Goal: Task Accomplishment & Management: Manage account settings

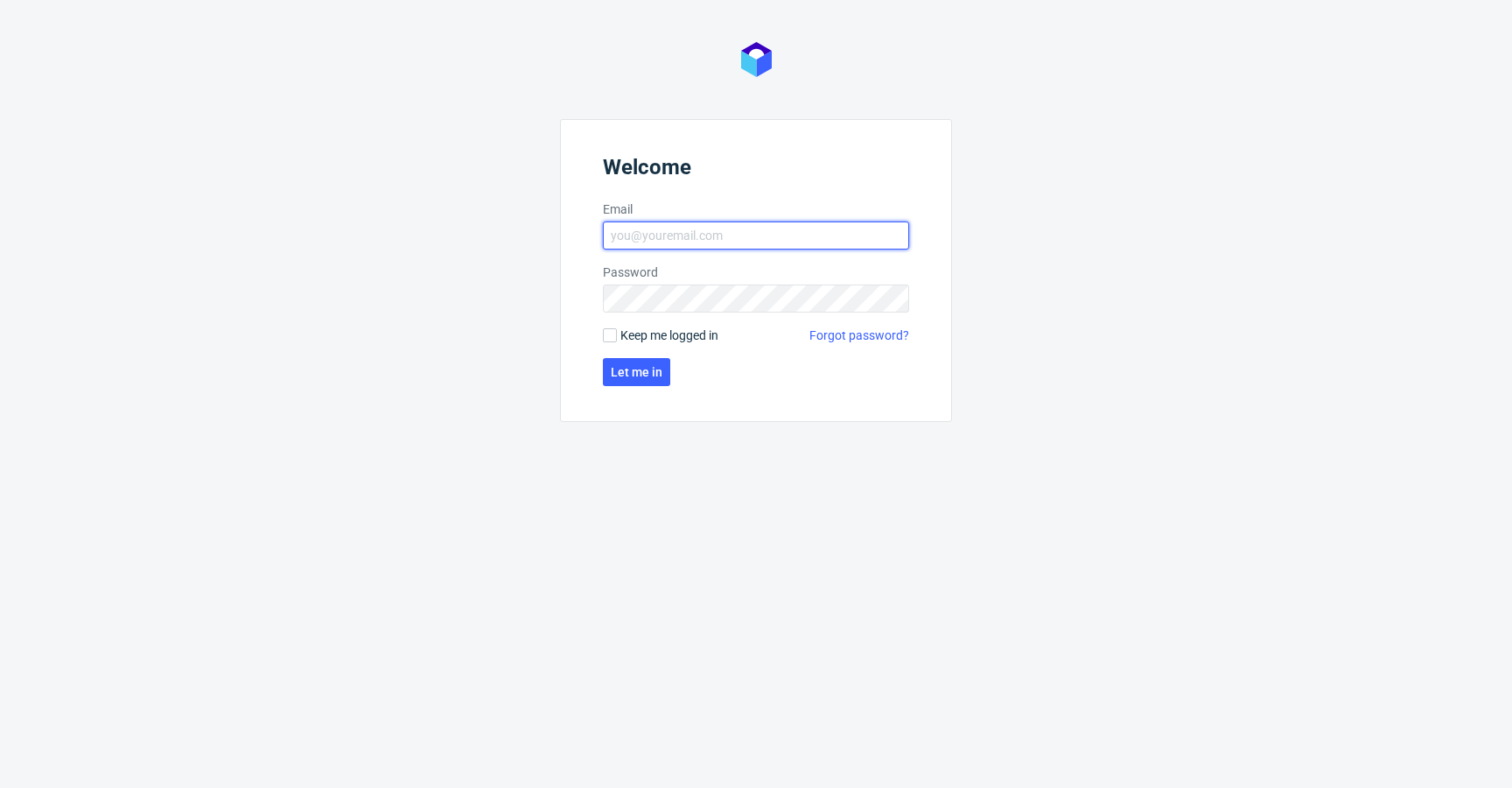
type input "krystian.gaza@packhelp.com"
click at [674, 331] on span "Keep me logged in" at bounding box center [670, 335] width 98 height 18
click at [617, 331] on input "Keep me logged in" at bounding box center [610, 335] width 14 height 14
checkbox input "true"
click at [650, 366] on span "Let me in" at bounding box center [637, 372] width 52 height 13
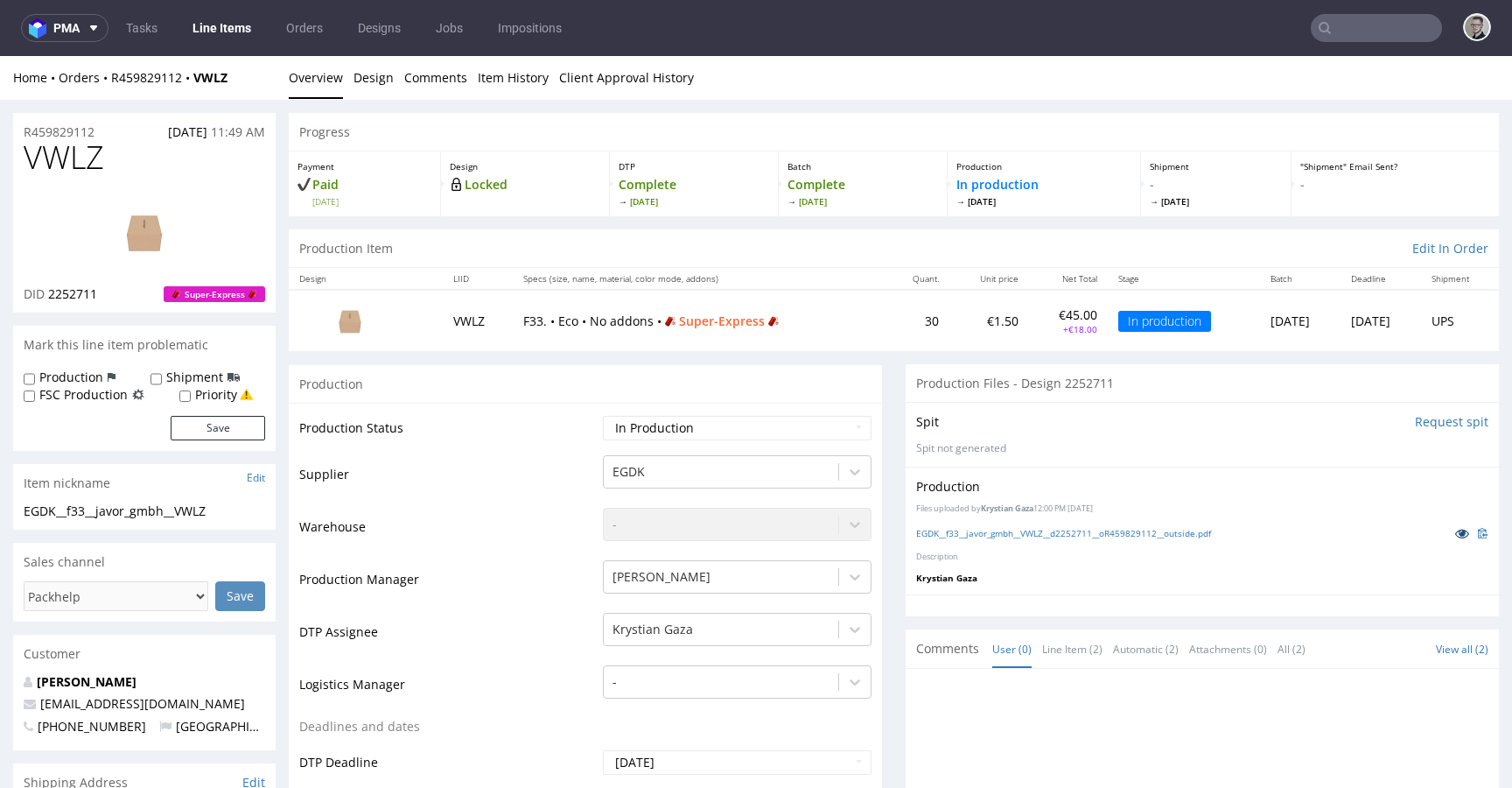
click at [1456, 531] on icon at bounding box center [1463, 533] width 14 height 13
click at [1066, 538] on link "EGDK__f33__javor_gmbh__VWLZ__d2252711__oR459829112__outside.pdf" at bounding box center [1064, 533] width 295 height 13
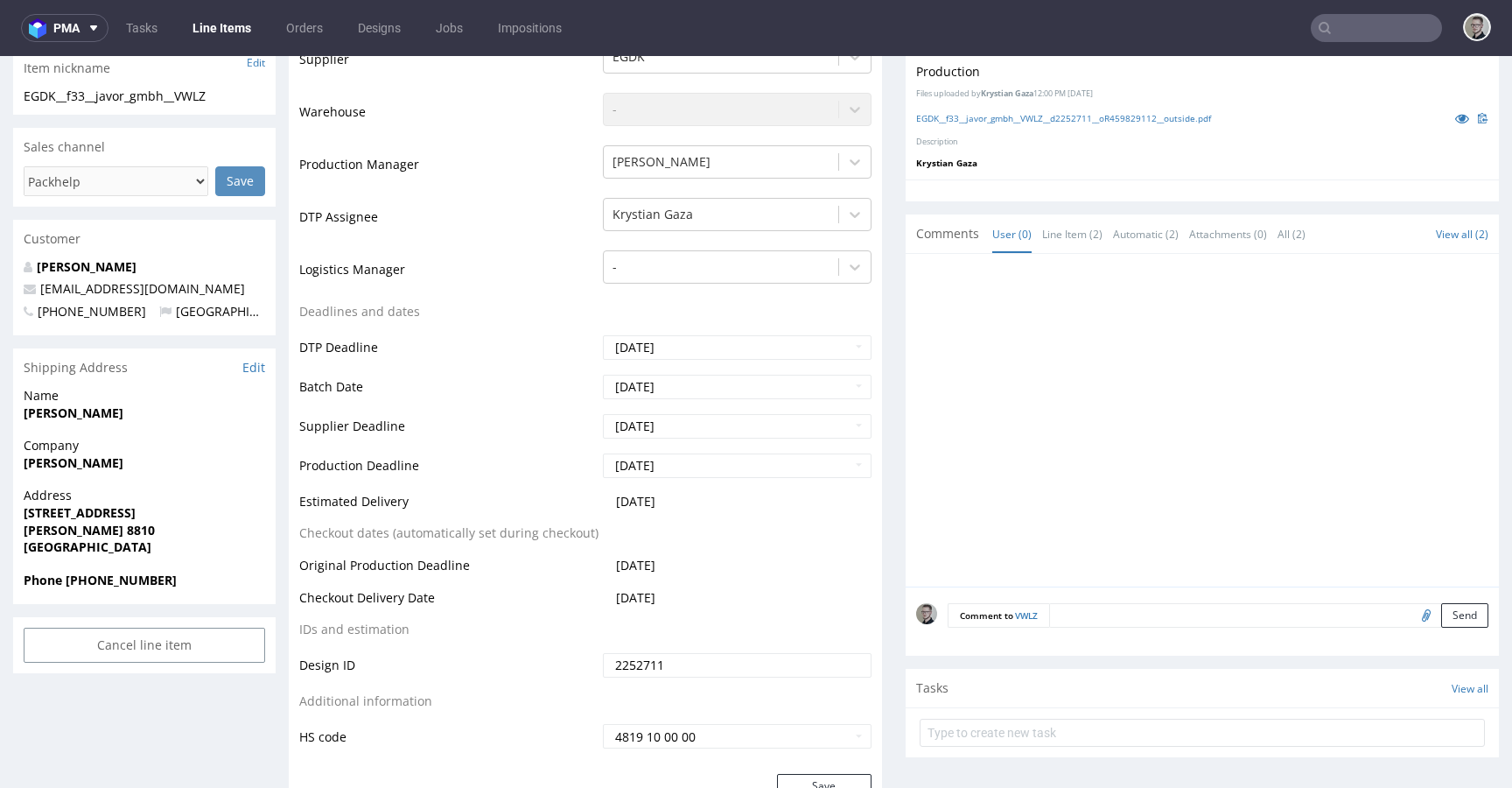
scroll to position [542, 0]
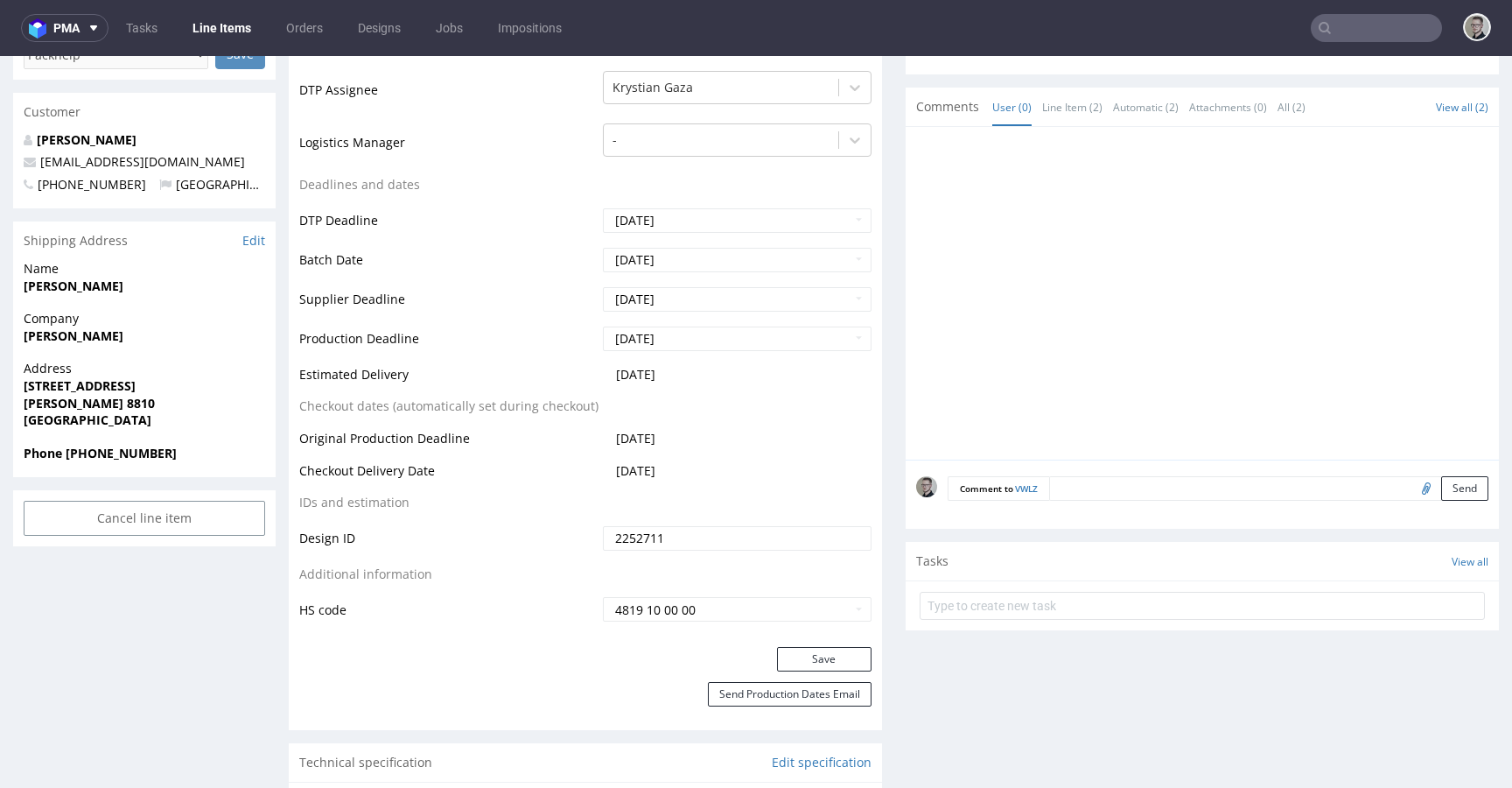
click at [1412, 490] on input "file" at bounding box center [1423, 487] width 24 height 22
click at [1162, 340] on div at bounding box center [1208, 299] width 583 height 322
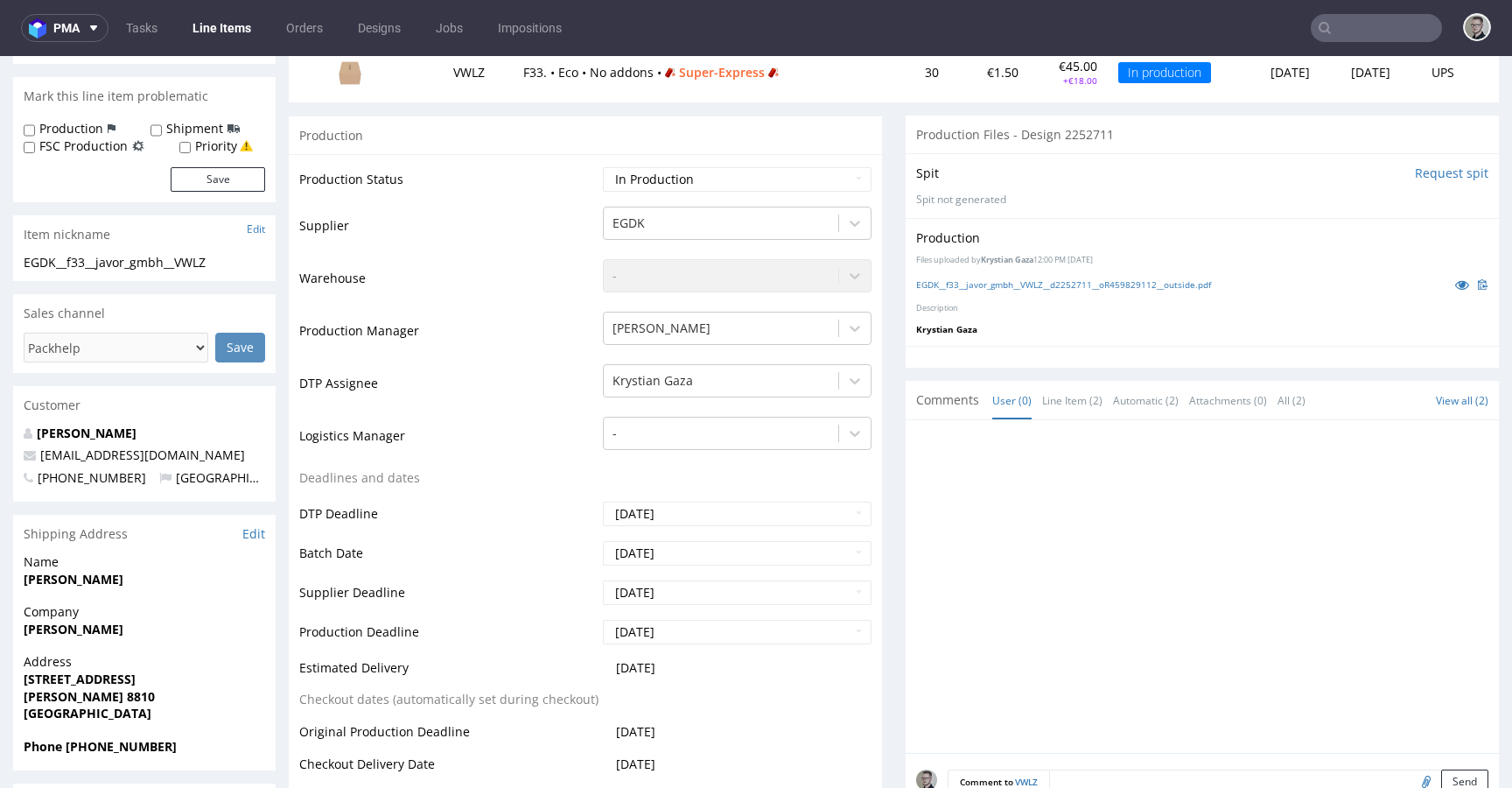
scroll to position [295, 0]
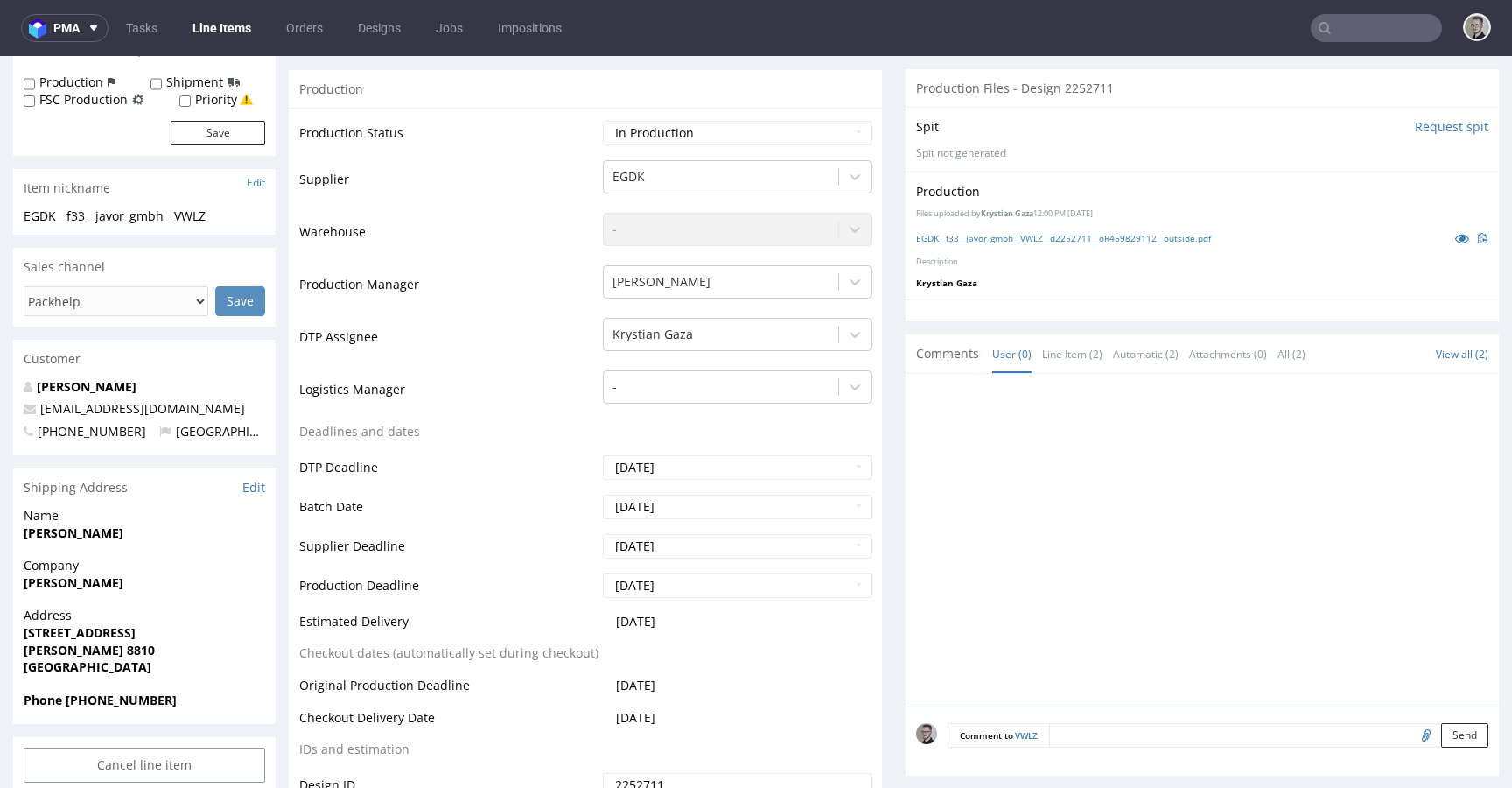
click at [1412, 737] on input "file" at bounding box center [1423, 734] width 24 height 22
type input "C:\fakepath\EGDK__f33__javor_gmbh__VWLZ__d2252711__oR459829112__outside.pdf"
click at [1442, 740] on button "Send" at bounding box center [1465, 735] width 47 height 24
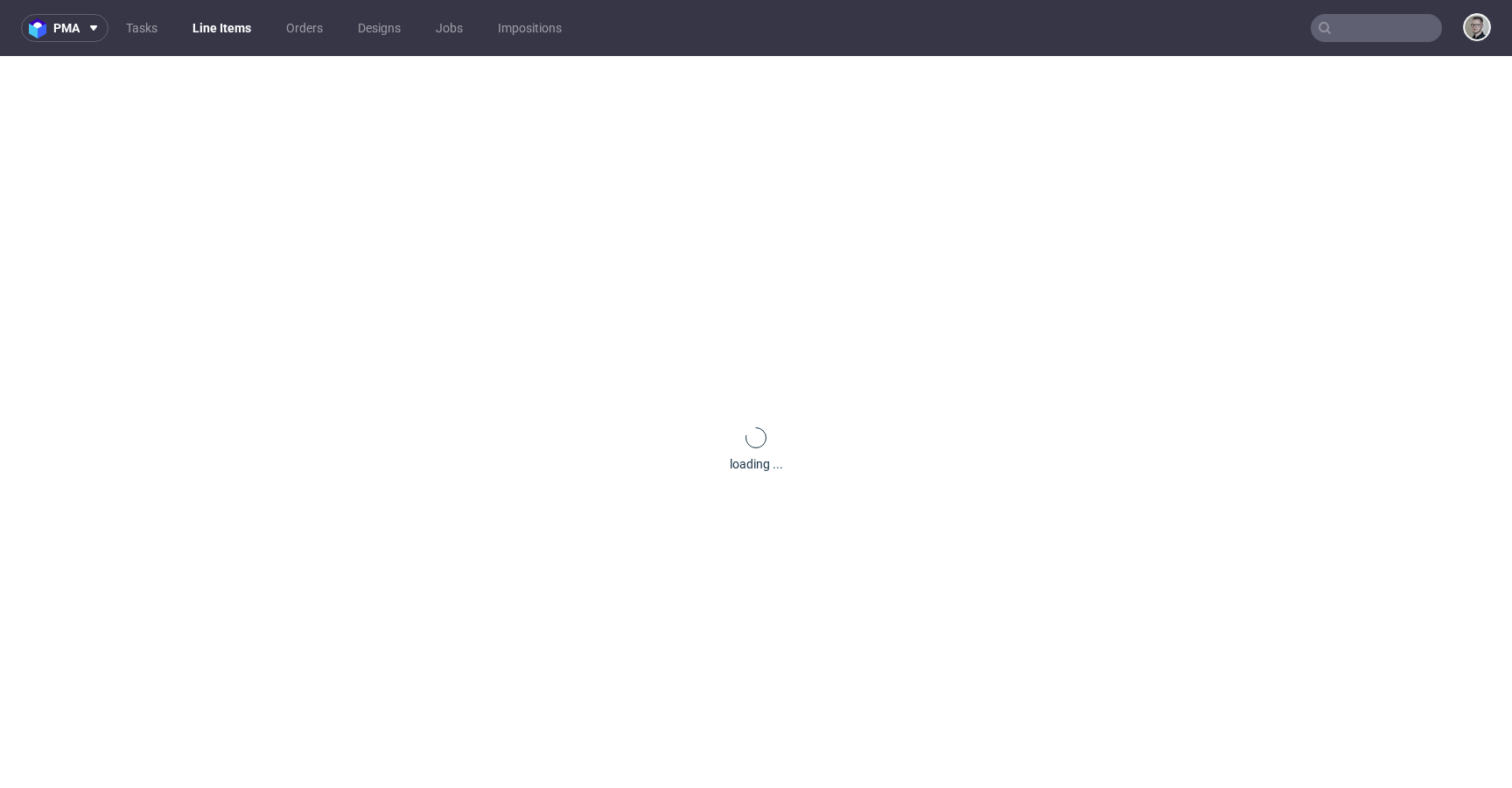
scroll to position [0, 0]
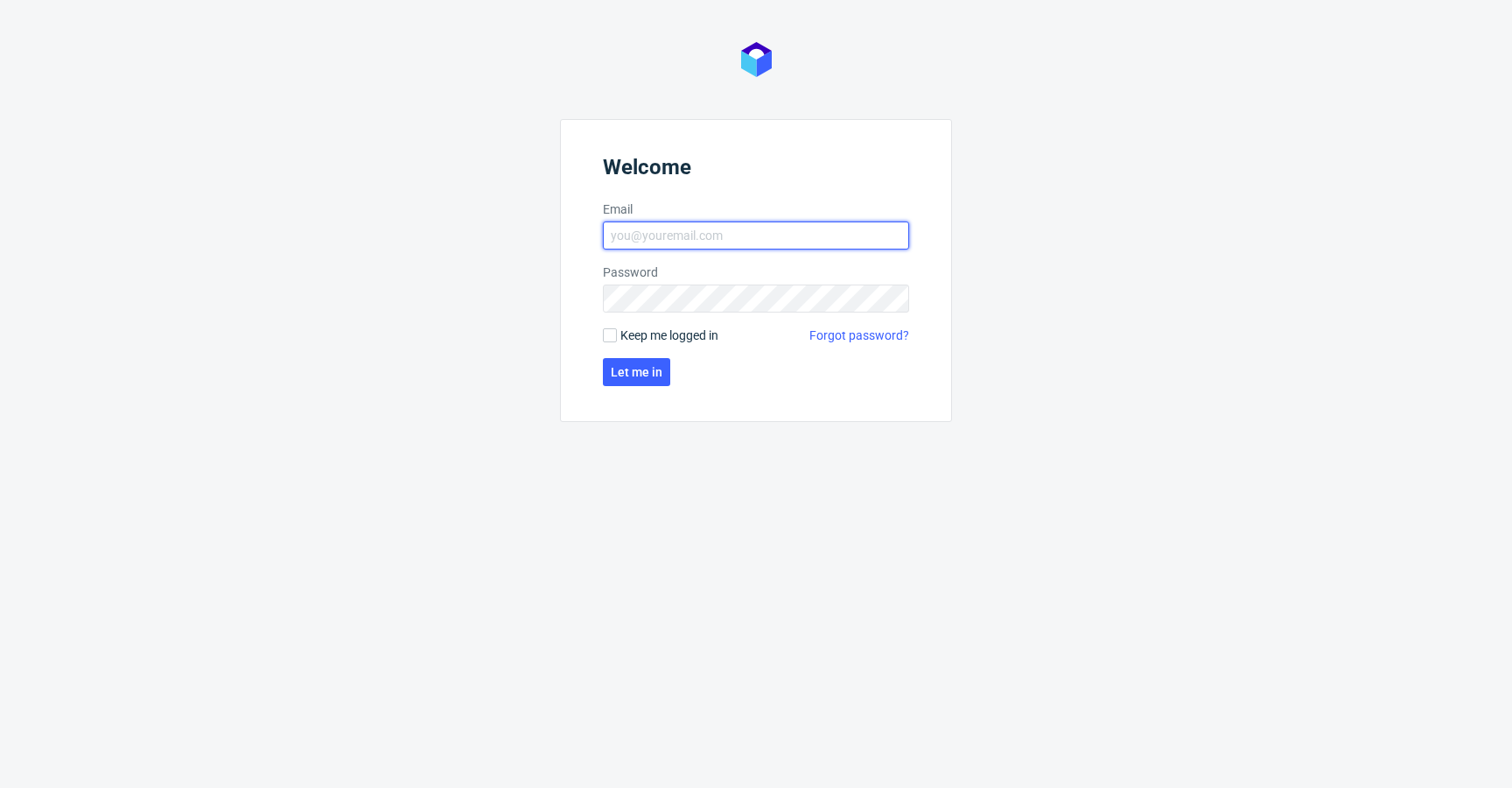
type input "[EMAIL_ADDRESS][DOMAIN_NAME]"
click at [677, 330] on span "Keep me logged in" at bounding box center [670, 335] width 98 height 18
click at [617, 330] on input "Keep me logged in" at bounding box center [610, 335] width 14 height 14
checkbox input "true"
click at [650, 367] on span "Let me in" at bounding box center [637, 372] width 52 height 13
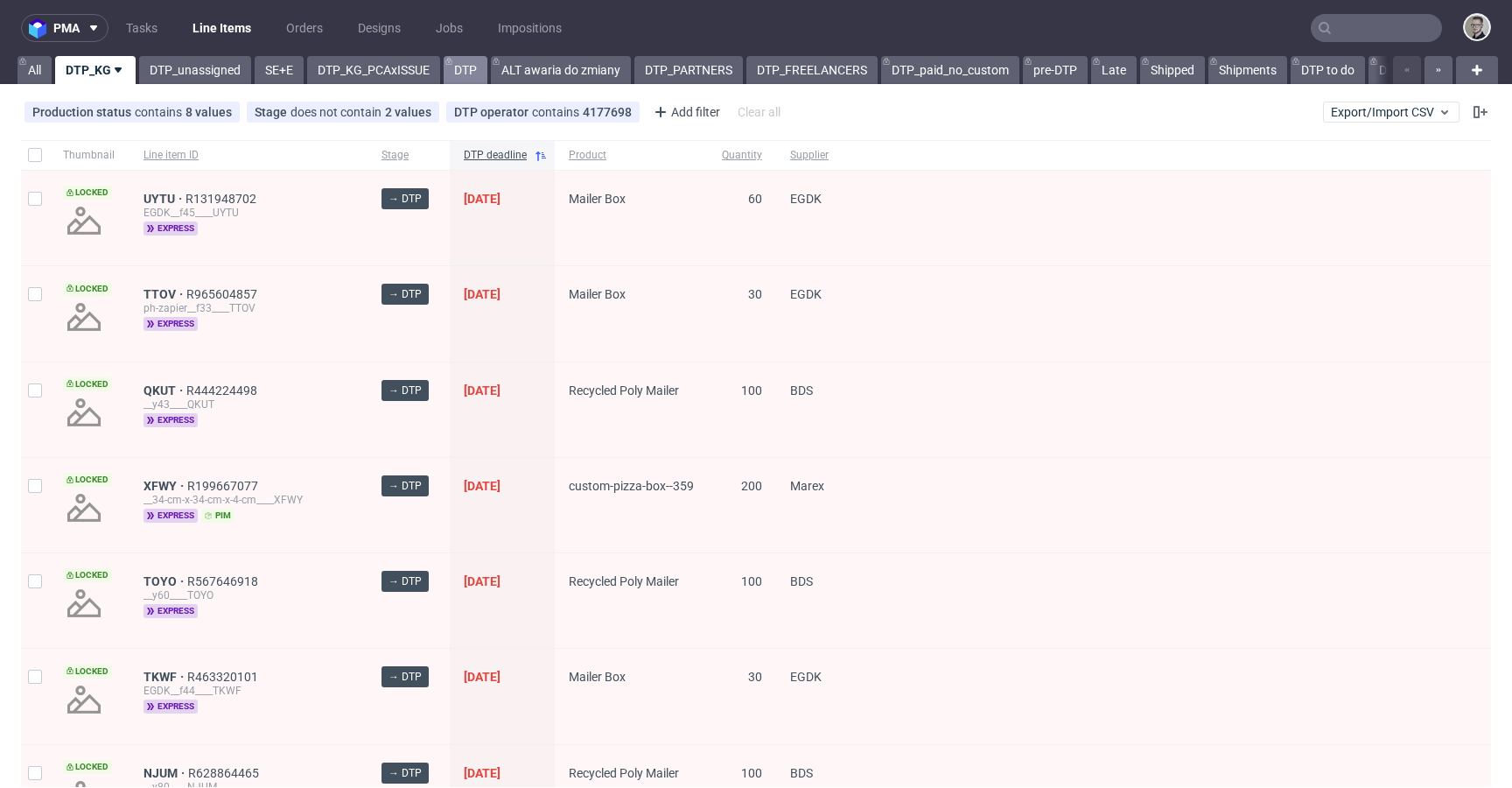
click at [474, 75] on link "DTP" at bounding box center [465, 70] width 44 height 28
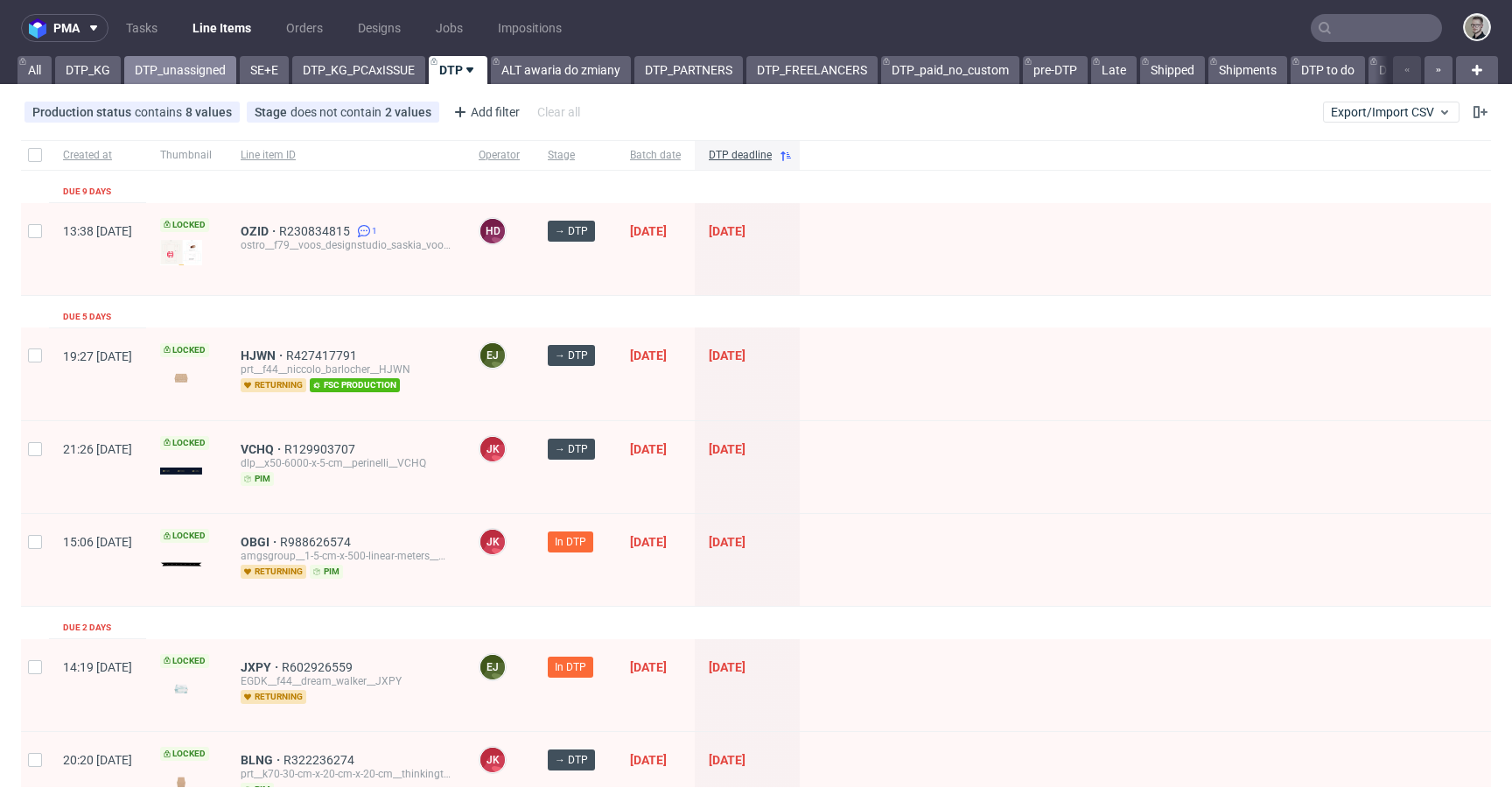
click at [199, 70] on link "DTP_unassigned" at bounding box center [180, 70] width 112 height 28
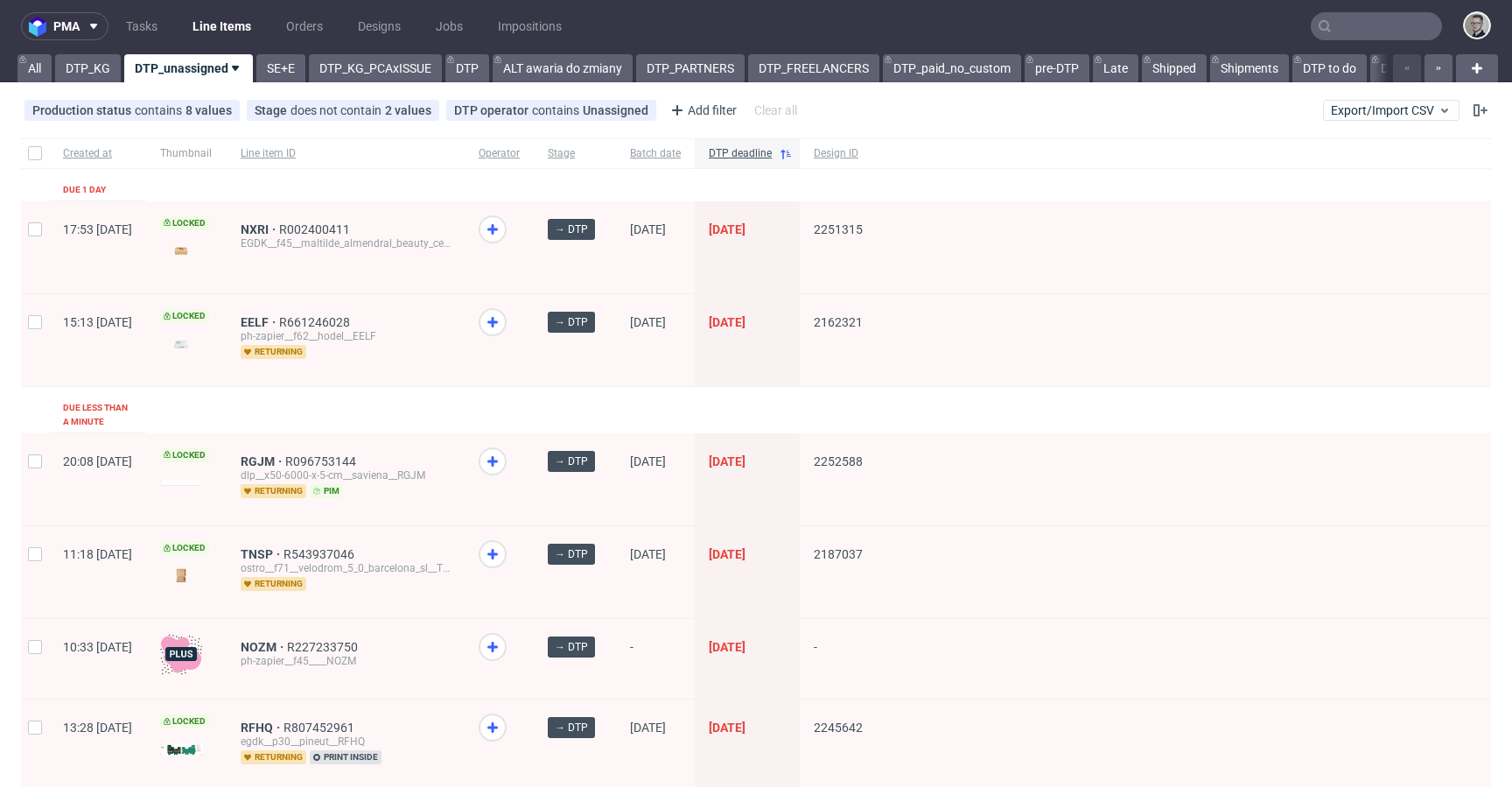
scroll to position [4, 0]
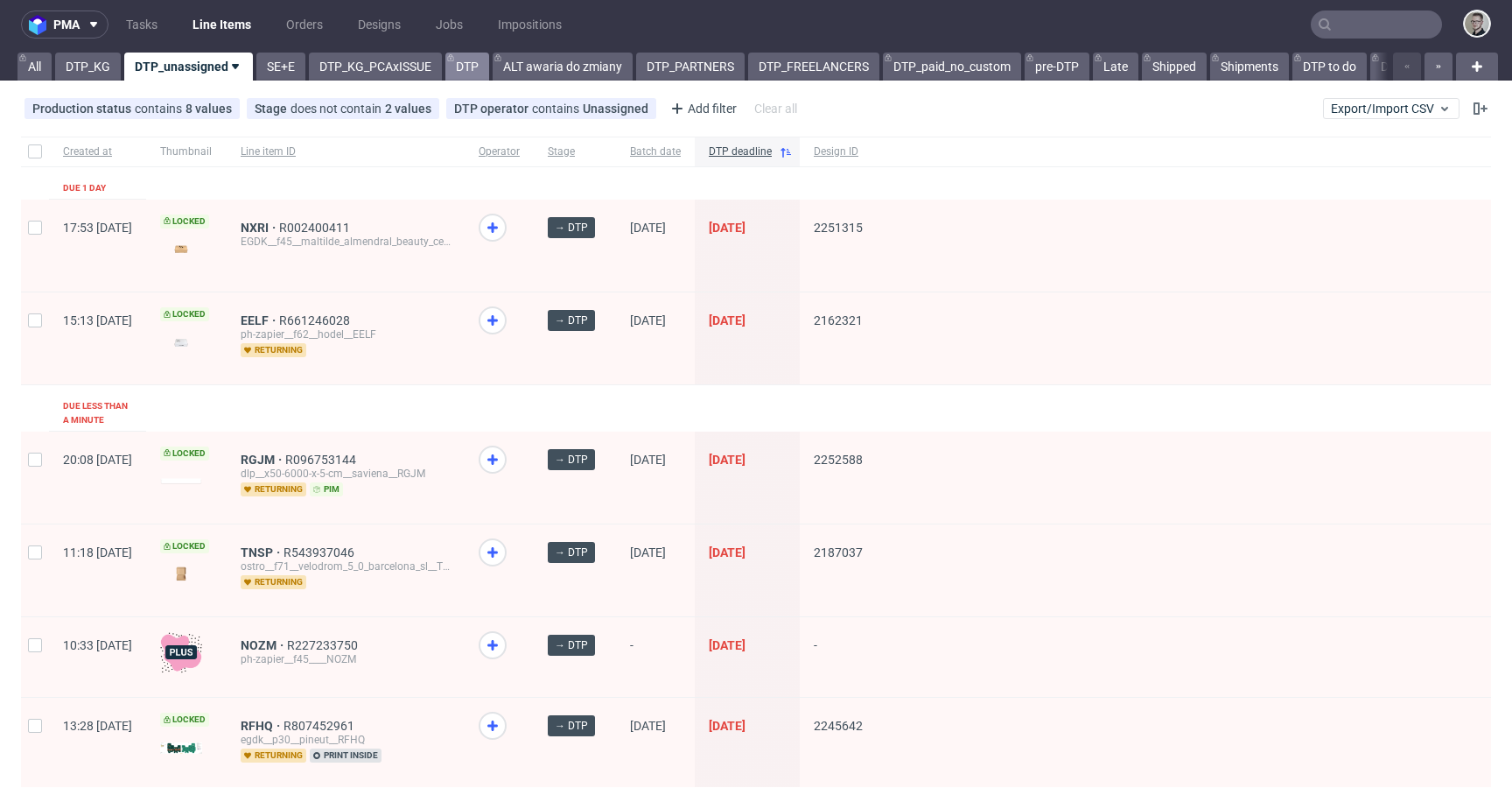
click at [479, 61] on link "DTP" at bounding box center [467, 66] width 44 height 28
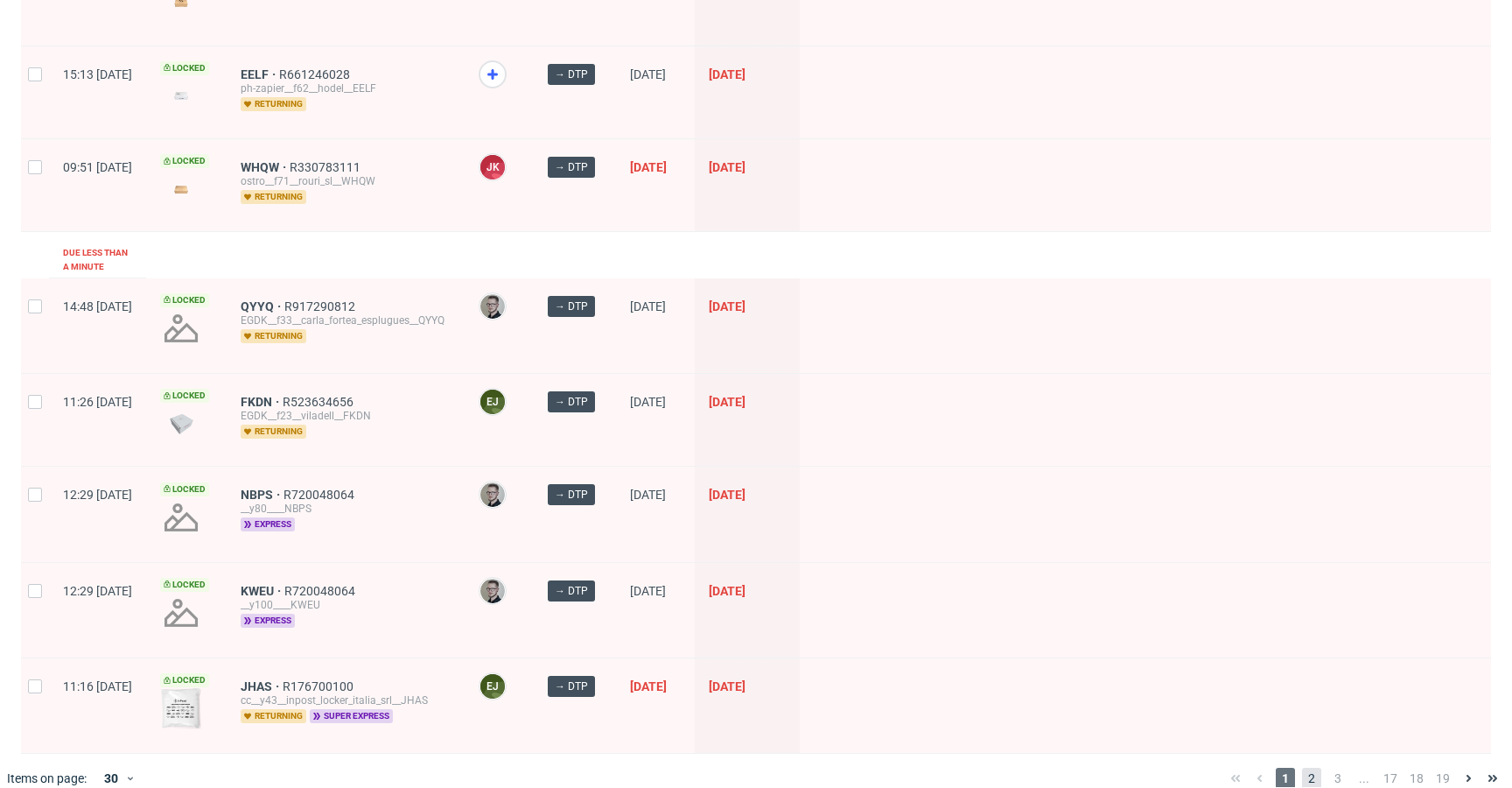
click at [1302, 767] on span "2" at bounding box center [1312, 777] width 20 height 21
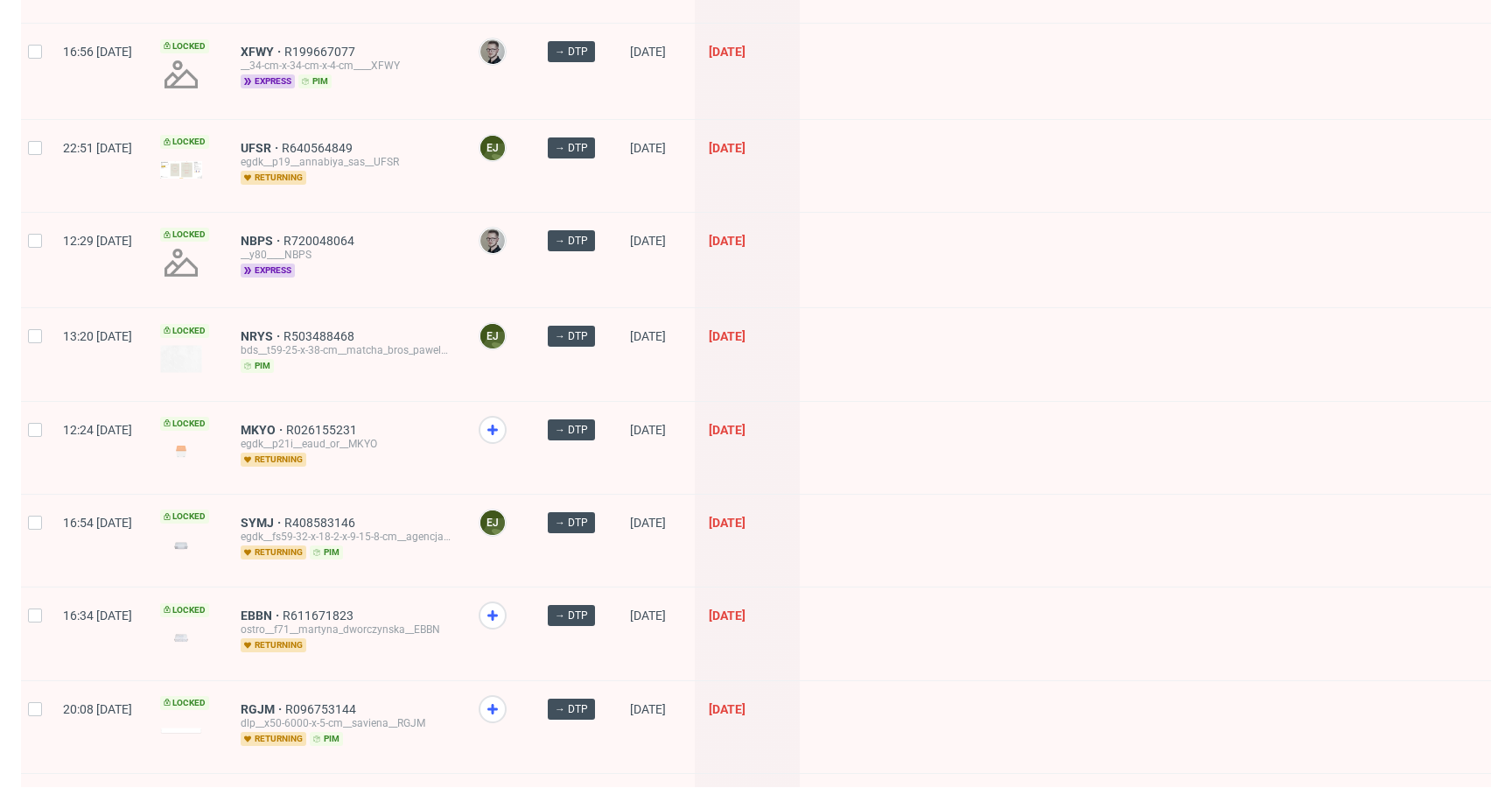
scroll to position [2243, 0]
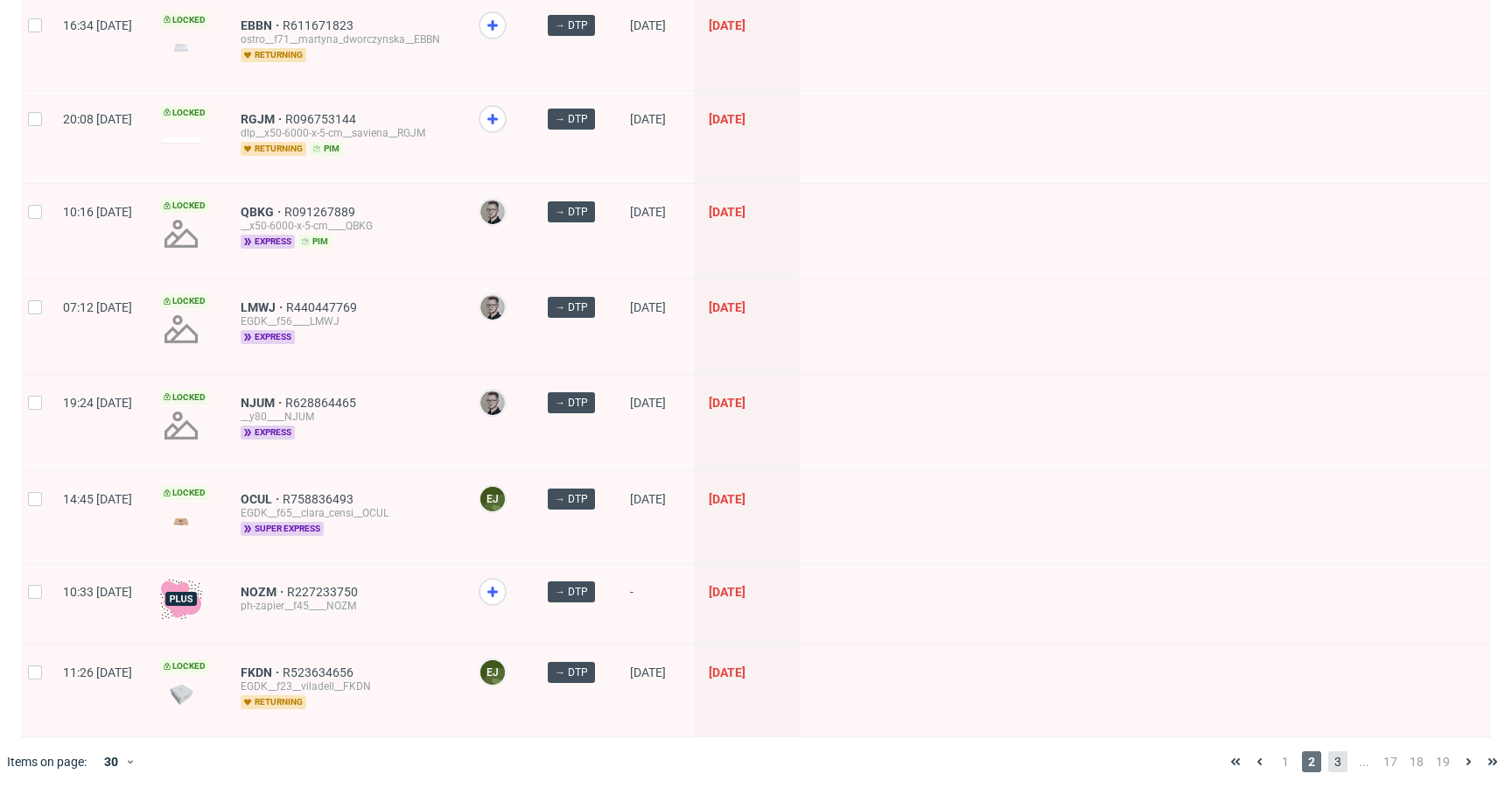
click at [1329, 754] on span "3" at bounding box center [1339, 761] width 20 height 21
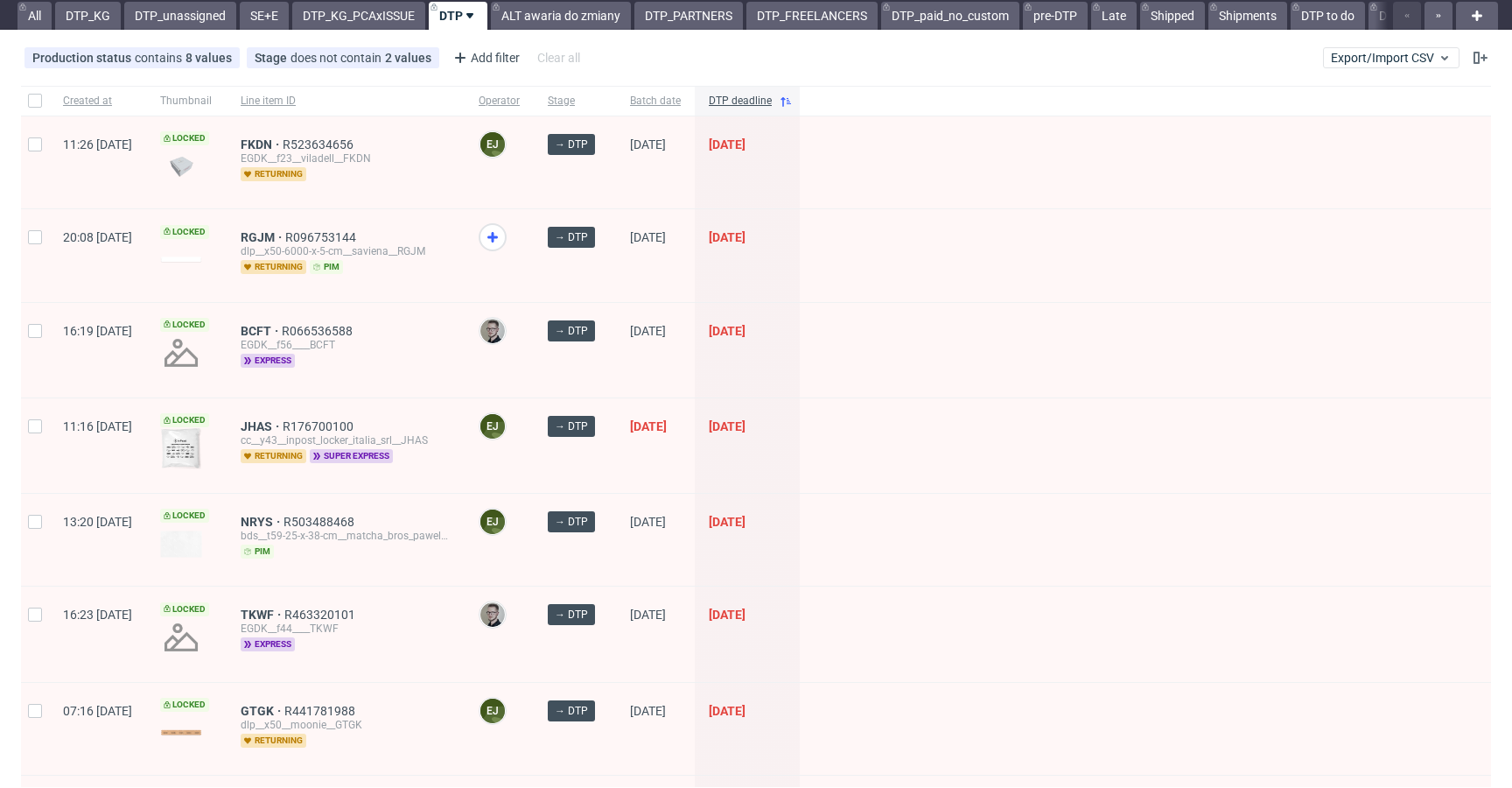
scroll to position [741, 0]
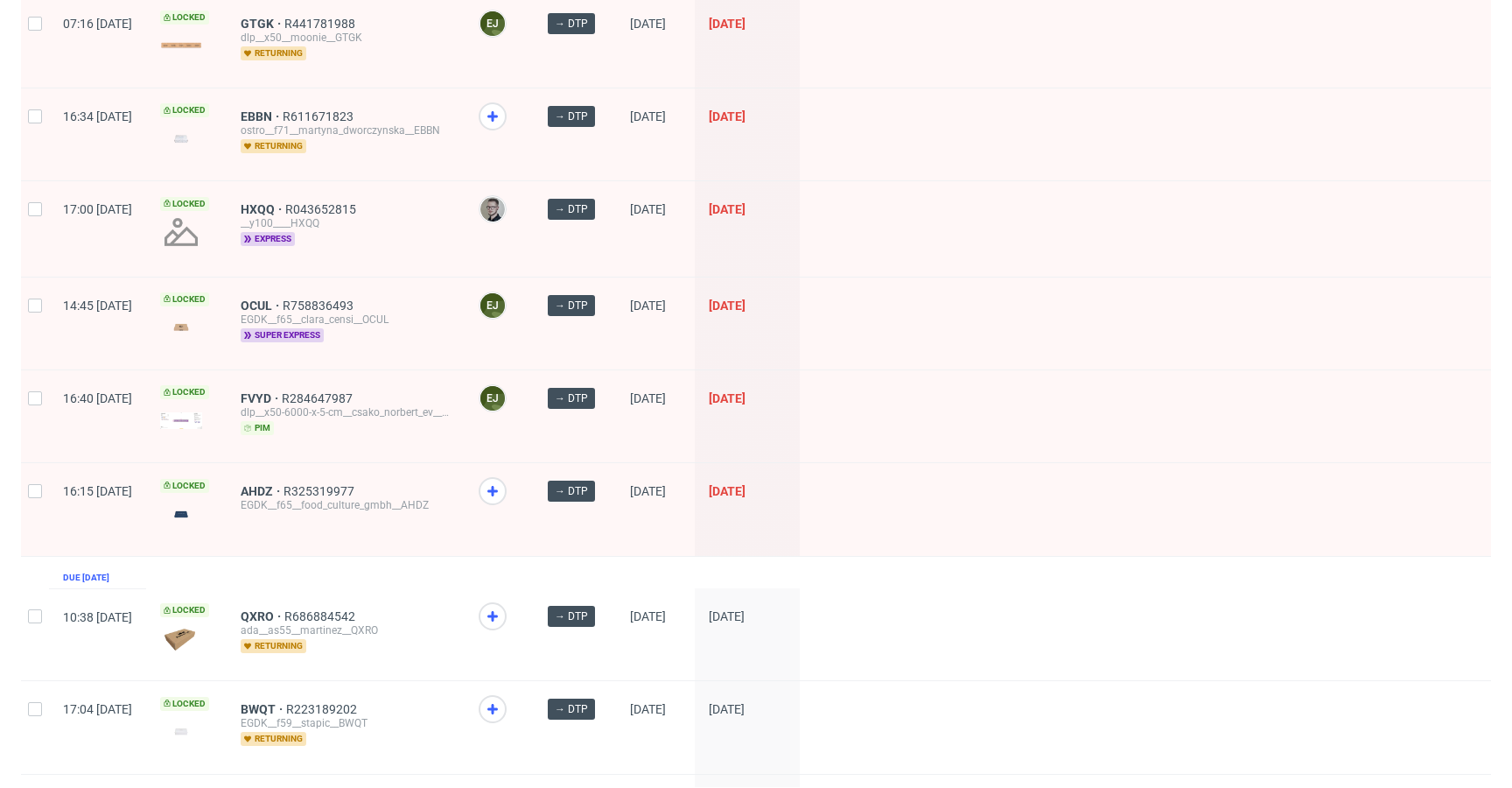
click at [33, 478] on div at bounding box center [34, 509] width 28 height 92
checkbox input "true"
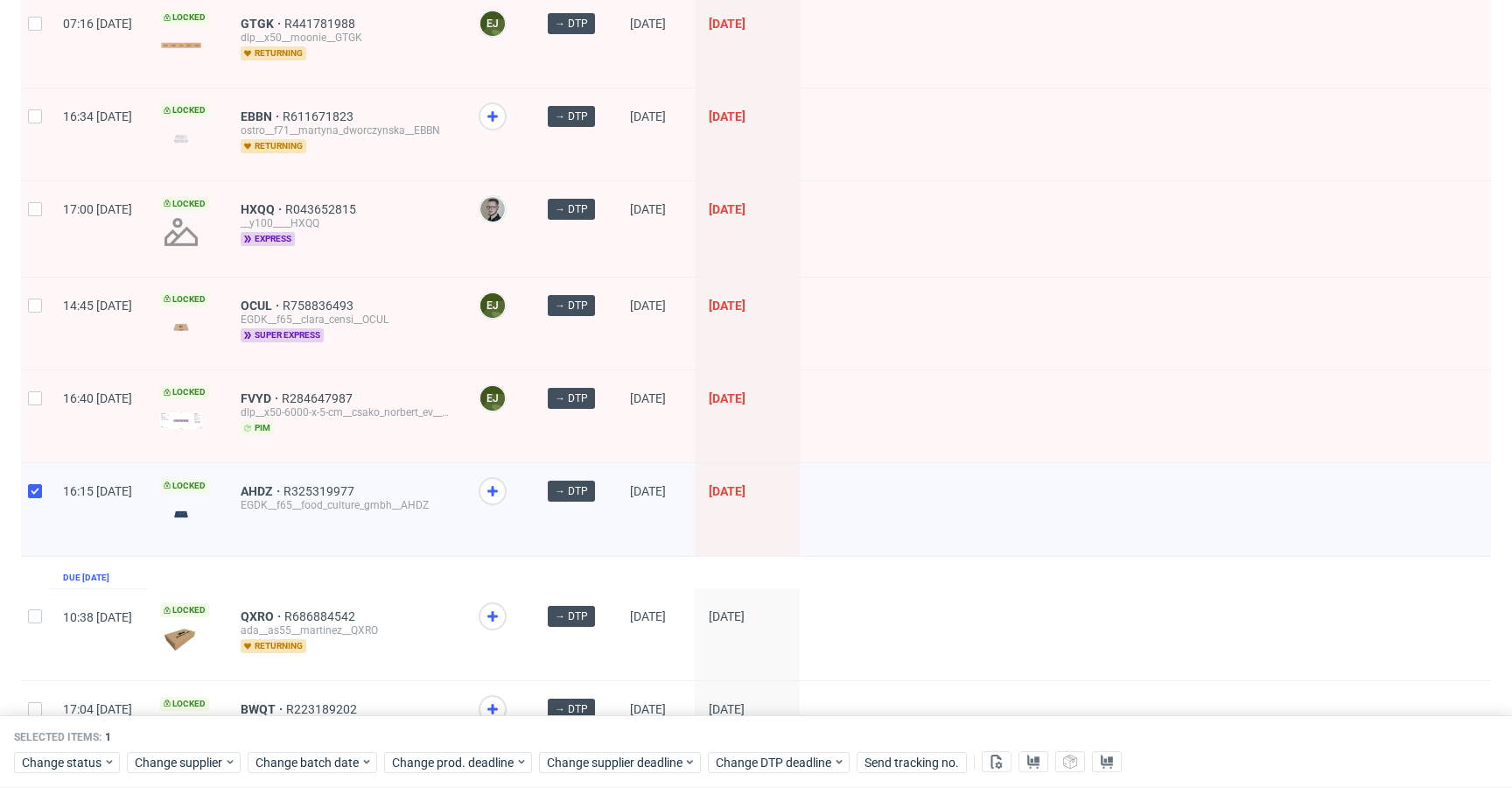
drag, startPoint x: 31, startPoint y: 393, endPoint x: 30, endPoint y: 267, distance: 126.0
click at [30, 393] on input "checkbox" at bounding box center [35, 399] width 14 height 14
checkbox input "true"
click at [30, 267] on div at bounding box center [34, 229] width 28 height 95
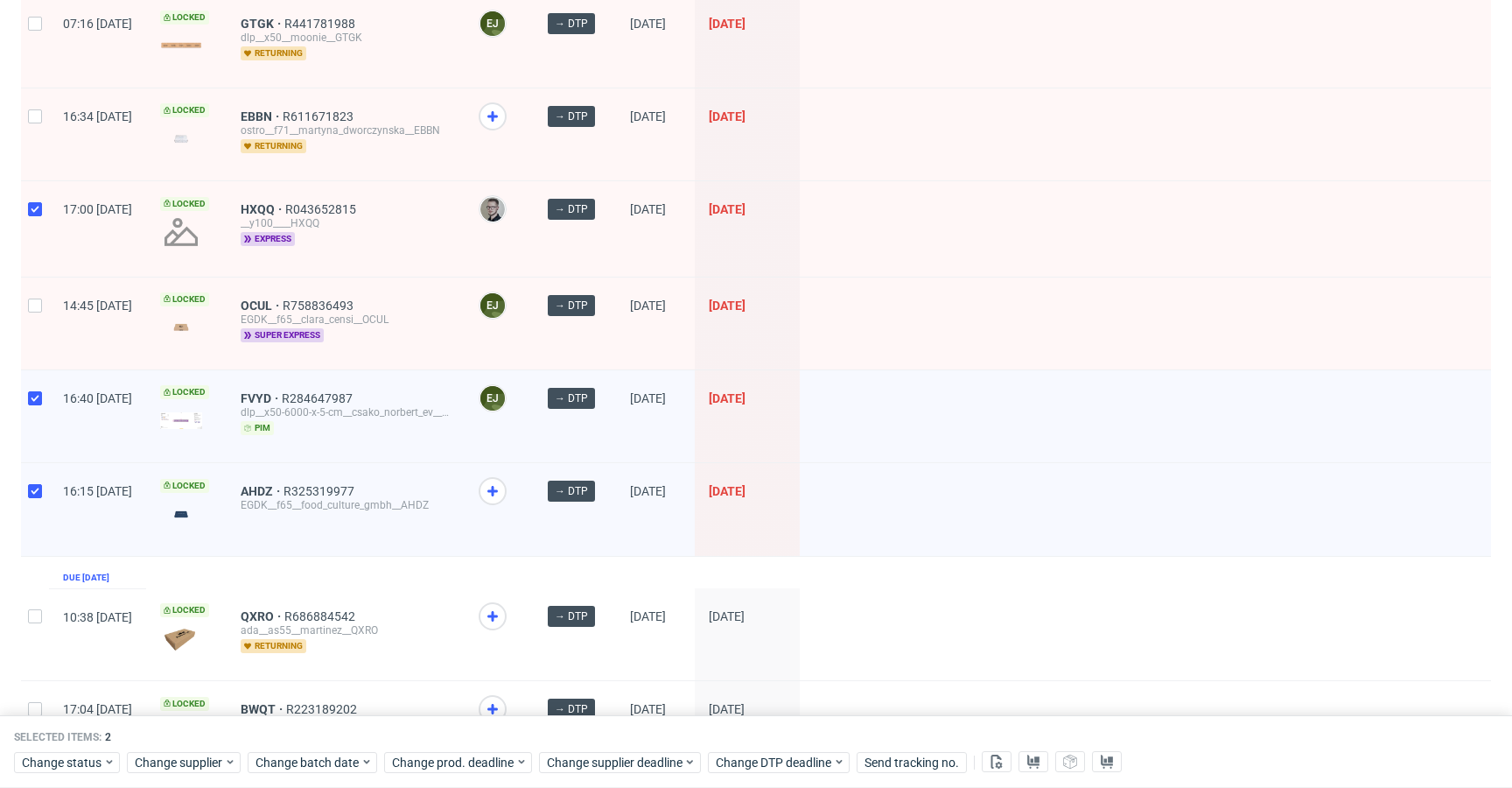
checkbox input "true"
drag, startPoint x: 29, startPoint y: 321, endPoint x: 30, endPoint y: 266, distance: 55.0
click at [30, 314] on div at bounding box center [34, 323] width 28 height 92
checkbox input "true"
click at [32, 101] on div at bounding box center [34, 134] width 28 height 92
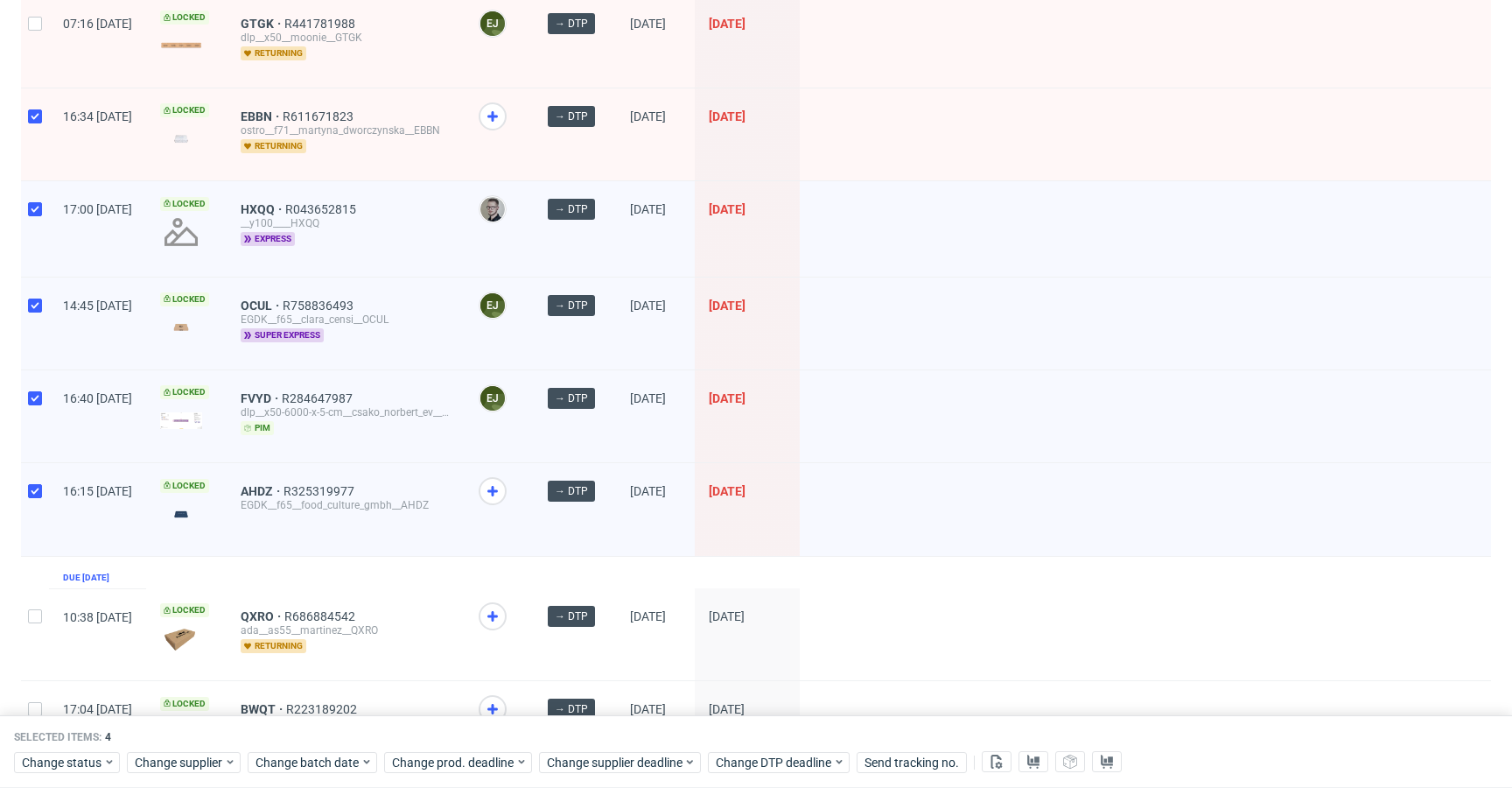
checkbox input "true"
click at [40, 37] on div at bounding box center [34, 41] width 28 height 92
checkbox input "true"
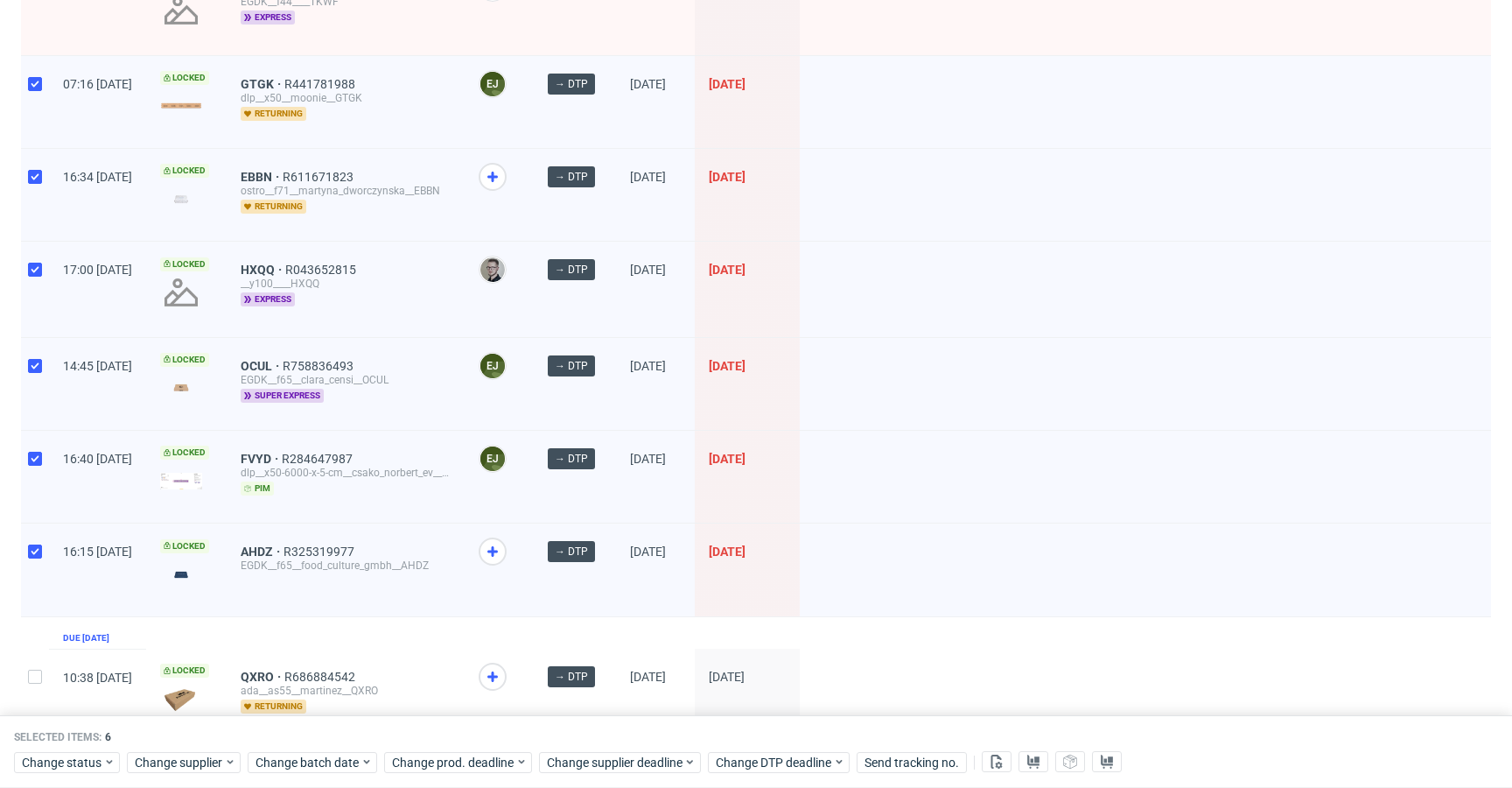
scroll to position [202, 0]
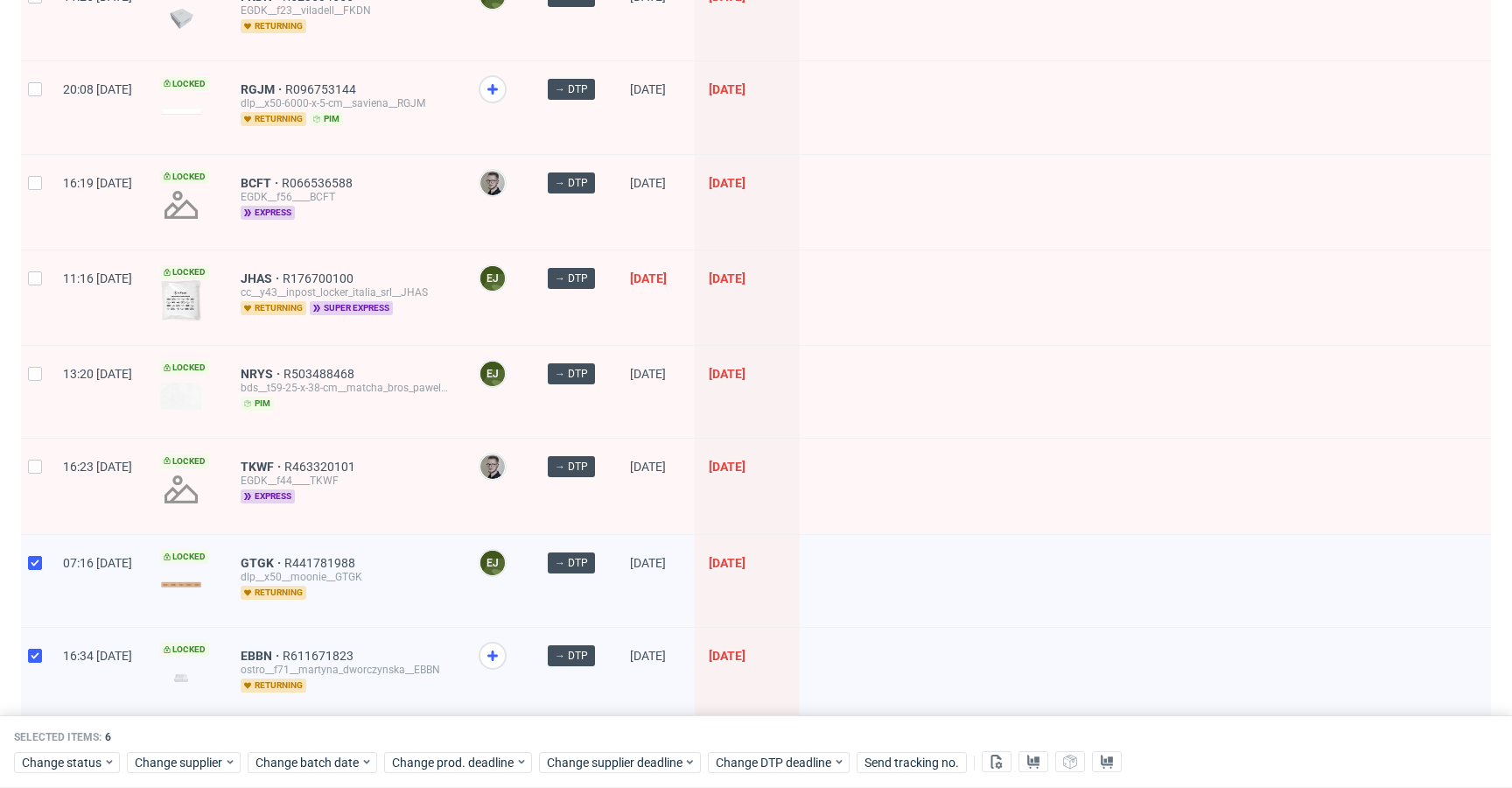
click at [37, 457] on div at bounding box center [34, 486] width 28 height 95
checkbox input "true"
drag, startPoint x: 46, startPoint y: 386, endPoint x: 46, endPoint y: 300, distance: 86.0
click at [46, 386] on div at bounding box center [34, 392] width 28 height 92
checkbox input "true"
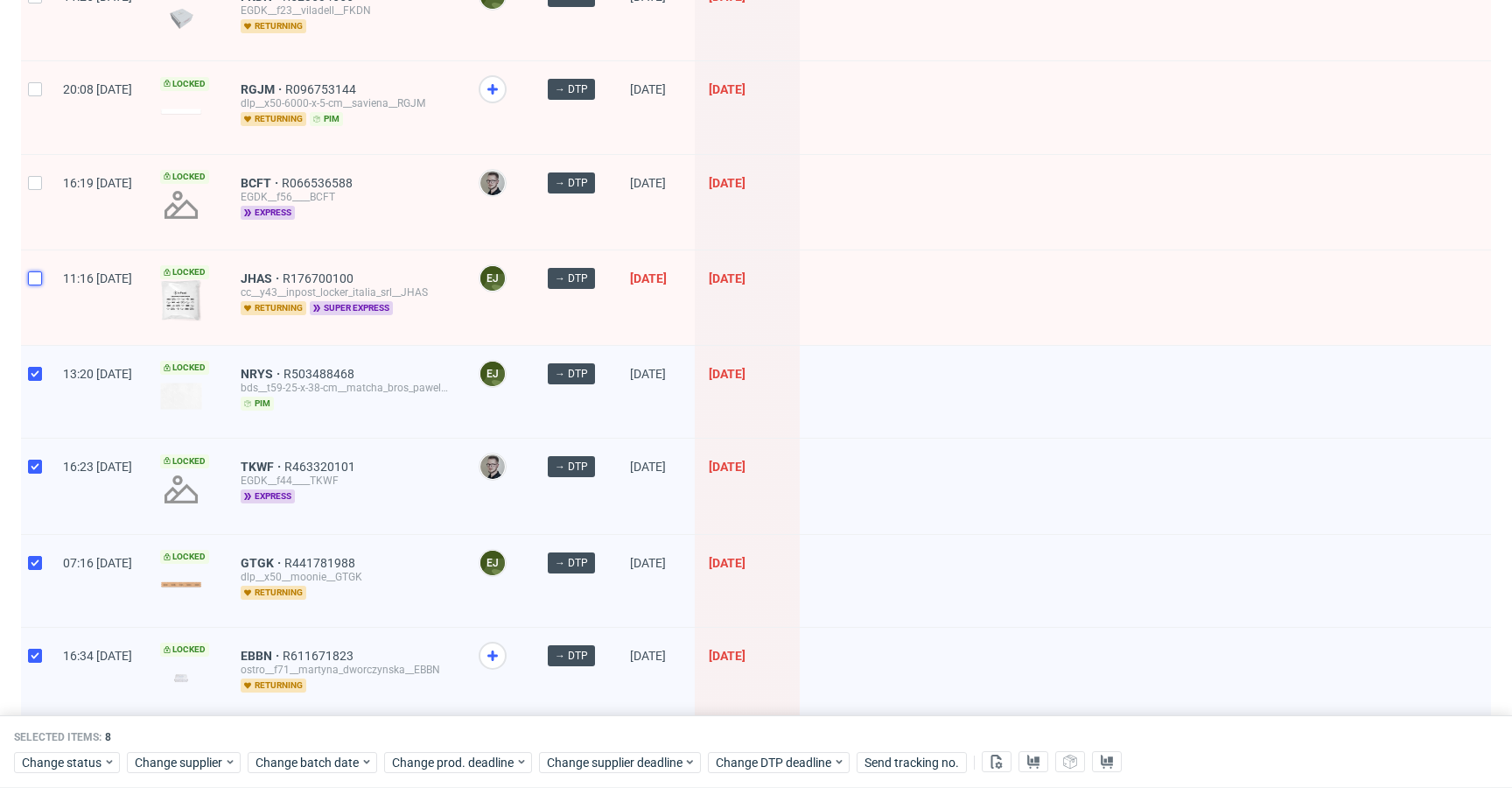
drag, startPoint x: 41, startPoint y: 281, endPoint x: 21, endPoint y: 140, distance: 142.4
click at [39, 272] on input "checkbox" at bounding box center [35, 278] width 14 height 14
checkbox input "true"
click at [22, 140] on div at bounding box center [34, 107] width 28 height 92
checkbox input "true"
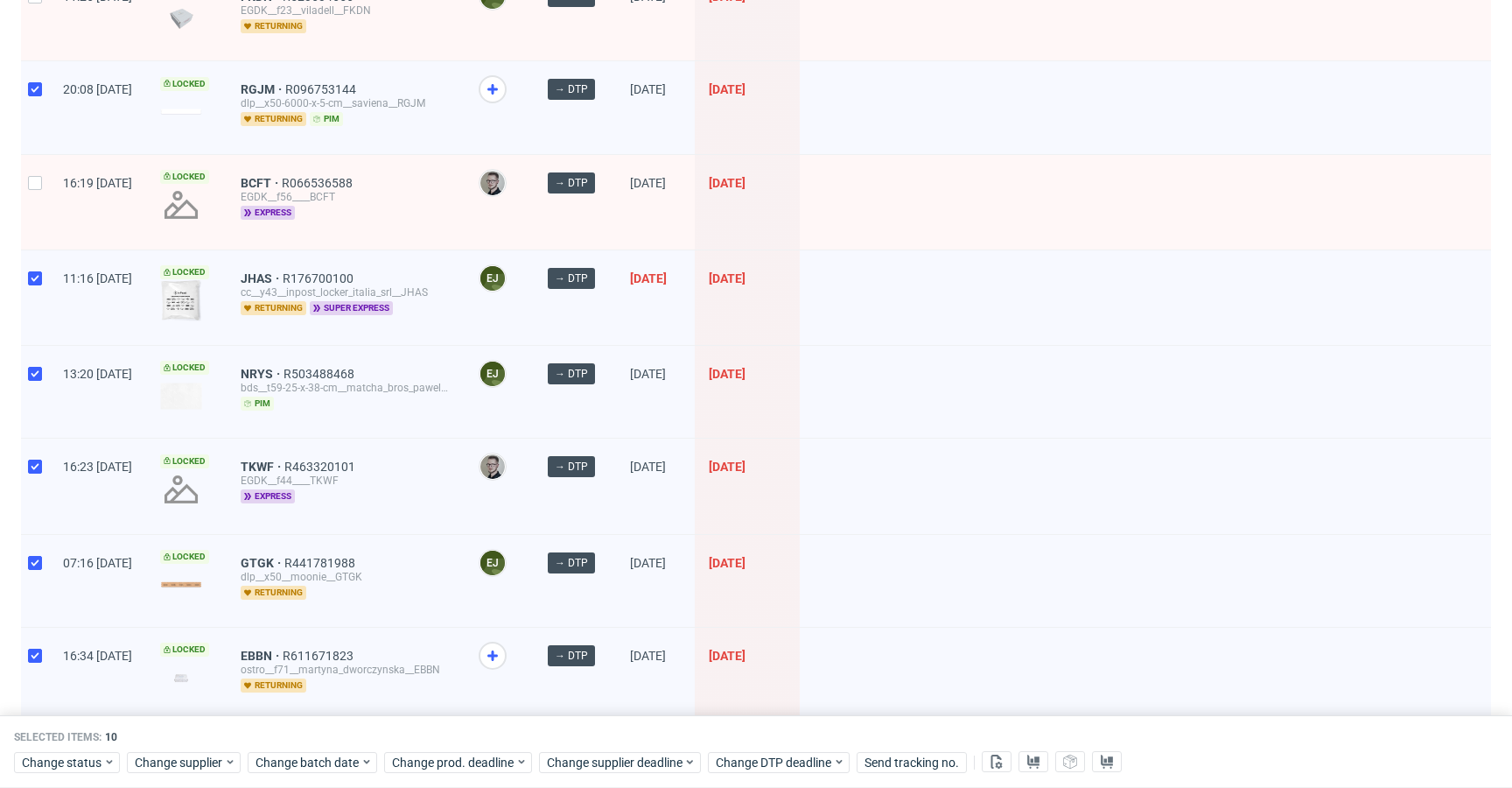
click at [43, 204] on div at bounding box center [34, 202] width 28 height 95
checkbox input "true"
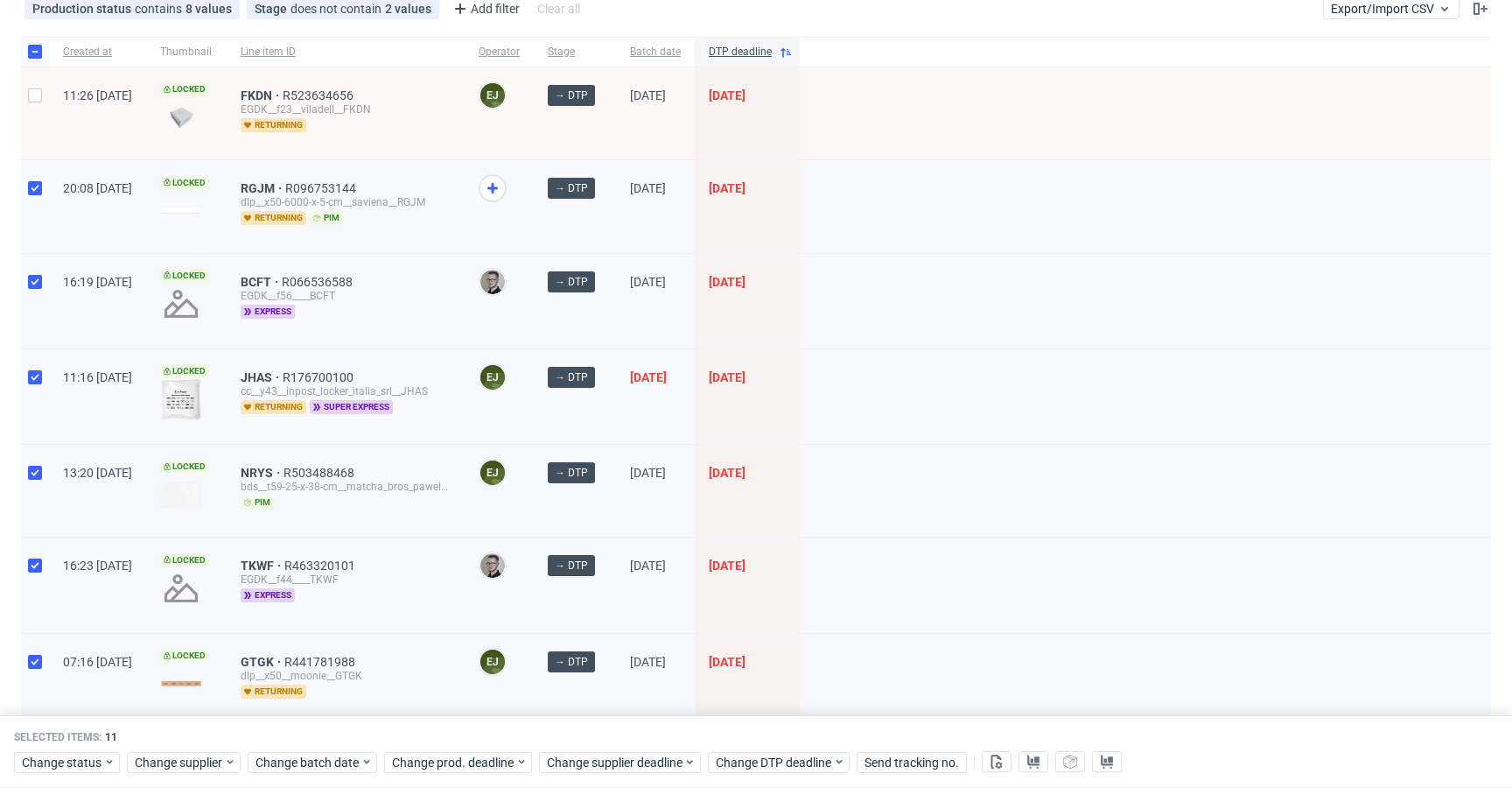
scroll to position [0, 0]
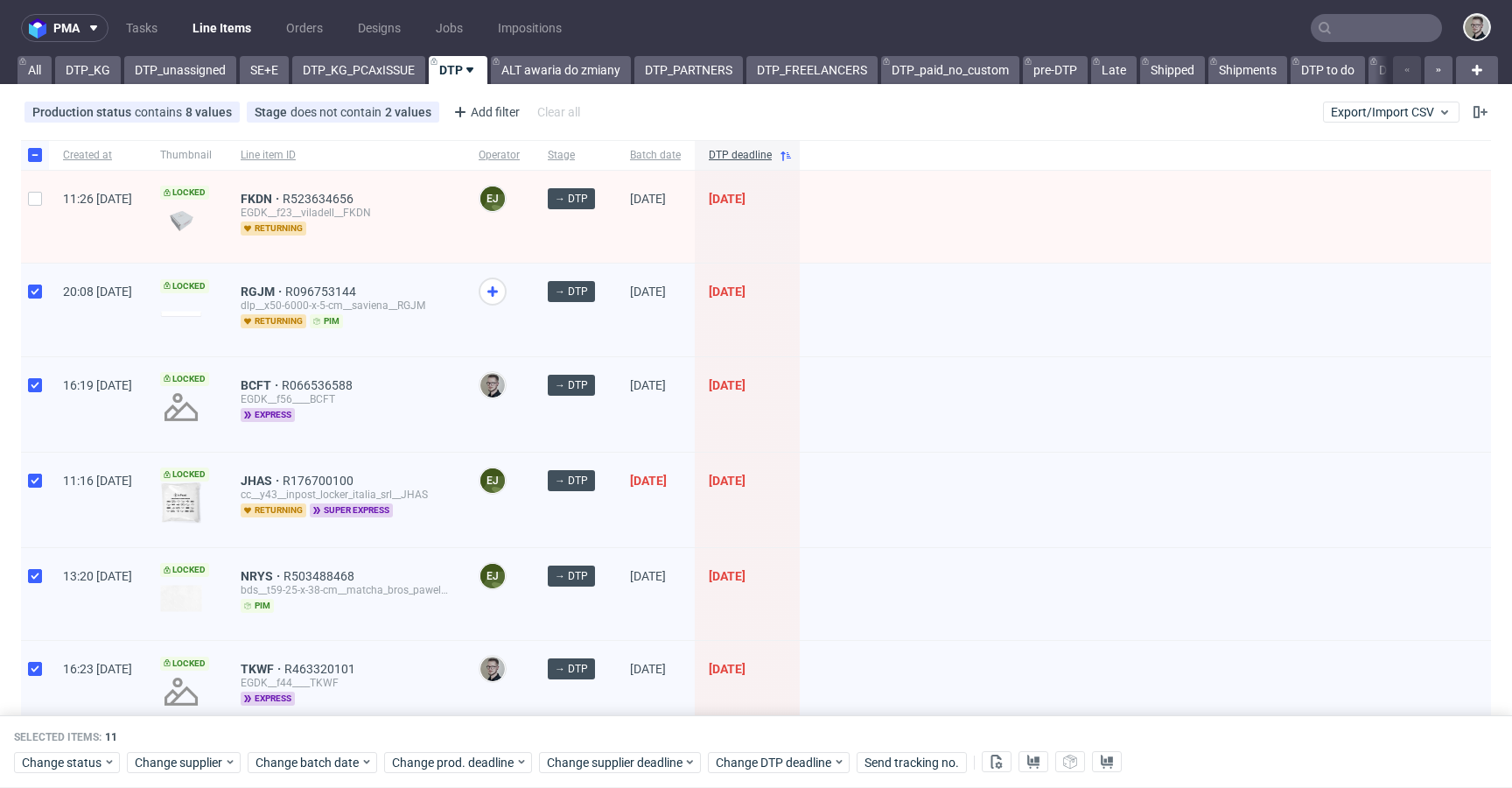
click at [41, 223] on div at bounding box center [34, 216] width 28 height 92
checkbox input "true"
click at [156, 62] on link "DTP_unassigned" at bounding box center [180, 70] width 112 height 28
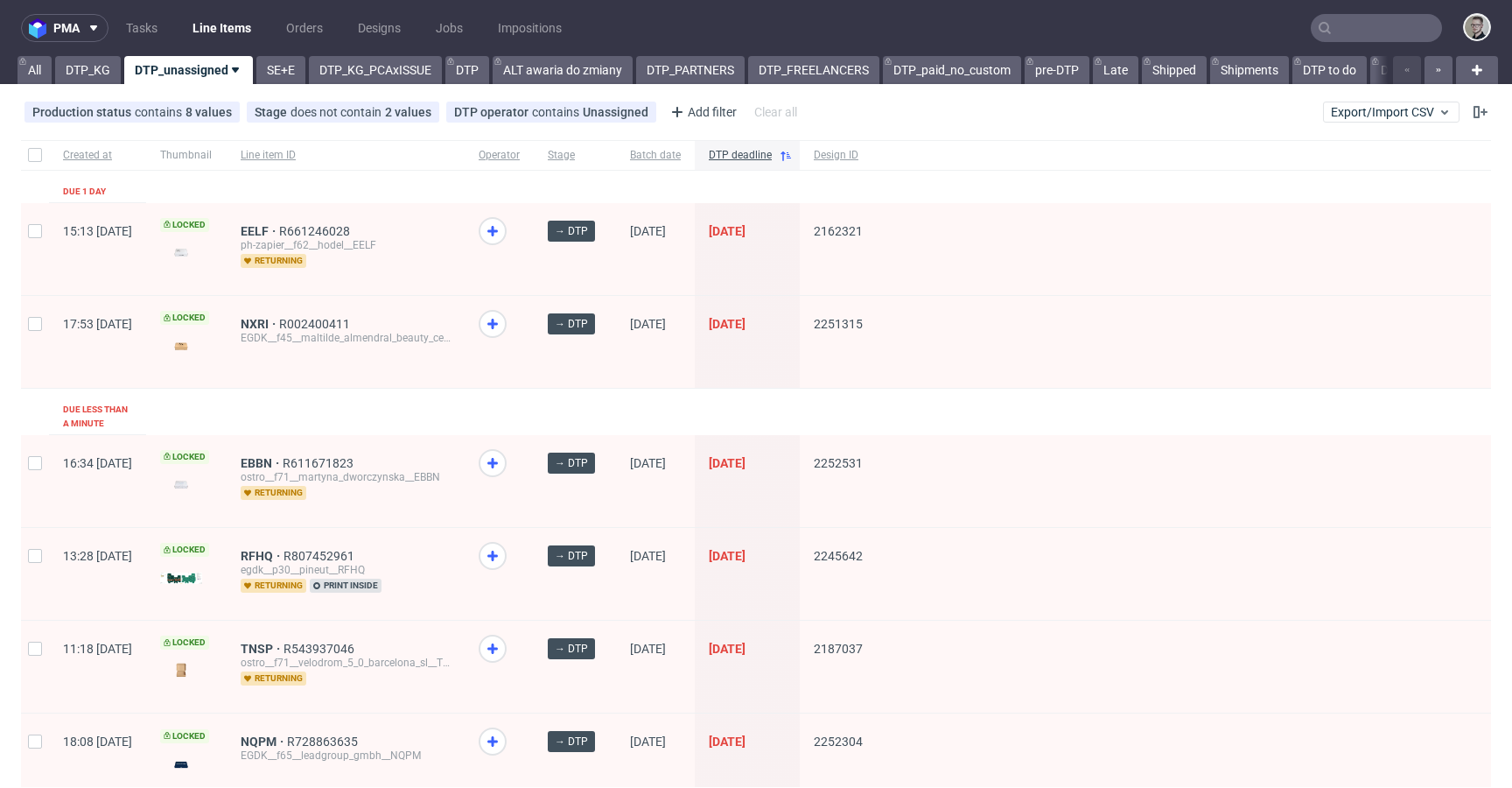
click at [120, 92] on div "Production status contains 8 values not_defined, Waiting for DTP, Waiting for D…" at bounding box center [756, 112] width 1512 height 42
click at [87, 73] on link "DTP_KG" at bounding box center [88, 70] width 65 height 28
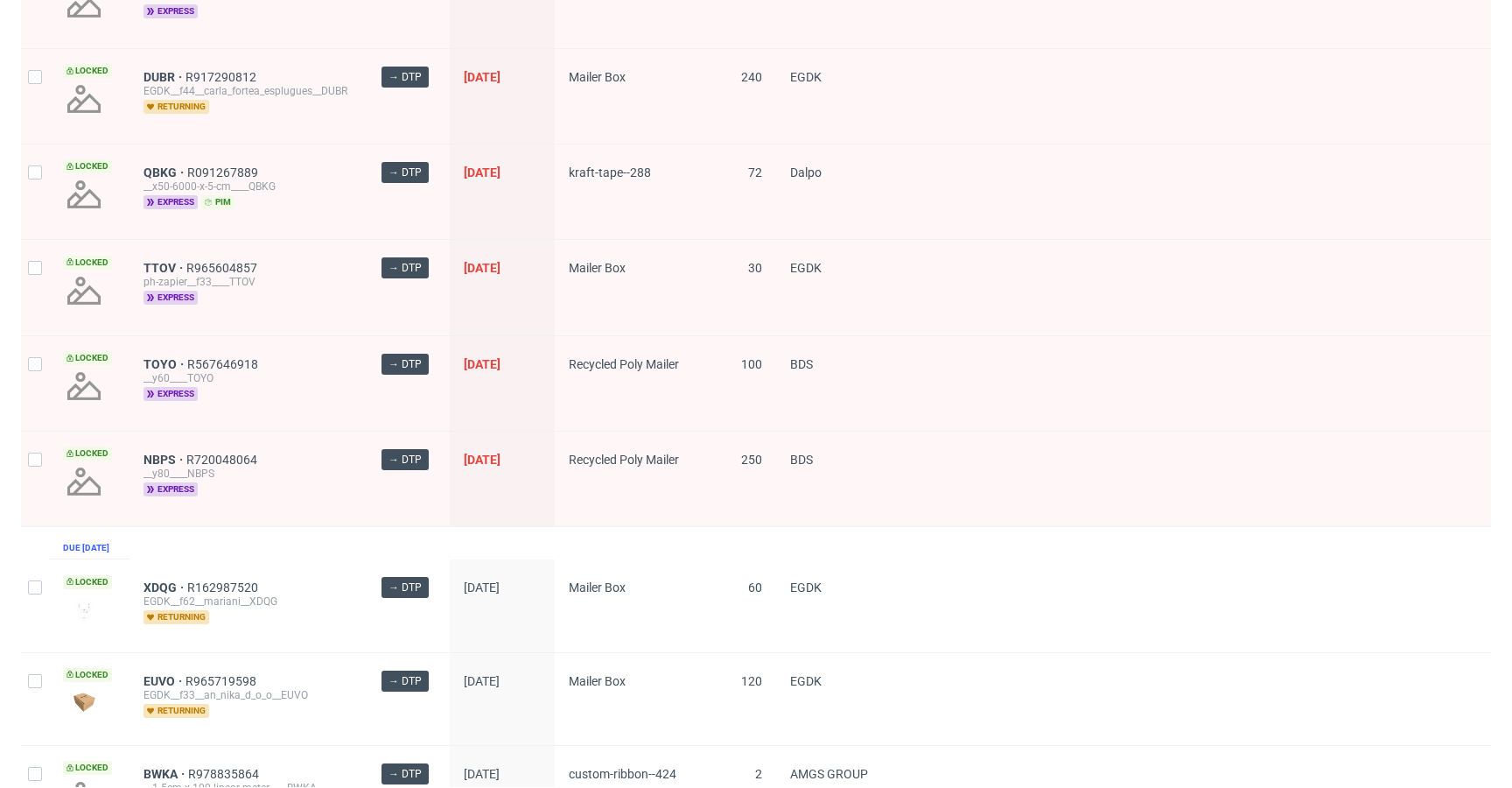
scroll to position [1470, 0]
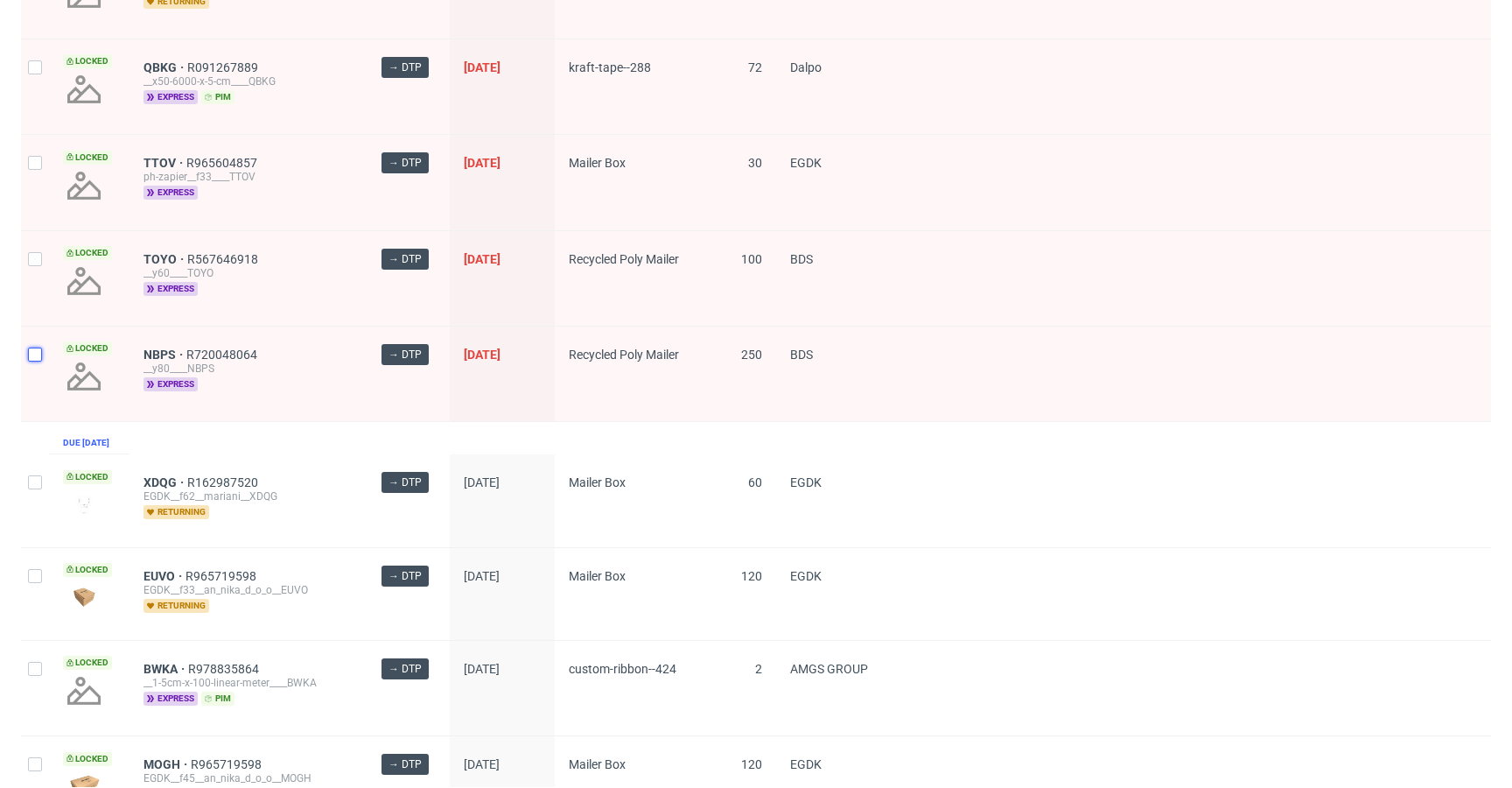
click at [37, 357] on input "checkbox" at bounding box center [35, 355] width 14 height 14
checkbox input "true"
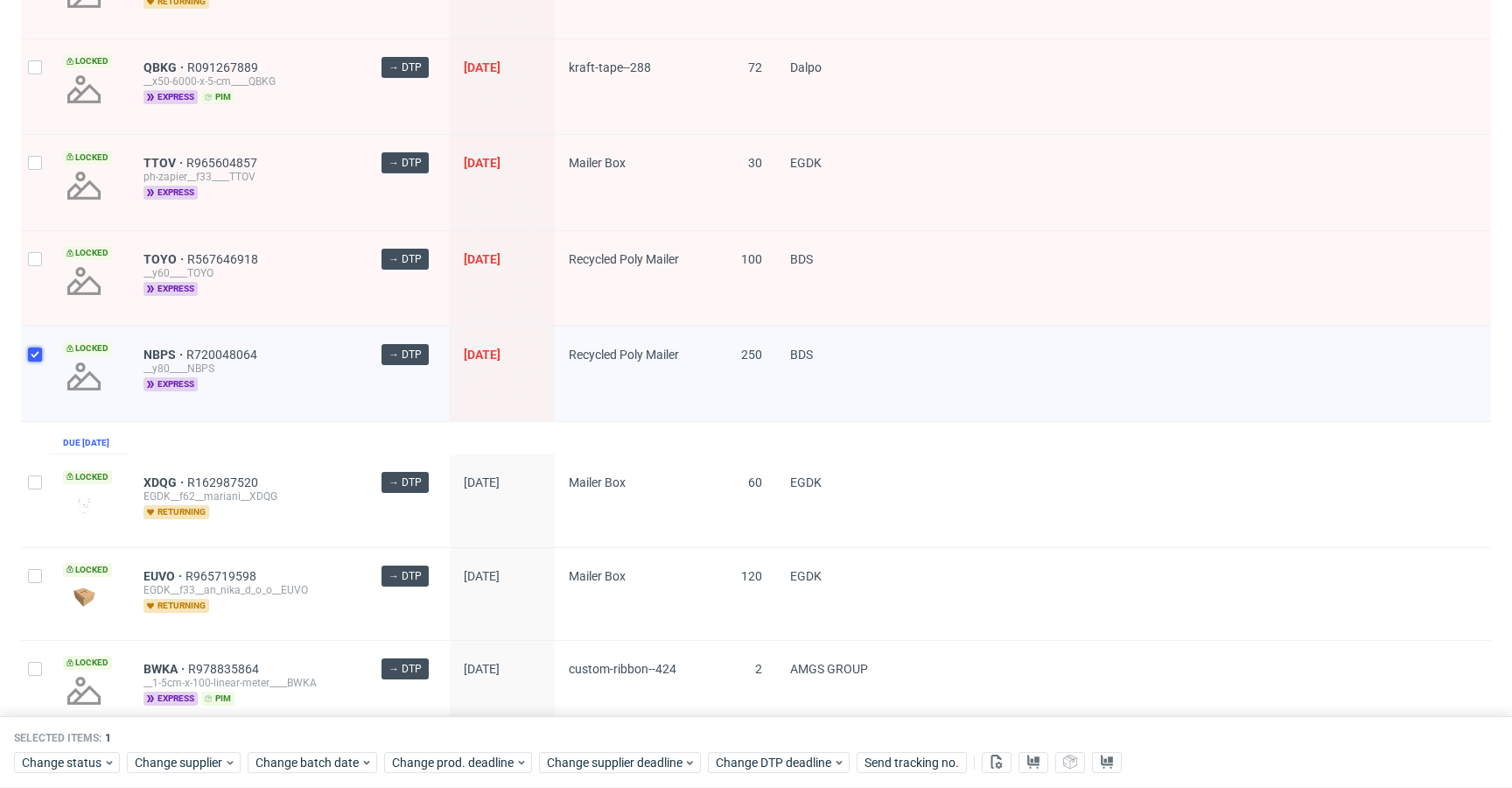
checkbox input "true"
click at [34, 270] on div at bounding box center [34, 278] width 28 height 95
checkbox input "true"
click at [30, 174] on div at bounding box center [34, 182] width 28 height 95
checkbox input "true"
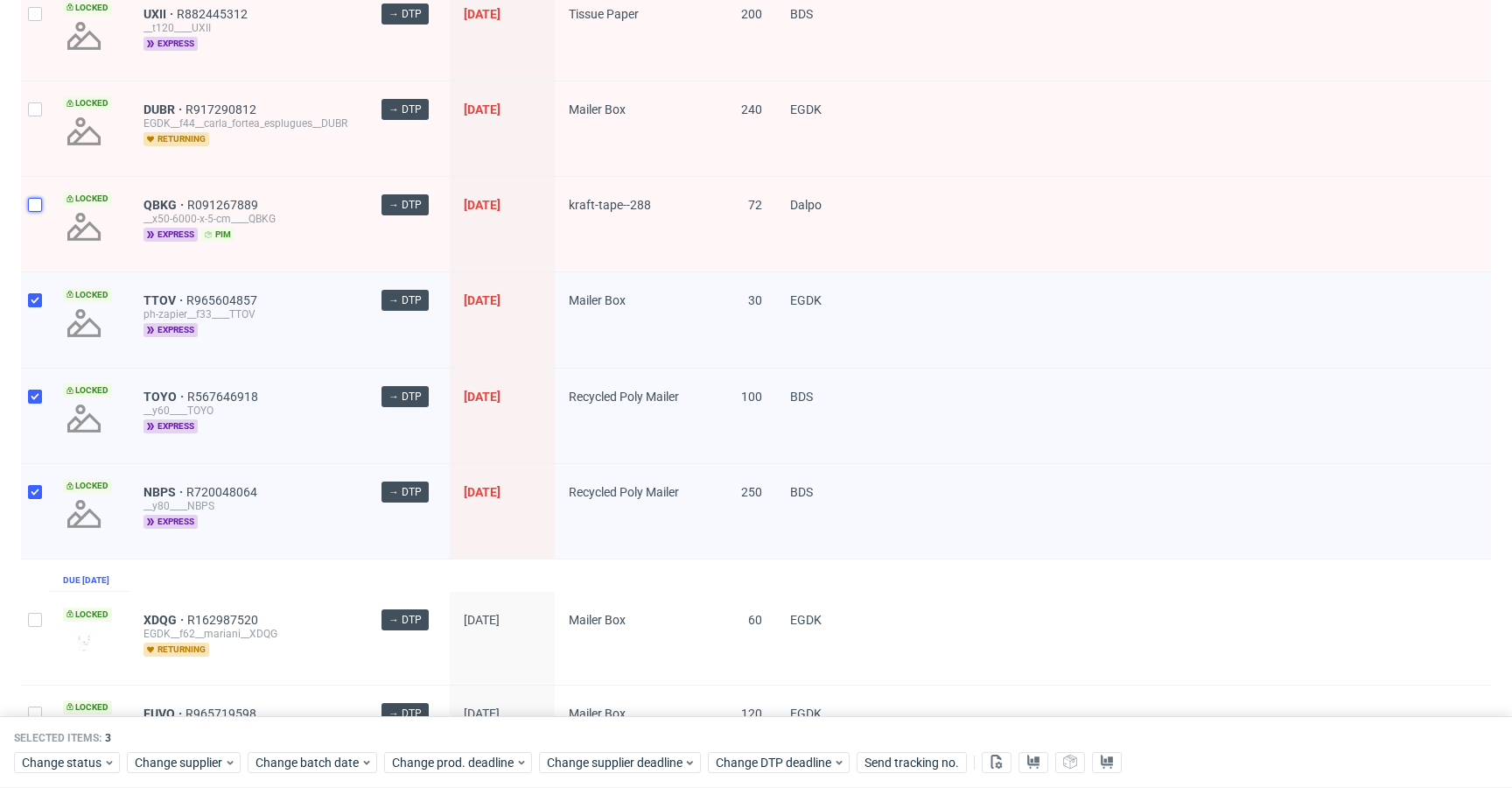
click at [38, 208] on input "checkbox" at bounding box center [35, 205] width 14 height 14
checkbox input "true"
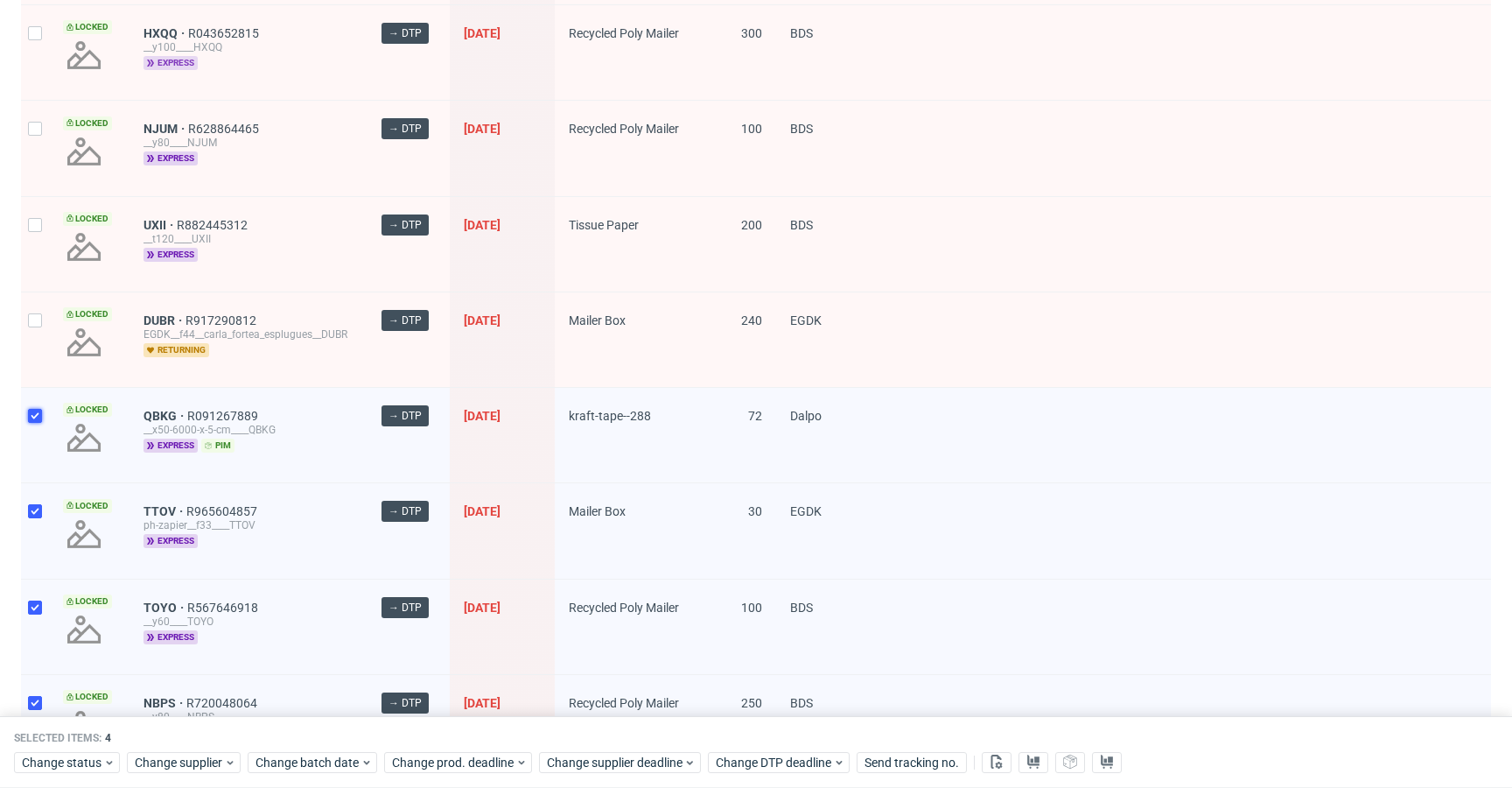
scroll to position [890, 0]
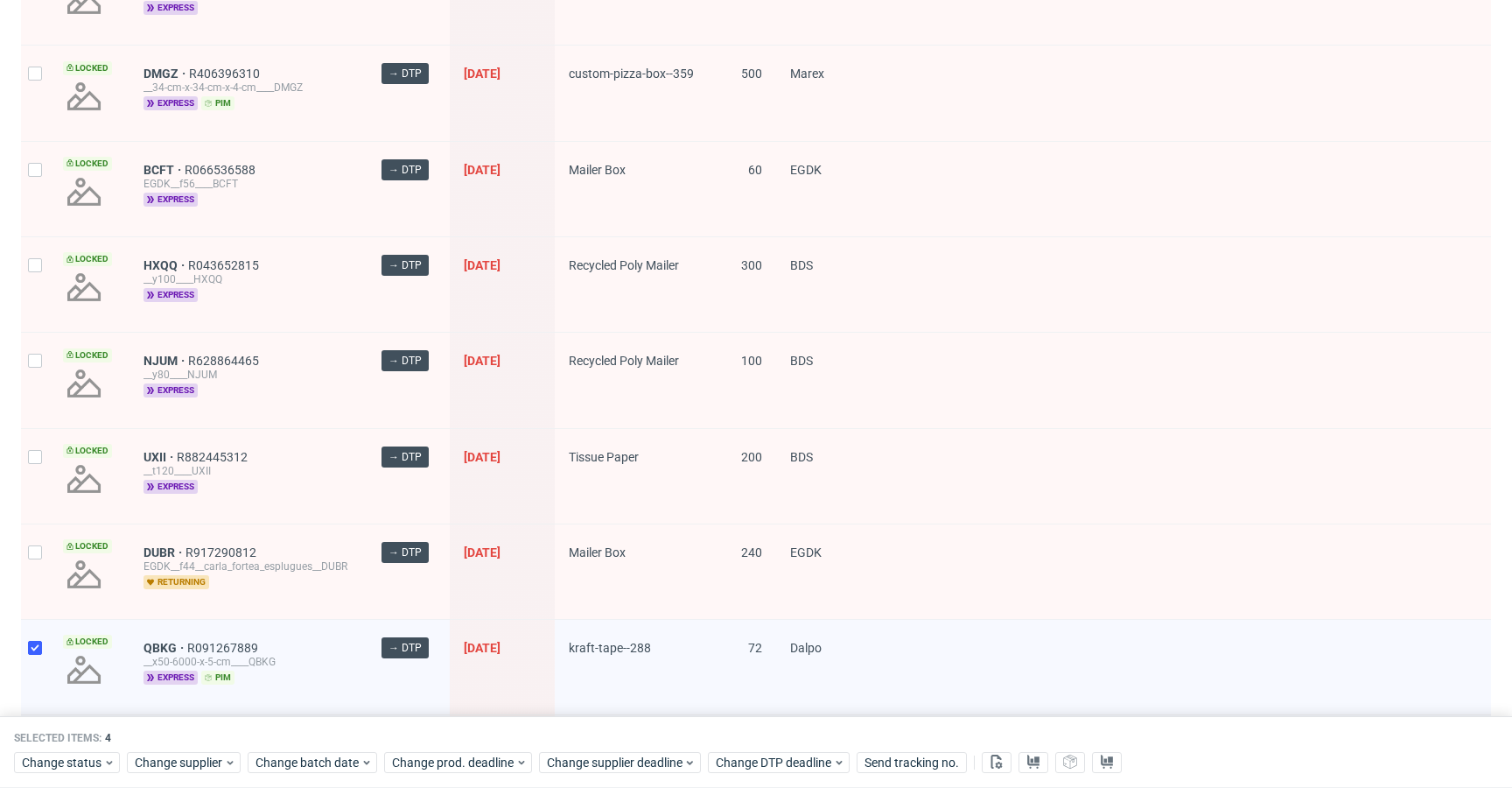
click at [48, 459] on div at bounding box center [34, 477] width 28 height 95
checkbox input "true"
click at [41, 340] on div at bounding box center [34, 380] width 28 height 95
checkbox input "true"
click at [33, 277] on div at bounding box center [34, 284] width 28 height 95
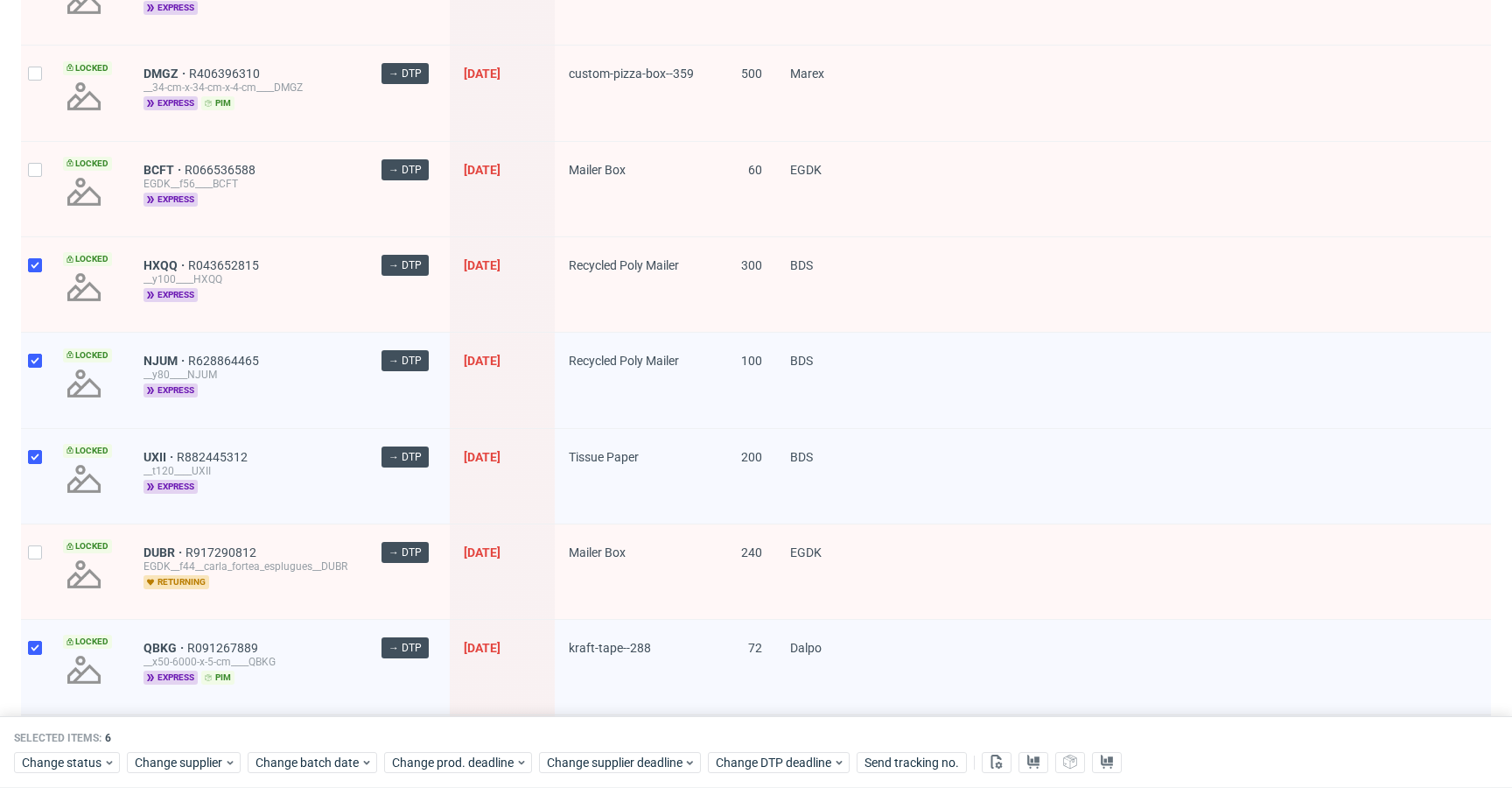
checkbox input "true"
click at [32, 191] on div at bounding box center [34, 190] width 28 height 95
checkbox input "true"
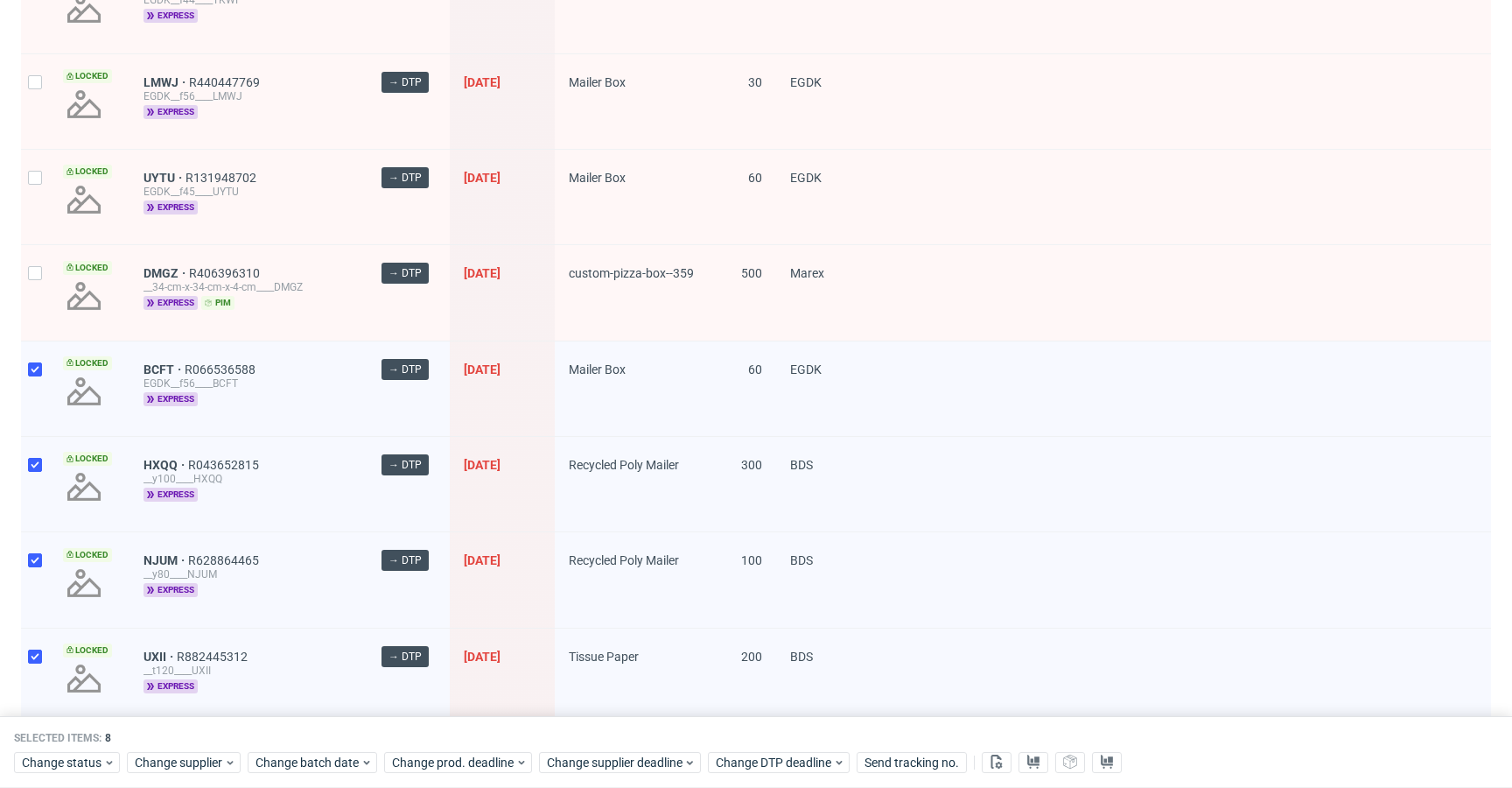
scroll to position [614, 0]
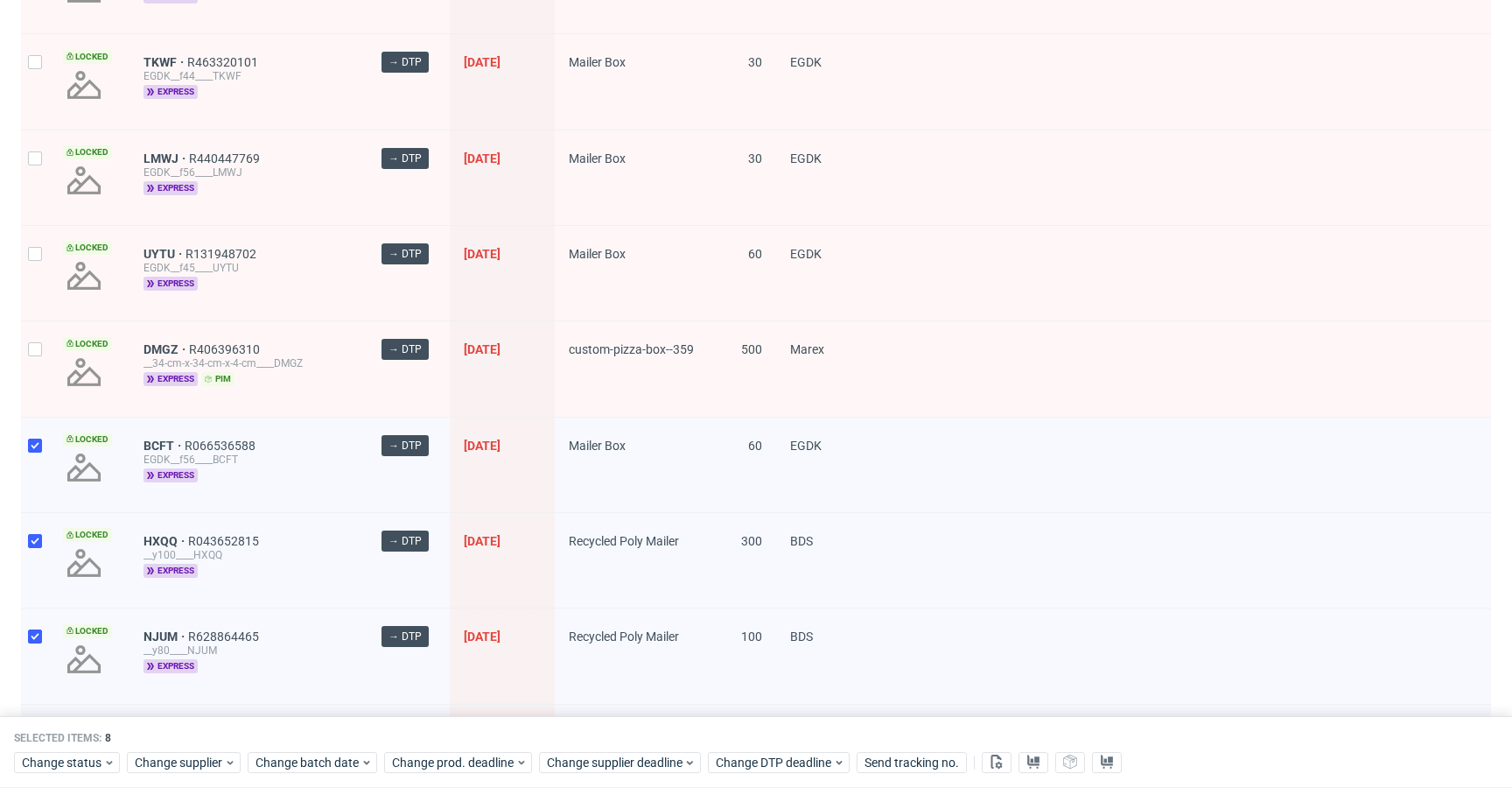
click at [27, 346] on div at bounding box center [34, 369] width 28 height 95
checkbox input "true"
click at [33, 276] on div at bounding box center [34, 274] width 28 height 95
checkbox input "true"
click at [30, 170] on div at bounding box center [34, 178] width 28 height 95
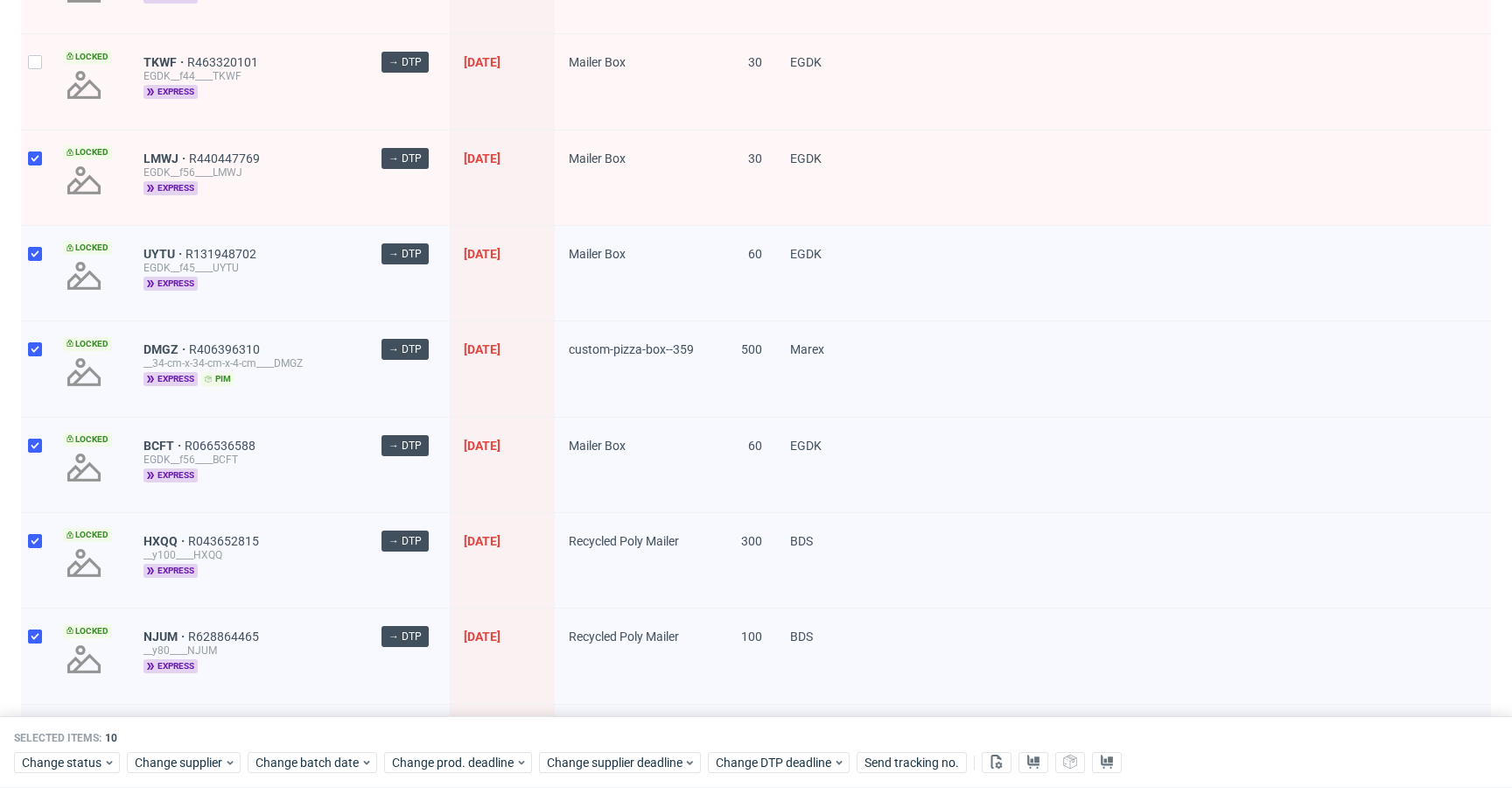
checkbox input "true"
click at [32, 89] on div at bounding box center [34, 81] width 28 height 95
checkbox input "true"
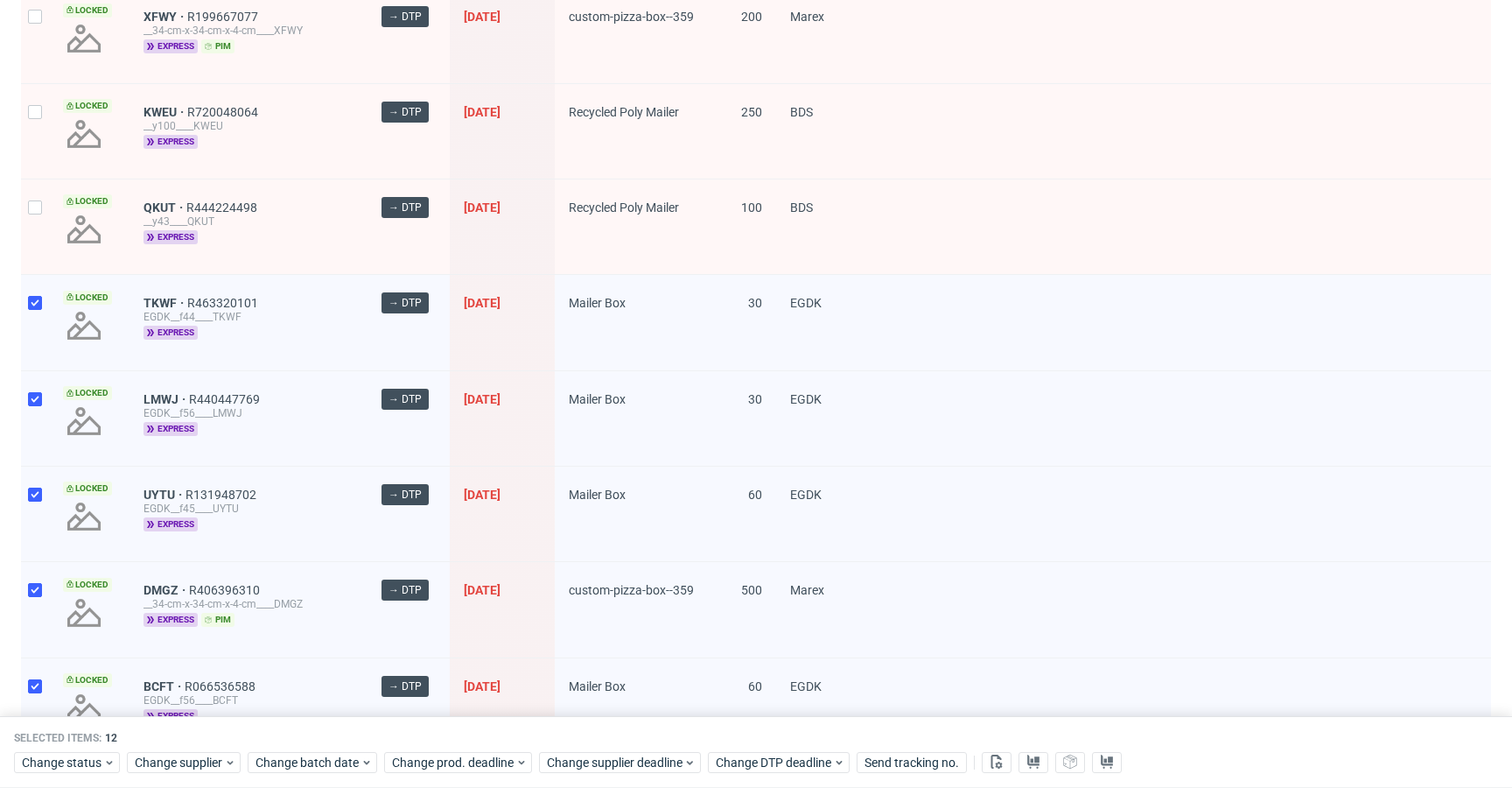
scroll to position [372, 0]
click at [41, 213] on input "checkbox" at bounding box center [35, 209] width 14 height 14
checkbox input "true"
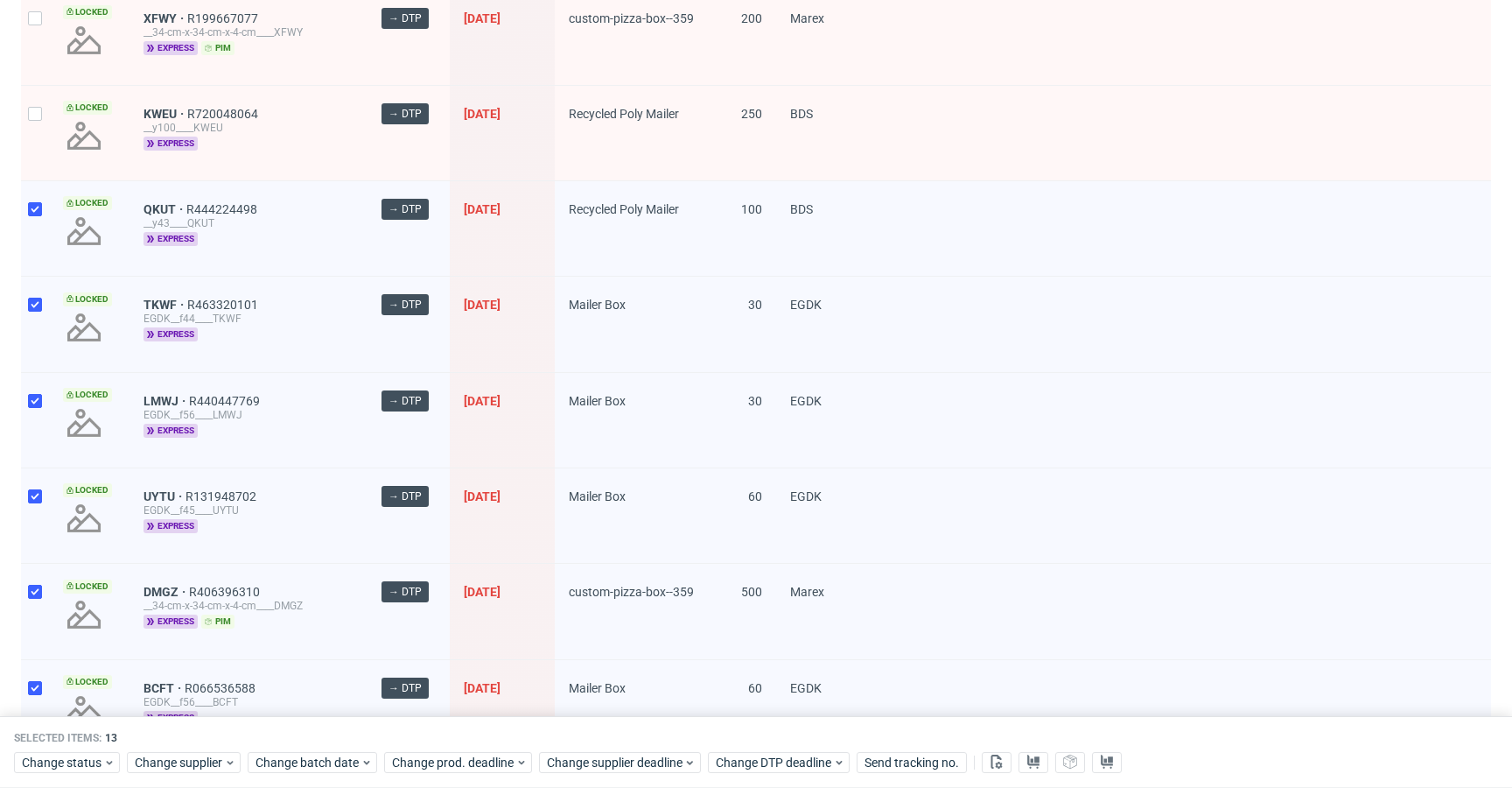
click at [44, 126] on div at bounding box center [34, 133] width 28 height 95
checkbox input "true"
click at [44, 47] on div at bounding box center [34, 38] width 28 height 95
checkbox input "true"
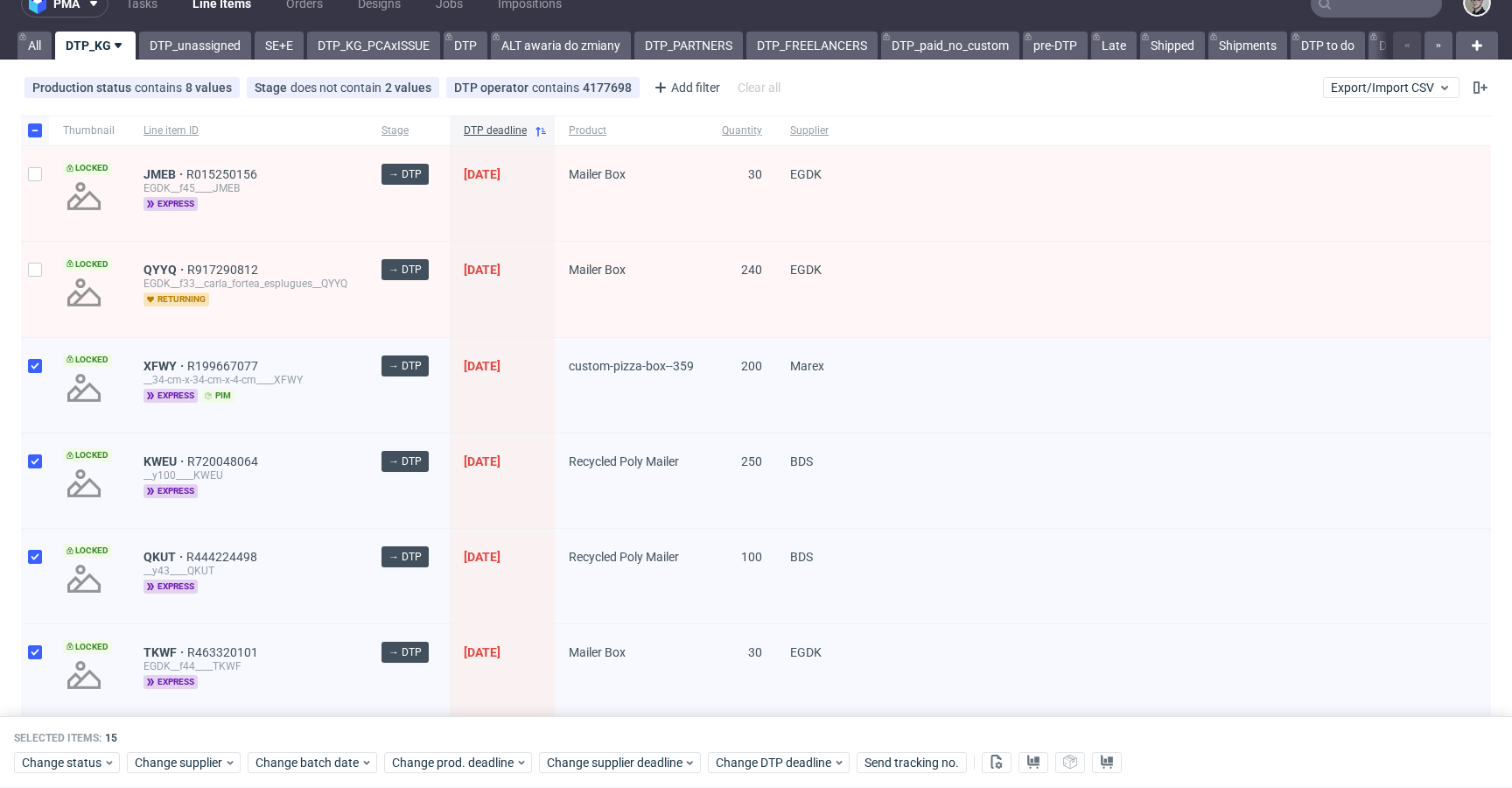
scroll to position [6, 0]
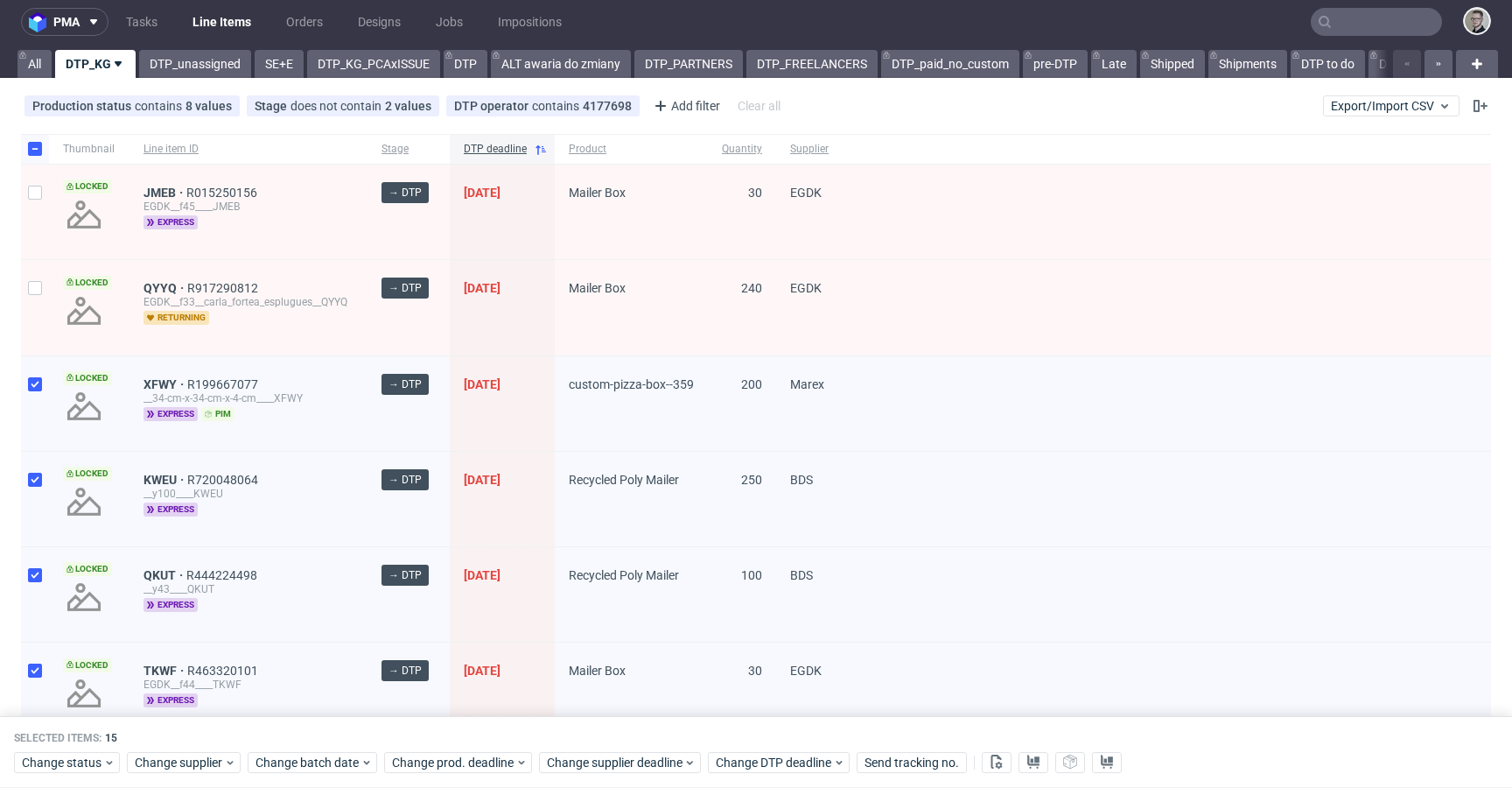
click at [26, 195] on div at bounding box center [34, 212] width 28 height 95
checkbox input "true"
click at [49, 757] on span "Change status" at bounding box center [62, 763] width 81 height 18
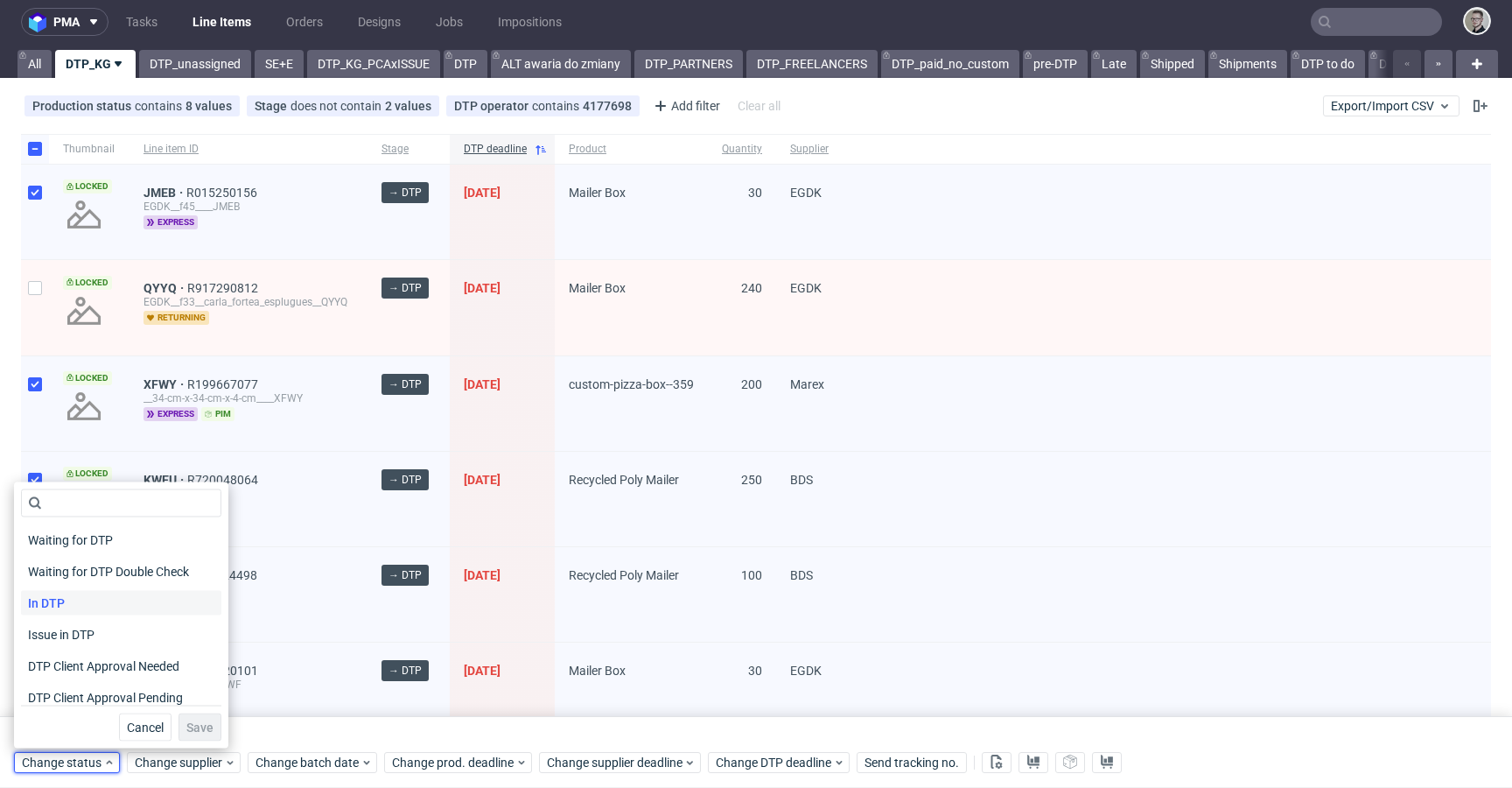
click at [93, 591] on div "In DTP" at bounding box center [121, 603] width 200 height 24
click at [186, 729] on span "Save" at bounding box center [199, 728] width 27 height 13
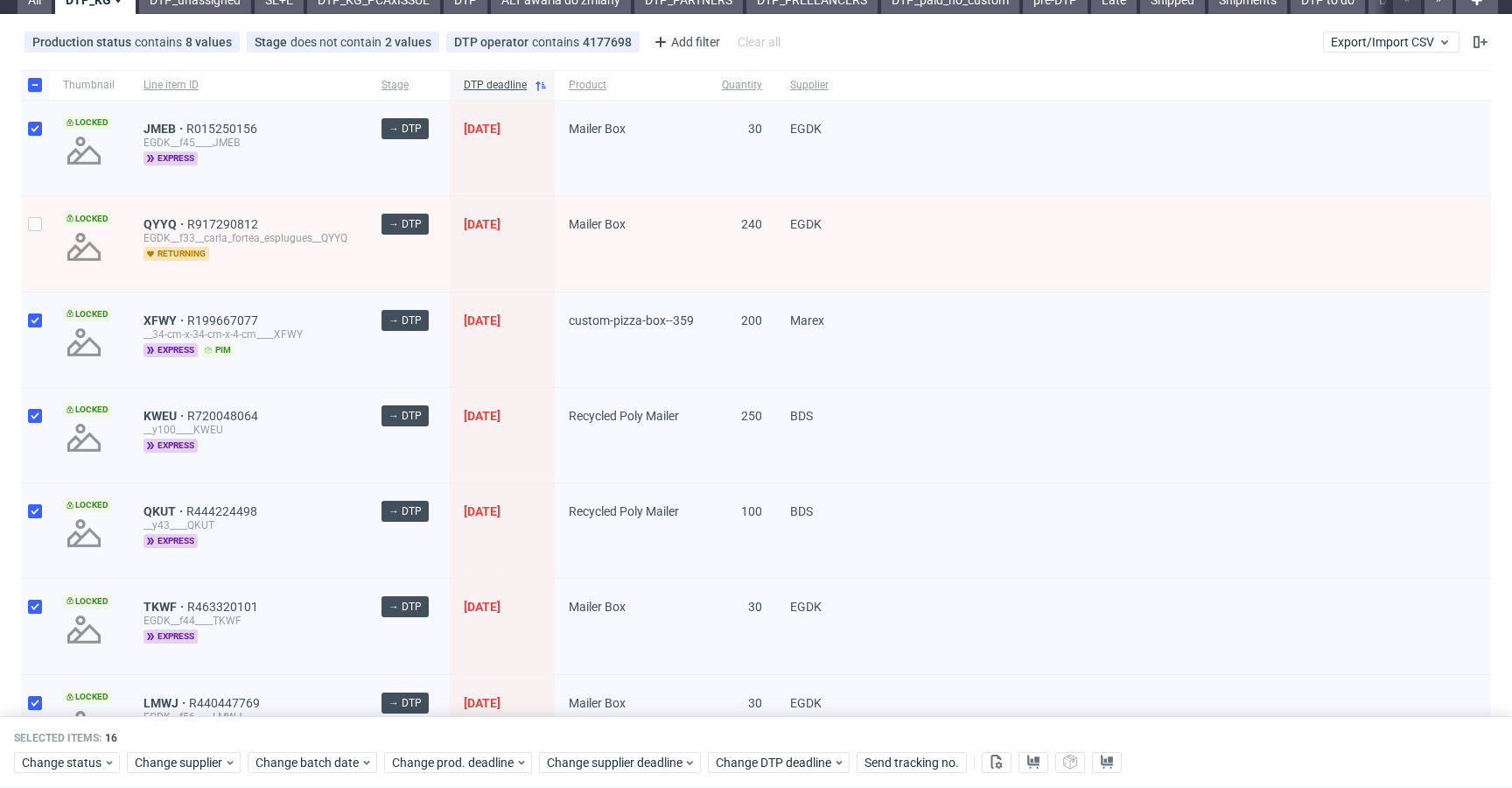
scroll to position [69, 0]
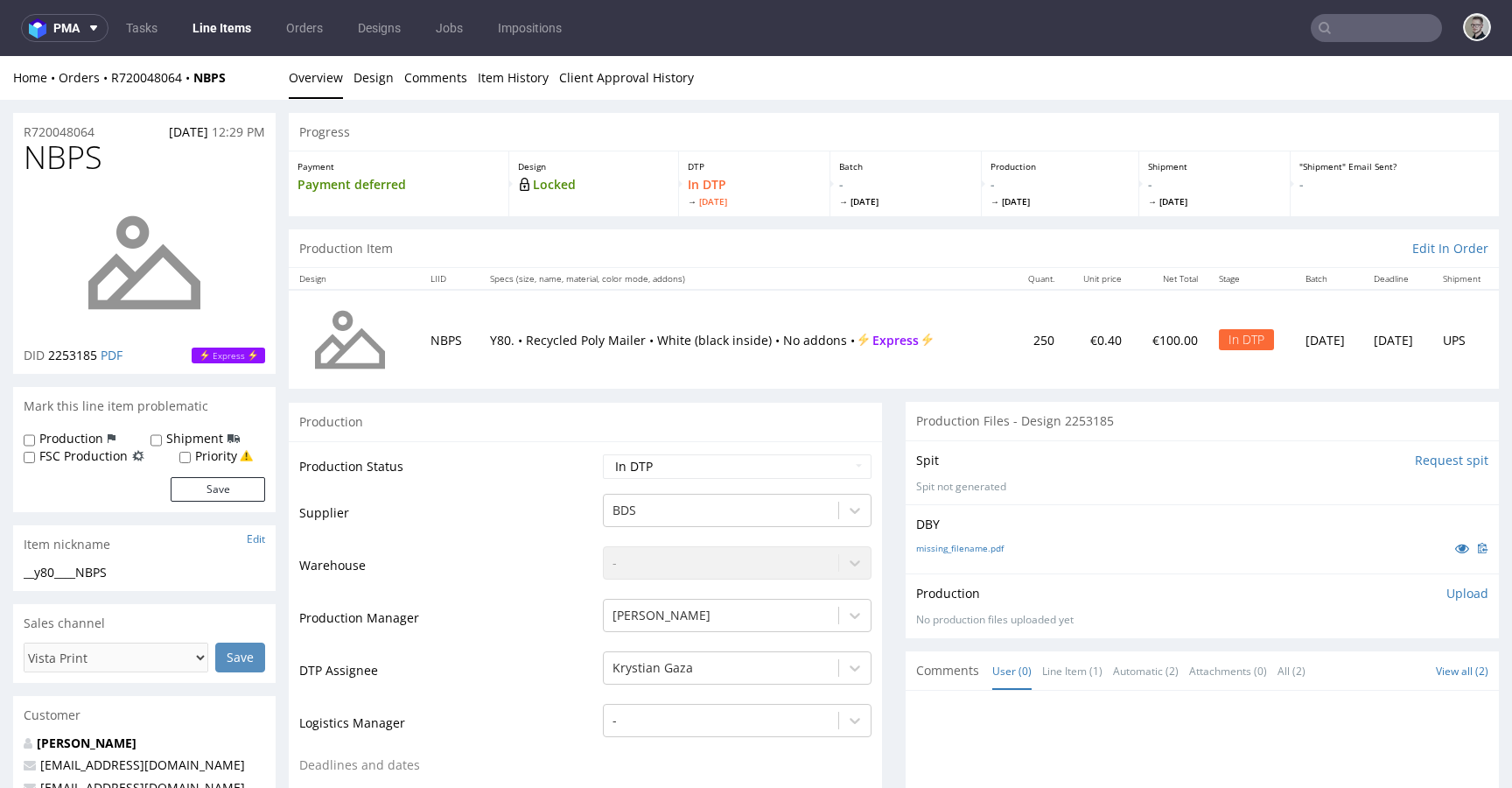
click at [1415, 461] on input "Request spit" at bounding box center [1452, 461] width 73 height 18
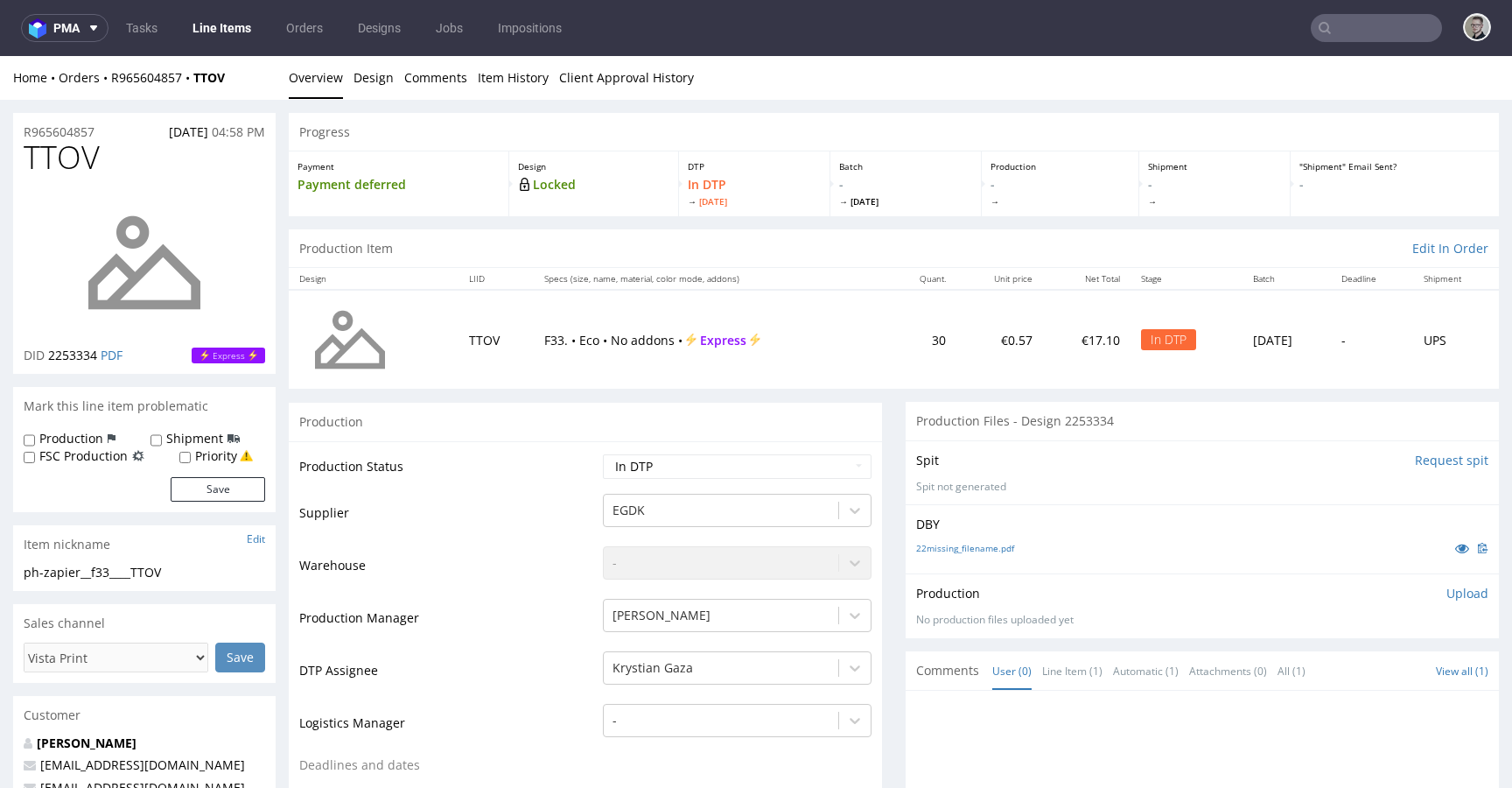
click at [1415, 461] on input "Request spit" at bounding box center [1452, 461] width 73 height 18
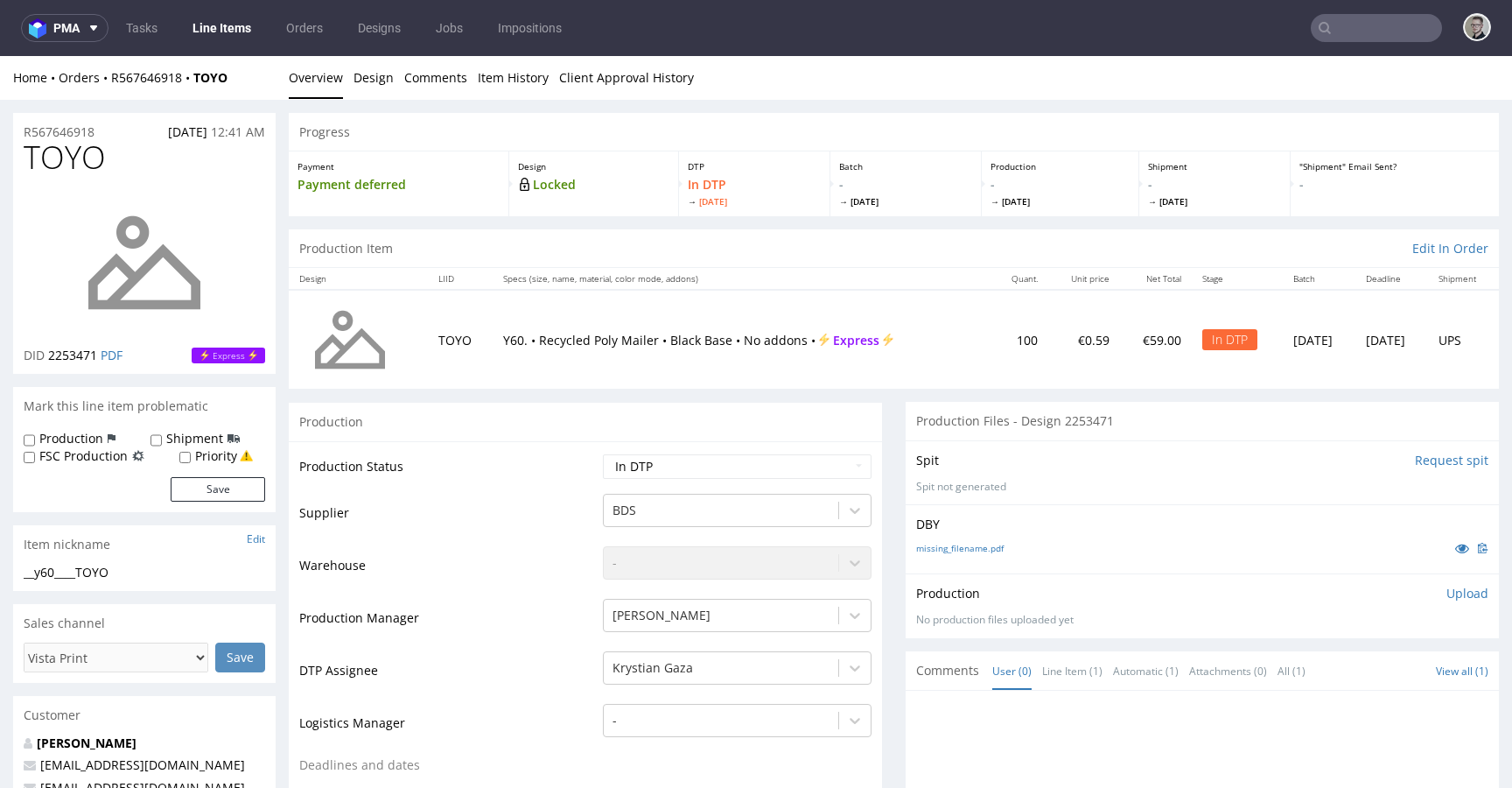
click at [1415, 453] on input "Request spit" at bounding box center [1452, 461] width 73 height 18
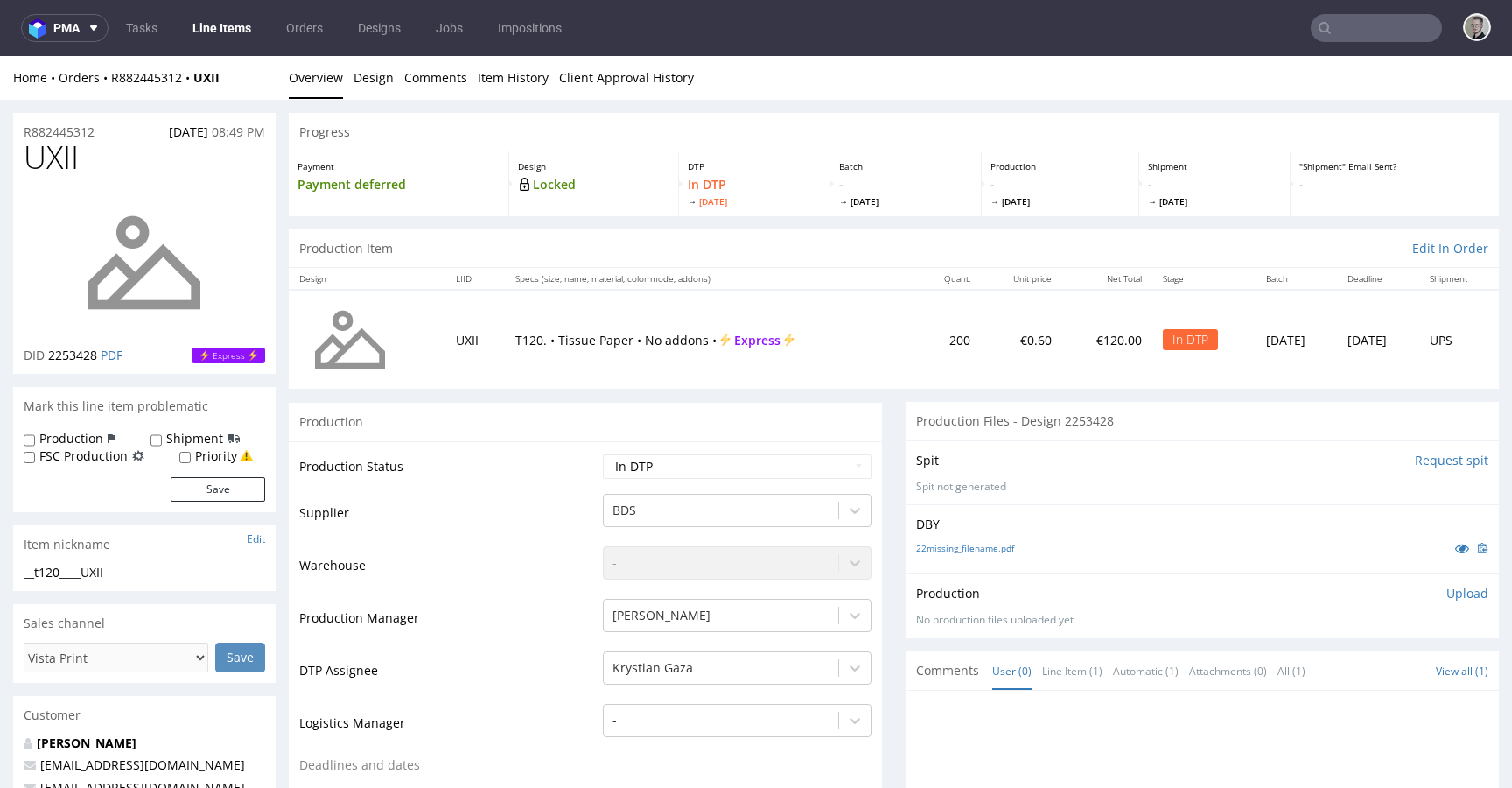
click at [1415, 461] on input "Request spit" at bounding box center [1452, 461] width 73 height 18
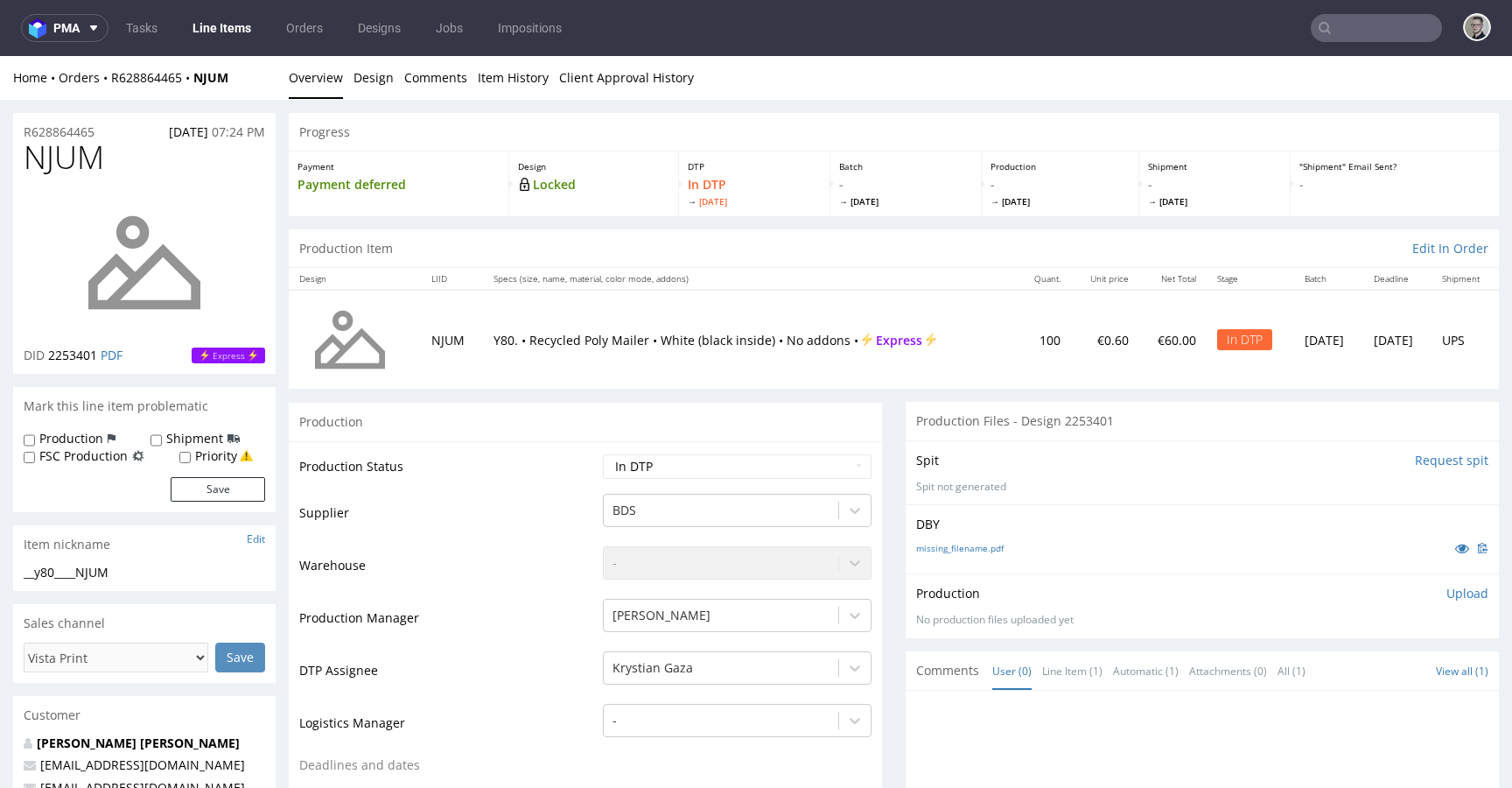
click at [1416, 460] on input "Request spit" at bounding box center [1452, 461] width 73 height 18
click at [1415, 458] on input "Request spit" at bounding box center [1452, 461] width 73 height 18
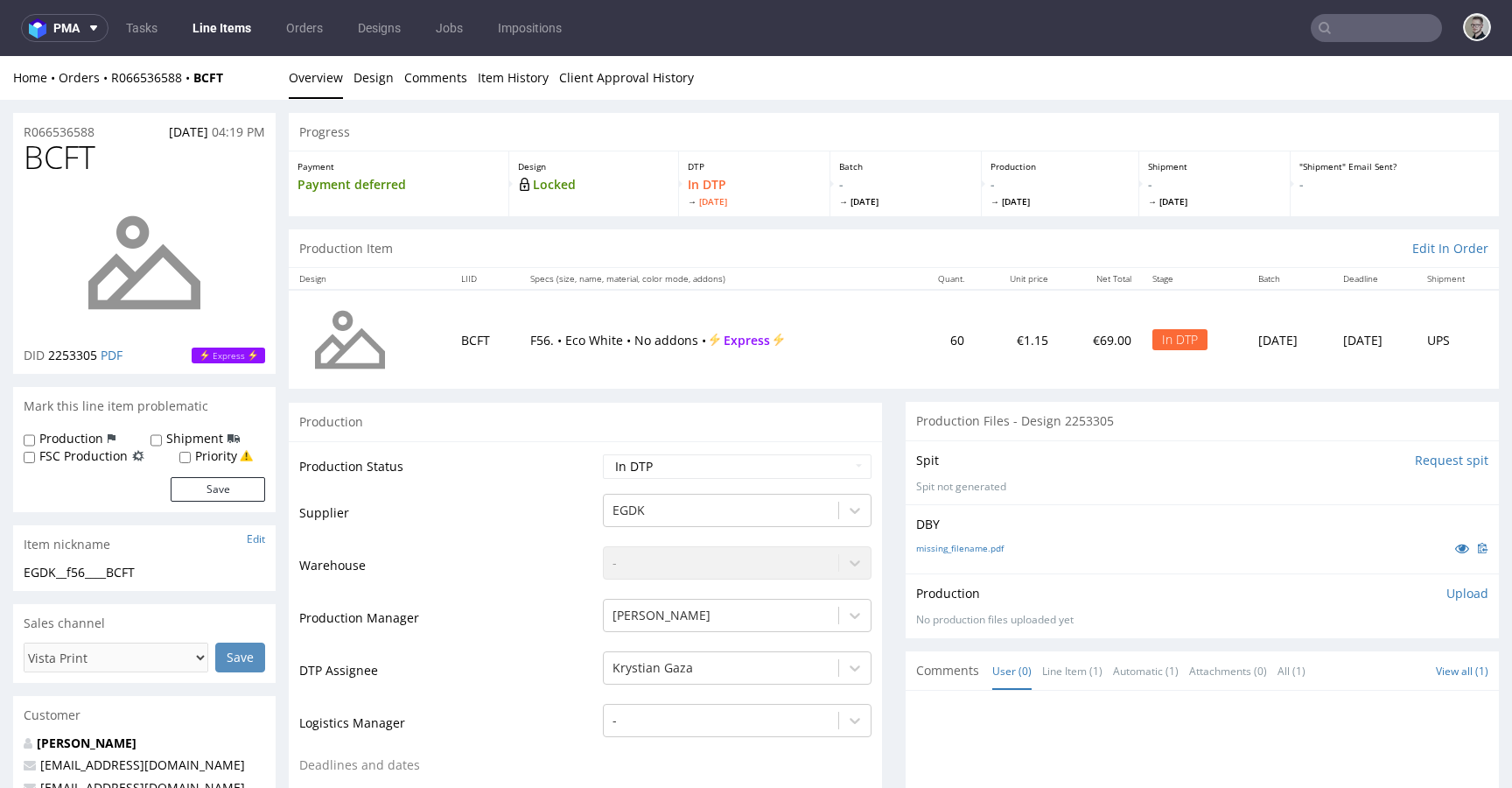
click at [1421, 461] on input "Request spit" at bounding box center [1452, 461] width 73 height 18
click at [1420, 453] on input "Request spit" at bounding box center [1452, 461] width 73 height 18
click at [1421, 456] on input "Request spit" at bounding box center [1452, 461] width 73 height 18
click at [1415, 458] on input "Request spit" at bounding box center [1452, 461] width 73 height 18
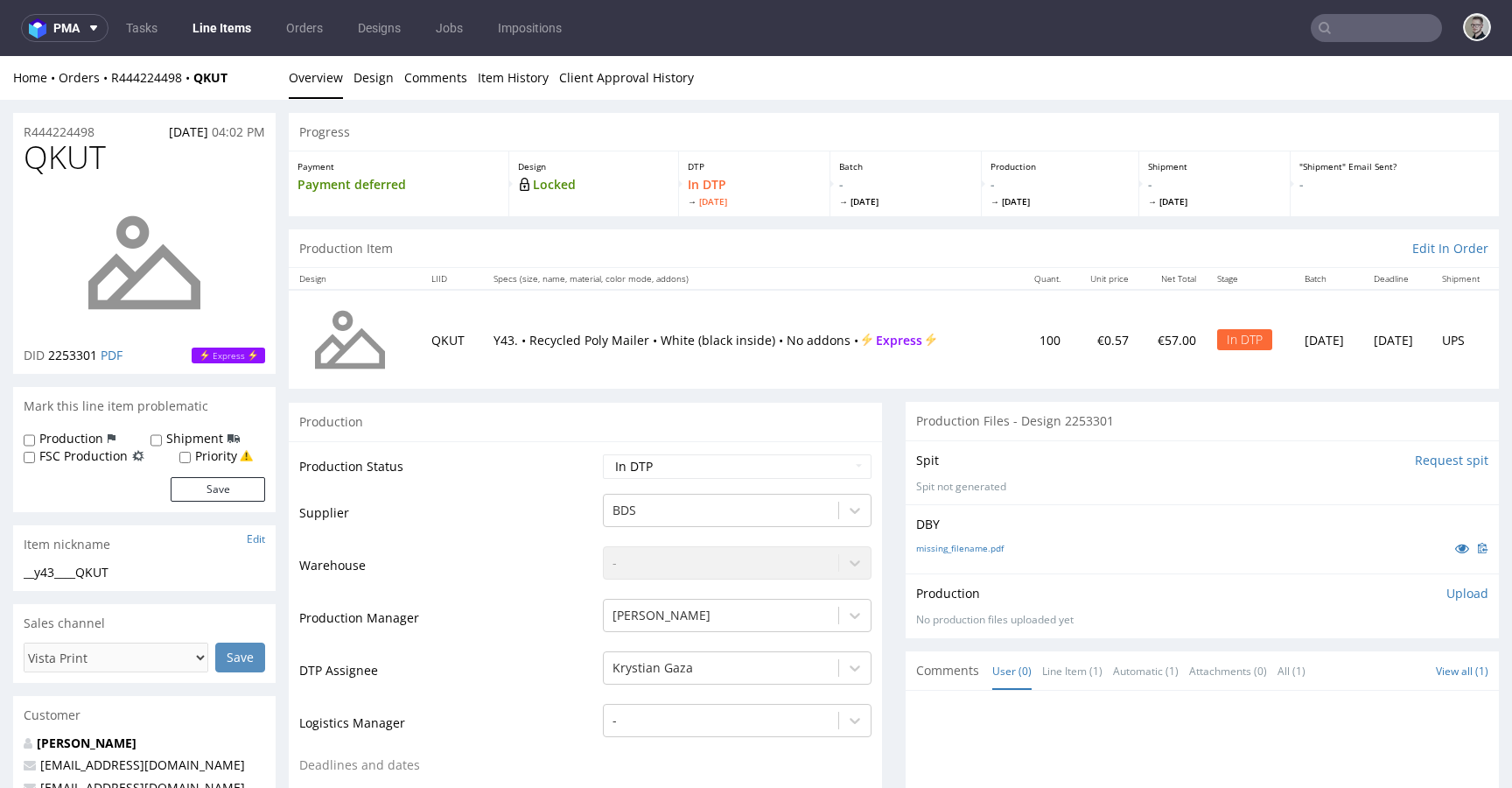
click at [1420, 461] on input "Request spit" at bounding box center [1452, 461] width 73 height 18
click at [1418, 460] on input "Request spit" at bounding box center [1452, 461] width 73 height 18
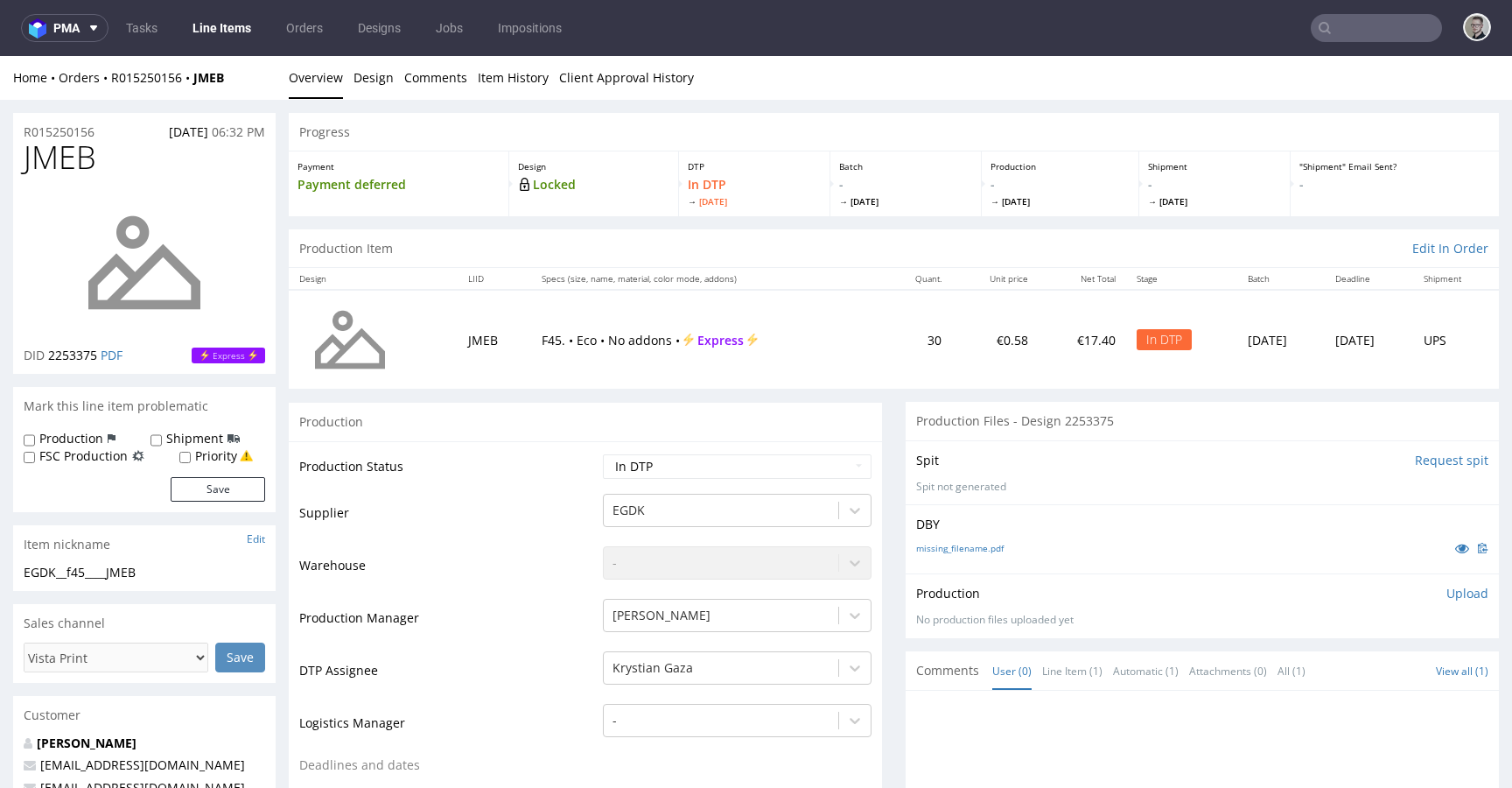
click at [1422, 462] on input "Request spit" at bounding box center [1452, 461] width 73 height 18
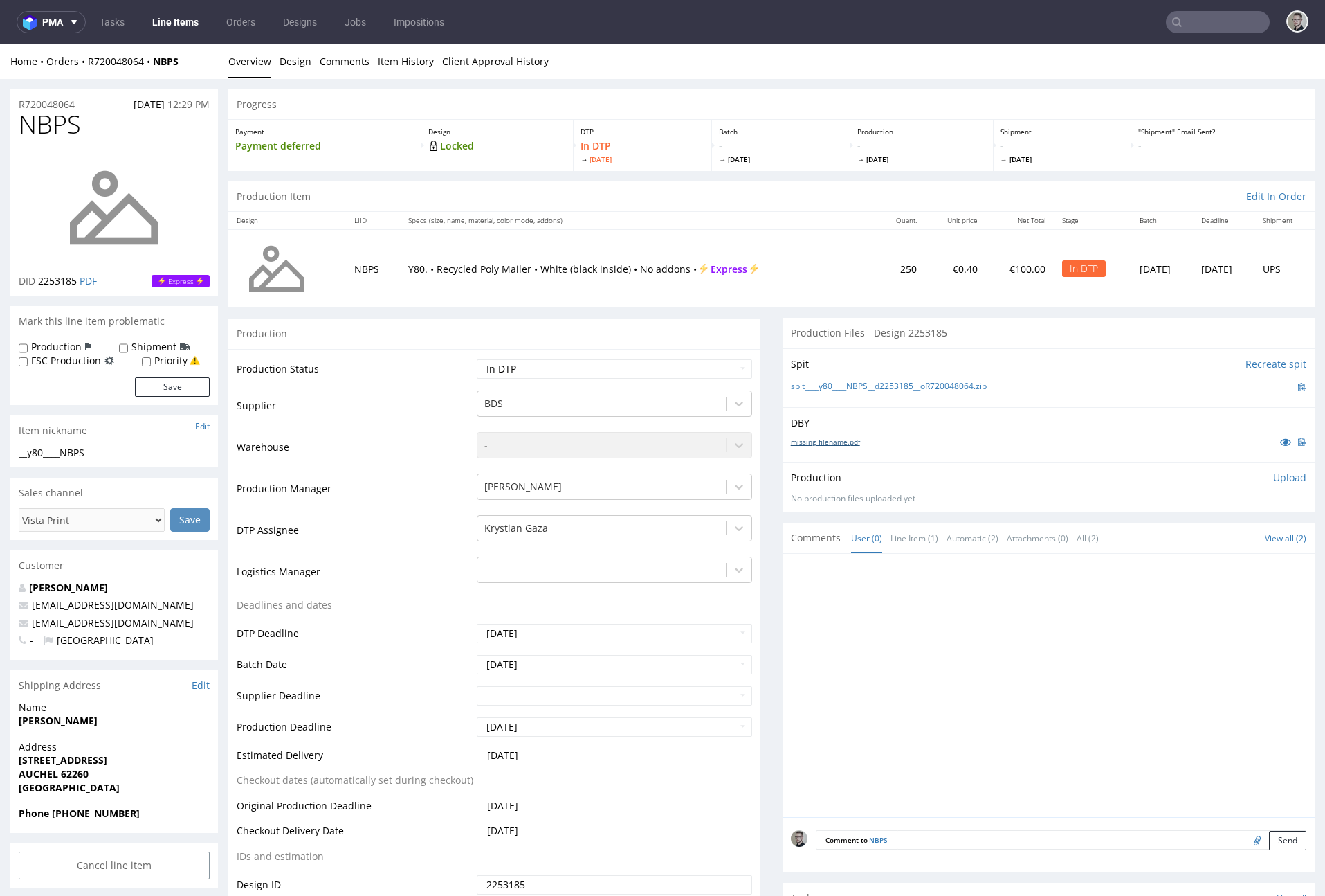
click at [815, 441] on link "missing_filename.pdf" at bounding box center [826, 442] width 69 height 10
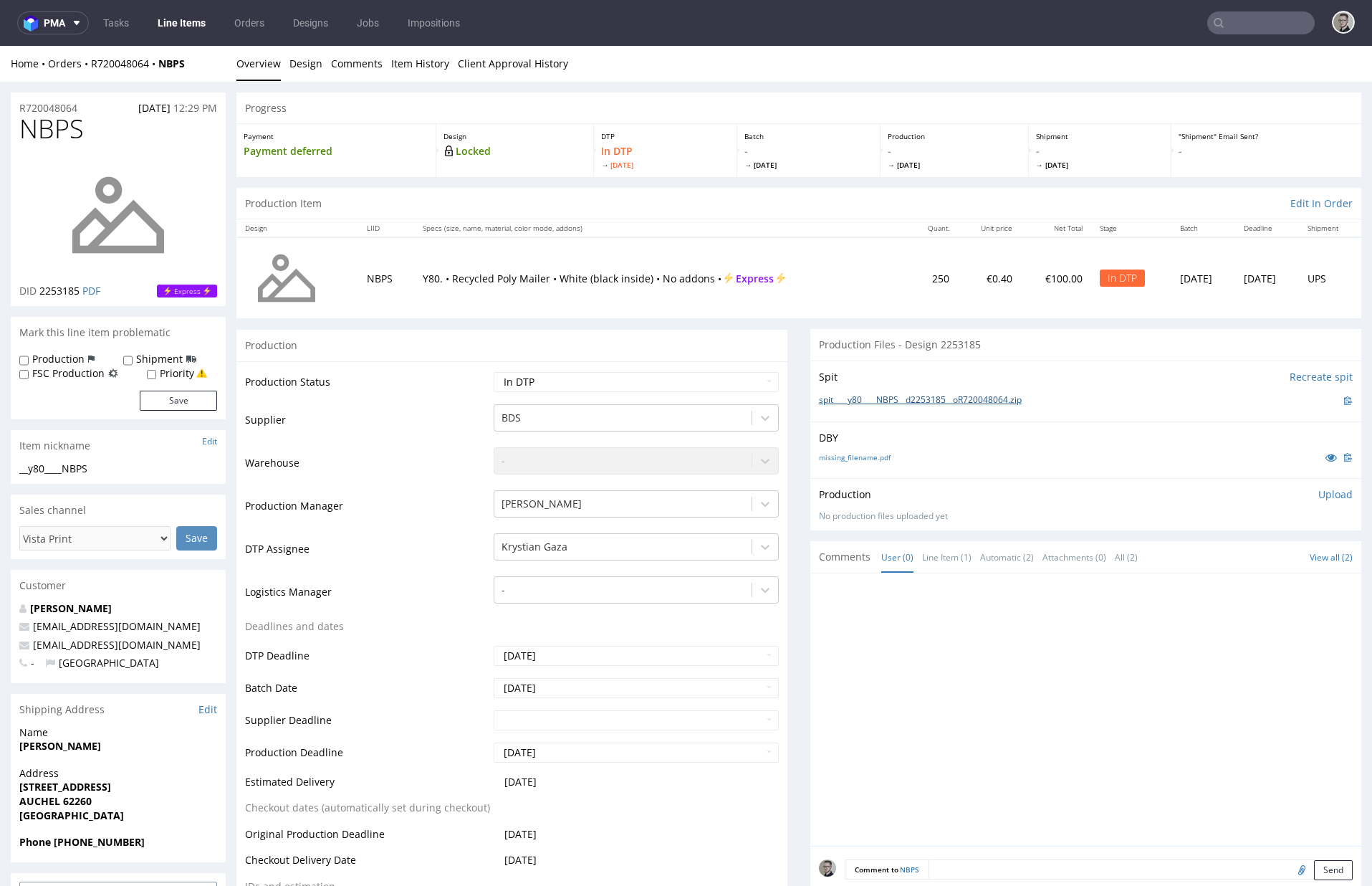
click at [902, 401] on link "spit____y80____NBPS__d2253185__oR720048064.zip" at bounding box center [920, 400] width 203 height 12
click at [299, 67] on link "Design" at bounding box center [305, 64] width 33 height 35
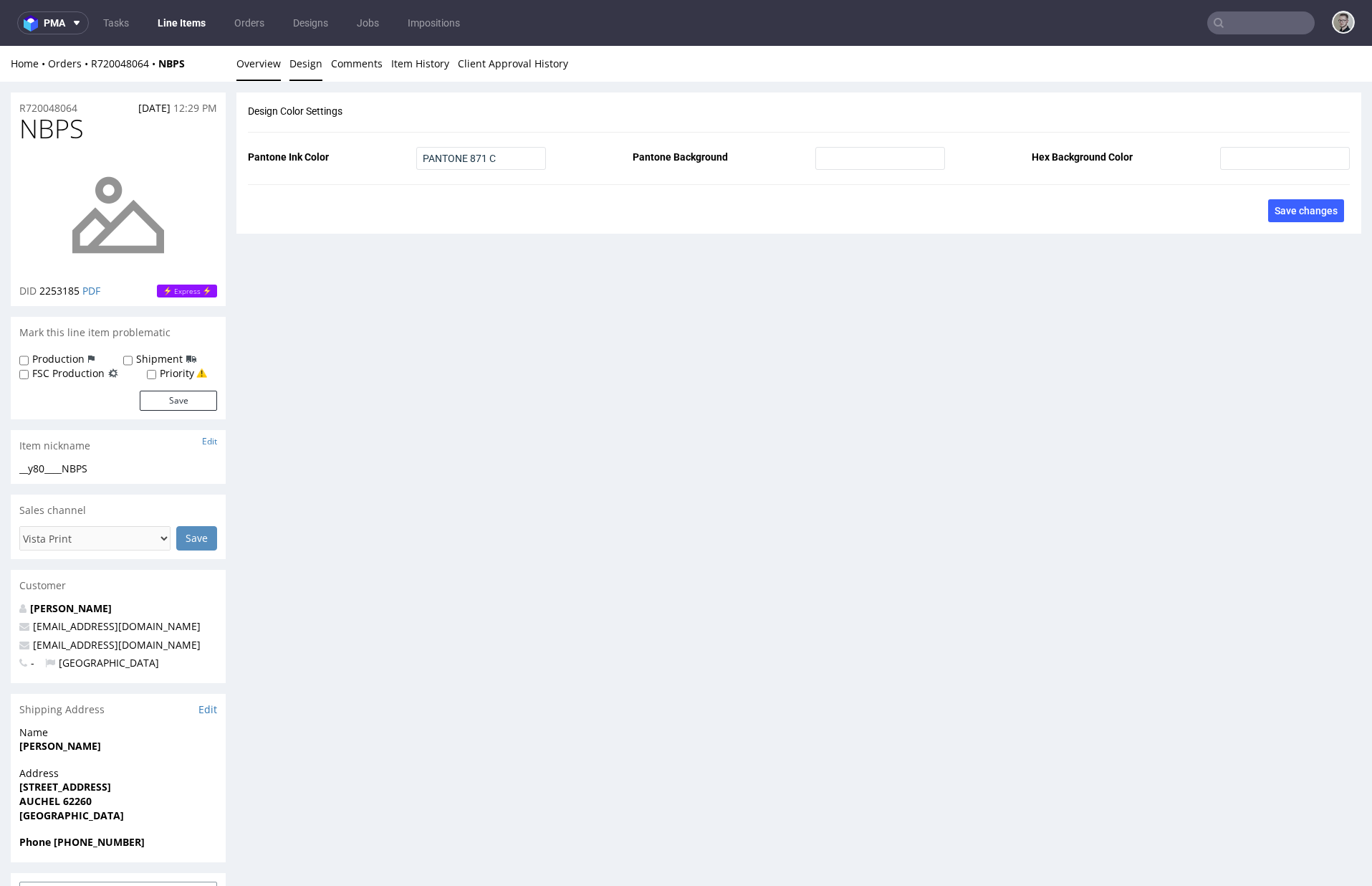
click at [259, 67] on link "Overview" at bounding box center [258, 64] width 45 height 35
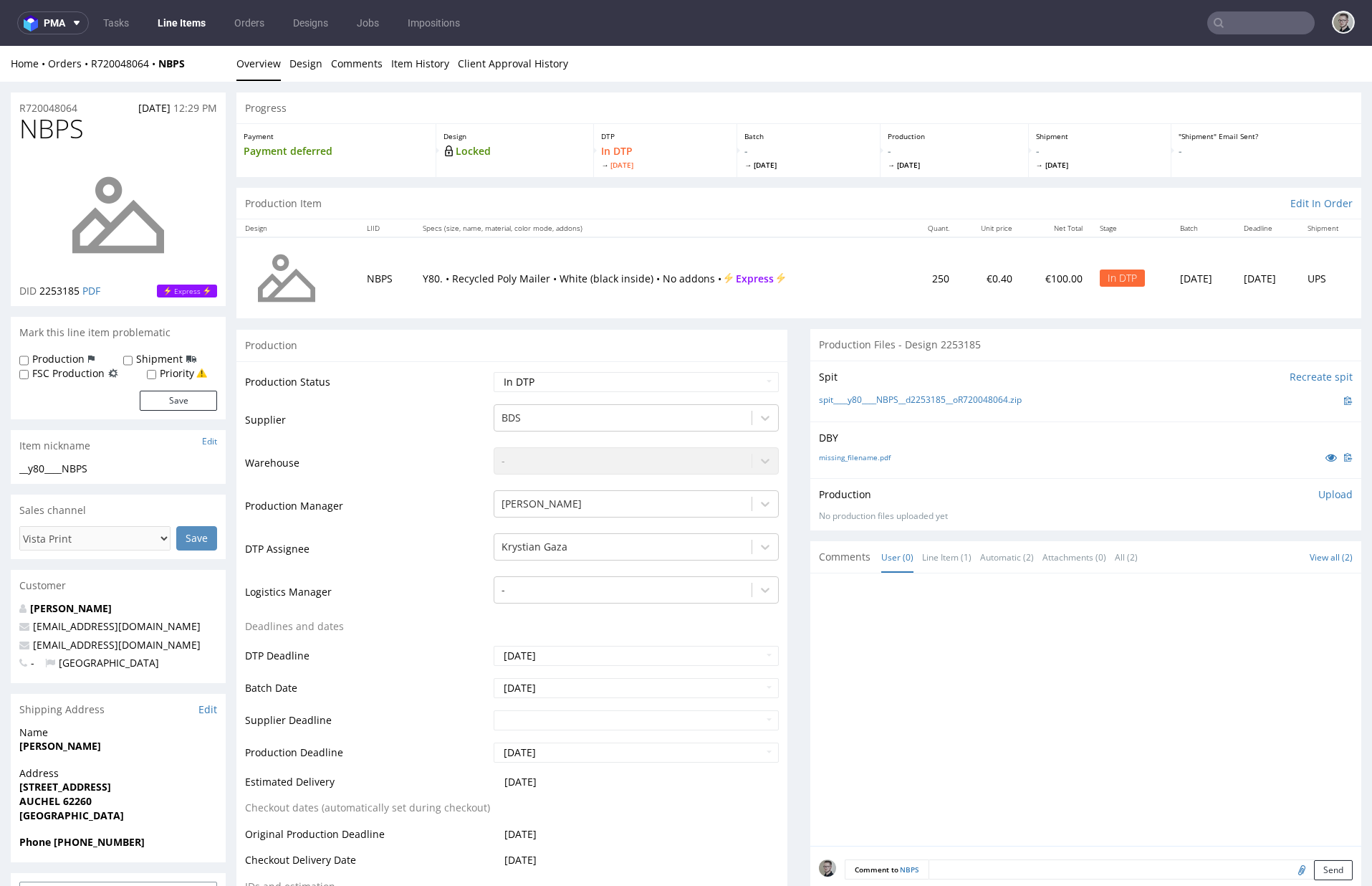
click at [1237, 493] on p "Upload" at bounding box center [1335, 495] width 34 height 15
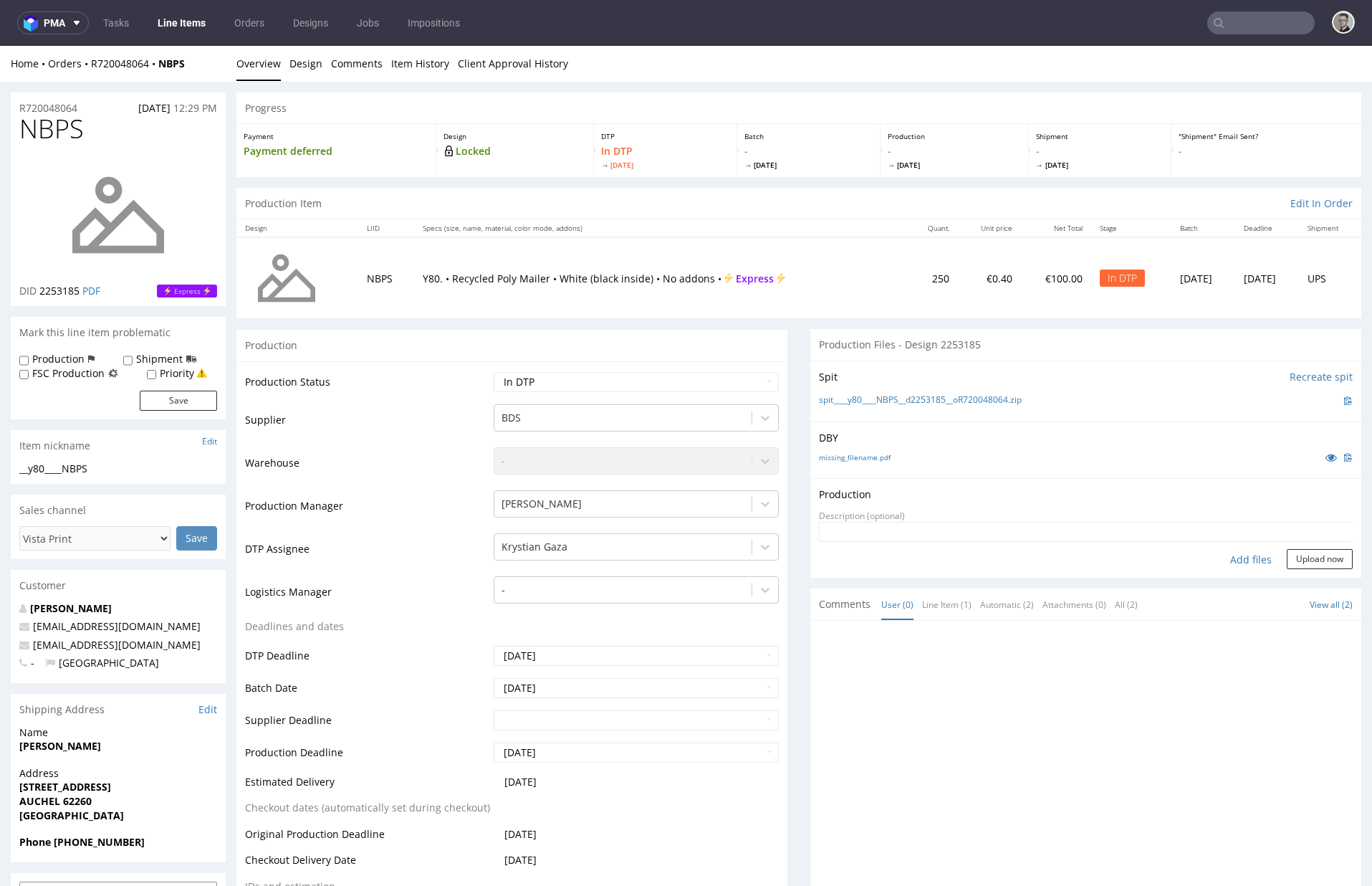
click at [1237, 559] on div "Add files" at bounding box center [1251, 559] width 72 height 21
type input "C:\fakepath\__y80____NBPS__d2253185__oR720048064__latest__outside.pdf"
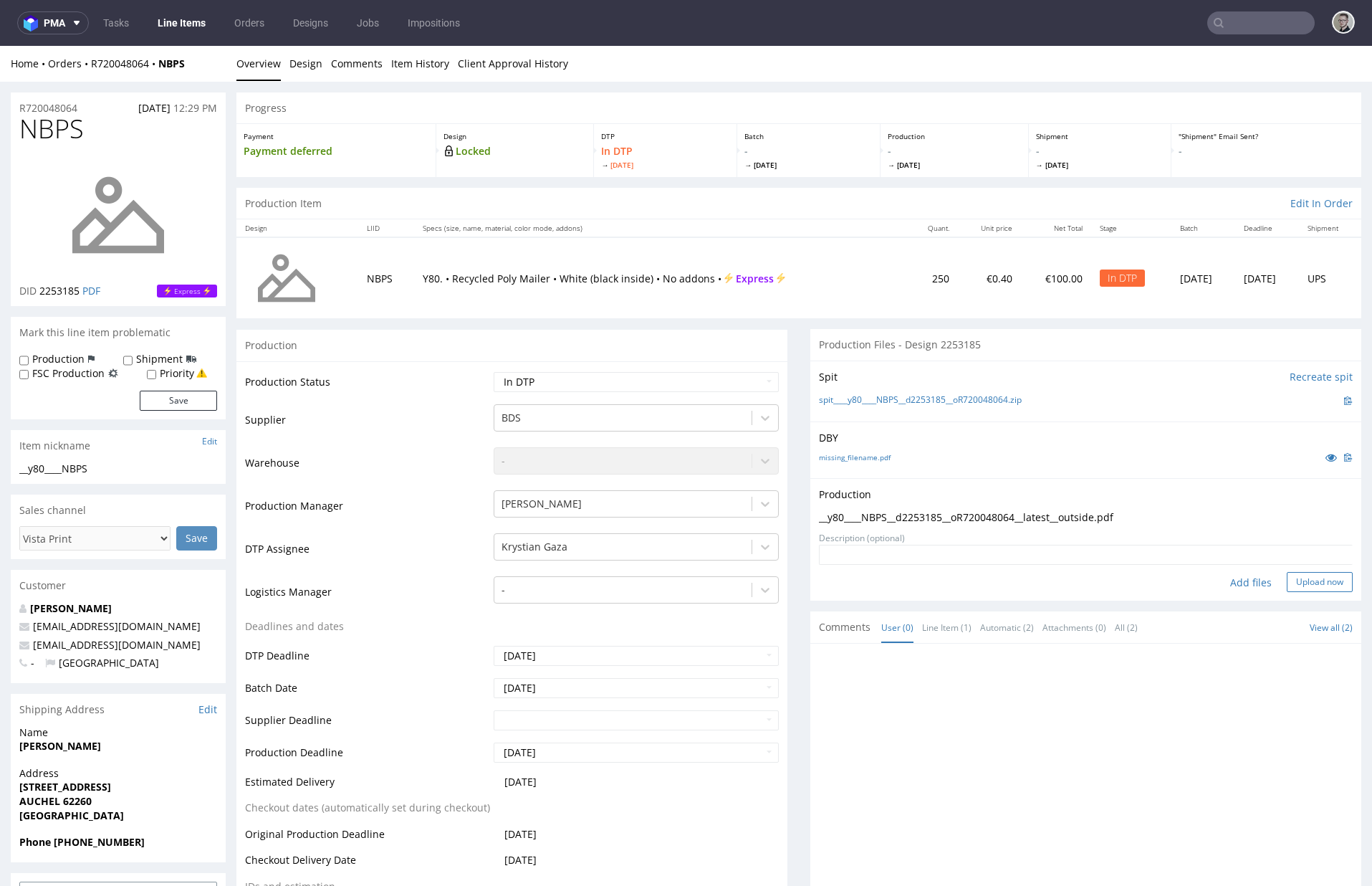
click at [1237, 583] on button "Upload now" at bounding box center [1320, 581] width 66 height 20
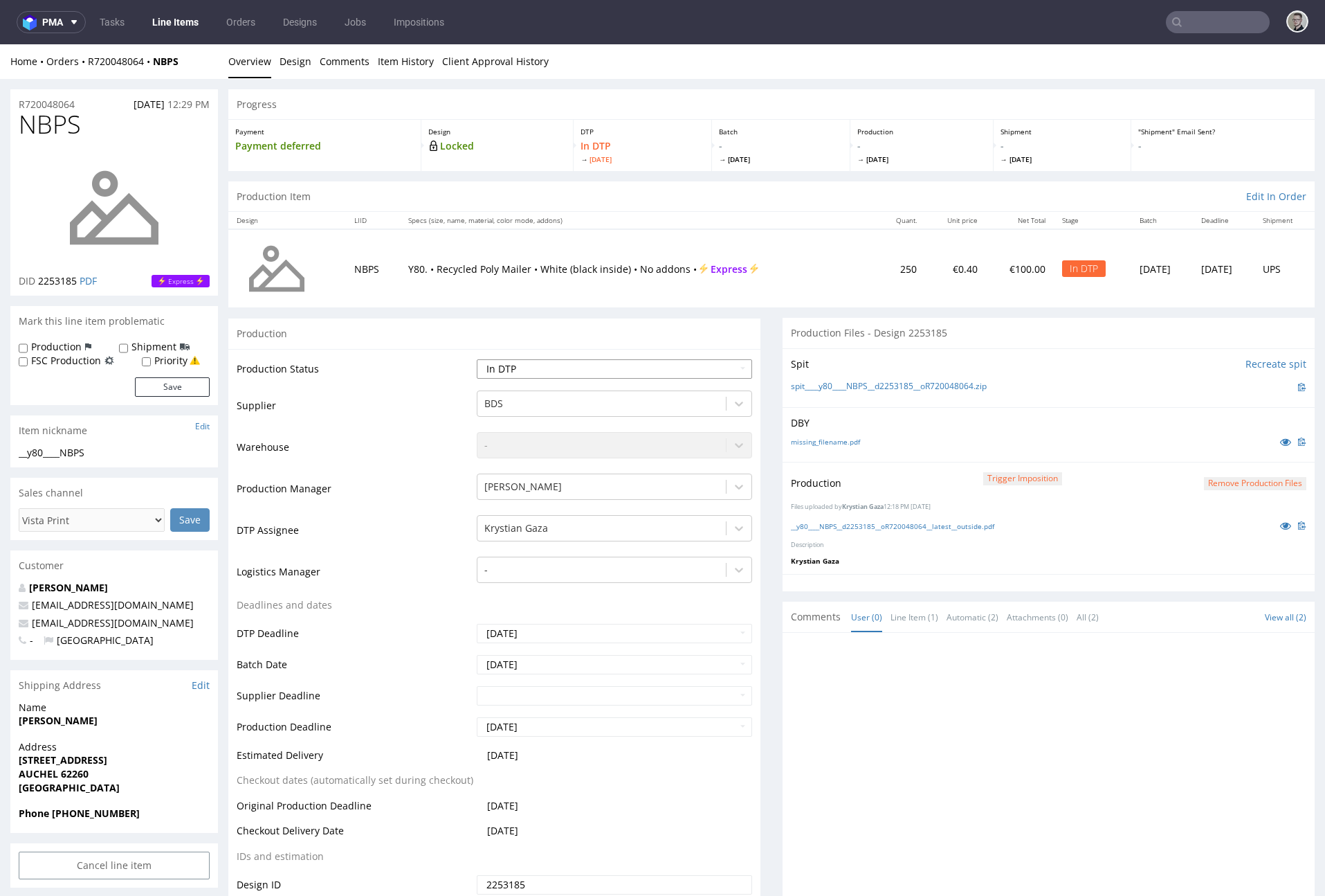
click at [541, 363] on select "Waiting for Artwork Waiting for Diecut Waiting for Mockup Waiting for DTP Waiti…" at bounding box center [614, 368] width 276 height 19
click at [477, 359] on select "Waiting for Artwork Waiting for Diecut Waiting for Mockup Waiting for DTP Waiti…" at bounding box center [614, 368] width 276 height 19
click at [571, 374] on select "Waiting for Artwork Waiting for Diecut Waiting for Mockup Waiting for DTP Waiti…" at bounding box center [614, 368] width 276 height 19
select select "dtp_production_ready"
click at [477, 359] on select "Waiting for Artwork Waiting for Diecut Waiting for Mockup Waiting for DTP Waiti…" at bounding box center [614, 368] width 276 height 19
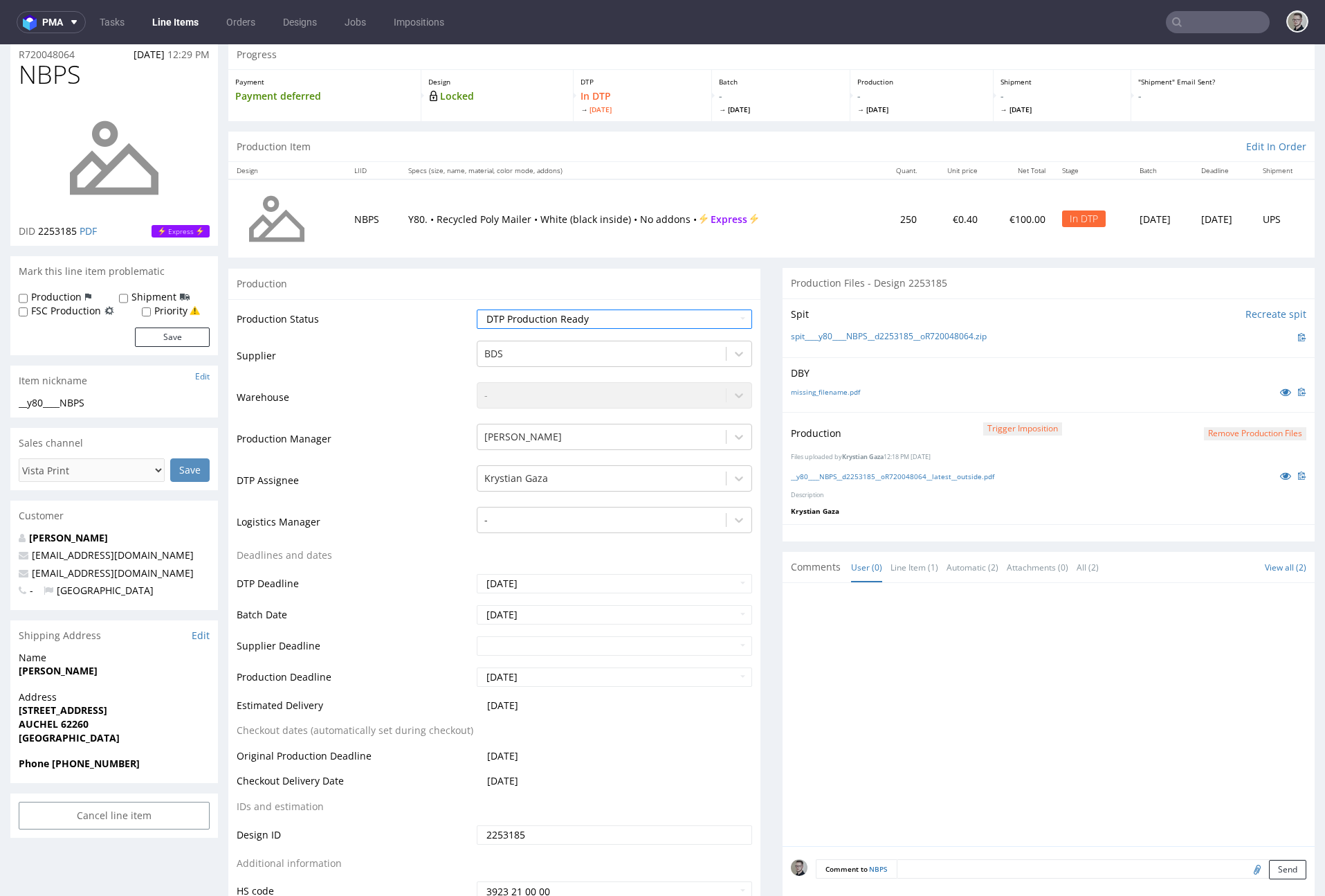
scroll to position [450, 0]
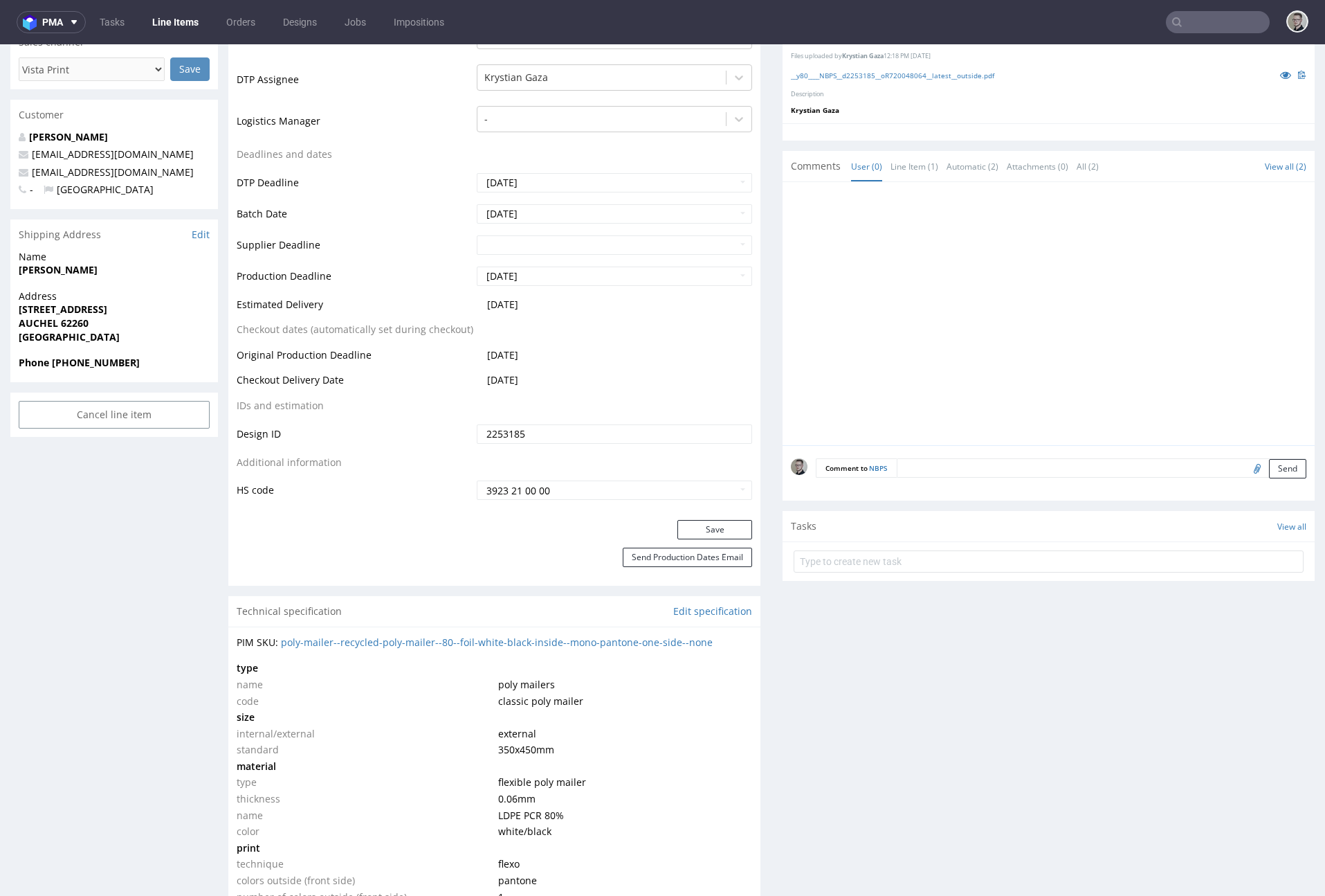
click at [718, 517] on div "Production Status Waiting for Artwork Waiting for Diecut Waiting for Mockup Wai…" at bounding box center [494, 209] width 532 height 622
click at [715, 525] on button "Save" at bounding box center [715, 529] width 75 height 19
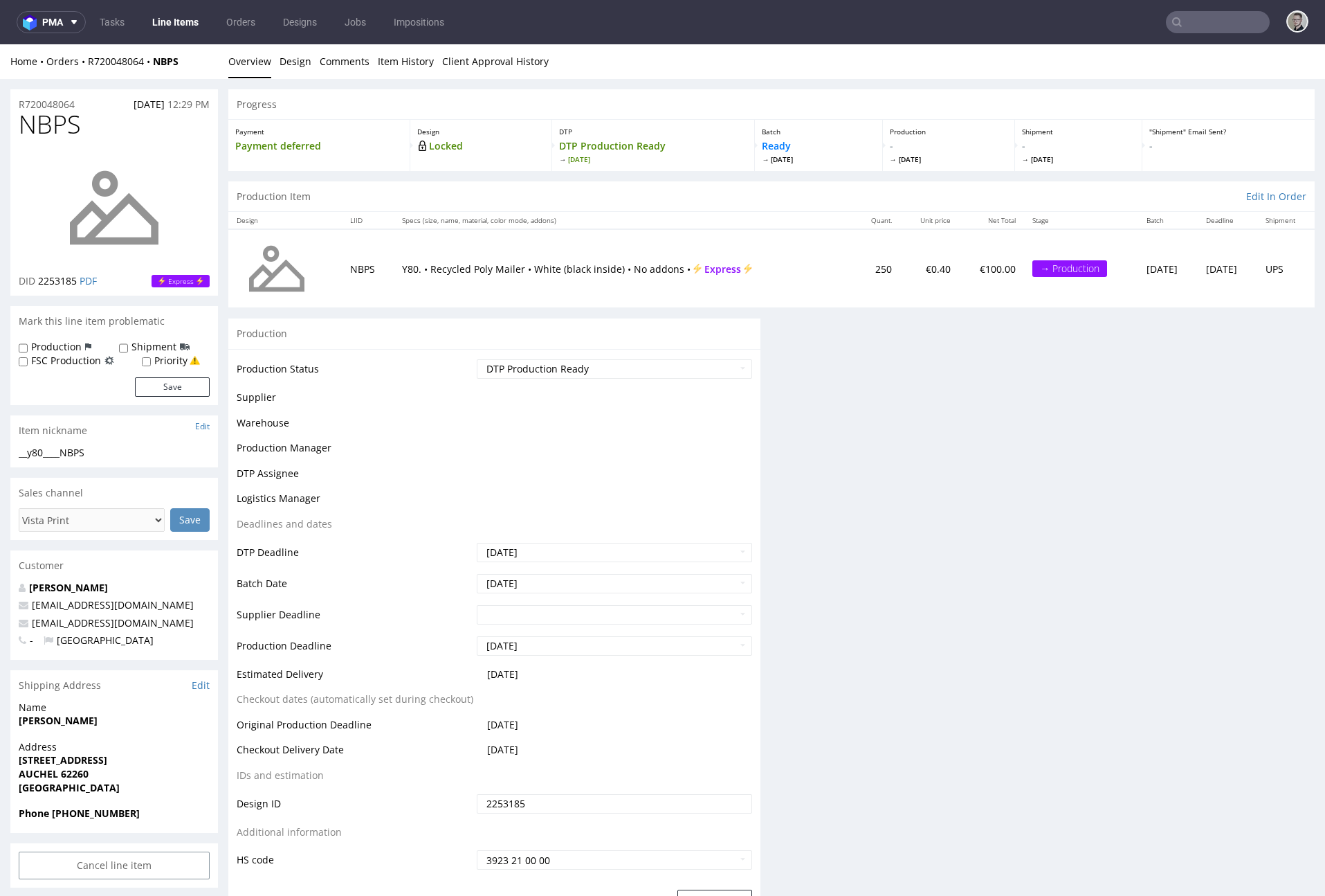
scroll to position [0, 0]
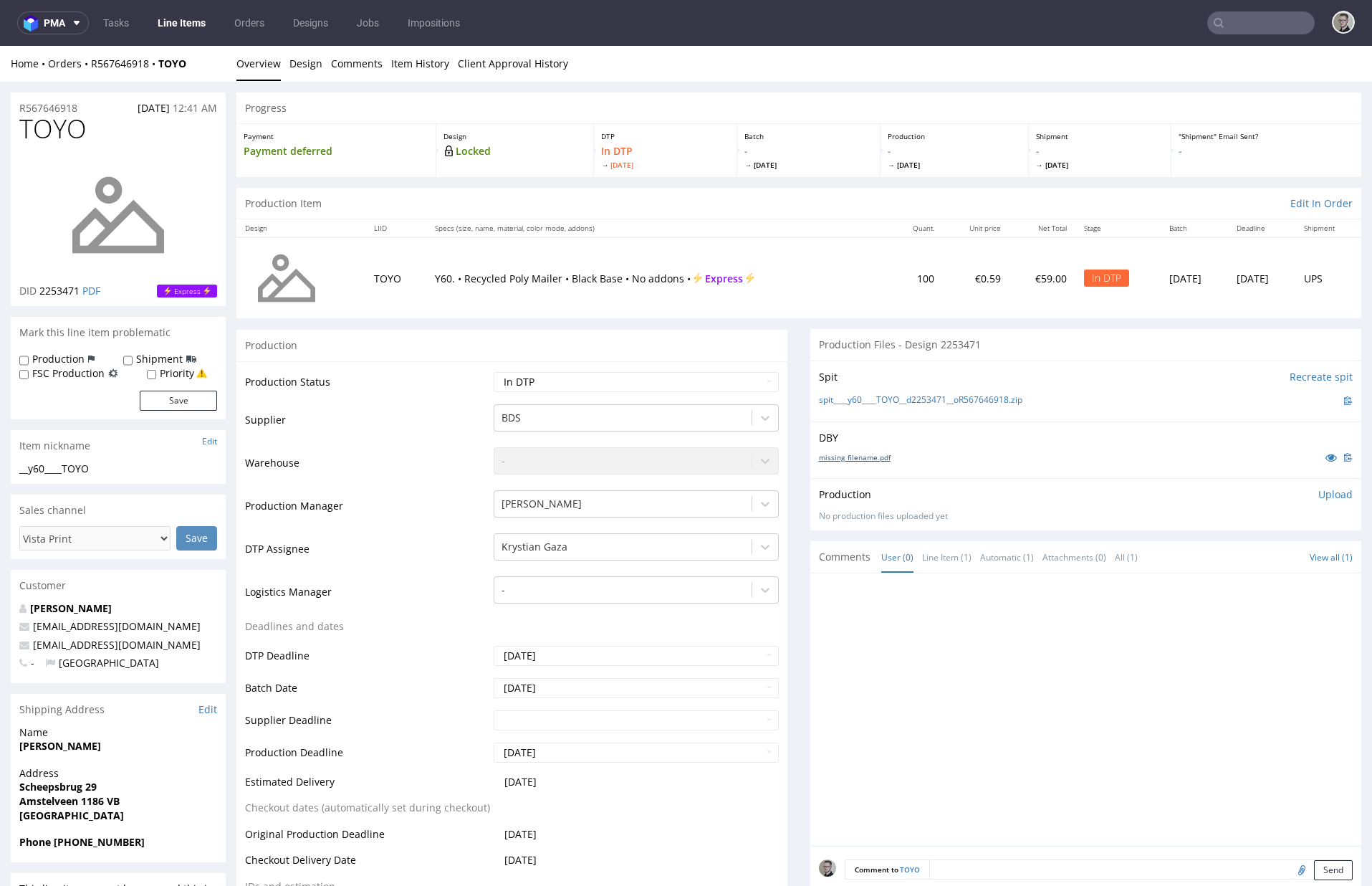
click at [839, 457] on link "missing_filename.pdf" at bounding box center [855, 458] width 72 height 10
click at [875, 397] on link "spit____y60____TOYO__d2253471__oR567646918.zip" at bounding box center [921, 400] width 204 height 12
click at [83, 356] on div "Production" at bounding box center [56, 360] width 75 height 15
click at [67, 355] on label "Production" at bounding box center [58, 360] width 52 height 15
click at [29, 355] on input "Production" at bounding box center [23, 361] width 10 height 12
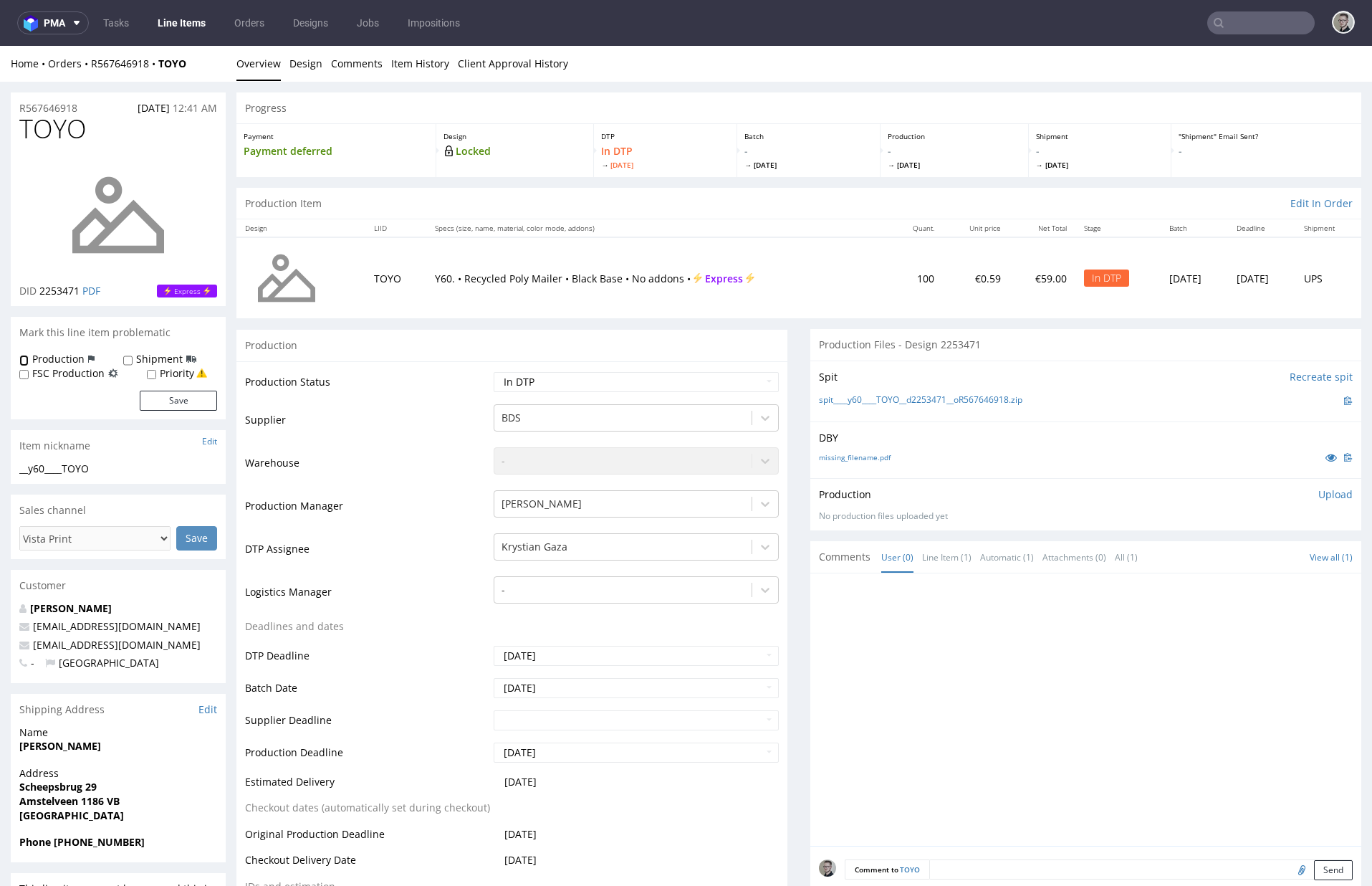
checkbox input "true"
click at [174, 401] on button "Save" at bounding box center [179, 400] width 78 height 20
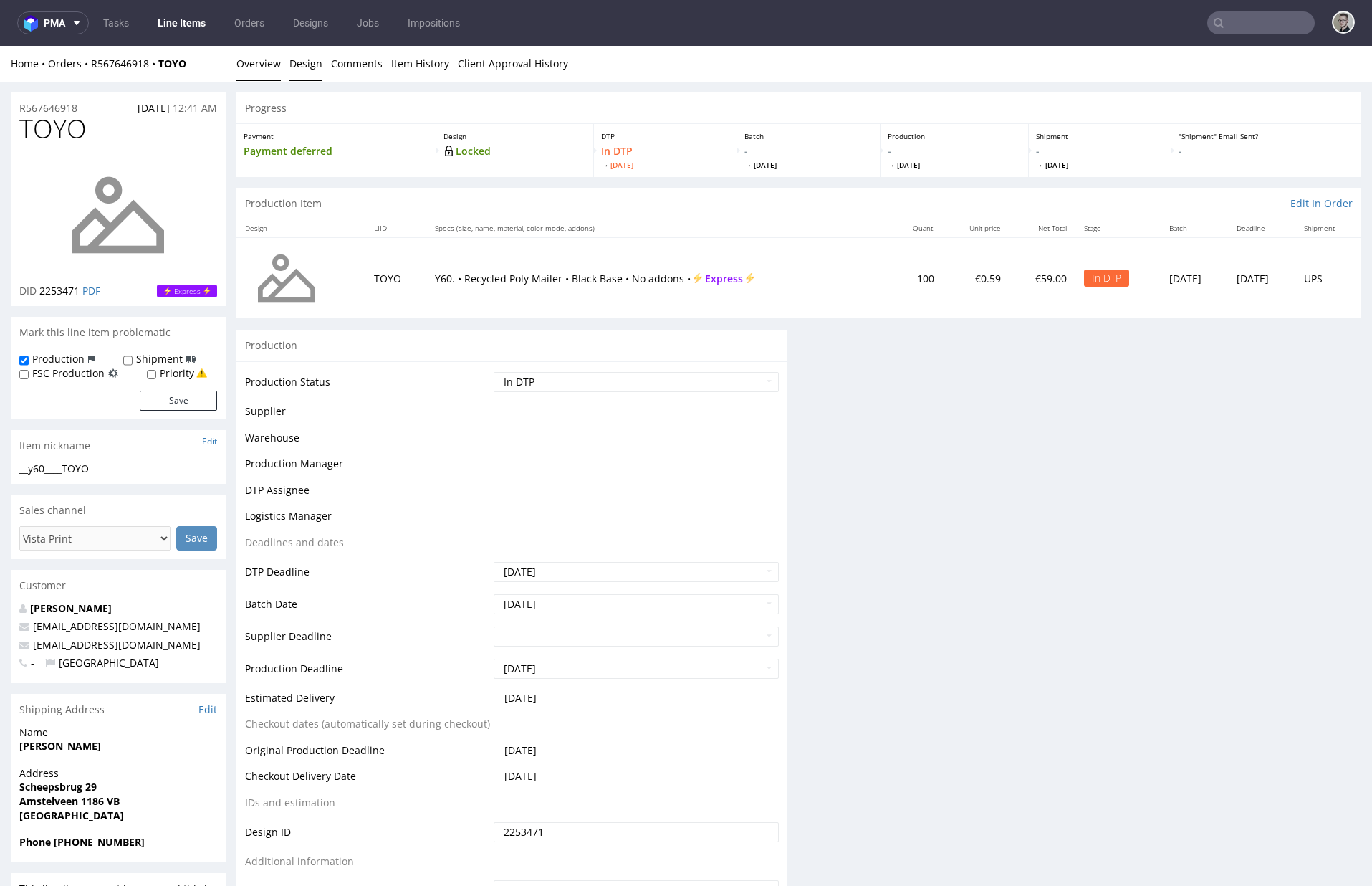
click at [305, 69] on link "Design" at bounding box center [305, 64] width 33 height 35
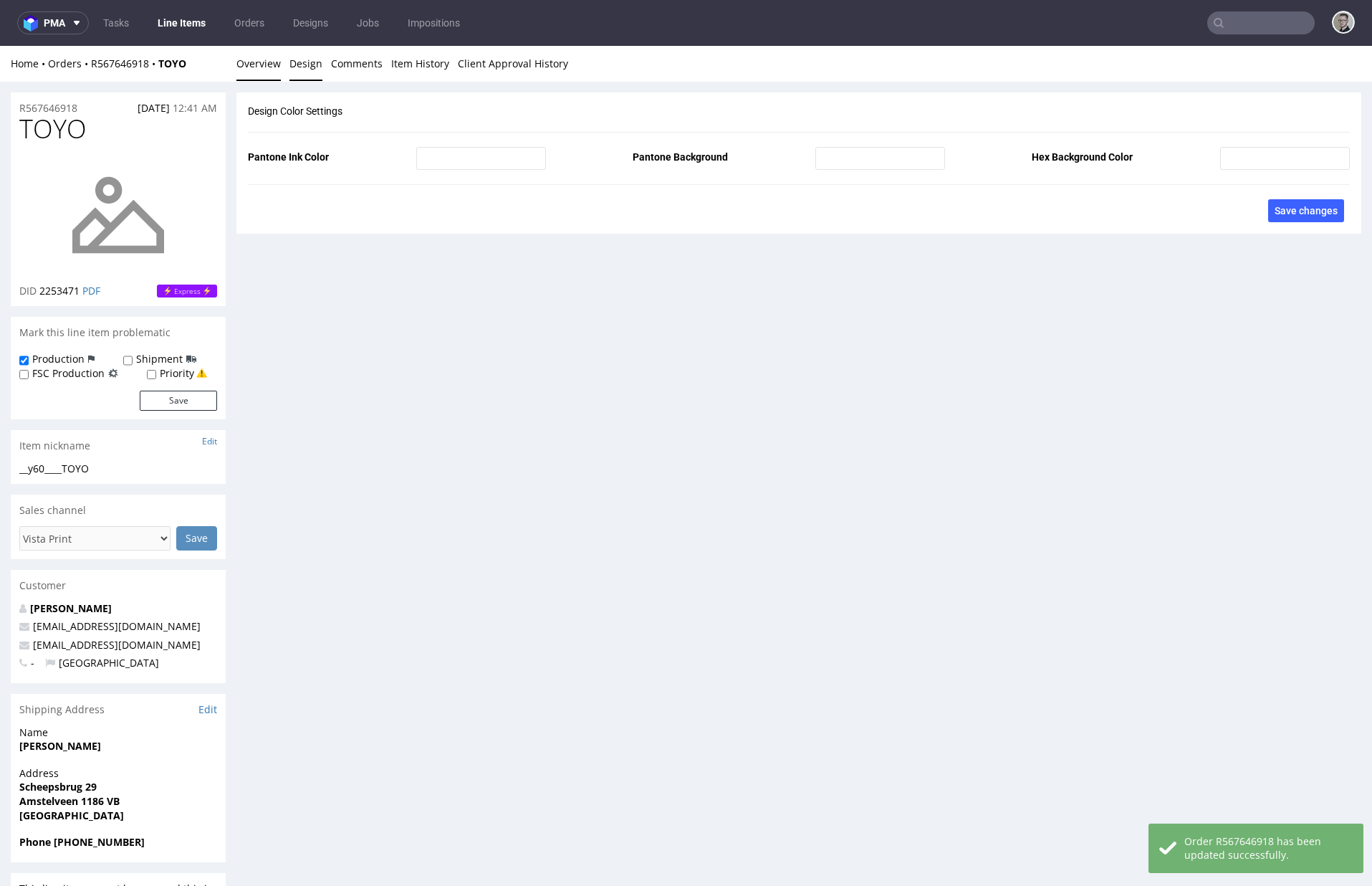
type input "PANTONE White"
click at [260, 66] on link "Overview" at bounding box center [258, 64] width 45 height 35
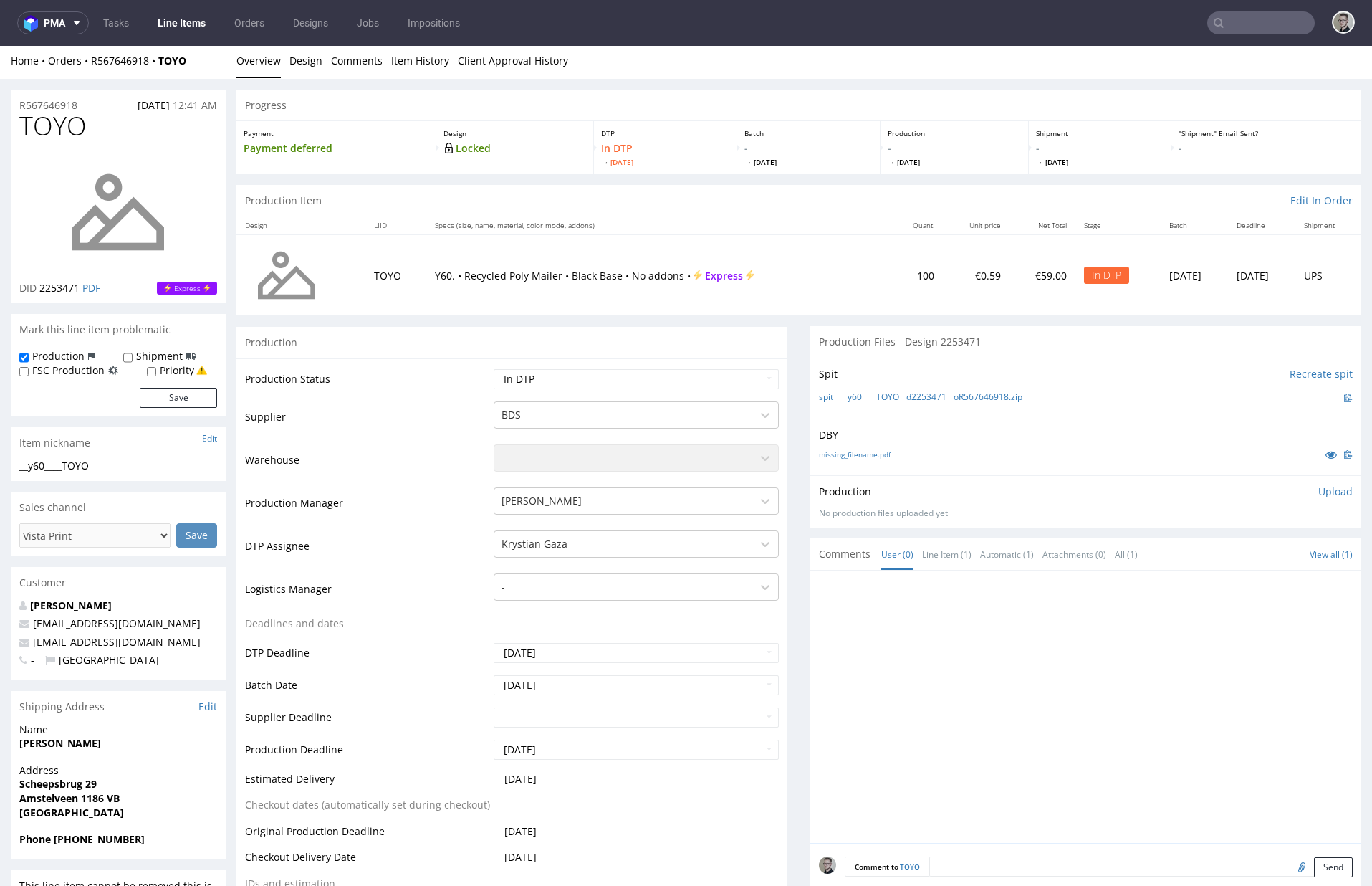
scroll to position [450, 0]
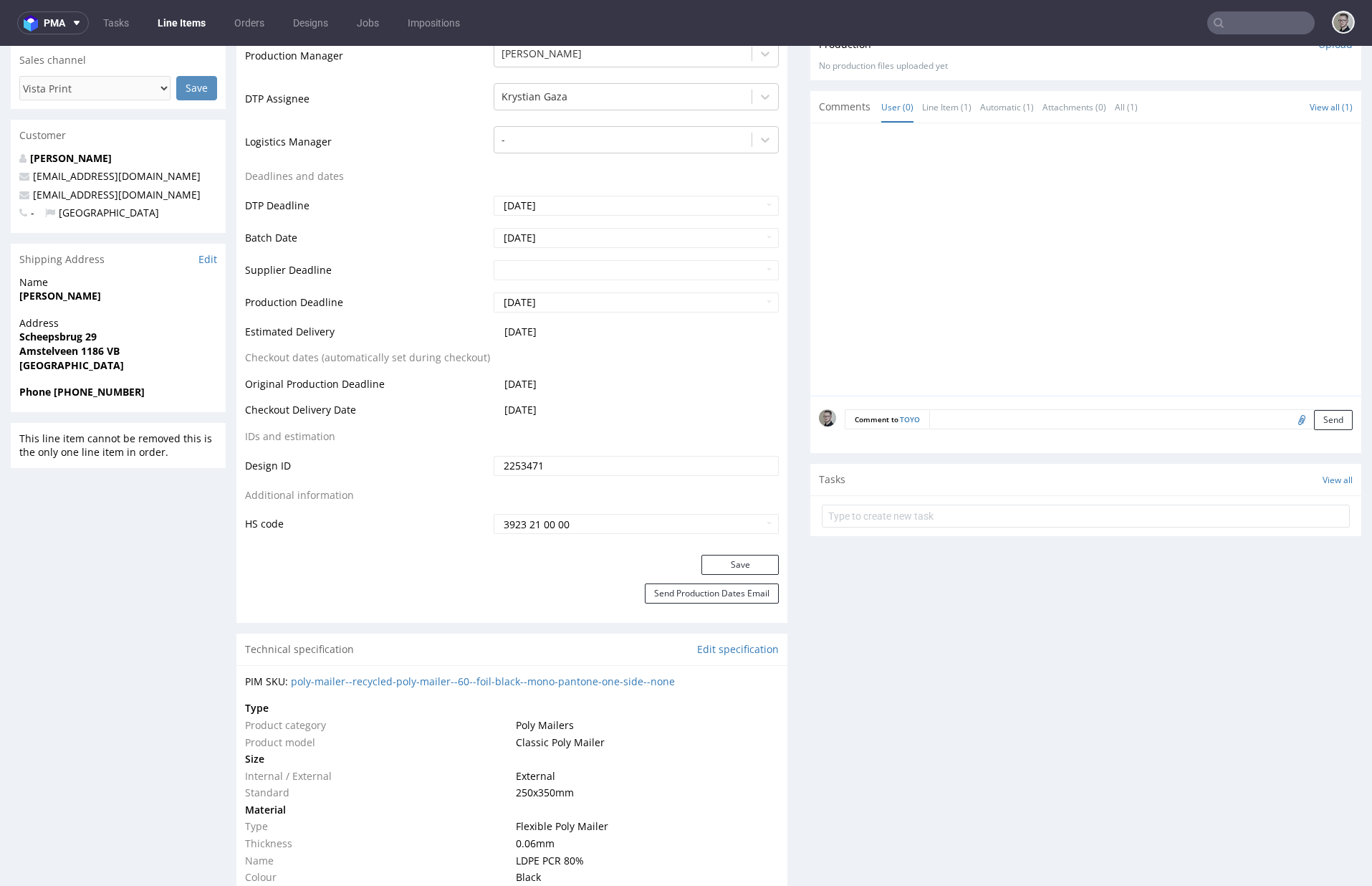
click at [1049, 418] on textarea at bounding box center [1141, 419] width 423 height 20
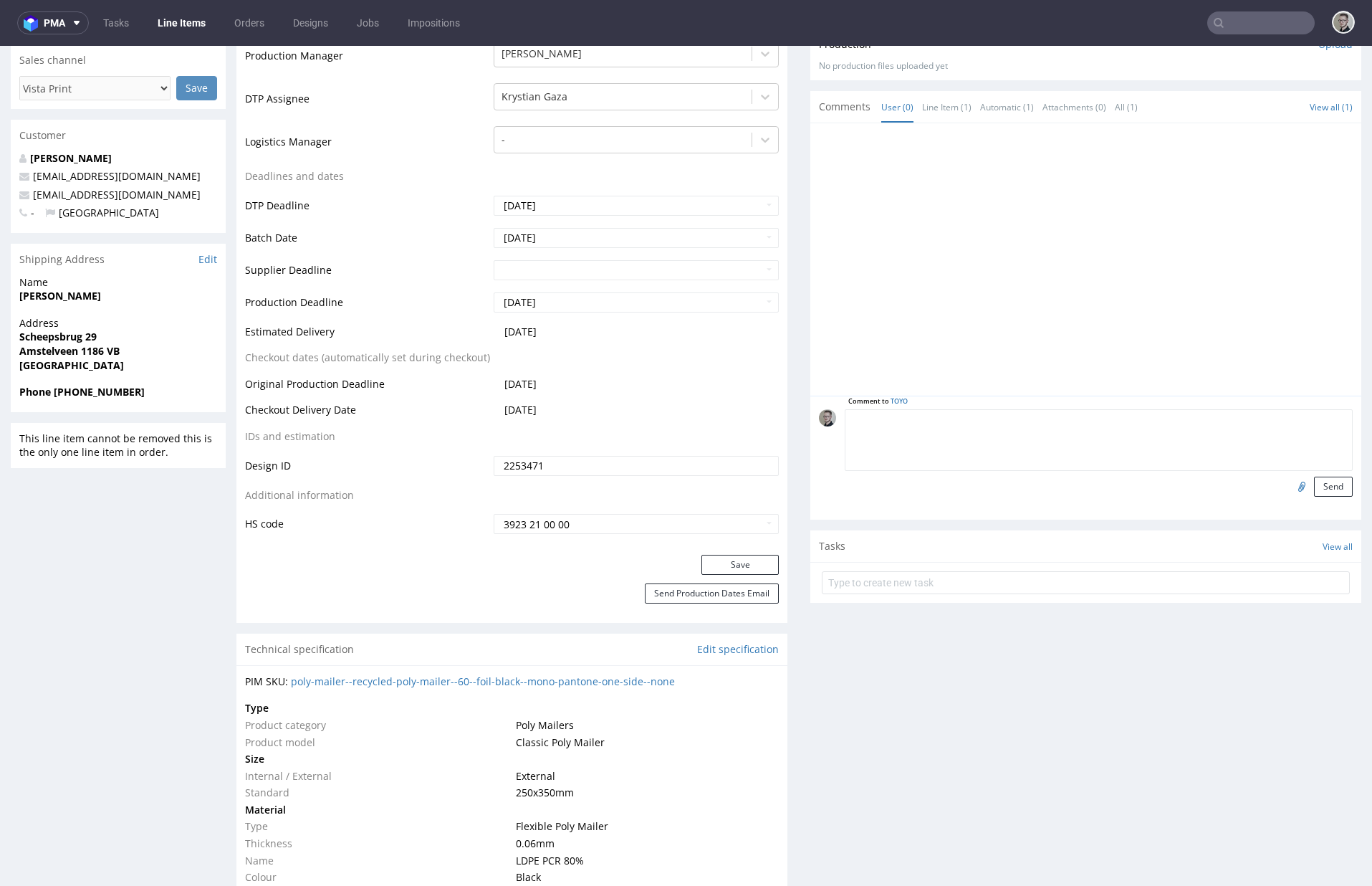
paste textarea "Print Color - Pantone White (set as 100% Magenta named Pantone White for design…"
type textarea "Print Color - Pantone White (set as 100% Magenta named Pantone White for design…"
click at [1237, 485] on button "Send" at bounding box center [1333, 486] width 39 height 20
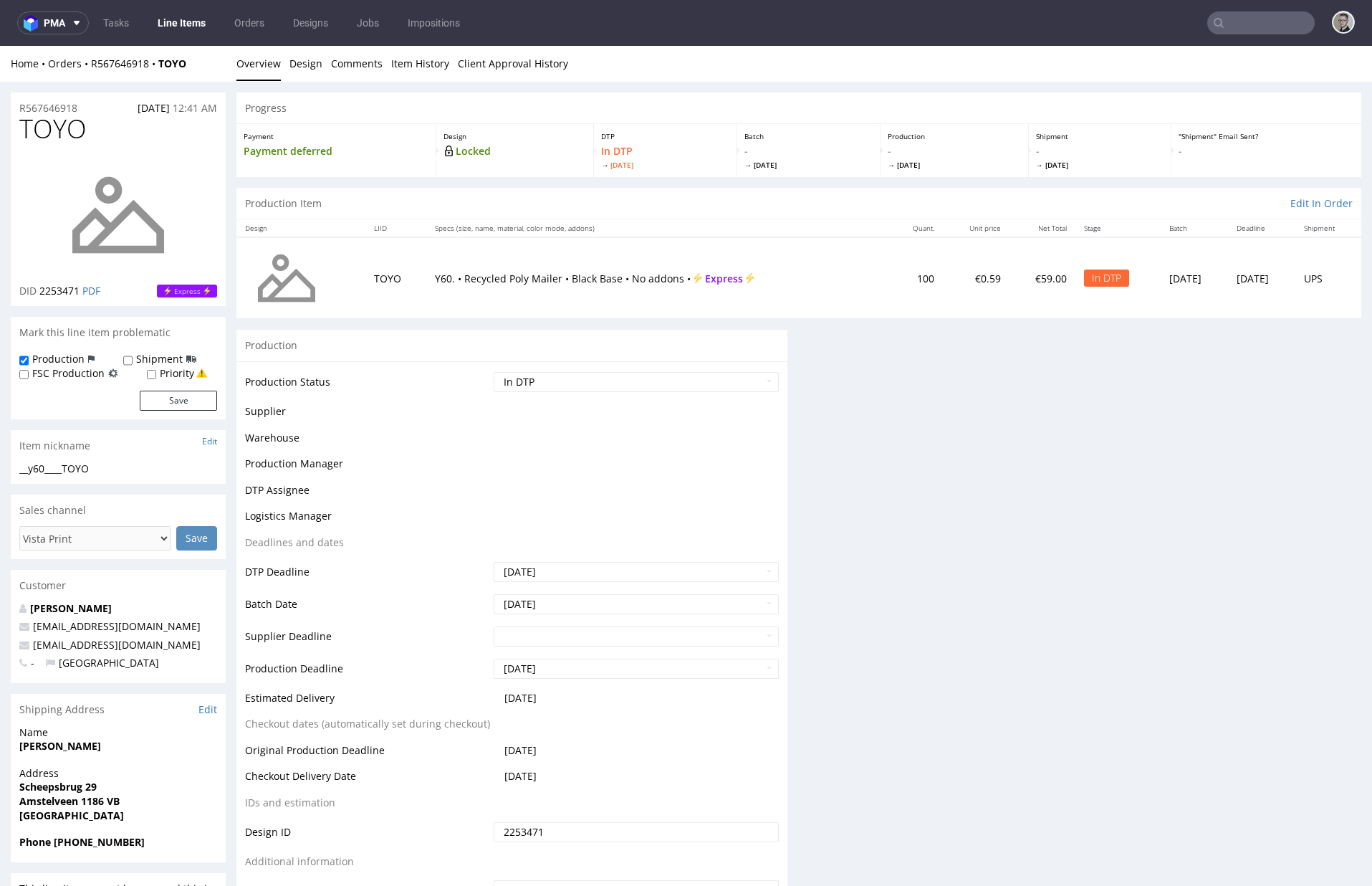
scroll to position [0, 0]
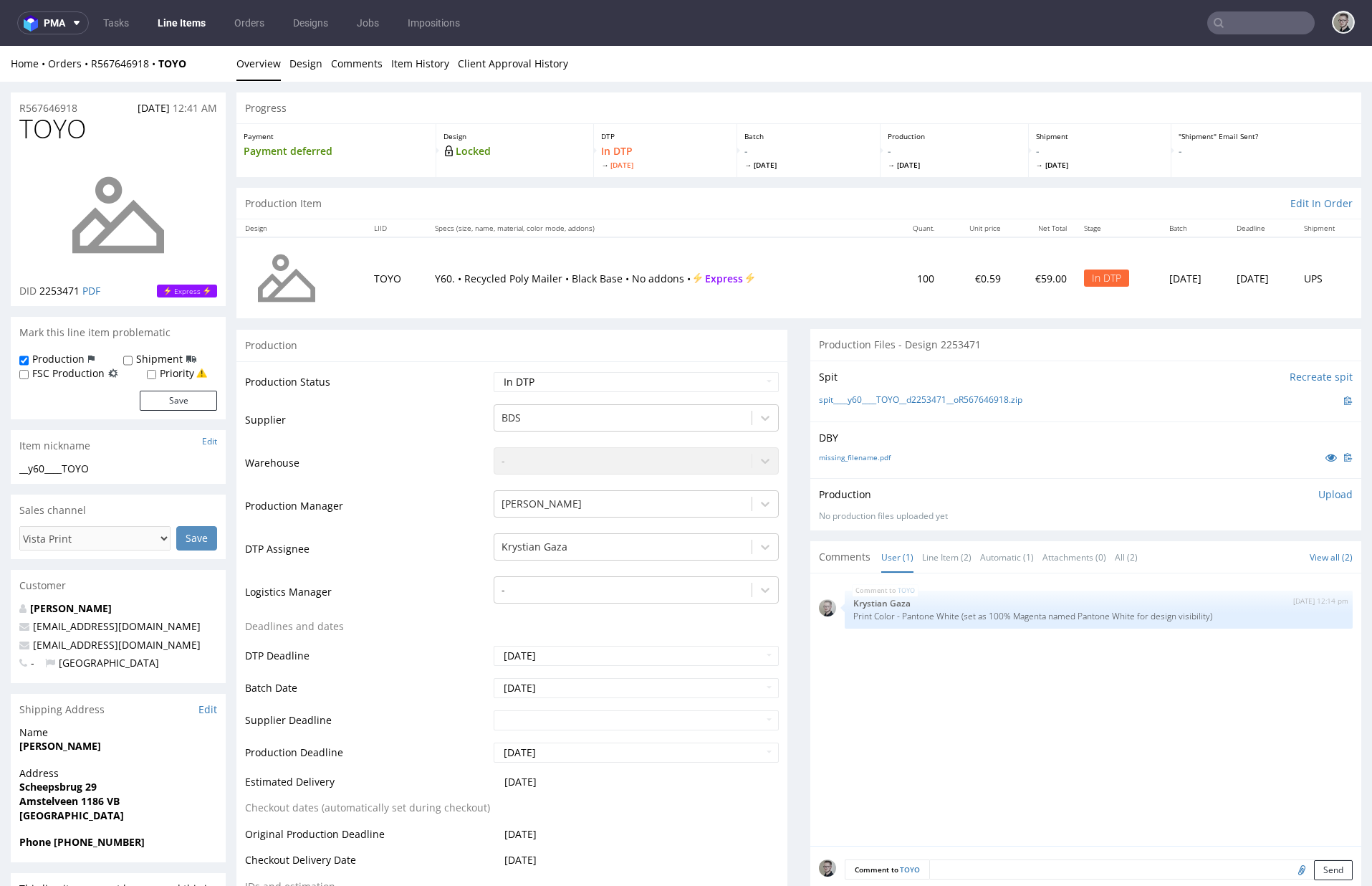
click at [1237, 488] on p "Upload" at bounding box center [1335, 495] width 34 height 15
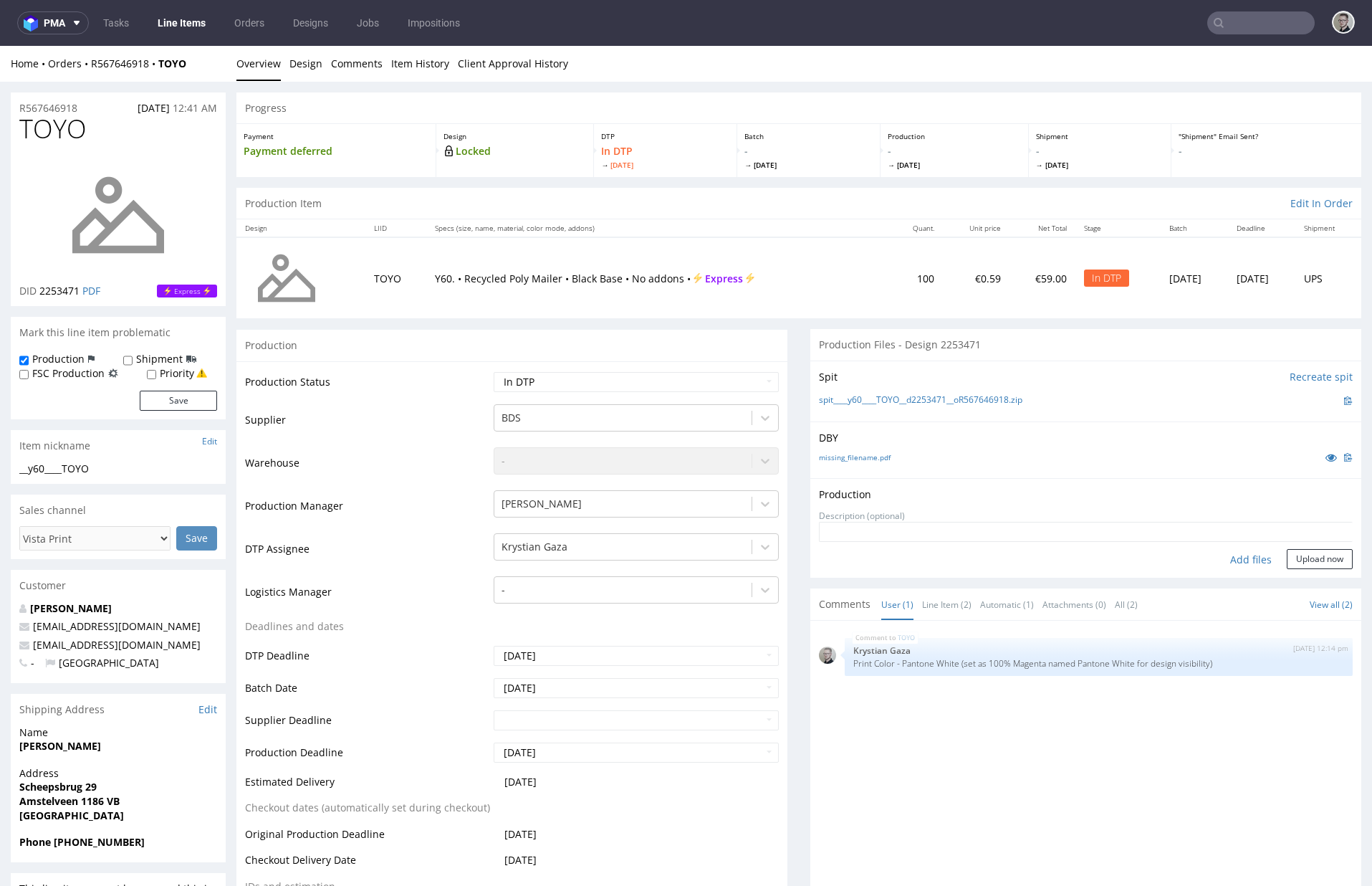
click at [1220, 562] on div "Add files" at bounding box center [1251, 559] width 72 height 21
type input "C:\fakepath\__y60____TOYO__d2253471__oR567646918__latest__outside.pdf"
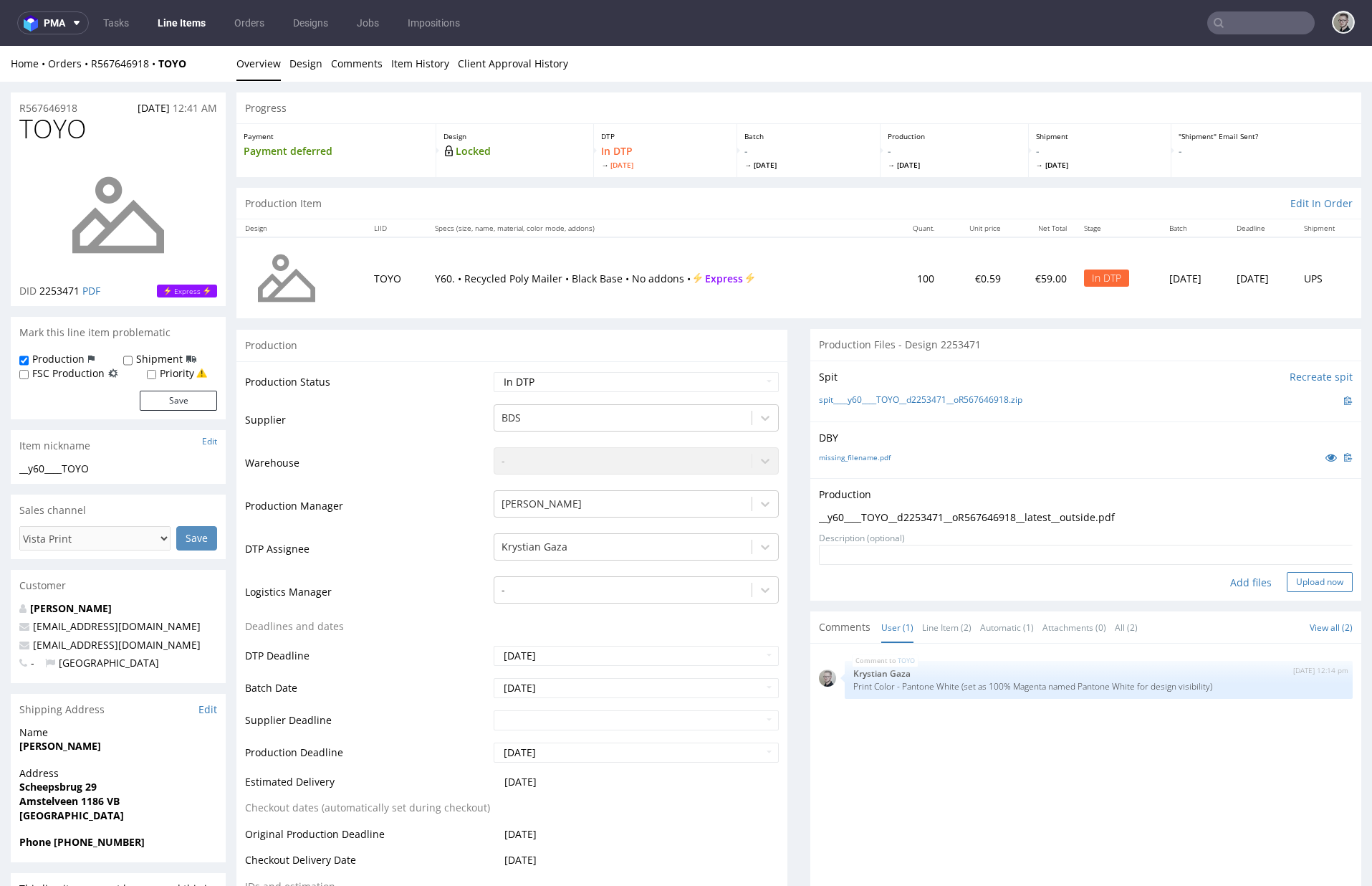
click at [1237, 584] on button "Upload now" at bounding box center [1320, 581] width 66 height 20
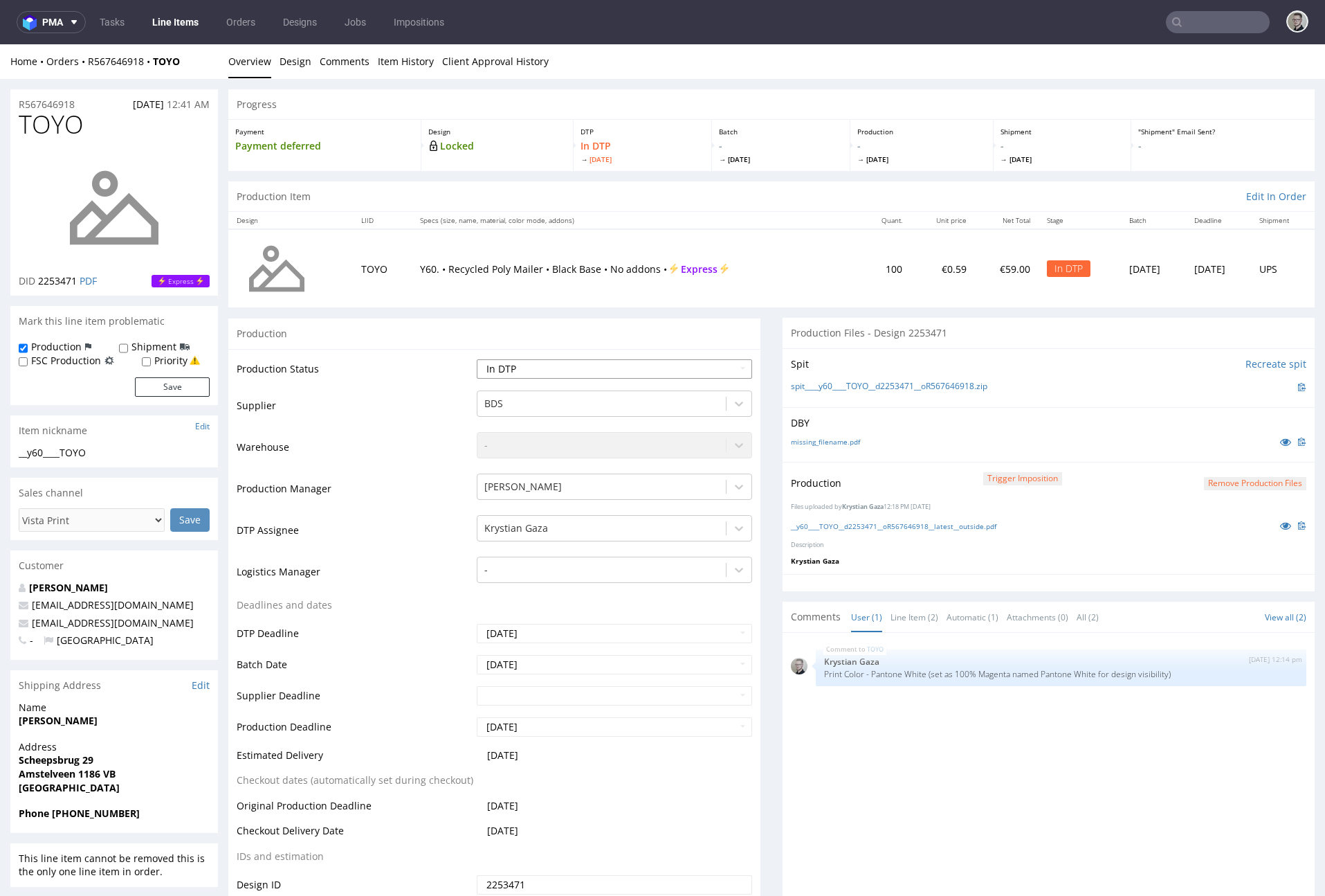
click at [602, 371] on select "Waiting for Artwork Waiting for Diecut Waiting for Mockup Waiting for DTP Waiti…" at bounding box center [614, 368] width 276 height 19
select select "dtp_production_ready"
click at [477, 359] on select "Waiting for Artwork Waiting for Diecut Waiting for Mockup Waiting for DTP Waiti…" at bounding box center [614, 368] width 276 height 19
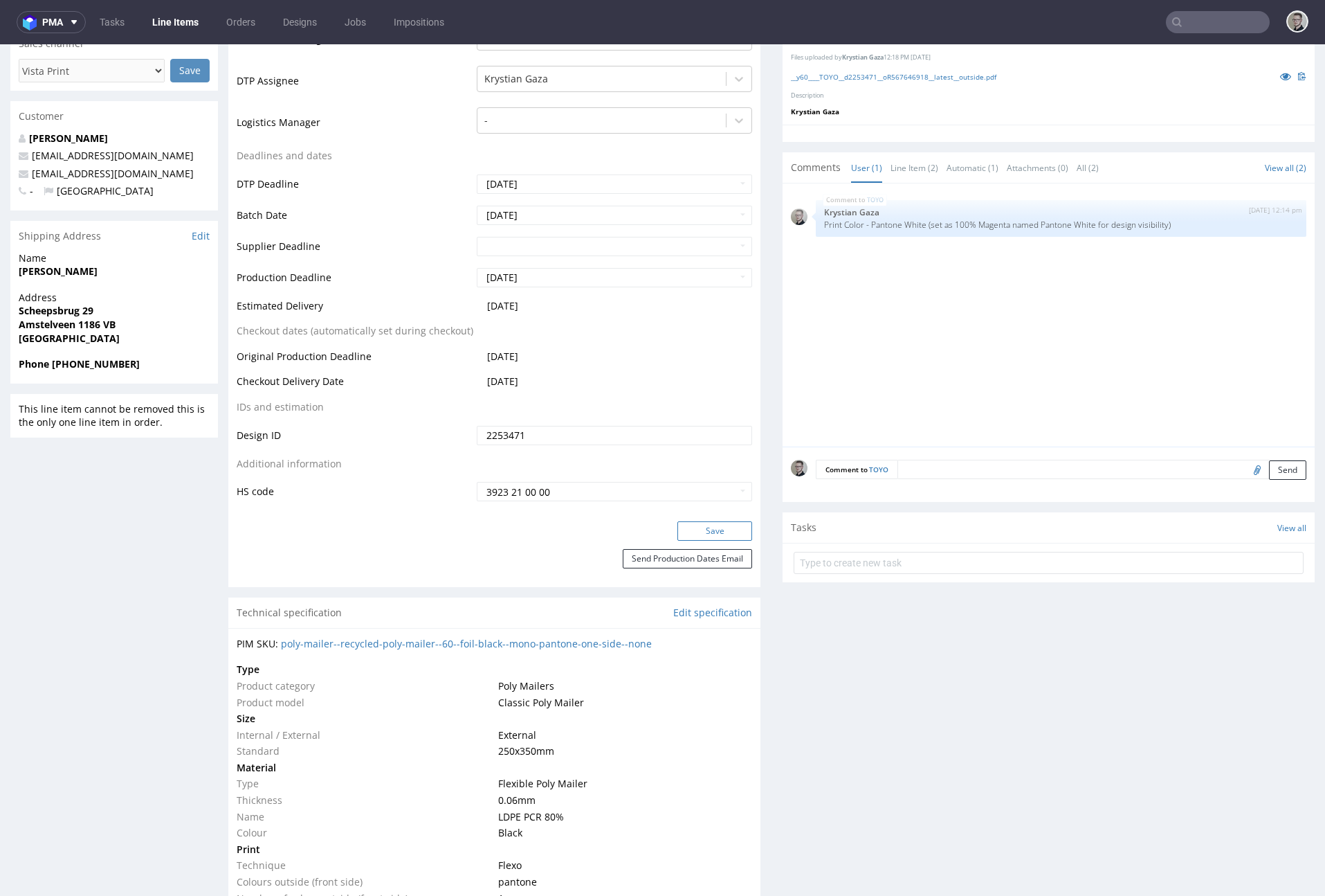
click at [716, 528] on button "Save" at bounding box center [715, 530] width 75 height 19
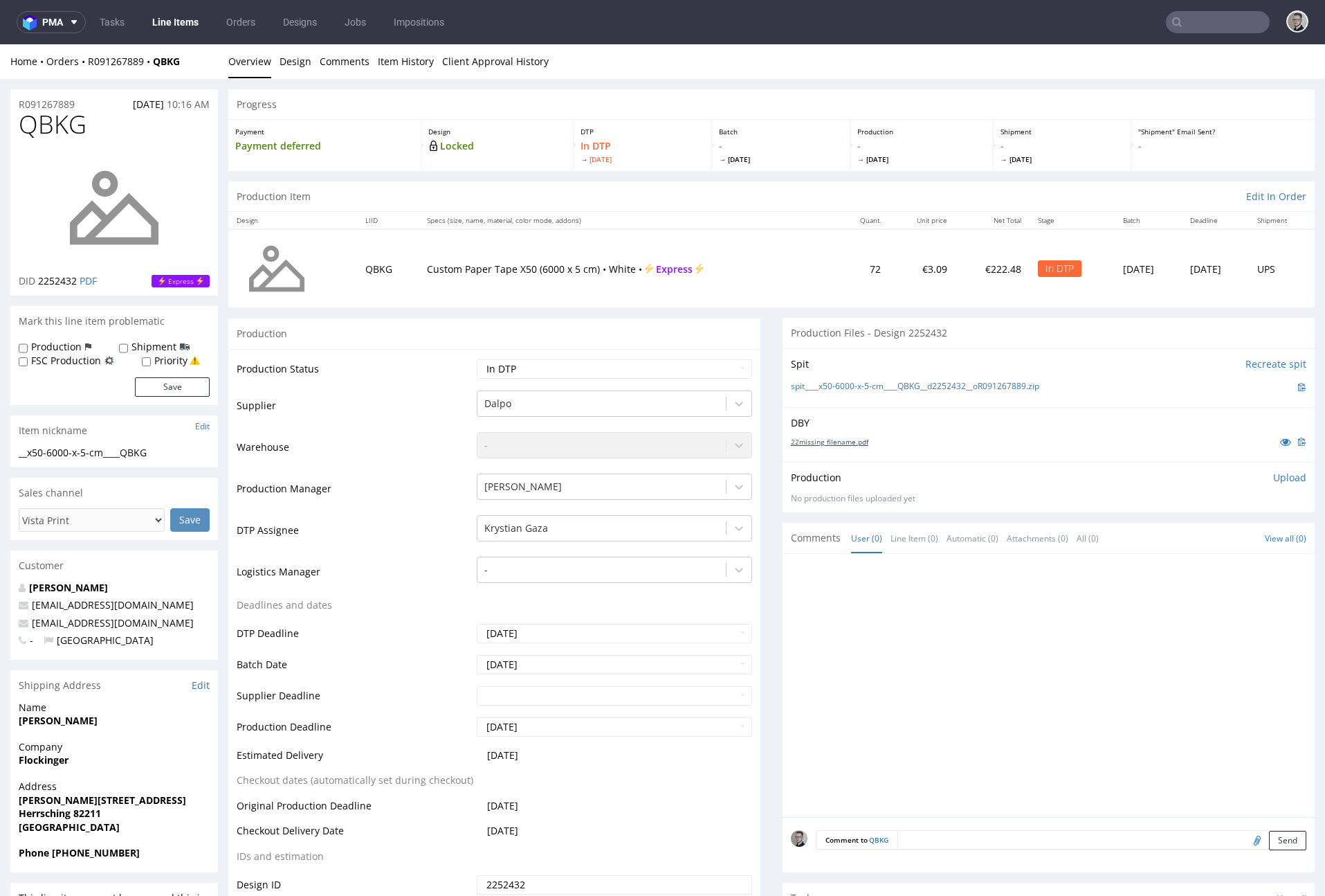
click at [850, 441] on link "22missing_filename.pdf" at bounding box center [830, 442] width 78 height 10
click at [950, 391] on link "spit____x50-6000-x-5-cm____QBKG__d2252432__oR091267889.zip" at bounding box center [915, 386] width 248 height 12
click at [290, 65] on link "Design" at bounding box center [295, 62] width 32 height 34
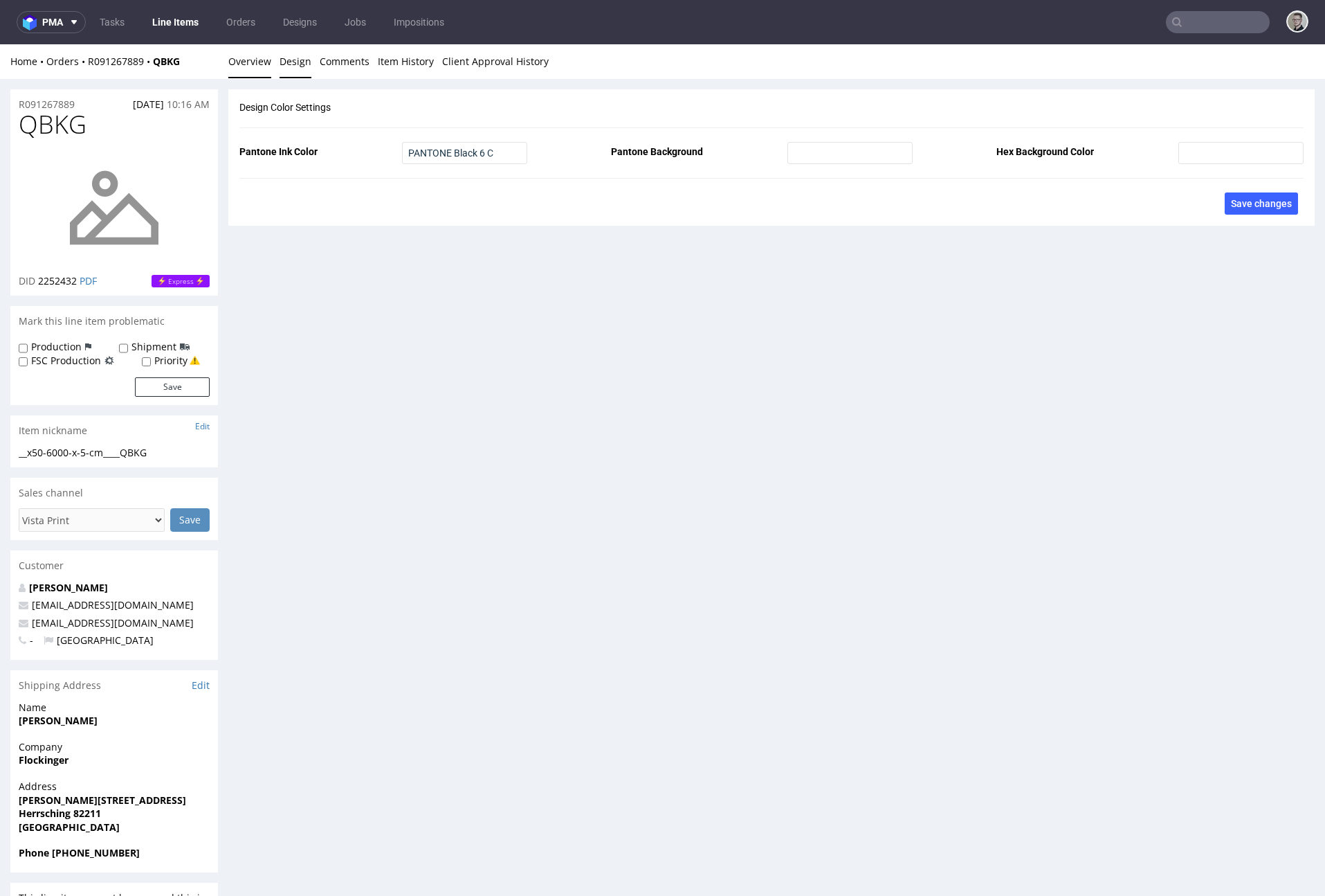
click at [248, 63] on link "Overview" at bounding box center [250, 62] width 43 height 34
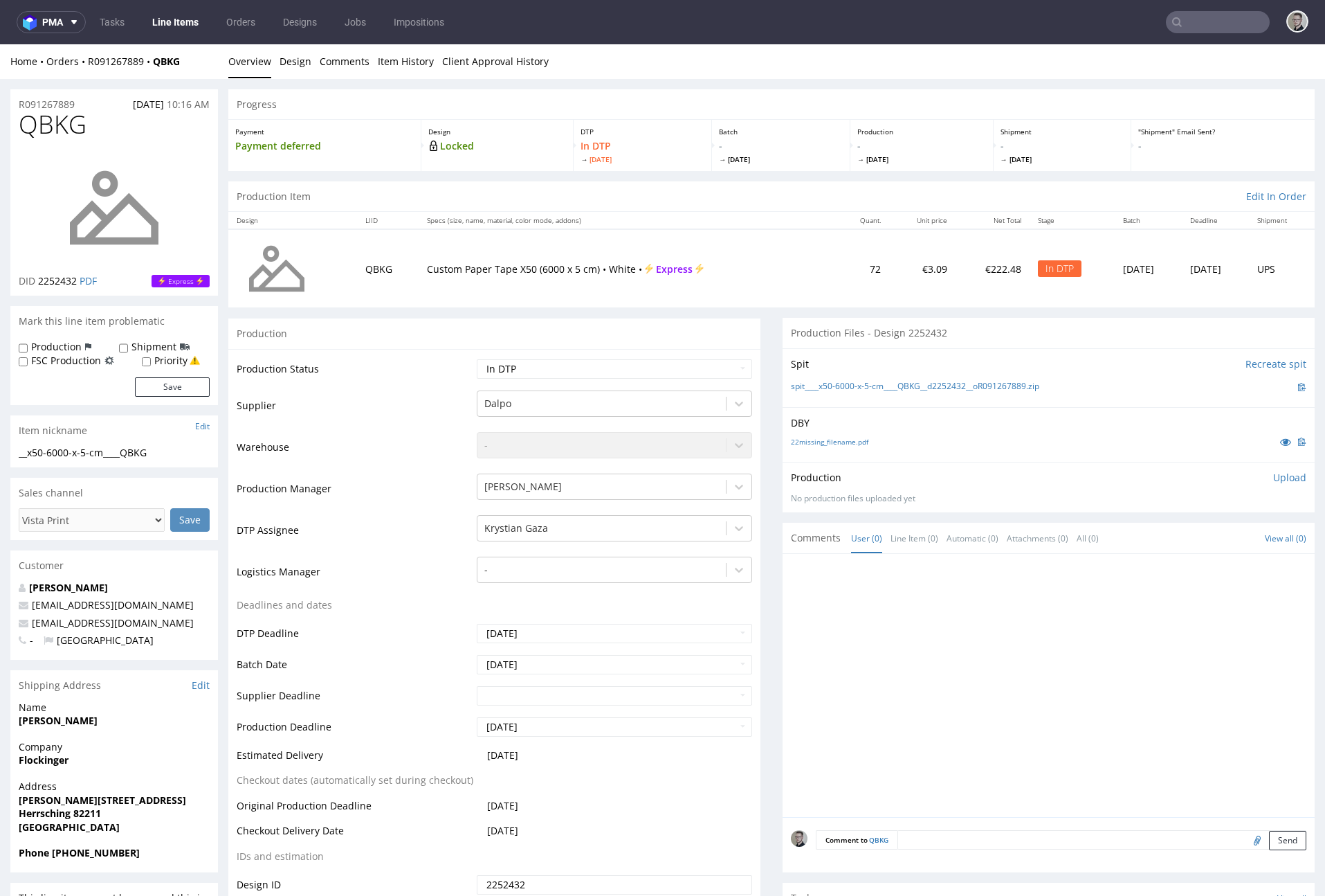
click at [1195, 480] on p "Upload" at bounding box center [1290, 478] width 33 height 14
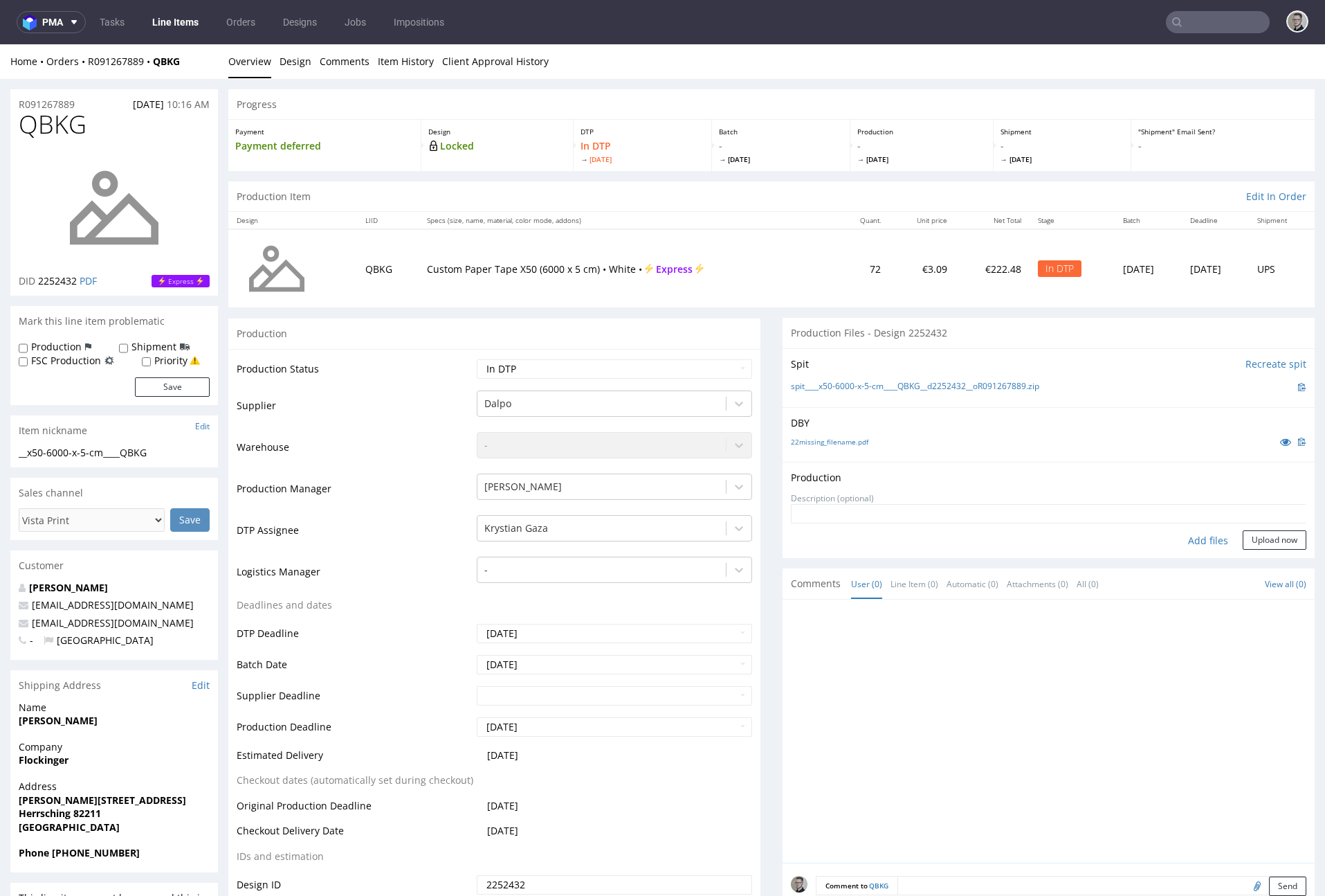
click at [1192, 540] on div "Add files" at bounding box center [1208, 540] width 69 height 21
type input "C:\fakepath\__x50-6000-x-5-cm____QBKG__d2252432__oR091267889__latest__outside.p…"
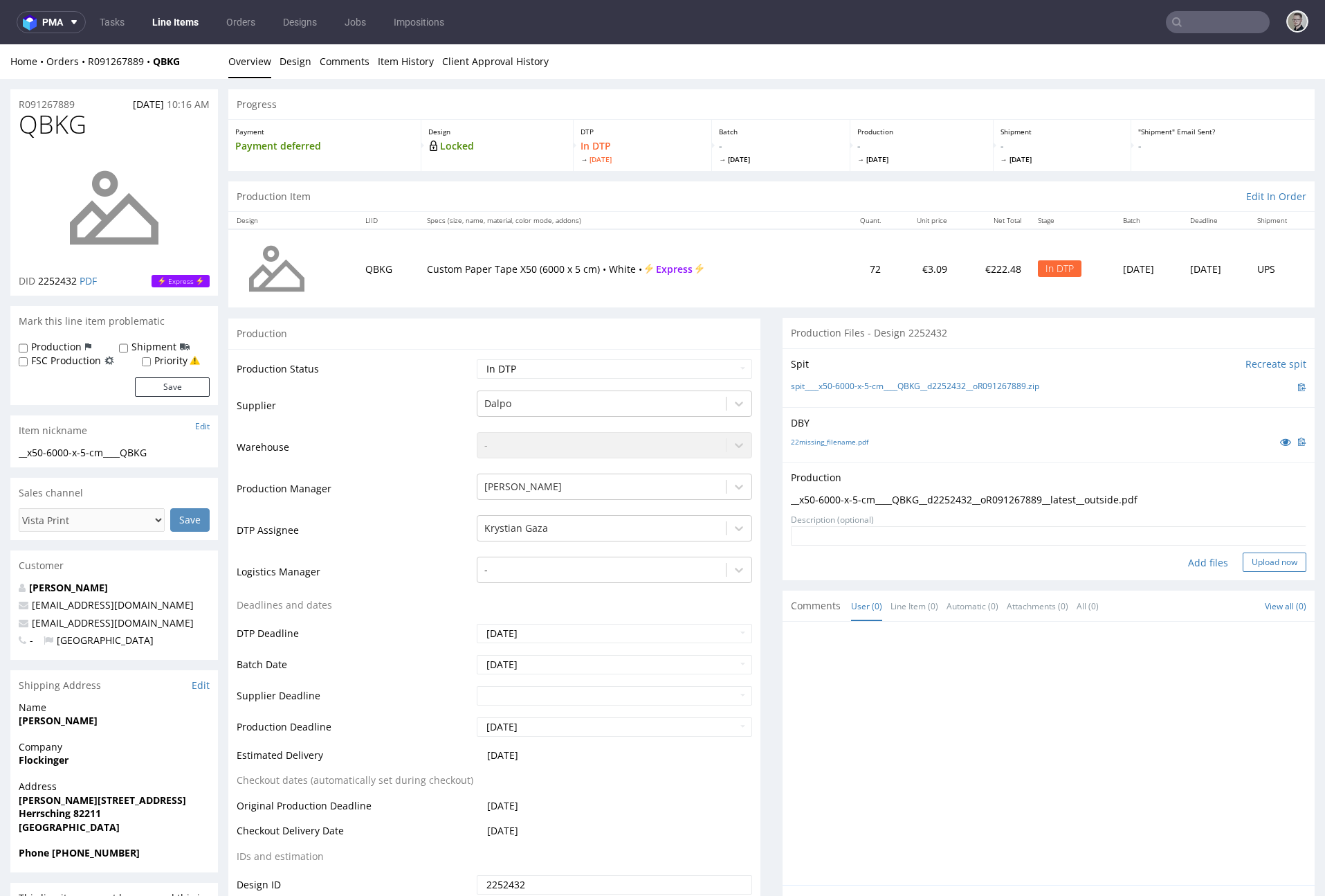
click at [1195, 556] on button "Upload now" at bounding box center [1275, 562] width 64 height 19
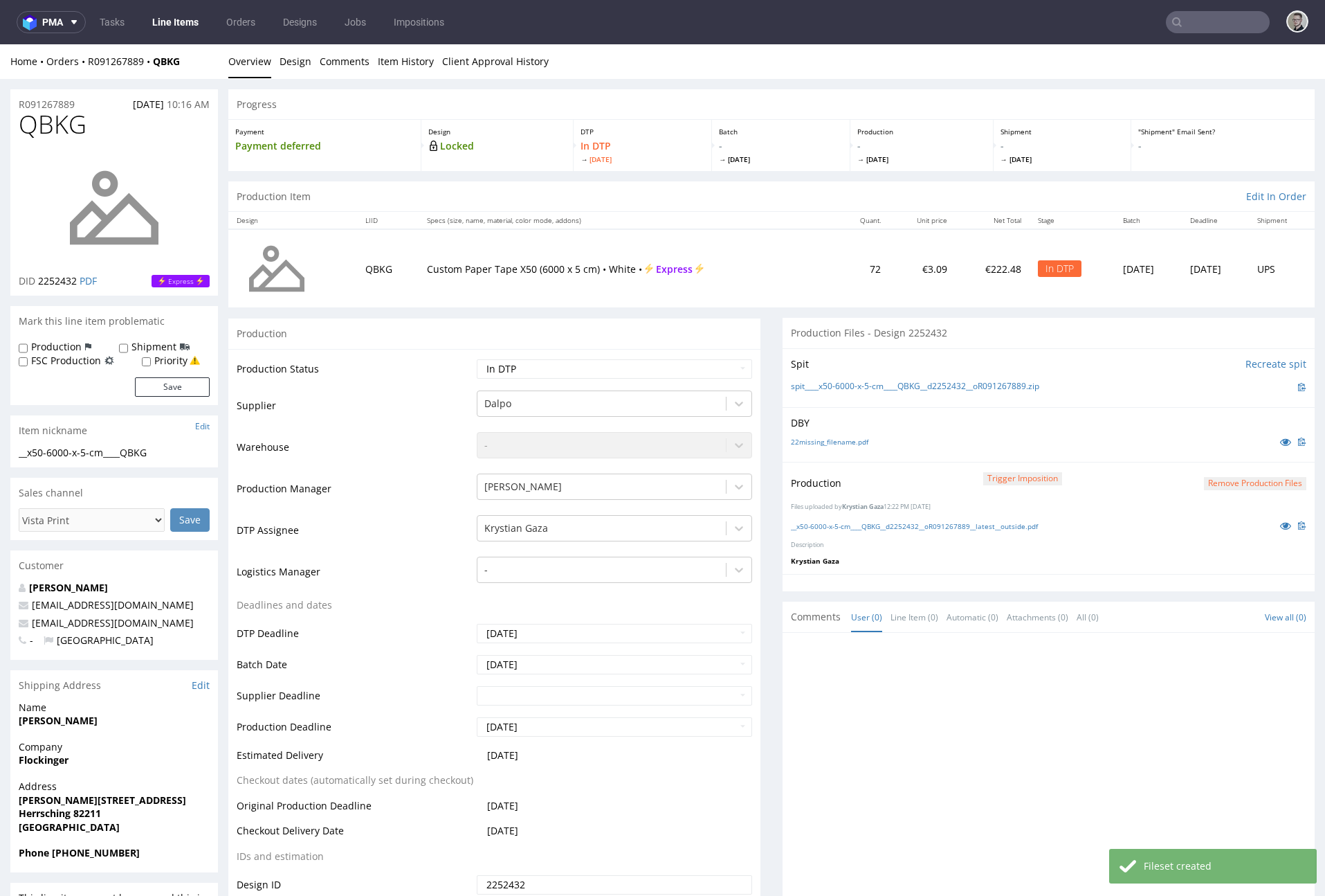
select select "dtp_production_ready"
click at [477, 359] on select "Waiting for Artwork Waiting for Diecut Waiting for Mockup Waiting for DTP Waiti…" at bounding box center [614, 368] width 276 height 19
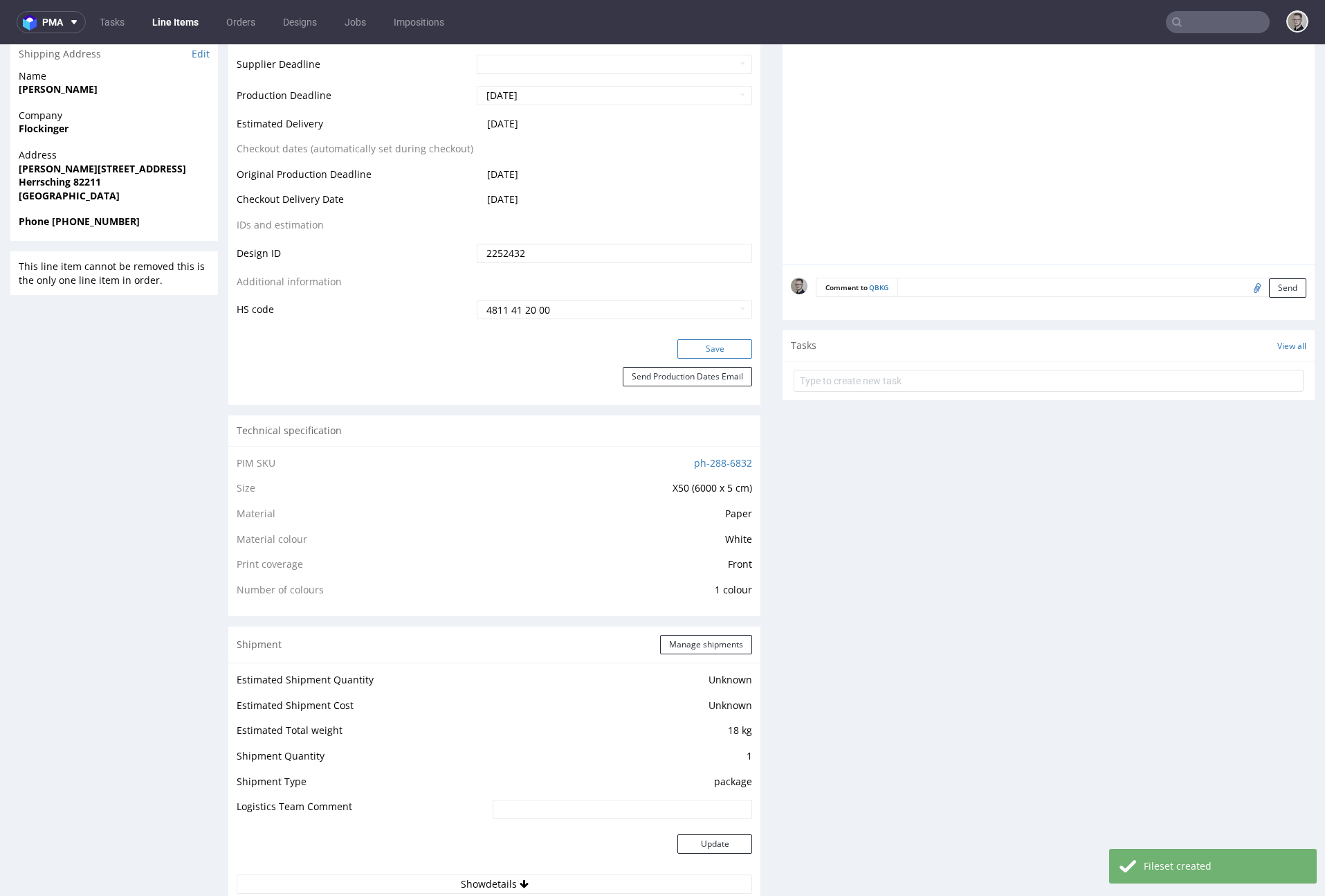
click at [732, 350] on button "Save" at bounding box center [715, 349] width 75 height 19
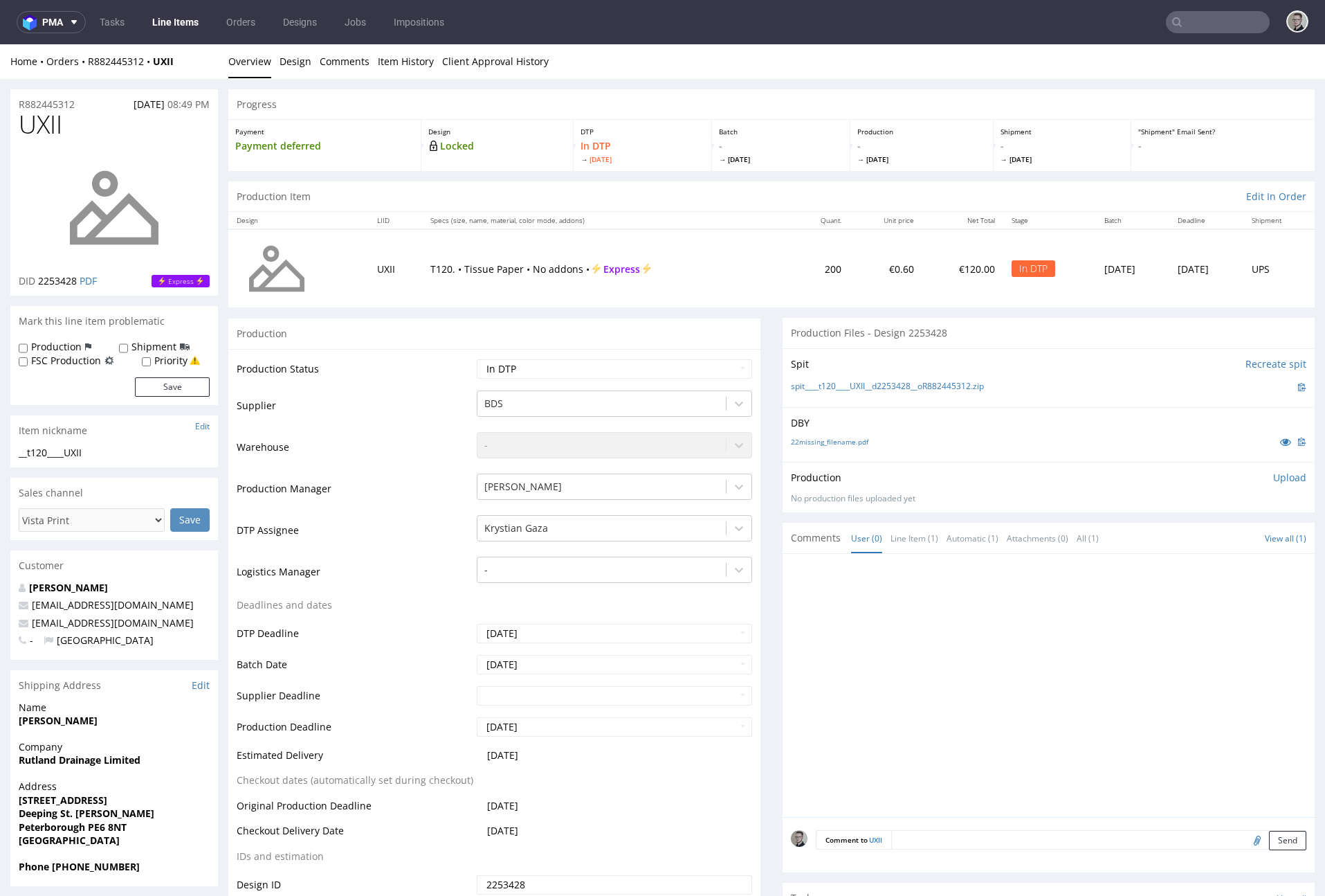
click at [825, 433] on div "DBY 22missing_filename.pdf" at bounding box center [1049, 434] width 532 height 54
click at [832, 442] on link "22missing_filename.pdf" at bounding box center [830, 442] width 78 height 10
click at [909, 383] on link "spit____t120____UXII__d2253428__oR882445312.zip" at bounding box center [887, 386] width 193 height 12
click at [1195, 472] on p "Upload" at bounding box center [1290, 478] width 33 height 14
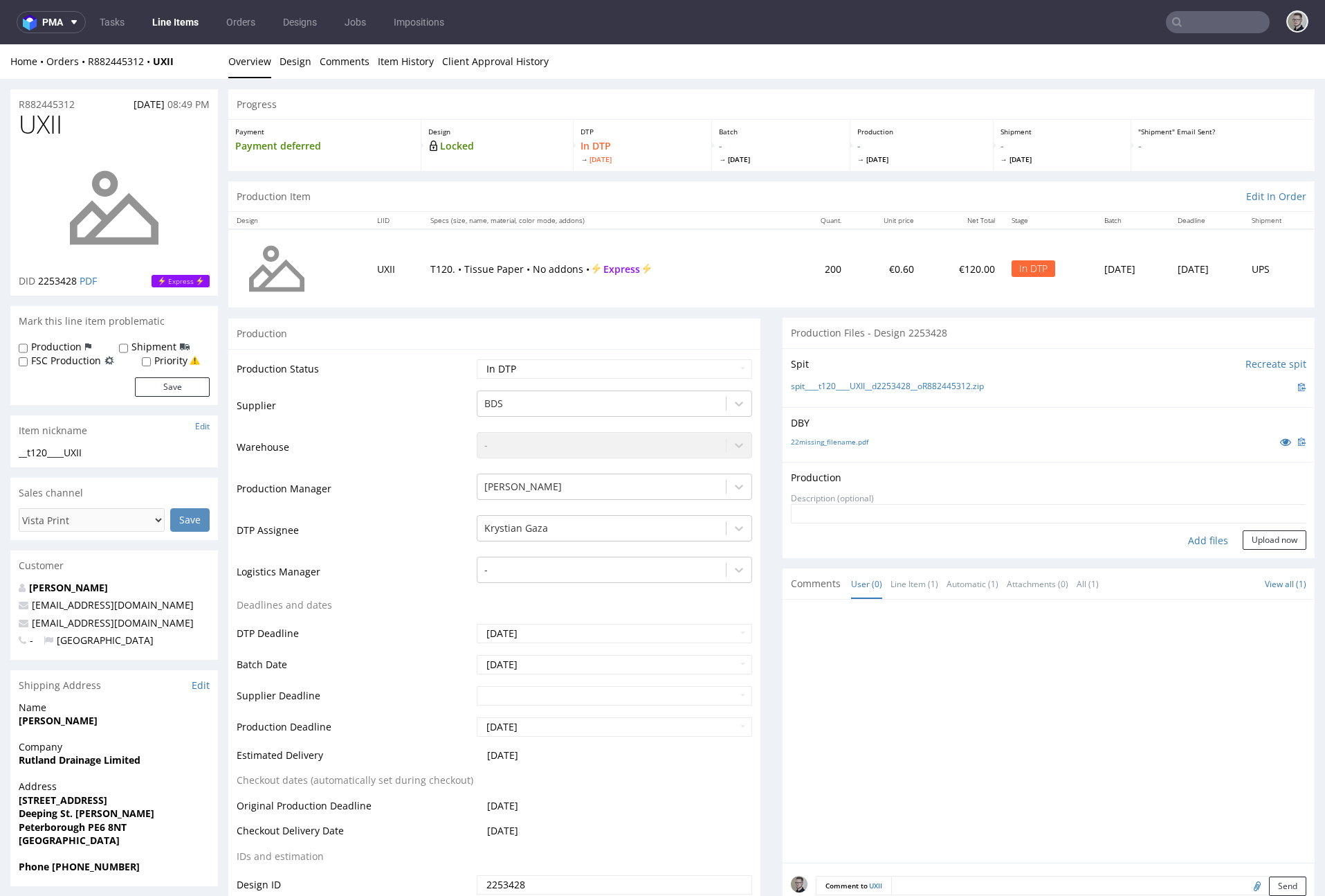
click at [1191, 547] on div "Add files" at bounding box center [1208, 540] width 69 height 21
type input "C:\fakepath\__t120____UXII__d2253428__oR882445312__latest__outside.pdf"
drag, startPoint x: 1244, startPoint y: 565, endPoint x: 1184, endPoint y: 549, distance: 62.1
click at [1195, 565] on button "Upload now" at bounding box center [1275, 562] width 64 height 19
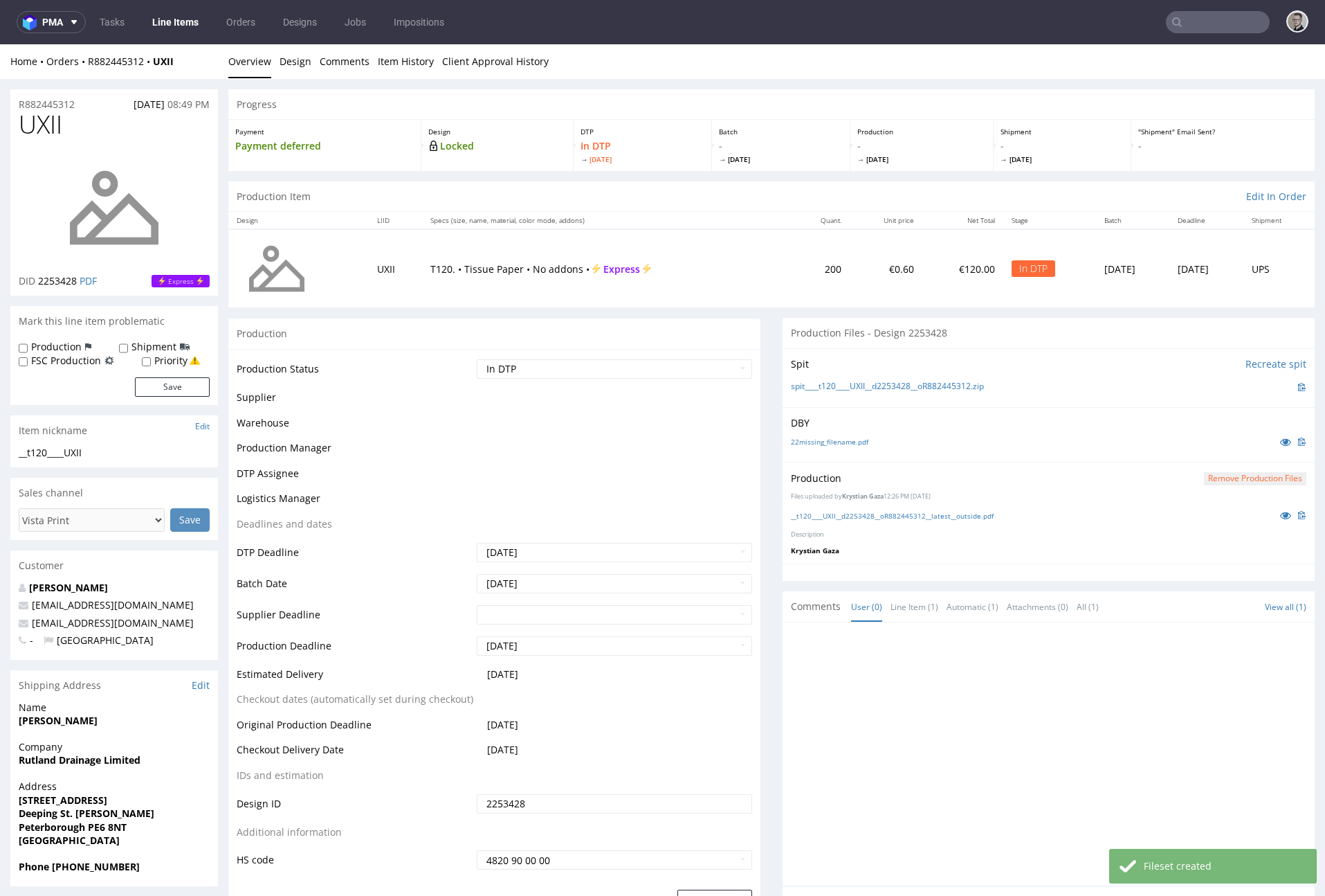
click at [621, 358] on td "Waiting for Artwork Waiting for Diecut Waiting for Mockup Waiting for DTP Waiti…" at bounding box center [613, 373] width 279 height 31
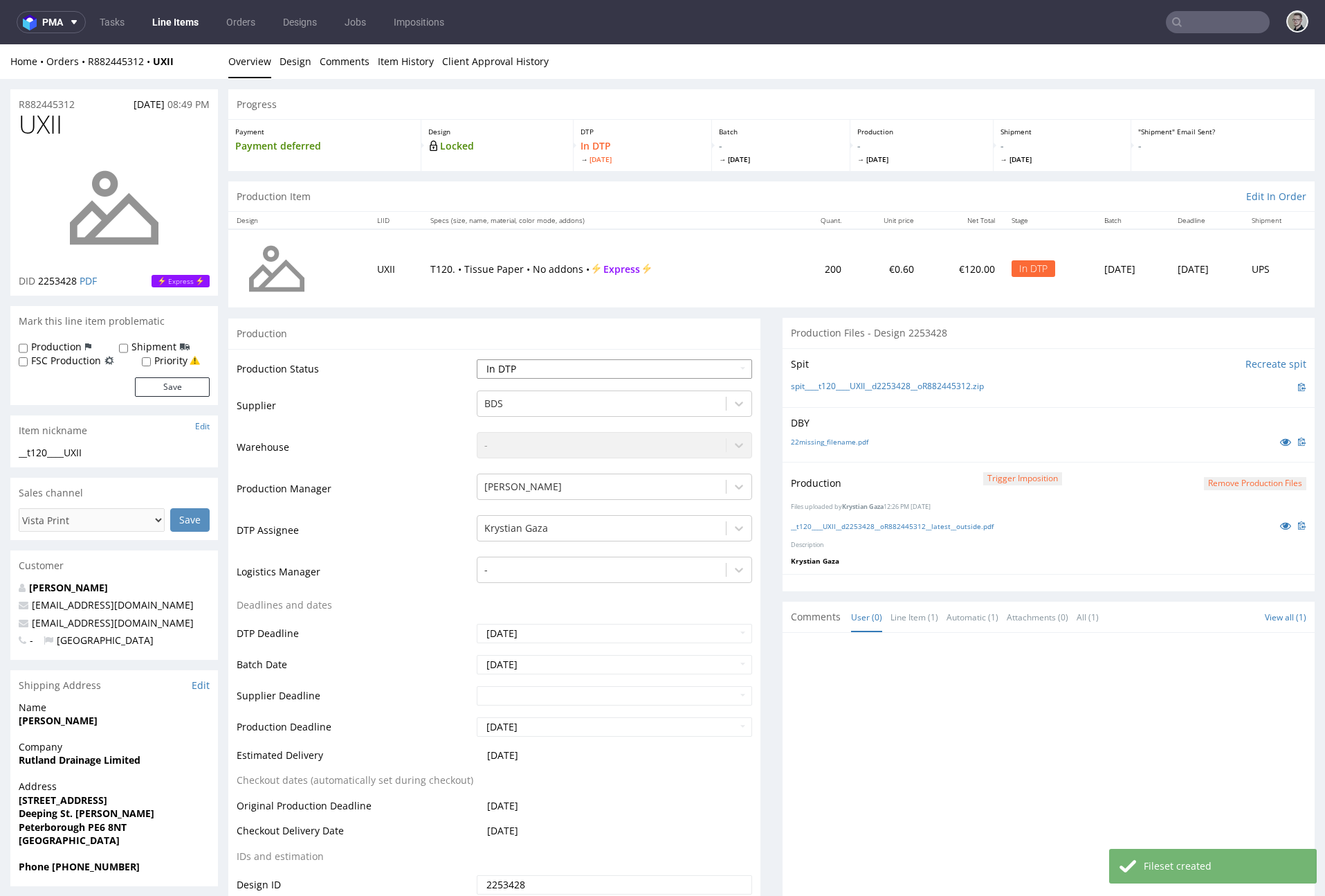
click at [607, 366] on select "Waiting for Artwork Waiting for Diecut Waiting for Mockup Waiting for DTP Waiti…" at bounding box center [614, 368] width 276 height 19
select select "dtp_production_ready"
click at [477, 359] on select "Waiting for Artwork Waiting for Diecut Waiting for Mockup Waiting for DTP Waiti…" at bounding box center [614, 368] width 276 height 19
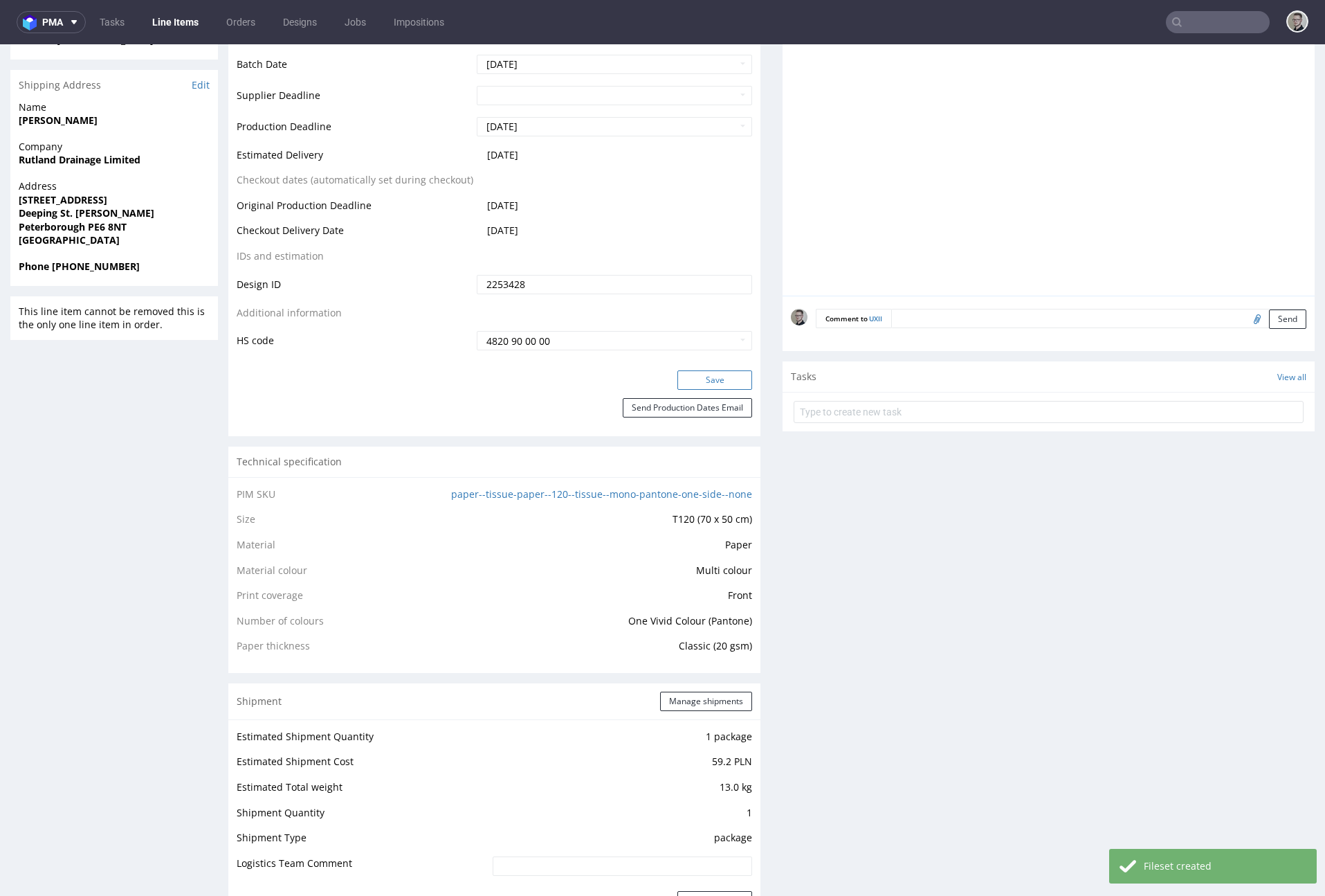
click at [720, 379] on button "Save" at bounding box center [715, 380] width 75 height 19
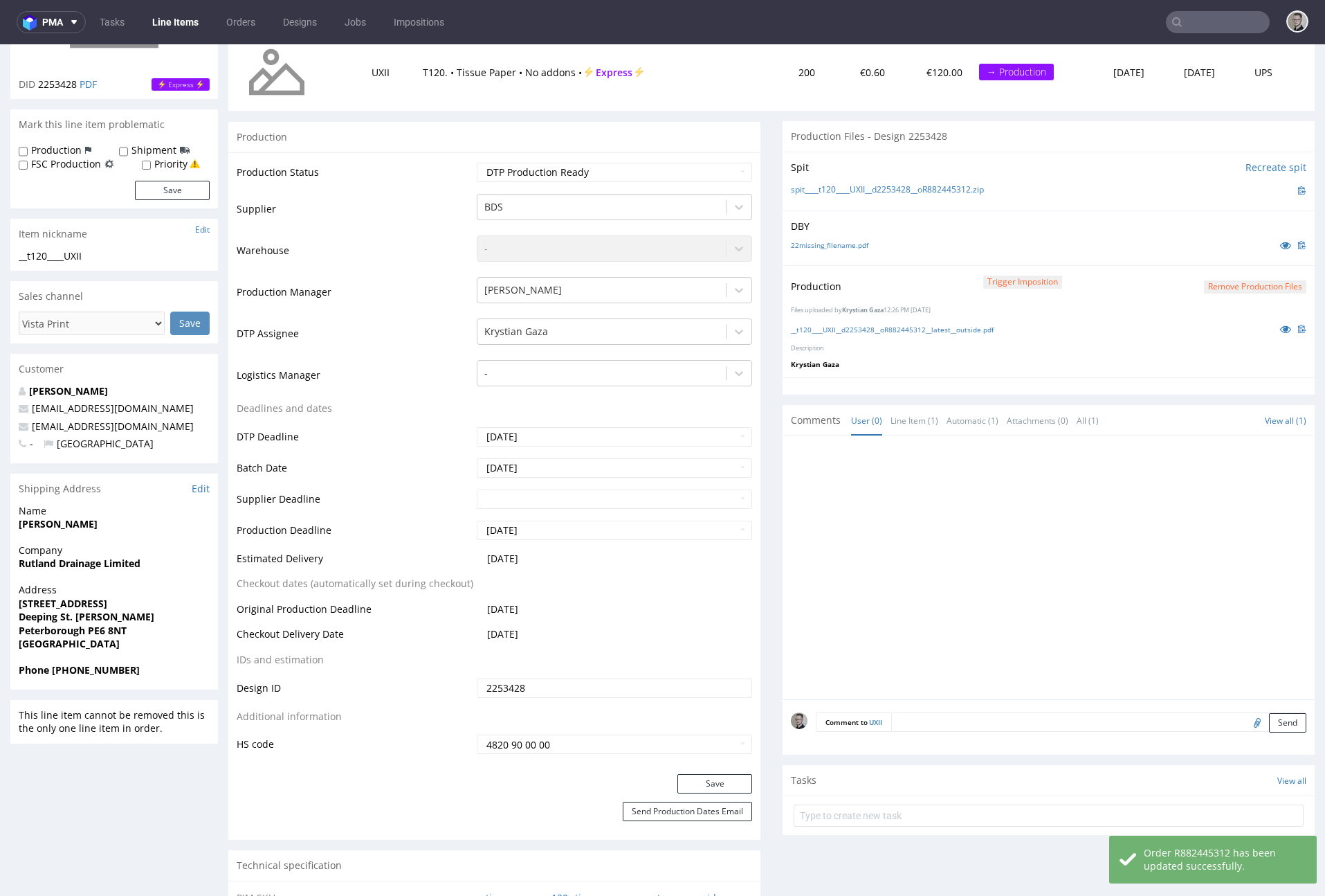
scroll to position [272, 0]
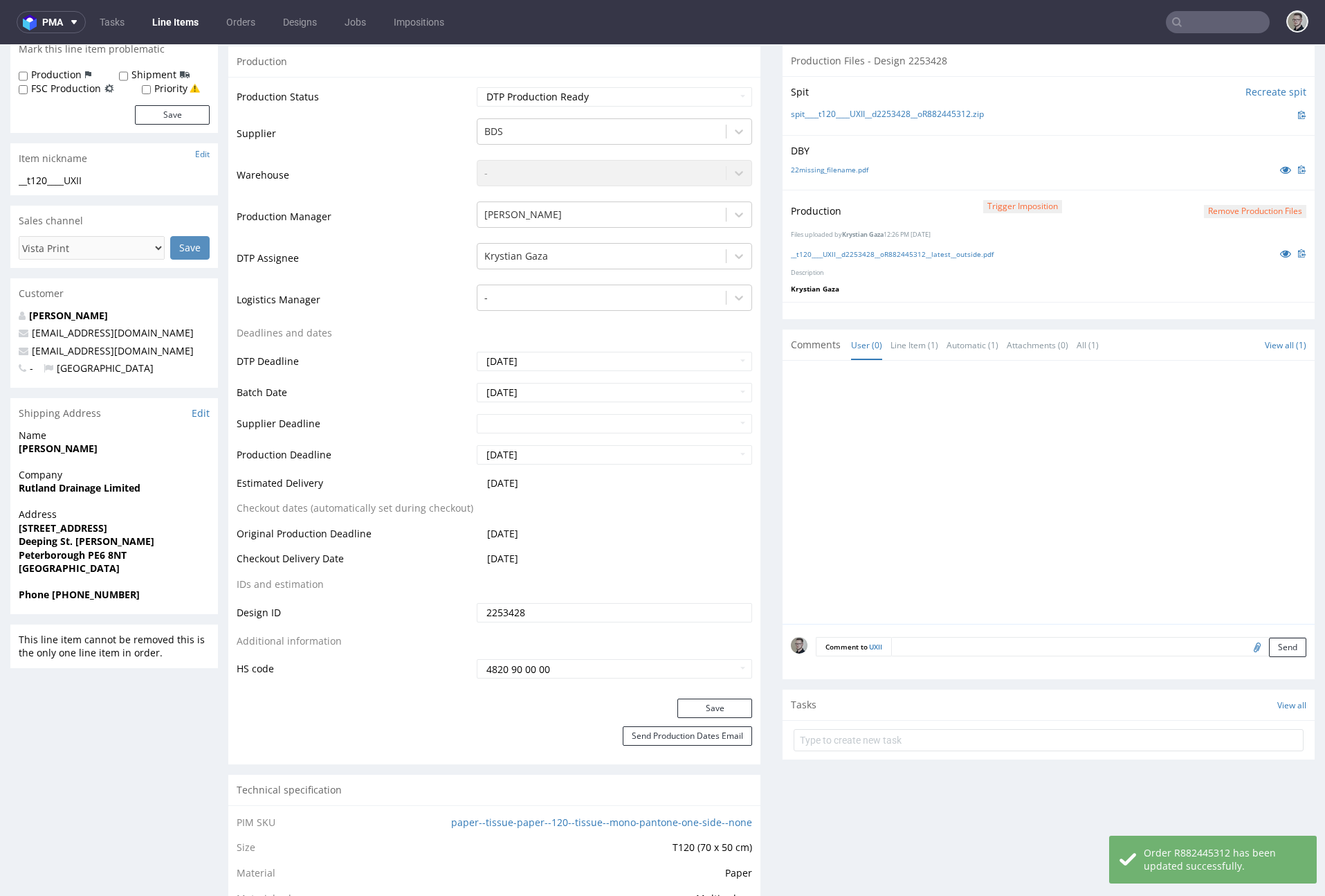
click at [993, 622] on textarea at bounding box center [1099, 646] width 415 height 19
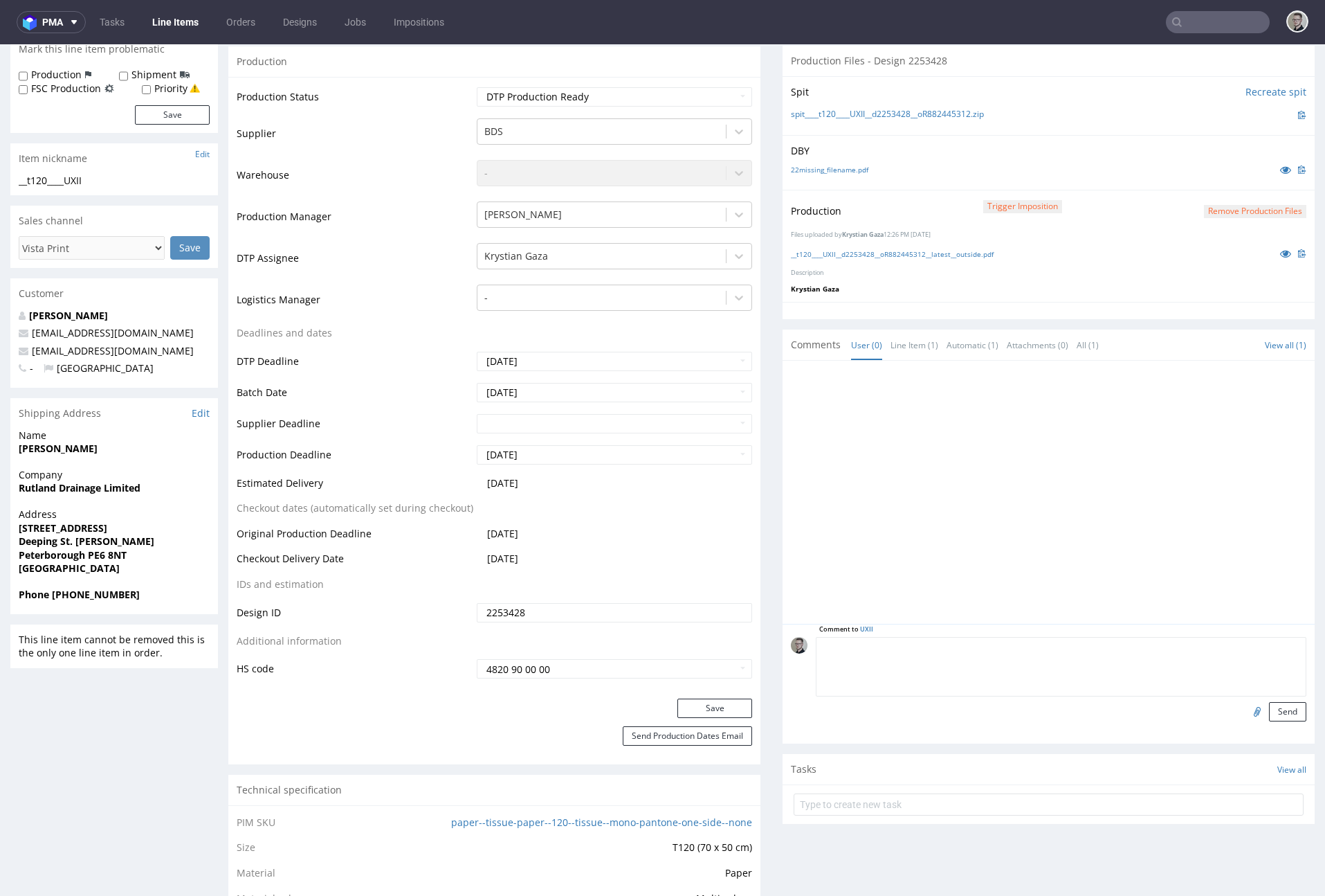
click at [981, 622] on textarea at bounding box center [1061, 667] width 491 height 59
paste textarea "ISSUE: Texts in the design are smaller than minimal 2mm height and some white l…"
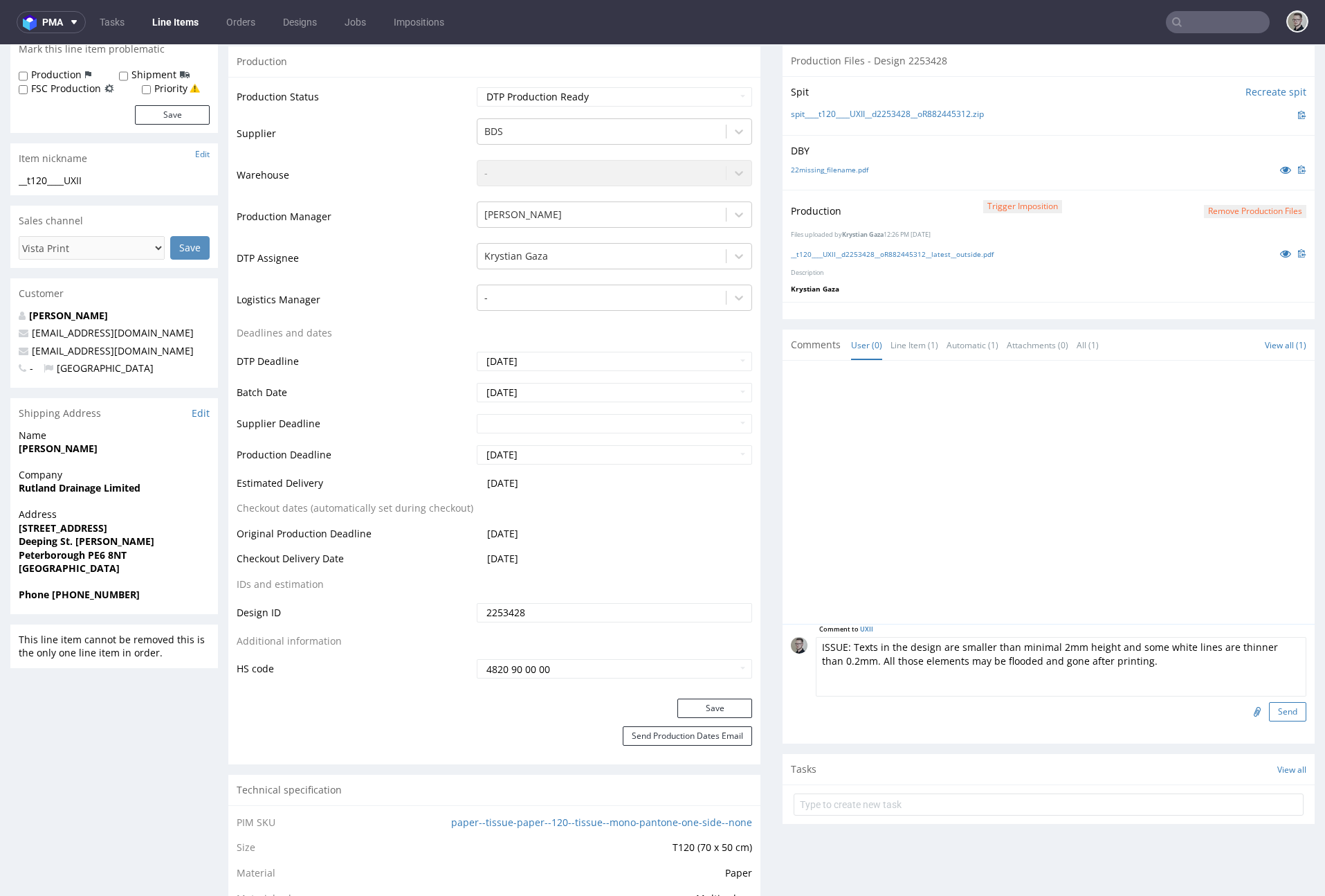
type textarea "ISSUE: Texts in the design are smaller than minimal 2mm height and some white l…"
click at [1195, 622] on button "Send" at bounding box center [1288, 711] width 37 height 19
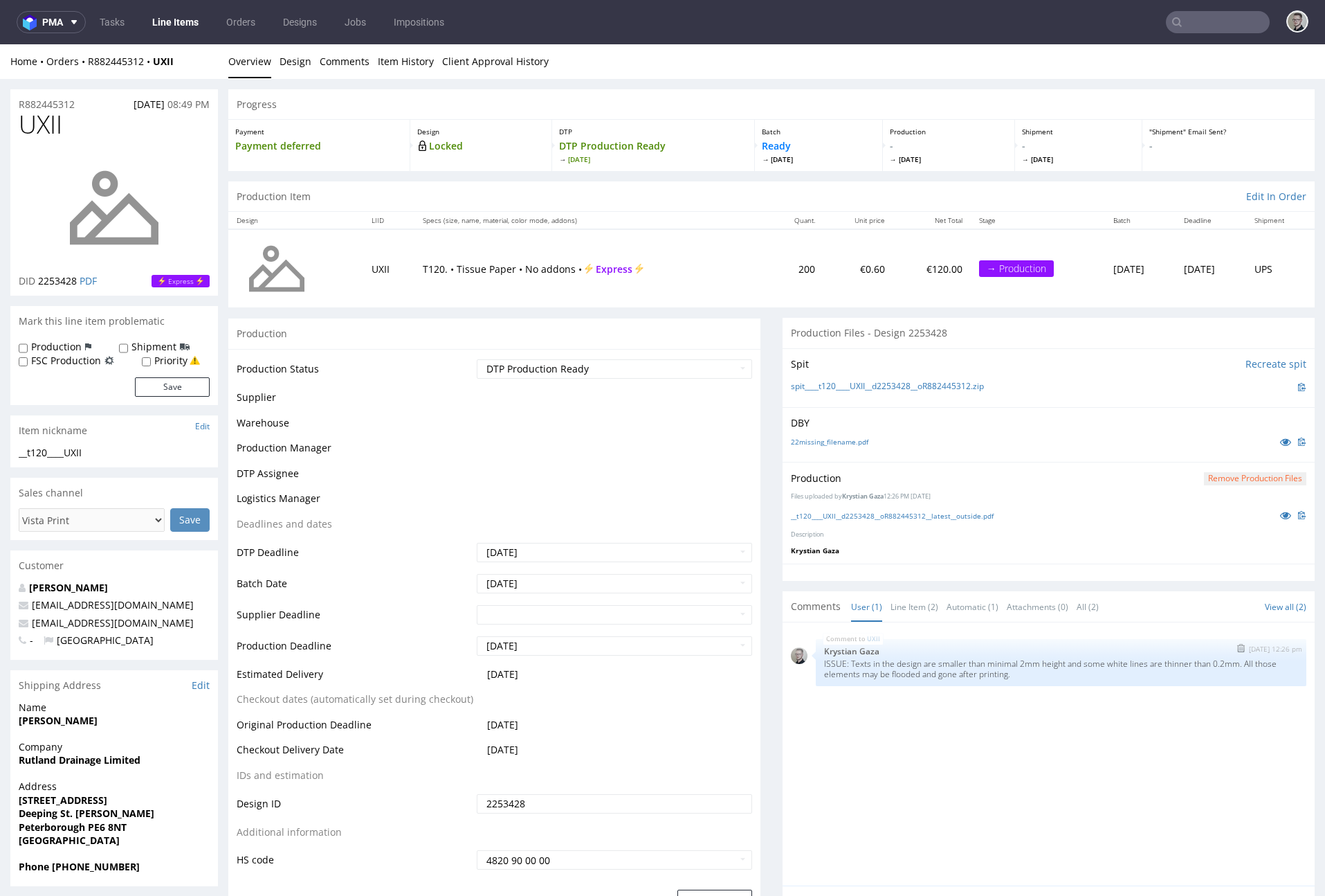
scroll to position [0, 0]
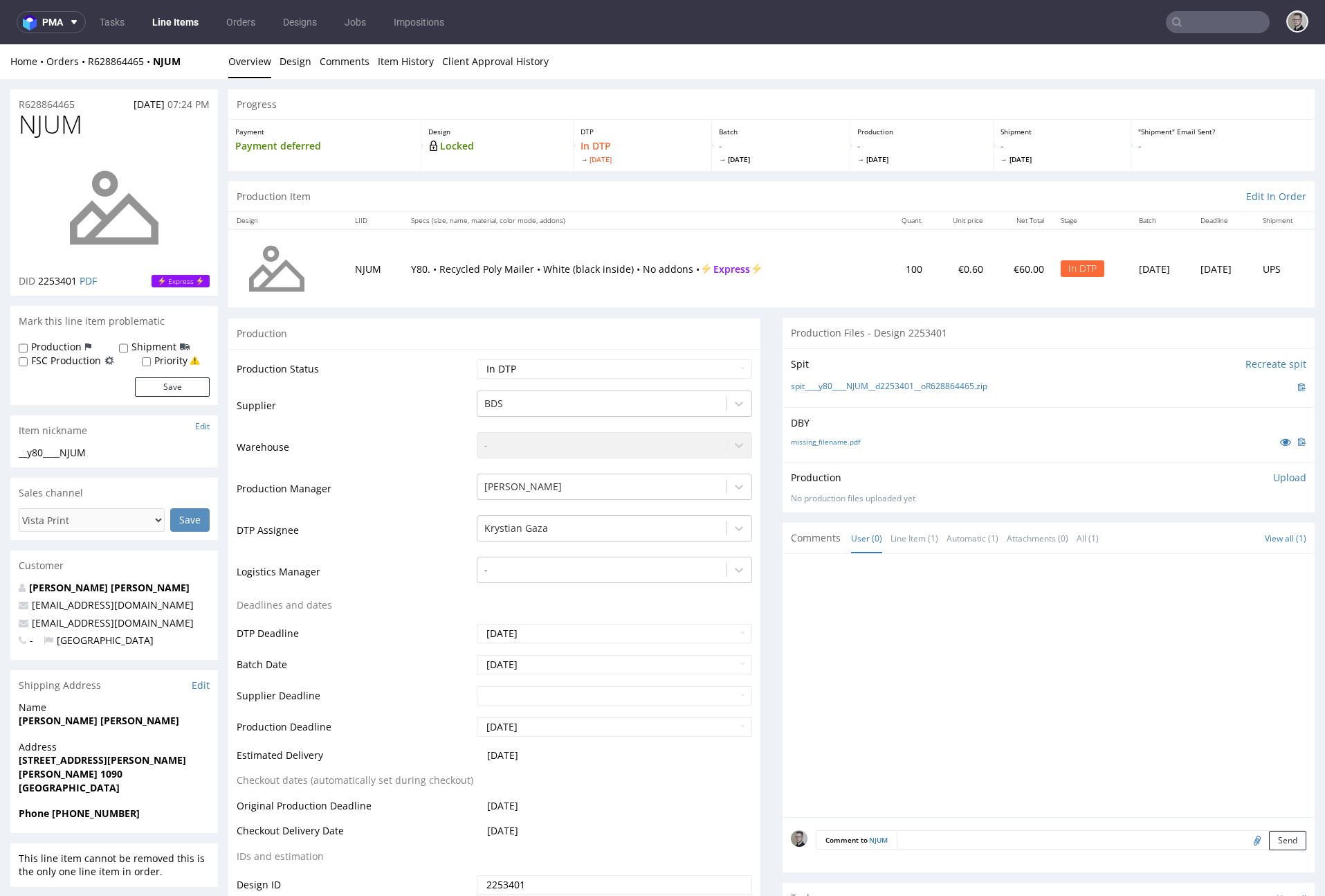
click at [822, 433] on div "DBY missing_filename.pdf" at bounding box center [1049, 434] width 532 height 54
click at [822, 447] on div "missing_filename.pdf" at bounding box center [1049, 442] width 515 height 16
click at [823, 441] on link "missing_filename.pdf" at bounding box center [826, 442] width 69 height 10
click at [971, 389] on link "spit____y80____NJUM__d2253401__oR628864465.zip" at bounding box center [889, 386] width 197 height 12
click at [280, 64] on link "Design" at bounding box center [295, 62] width 32 height 34
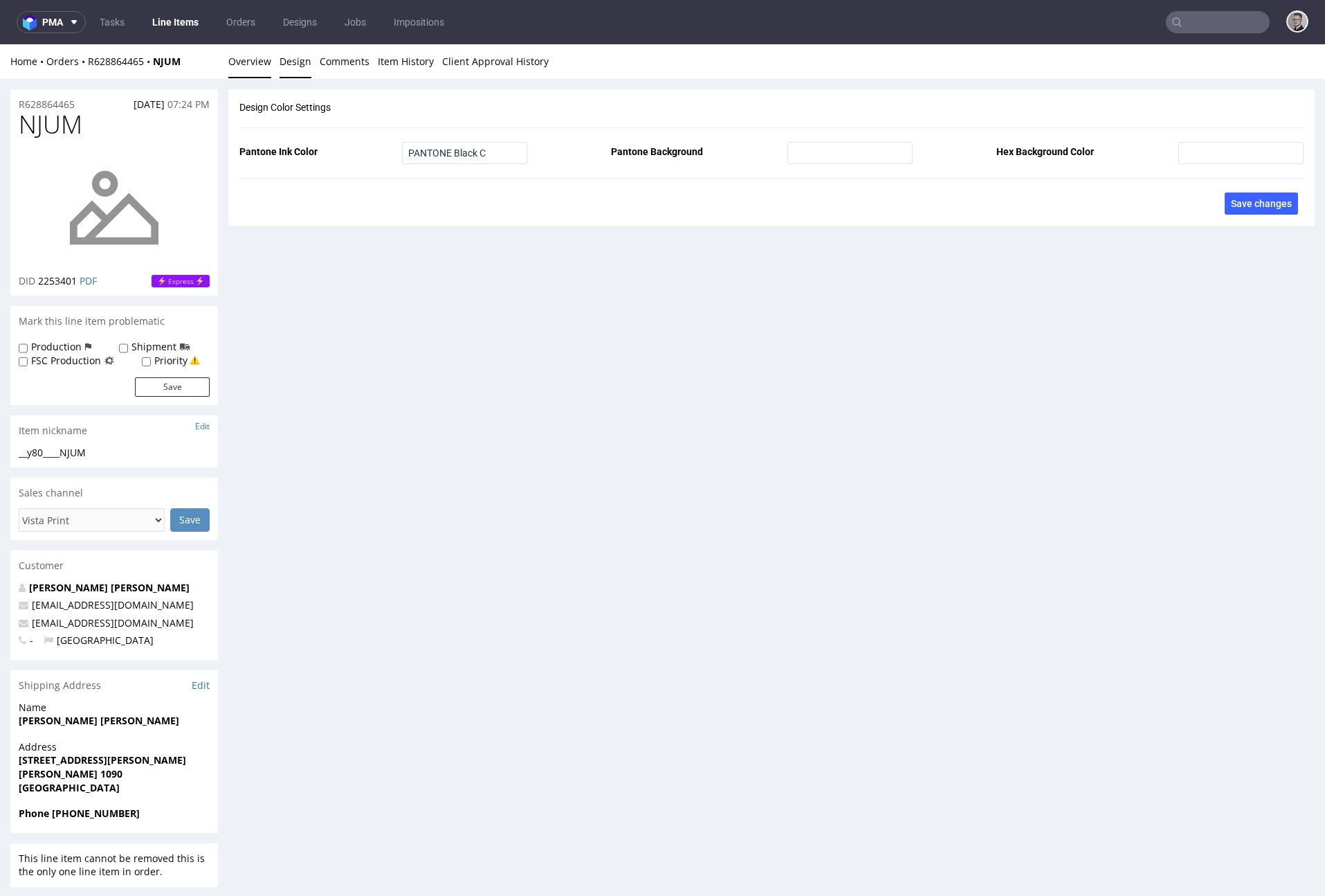
click at [258, 68] on link "Overview" at bounding box center [250, 62] width 43 height 34
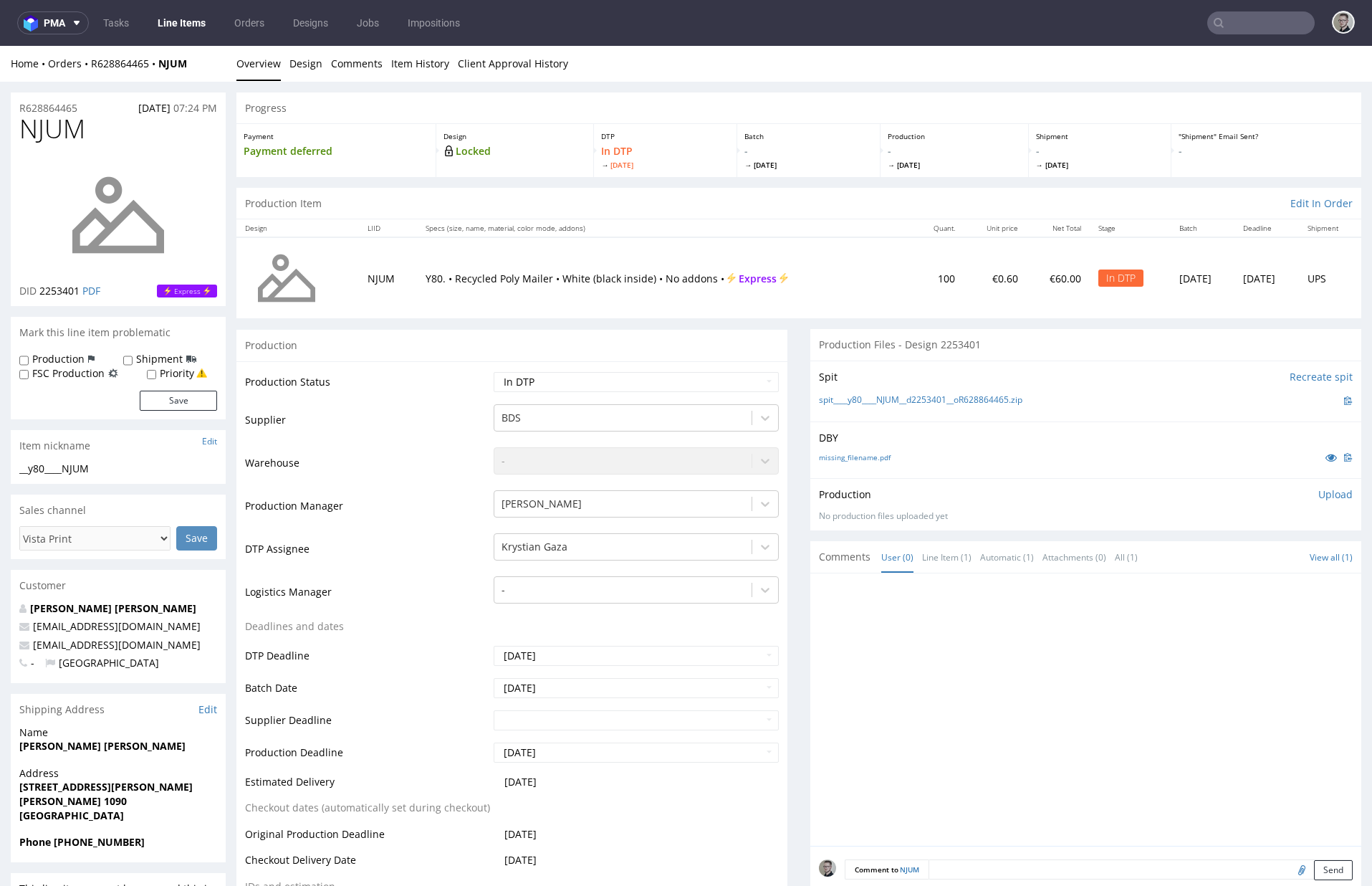
click at [1237, 491] on p "Upload" at bounding box center [1335, 495] width 34 height 15
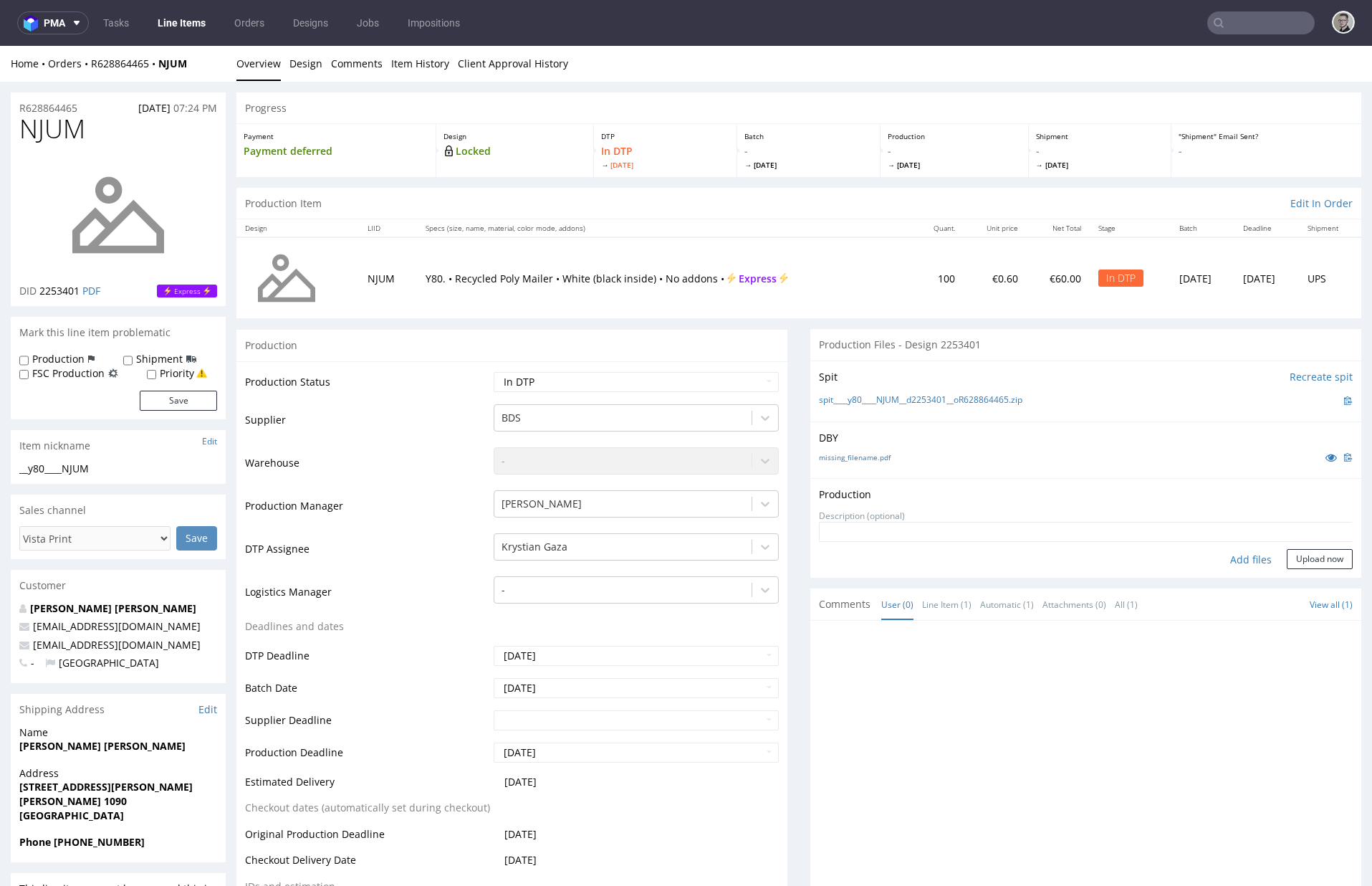
click at [1237, 565] on div "Add files" at bounding box center [1251, 559] width 72 height 21
type input "C:\fakepath\__y80____NJUM__d2253401__oR628864465__latest__outside.pdf"
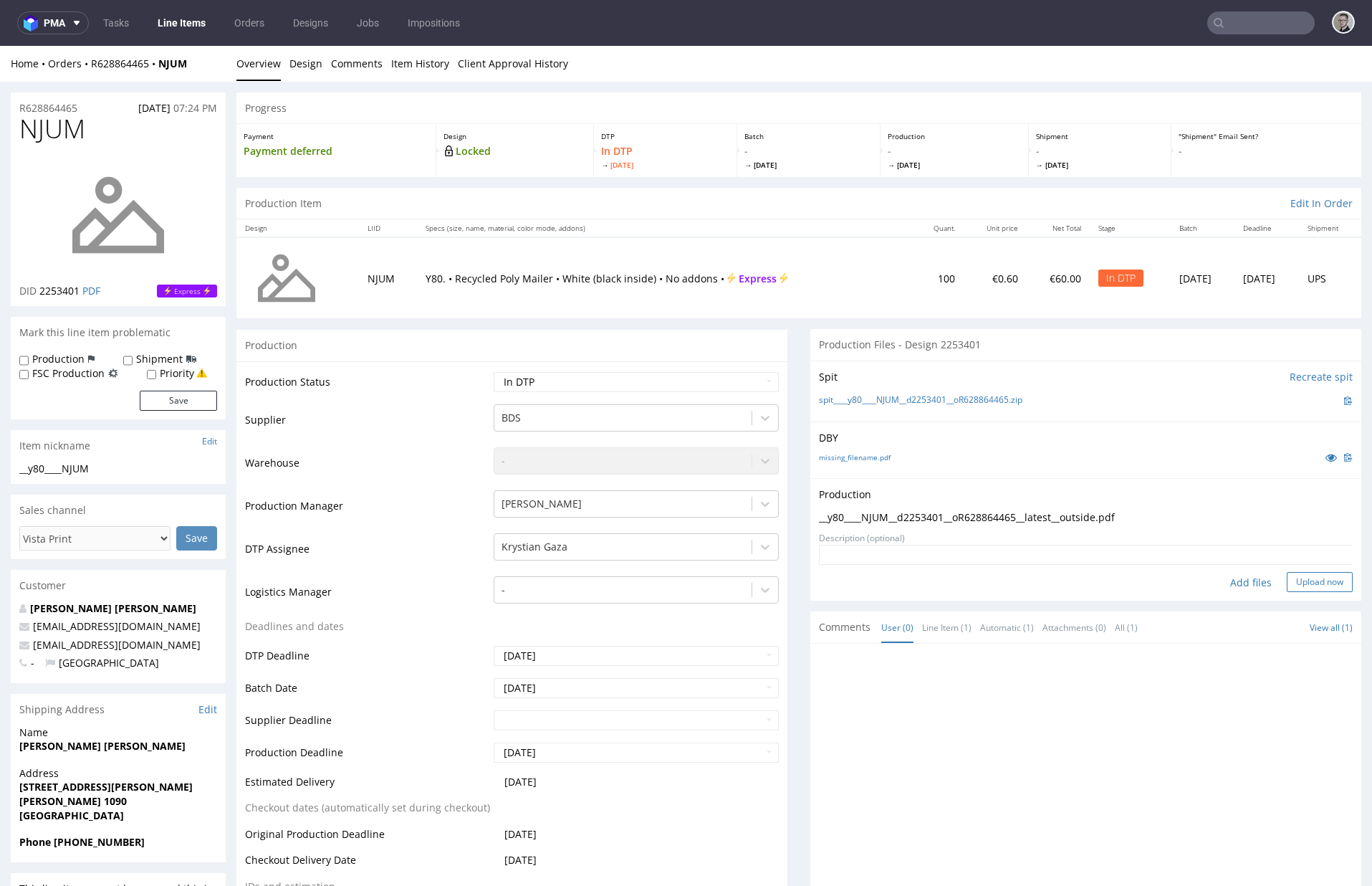
click at [1237, 581] on button "Upload now" at bounding box center [1320, 581] width 66 height 20
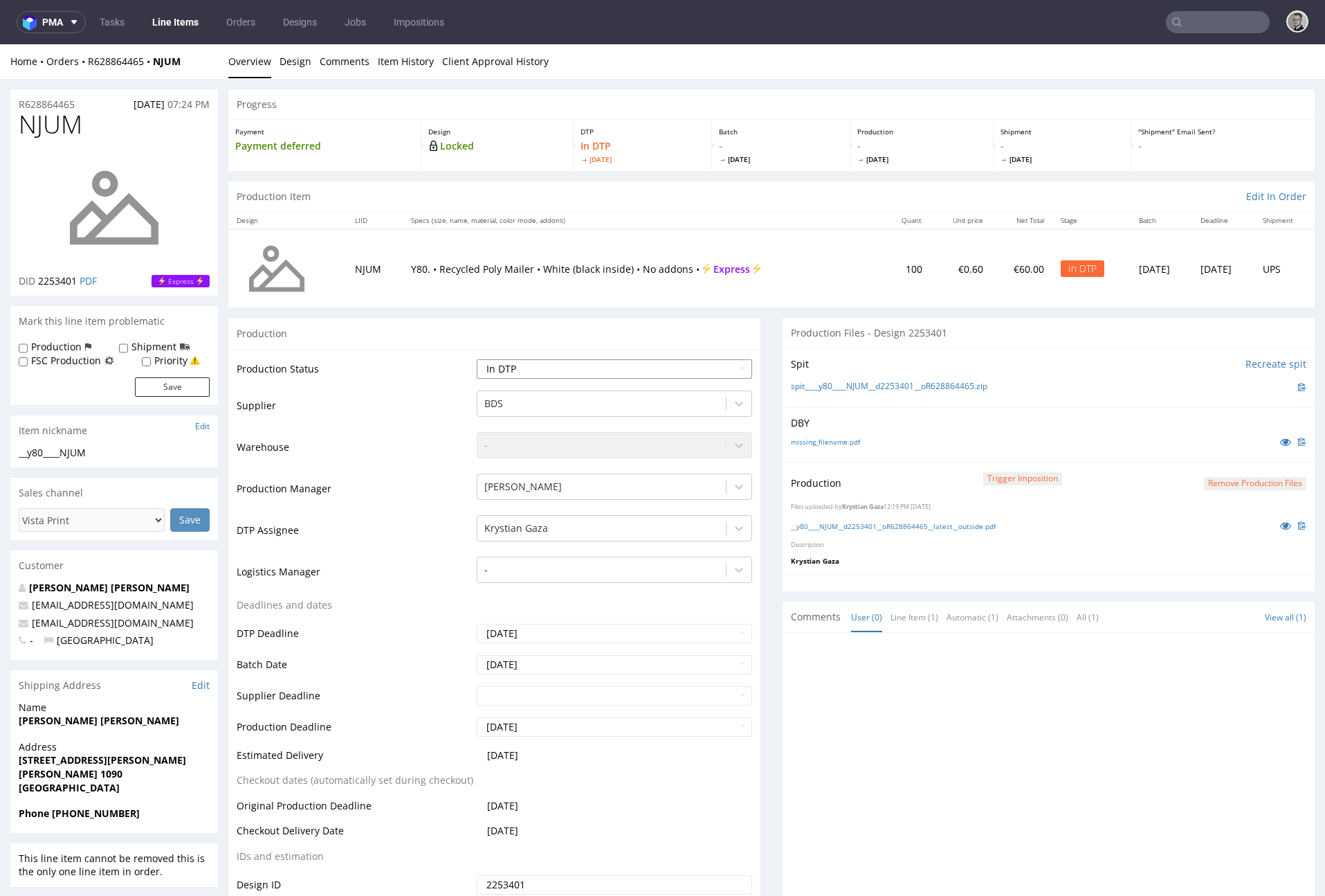
click at [544, 363] on select "Waiting for Artwork Waiting for Diecut Waiting for Mockup Waiting for DTP Waiti…" at bounding box center [614, 368] width 276 height 19
select select "dtp_production_ready"
click at [477, 359] on select "Waiting for Artwork Waiting for Diecut Waiting for Mockup Waiting for DTP Waiti…" at bounding box center [614, 368] width 276 height 19
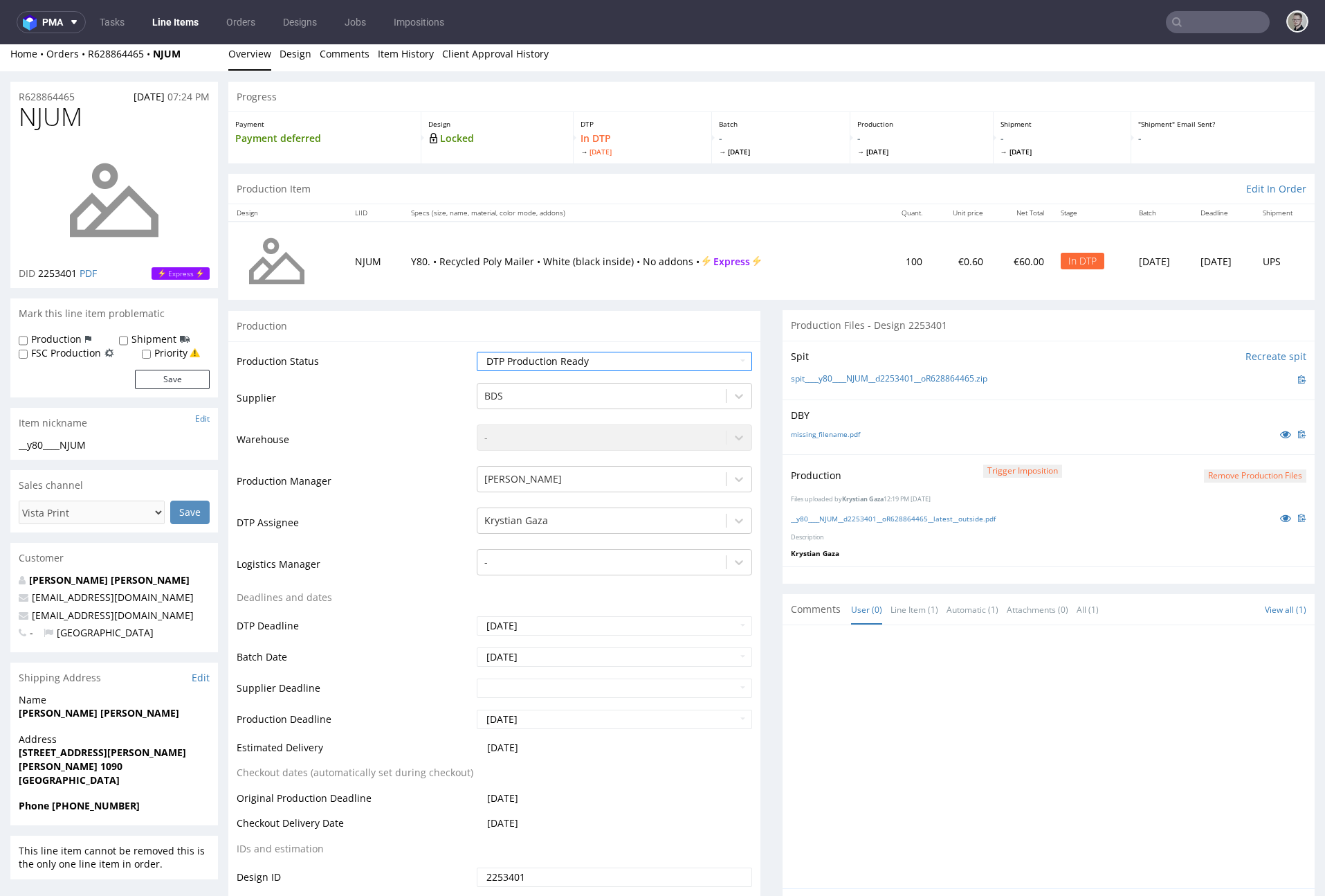
scroll to position [492, 0]
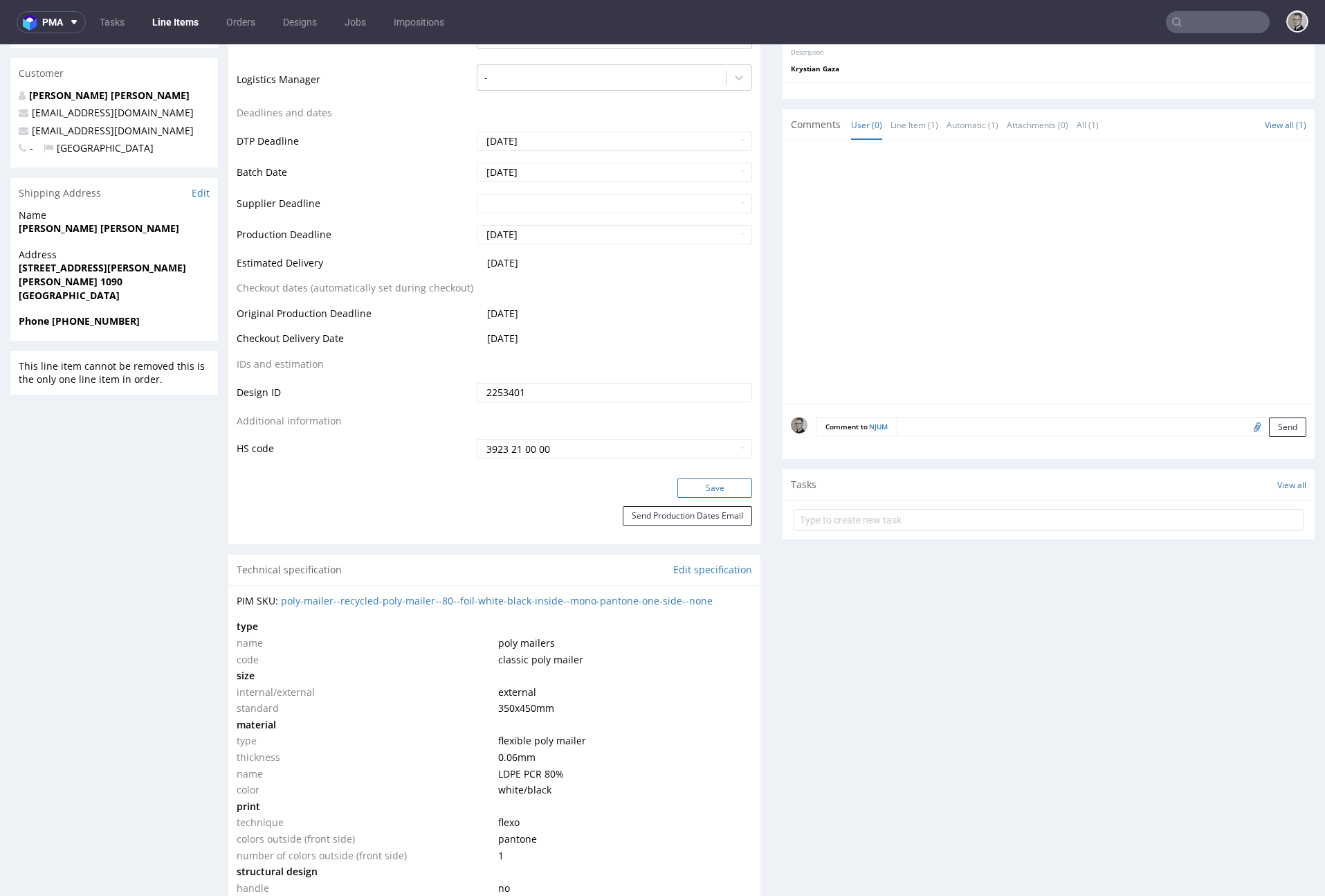
click at [720, 491] on button "Save" at bounding box center [715, 487] width 75 height 19
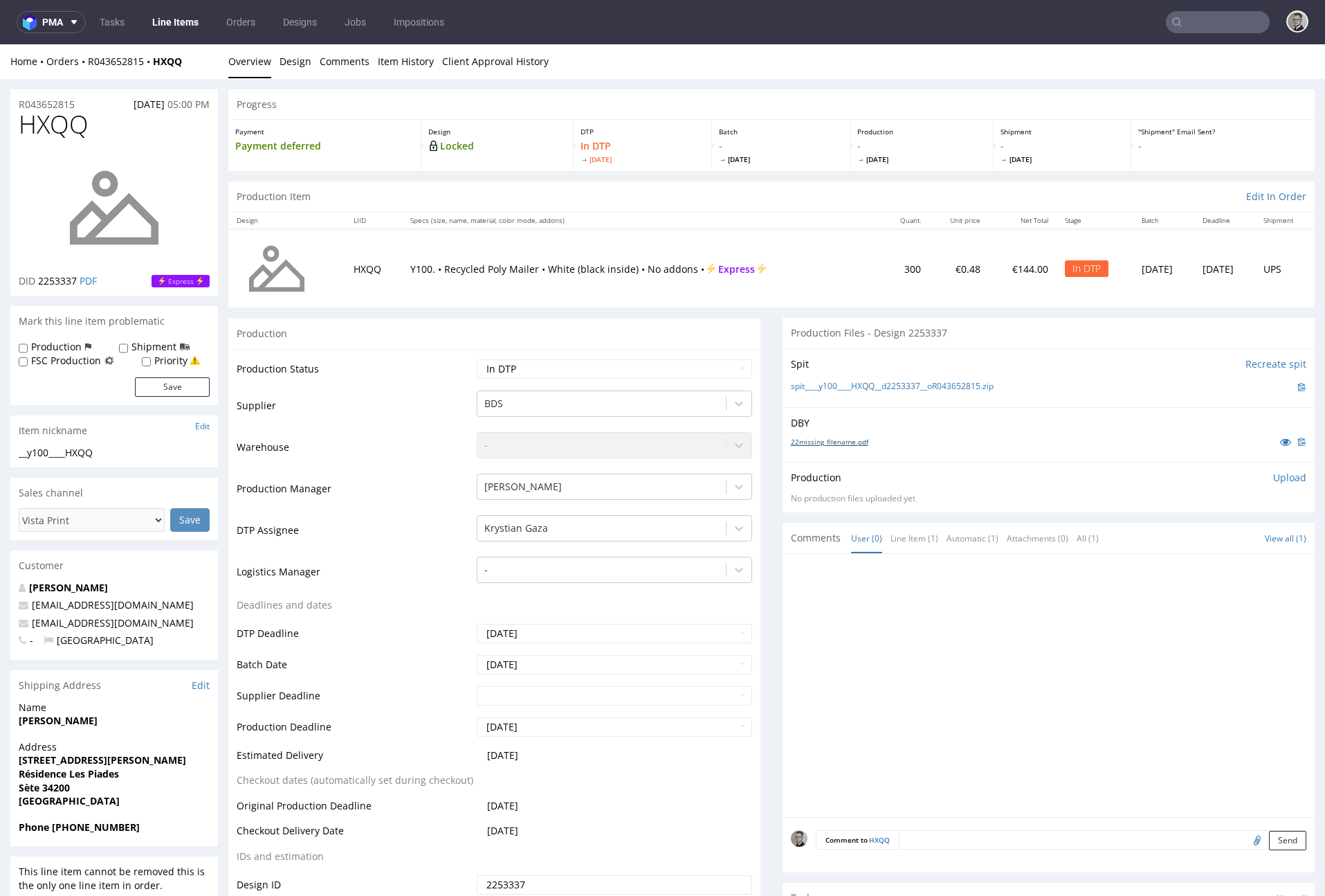
click at [831, 441] on link "22missing_filename.pdf" at bounding box center [830, 442] width 78 height 10
click at [886, 396] on div "Spit Recreate spit spit____y100____HXQQ__d2253337__oR043652815.zip" at bounding box center [1049, 377] width 532 height 59
click at [894, 387] on link "spit____y100____HXQQ__d2253337__oR043652815.zip" at bounding box center [892, 386] width 203 height 12
click at [291, 66] on link "Design" at bounding box center [295, 62] width 32 height 34
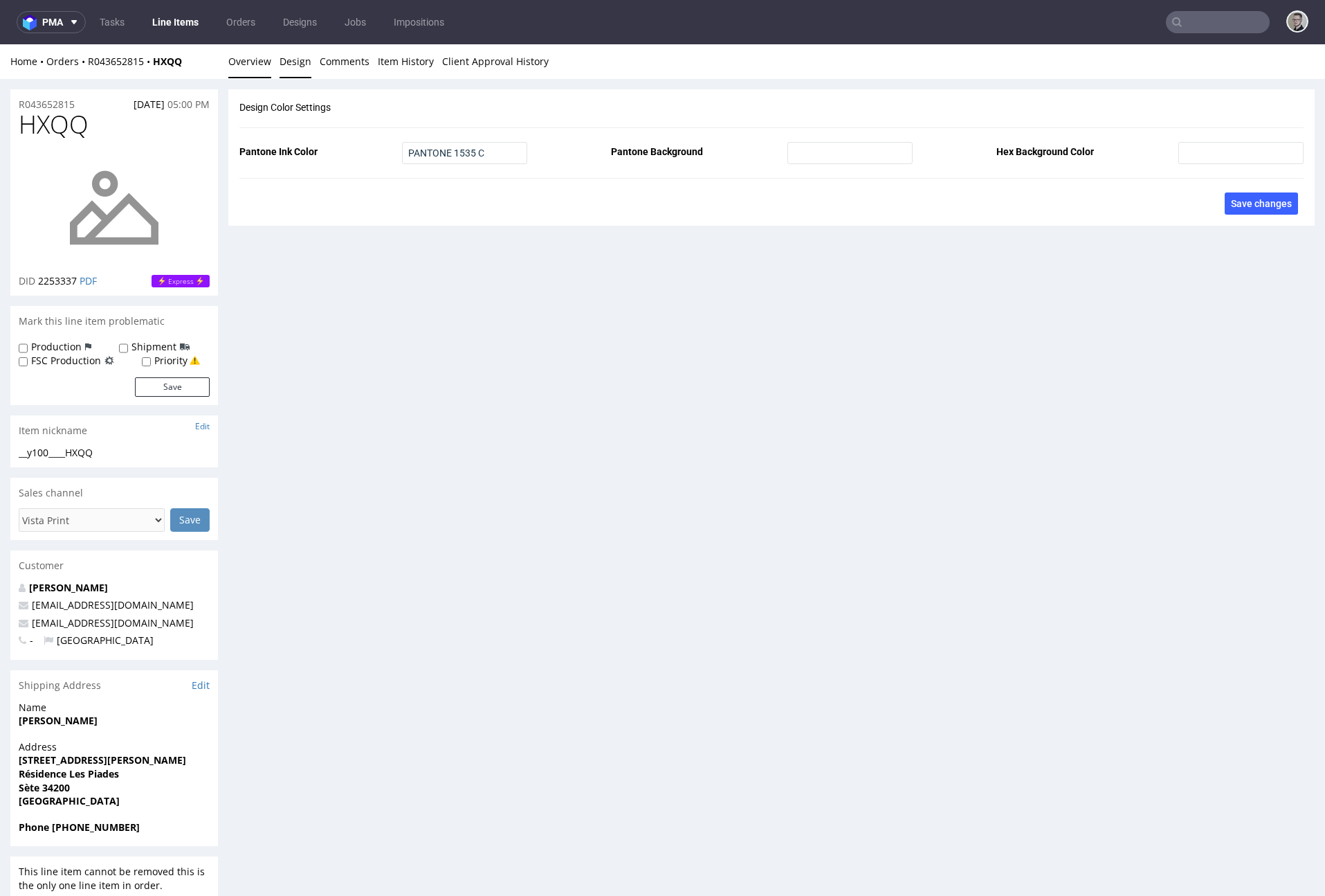
click at [243, 69] on link "Overview" at bounding box center [250, 62] width 43 height 34
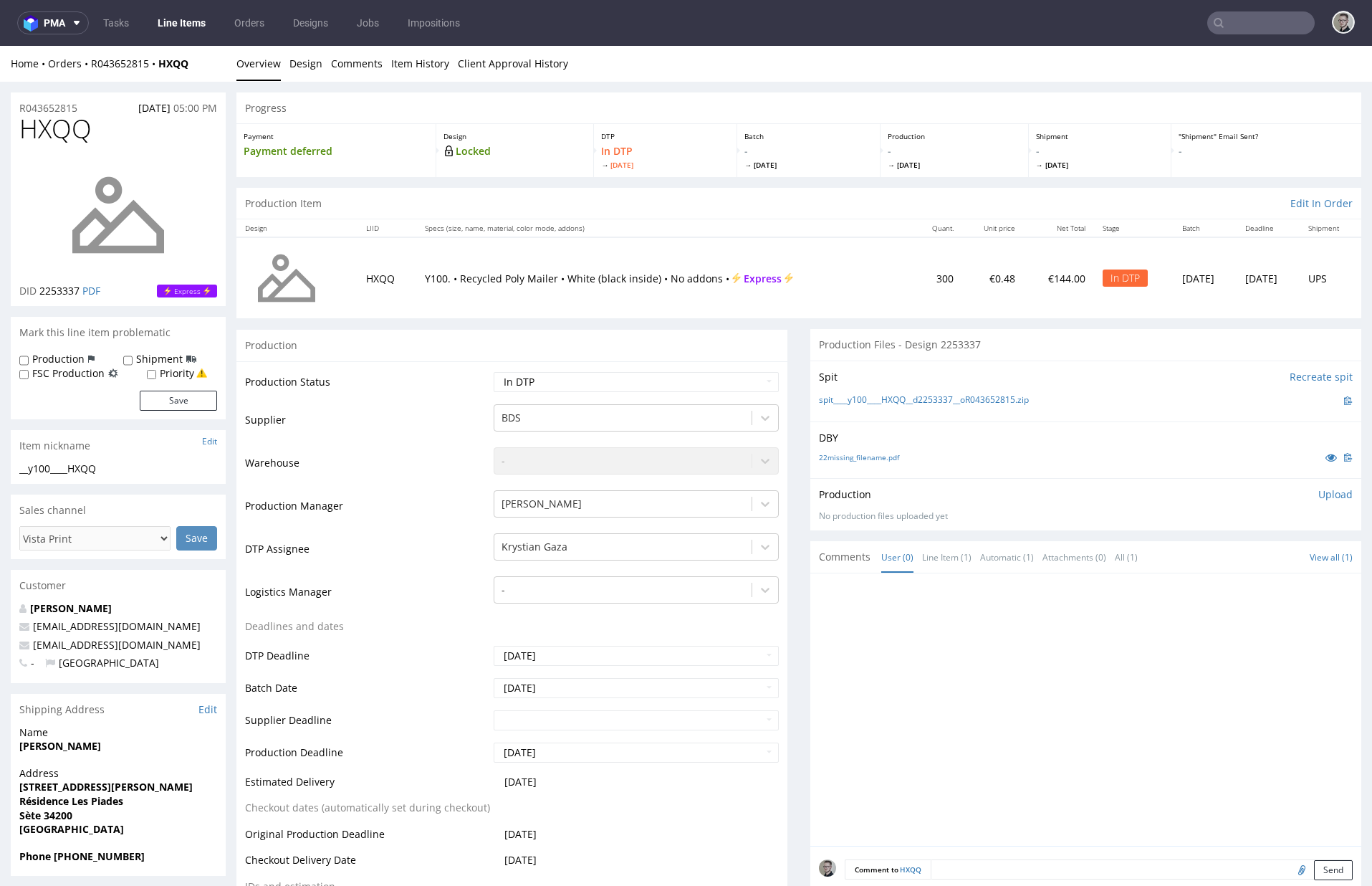
click at [1237, 491] on p "Upload" at bounding box center [1335, 495] width 34 height 15
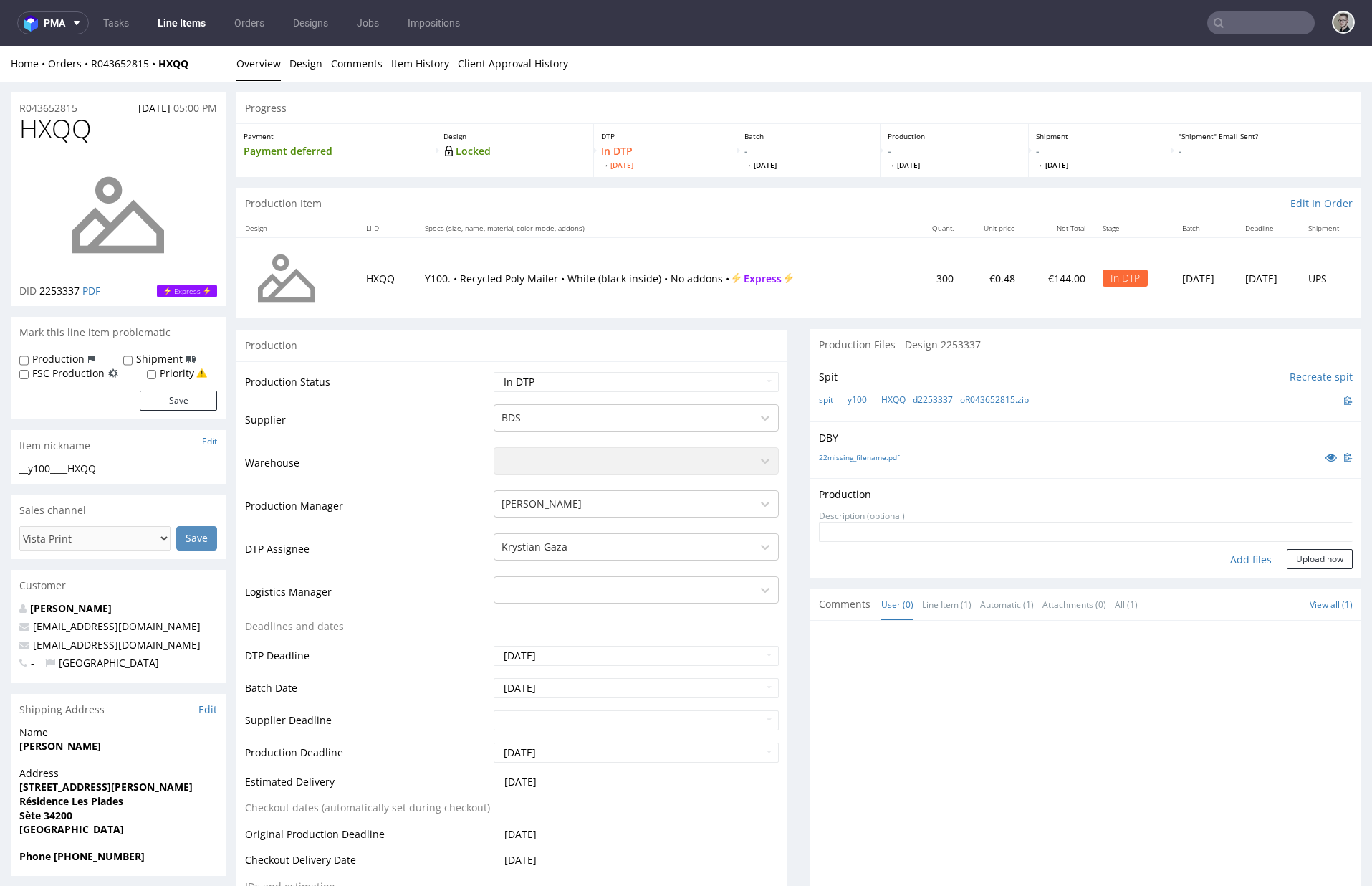
click at [1235, 562] on div "Add files" at bounding box center [1251, 559] width 72 height 21
type input "C:\fakepath\__y100____HXQQ__d2253337__oR043652815__latest__outside.pdf"
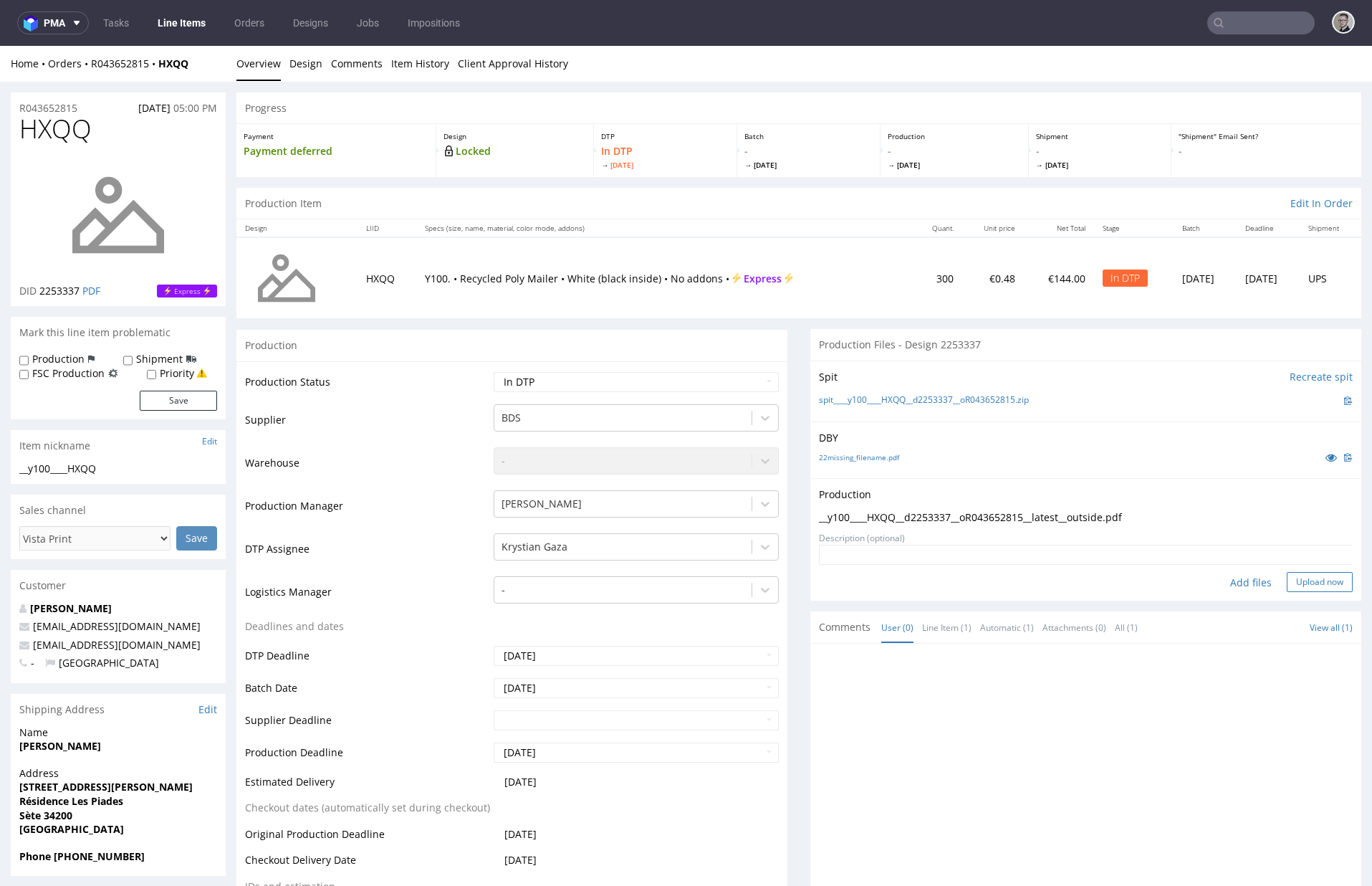
click at [1237, 583] on button "Upload now" at bounding box center [1320, 581] width 66 height 20
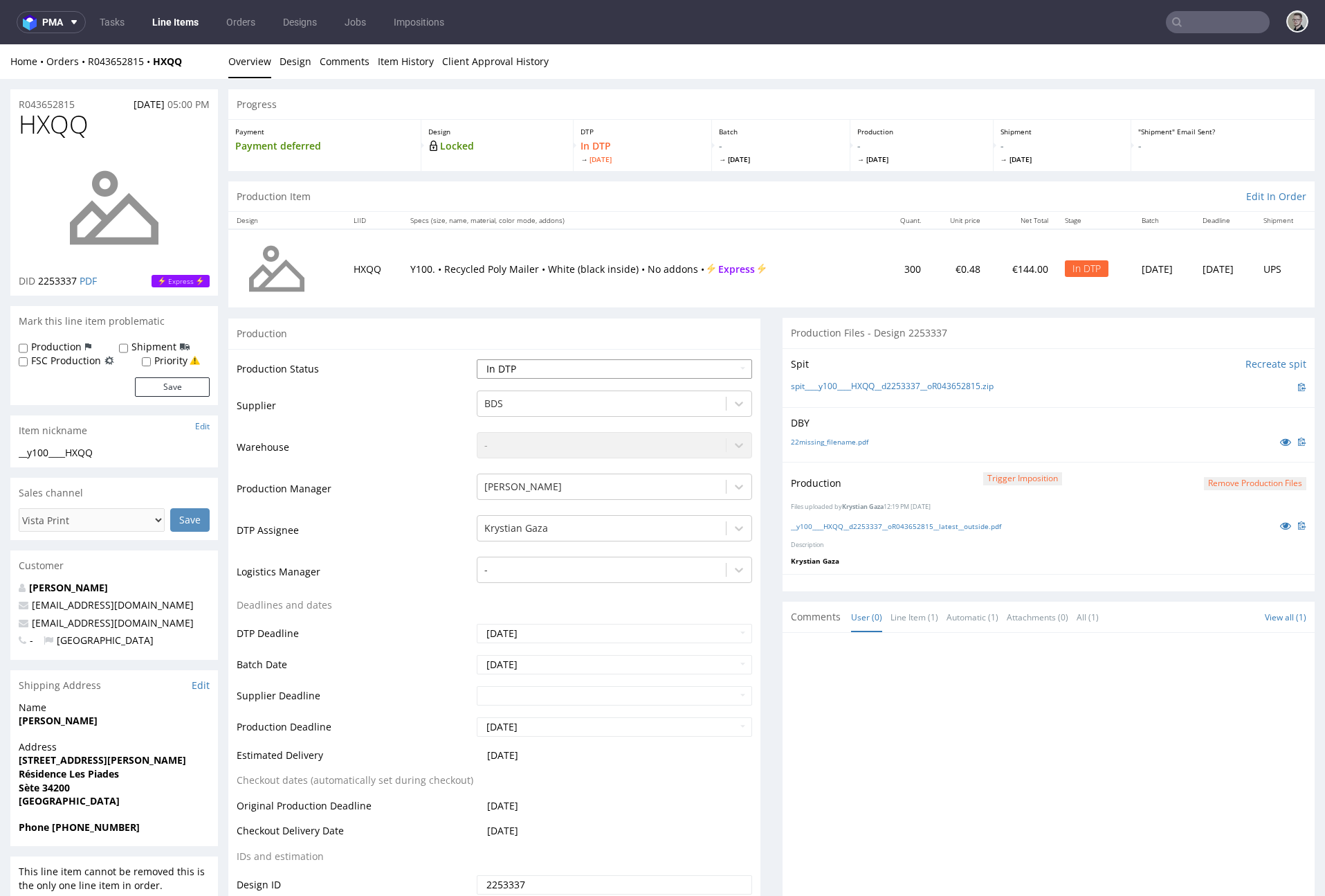
click at [506, 376] on select "Waiting for Artwork Waiting for Diecut Waiting for Mockup Waiting for DTP Waiti…" at bounding box center [614, 368] width 276 height 19
select select "dtp_production_ready"
click at [477, 359] on select "Waiting for Artwork Waiting for Diecut Waiting for Mockup Waiting for DTP Waiti…" at bounding box center [614, 368] width 276 height 19
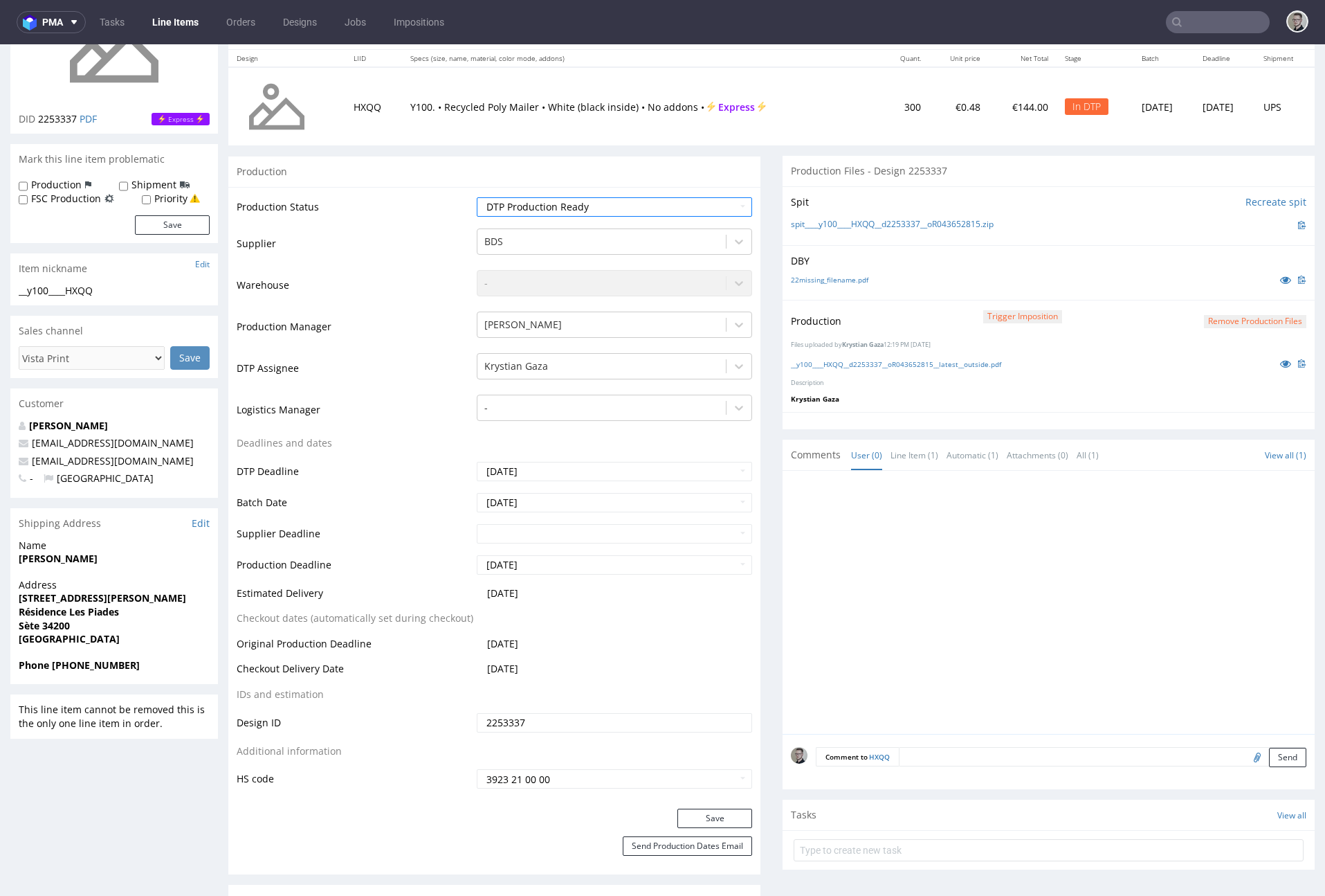
scroll to position [434, 0]
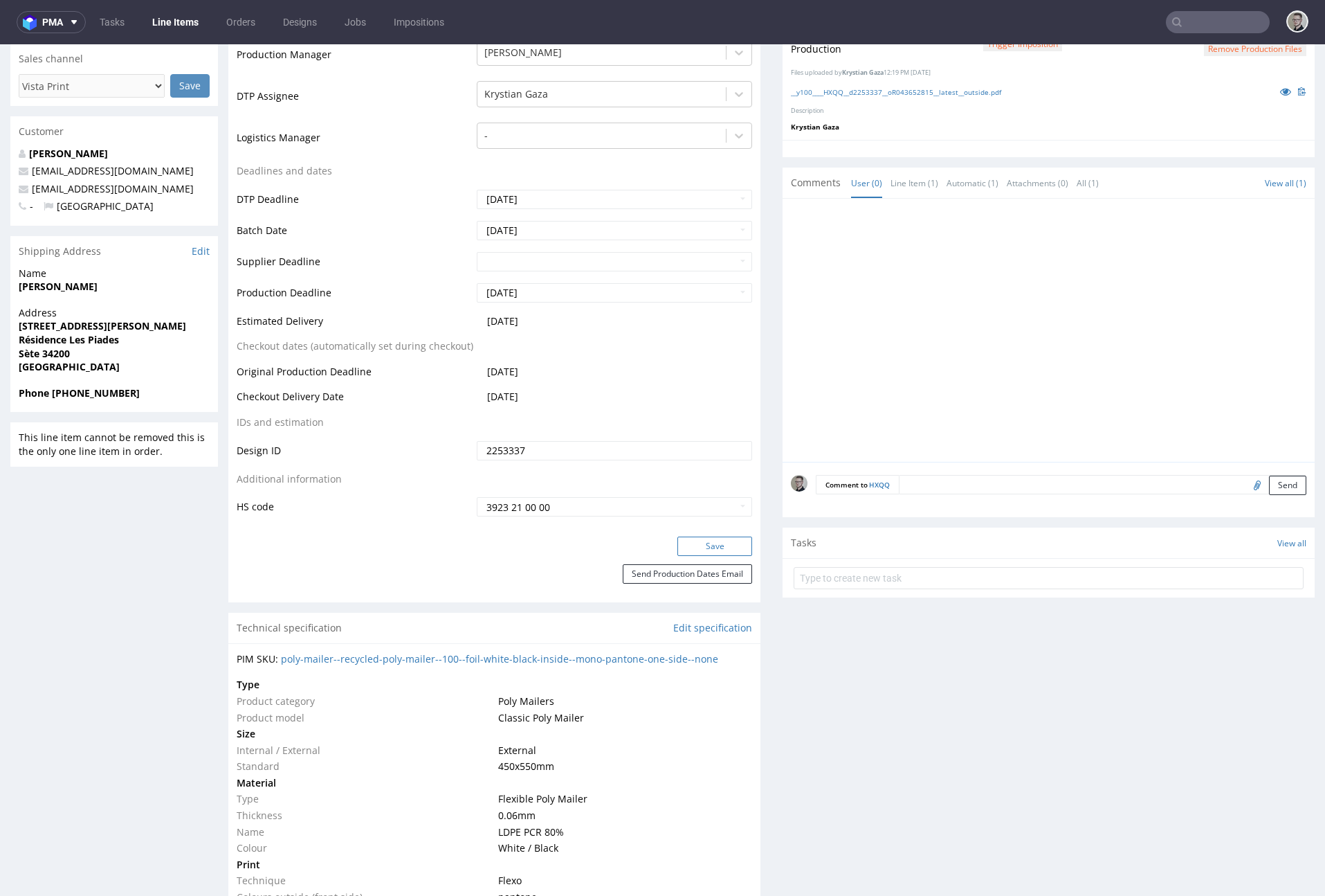
click at [730, 549] on button "Save" at bounding box center [715, 546] width 75 height 19
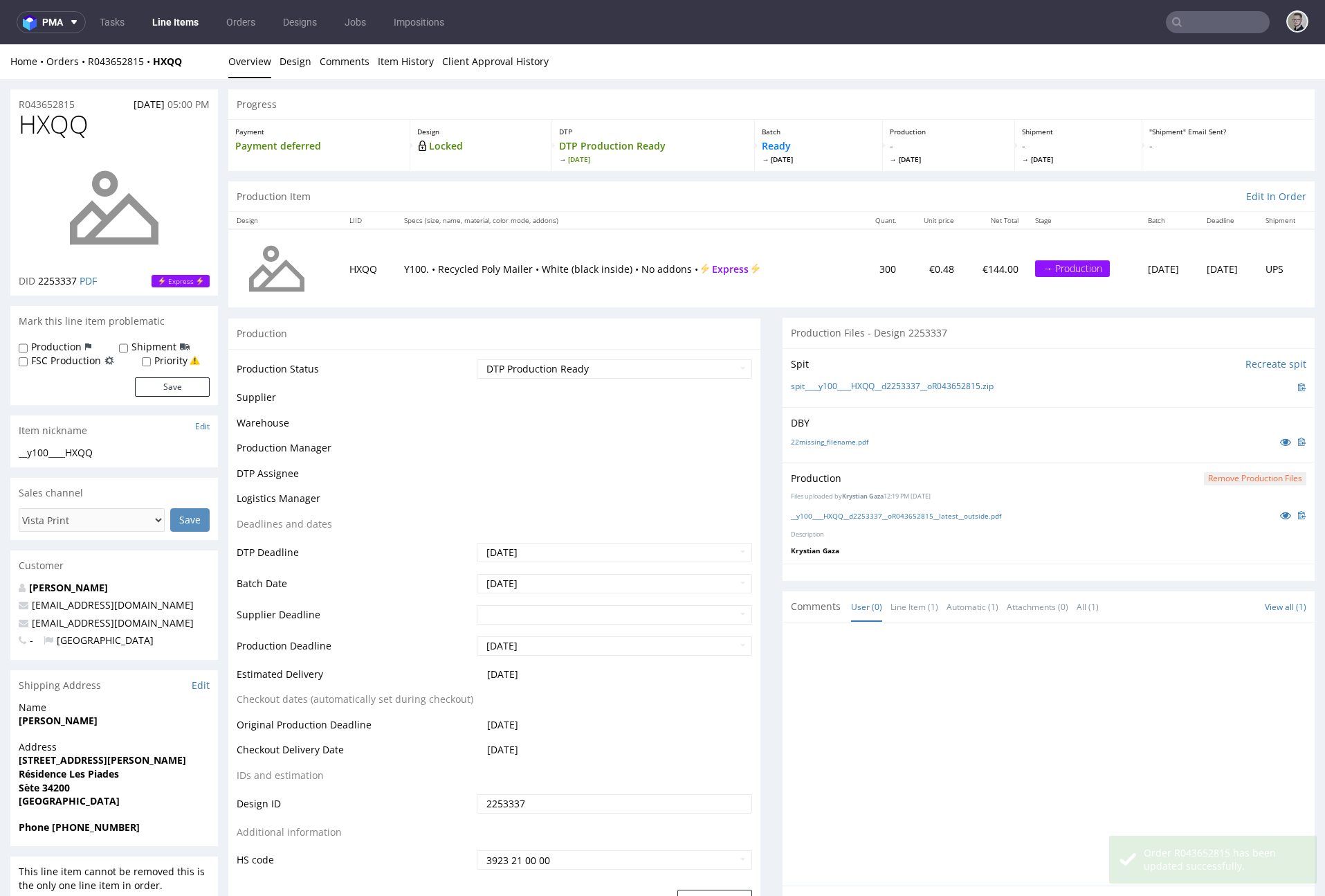
scroll to position [425, 0]
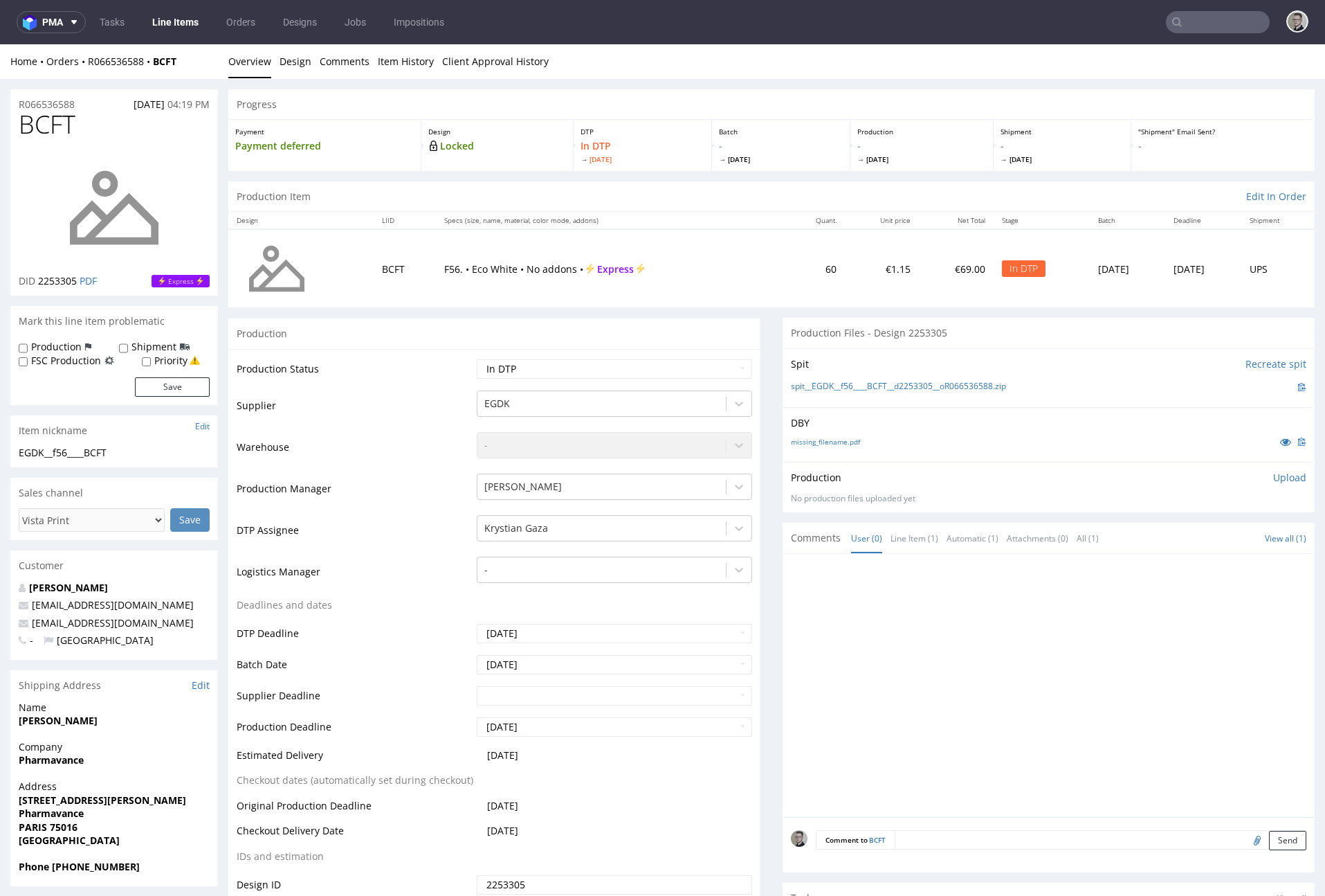
click at [878, 358] on div "Spit Recreate spit" at bounding box center [1049, 364] width 515 height 14
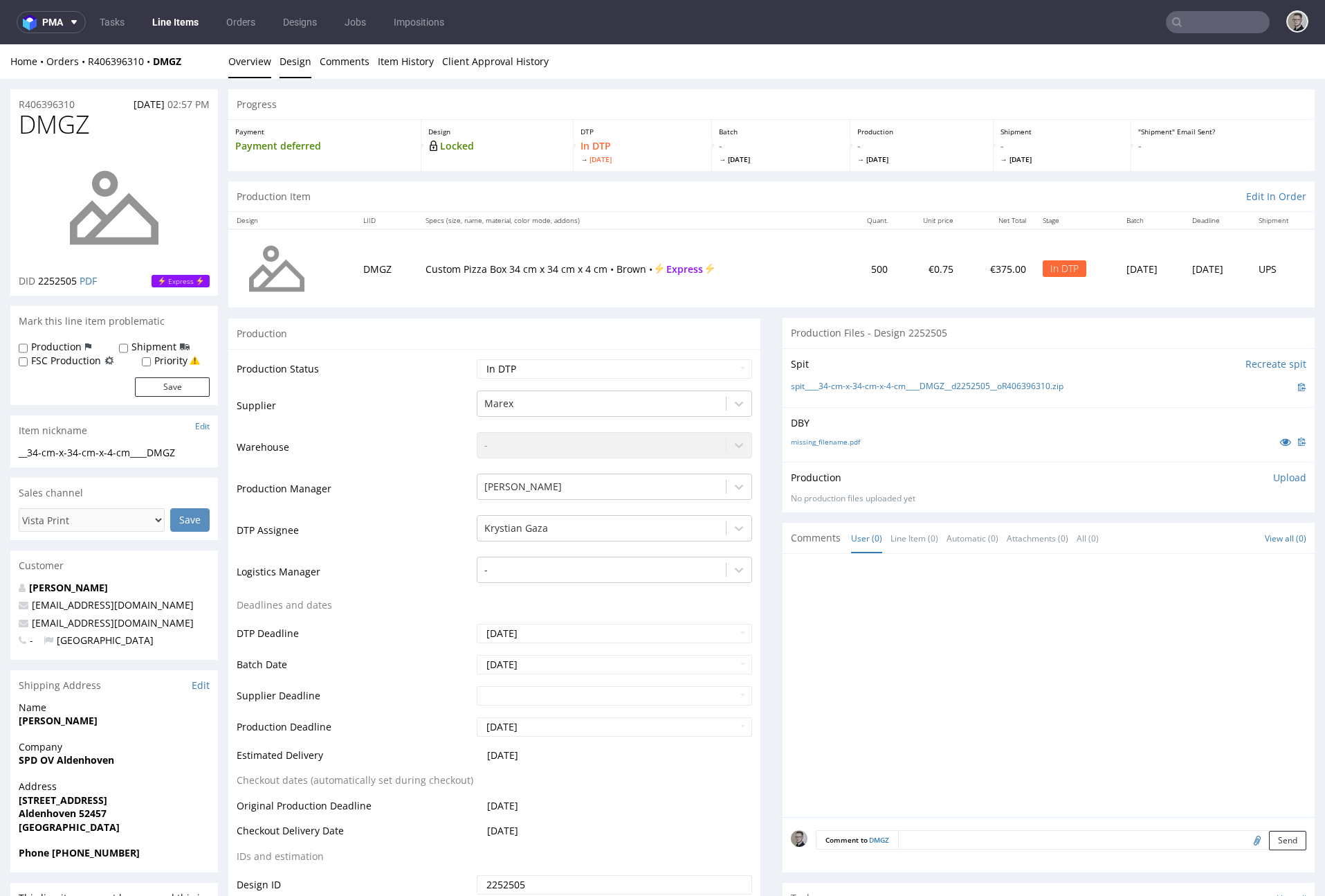
click at [279, 62] on link "Design" at bounding box center [295, 62] width 32 height 34
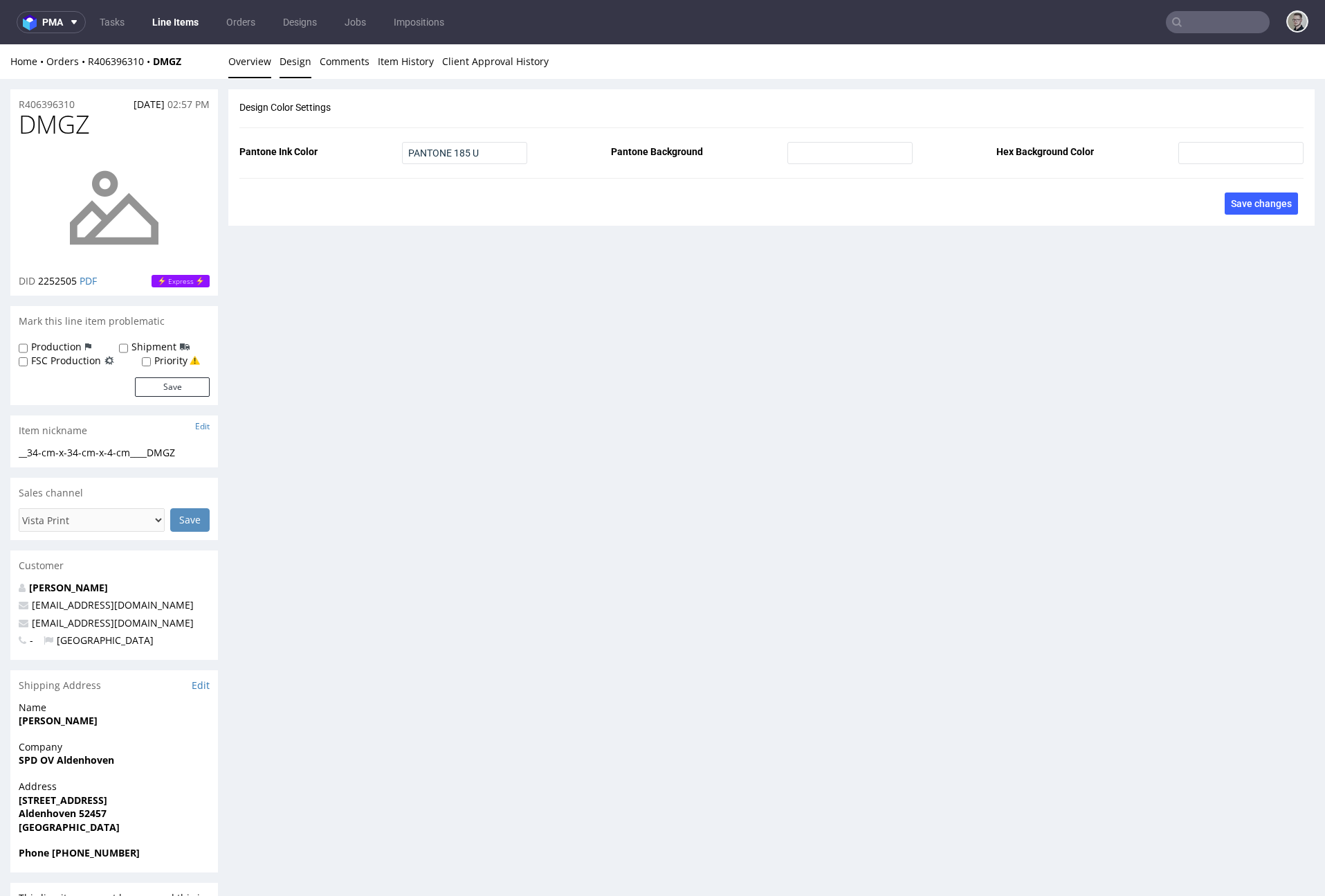
click at [237, 60] on link "Overview" at bounding box center [250, 62] width 43 height 34
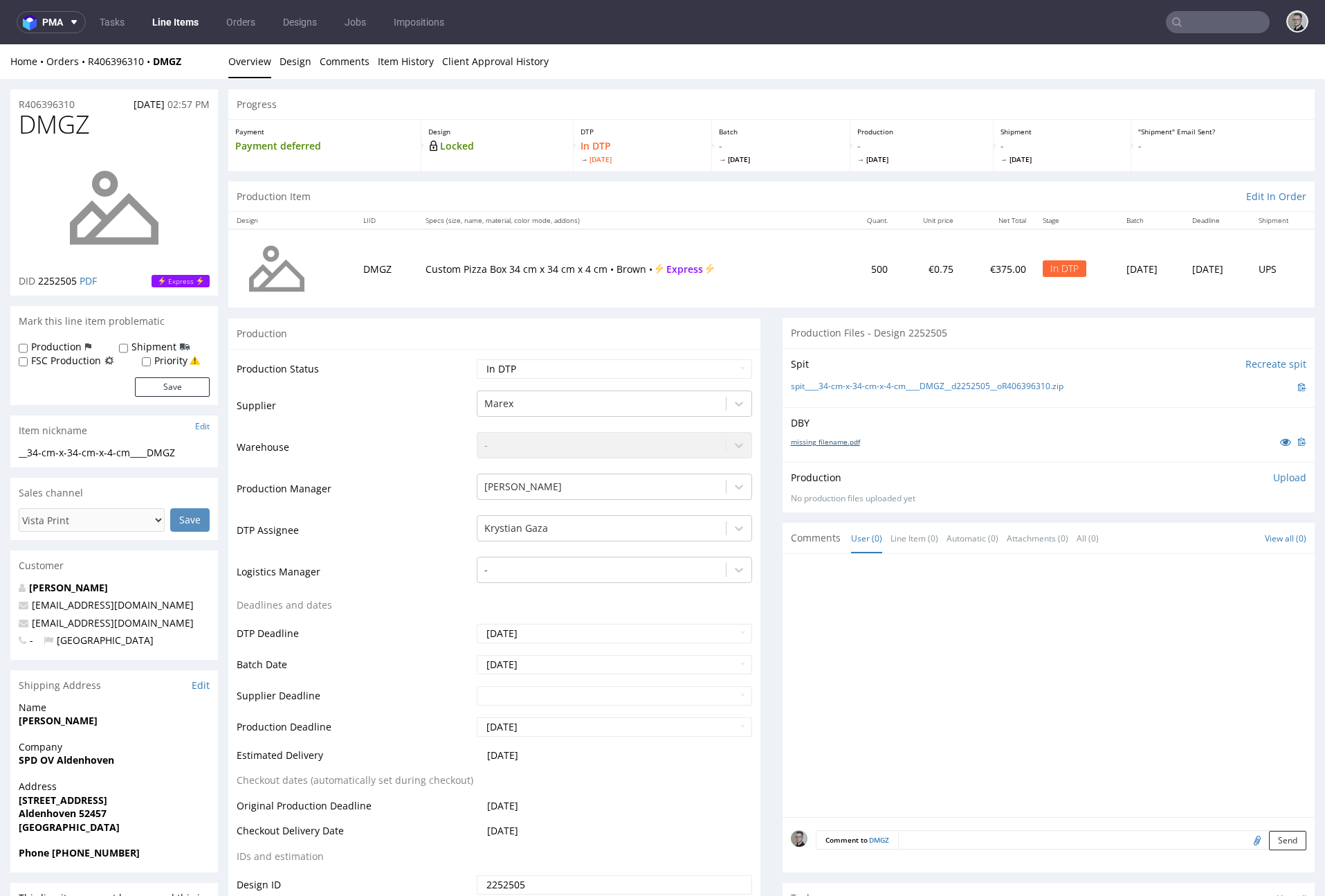
click at [798, 437] on link "missing_filename.pdf" at bounding box center [826, 442] width 69 height 10
click at [904, 383] on link "spit____34-cm-x-34-cm-x-4-cm____DMGZ__d2252505__oR406396310.zip" at bounding box center [928, 386] width 273 height 12
click at [1195, 479] on p "Upload" at bounding box center [1290, 478] width 33 height 14
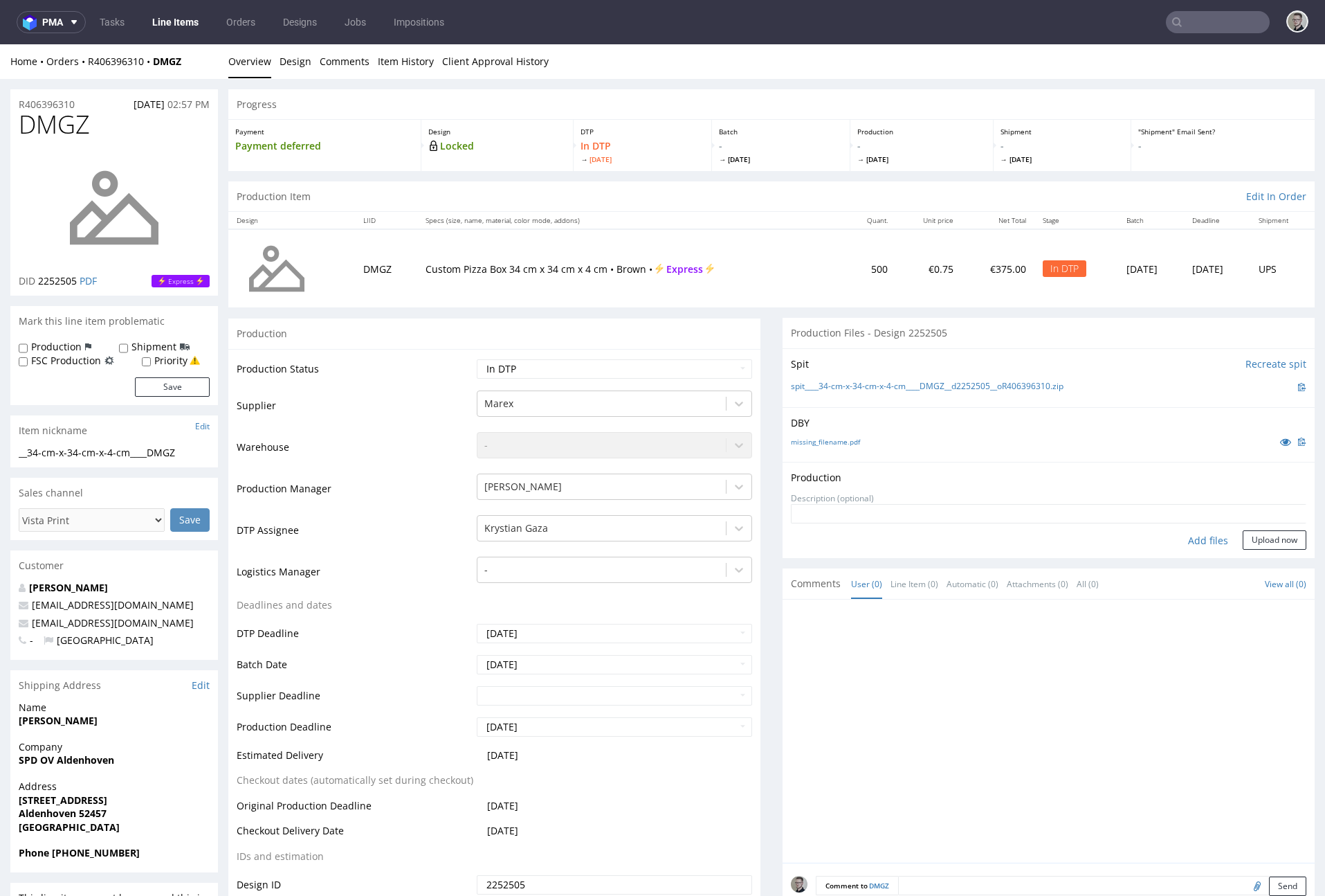
click at [1195, 541] on div "Add files" at bounding box center [1208, 540] width 69 height 21
type input "C:\fakepath\__34-cm-x-34-cm-x-4-cm____DMGZ__d2252505__oR406396310__latest__outs…"
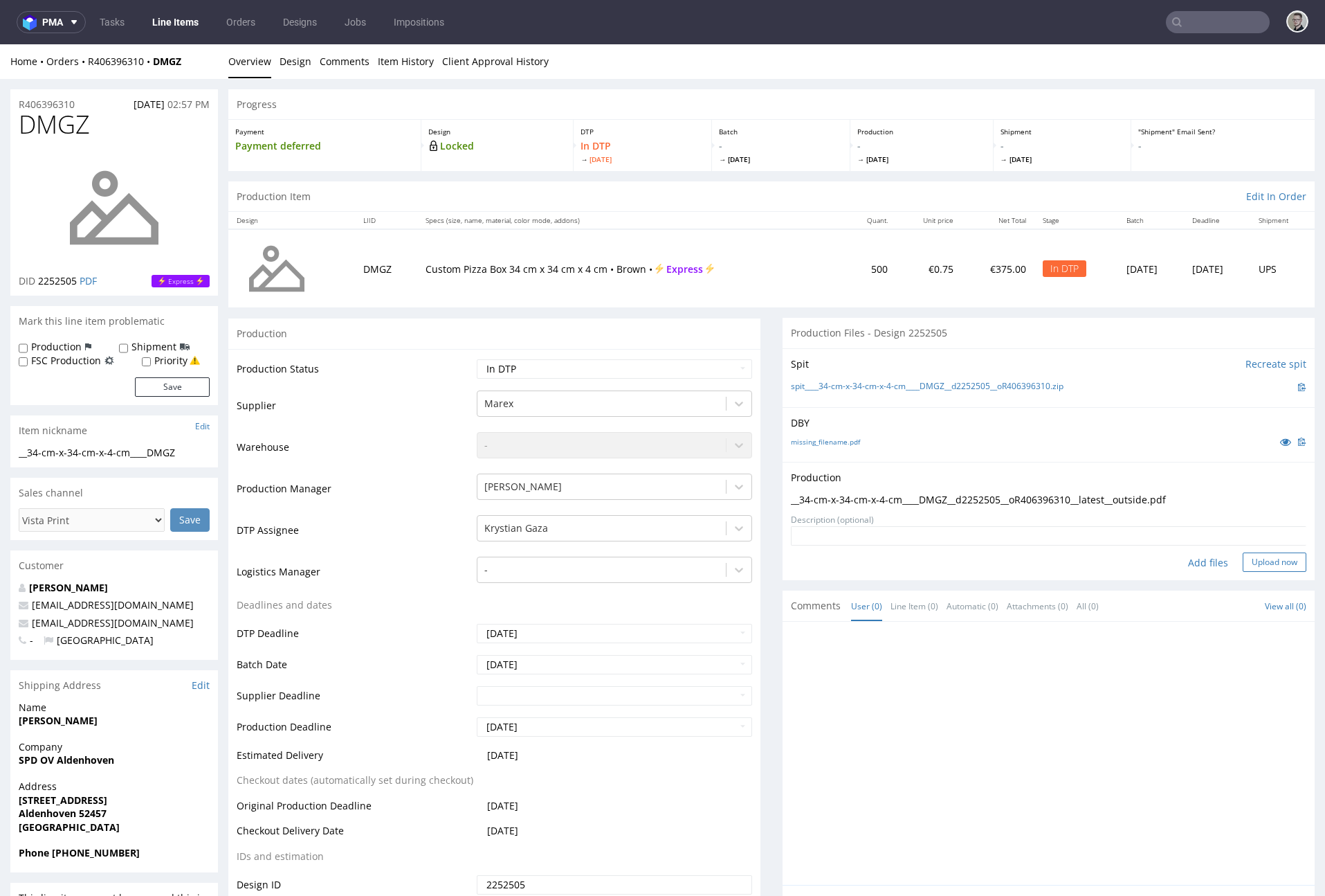
click at [1195, 566] on button "Upload now" at bounding box center [1275, 562] width 64 height 19
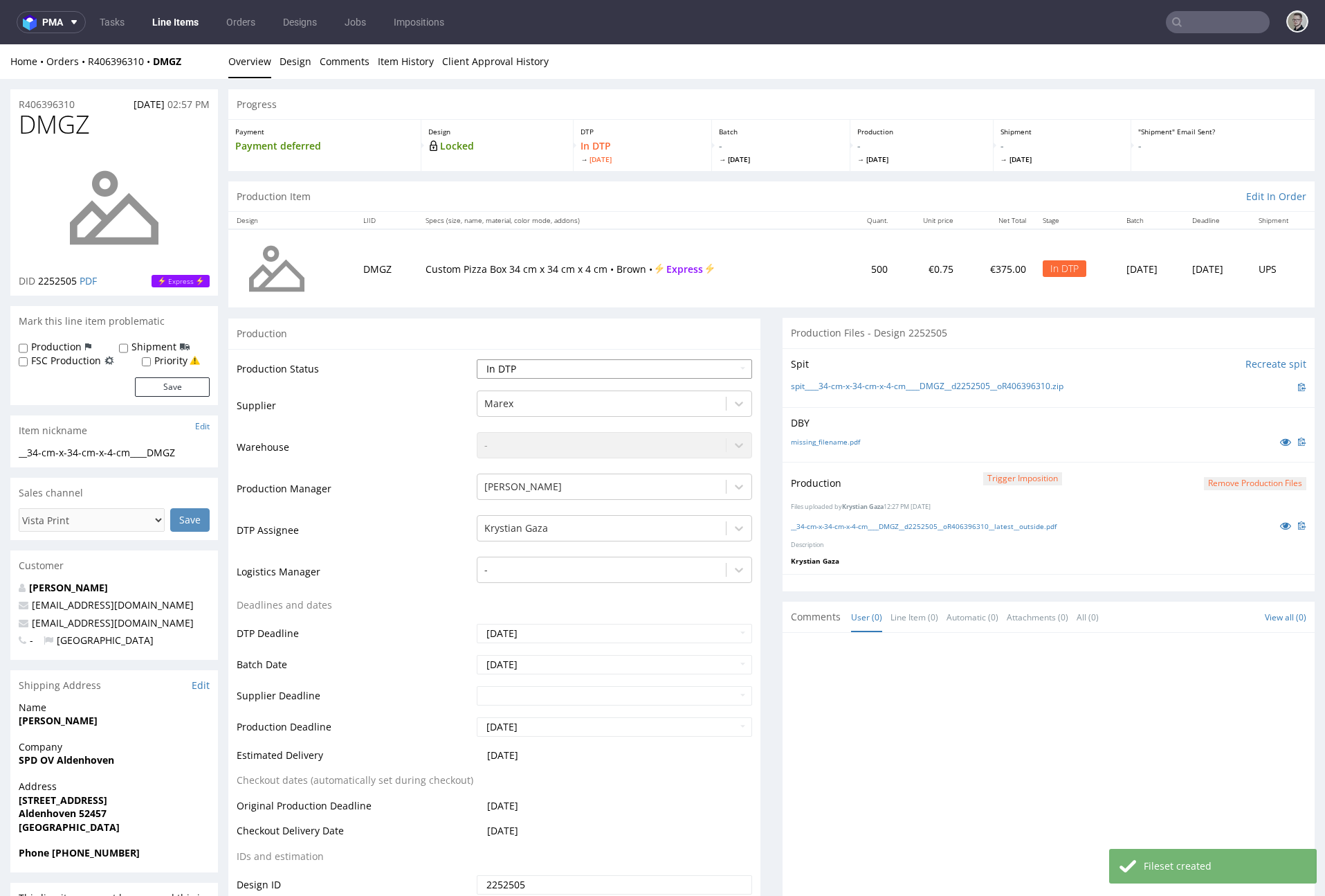
click at [612, 370] on select "Waiting for Artwork Waiting for Diecut Waiting for Mockup Waiting for DTP Waiti…" at bounding box center [614, 368] width 276 height 19
select select "dtp_production_ready"
click at [477, 359] on select "Waiting for Artwork Waiting for Diecut Waiting for Mockup Waiting for DTP Waiti…" at bounding box center [614, 368] width 276 height 19
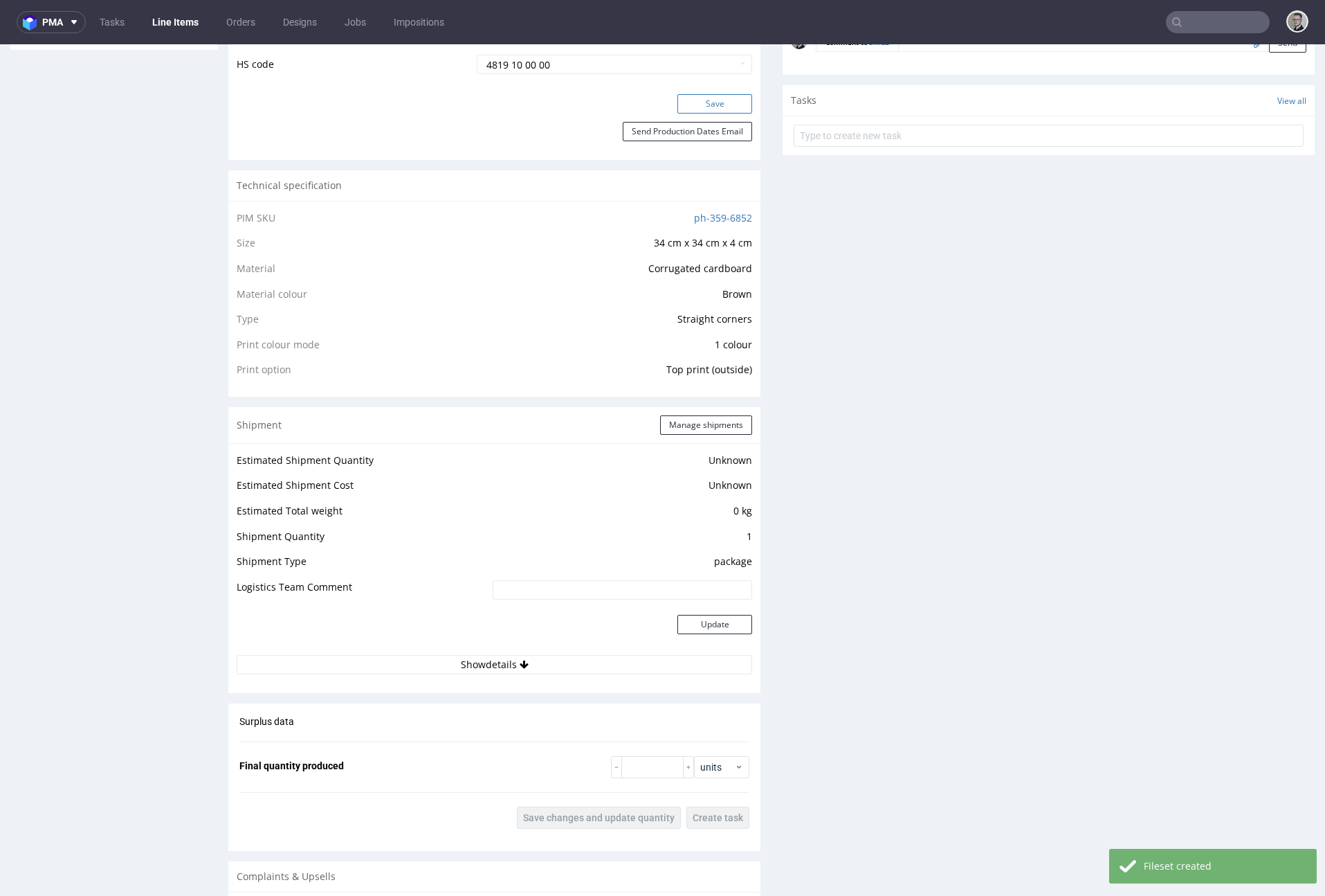
click at [720, 105] on button "Save" at bounding box center [715, 103] width 75 height 19
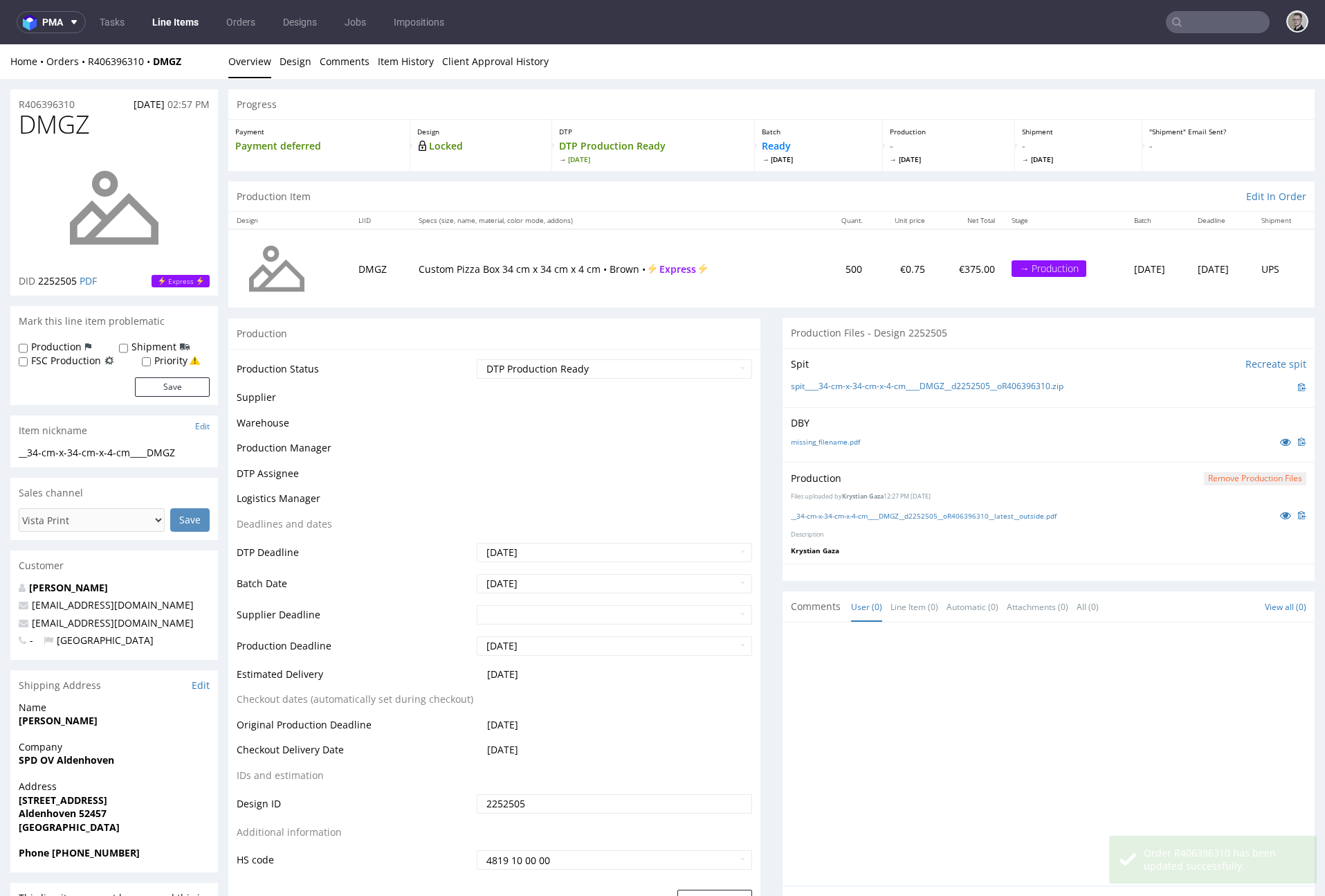
scroll to position [0, 0]
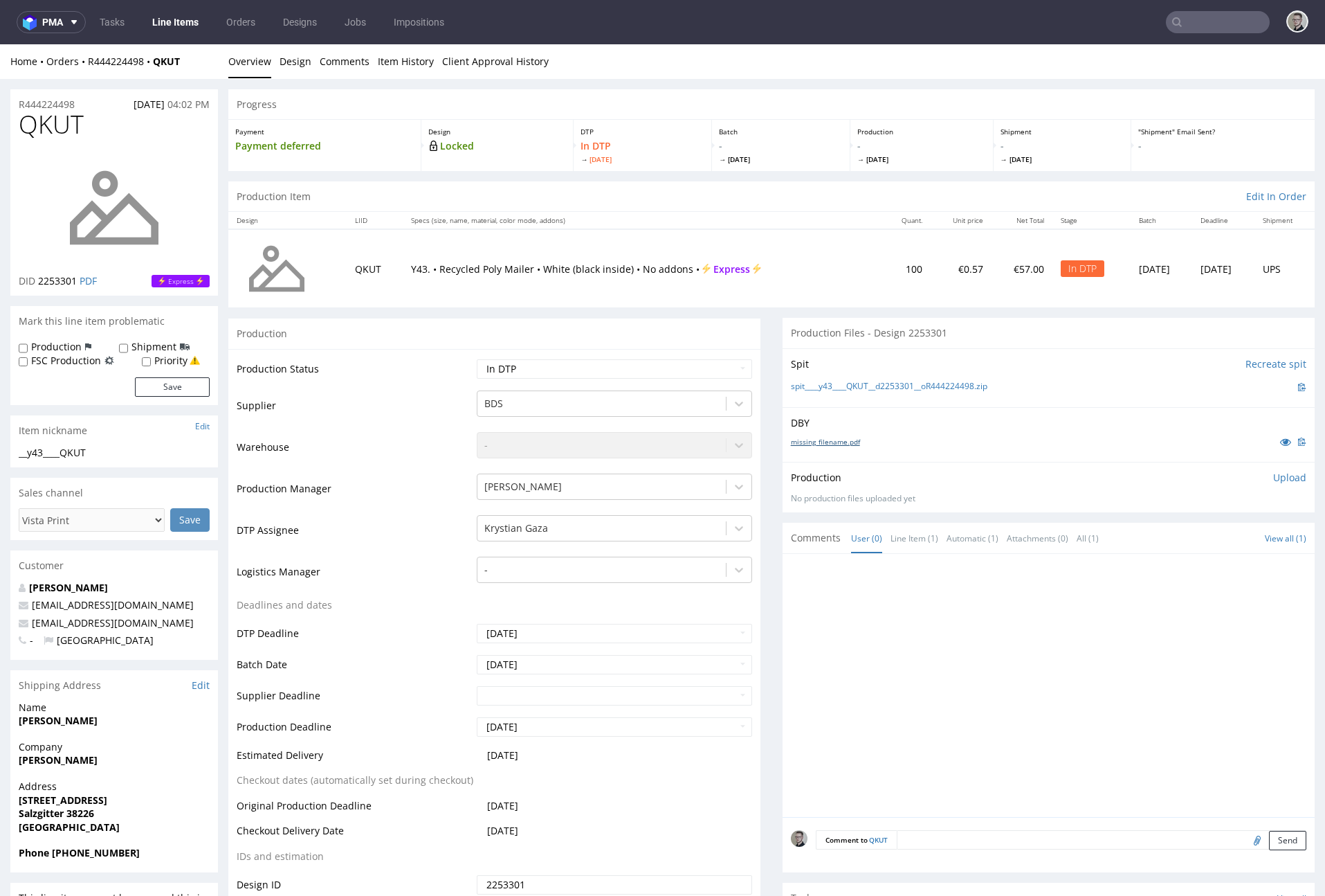
click at [846, 441] on link "missing_filename.pdf" at bounding box center [826, 442] width 69 height 10
click at [894, 383] on link "spit____y43____QKUT__d2253301__oR444224498.zip" at bounding box center [889, 386] width 197 height 12
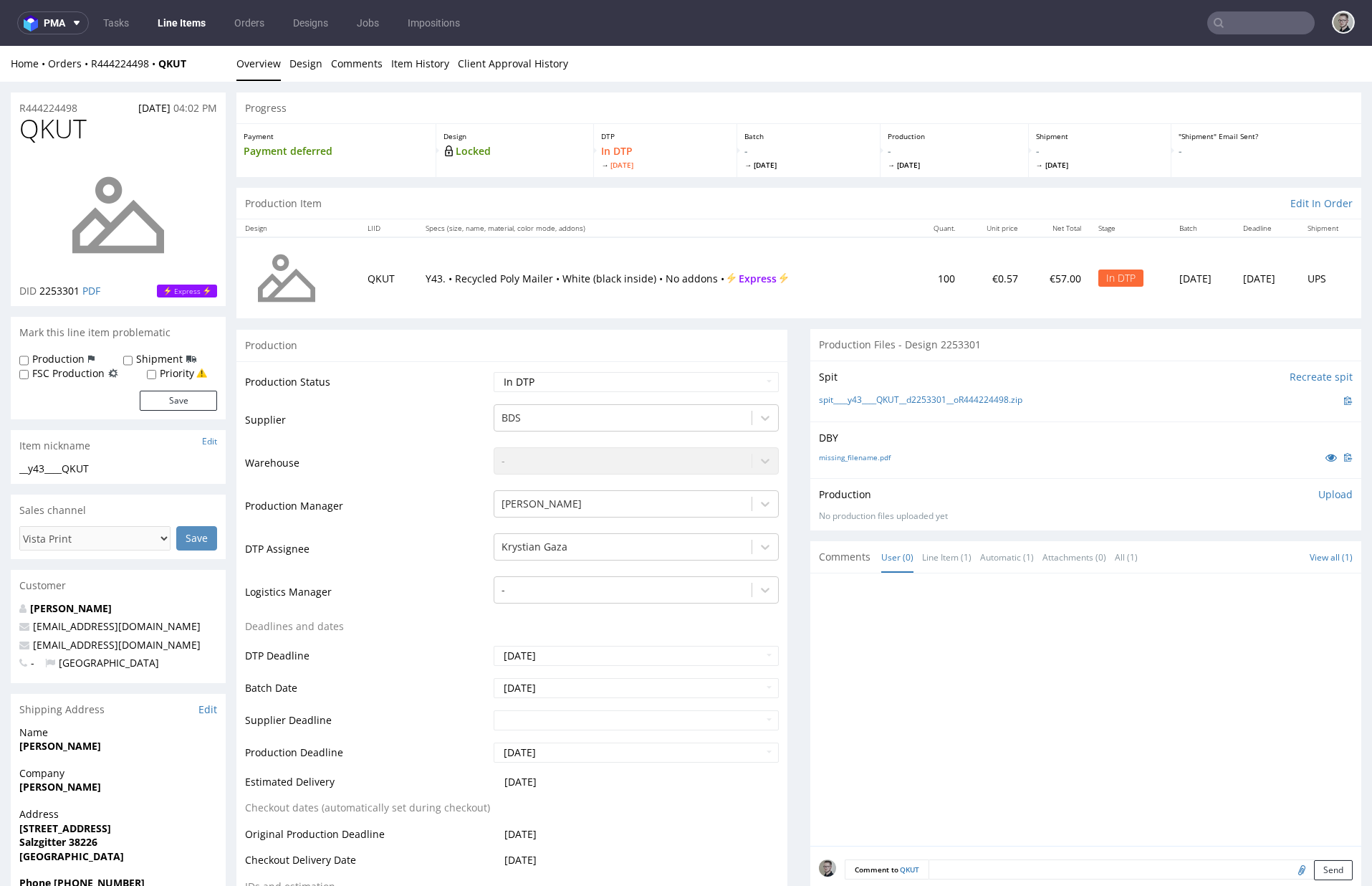
drag, startPoint x: 1304, startPoint y: 493, endPoint x: 1269, endPoint y: 519, distance: 43.6
click at [1237, 493] on p "Upload" at bounding box center [1335, 495] width 34 height 15
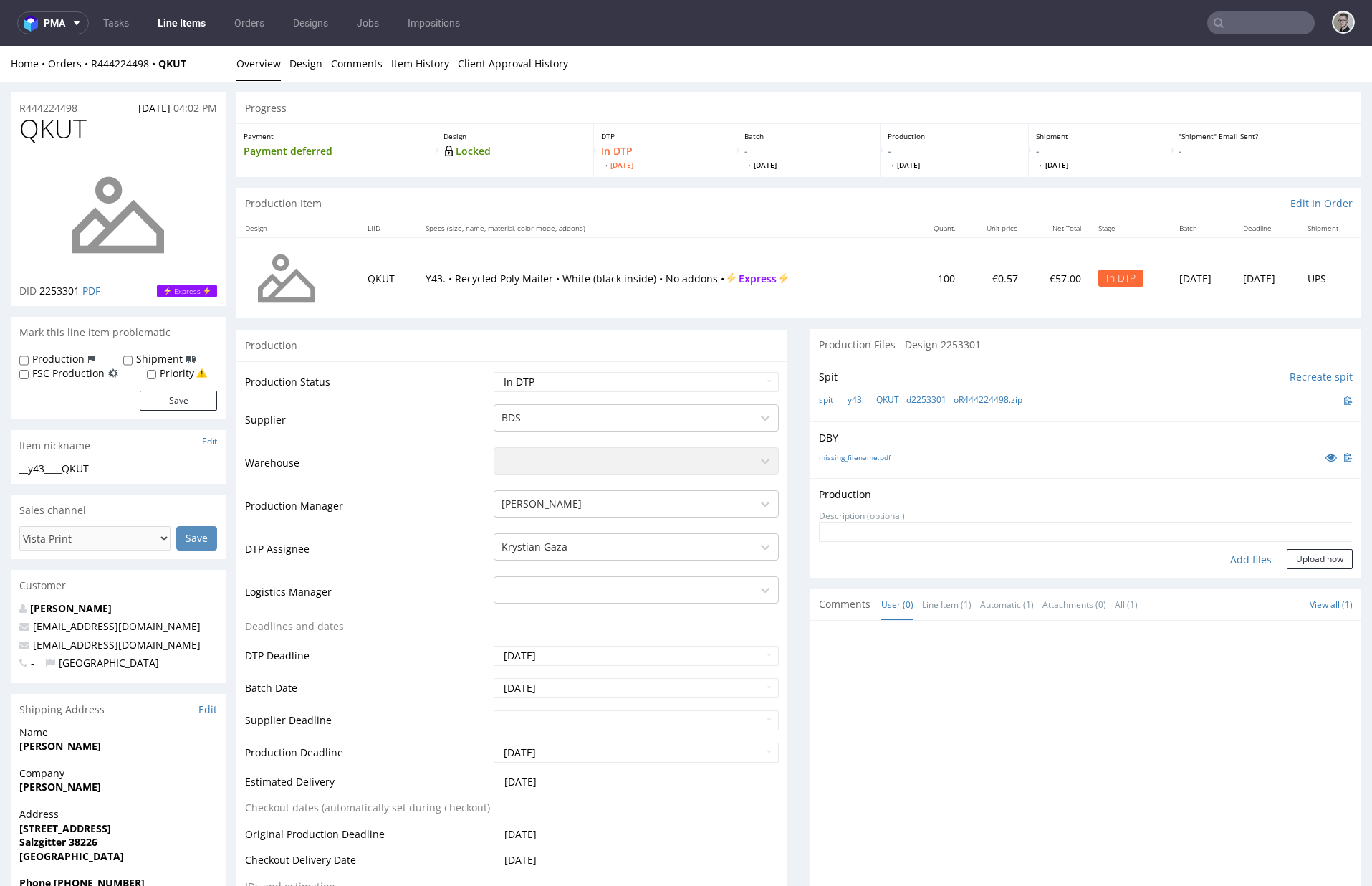
click at [1237, 554] on div "Add files" at bounding box center [1251, 559] width 72 height 21
type input "C:\fakepath\__y43____QKUT__d2253301__oR444224498__latest__outside.pdf"
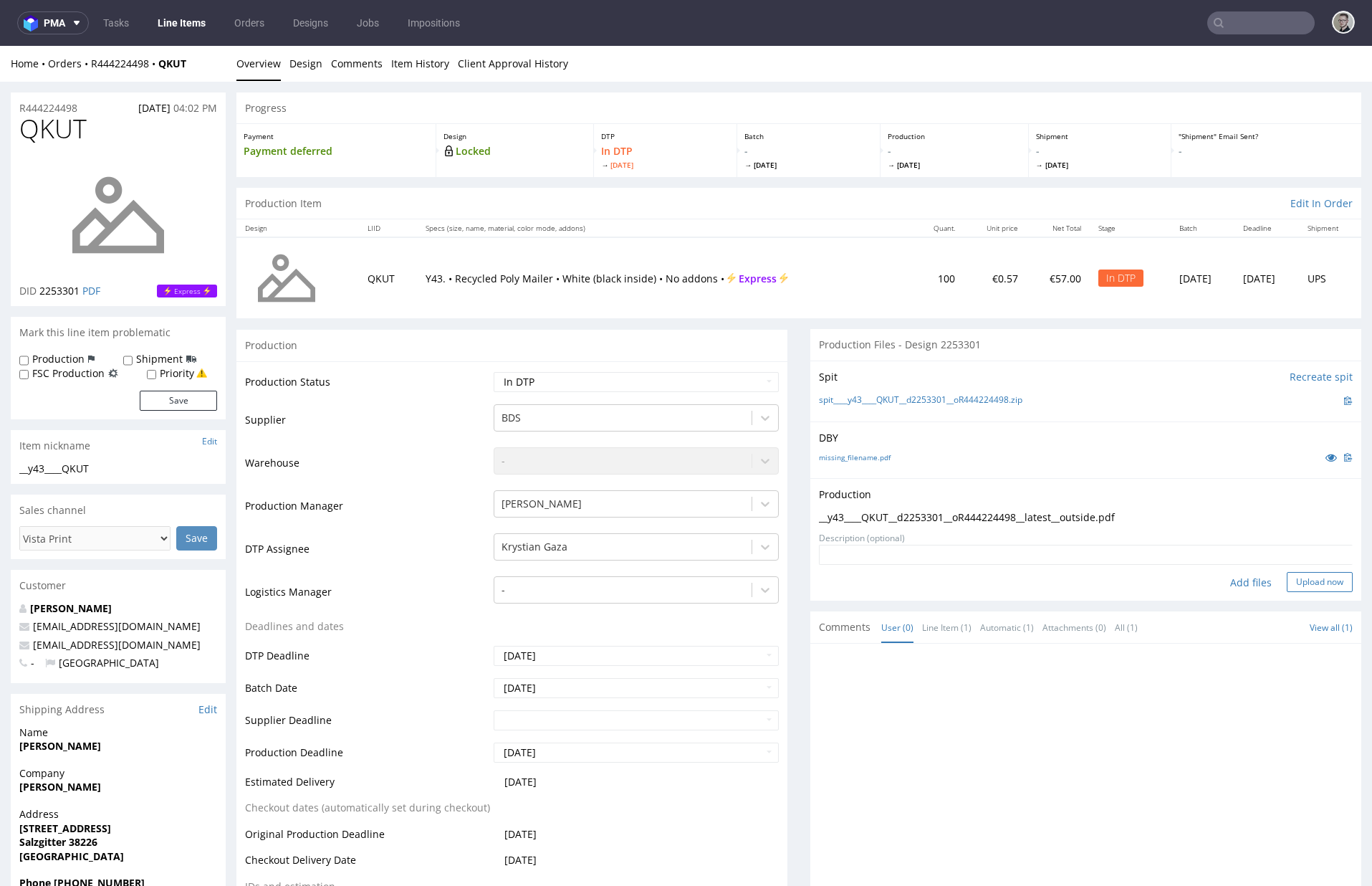
click at [1237, 576] on button "Upload now" at bounding box center [1320, 581] width 66 height 20
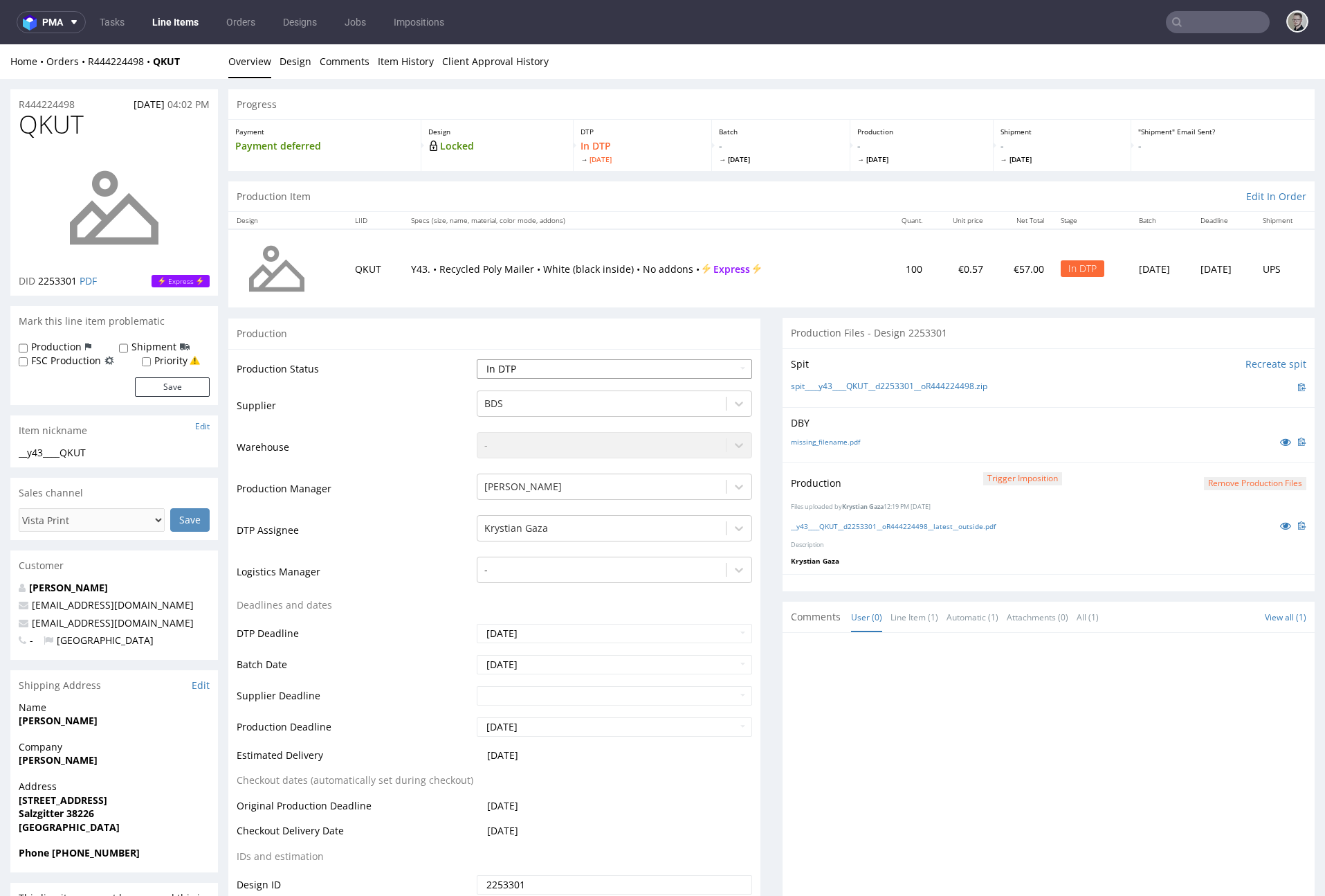
click at [511, 370] on select "Waiting for Artwork Waiting for Diecut Waiting for Mockup Waiting for DTP Waiti…" at bounding box center [614, 368] width 276 height 19
select select "dtp_production_ready"
click at [477, 359] on select "Waiting for Artwork Waiting for Diecut Waiting for Mockup Waiting for DTP Waiti…" at bounding box center [614, 368] width 276 height 19
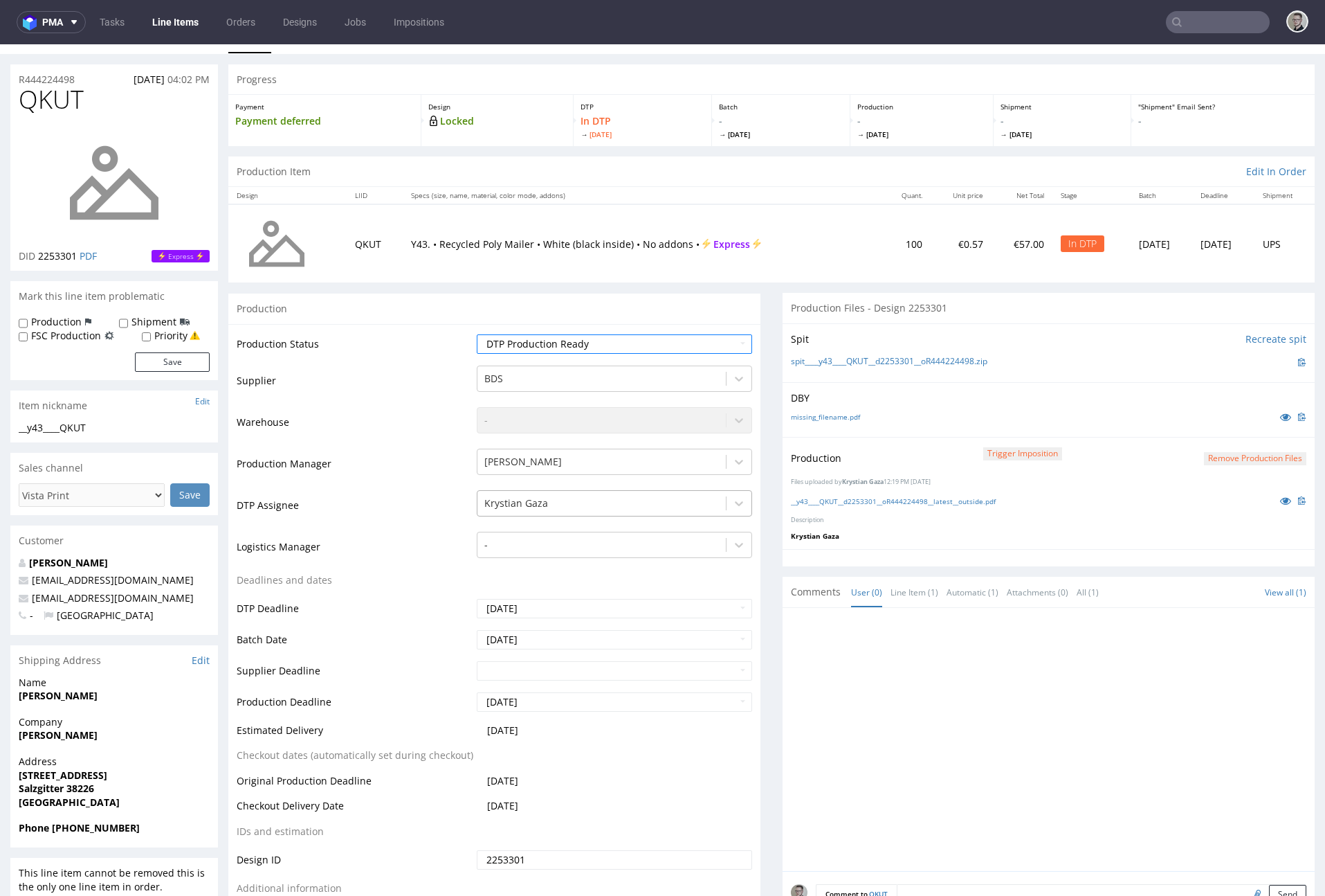
scroll to position [416, 0]
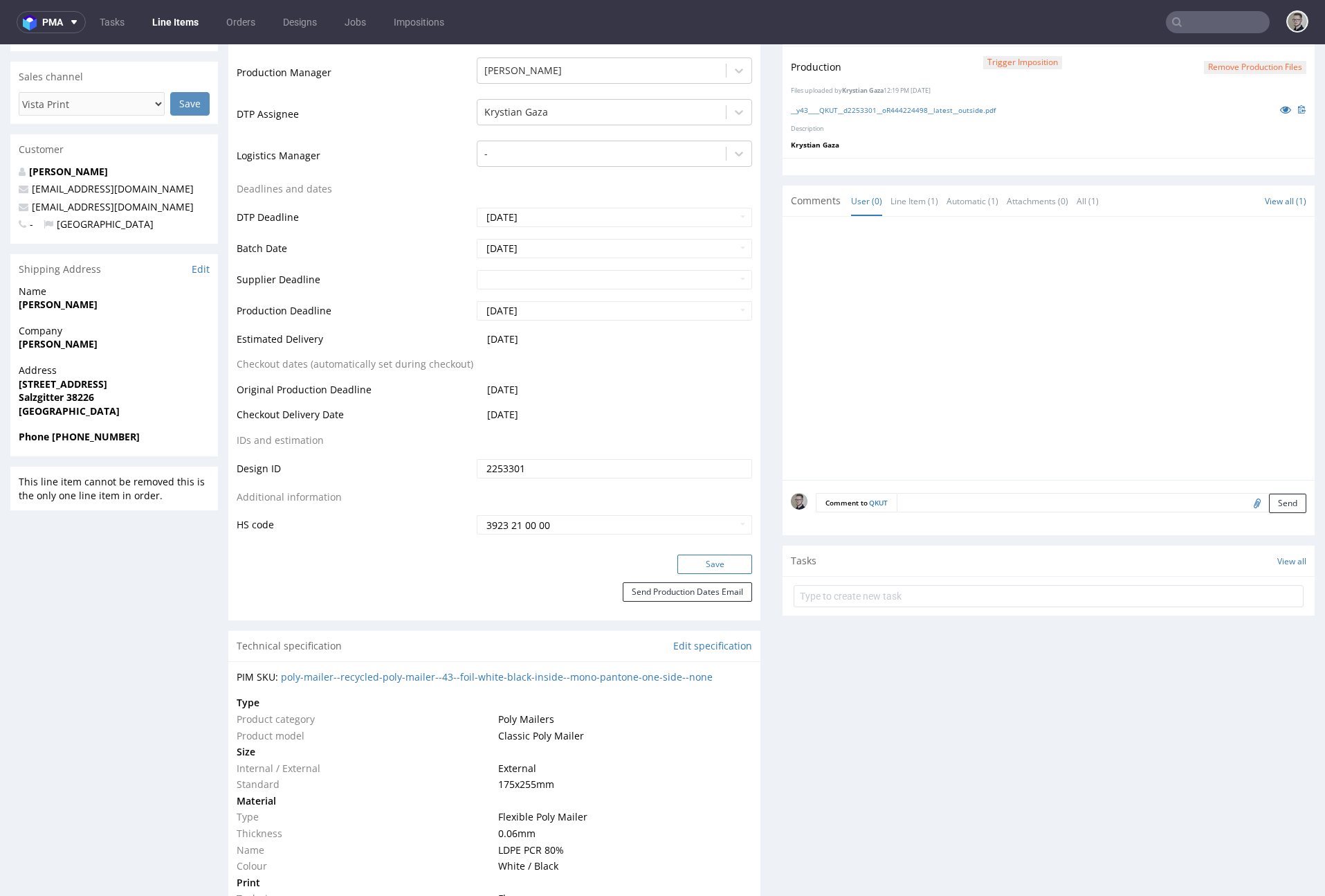
click at [720, 562] on button "Save" at bounding box center [715, 564] width 75 height 19
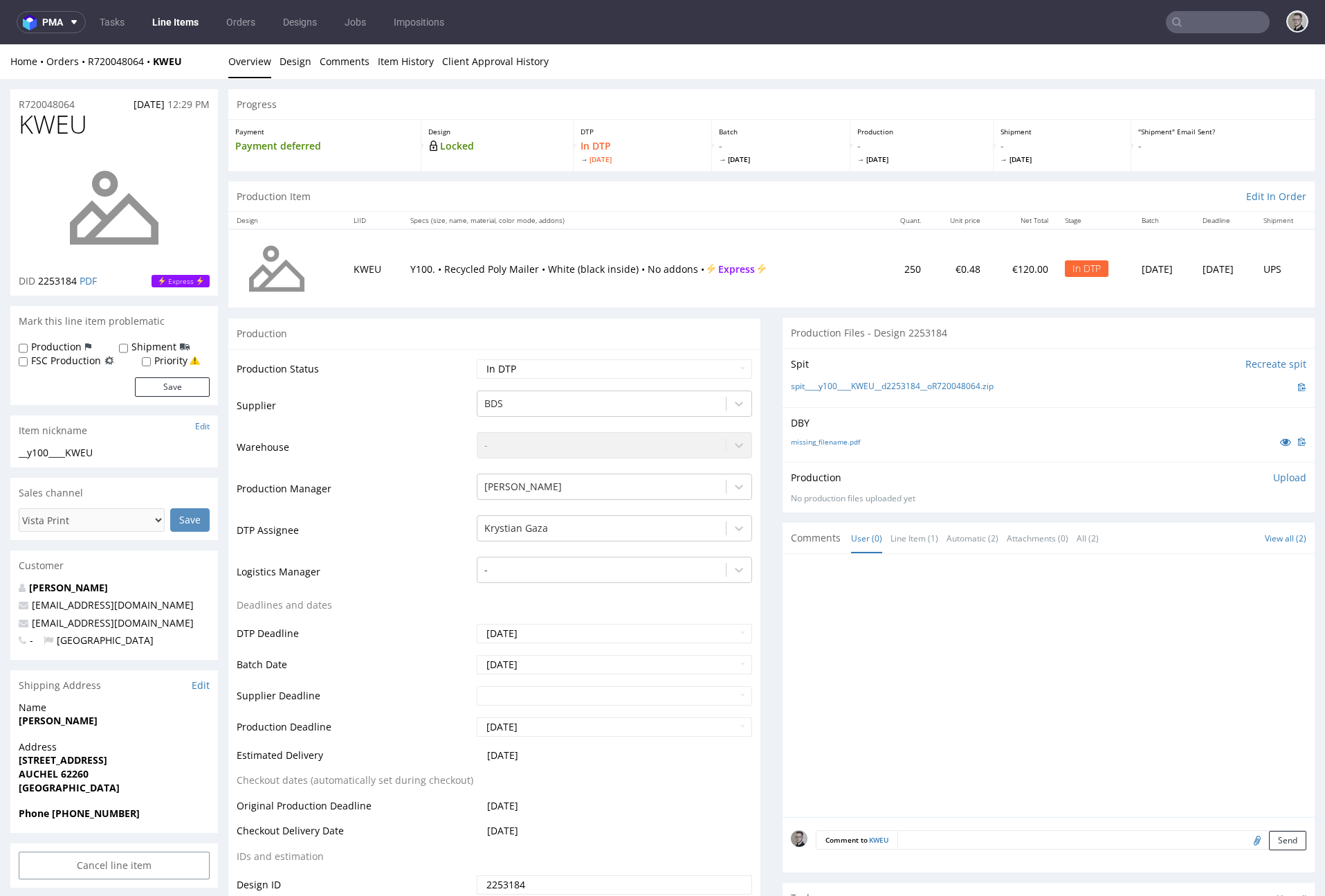
click at [1172, 359] on div "Spit Recreate spit" at bounding box center [1049, 364] width 515 height 14
click at [833, 443] on link "missing_filename.pdf" at bounding box center [826, 442] width 69 height 10
click at [885, 385] on link "spit____y100____KWEU__d2253184__oR720048064.zip" at bounding box center [892, 386] width 203 height 12
click at [287, 63] on link "Design" at bounding box center [295, 62] width 32 height 34
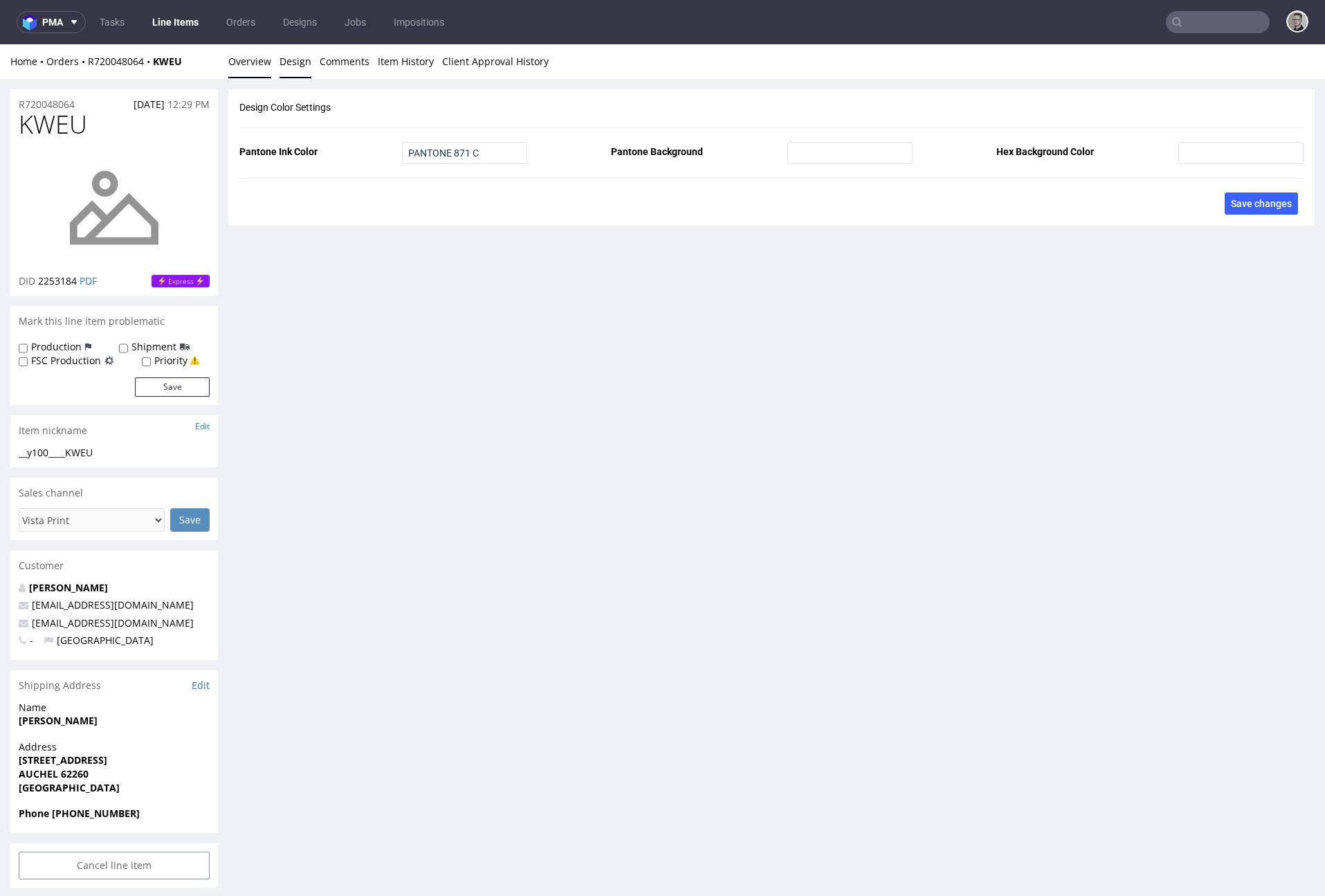
click at [236, 66] on link "Overview" at bounding box center [250, 62] width 43 height 34
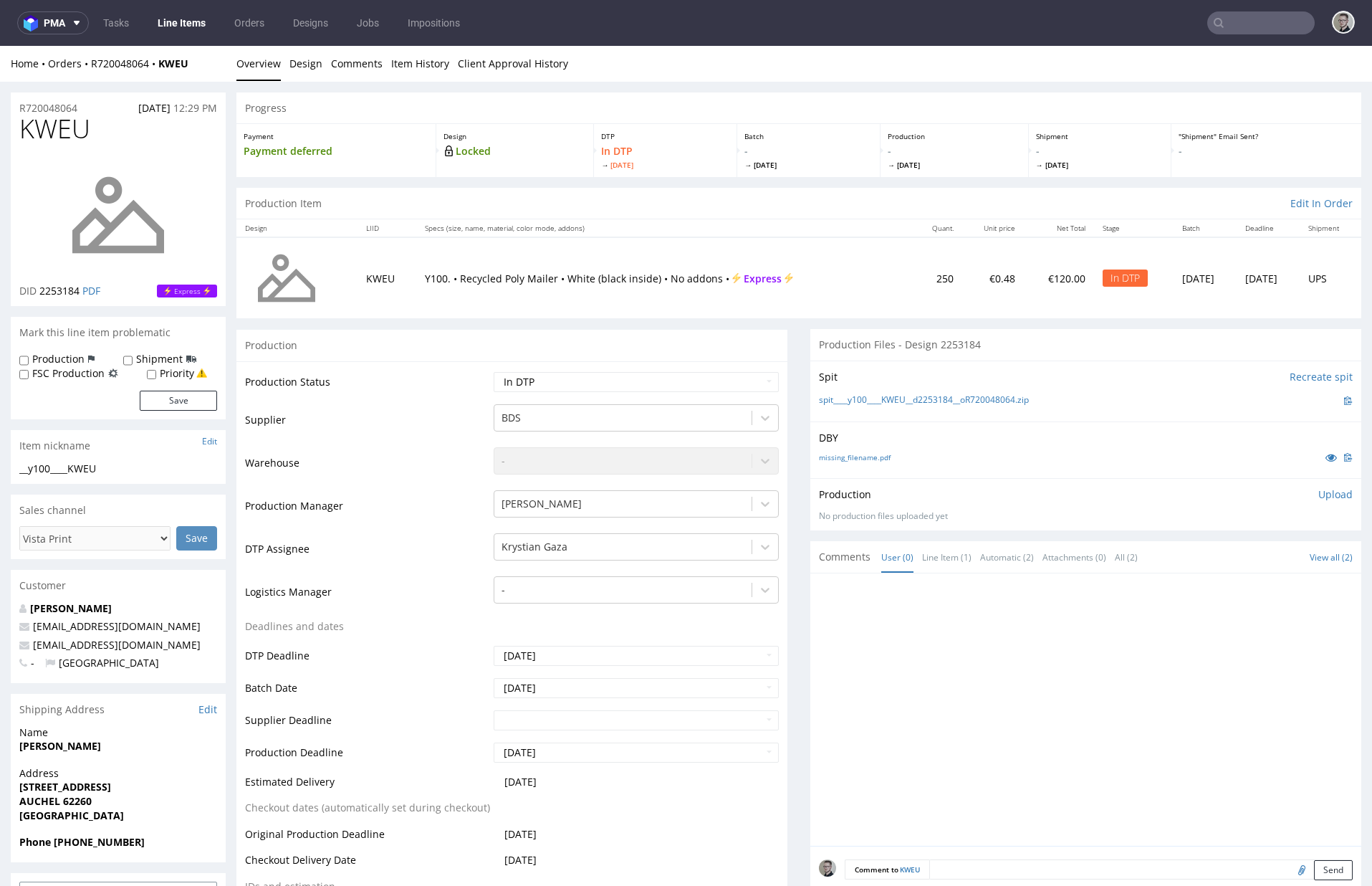
click at [1237, 498] on p "Upload" at bounding box center [1335, 495] width 34 height 15
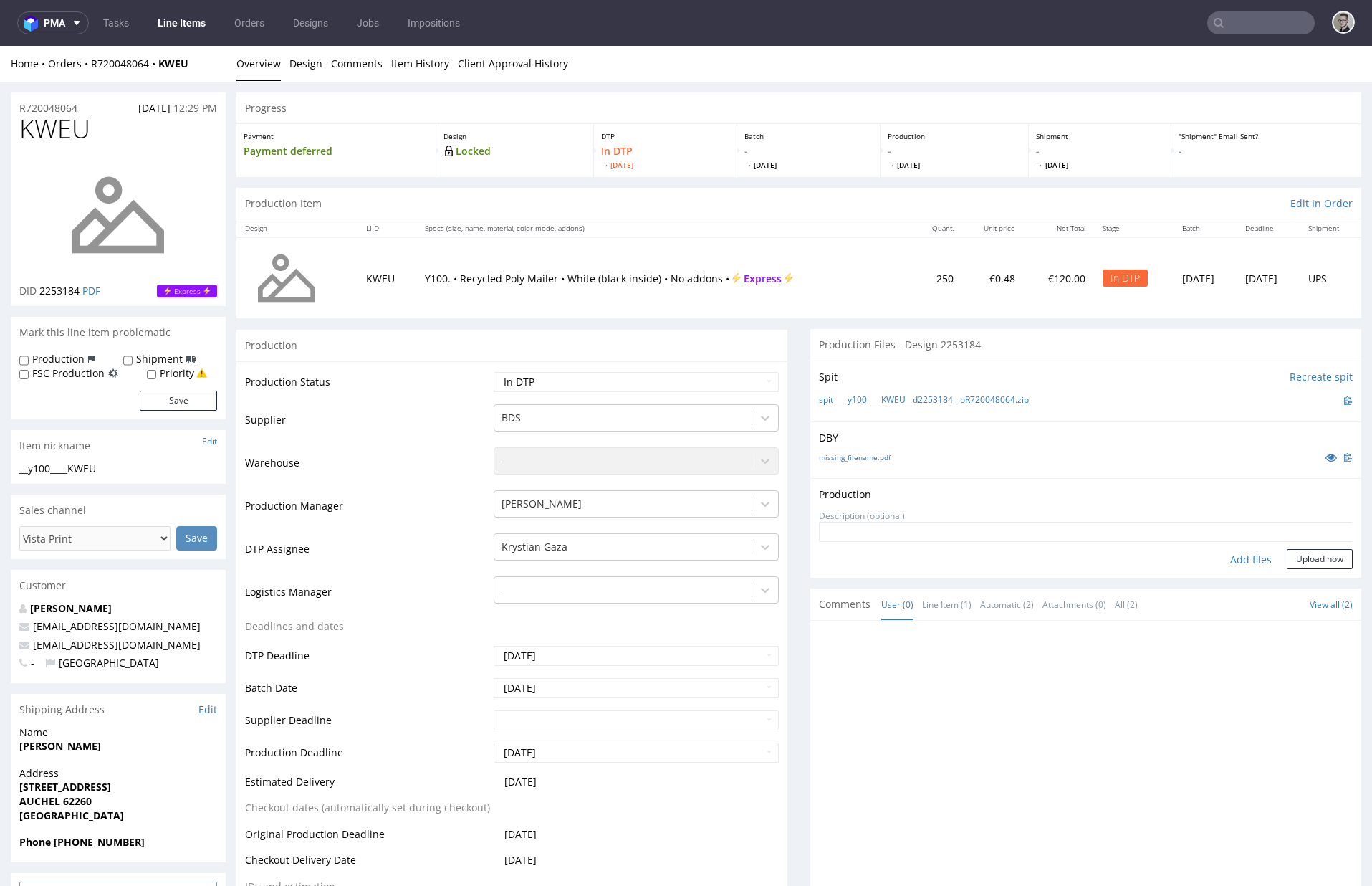
click at [1233, 562] on div "Add files" at bounding box center [1251, 559] width 72 height 21
type input "C:\fakepath\__y100____KWEU__d2253184__oR720048064__latest__outside.pdf"
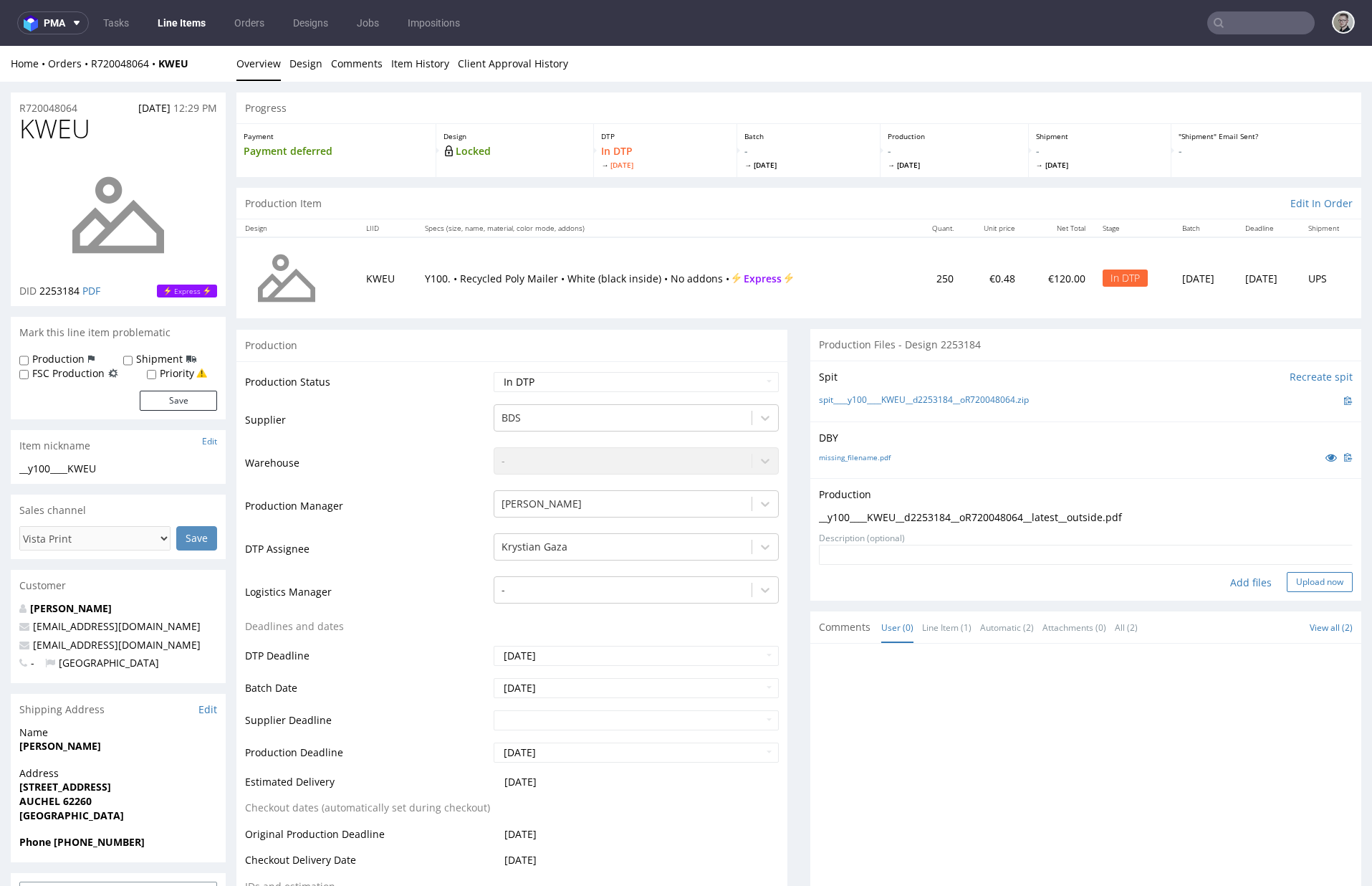
click at [1237, 588] on button "Upload now" at bounding box center [1320, 581] width 66 height 20
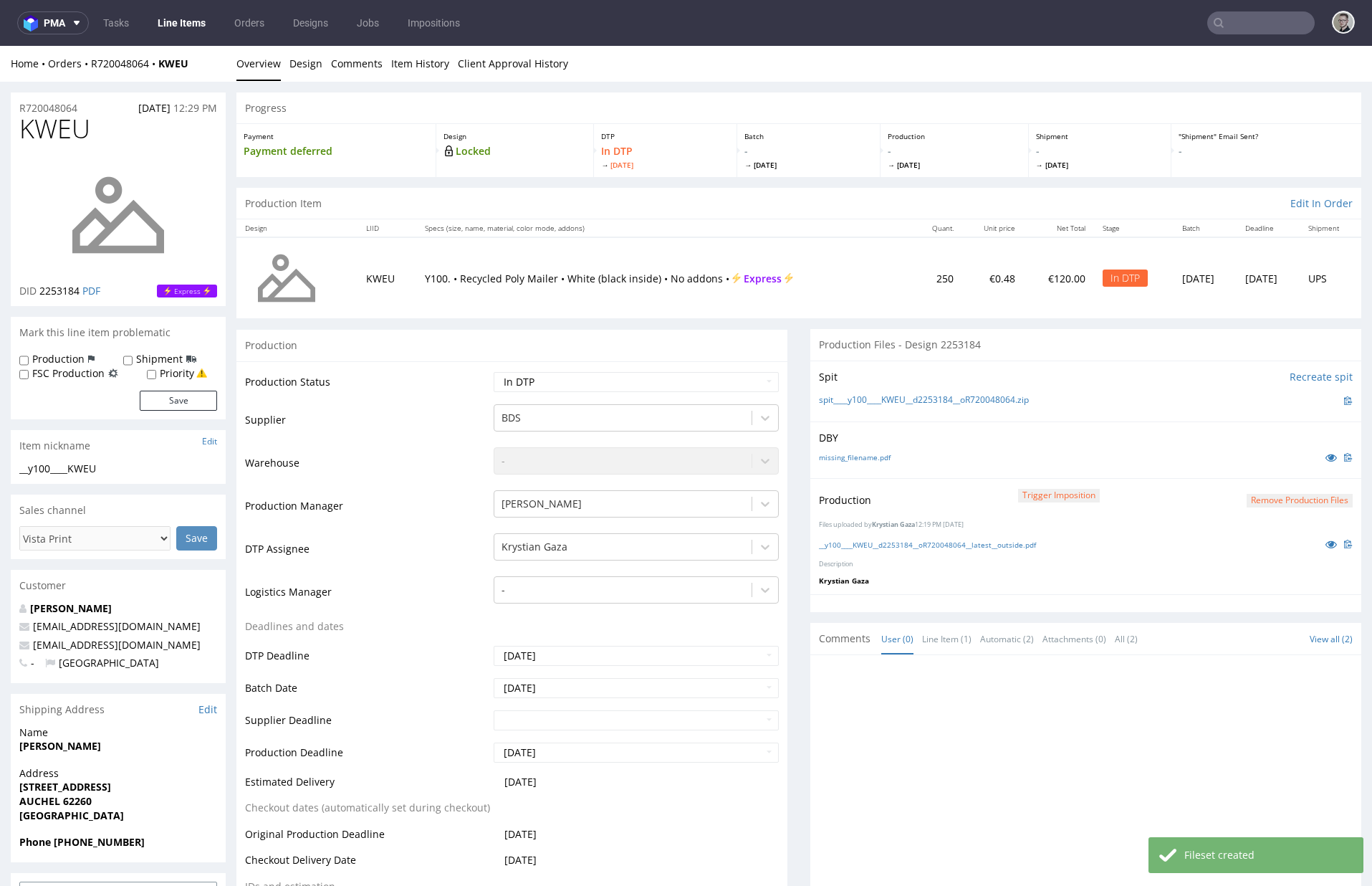
click at [554, 371] on td "Waiting for Artwork Waiting for Diecut Waiting for Mockup Waiting for DTP Waiti…" at bounding box center [635, 387] width 288 height 32
click at [559, 379] on select "Waiting for Artwork Waiting for Diecut Waiting for Mockup Waiting for DTP Waiti…" at bounding box center [636, 381] width 286 height 20
select select "dtp_production_ready"
click at [493, 372] on select "Waiting for Artwork Waiting for Diecut Waiting for Mockup Waiting for DTP Waiti…" at bounding box center [636, 381] width 286 height 20
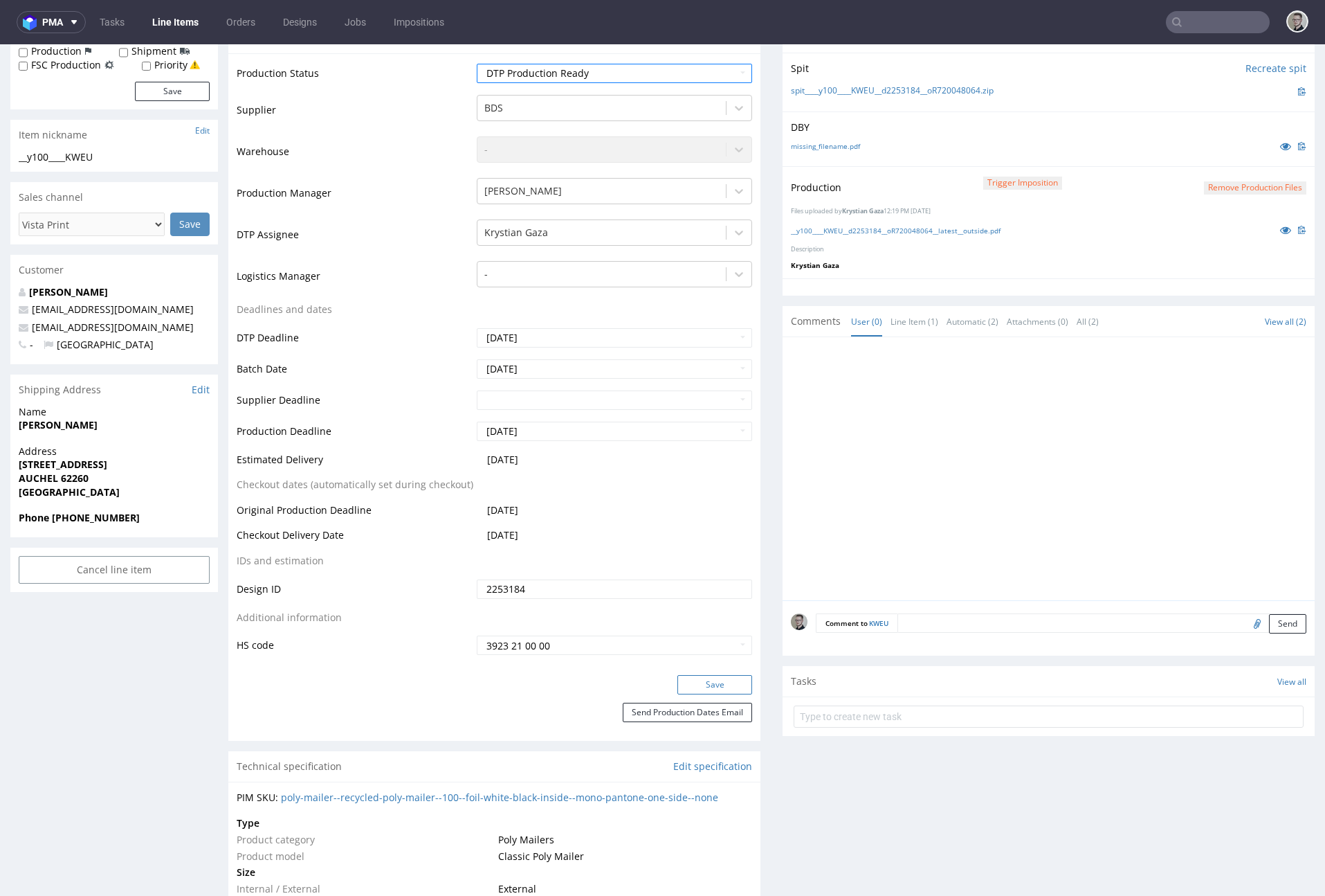
click at [712, 622] on button "Save" at bounding box center [715, 684] width 75 height 19
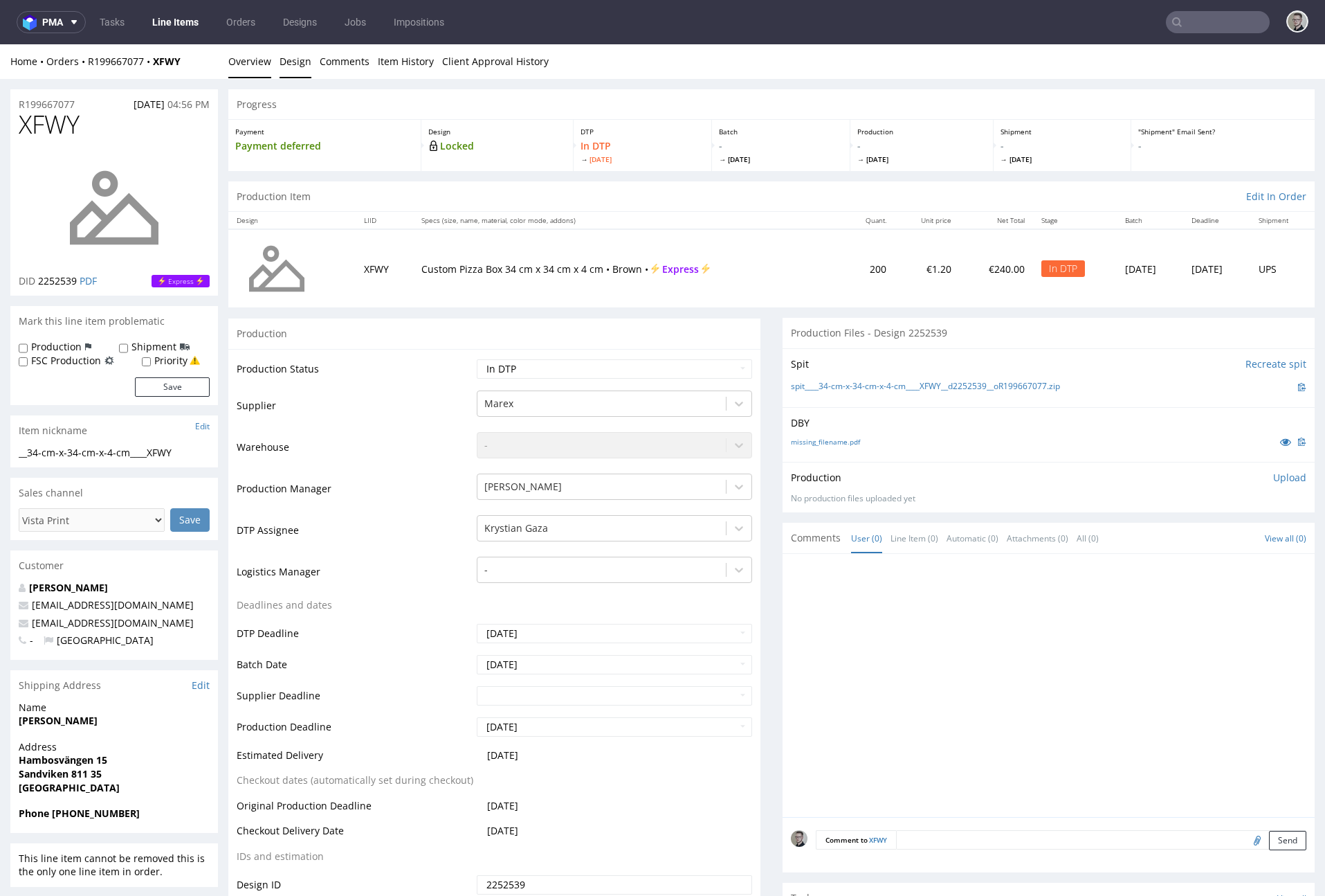
click at [287, 61] on link "Design" at bounding box center [295, 62] width 32 height 34
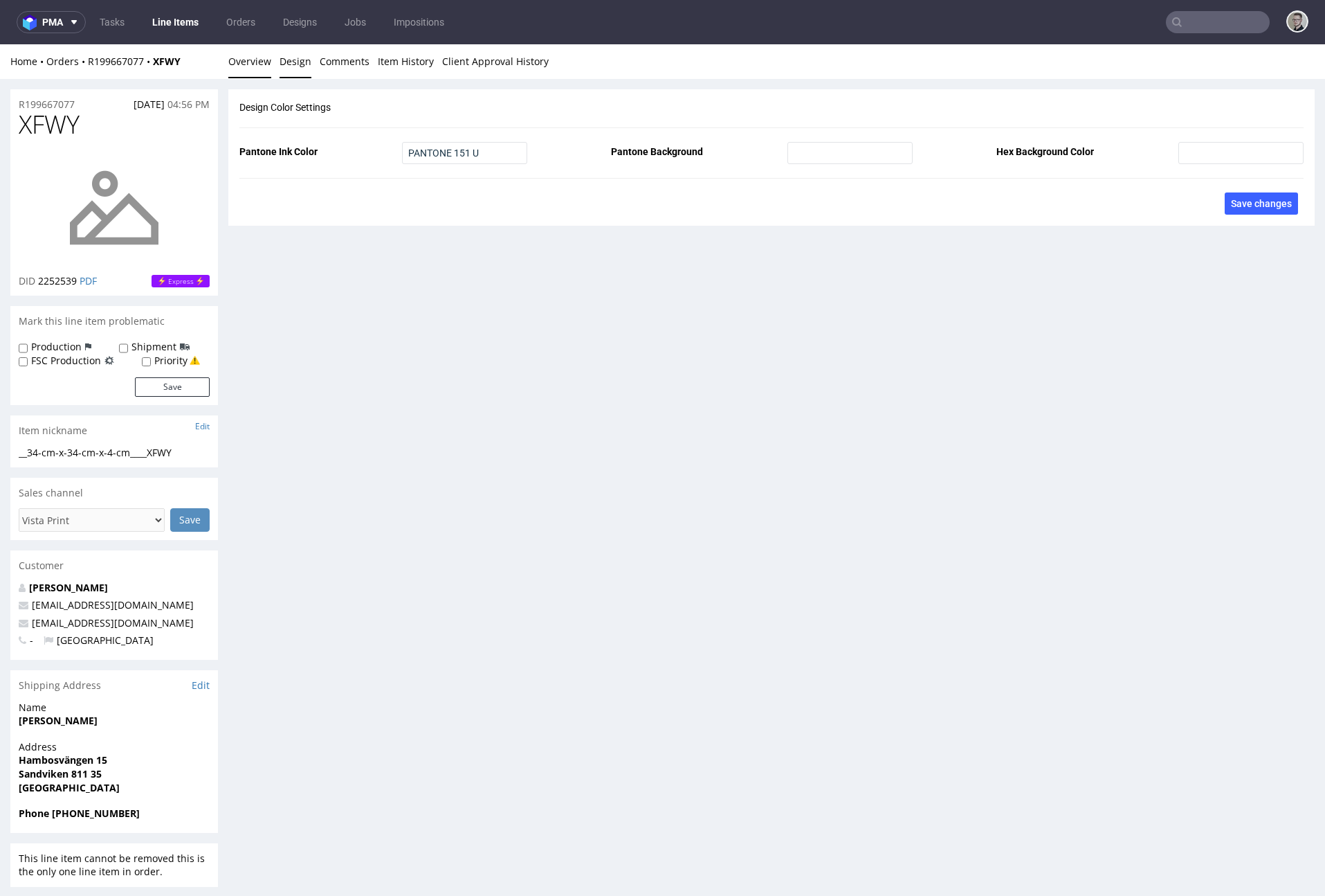
click at [259, 63] on link "Overview" at bounding box center [250, 62] width 43 height 34
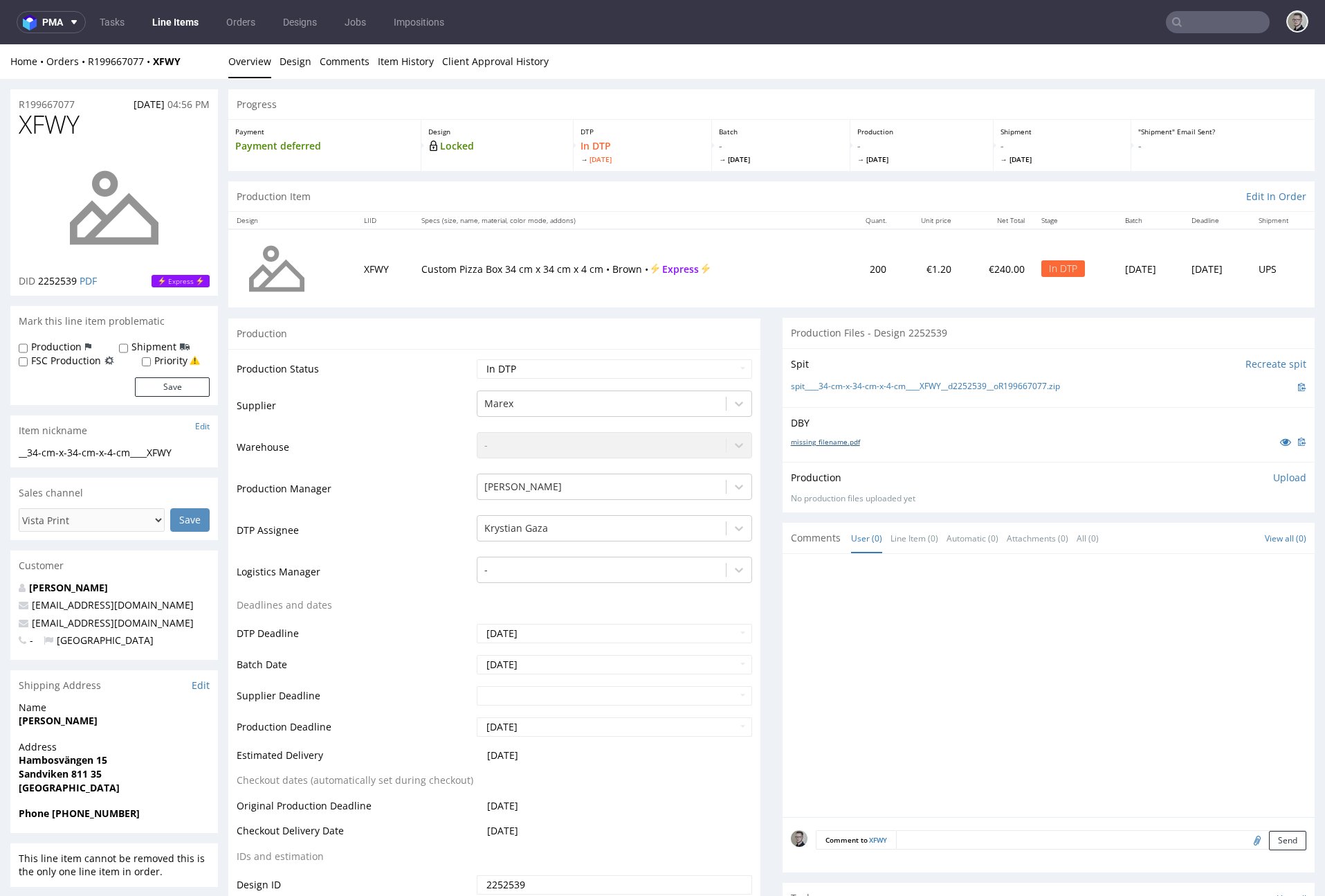
click at [843, 440] on link "missing_filename.pdf" at bounding box center [826, 442] width 69 height 10
click at [979, 383] on link "spit____34-cm-x-34-cm-x-4-cm____XFWY__d2252539__oR199667077.zip" at bounding box center [926, 386] width 269 height 12
click at [609, 368] on select "Waiting for Artwork Waiting for Diecut Waiting for Mockup Waiting for DTP Waiti…" at bounding box center [614, 368] width 276 height 19
select select "dtp_issue"
click at [477, 359] on select "Waiting for Artwork Waiting for Diecut Waiting for Mockup Waiting for DTP Waiti…" at bounding box center [614, 368] width 276 height 19
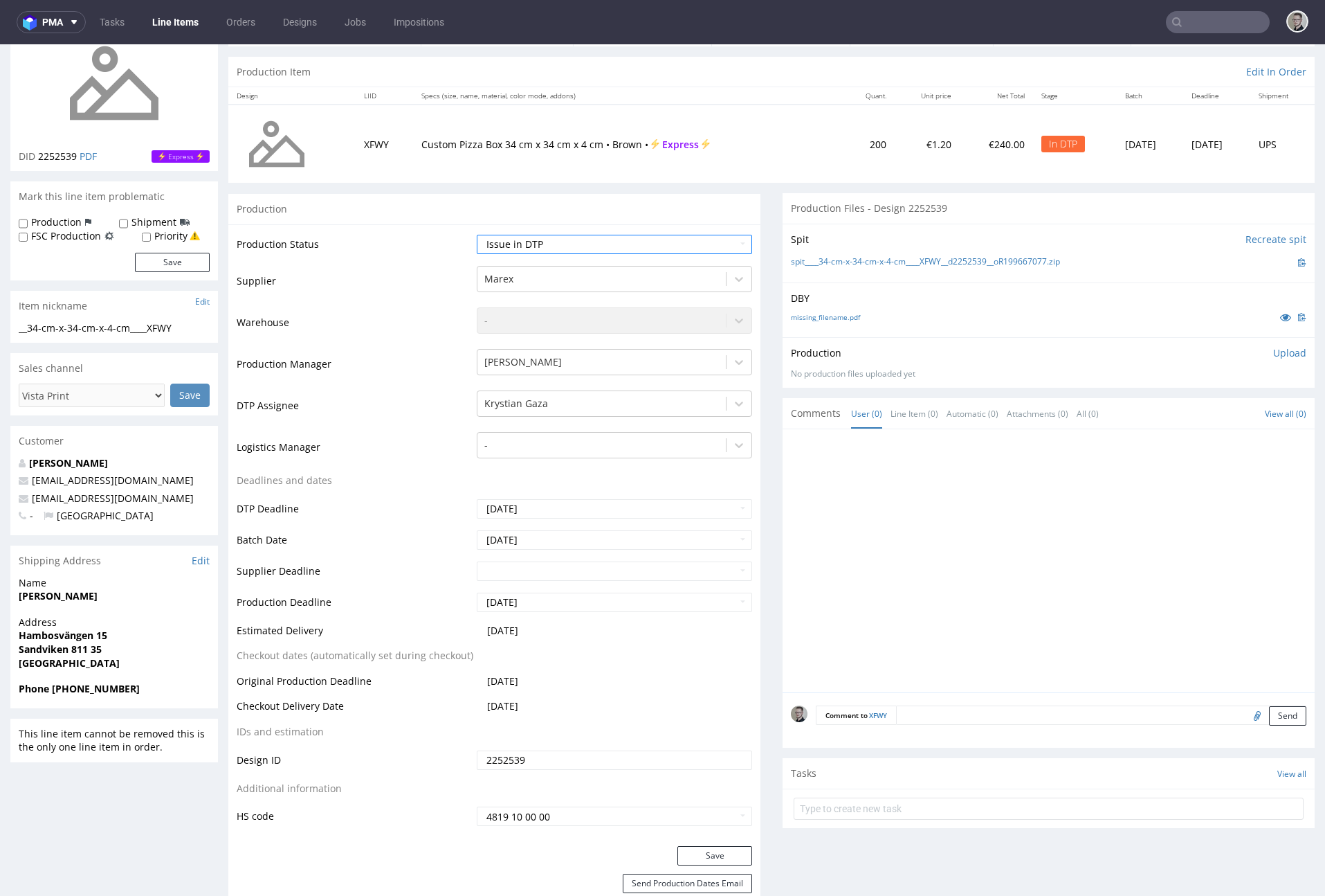
scroll to position [423, 0]
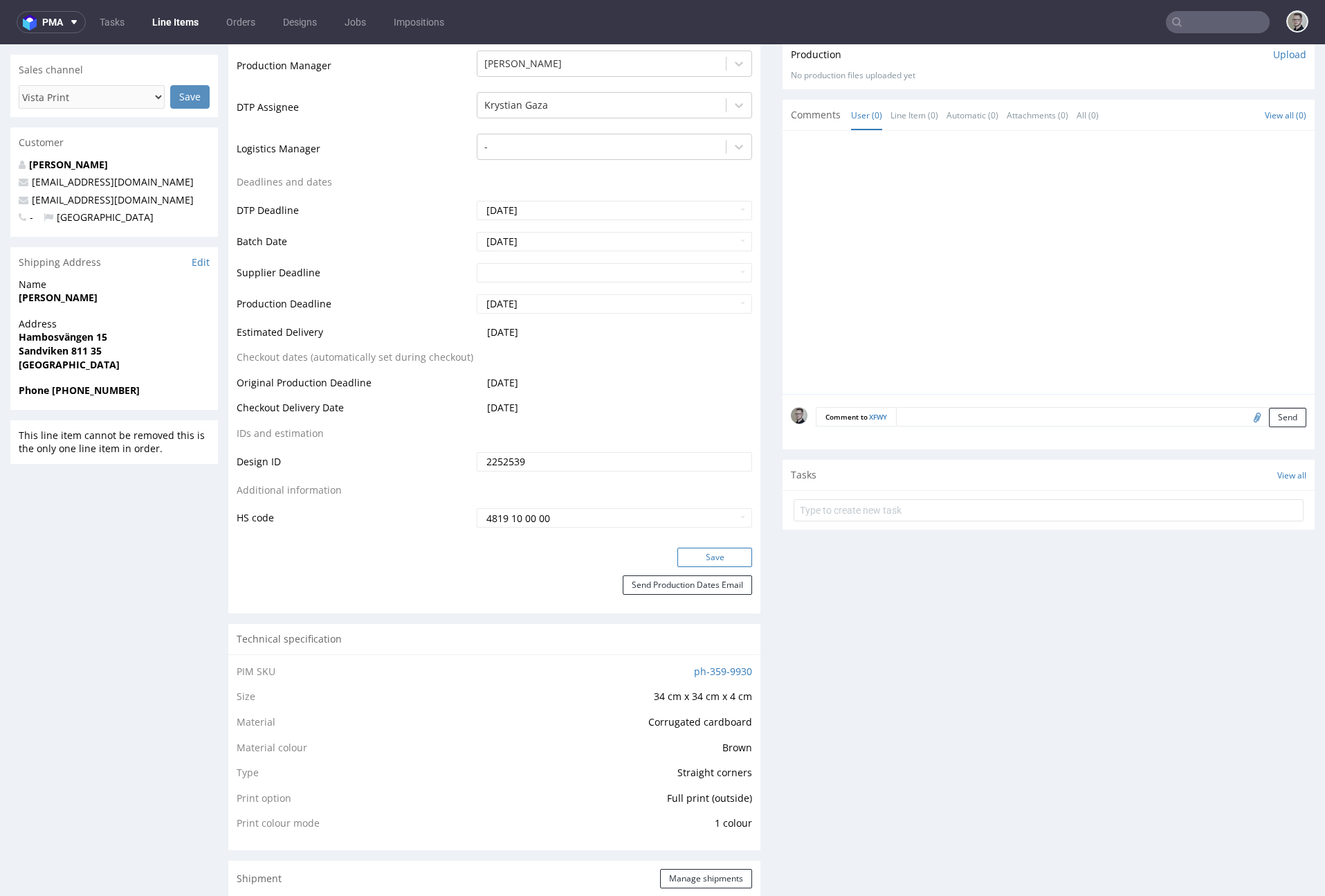
click at [719, 563] on button "Save" at bounding box center [715, 557] width 75 height 19
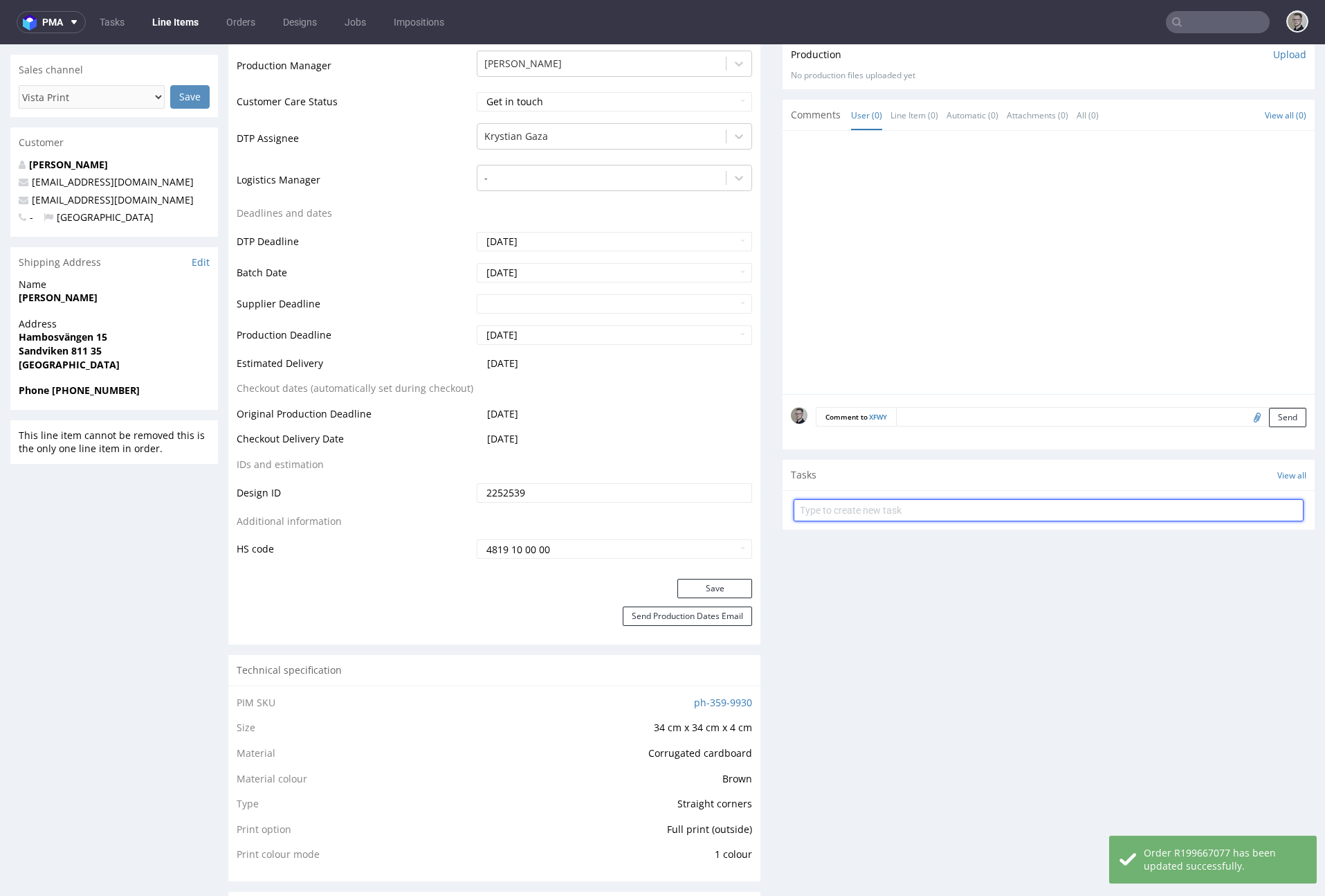
click at [1056, 505] on input "text" at bounding box center [1049, 510] width 510 height 22
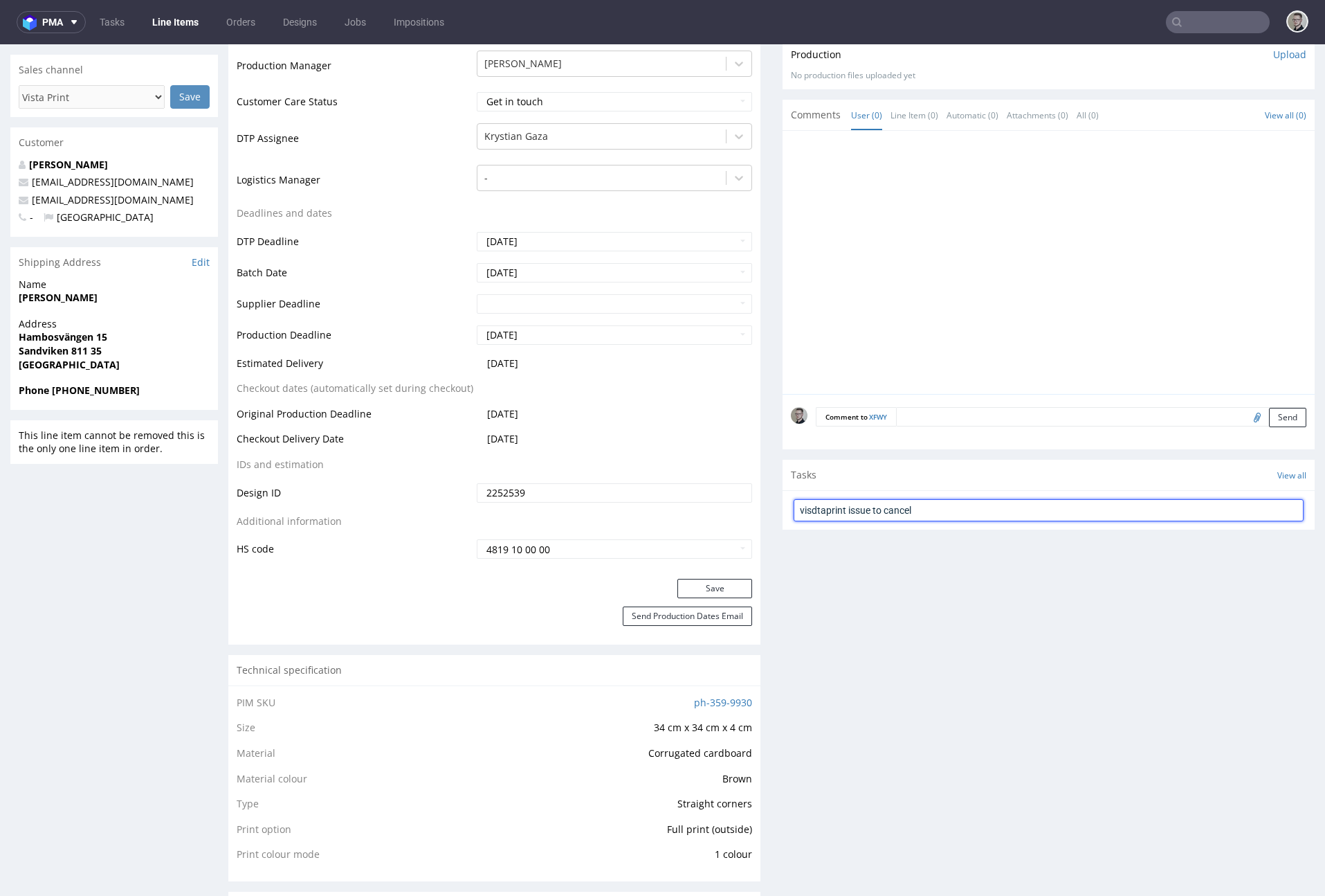
click at [805, 511] on input "visdtaprint issue to cancel" at bounding box center [1049, 510] width 510 height 22
click at [1098, 501] on input "vistaprint issue to cancel" at bounding box center [1049, 510] width 510 height 22
type input "vistaprint issue to cancel"
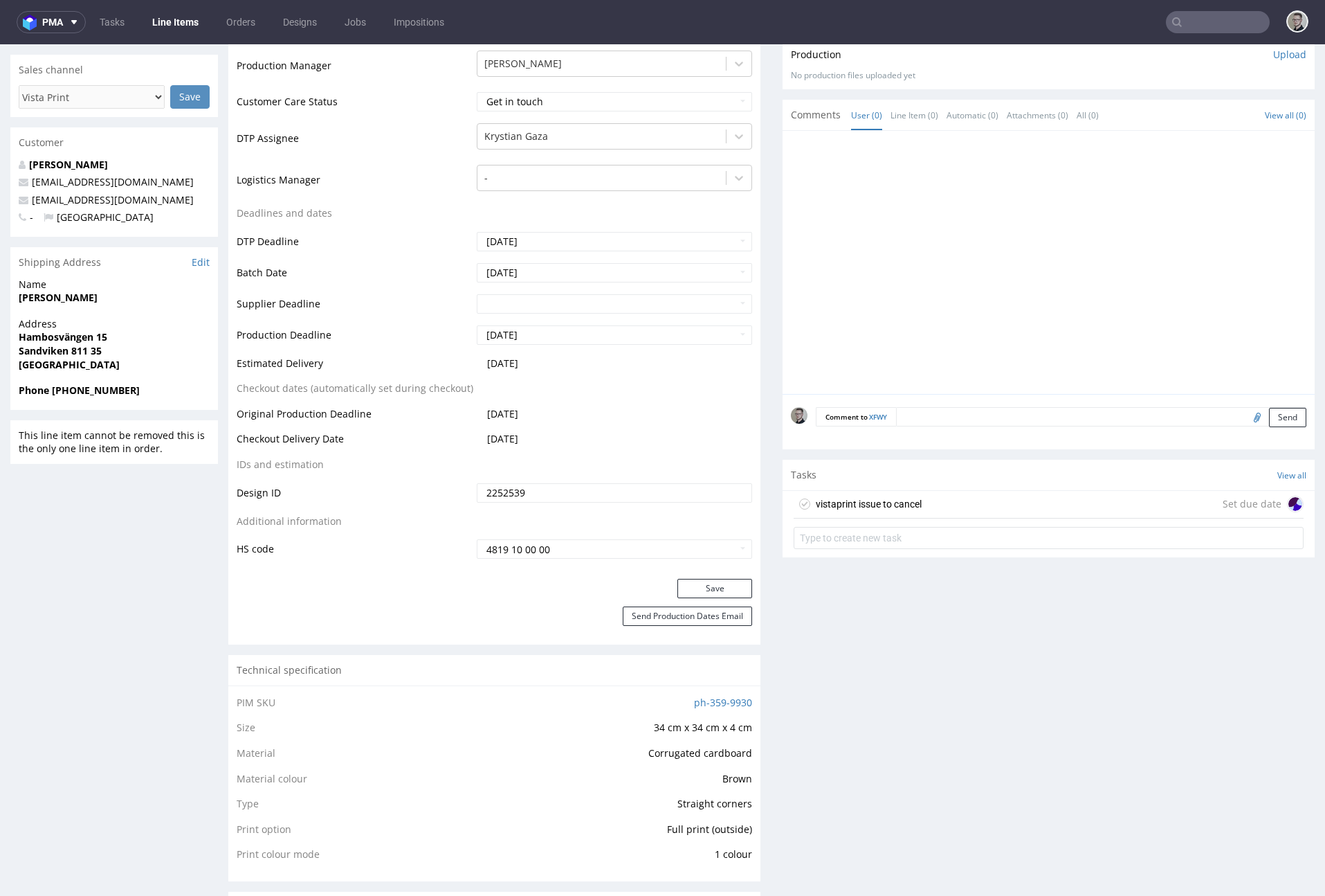
drag, startPoint x: 1102, startPoint y: 501, endPoint x: 1113, endPoint y: 527, distance: 28.2
click at [1102, 501] on div "vistaprint issue to cancel Set due date" at bounding box center [1049, 504] width 510 height 28
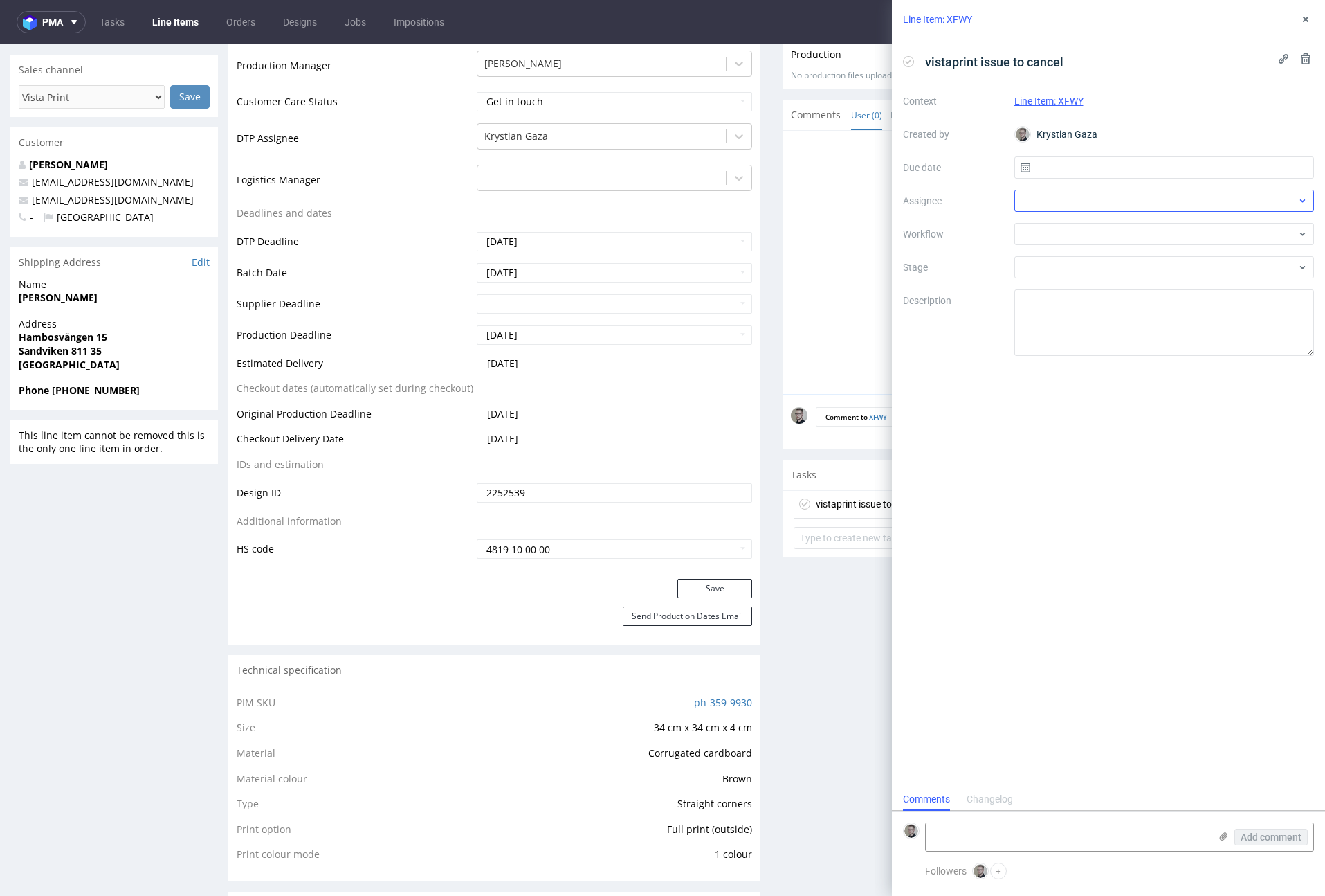
scroll to position [11, 0]
click at [1155, 164] on input "text" at bounding box center [1165, 167] width 300 height 22
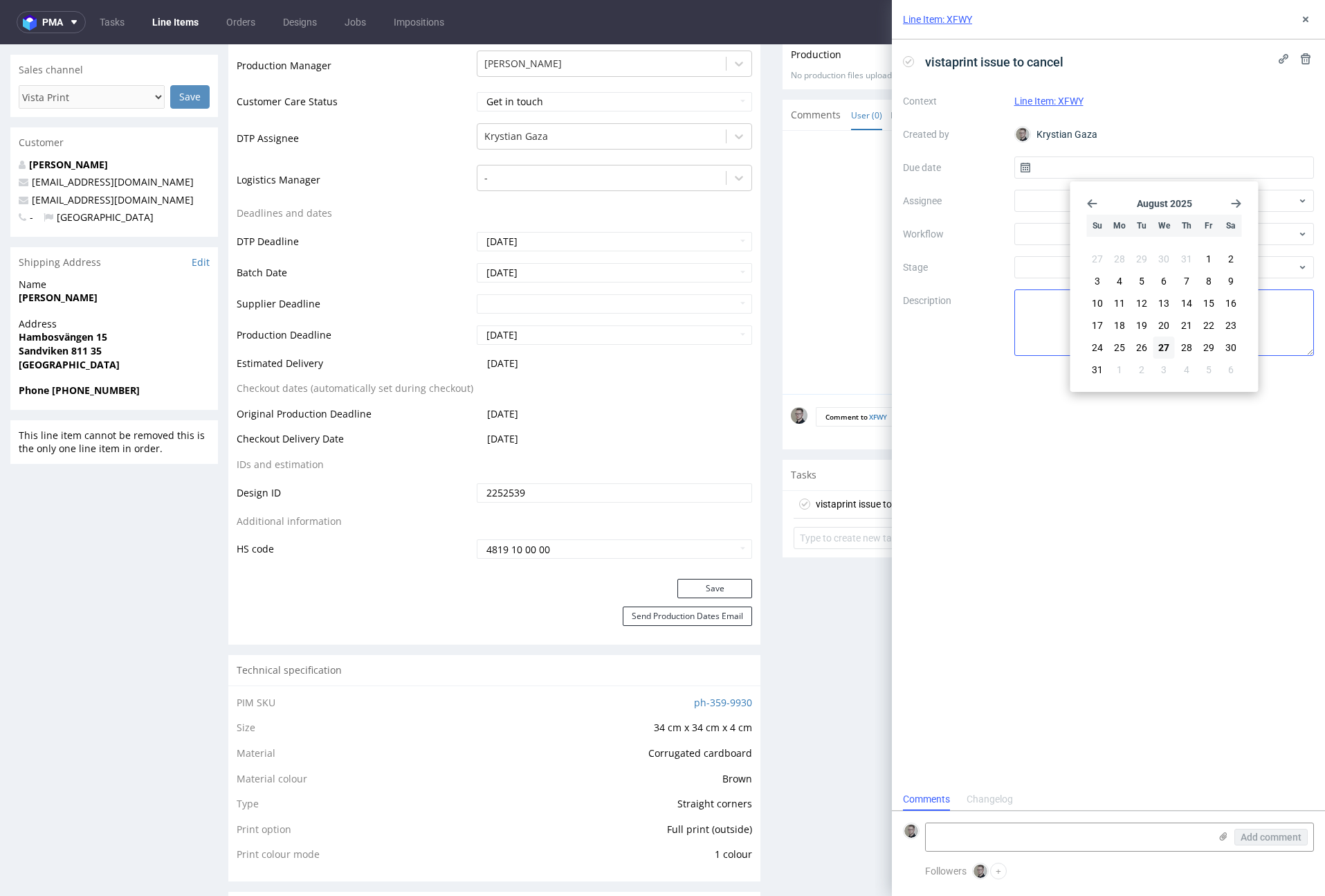
click at [1167, 352] on span "27" at bounding box center [1165, 348] width 11 height 14
type input "27/08/2025"
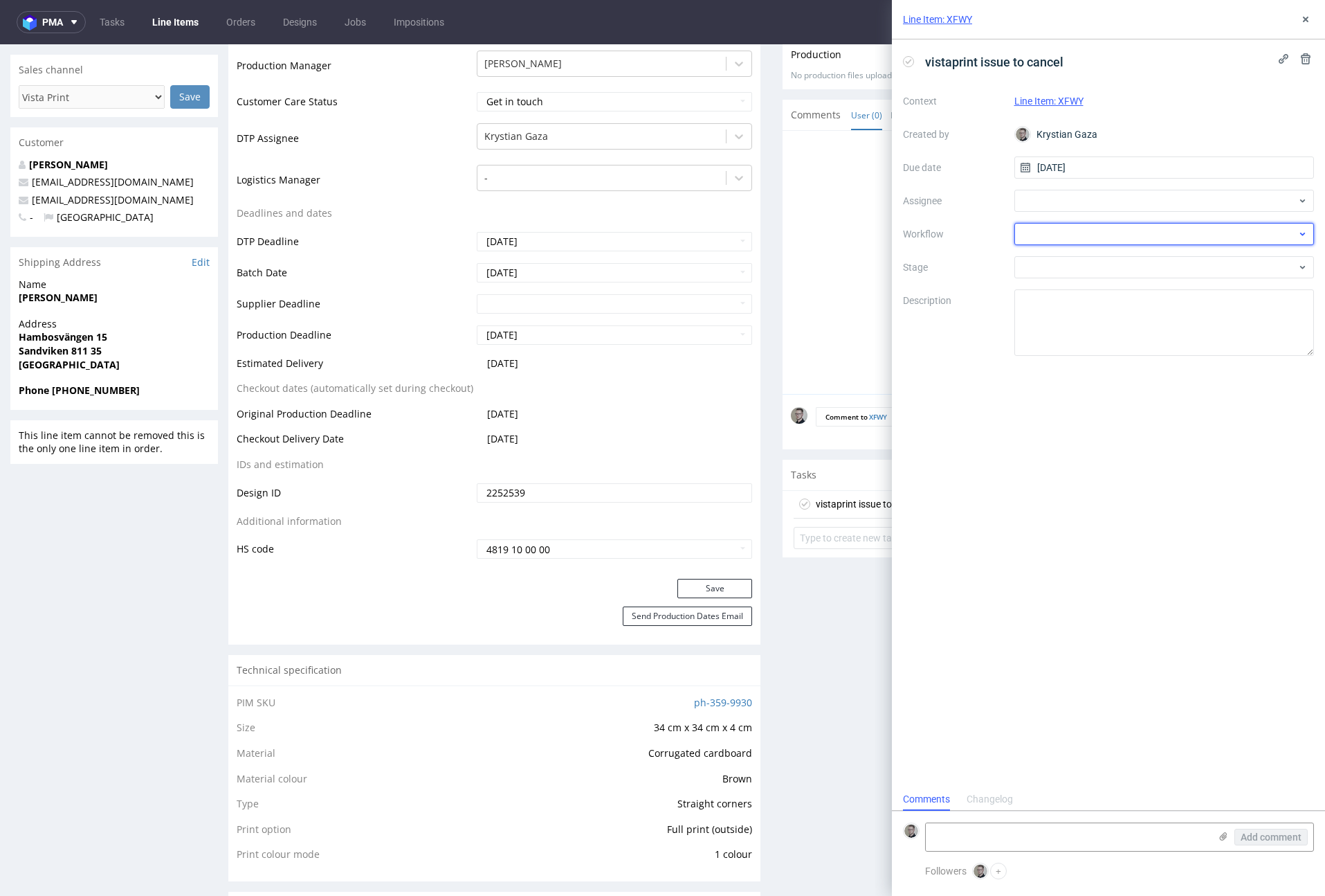
click at [1138, 242] on div at bounding box center [1165, 233] width 300 height 22
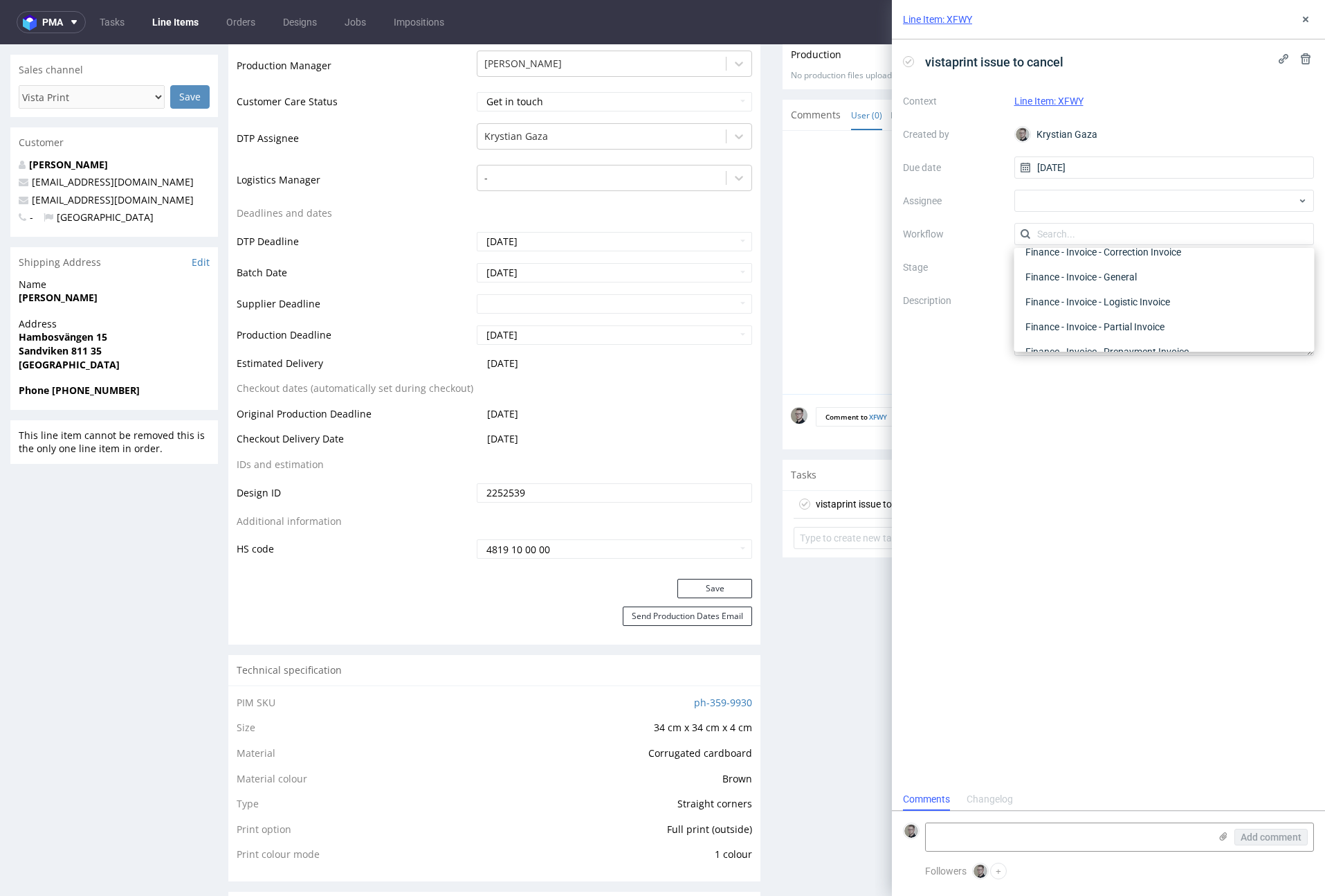
scroll to position [0, 0]
click at [1138, 307] on div "DTP - Issue" at bounding box center [1165, 308] width 289 height 25
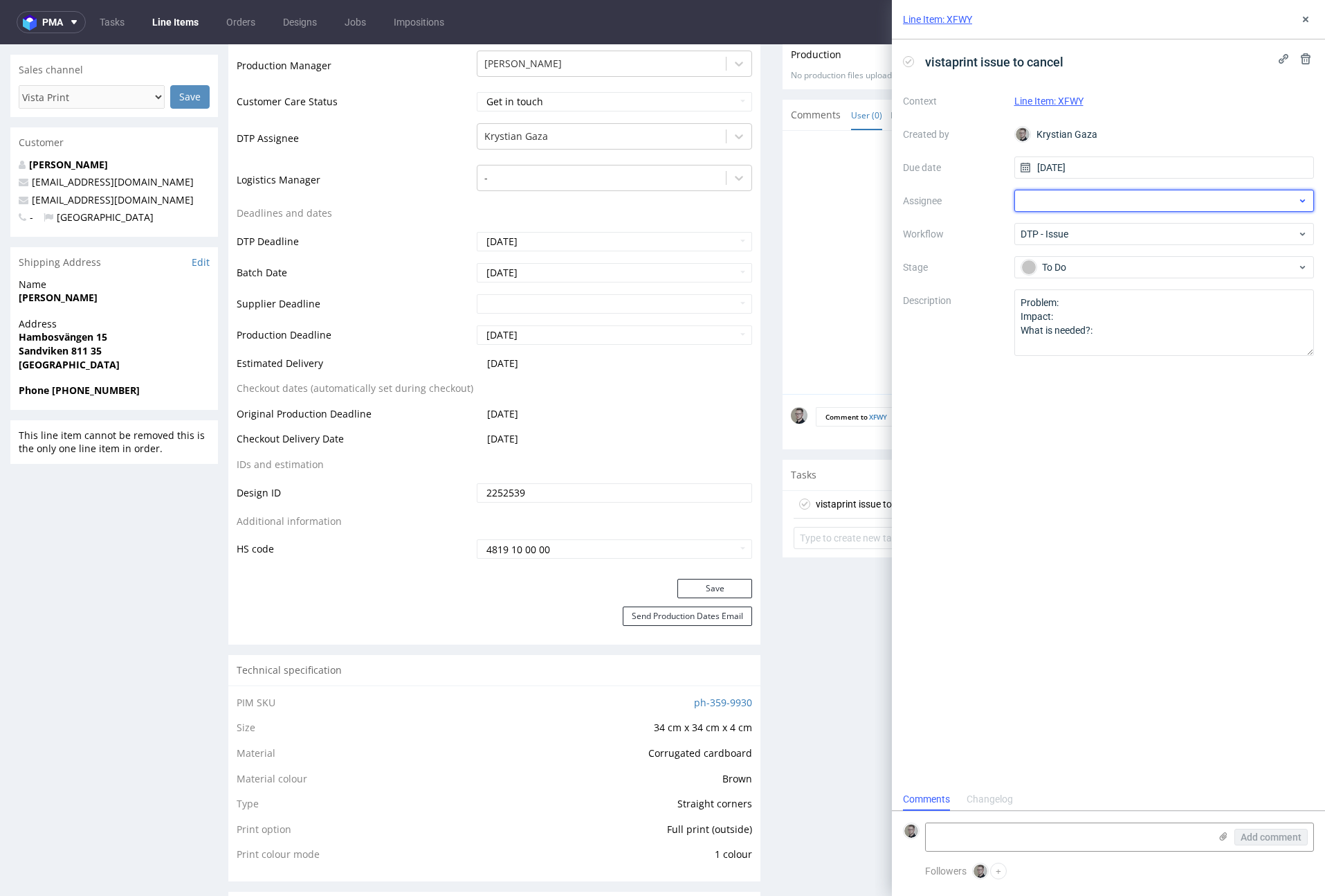
click at [1140, 208] on div at bounding box center [1165, 200] width 300 height 22
type input "bart"
click at [1136, 222] on div "Bartłomiej Leśniczuk" at bounding box center [1165, 231] width 289 height 22
drag, startPoint x: 984, startPoint y: 343, endPoint x: 373, endPoint y: 103, distance: 656.4
type textarea "Multicolor design for 1 colour print"
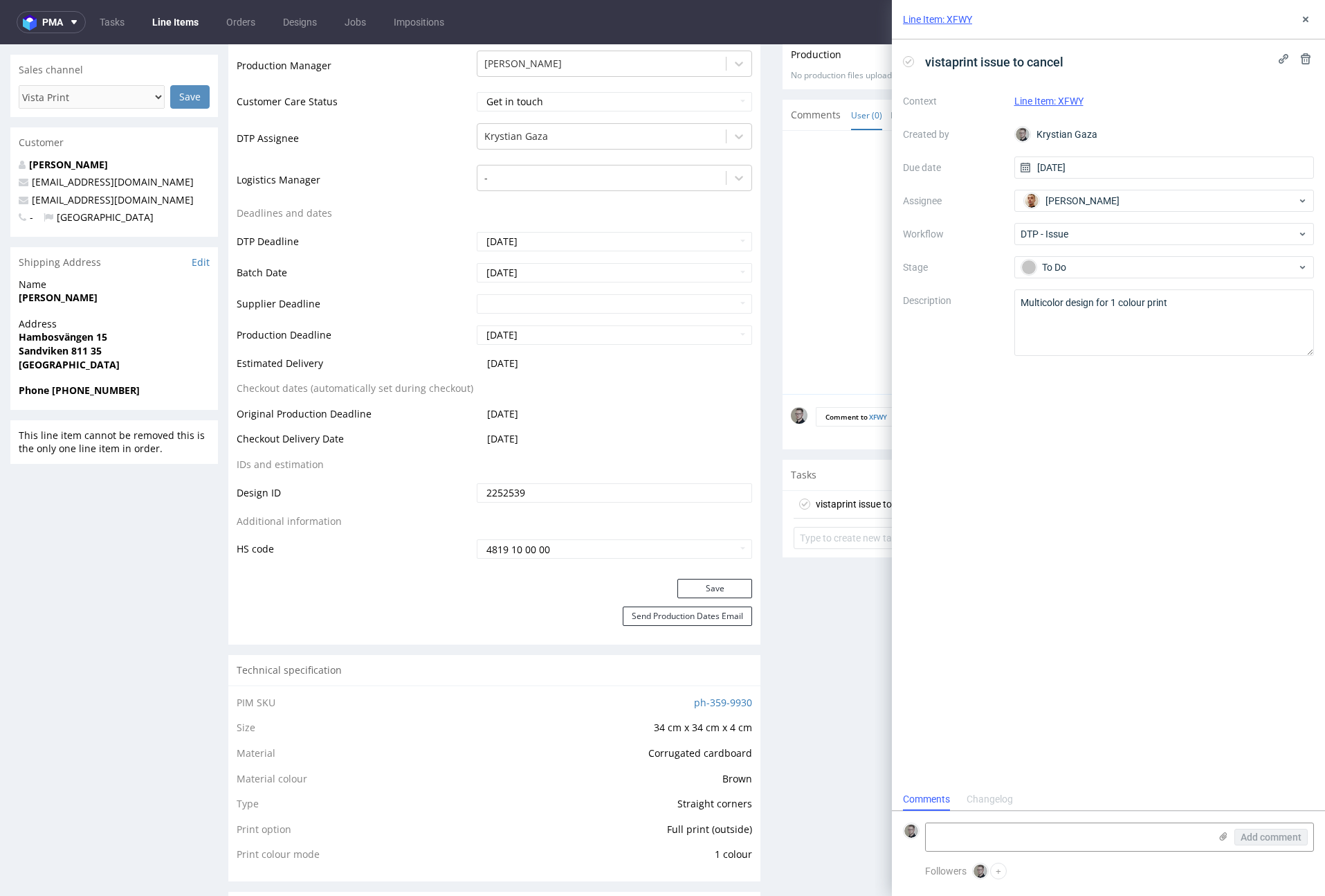
click at [1137, 377] on div "vistaprint issue to cancel Context Line Item: XFWY Created by Krystian Gaza Due…" at bounding box center [1109, 414] width 433 height 748
click at [1195, 16] on button at bounding box center [1305, 19] width 16 height 16
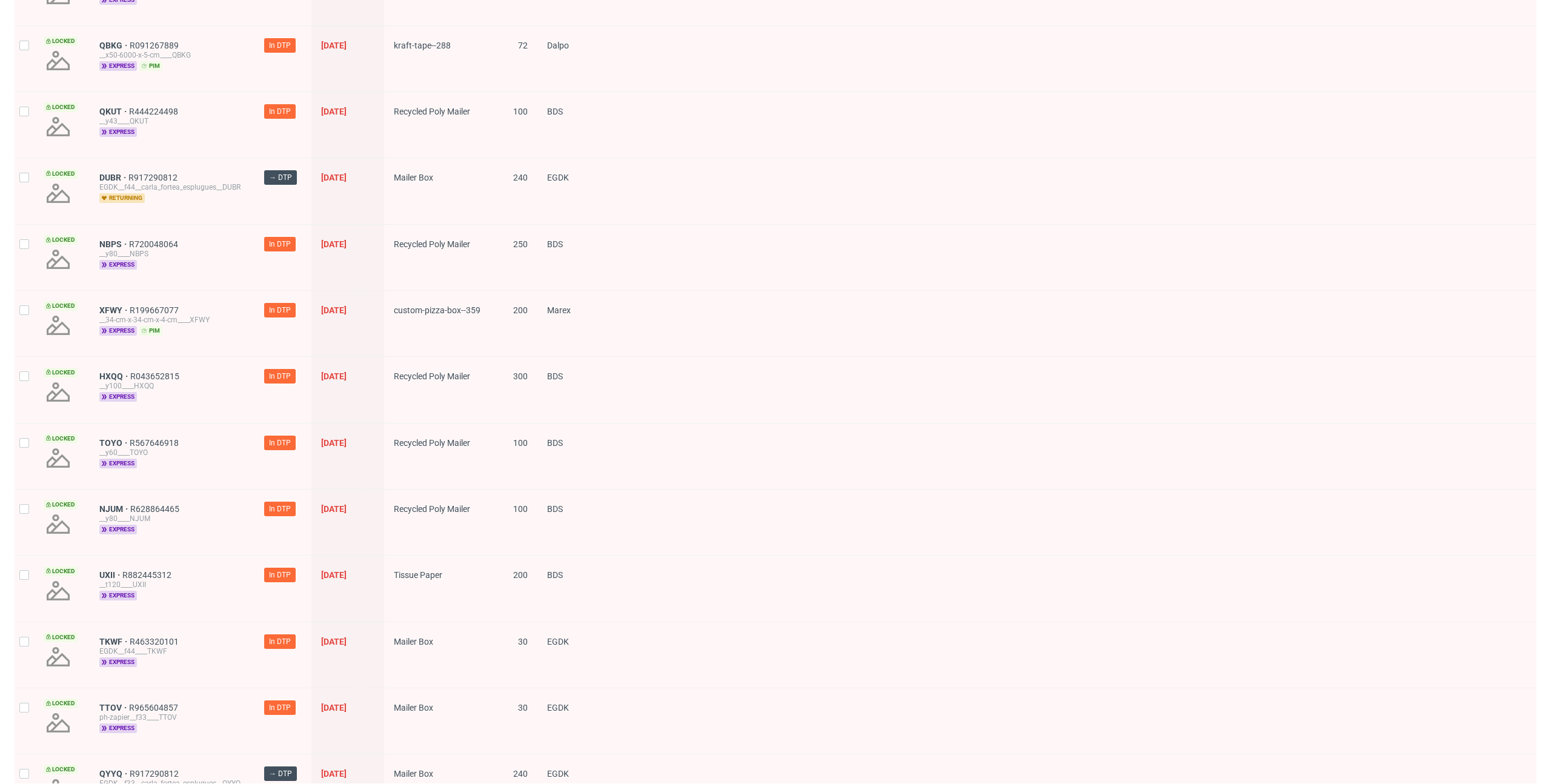
scroll to position [540, 0]
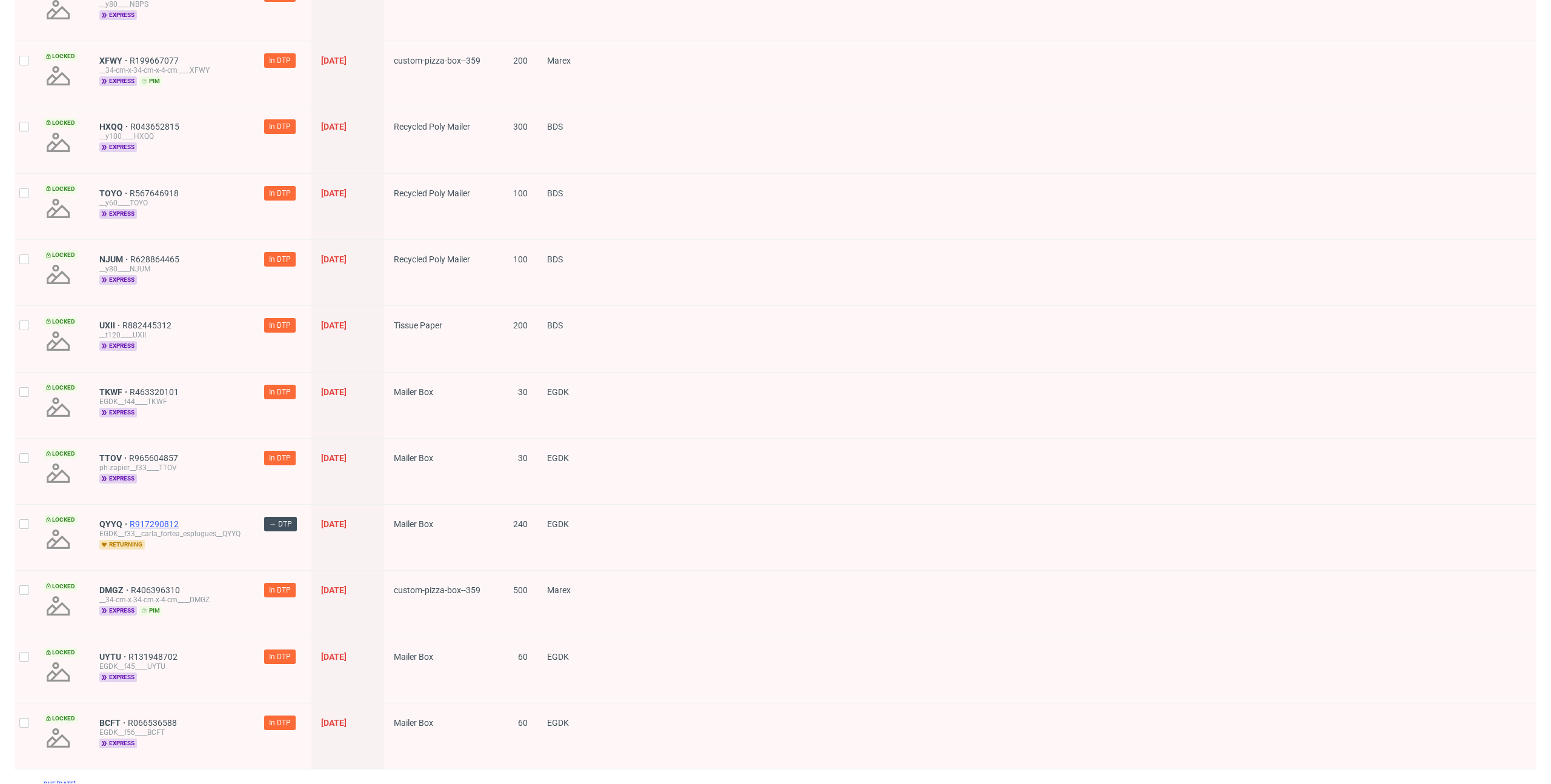
click at [155, 523] on span "R917290812" at bounding box center [155, 524] width 51 height 10
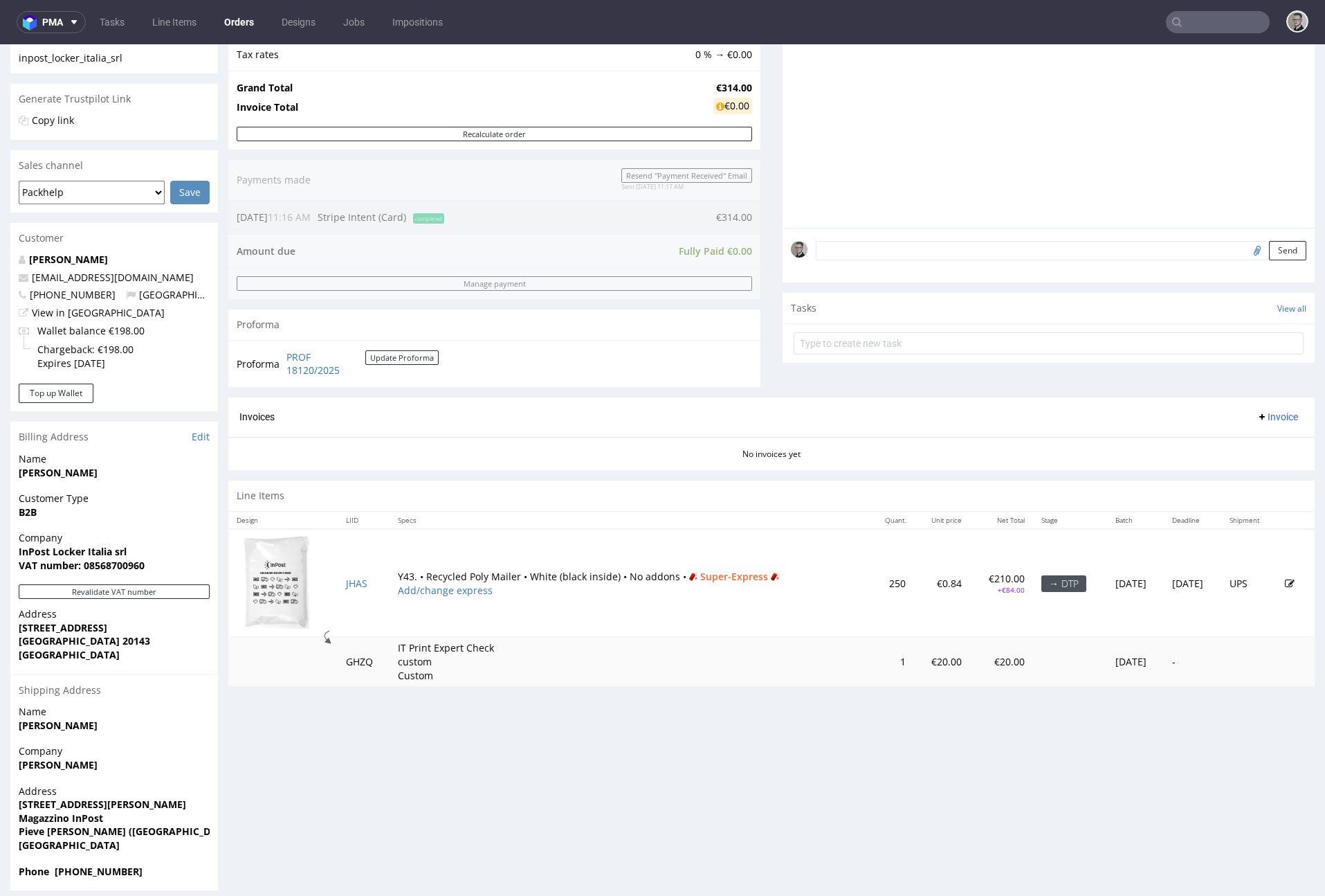
scroll to position [260, 0]
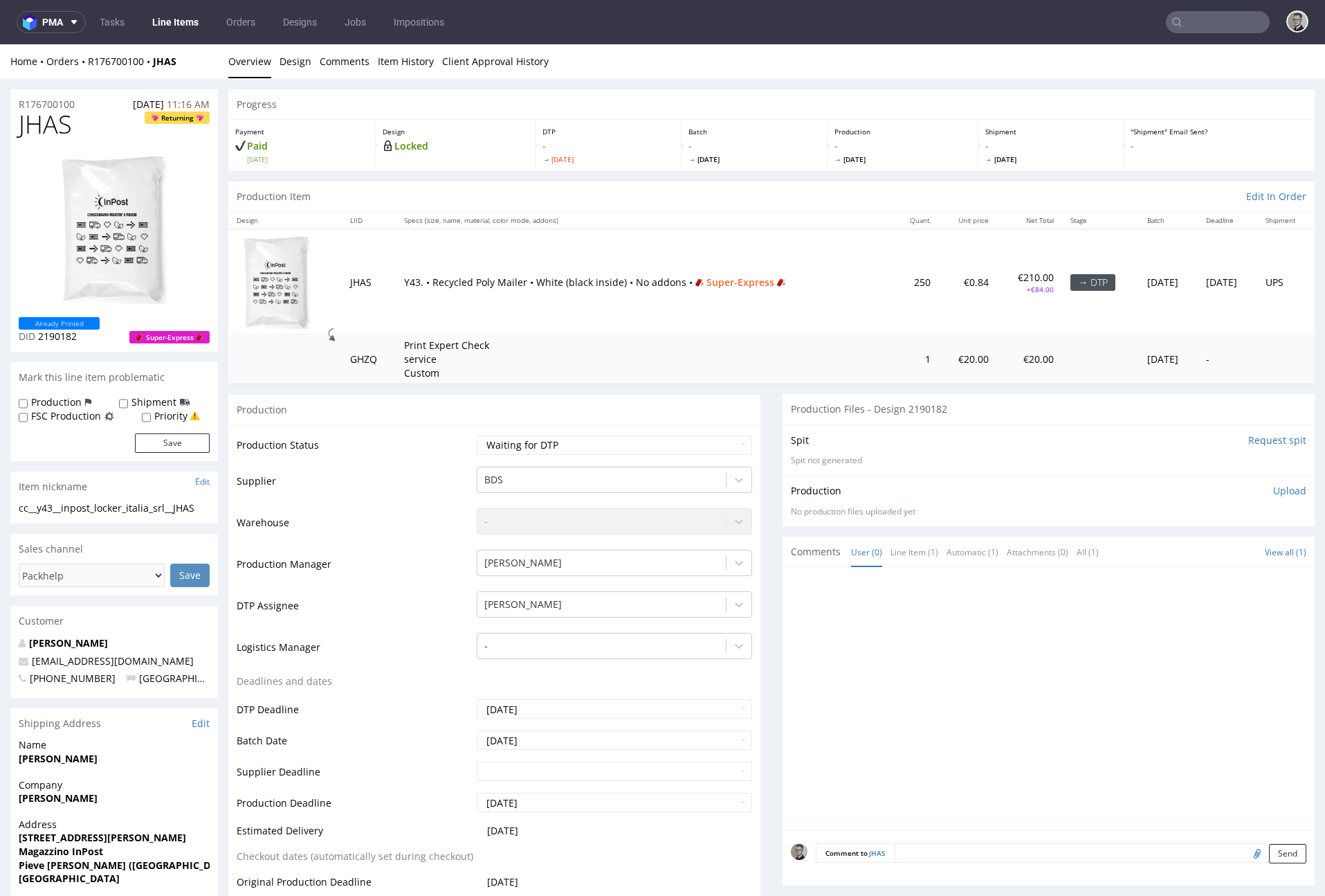
click at [1249, 437] on input "Request spit" at bounding box center [1278, 441] width 58 height 14
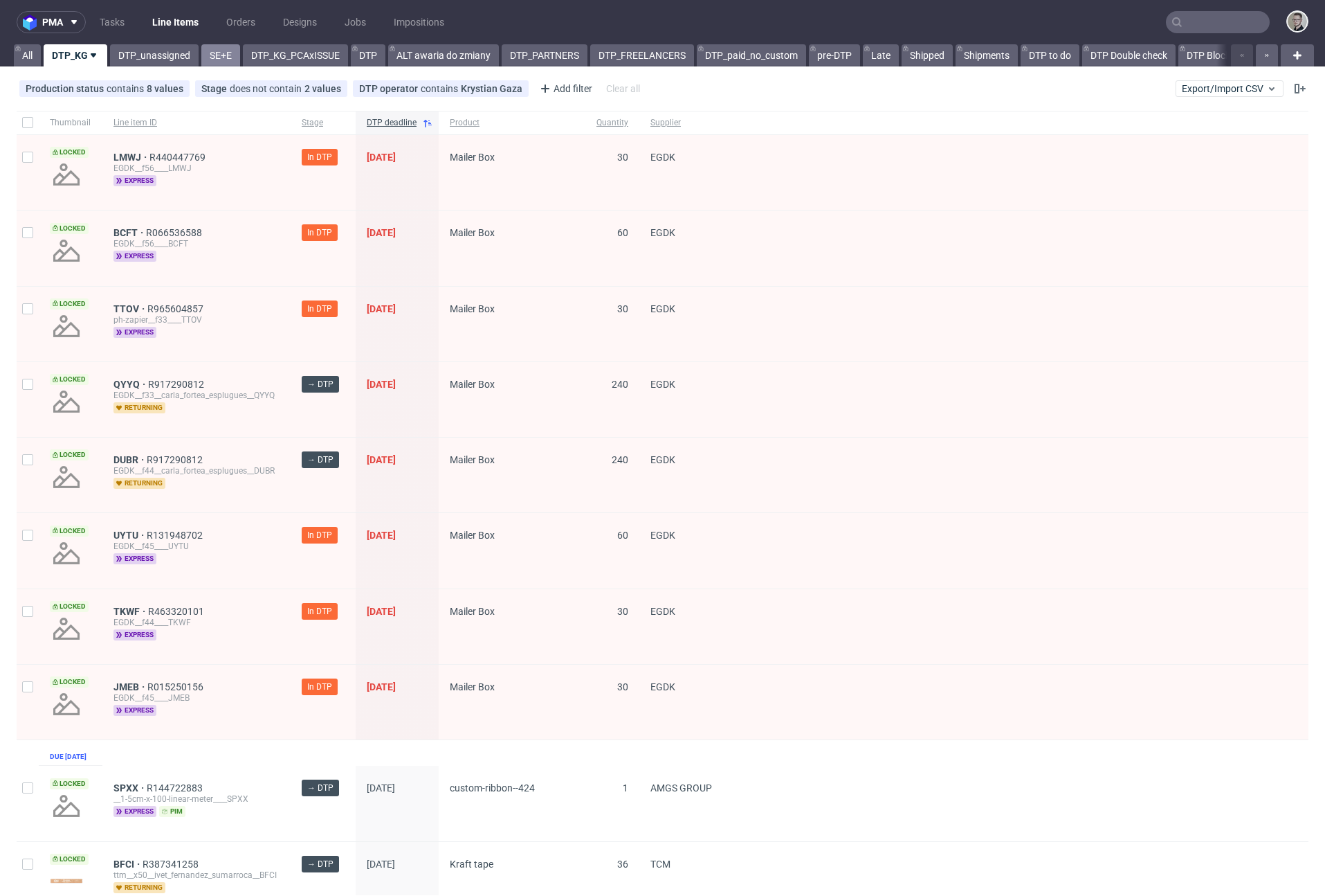
click at [216, 49] on link "SE+E" at bounding box center [221, 55] width 39 height 22
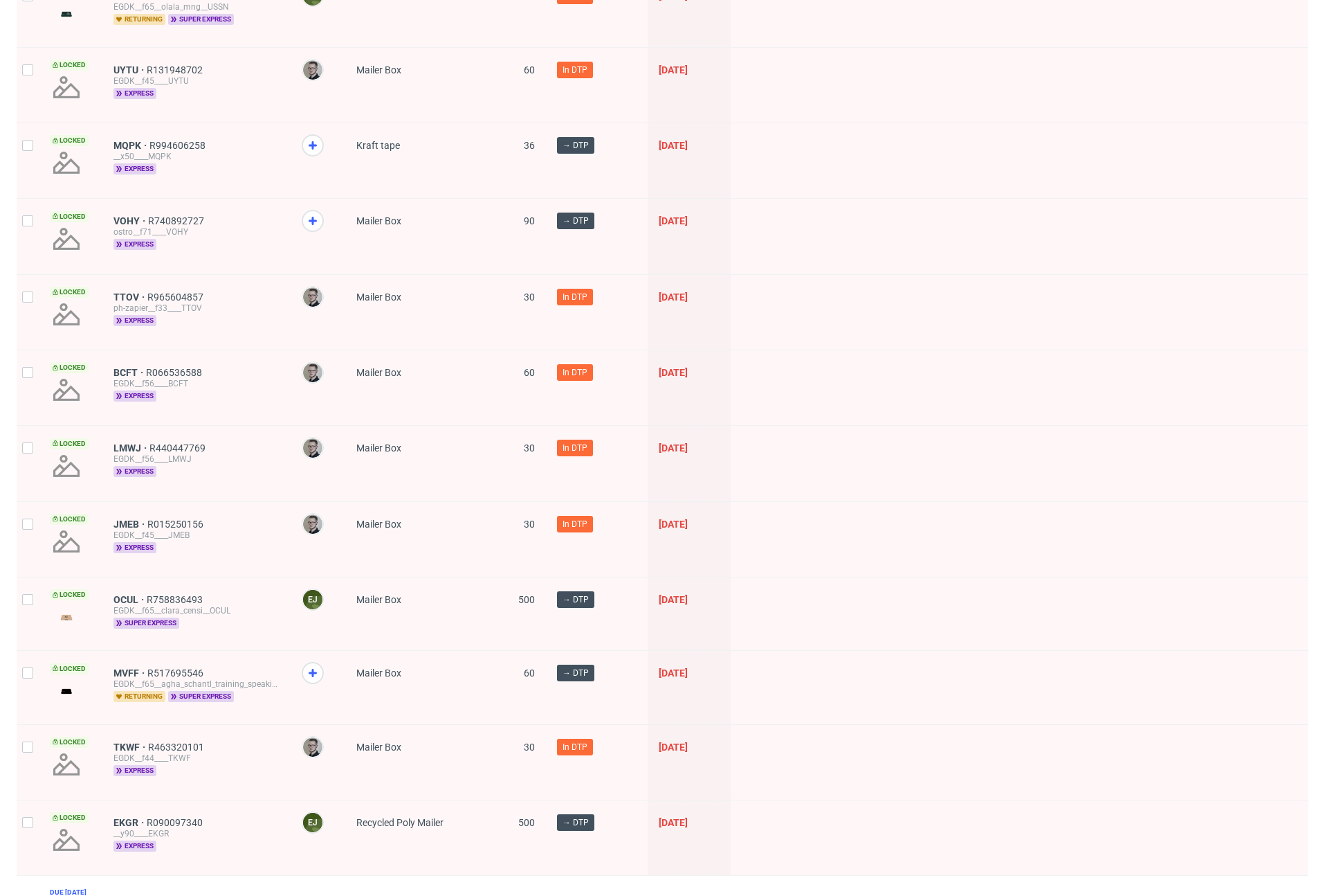
scroll to position [349, 0]
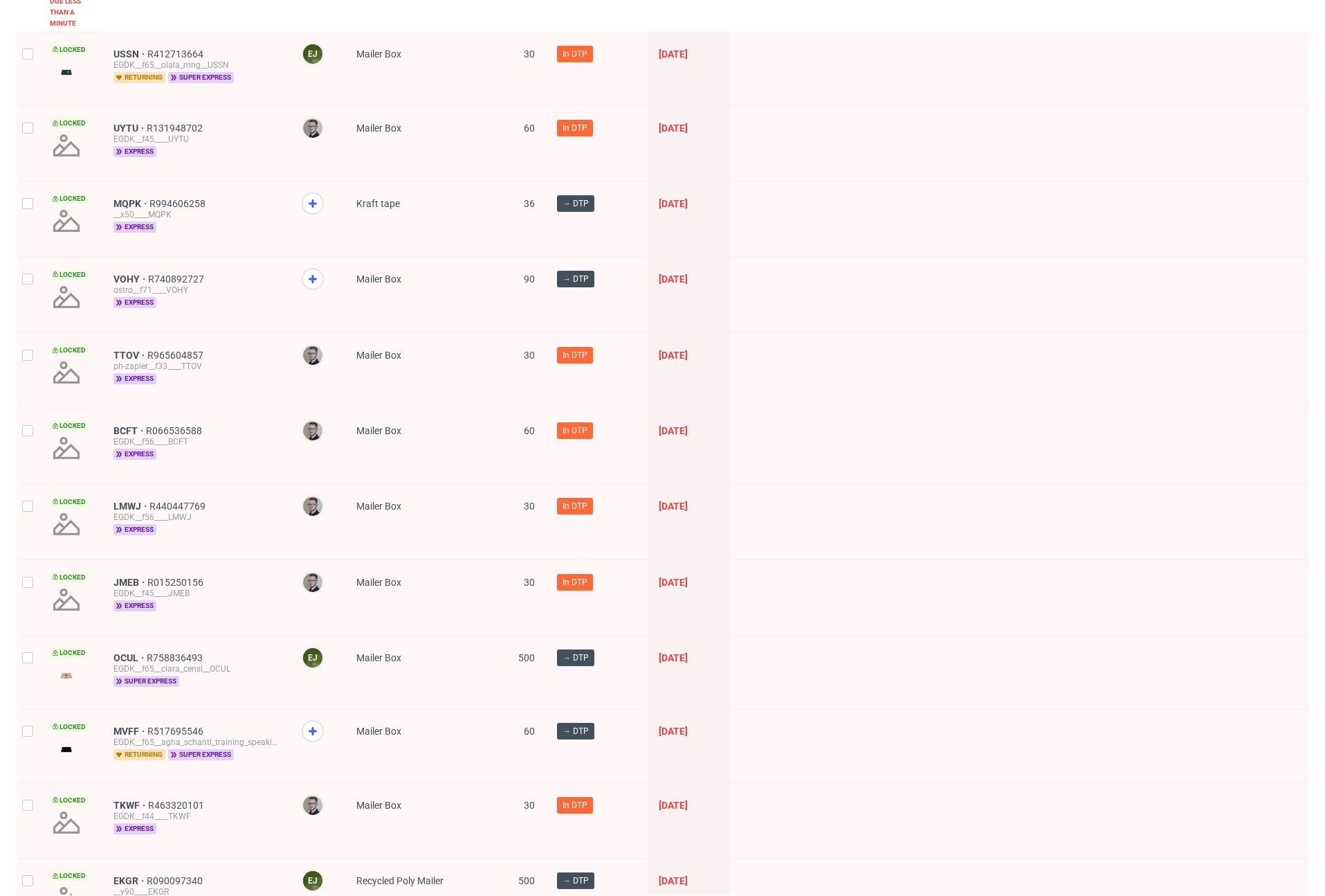
drag, startPoint x: 316, startPoint y: 277, endPoint x: 307, endPoint y: 226, distance: 51.8
click at [316, 277] on icon at bounding box center [313, 279] width 16 height 16
click at [312, 203] on use at bounding box center [313, 204] width 8 height 8
drag, startPoint x: 132, startPoint y: 274, endPoint x: 132, endPoint y: 231, distance: 43.0
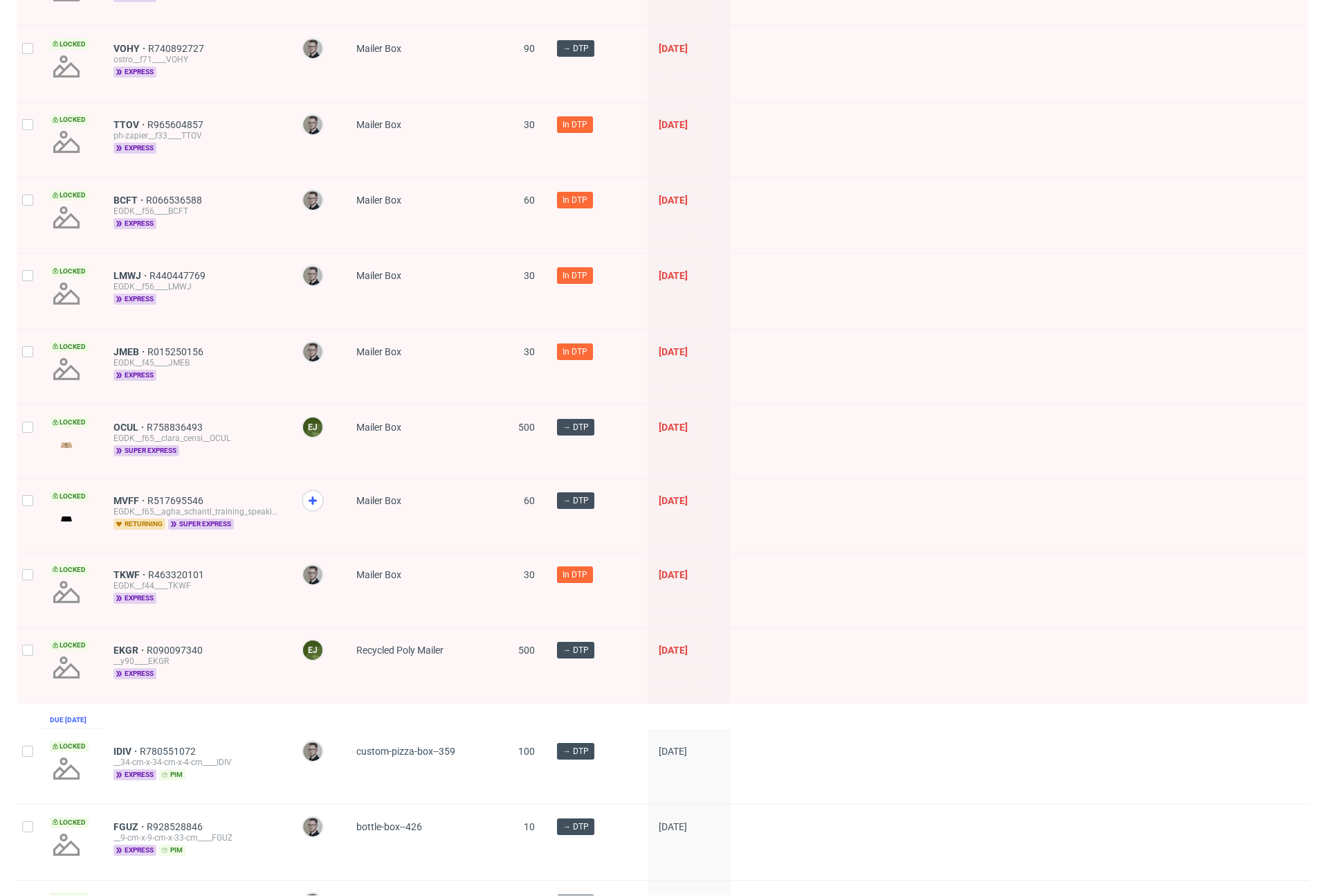
scroll to position [581, 0]
click at [118, 489] on div "MVFF R517695546 EGDK__f65__agha_schantl_training_speaking_gmbh__MVFF returning …" at bounding box center [197, 513] width 188 height 73
click at [125, 491] on div "MVFF R517695546 EGDK__f65__agha_schantl_training_speaking_gmbh__MVFF returning …" at bounding box center [197, 513] width 188 height 73
click at [130, 499] on span "MVFF" at bounding box center [131, 499] width 34 height 11
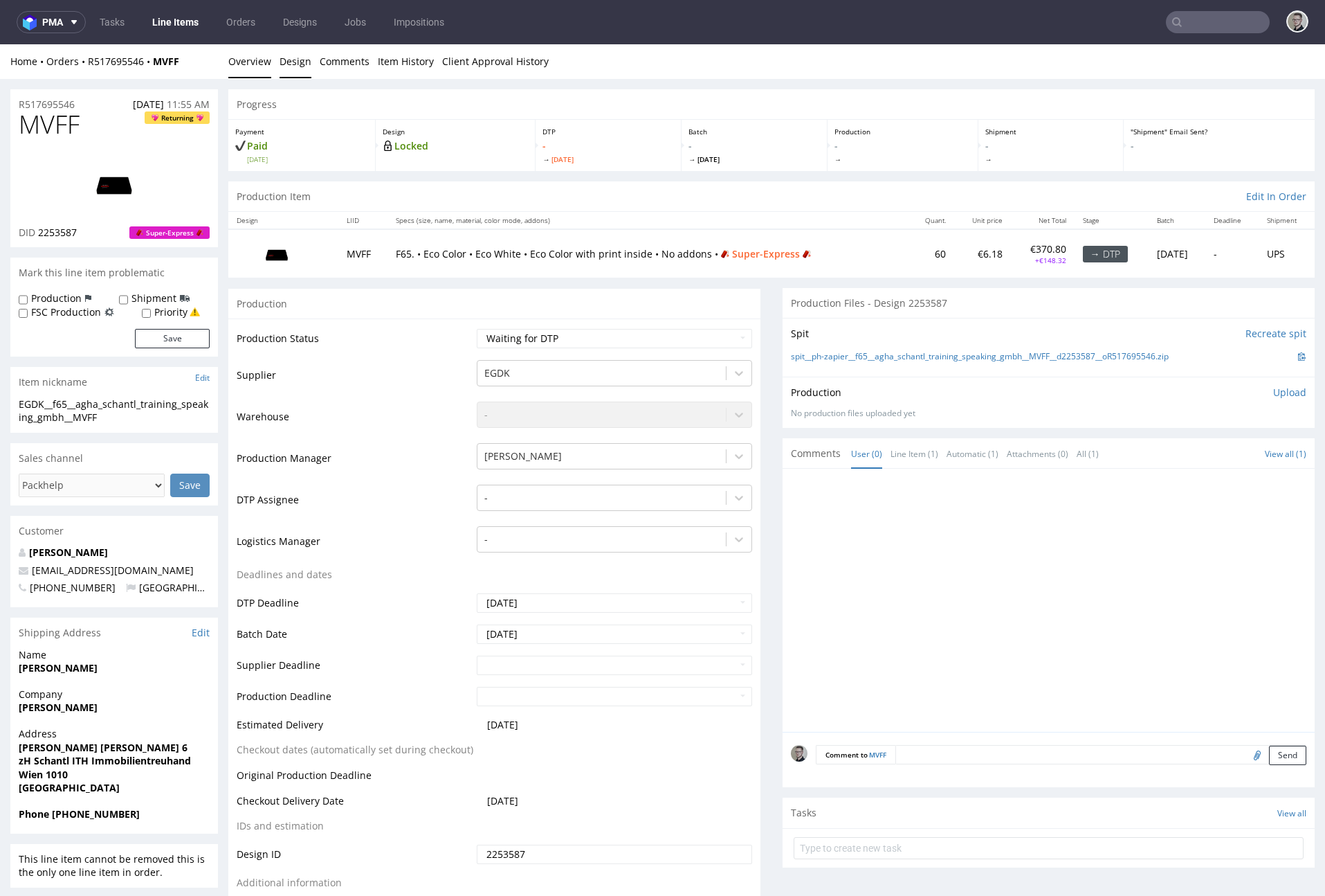
click at [286, 61] on link "Design" at bounding box center [295, 62] width 32 height 34
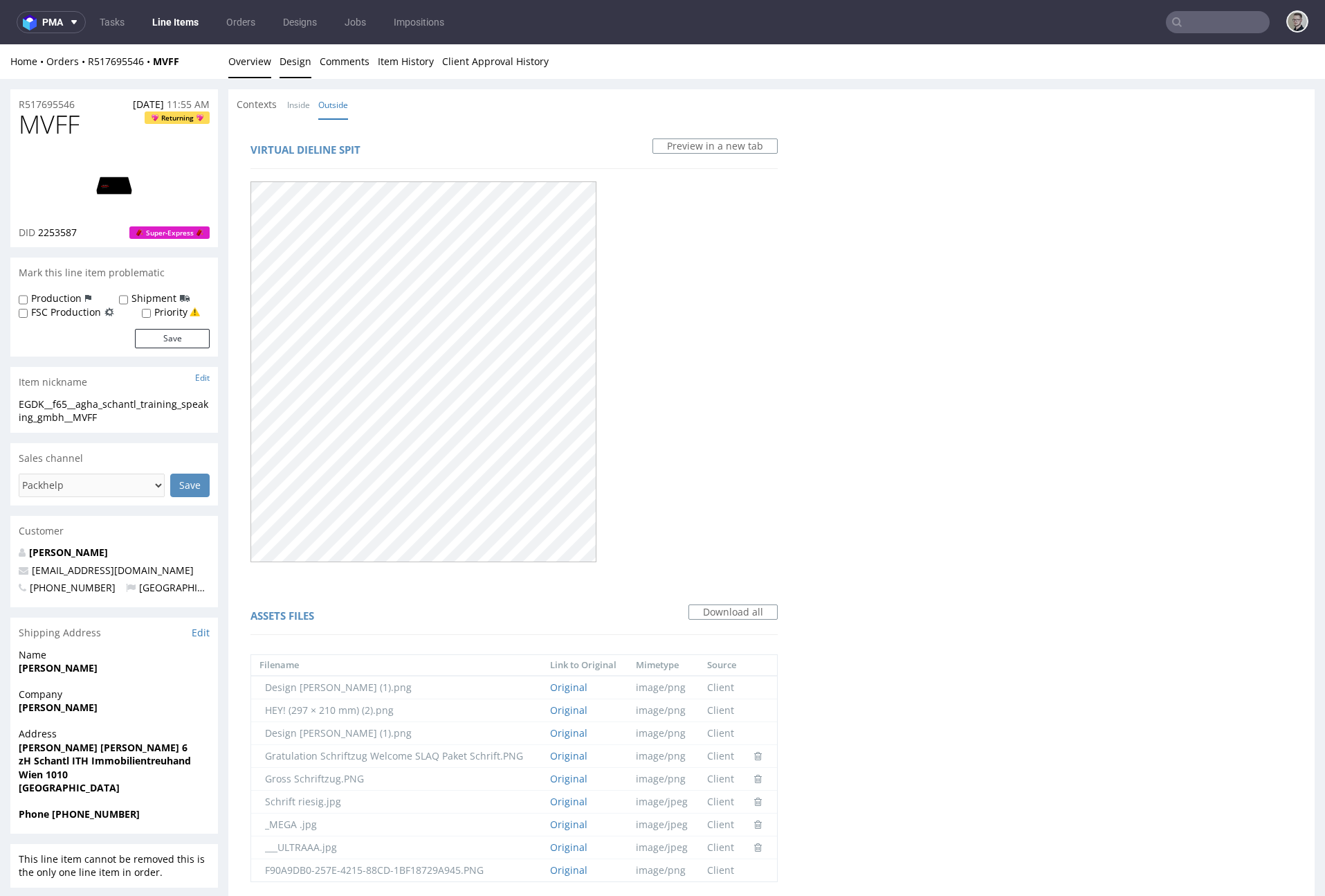
click at [245, 61] on link "Overview" at bounding box center [250, 62] width 43 height 34
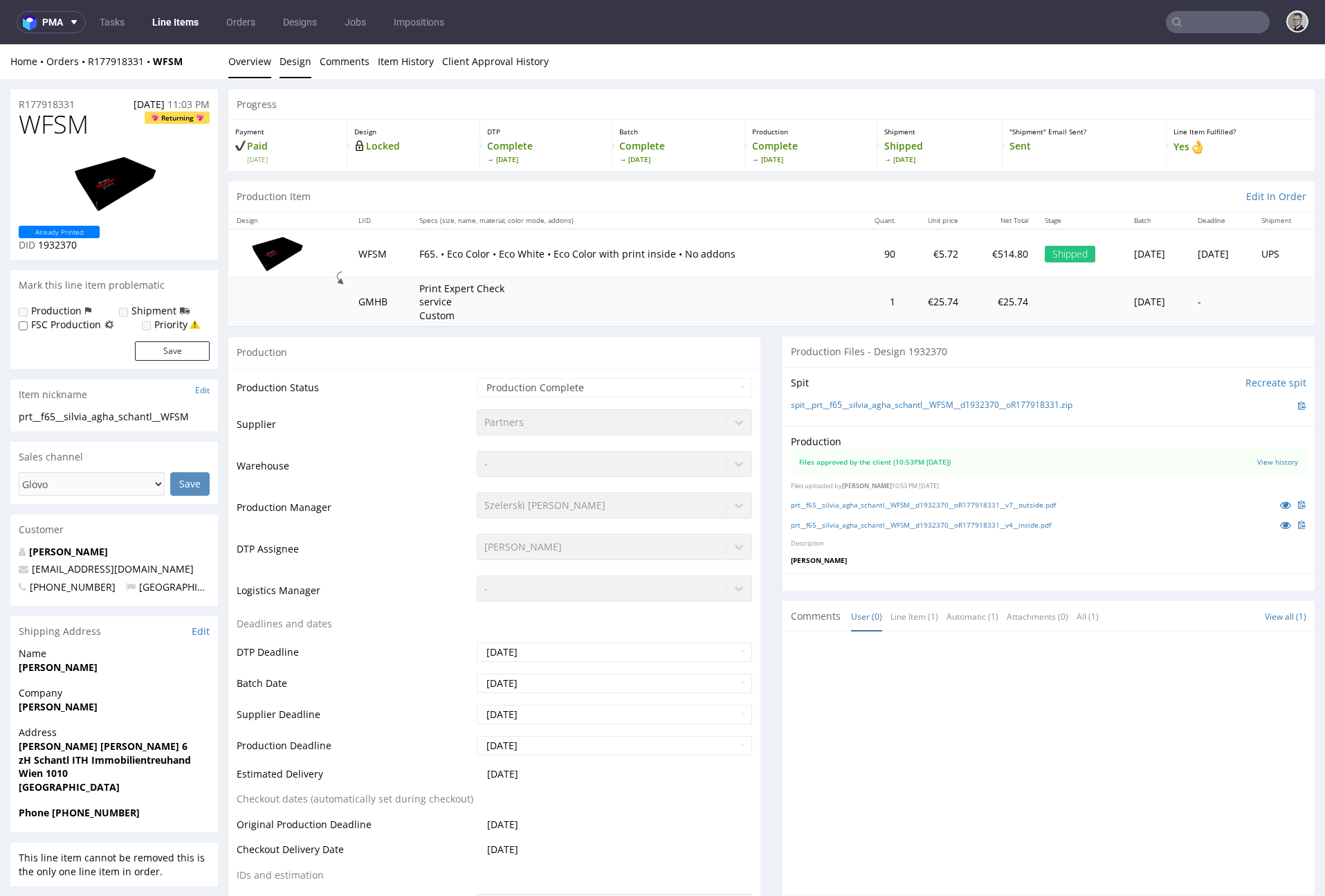
click at [300, 71] on link "Design" at bounding box center [295, 62] width 32 height 34
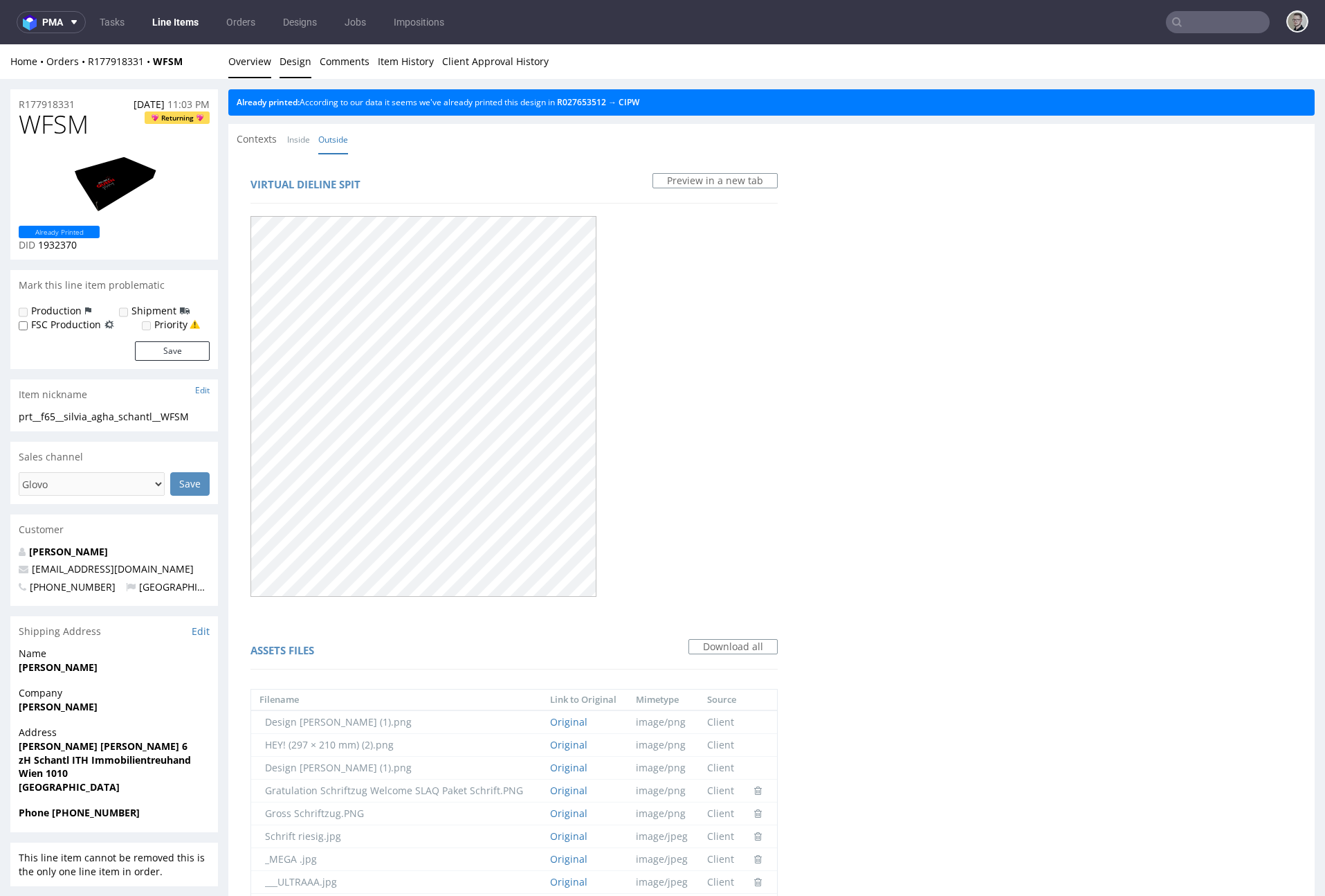
click at [246, 62] on link "Overview" at bounding box center [250, 62] width 43 height 34
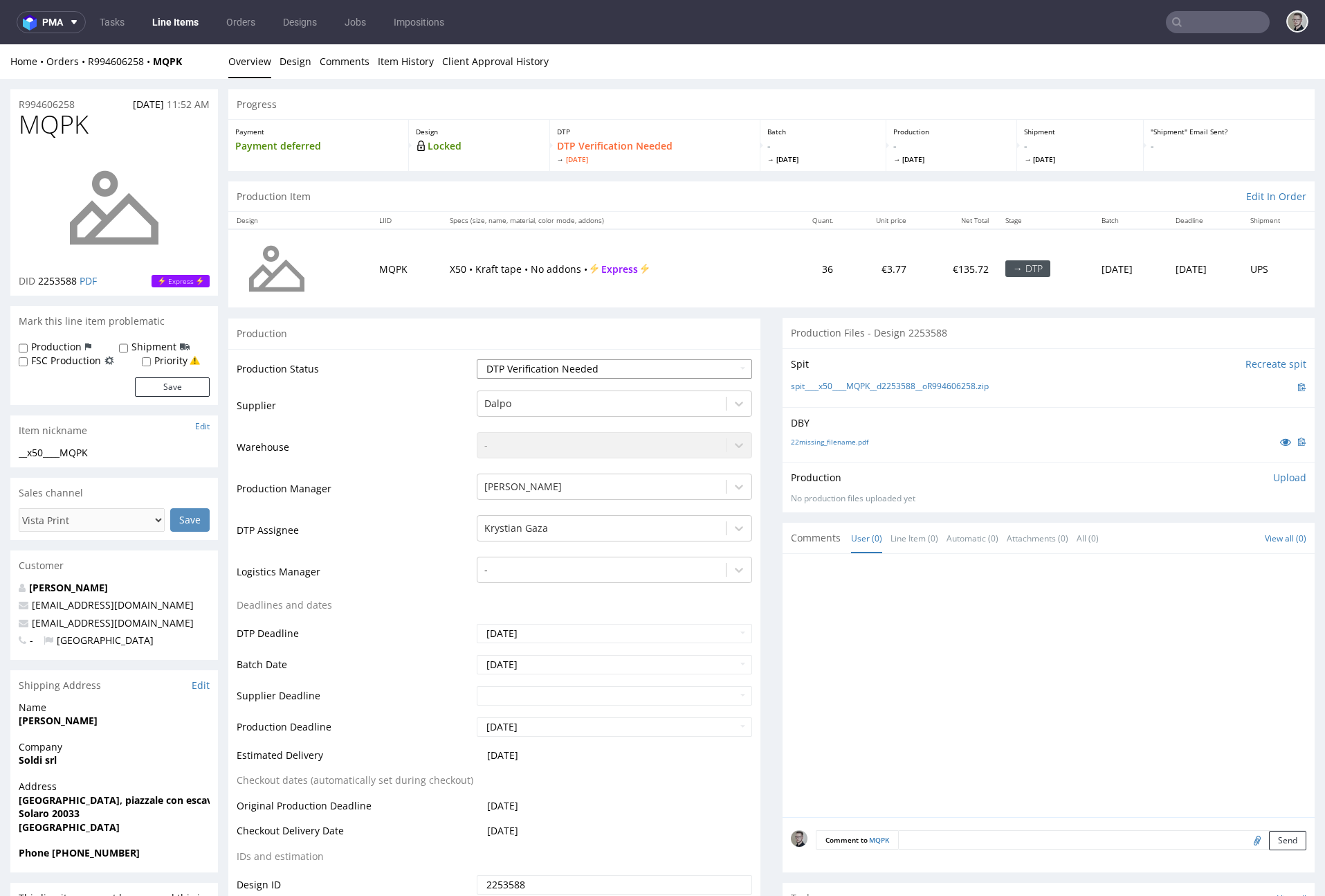
click at [588, 374] on select "Waiting for Artwork Waiting for Diecut Waiting for Mockup Waiting for DTP Waiti…" at bounding box center [614, 368] width 276 height 19
select select "dtp_in_process"
click at [477, 359] on select "Waiting for Artwork Waiting for Diecut Waiting for Mockup Waiting for DTP Waiti…" at bounding box center [614, 368] width 276 height 19
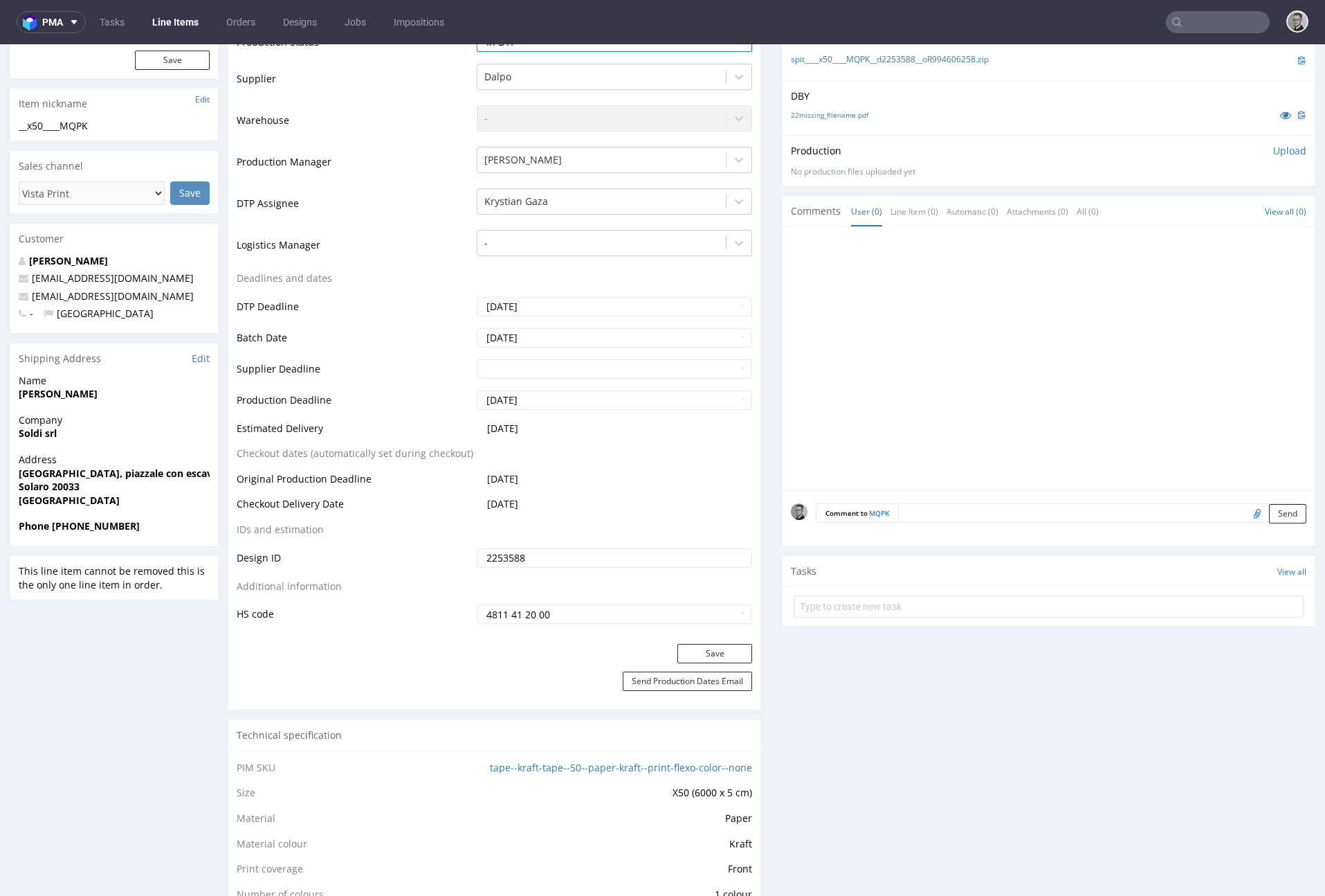
scroll to position [341, 0]
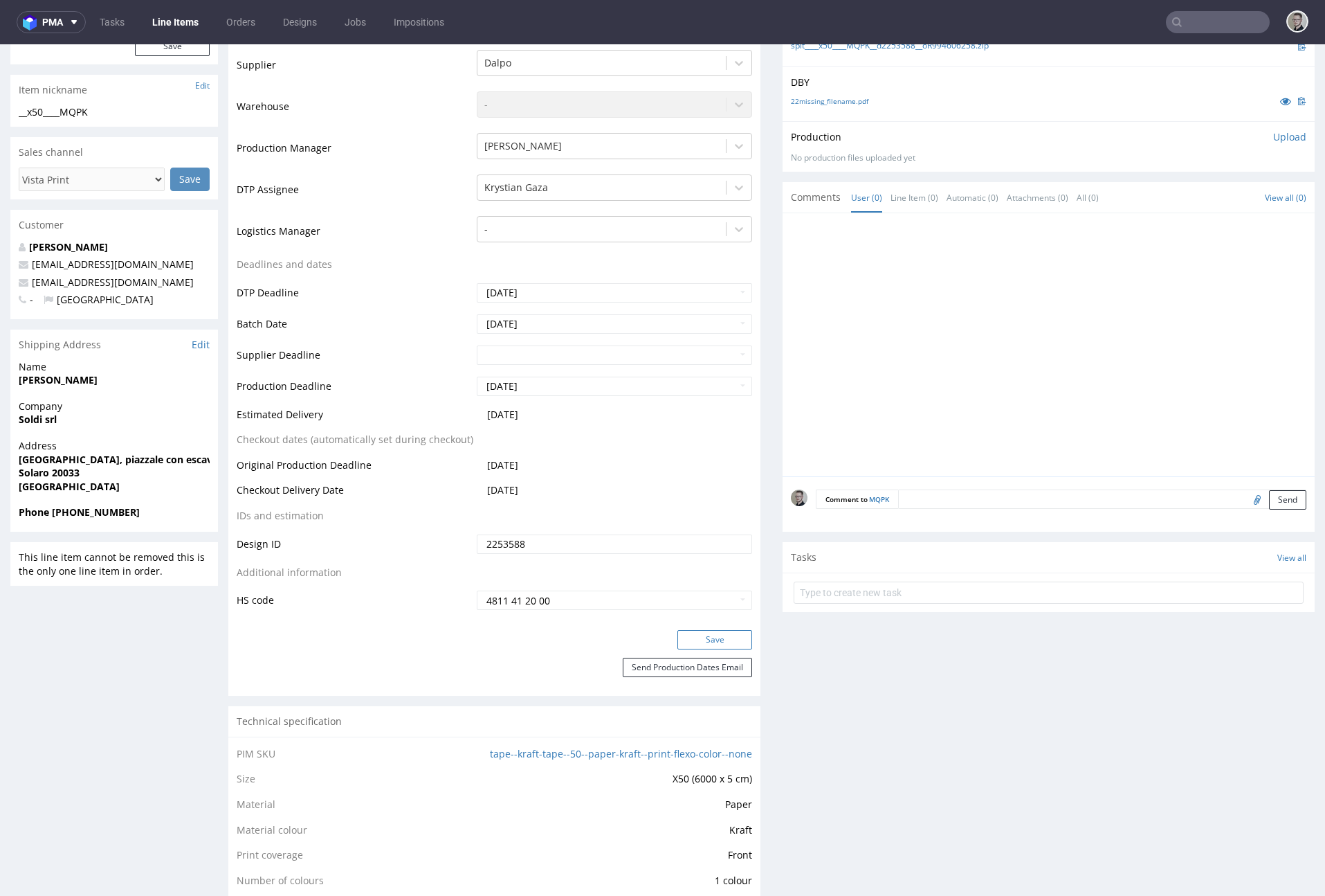
click at [721, 641] on button "Save" at bounding box center [715, 639] width 75 height 19
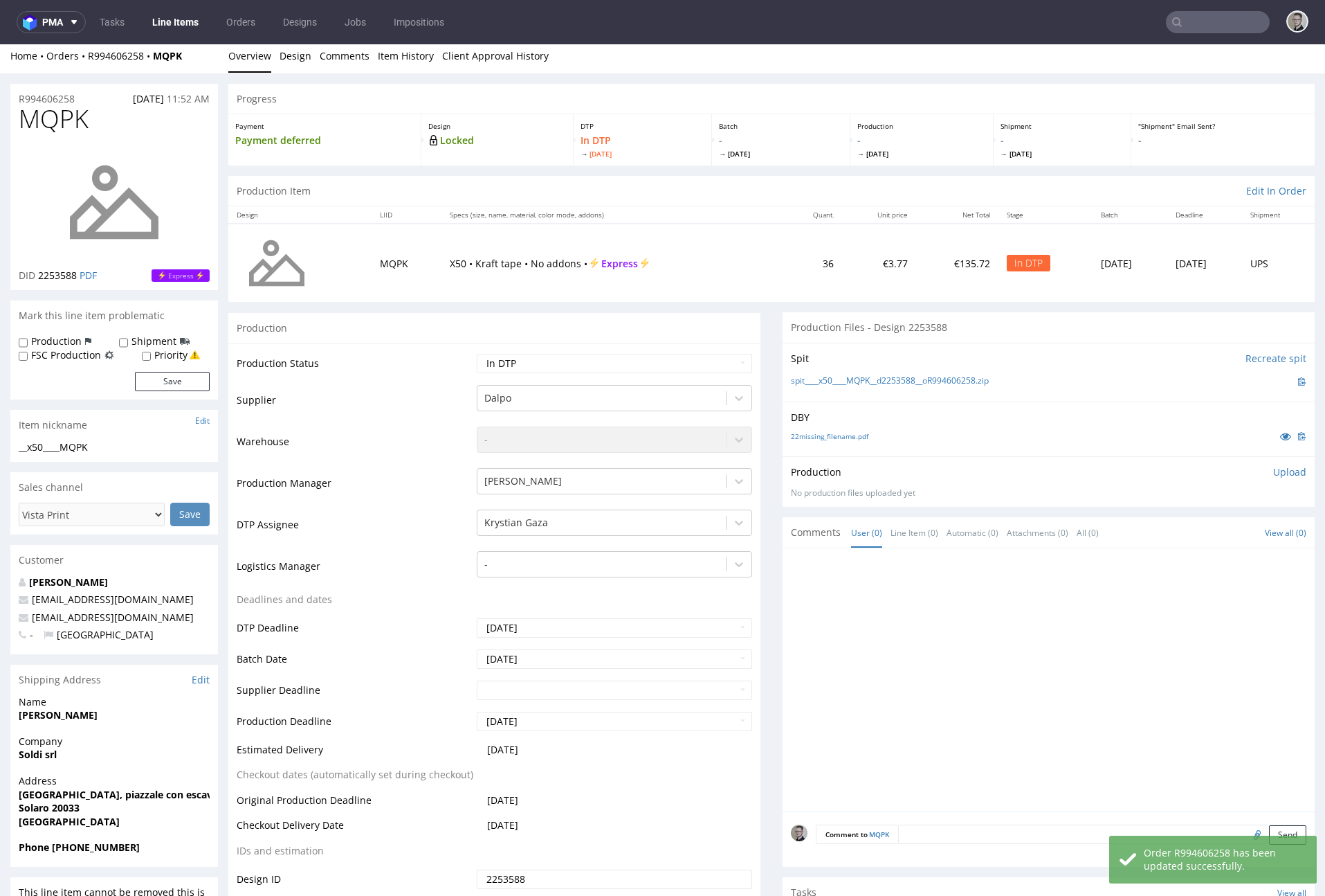
scroll to position [0, 0]
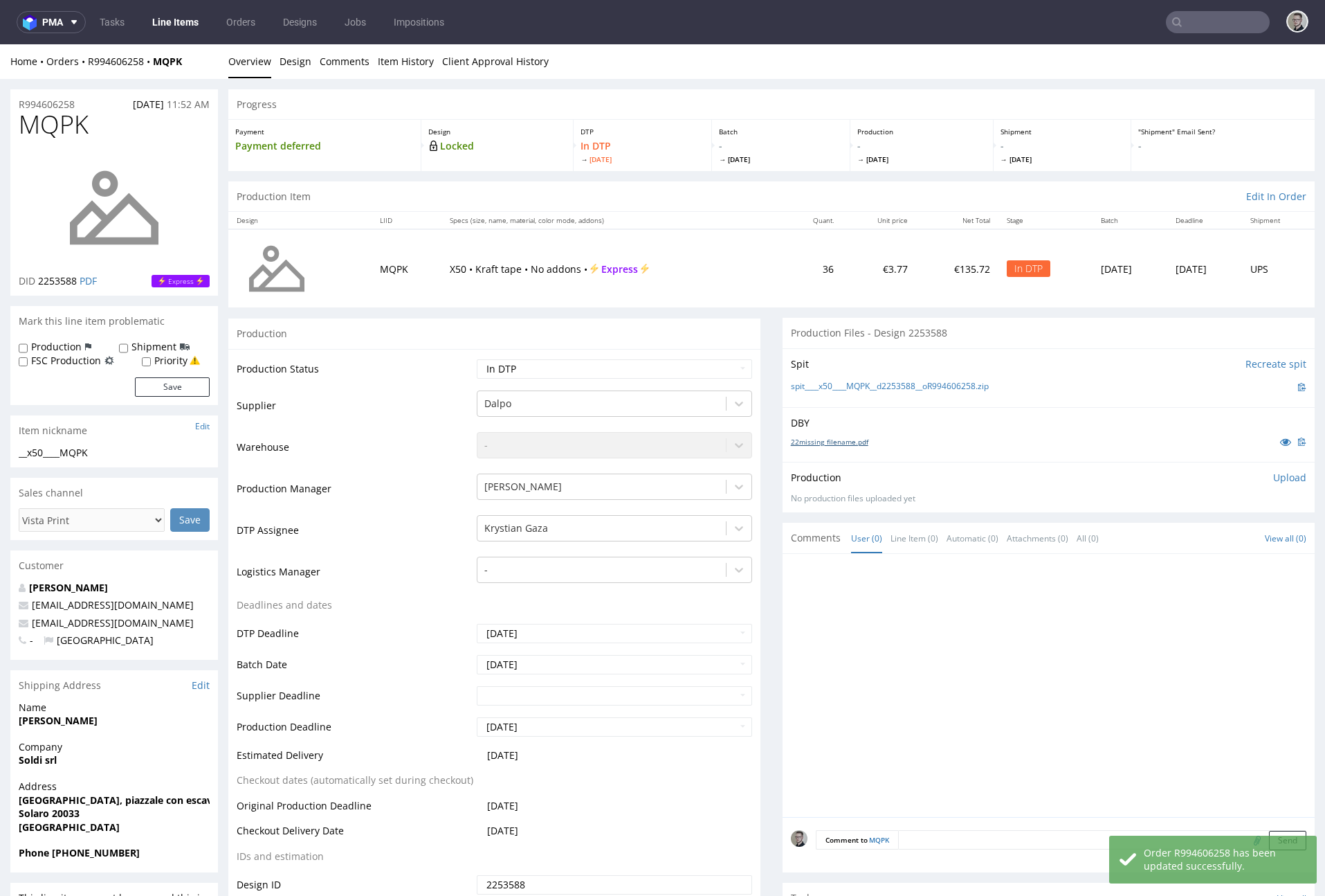
click at [846, 440] on link "22missing_filename.pdf" at bounding box center [830, 442] width 78 height 10
click at [901, 384] on link "spit____x50____MQPK__d2253588__oR994606258.zip" at bounding box center [890, 386] width 198 height 12
click at [300, 70] on link "Design" at bounding box center [295, 62] width 32 height 34
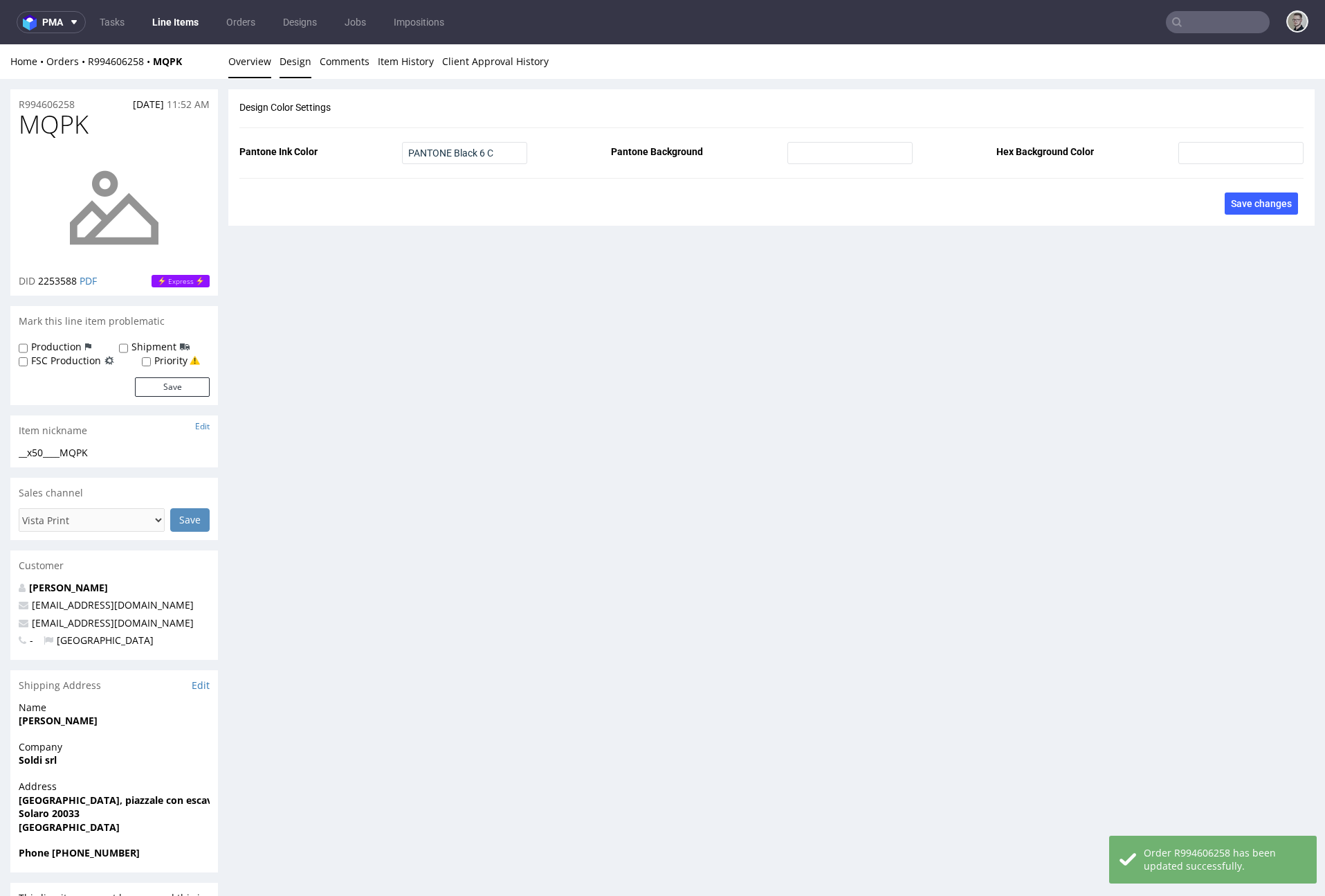
click at [257, 64] on link "Overview" at bounding box center [250, 62] width 43 height 34
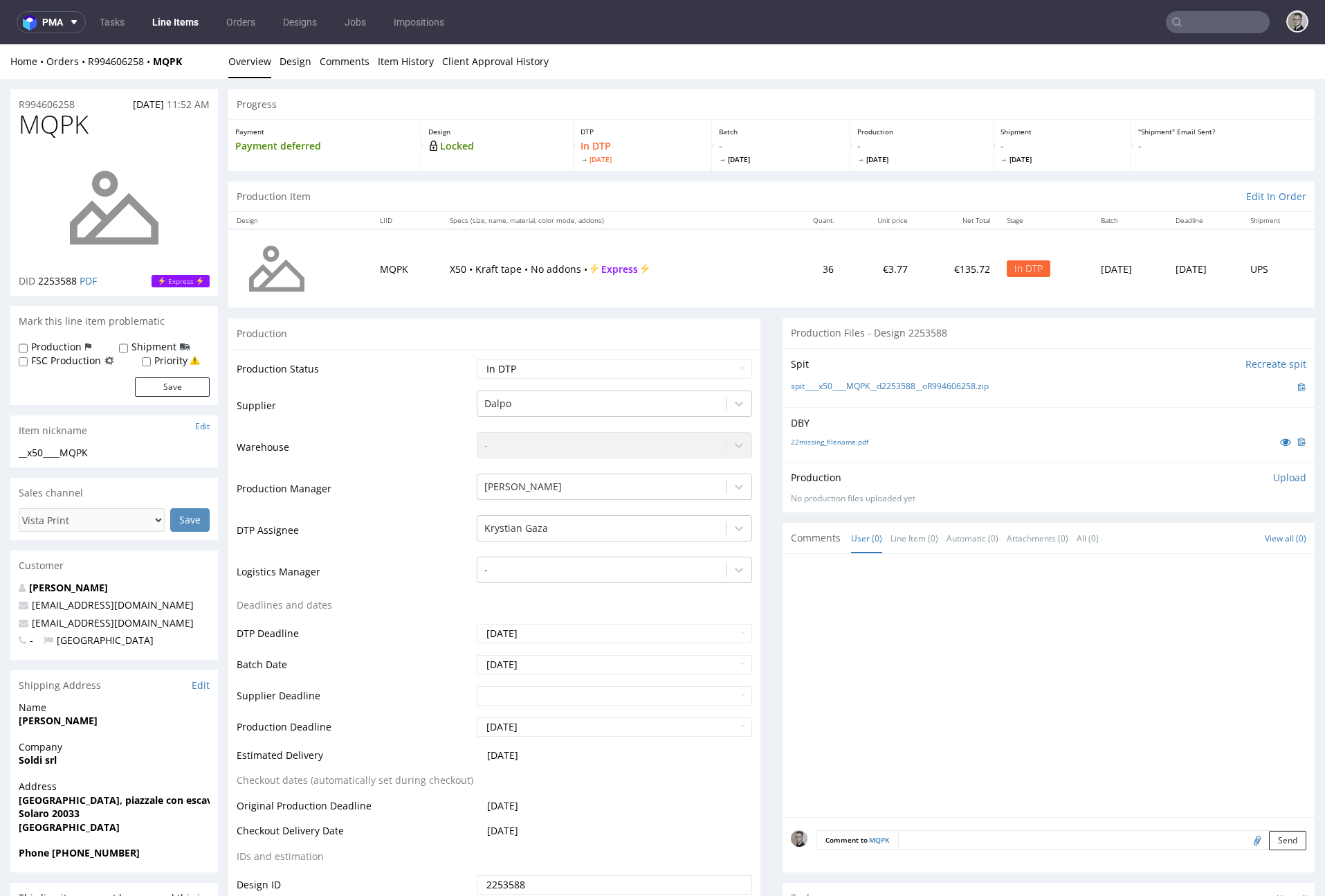
click at [1273, 474] on p "Upload" at bounding box center [1290, 478] width 33 height 14
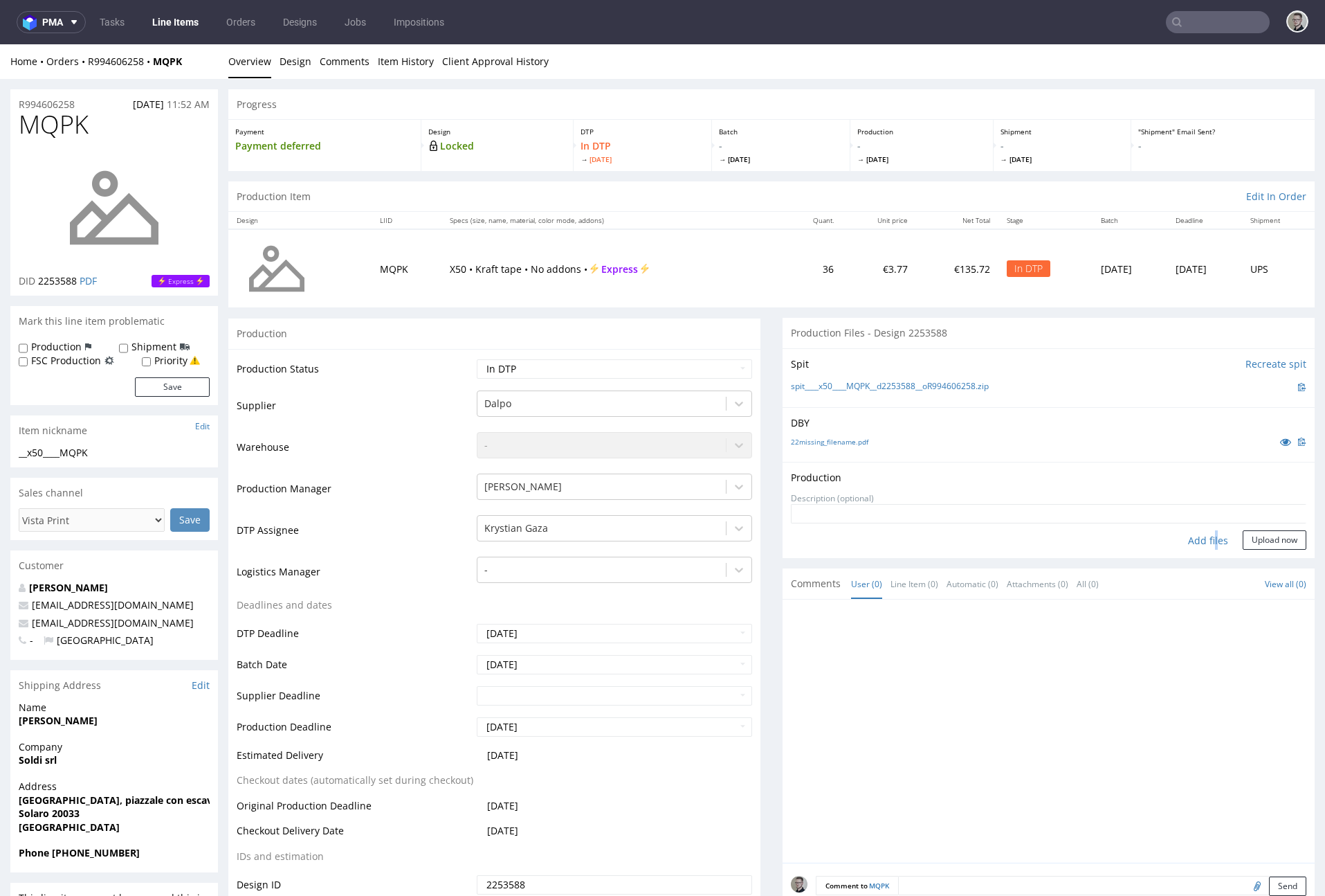
click at [1193, 539] on div "Add files" at bounding box center [1208, 540] width 69 height 21
type input "C:\fakepath\__x50____MQPK__d2253588__oR994606258__latest__outside.pdf"
click at [1259, 549] on button "Upload now" at bounding box center [1275, 540] width 64 height 19
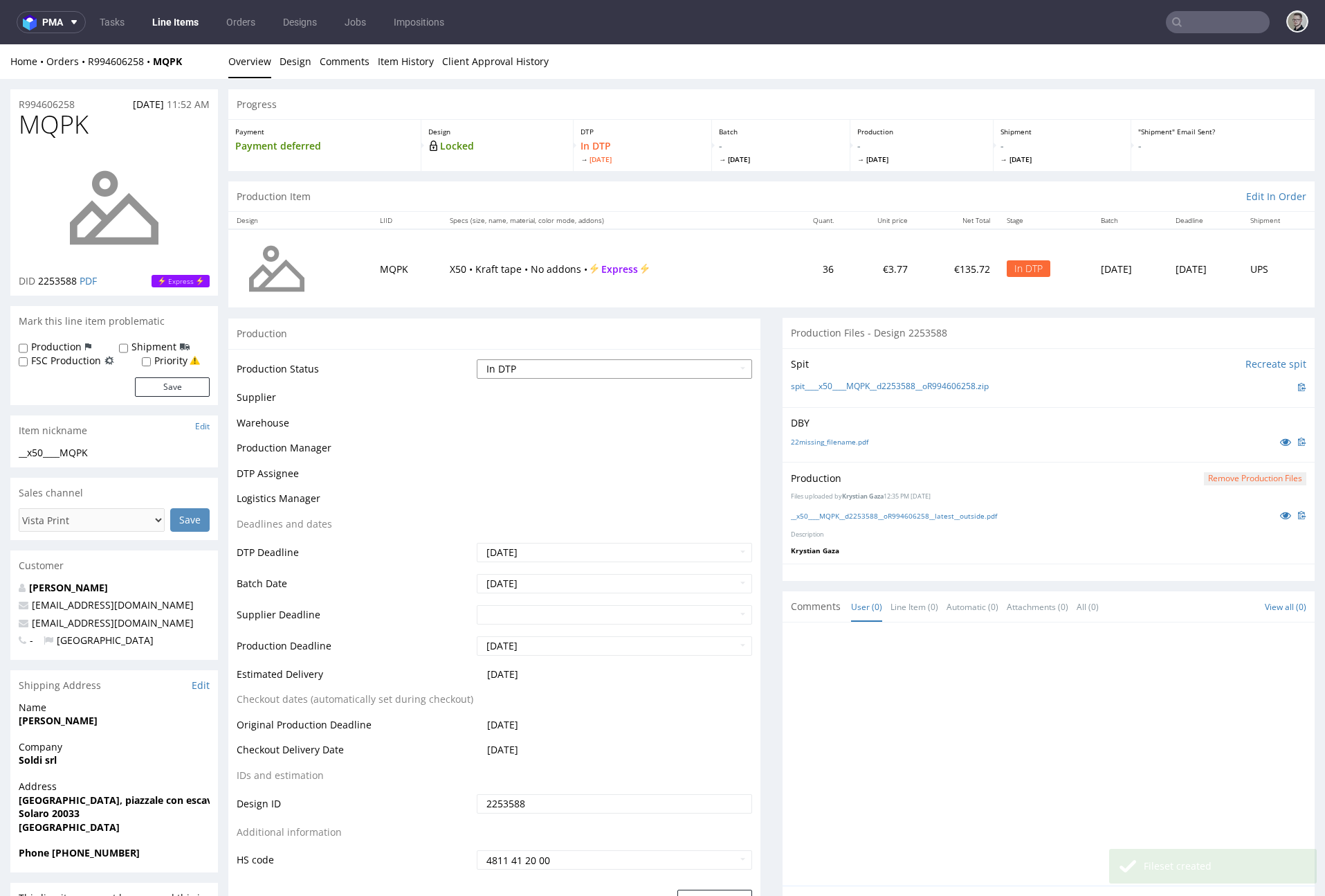
click at [635, 368] on select "Waiting for Artwork Waiting for Diecut Waiting for Mockup Waiting for DTP Waiti…" at bounding box center [614, 368] width 276 height 19
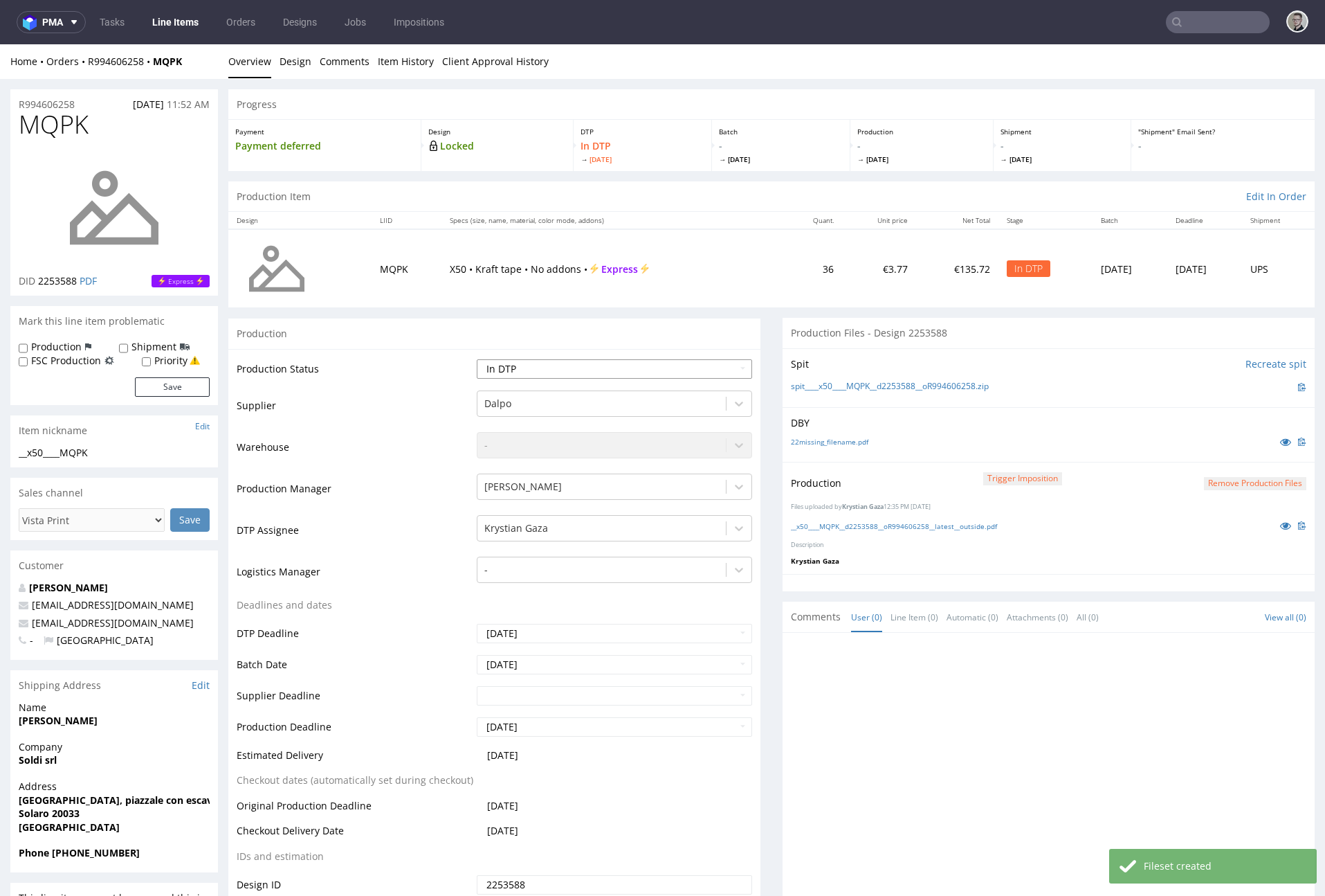
select select "dtp_production_ready"
click at [477, 359] on select "Waiting for Artwork Waiting for Diecut Waiting for Mockup Waiting for DTP Waiti…" at bounding box center [614, 368] width 276 height 19
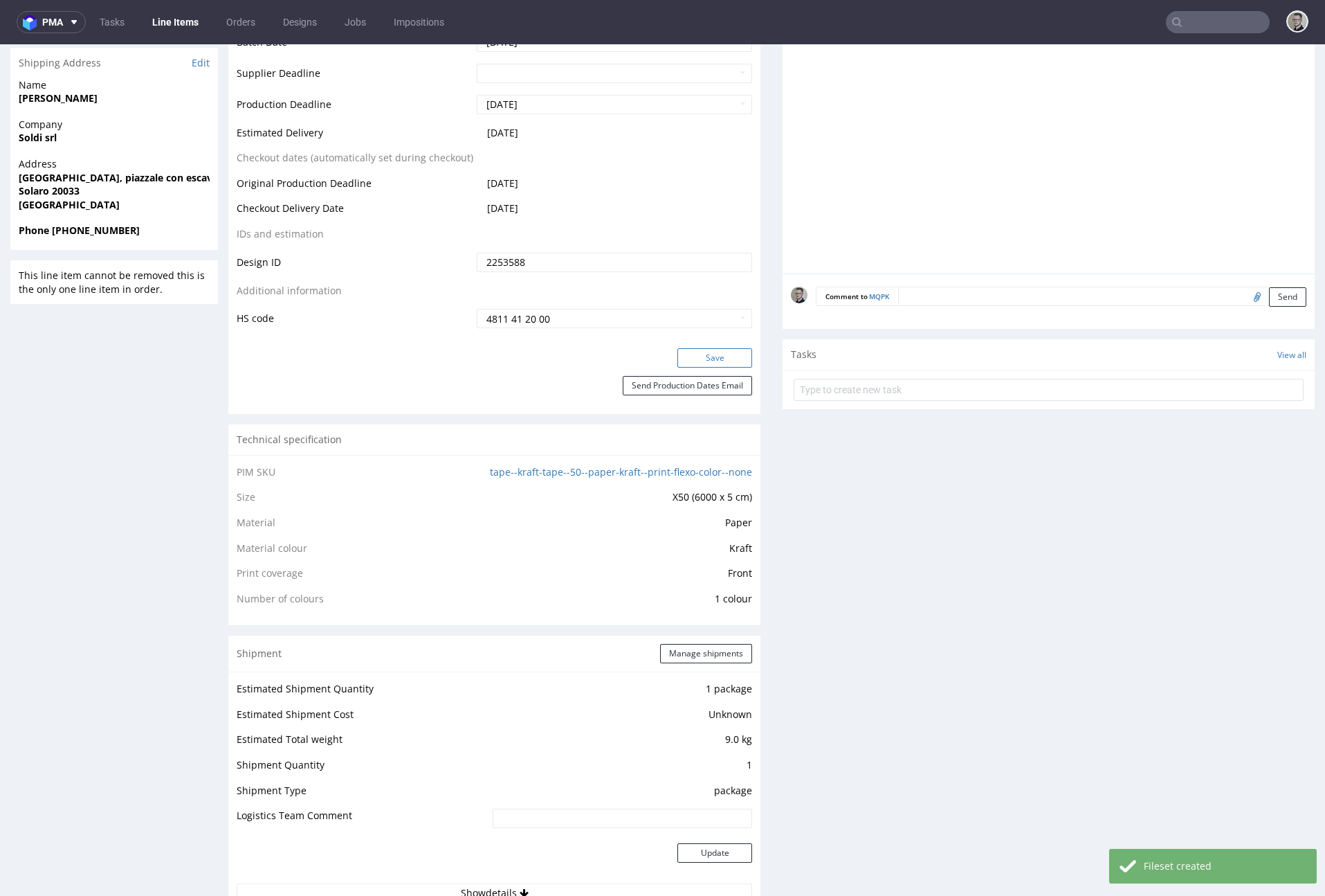
click at [721, 363] on button "Save" at bounding box center [715, 357] width 75 height 19
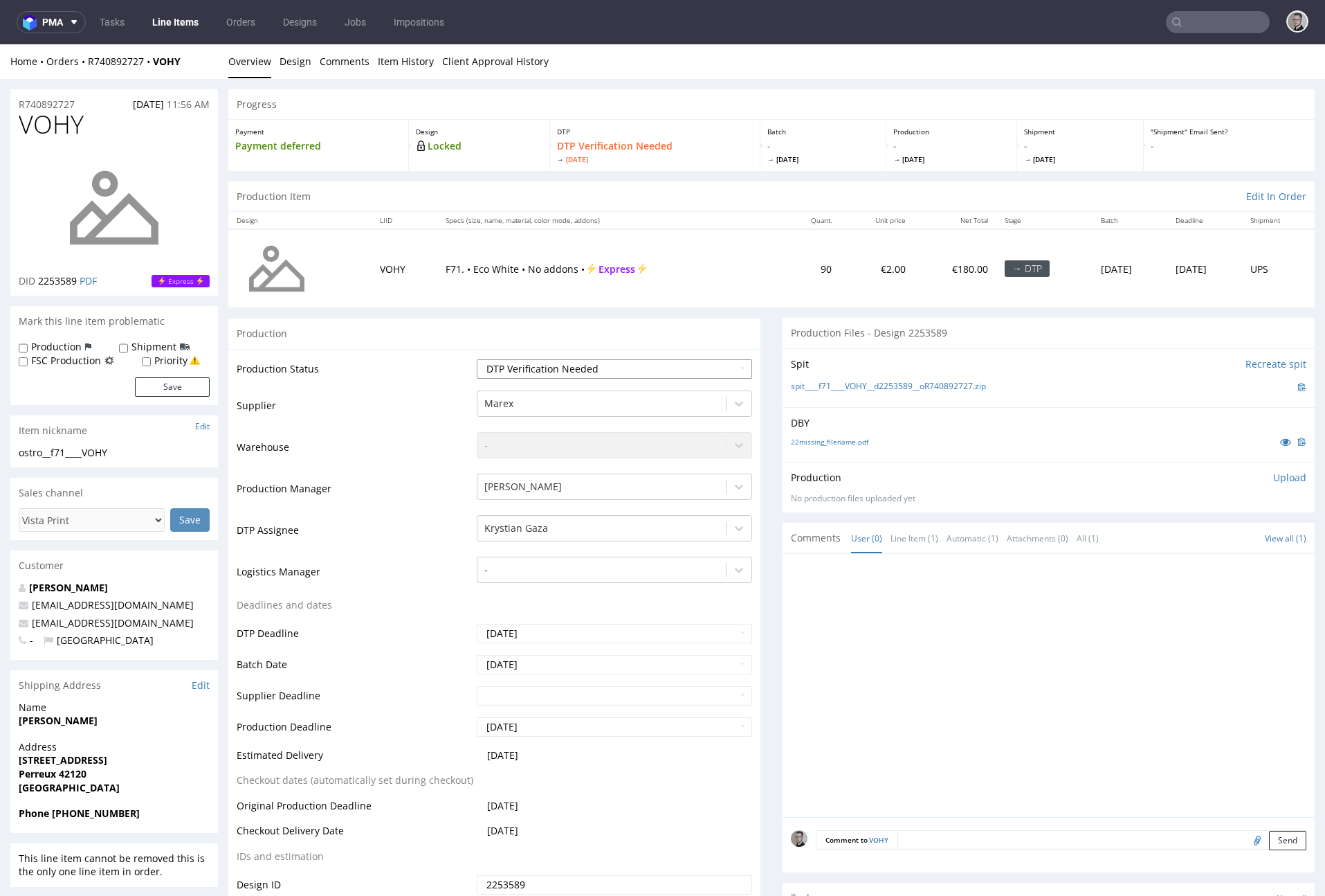
click at [596, 370] on select "Waiting for Artwork Waiting for Diecut Waiting for Mockup Waiting for DTP Waiti…" at bounding box center [614, 368] width 276 height 19
select select "dtp_in_process"
click at [477, 359] on select "Waiting for Artwork Waiting for Diecut Waiting for Mockup Waiting for DTP Waiti…" at bounding box center [614, 368] width 276 height 19
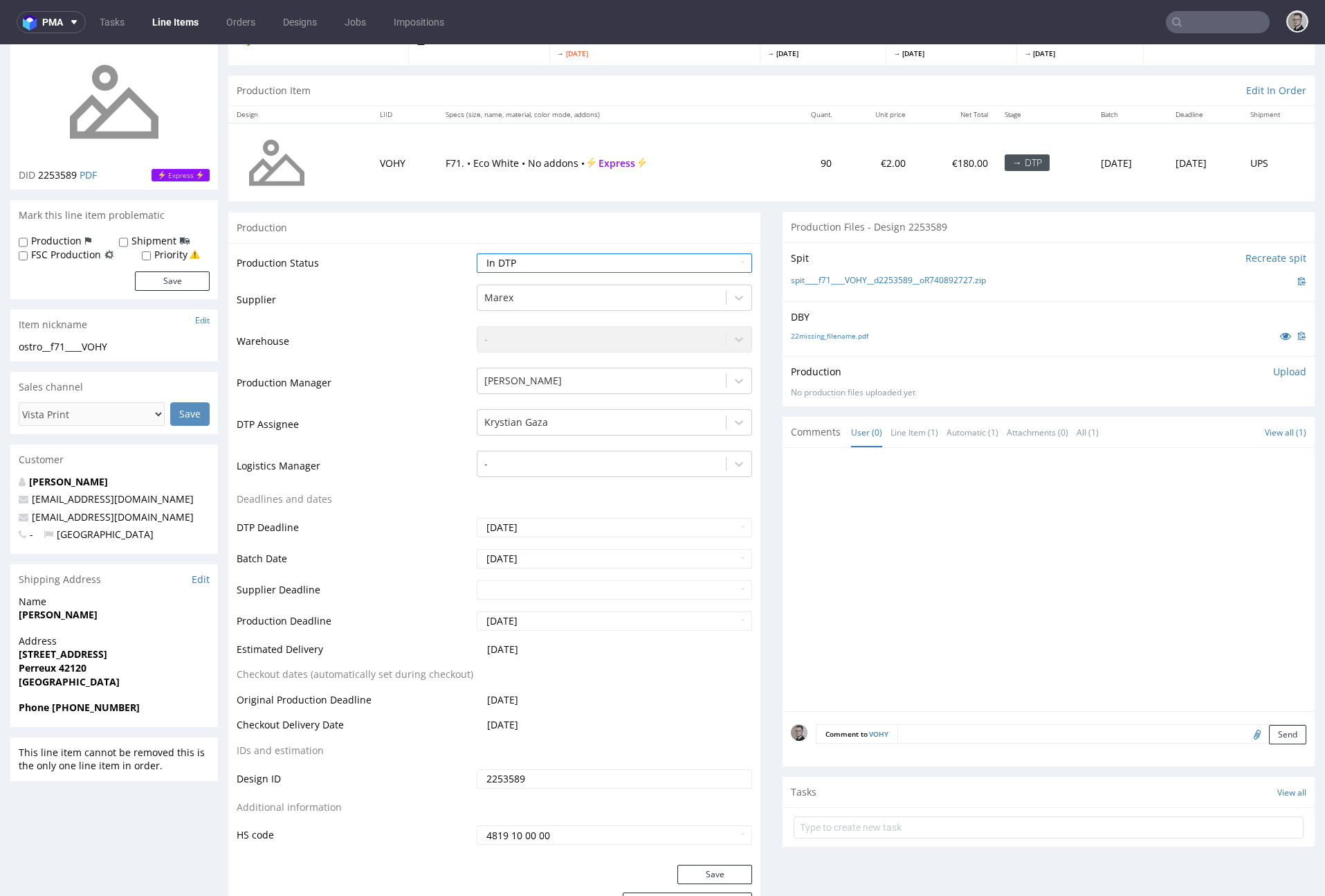
scroll to position [241, 0]
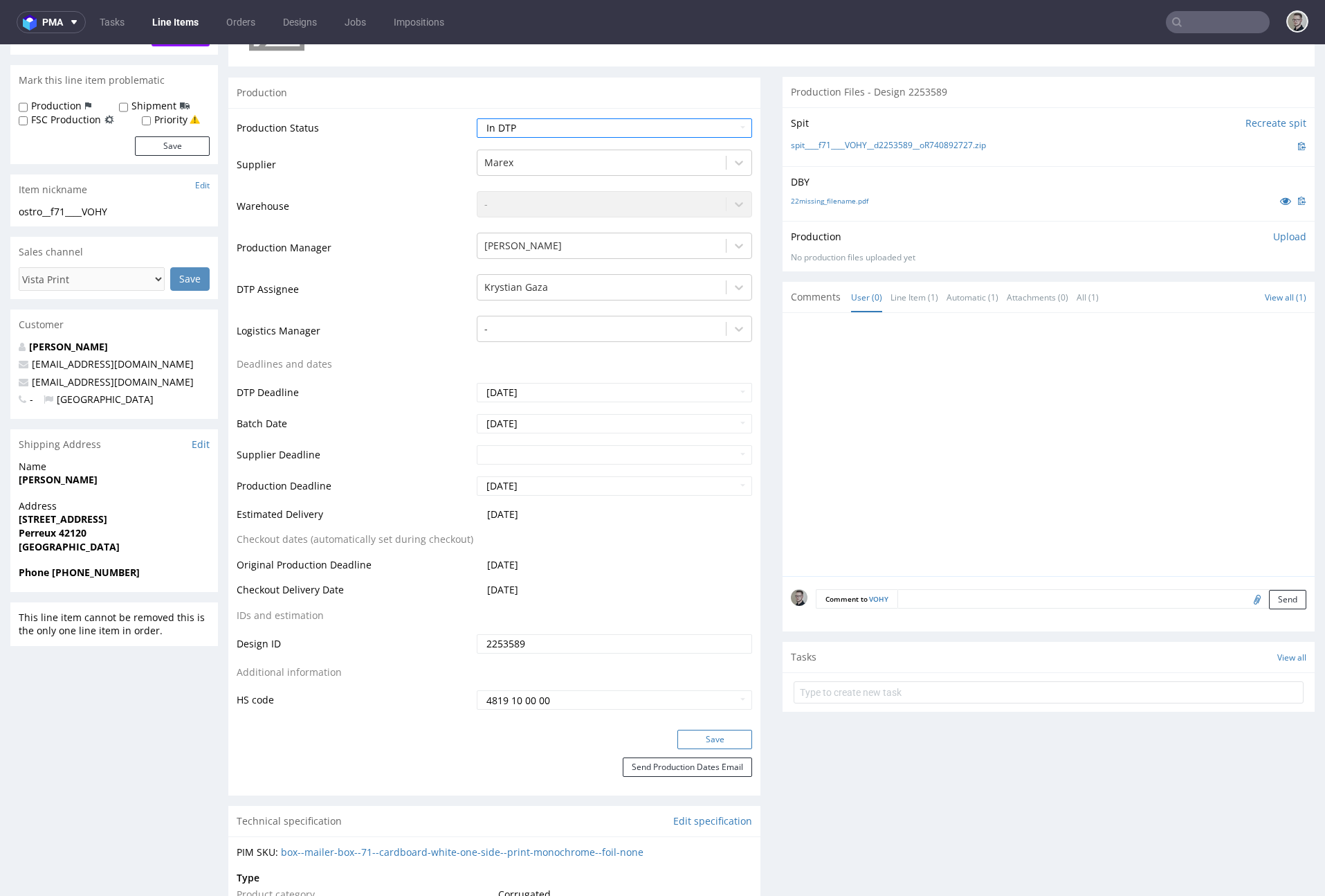
click at [718, 736] on button "Save" at bounding box center [715, 739] width 75 height 19
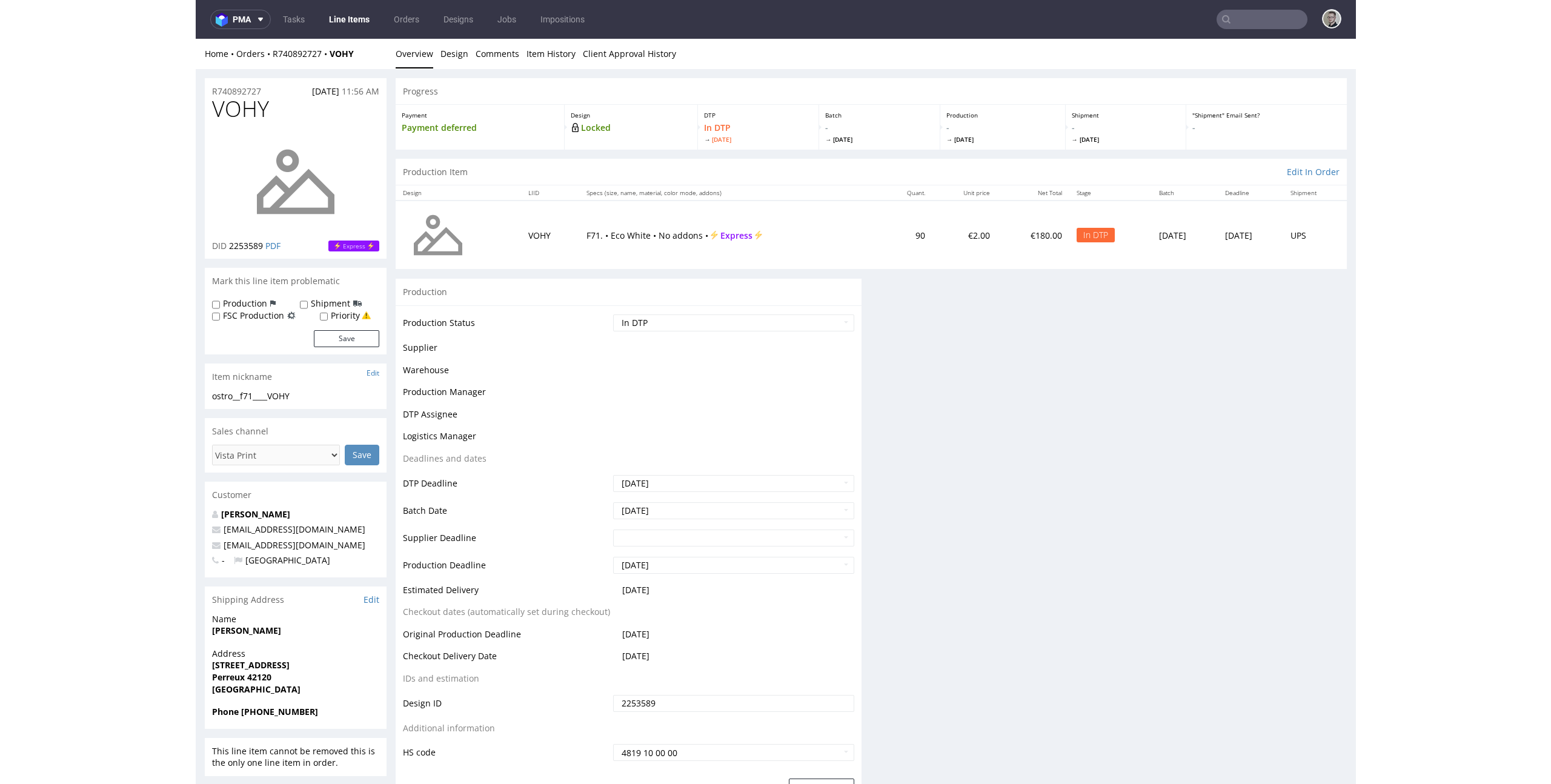
scroll to position [0, 0]
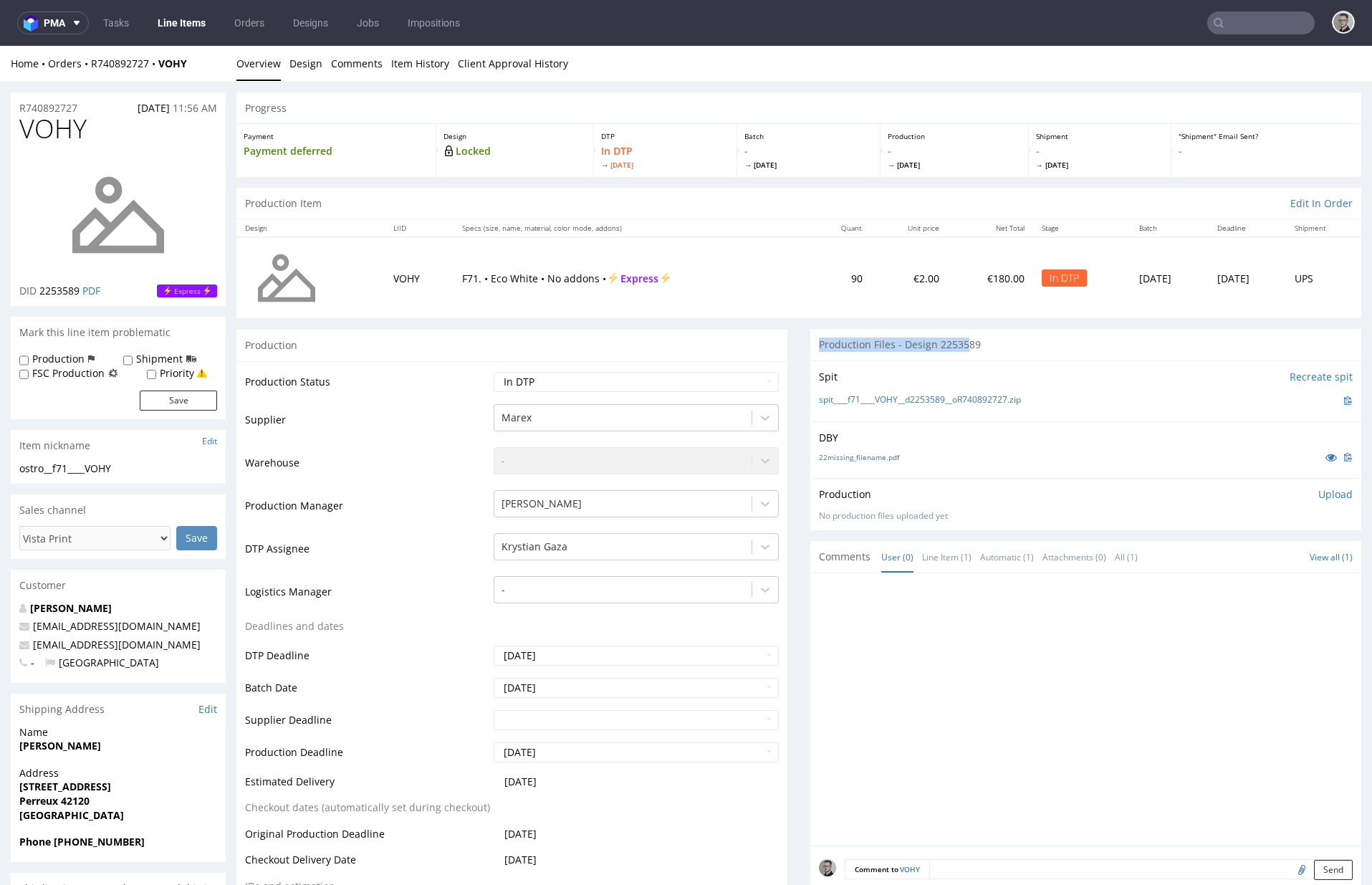
drag, startPoint x: 960, startPoint y: 349, endPoint x: 1144, endPoint y: 332, distance: 184.8
click at [1132, 333] on div "Production Files - Design 2253589" at bounding box center [1086, 344] width 551 height 31
click at [1136, 337] on div "Production Files - Design 2253589" at bounding box center [1086, 344] width 551 height 31
drag, startPoint x: 816, startPoint y: 340, endPoint x: 1017, endPoint y: 358, distance: 201.8
click at [966, 355] on div "Production Files - Design 2253589" at bounding box center [1086, 344] width 551 height 31
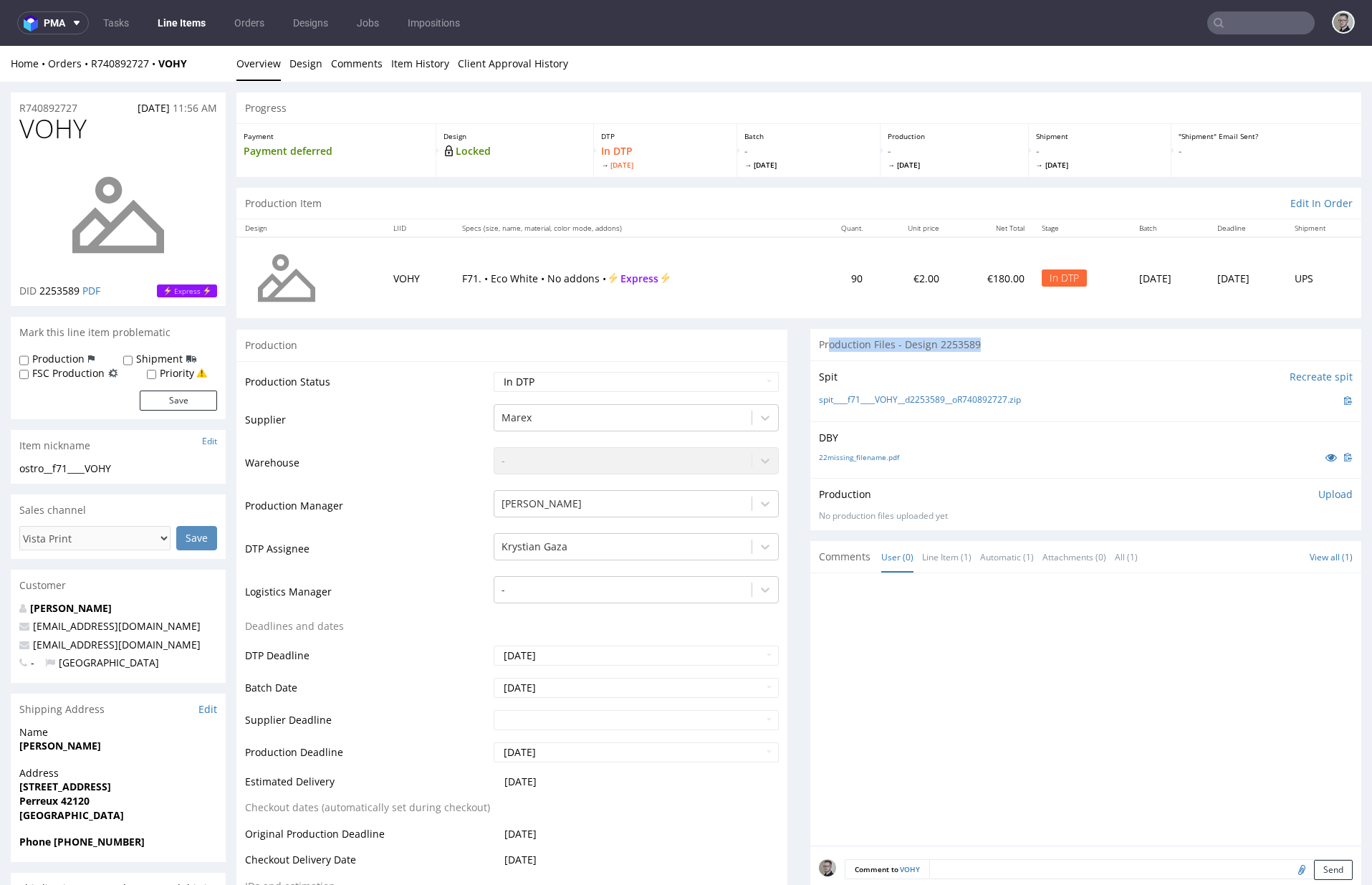
click at [1006, 348] on div "Production Files - Design 2253589" at bounding box center [1086, 344] width 551 height 31
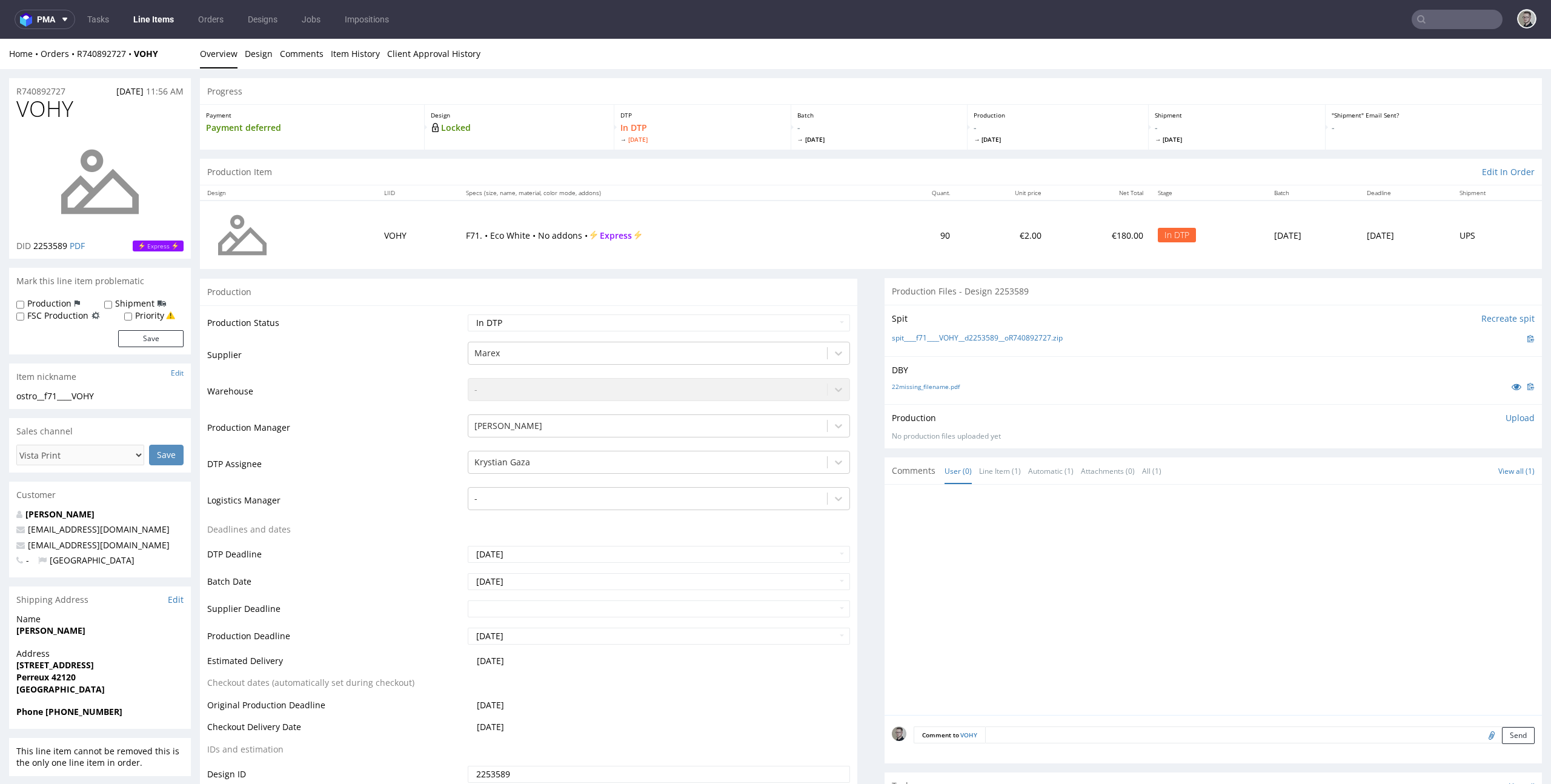
drag, startPoint x: 1012, startPoint y: 302, endPoint x: 1180, endPoint y: 307, distance: 168.1
click at [1055, 307] on section "Production Files - Design 2253589 Spit Recreate spit spit____f71____VOHY__d2253…" at bounding box center [1213, 363] width 657 height 170
click at [1159, 307] on div "Spit Recreate spit spit____f71____VOHY__d2253589__oR740892727.zip" at bounding box center [1213, 330] width 657 height 51
click at [572, 256] on td "F71. • Eco White • No addons • Express" at bounding box center [672, 235] width 426 height 69
click at [636, 226] on td "F71. • Eco White • No addons • Express" at bounding box center [672, 235] width 426 height 69
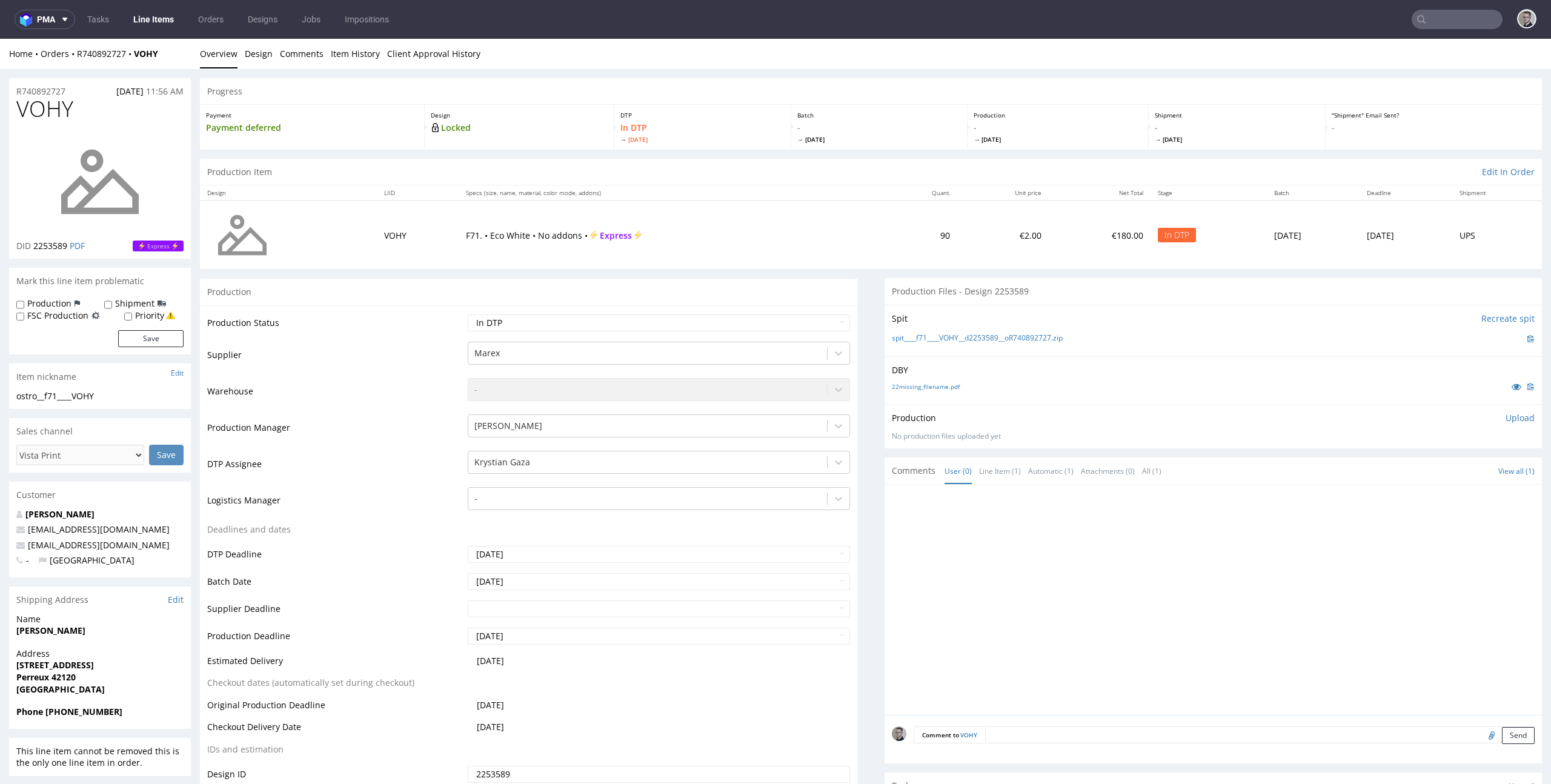
click at [1159, 291] on div "Production Files - Design 2253589" at bounding box center [1213, 291] width 657 height 27
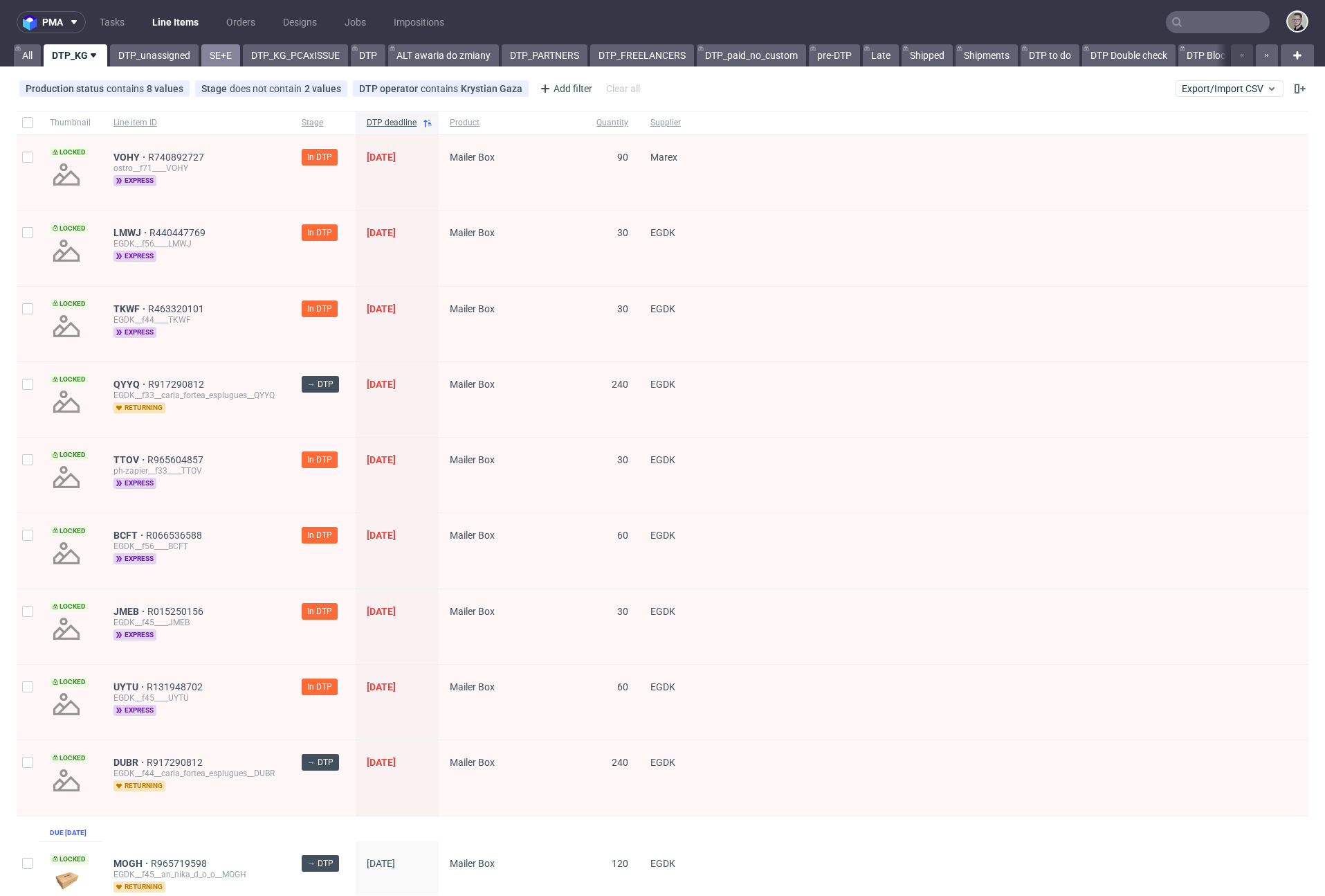
click at [233, 61] on link "SE+E" at bounding box center [221, 55] width 39 height 22
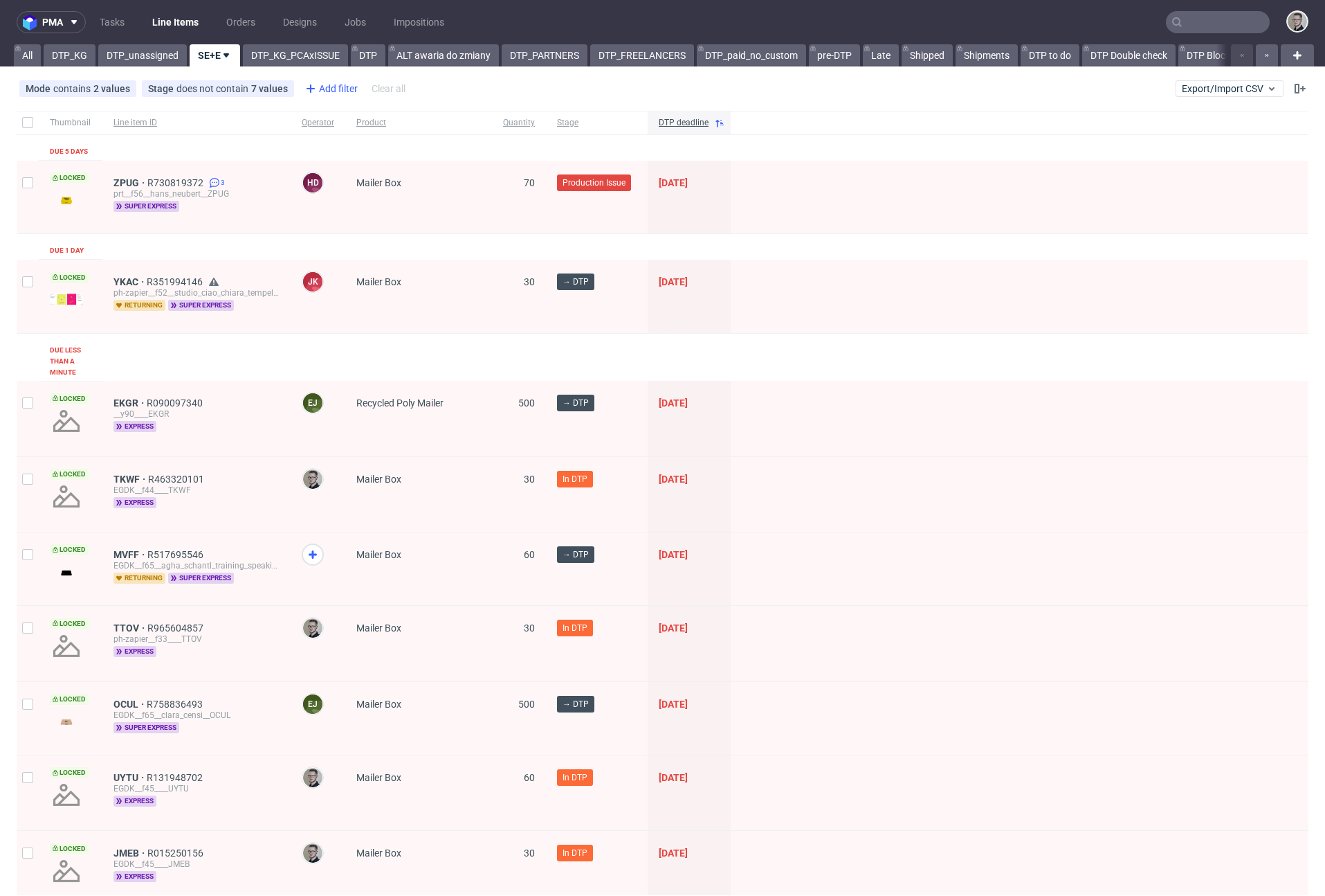
click at [324, 87] on div "Add filter" at bounding box center [330, 88] width 61 height 22
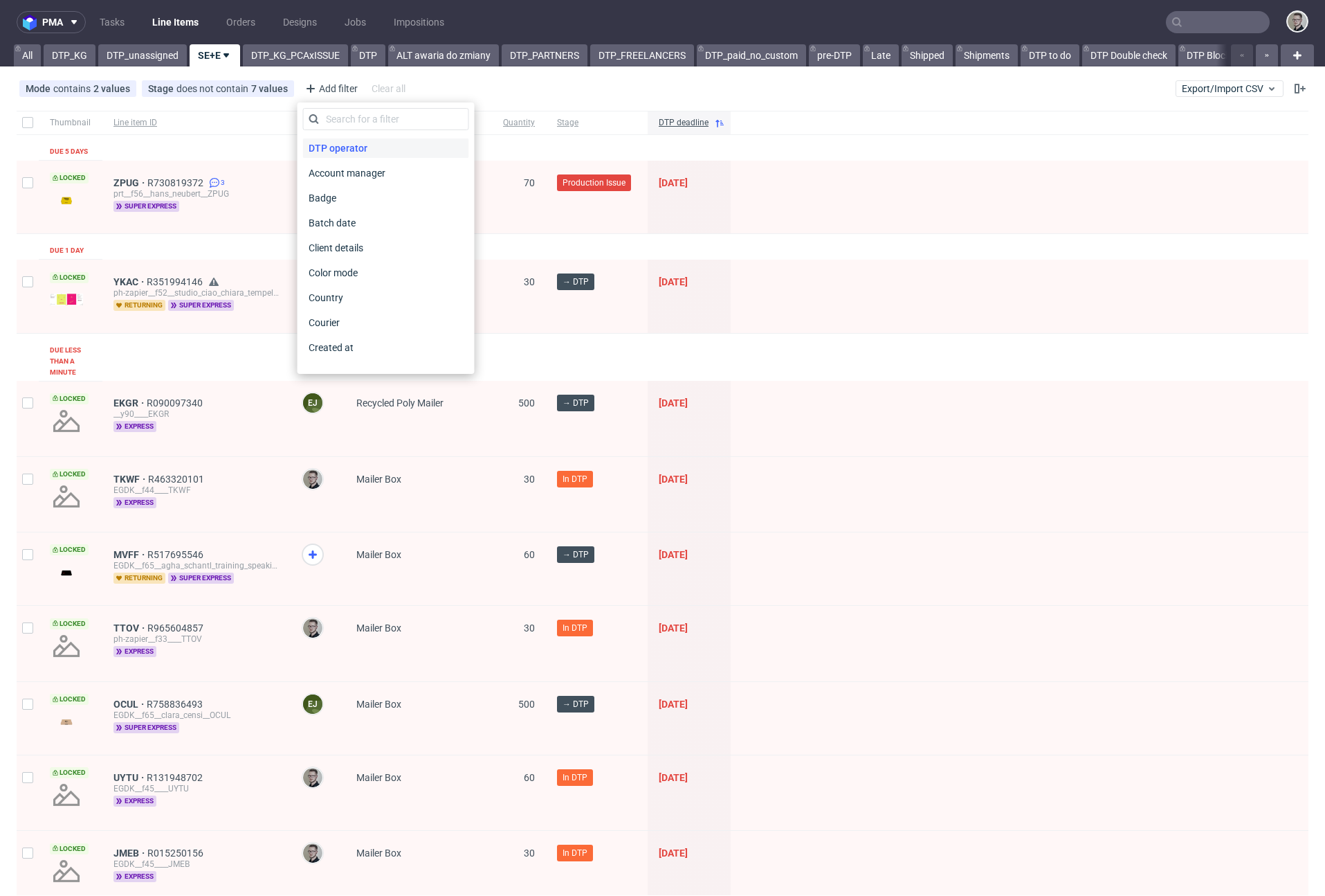
click at [363, 144] on span "DTP operator" at bounding box center [338, 148] width 70 height 19
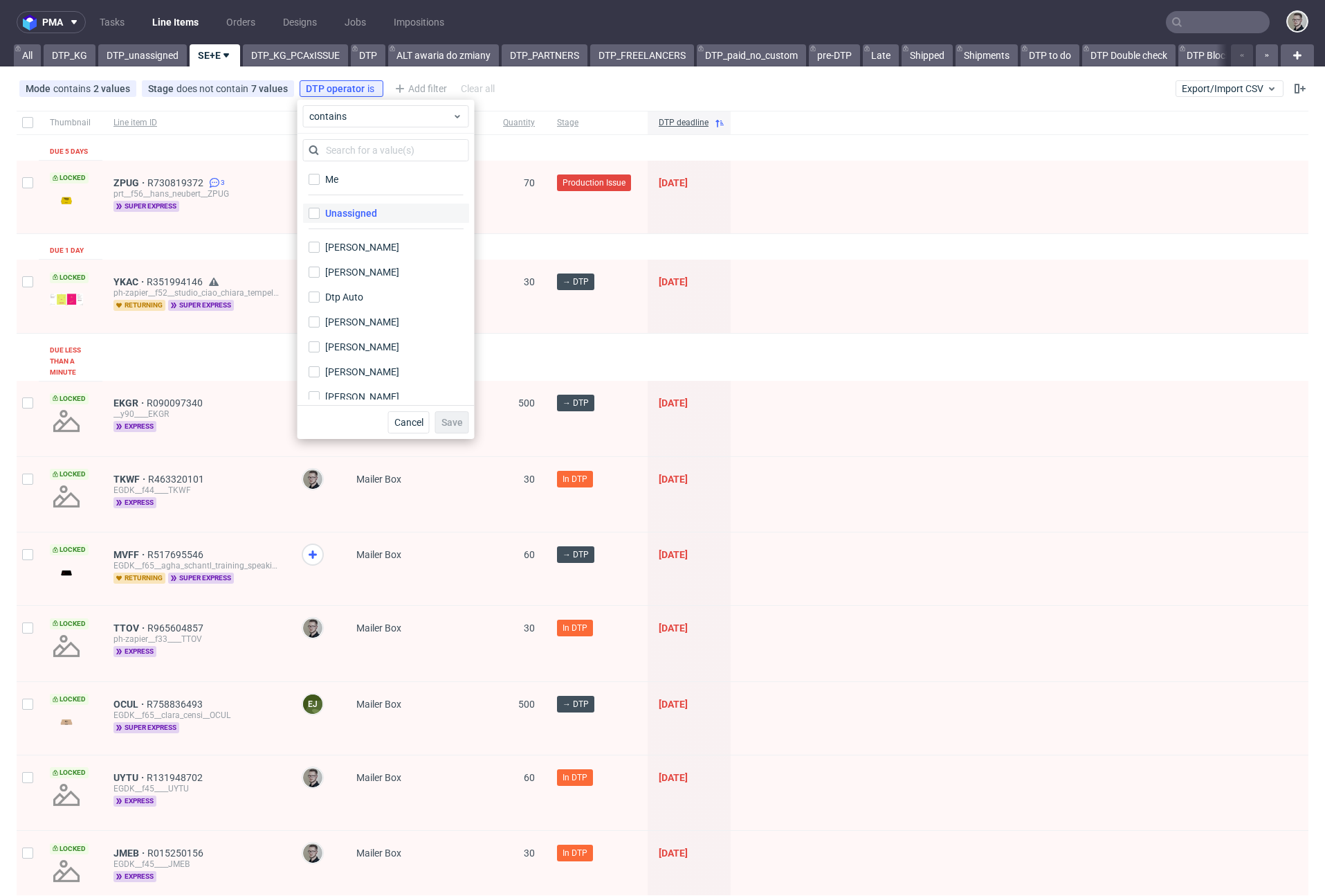
click at [398, 208] on label "Unassigned" at bounding box center [386, 213] width 166 height 19
click at [320, 208] on input "Unassigned" at bounding box center [315, 214] width 11 height 11
checkbox input "true"
click at [455, 421] on span "Save" at bounding box center [452, 422] width 21 height 10
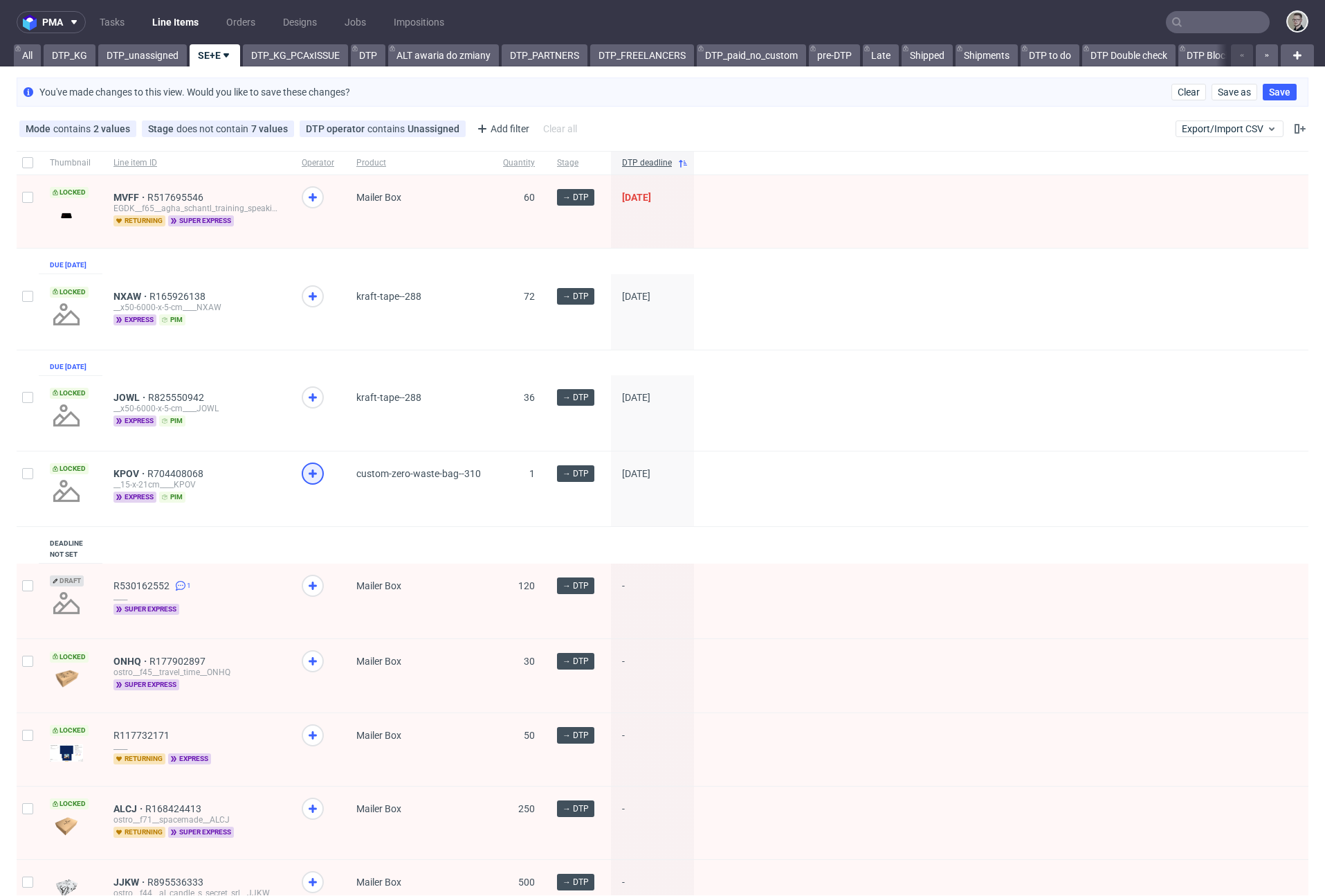
click at [316, 482] on icon at bounding box center [313, 473] width 16 height 16
drag, startPoint x: 319, startPoint y: 428, endPoint x: 311, endPoint y: 416, distance: 14.4
click at [318, 427] on span at bounding box center [318, 410] width 33 height 48
drag, startPoint x: 311, startPoint y: 416, endPoint x: 304, endPoint y: 388, distance: 28.9
click at [311, 402] on use at bounding box center [313, 397] width 8 height 8
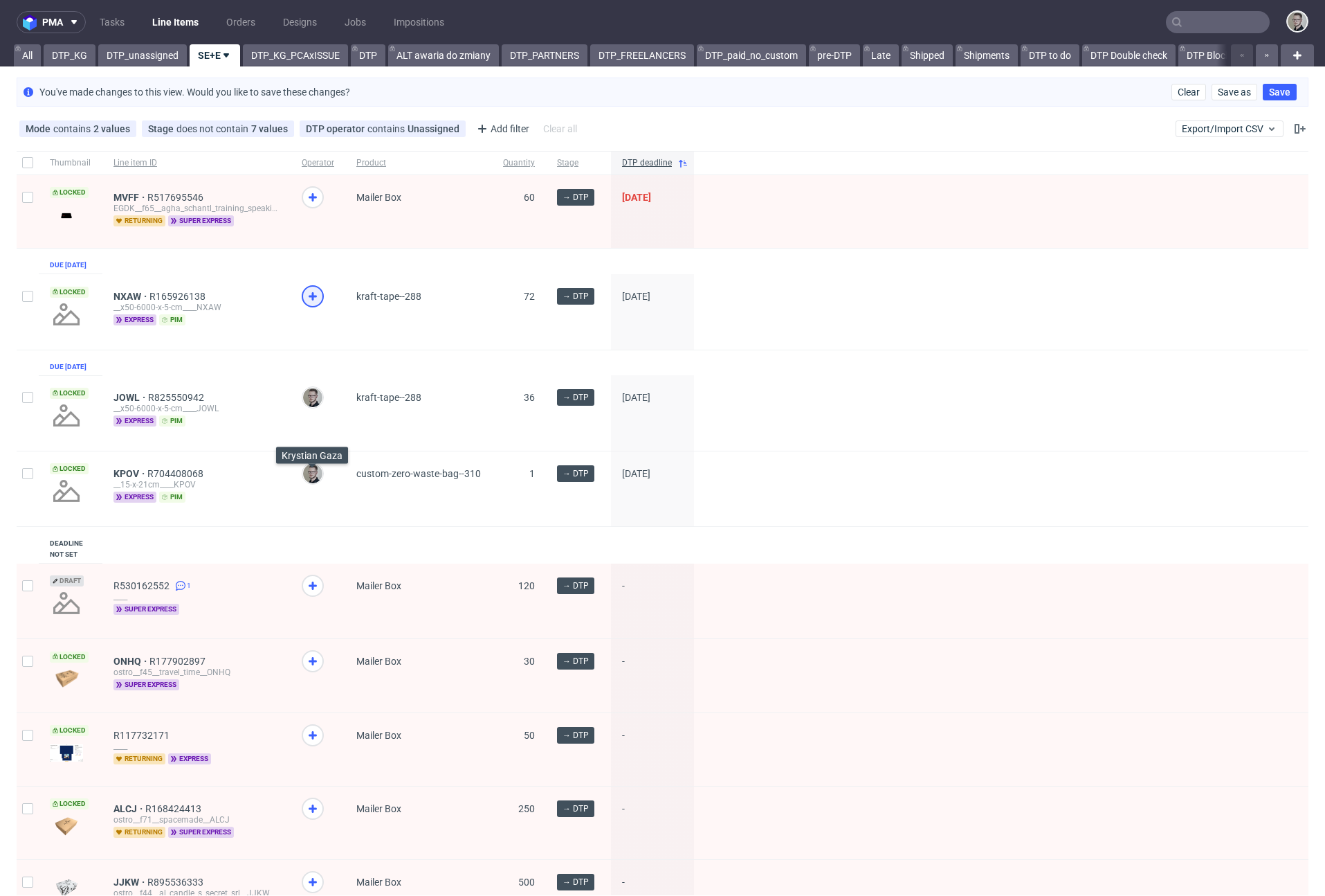
click at [311, 305] on icon at bounding box center [313, 296] width 16 height 16
click at [124, 50] on link "DTP_unassigned" at bounding box center [142, 55] width 88 height 22
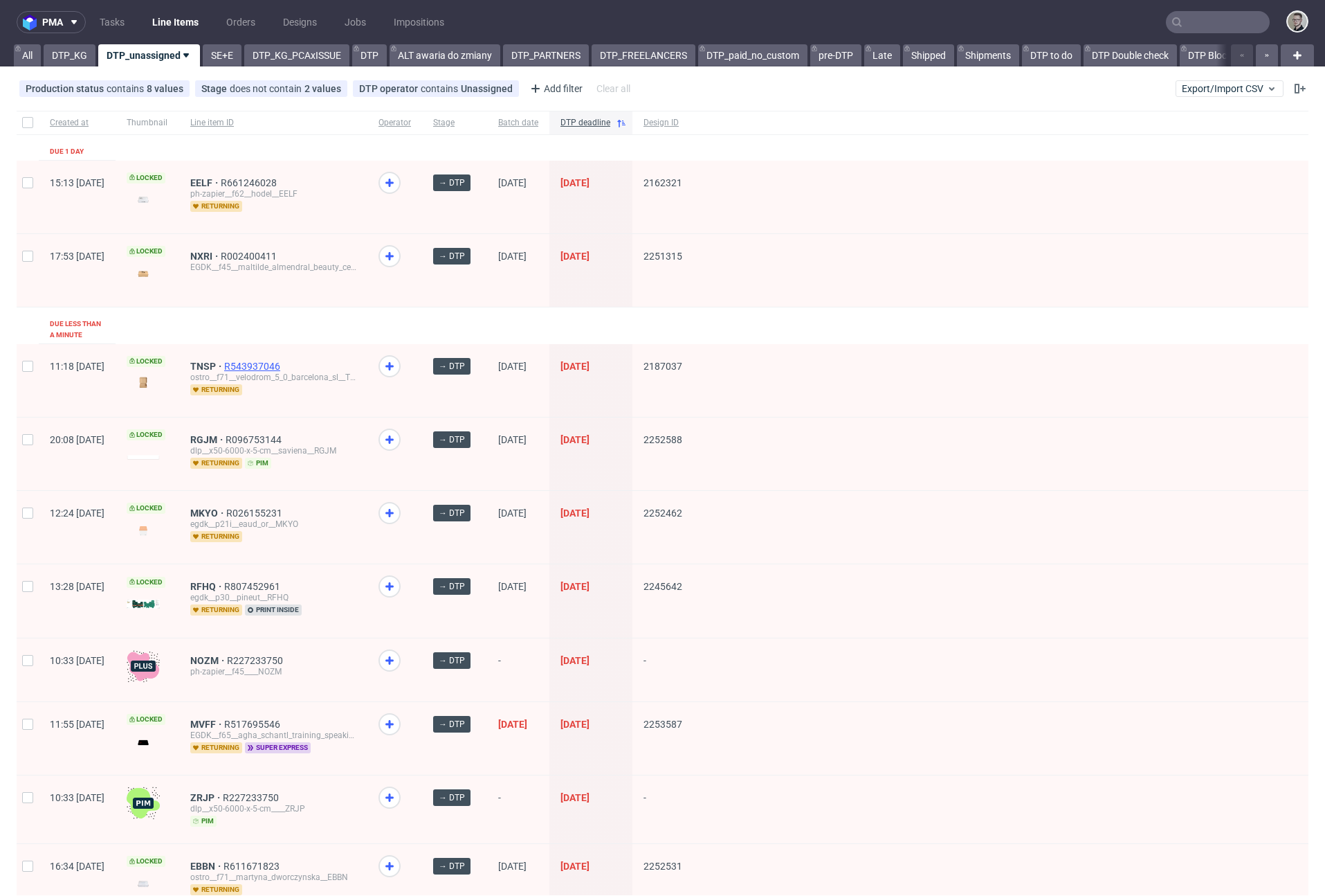
click at [283, 361] on span "R543937046" at bounding box center [253, 366] width 59 height 11
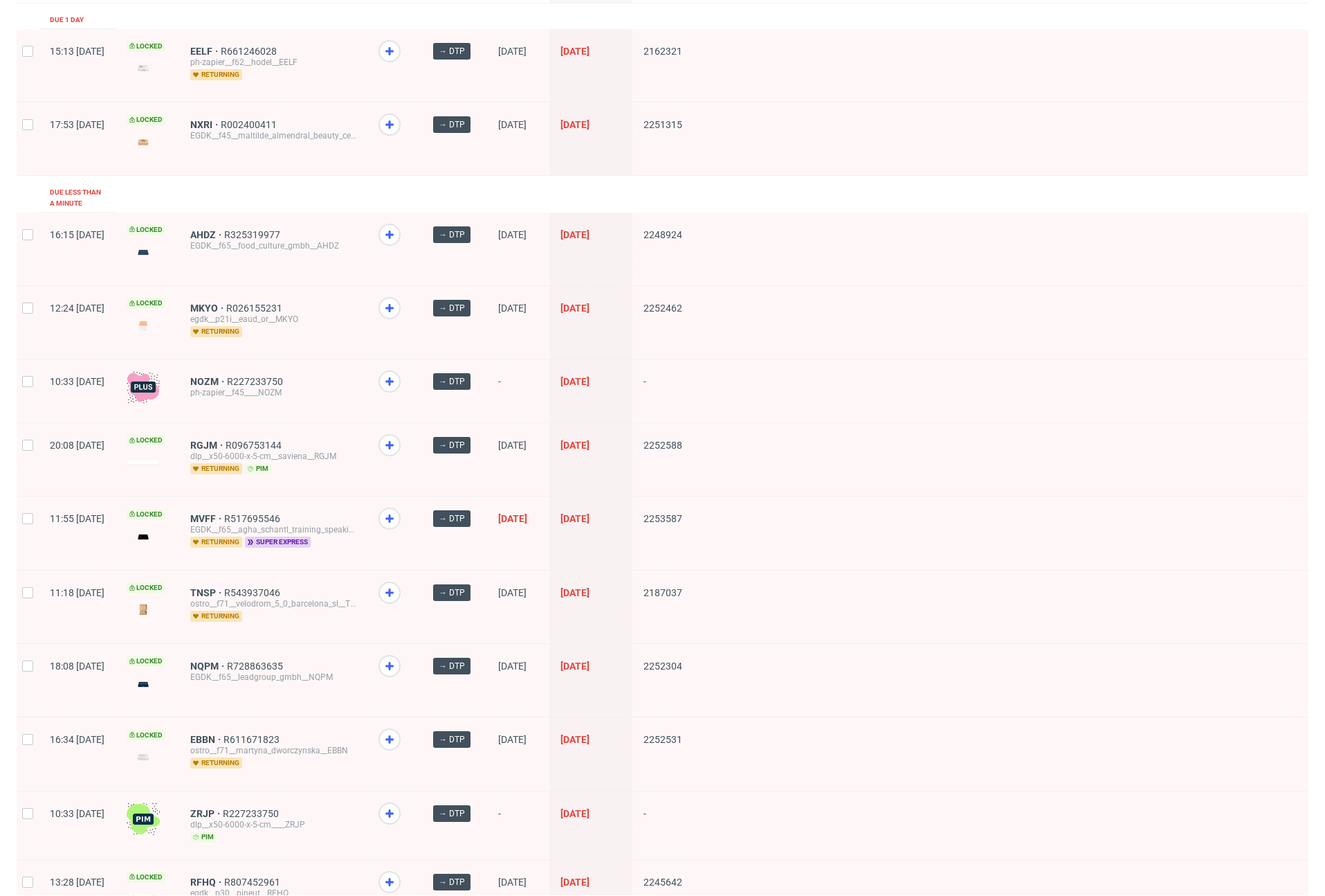
scroll to position [147, 0]
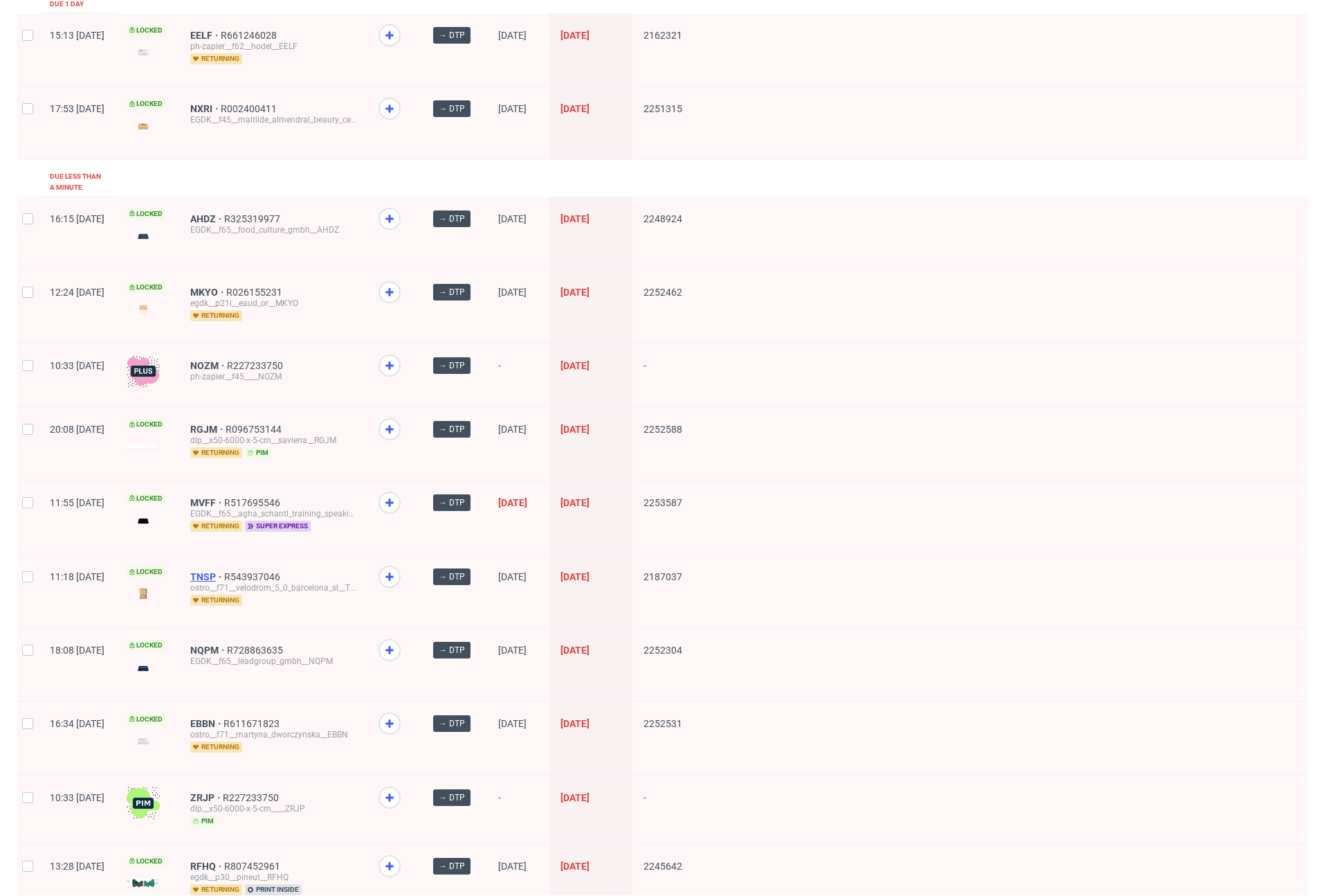
click at [224, 571] on span "TNSP" at bounding box center [207, 577] width 34 height 11
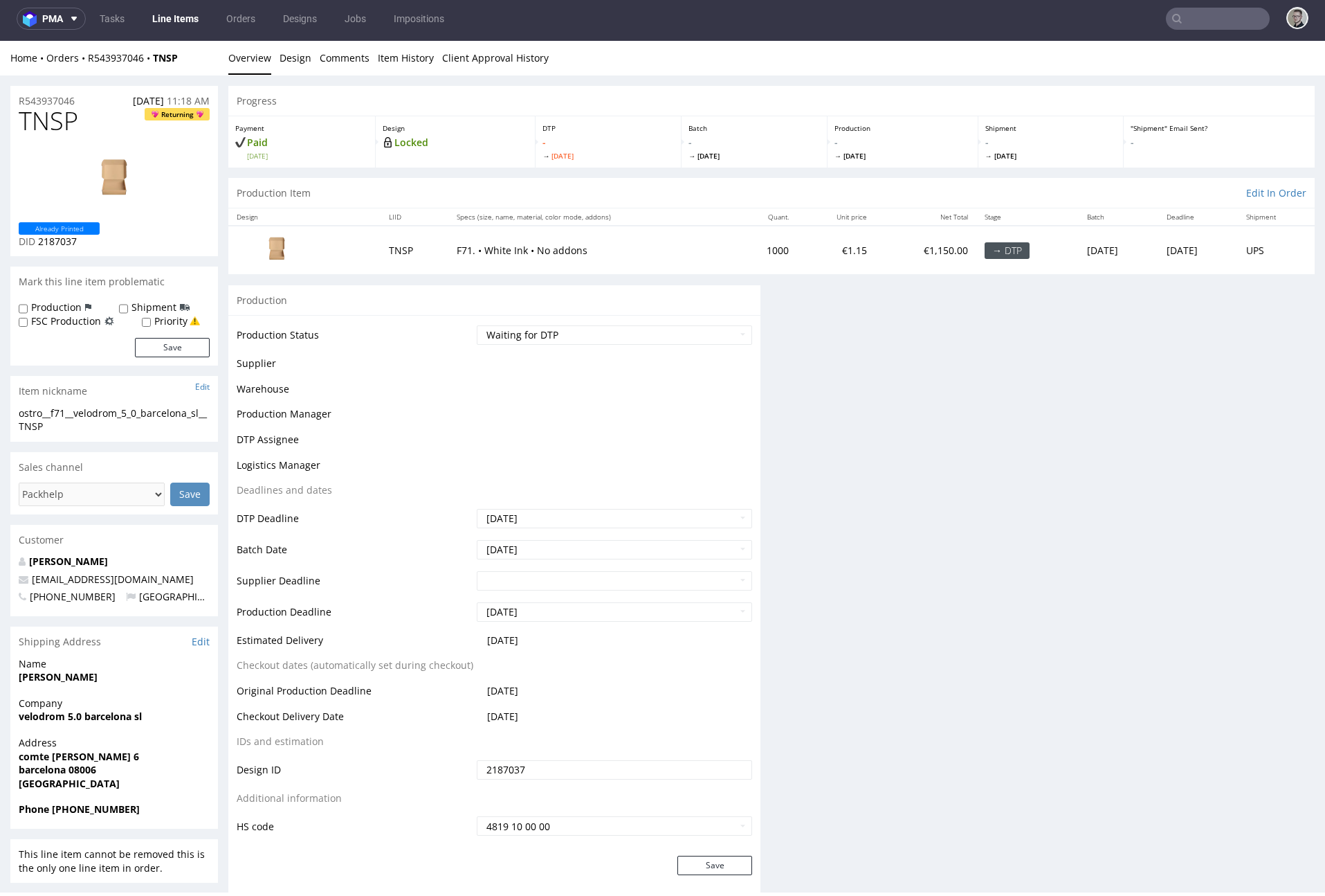
scroll to position [4, 0]
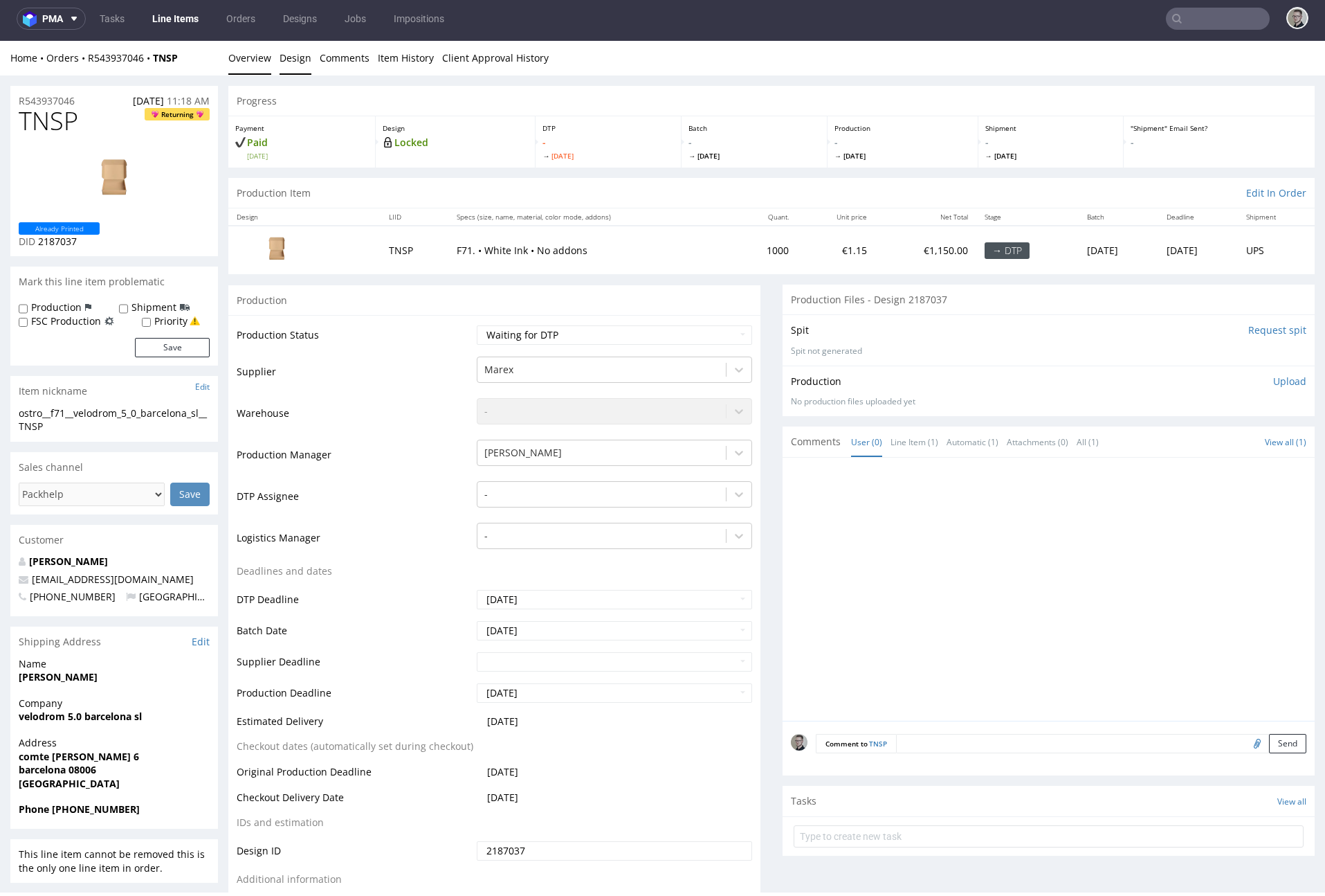
click at [304, 67] on link "Design" at bounding box center [295, 58] width 32 height 34
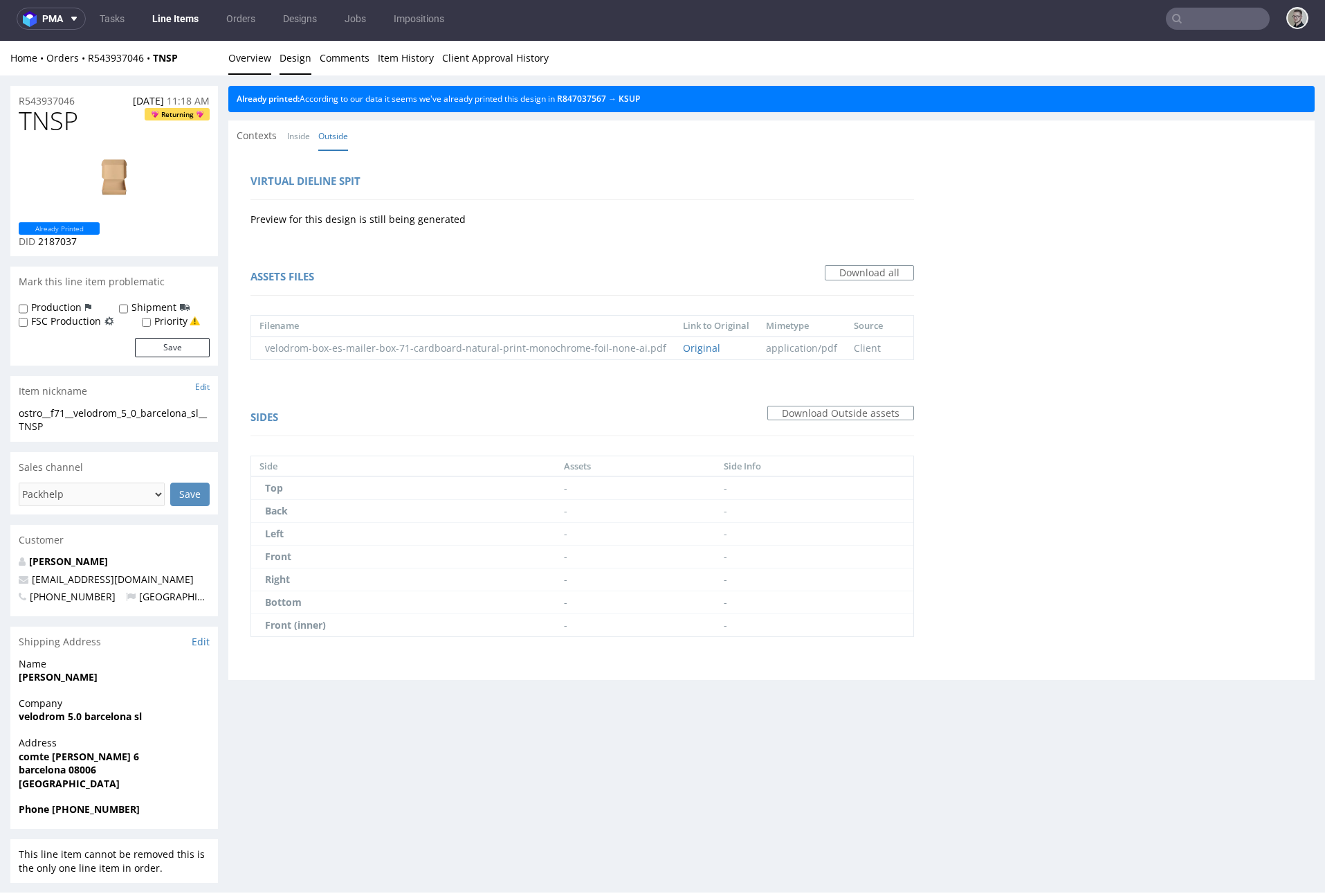
click at [244, 58] on link "Overview" at bounding box center [250, 58] width 43 height 34
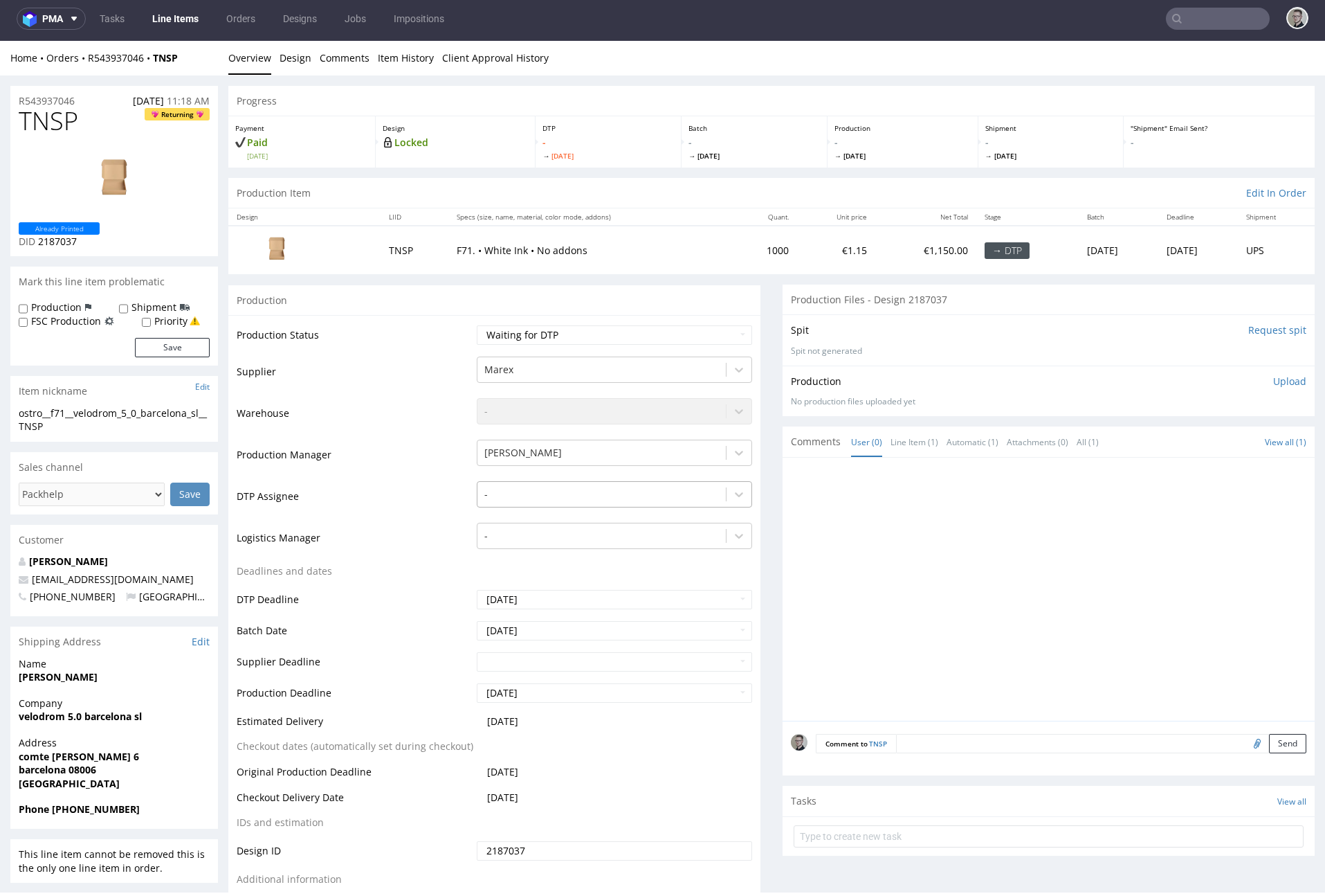
click at [506, 495] on div at bounding box center [602, 494] width 235 height 16
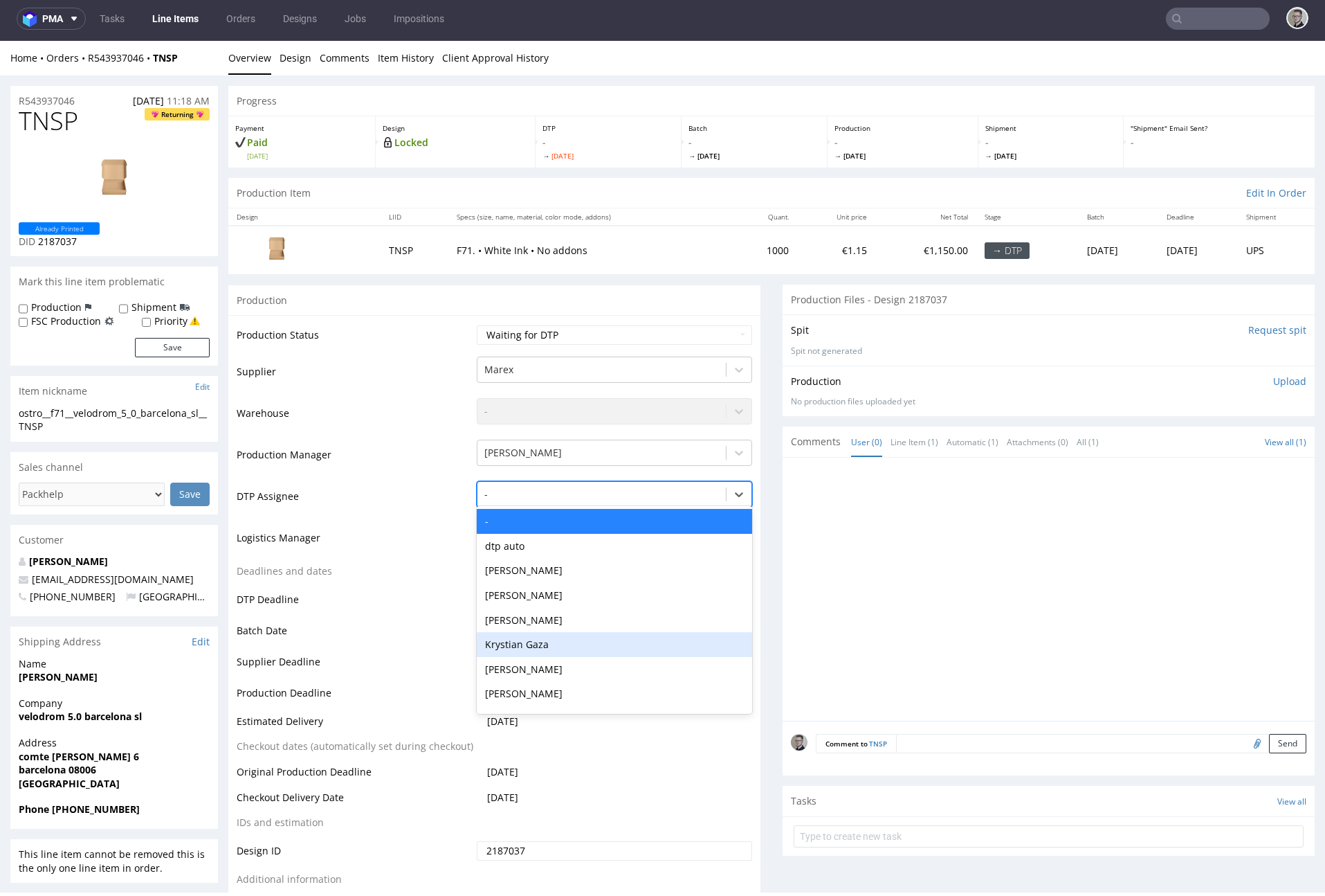
click at [535, 641] on div "Krystian Gaza" at bounding box center [614, 644] width 276 height 25
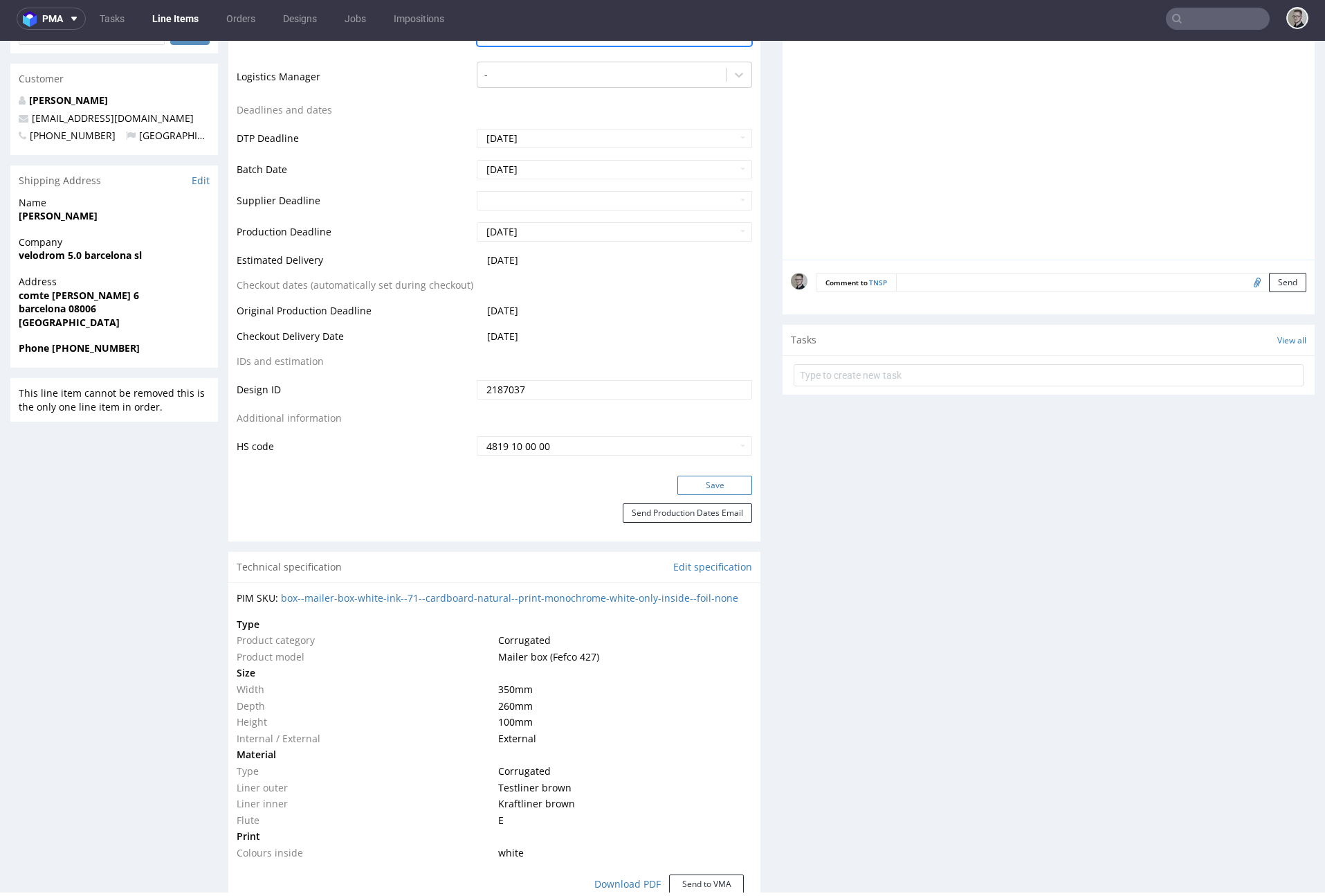
click at [728, 489] on button "Save" at bounding box center [715, 484] width 75 height 19
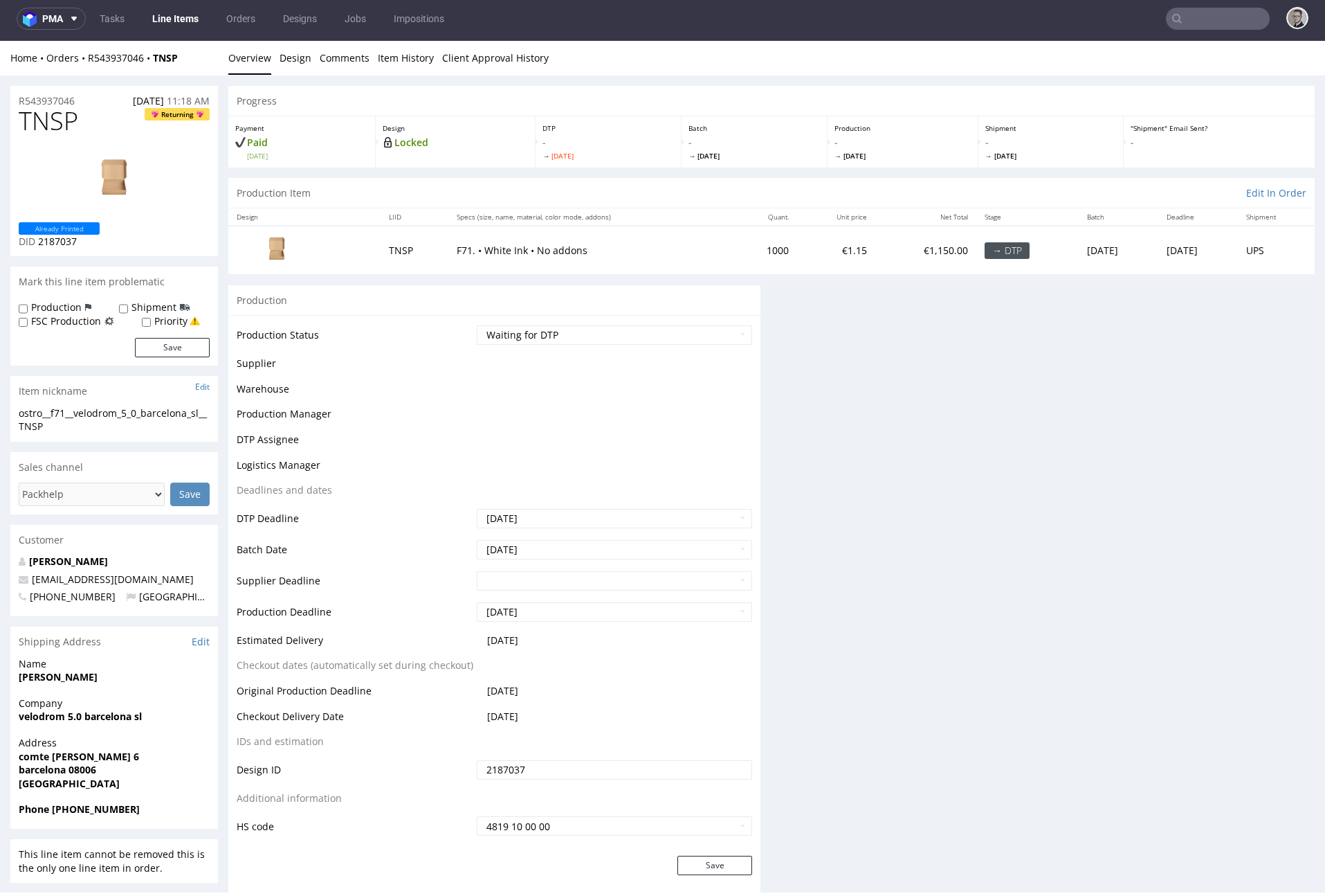
scroll to position [0, 0]
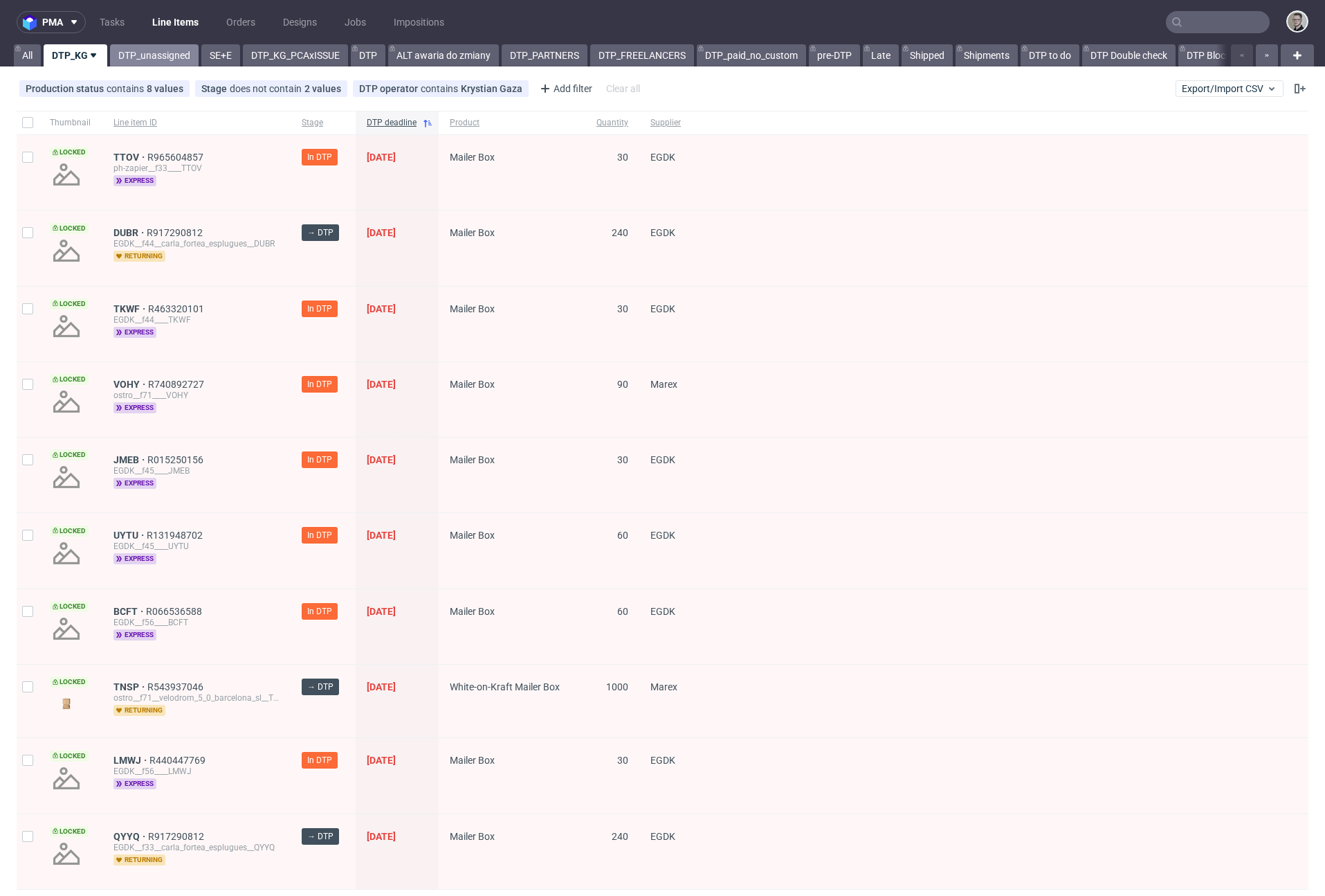
click at [163, 64] on link "DTP_unassigned" at bounding box center [154, 55] width 88 height 22
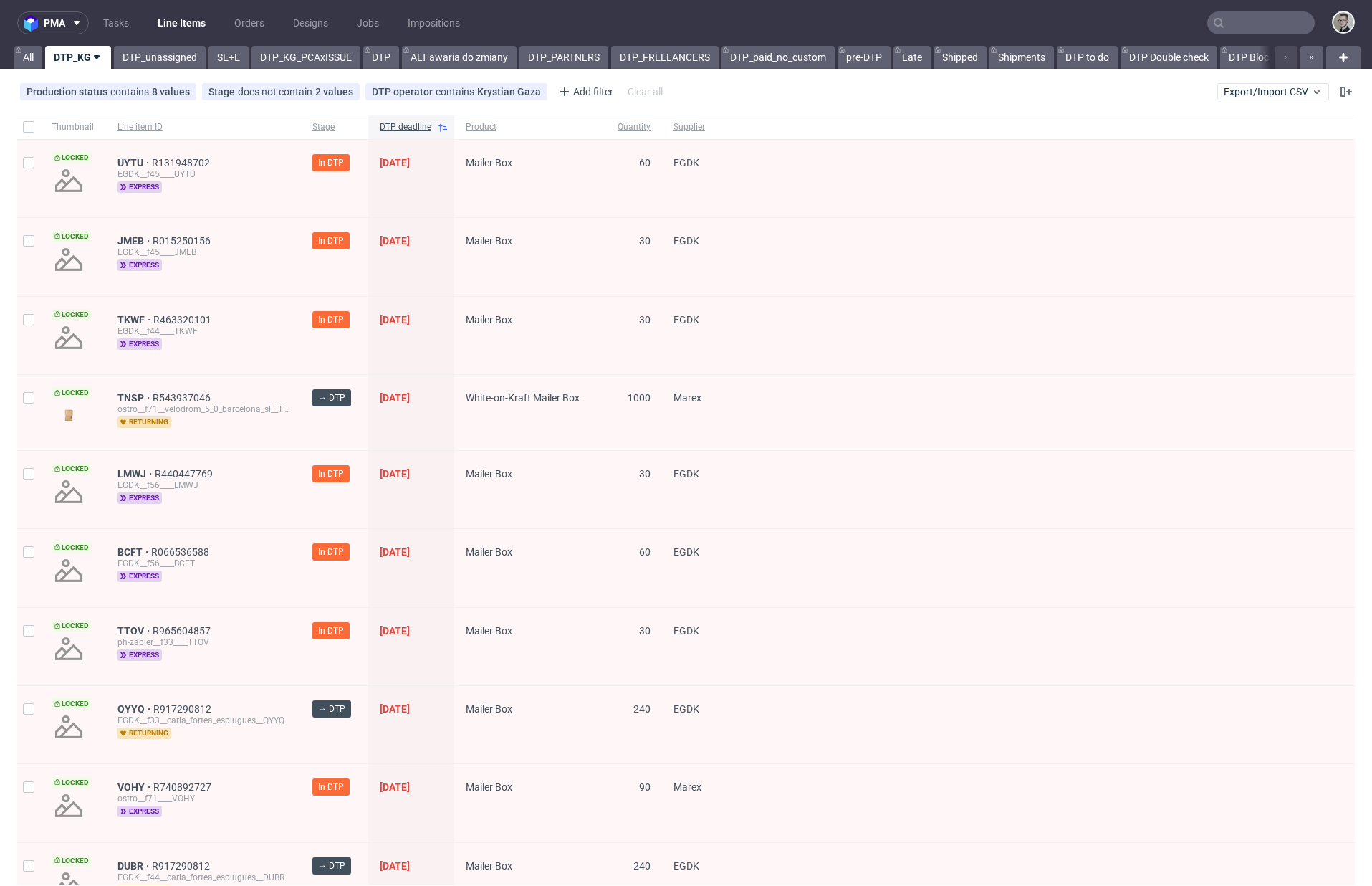
click at [1149, 883] on div at bounding box center [1063, 882] width 584 height 78
click at [1232, 238] on div at bounding box center [1063, 257] width 584 height 78
click at [176, 62] on link "DTP_unassigned" at bounding box center [160, 57] width 92 height 23
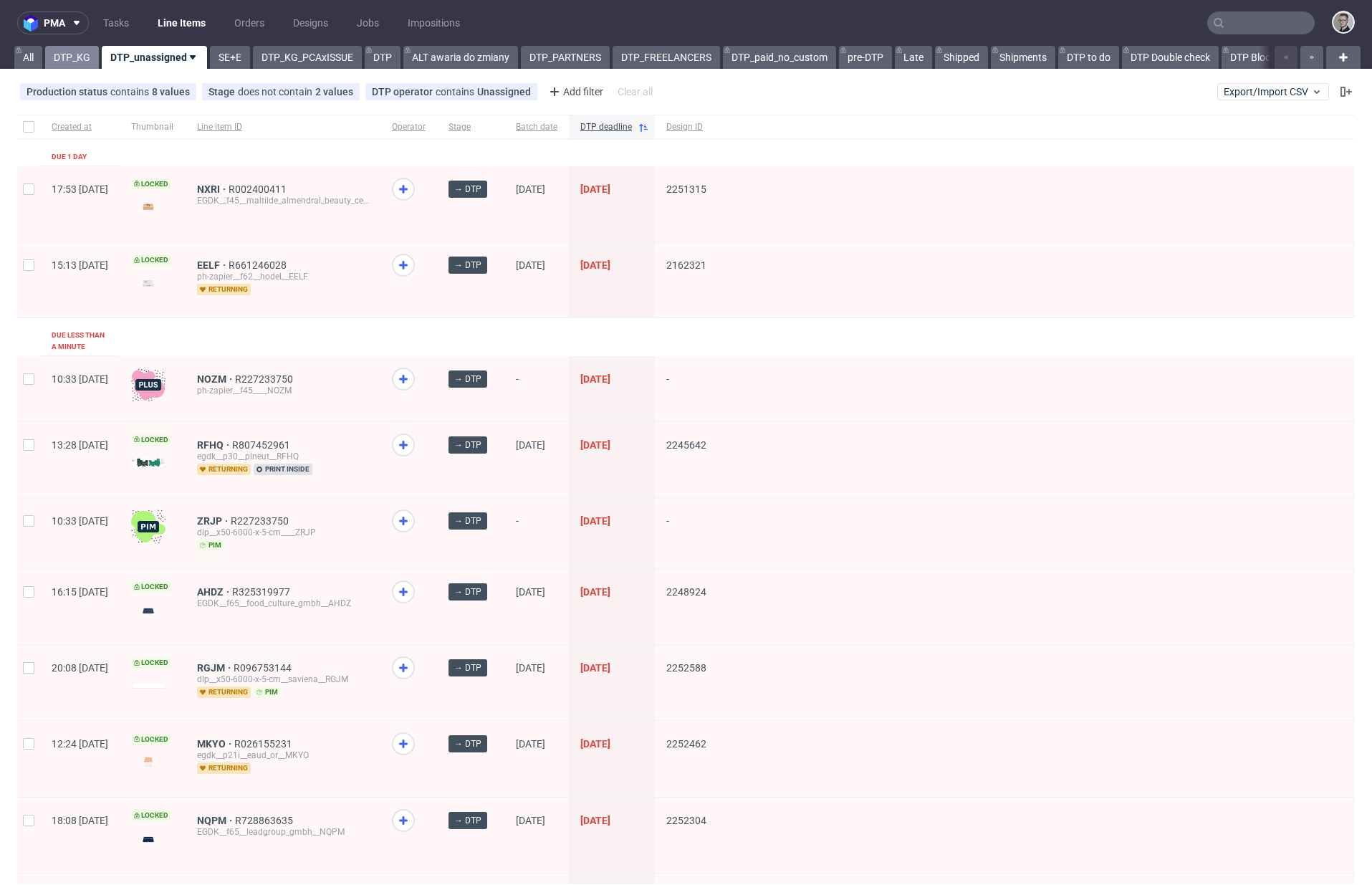
click at [63, 63] on link "DTP_KG" at bounding box center [72, 57] width 53 height 23
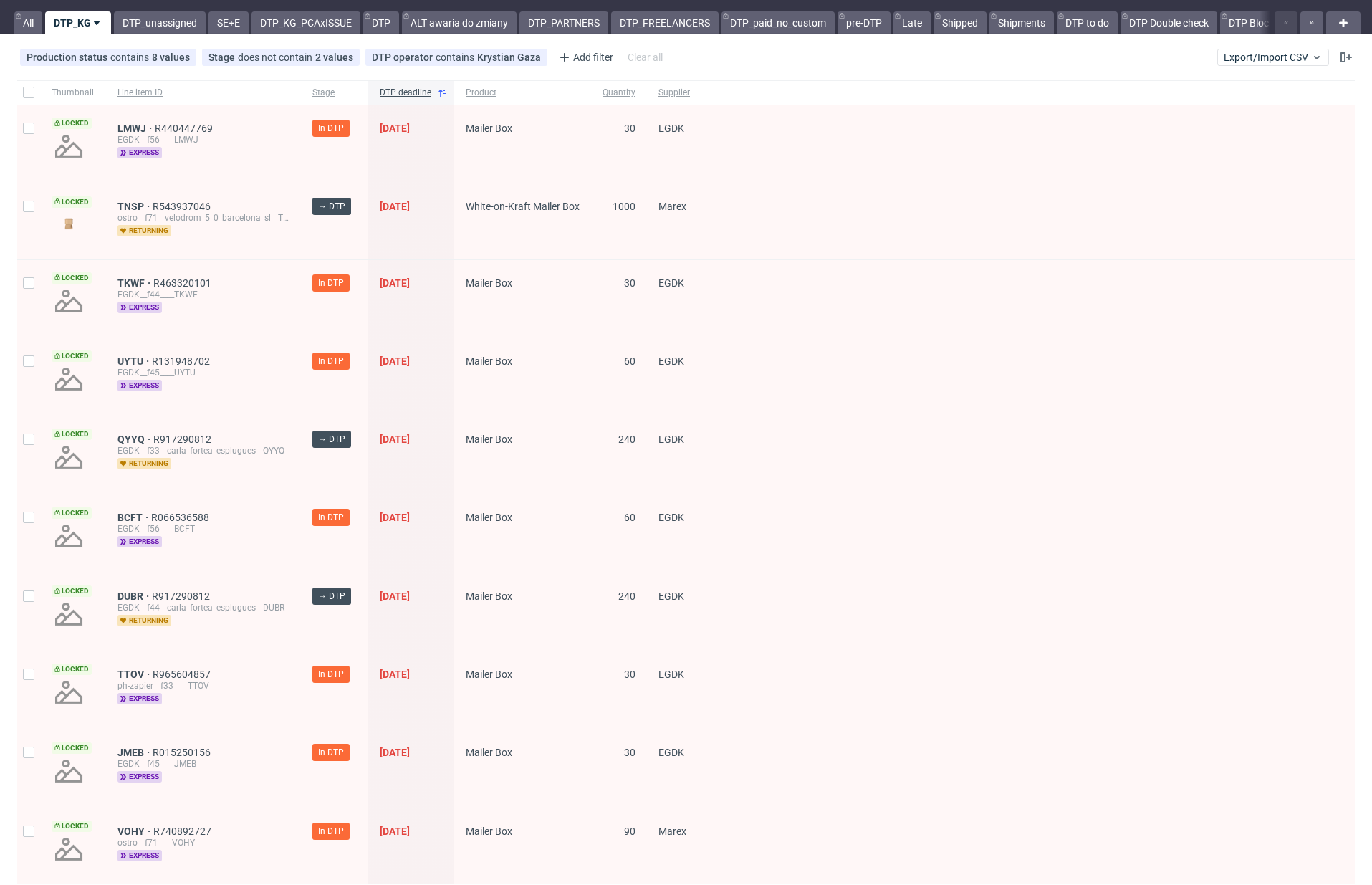
scroll to position [48, 0]
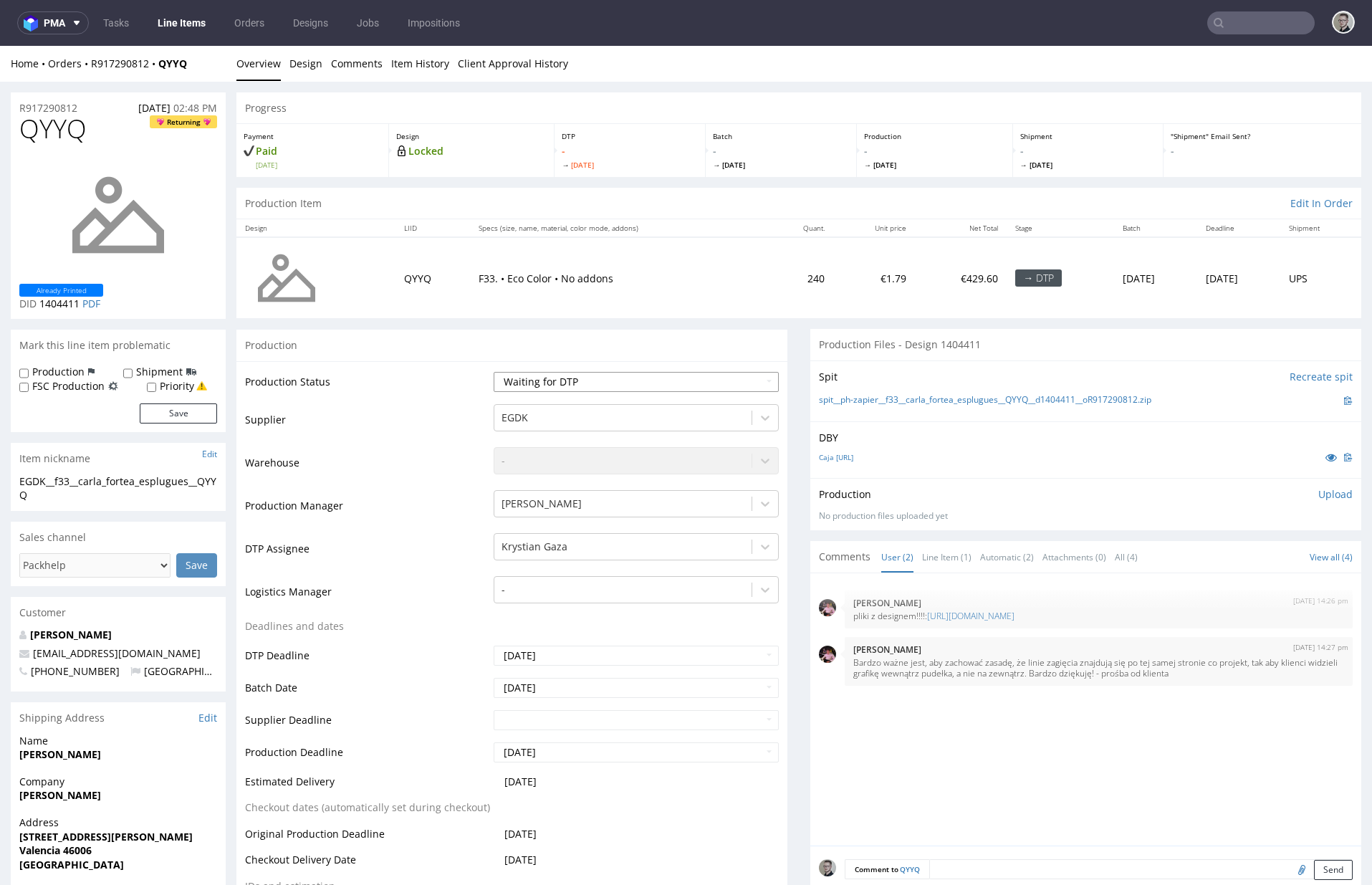
click at [597, 377] on select "Waiting for Artwork Waiting for Diecut Waiting for Mockup Waiting for DTP Waiti…" at bounding box center [636, 381] width 286 height 20
select select "dtp_issue"
click at [493, 372] on select "Waiting for Artwork Waiting for Diecut Waiting for Mockup Waiting for DTP Waiti…" at bounding box center [636, 381] width 286 height 20
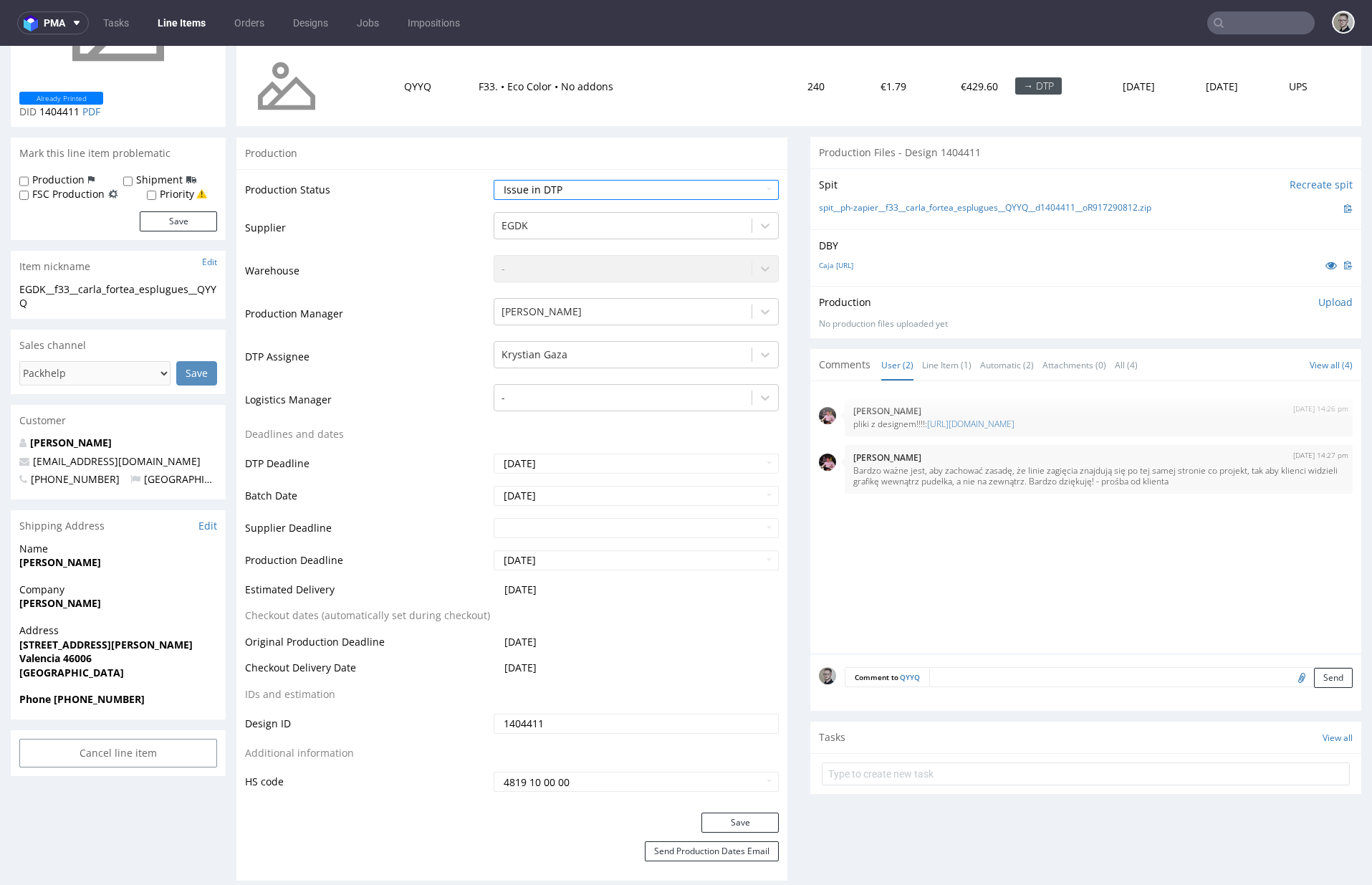
scroll to position [447, 0]
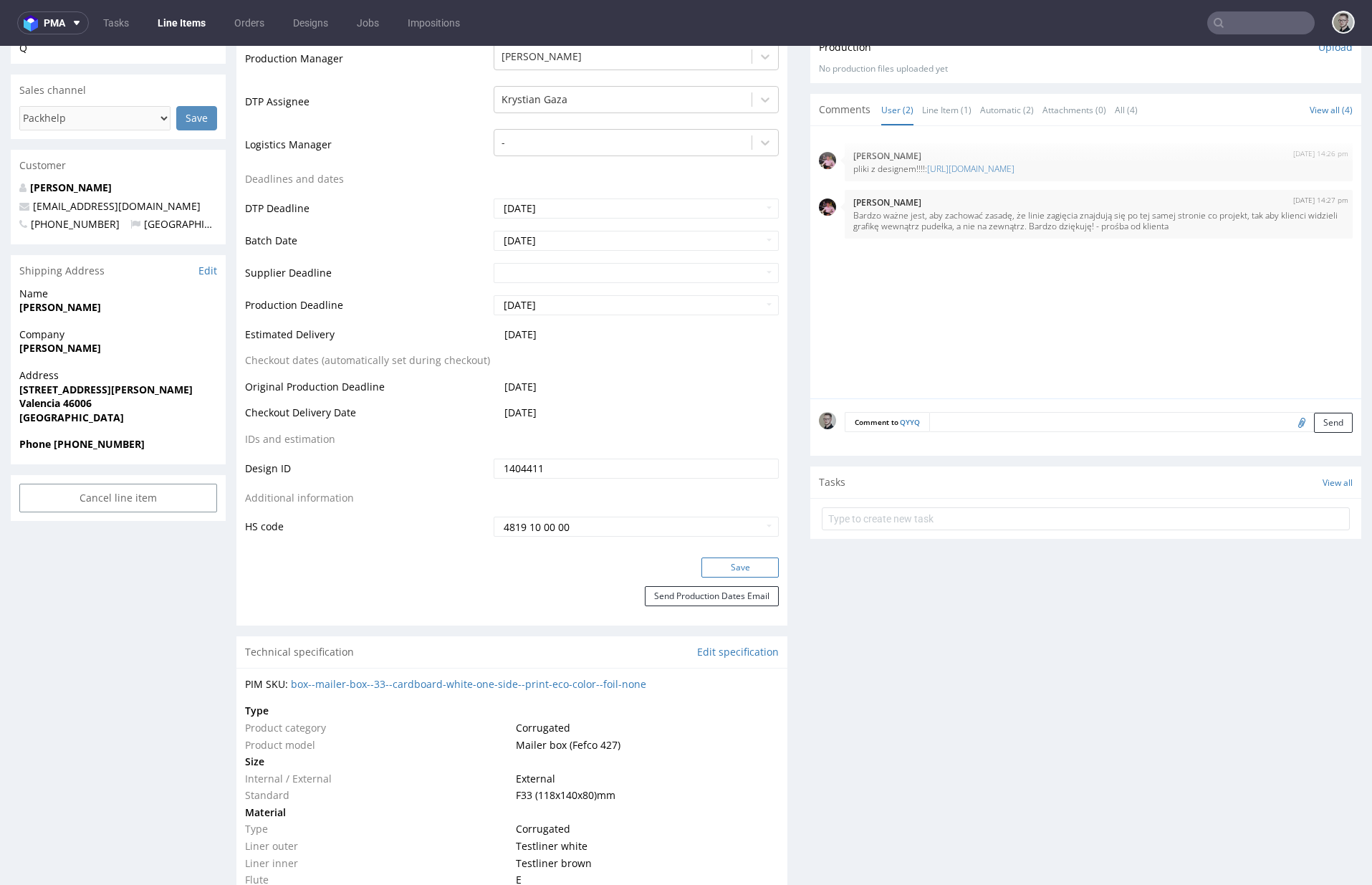
click at [757, 571] on button "Save" at bounding box center [740, 567] width 78 height 20
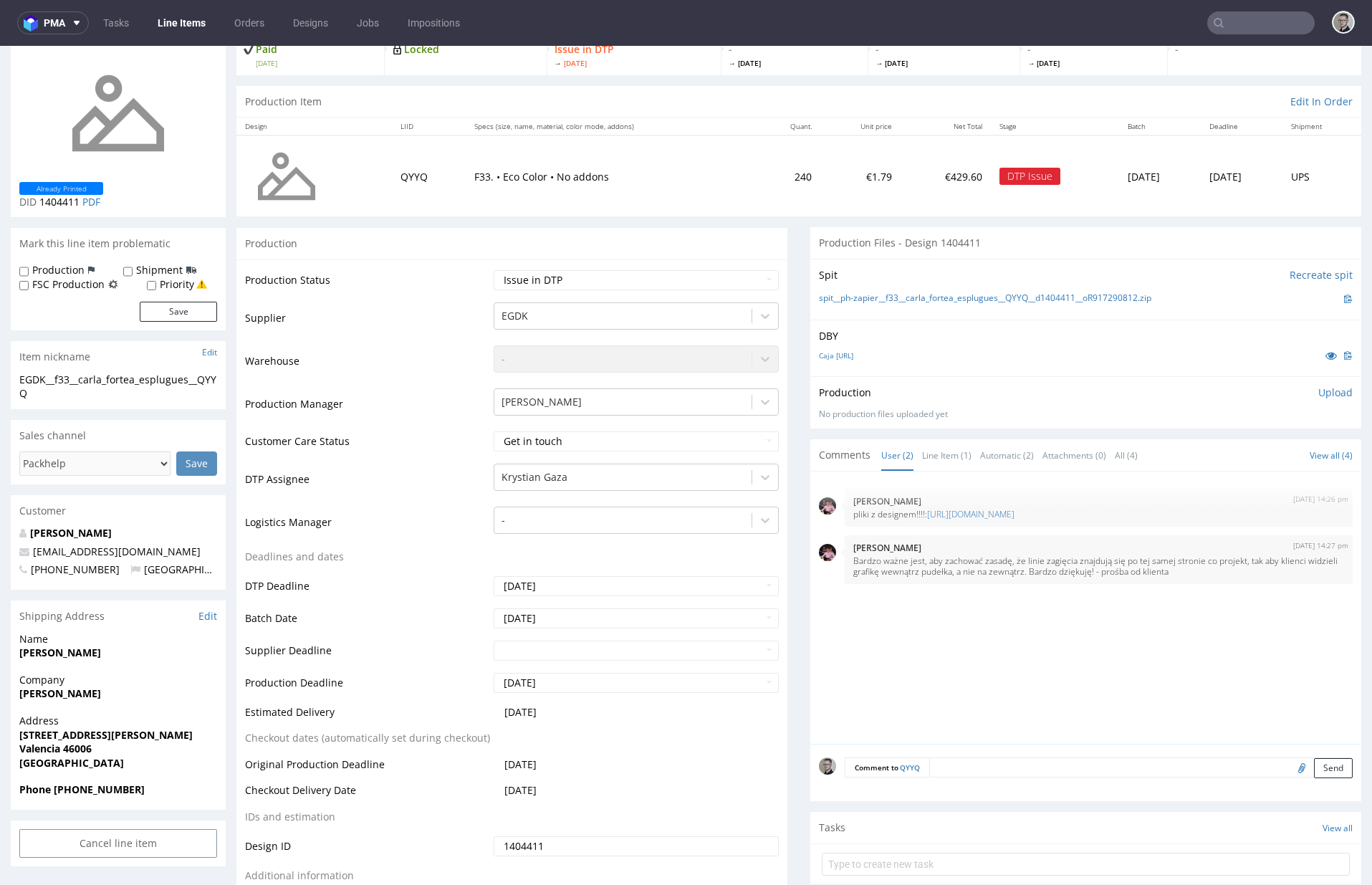
scroll to position [313, 0]
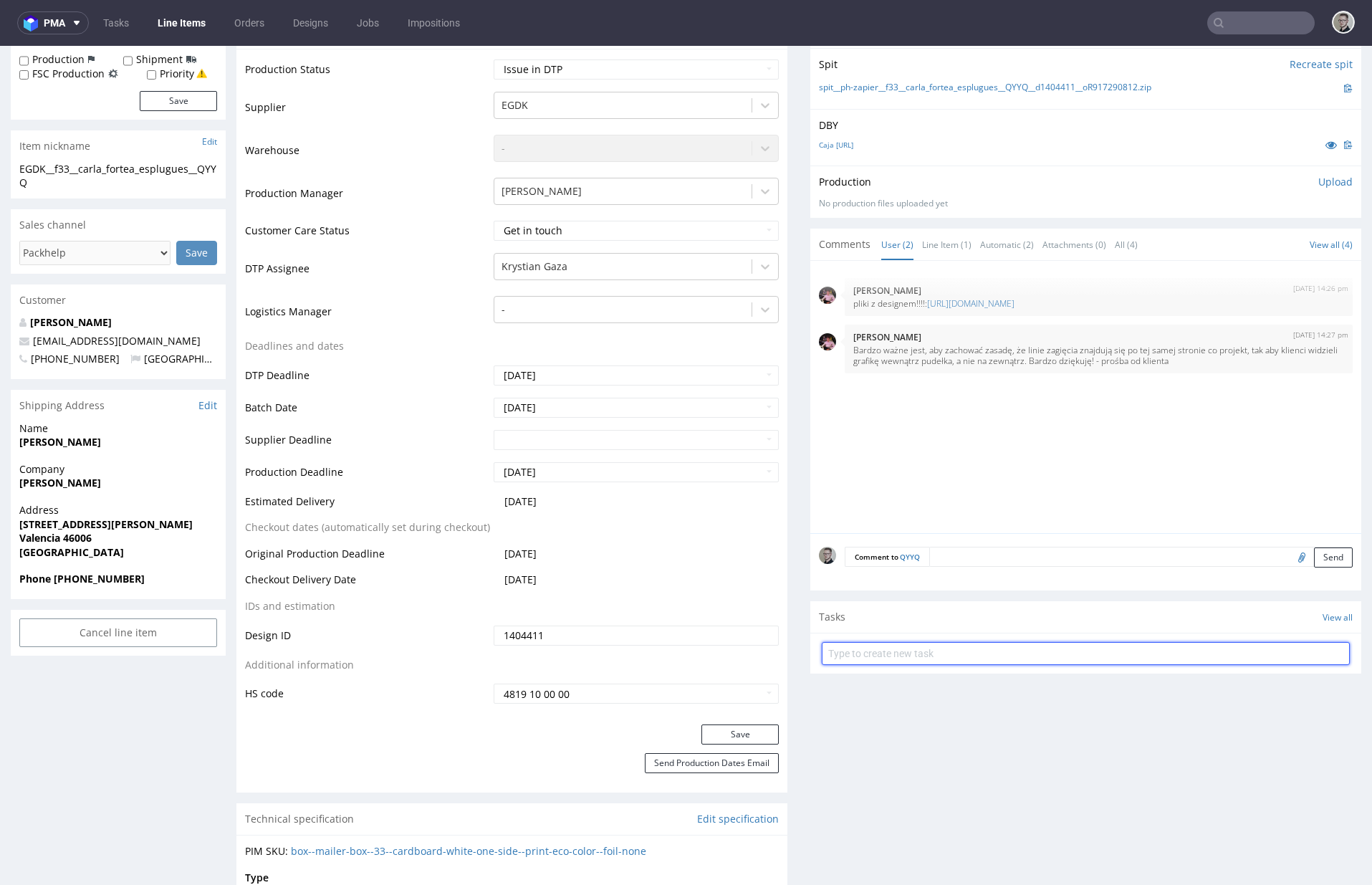
click at [963, 652] on input "text" at bounding box center [1086, 653] width 528 height 23
type input "issue"
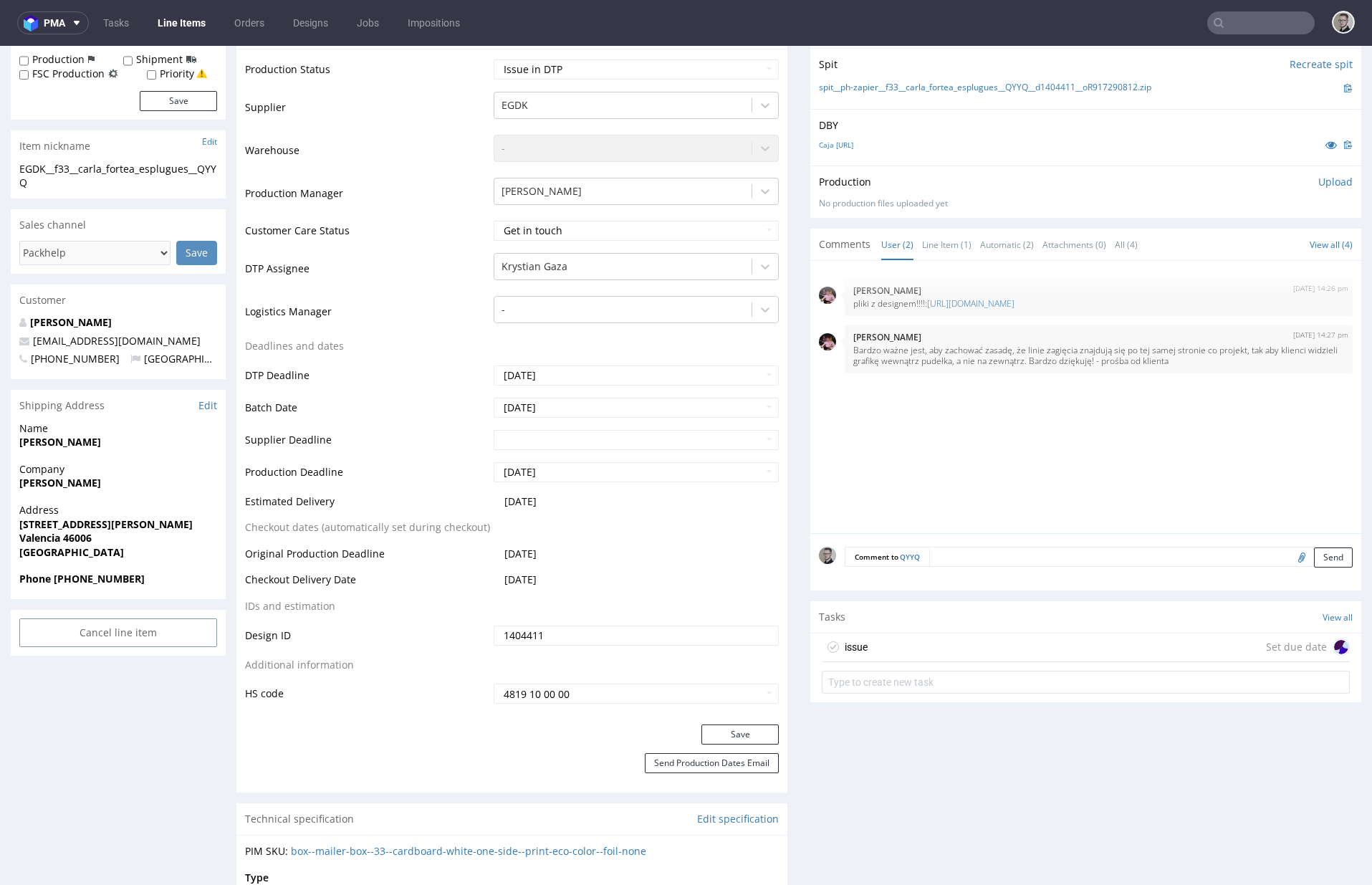
click at [956, 646] on div "issue Set due date" at bounding box center [1086, 647] width 528 height 29
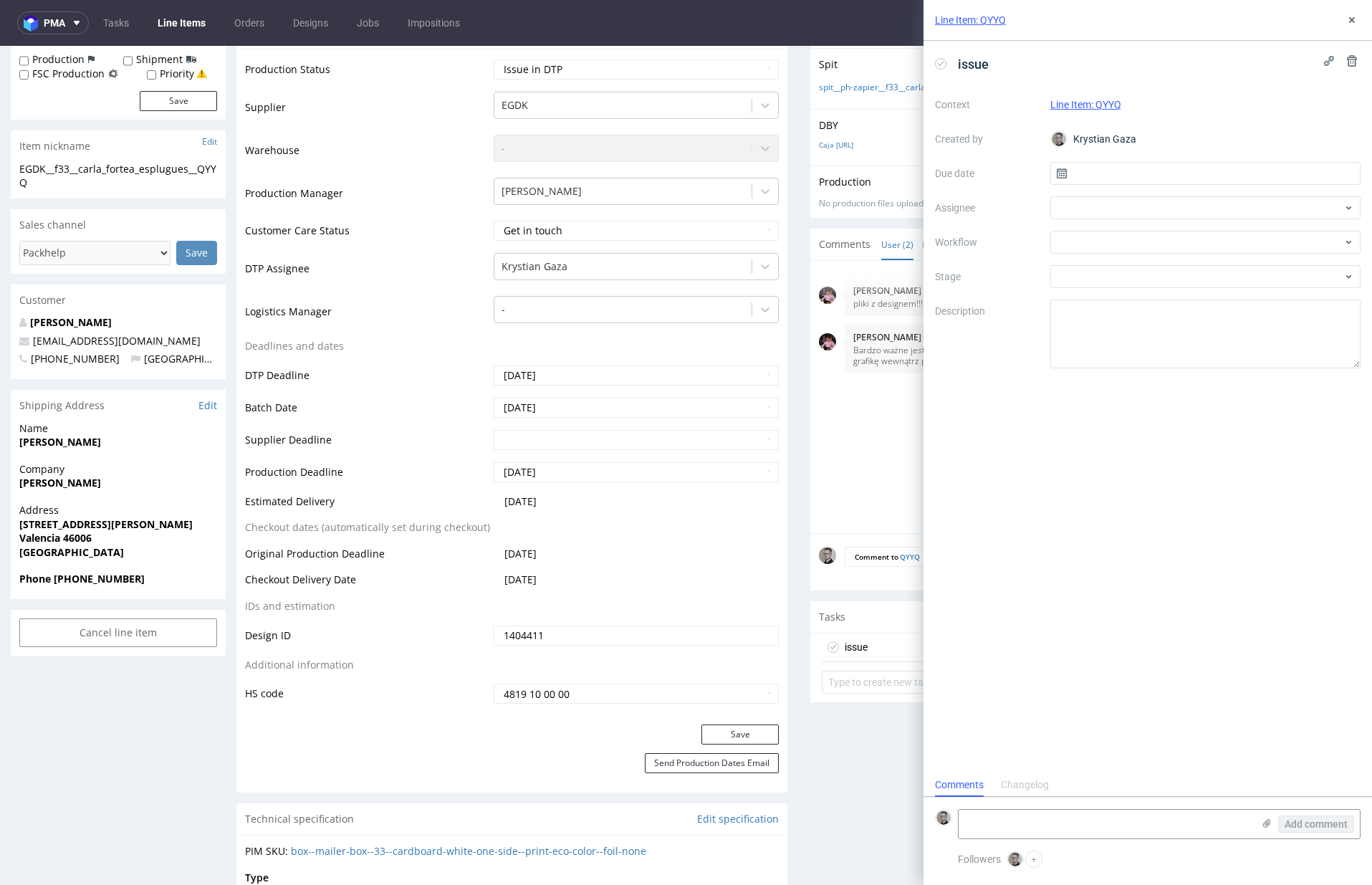
scroll to position [12, 0]
click at [1182, 171] on input "text" at bounding box center [1206, 173] width 311 height 23
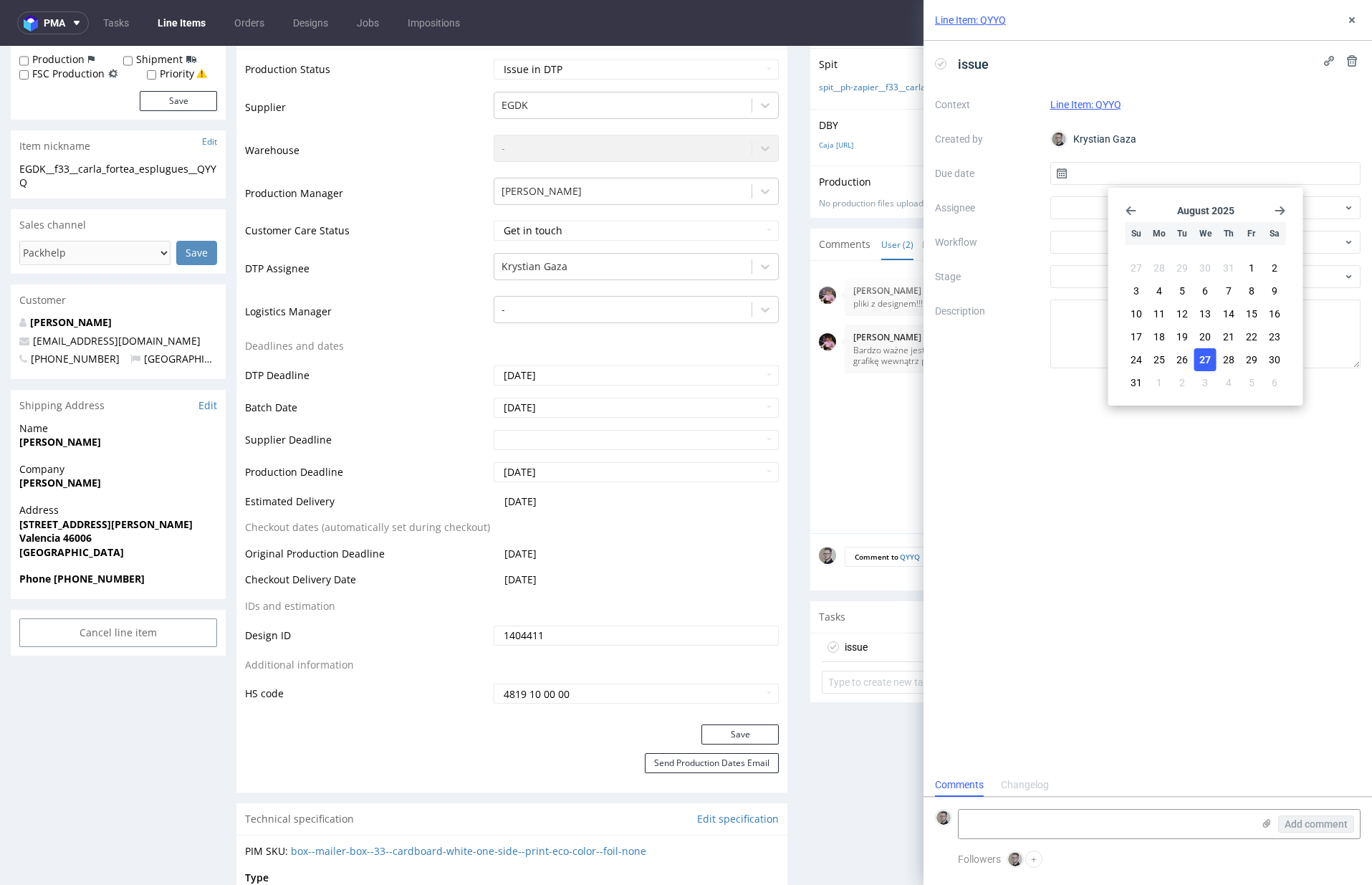
click at [1203, 356] on span "27" at bounding box center [1206, 360] width 12 height 15
type input "[DATE]"
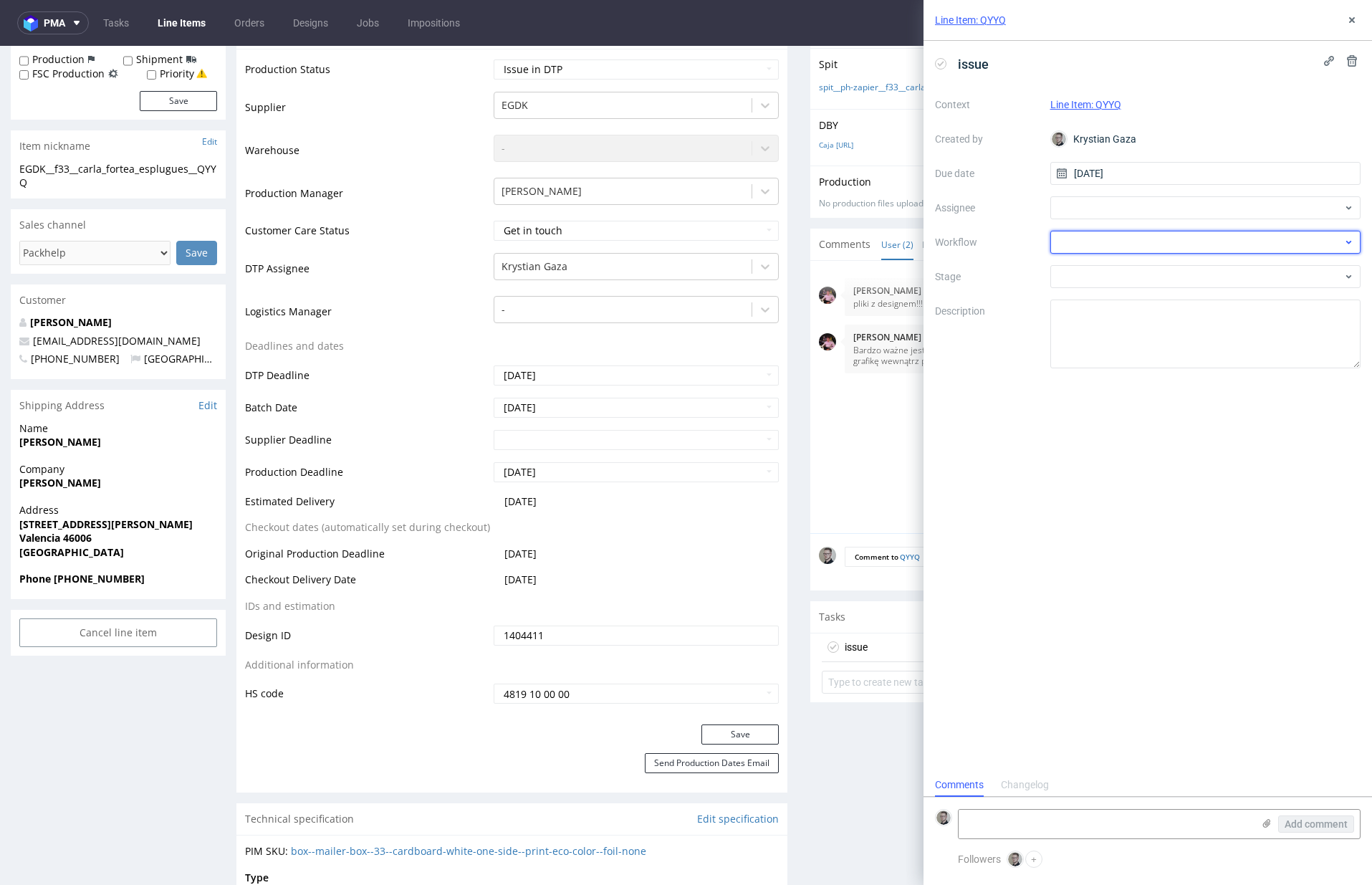
click at [1155, 243] on div at bounding box center [1206, 242] width 311 height 23
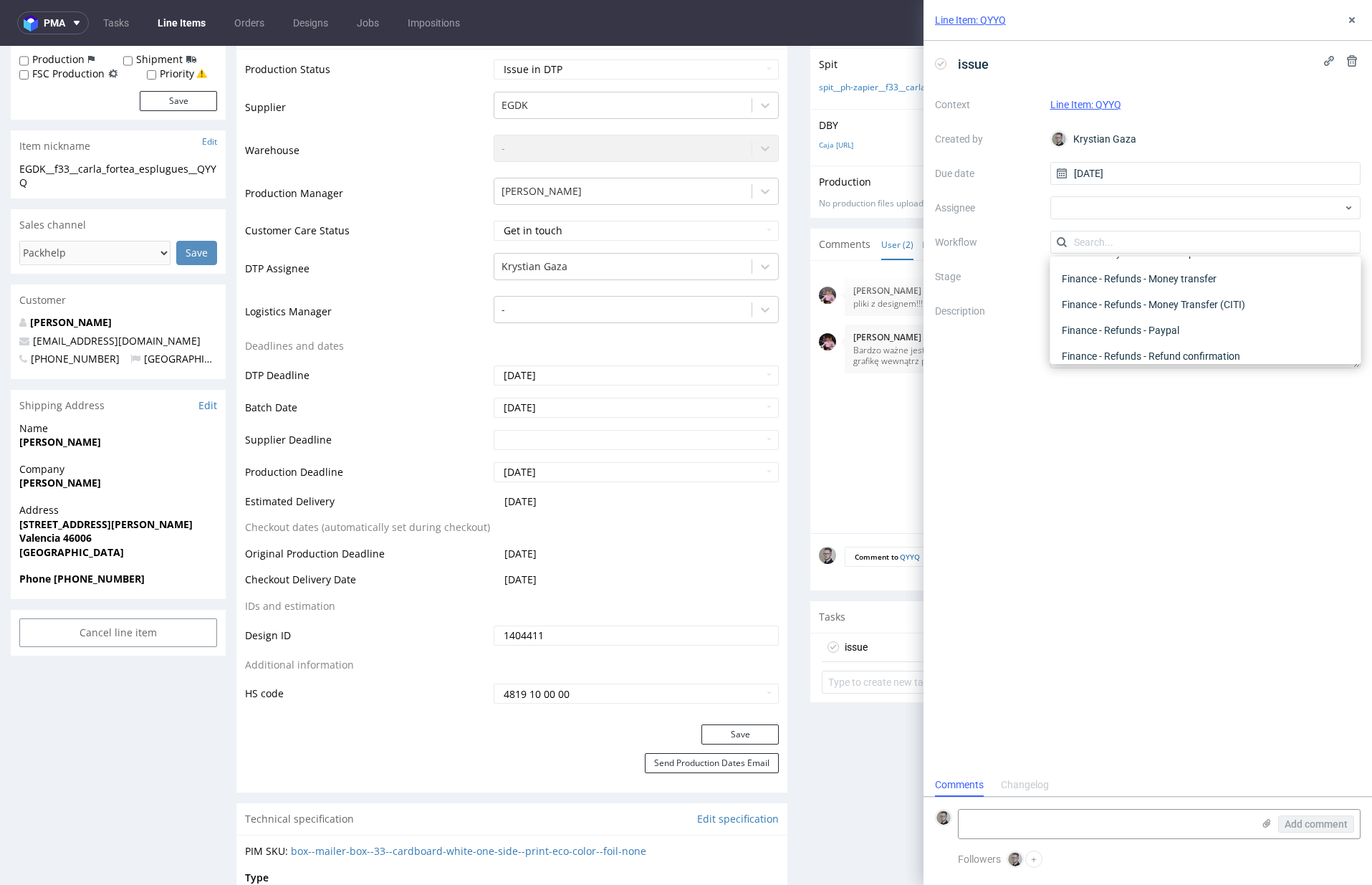
scroll to position [0, 0]
click at [1151, 318] on div "DTP - Issue" at bounding box center [1206, 319] width 299 height 26
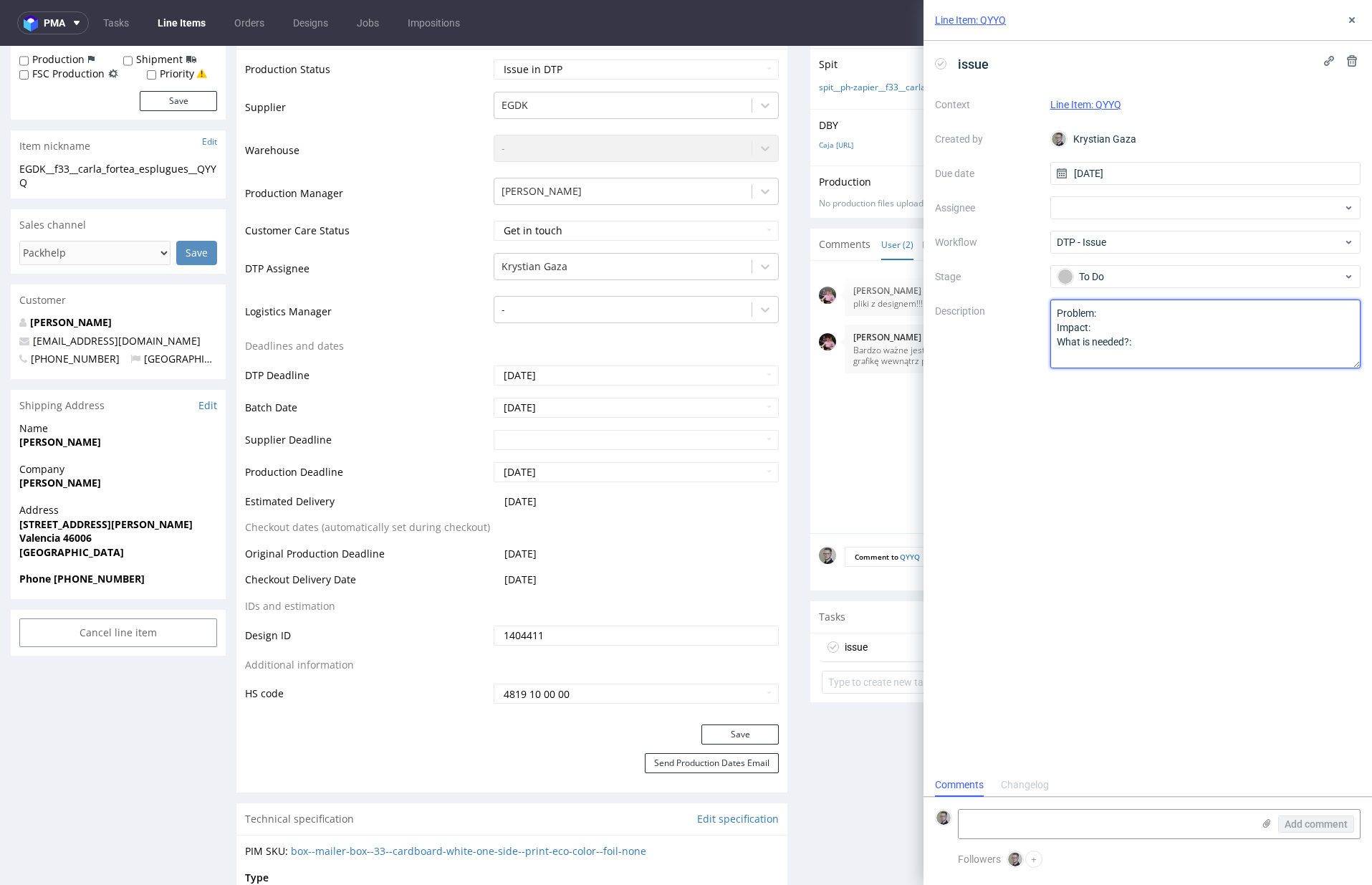
drag, startPoint x: 1138, startPoint y: 378, endPoint x: 657, endPoint y: 151, distance: 531.9
type textarea "B"
click at [1183, 295] on div "Context Line Item: QYYQ Created by Krystian Gaza Due date 27/08/2025 Assignee W…" at bounding box center [1147, 231] width 425 height 275
click at [1212, 345] on textarea "Due to changes in our dielines shapes please prepare designs on our new dieline…" at bounding box center [1206, 334] width 311 height 69
click at [1269, 362] on textarea "Due to changes in our dielines shapes please prepare designs on our new dieline…" at bounding box center [1206, 334] width 311 height 69
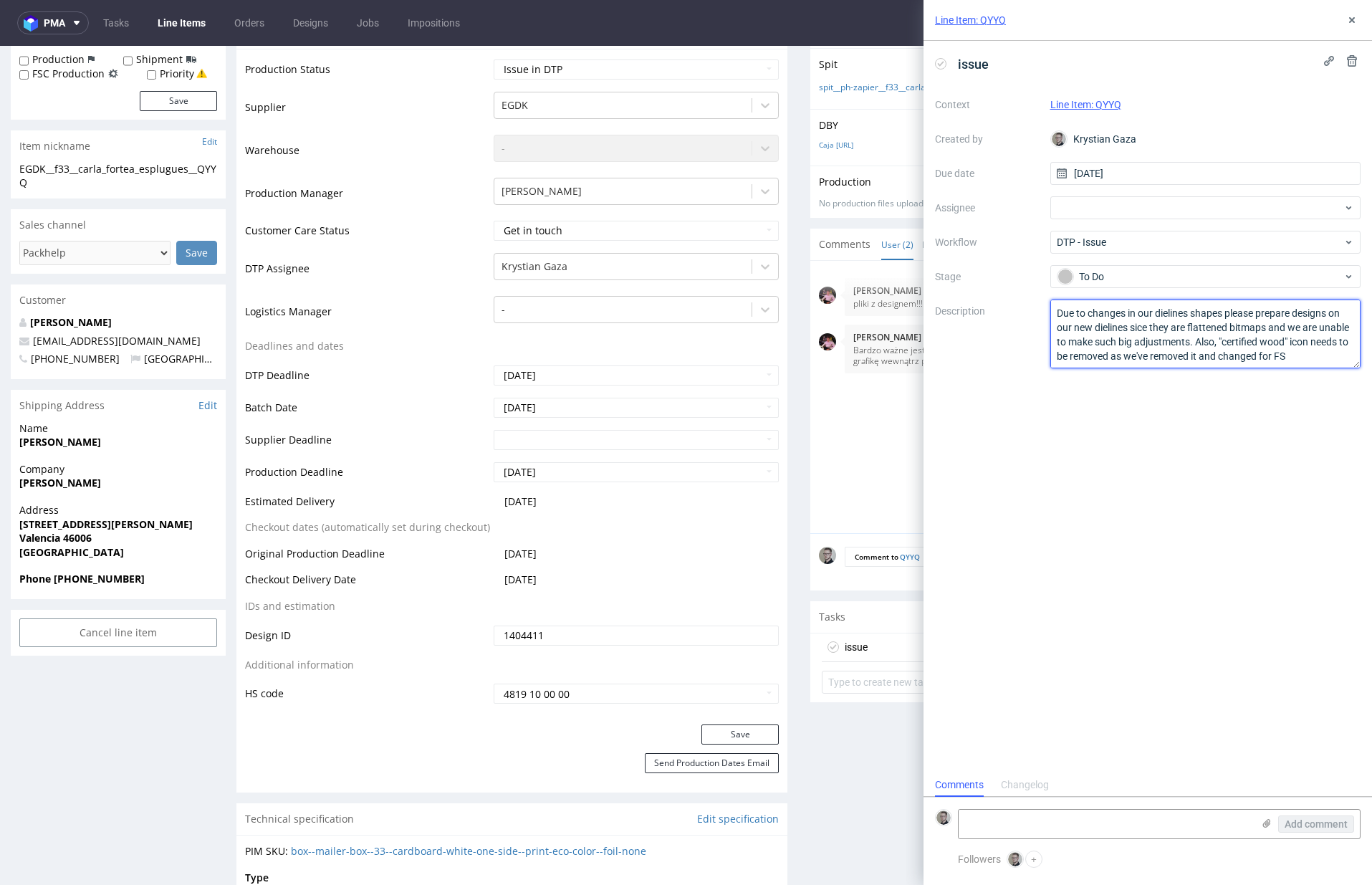
scroll to position [9, 0]
click at [1243, 534] on div "issue Context Line Item: QYYQ Created by Krystian Gaza Due date 27/08/2025 Assi…" at bounding box center [1148, 407] width 449 height 732
click at [1295, 359] on textarea "Due to changes in our dielines shapes please prepare designs on our new dieline…" at bounding box center [1206, 334] width 311 height 69
type textarea "Due to changes in our dielines shapes please prepare designs on our new dieline…"
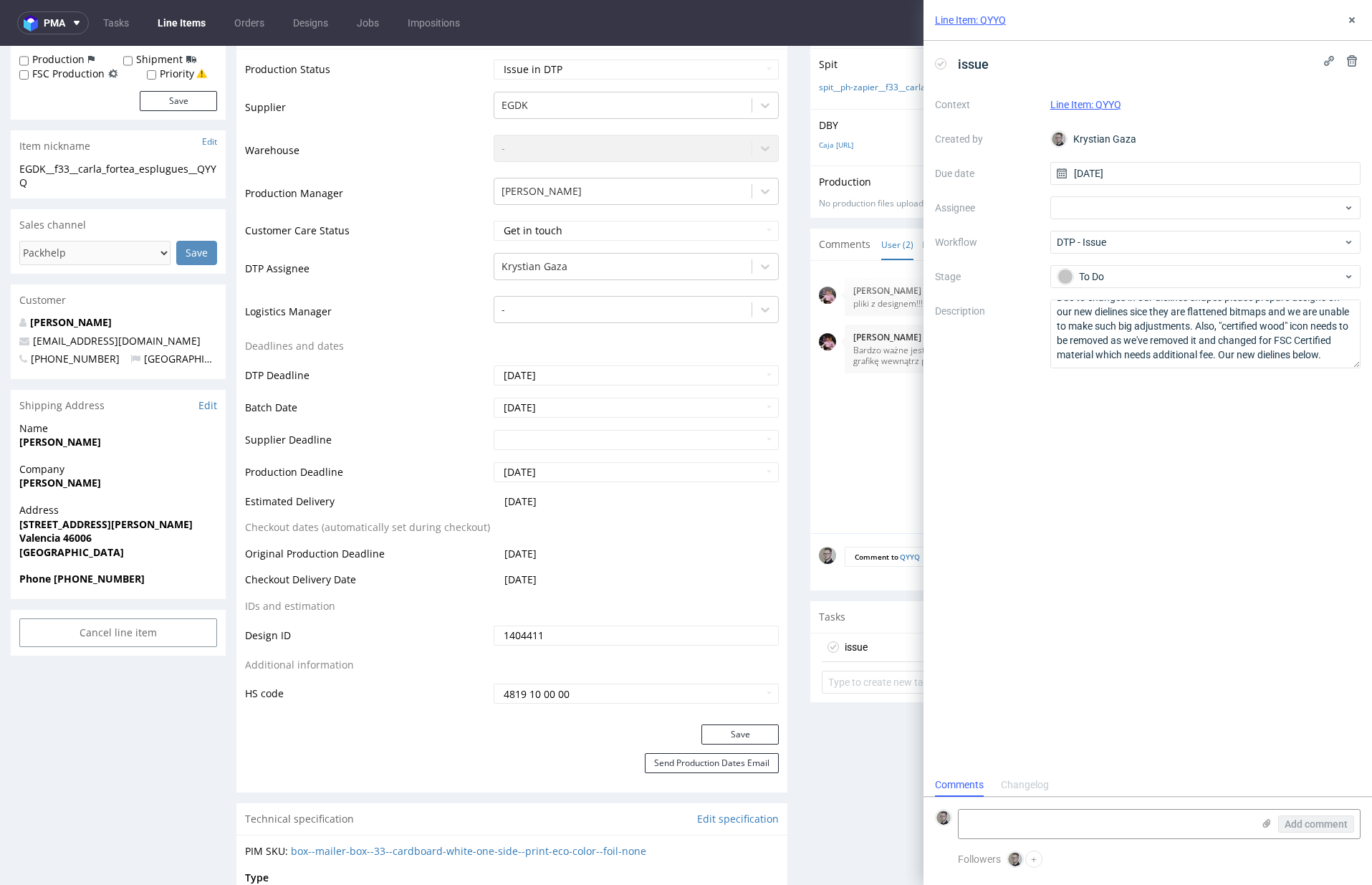
click at [1311, 542] on div "issue Context Line Item: QYYQ Created by Krystian Gaza Due date 27/08/2025 Assi…" at bounding box center [1148, 407] width 449 height 732
click at [1269, 834] on div "Add comment" at bounding box center [1306, 824] width 108 height 29
click at [1269, 828] on icon at bounding box center [1267, 824] width 12 height 12
click at [0, 0] on input "file" at bounding box center [0, 0] width 0 height 0
click at [1315, 820] on span "Add comment" at bounding box center [1316, 824] width 63 height 10
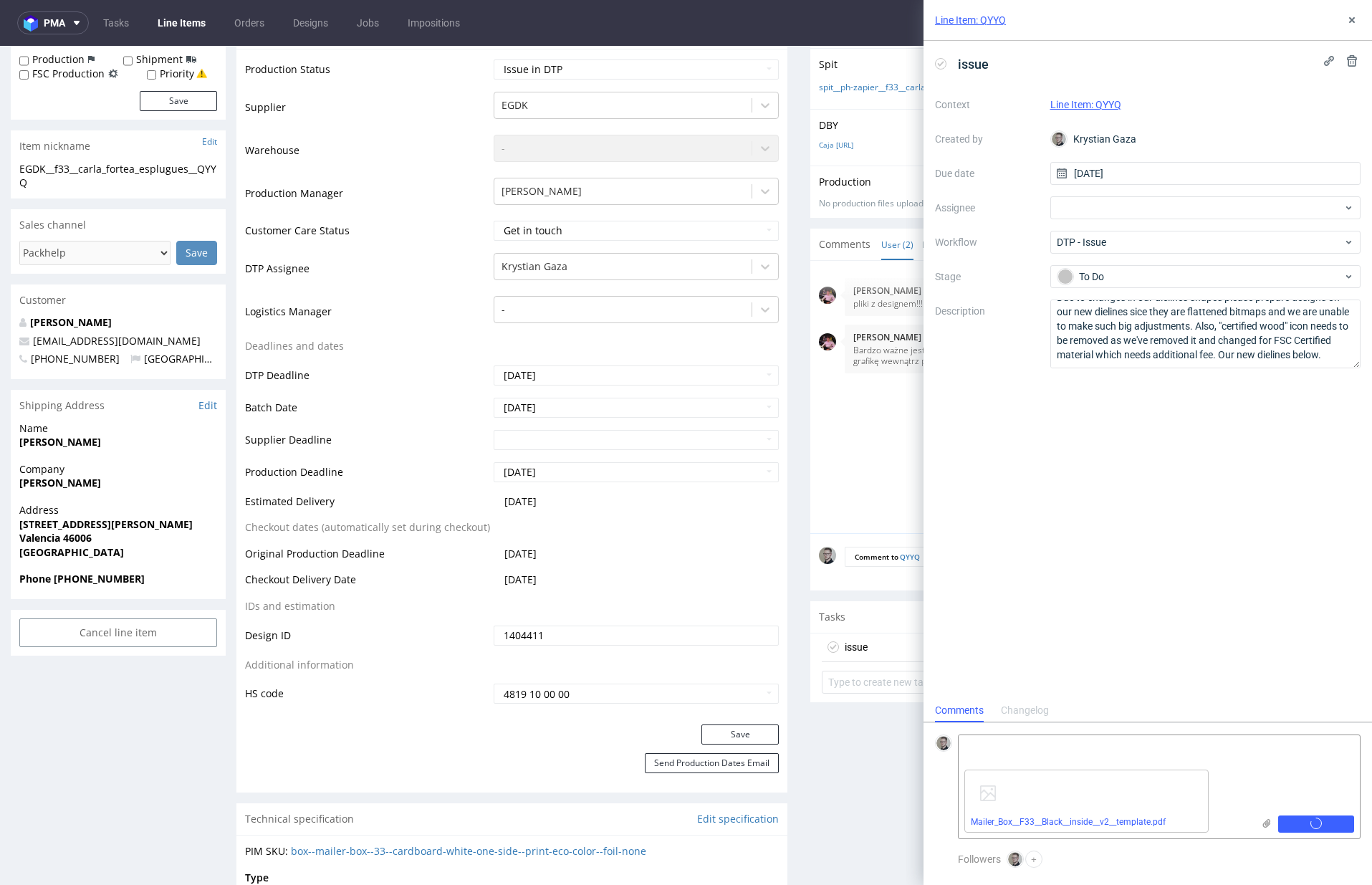
scroll to position [0, 0]
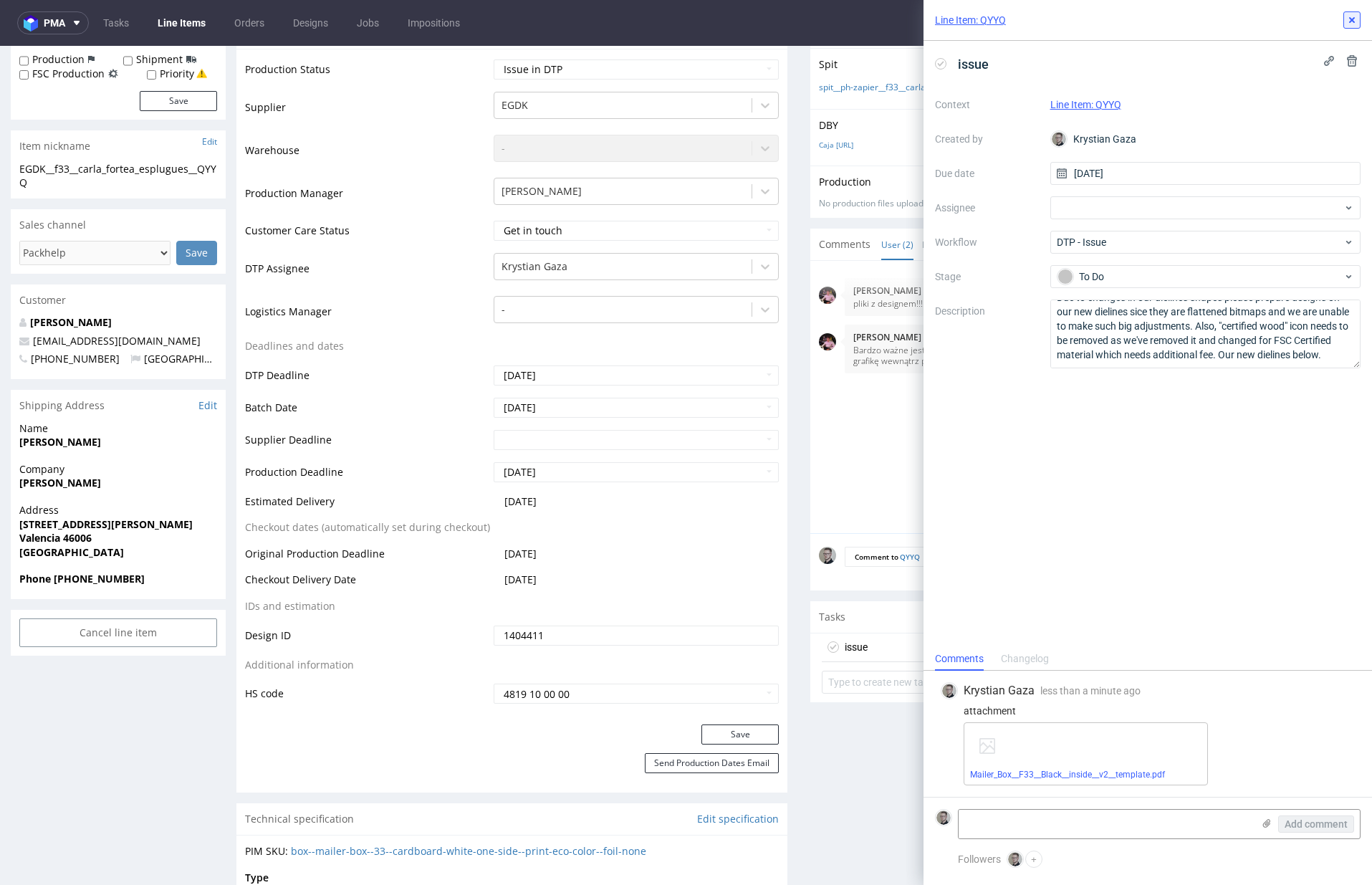
click at [1348, 16] on icon at bounding box center [1352, 20] width 12 height 12
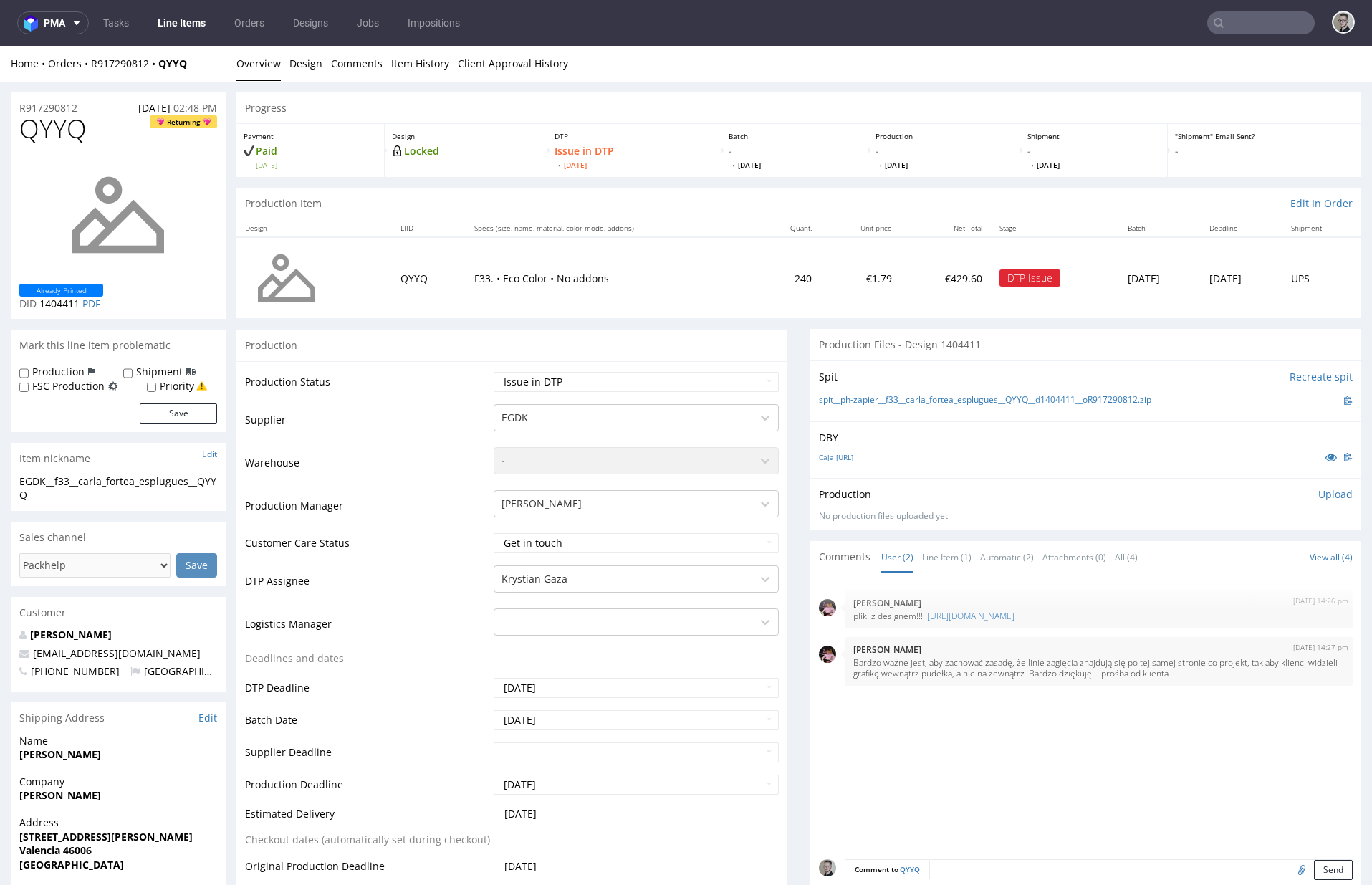
click at [67, 127] on span "QYYQ" at bounding box center [53, 129] width 67 height 29
copy span "QYYQ"
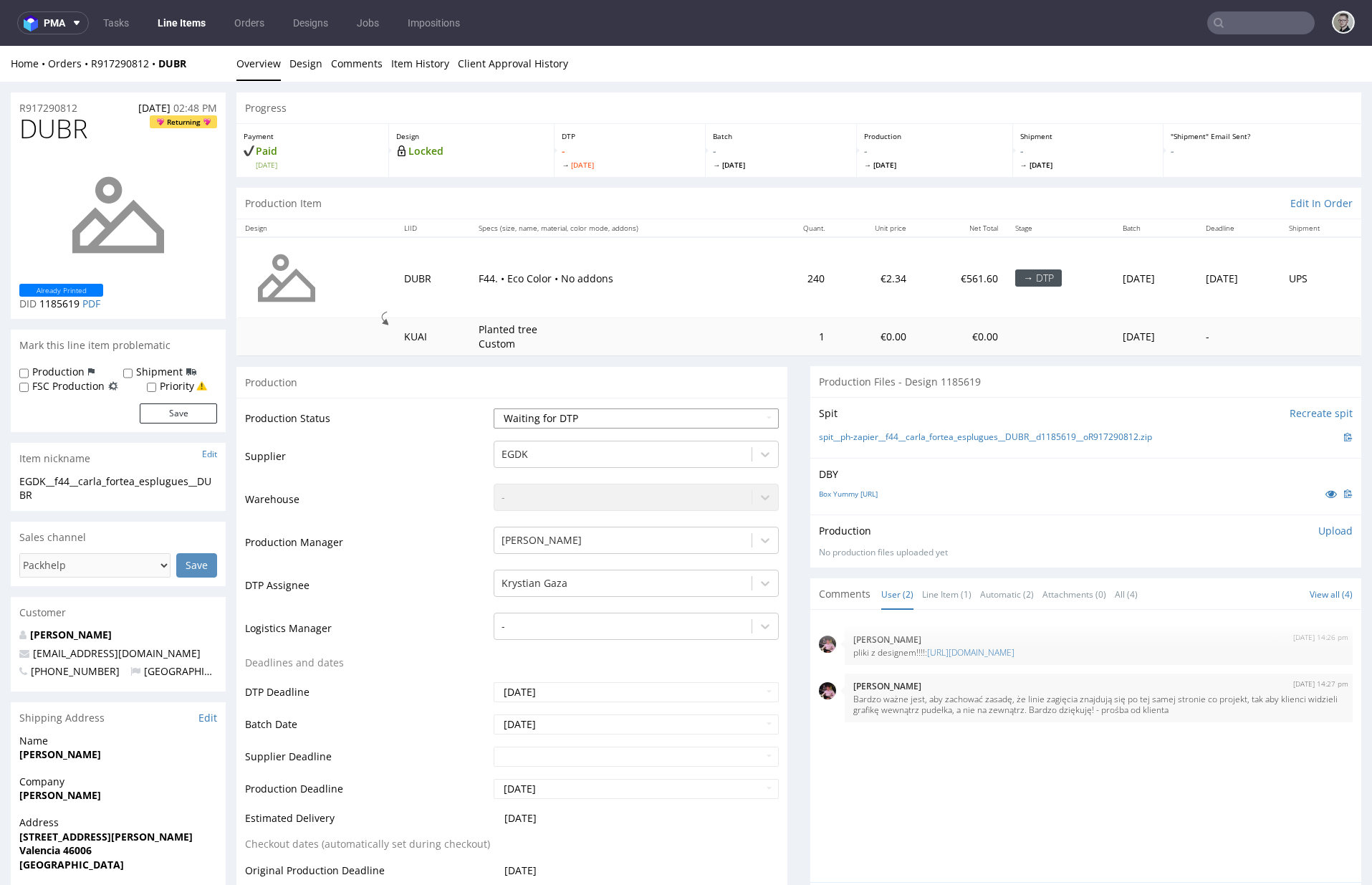
click at [619, 411] on select "Waiting for Artwork Waiting for Diecut Waiting for Mockup Waiting for DTP Waiti…" at bounding box center [636, 418] width 286 height 20
select select "dtp_issue"
click at [493, 408] on select "Waiting for Artwork Waiting for Diecut Waiting for Mockup Waiting for DTP Waiti…" at bounding box center [636, 418] width 286 height 20
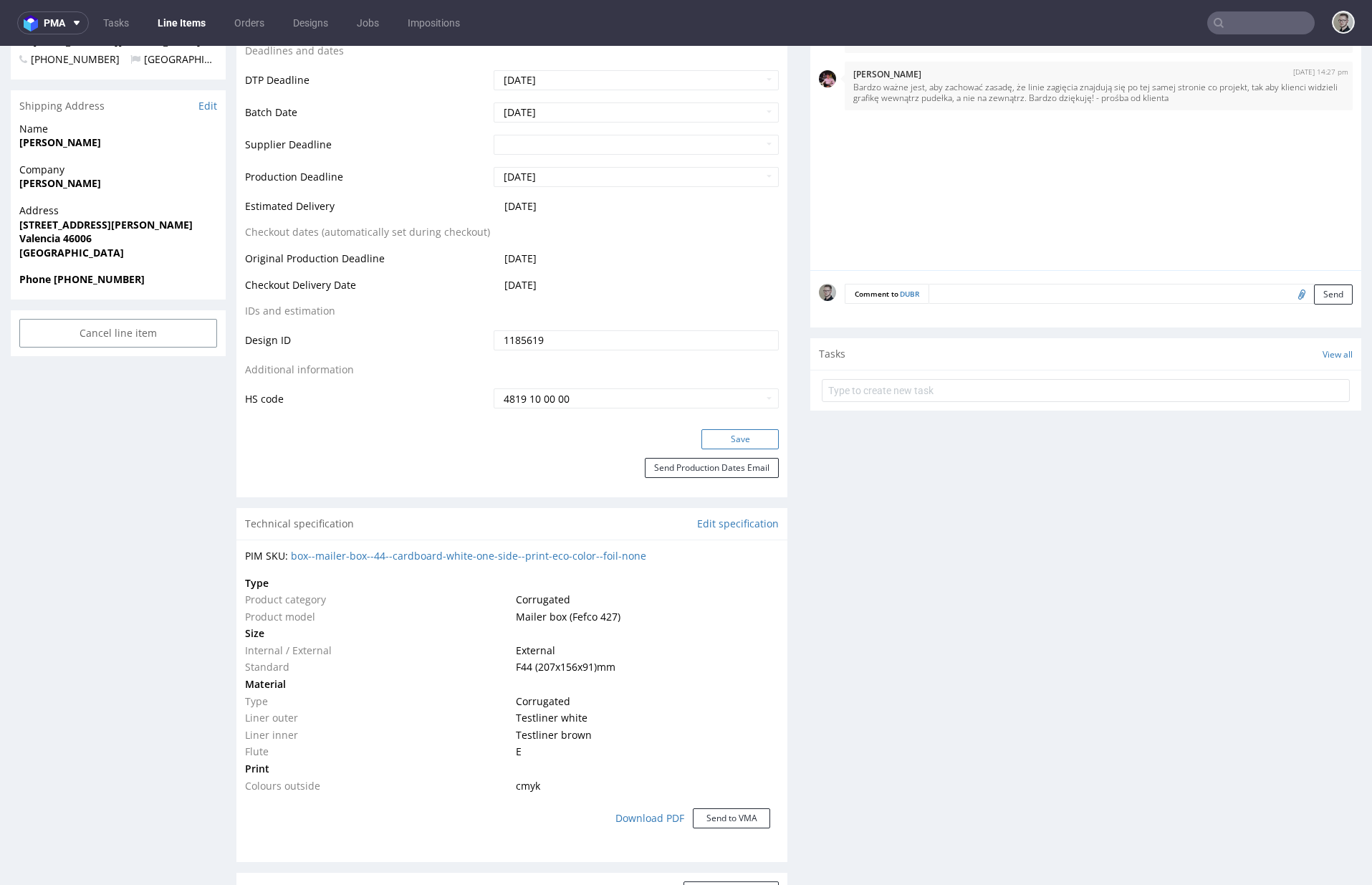
click at [750, 444] on button "Save" at bounding box center [740, 438] width 78 height 20
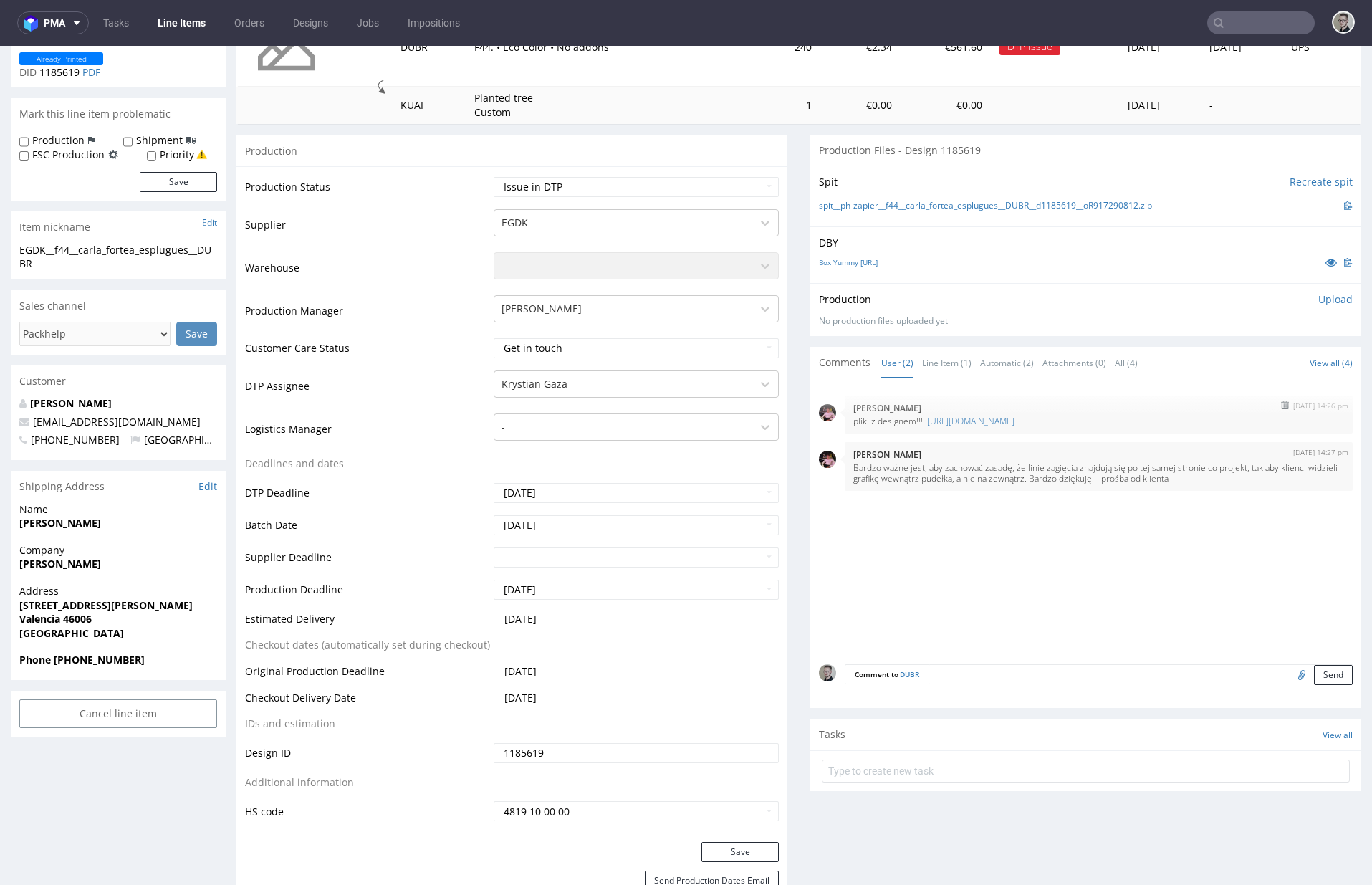
scroll to position [283, 0]
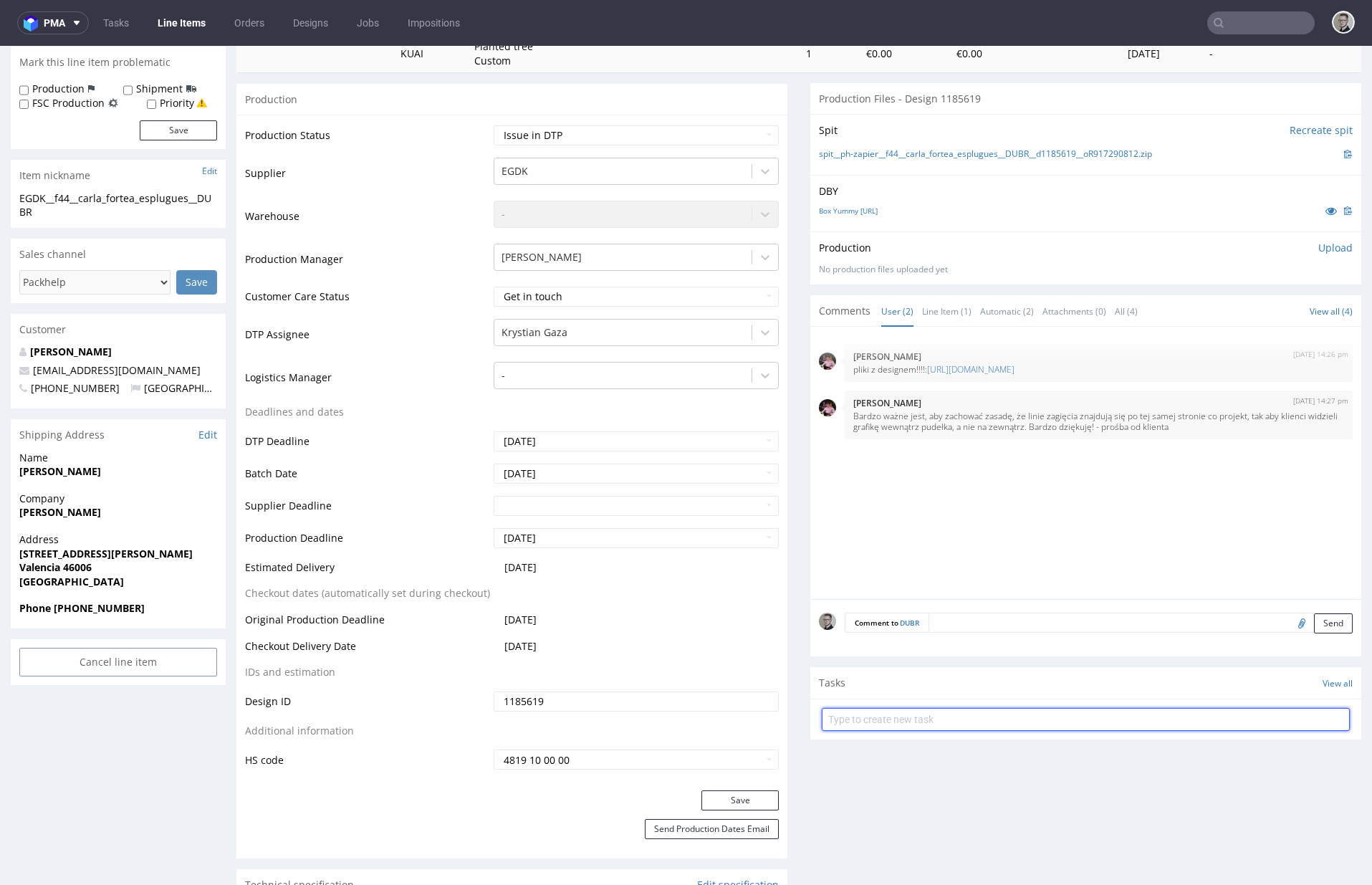
click at [990, 720] on input "text" at bounding box center [1086, 719] width 528 height 23
type input "issue"
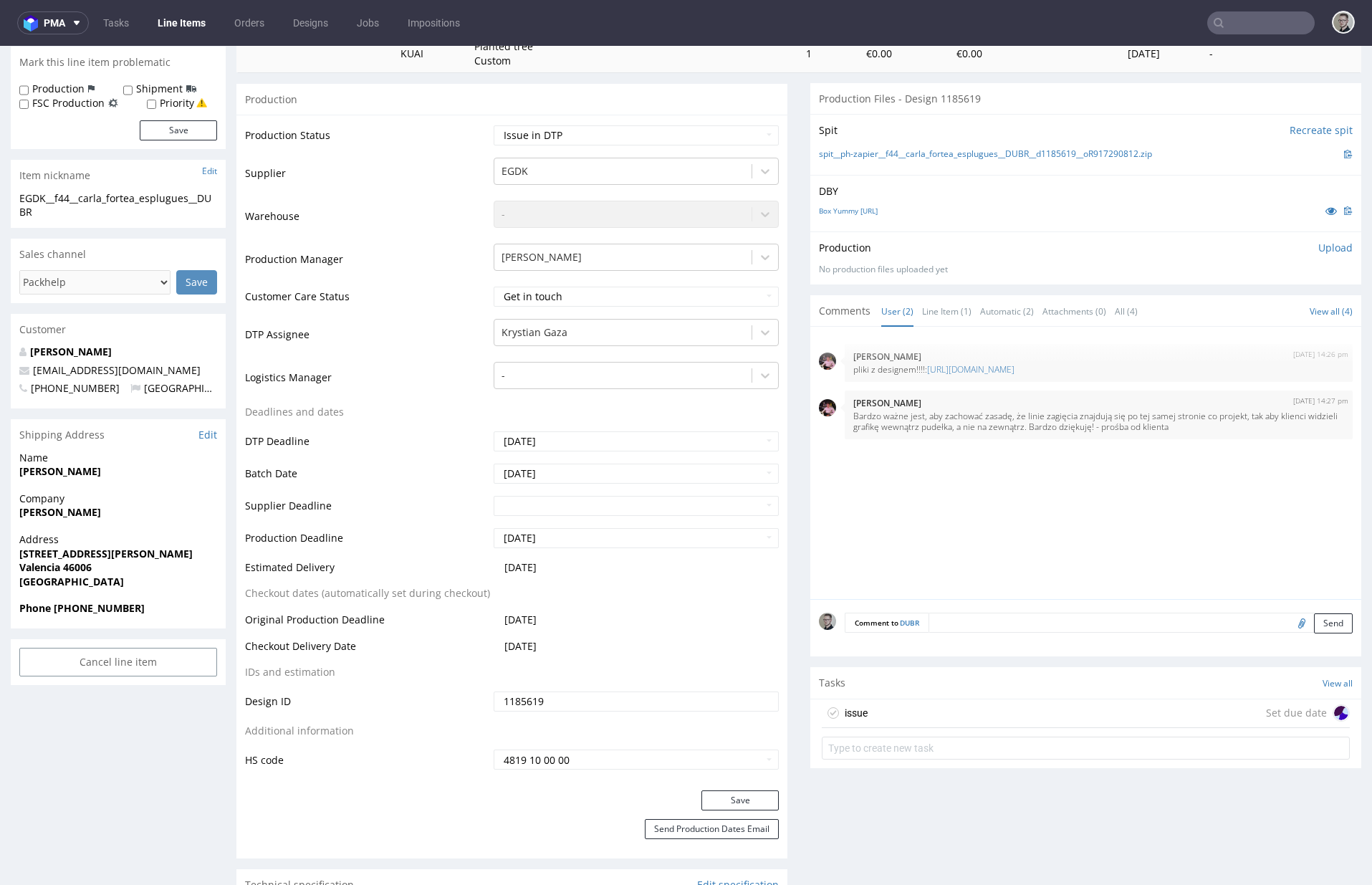
click at [993, 712] on div "issue Set due date" at bounding box center [1086, 713] width 528 height 29
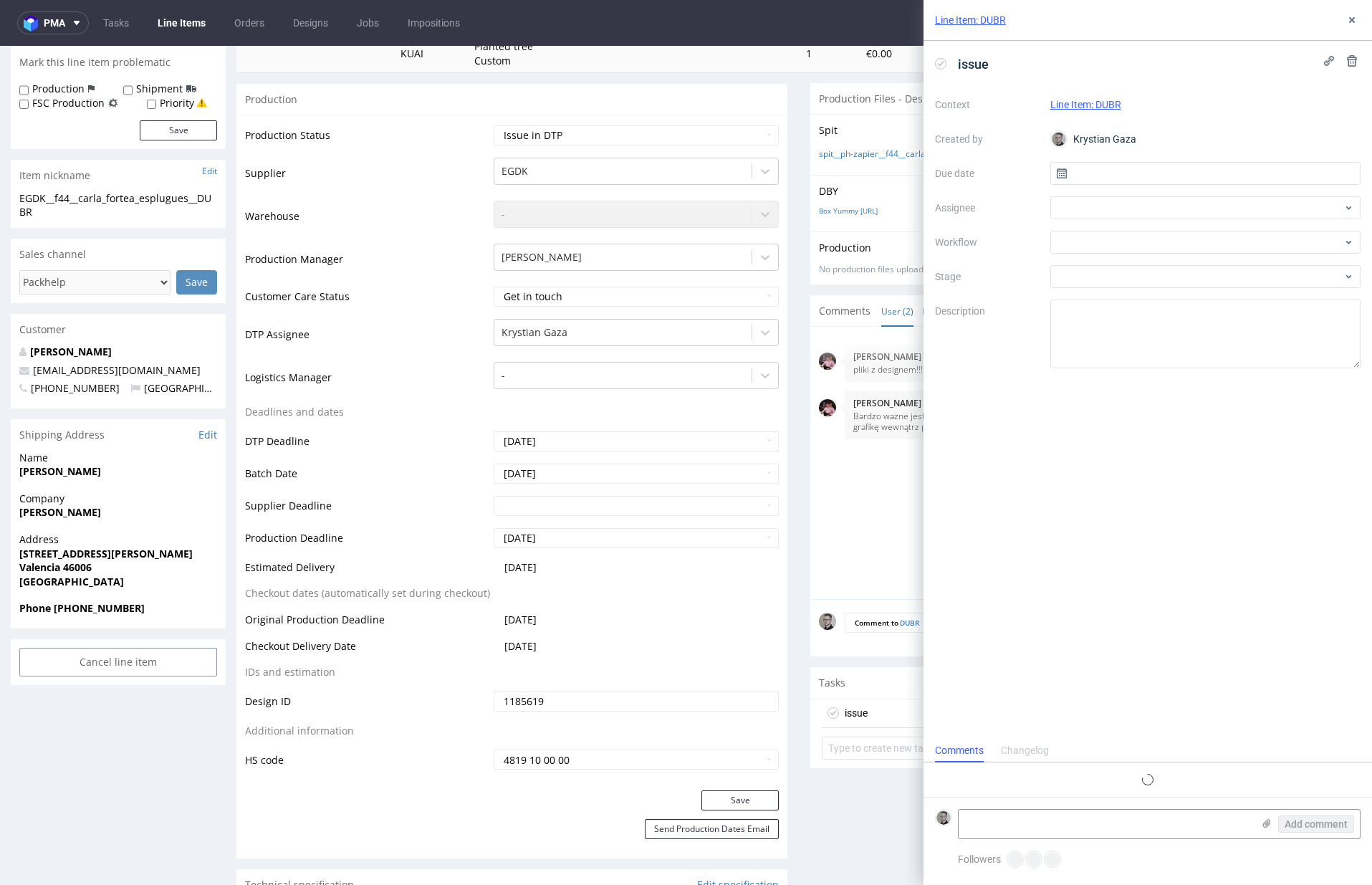
scroll to position [12, 0]
click at [1224, 184] on input "text" at bounding box center [1206, 173] width 311 height 23
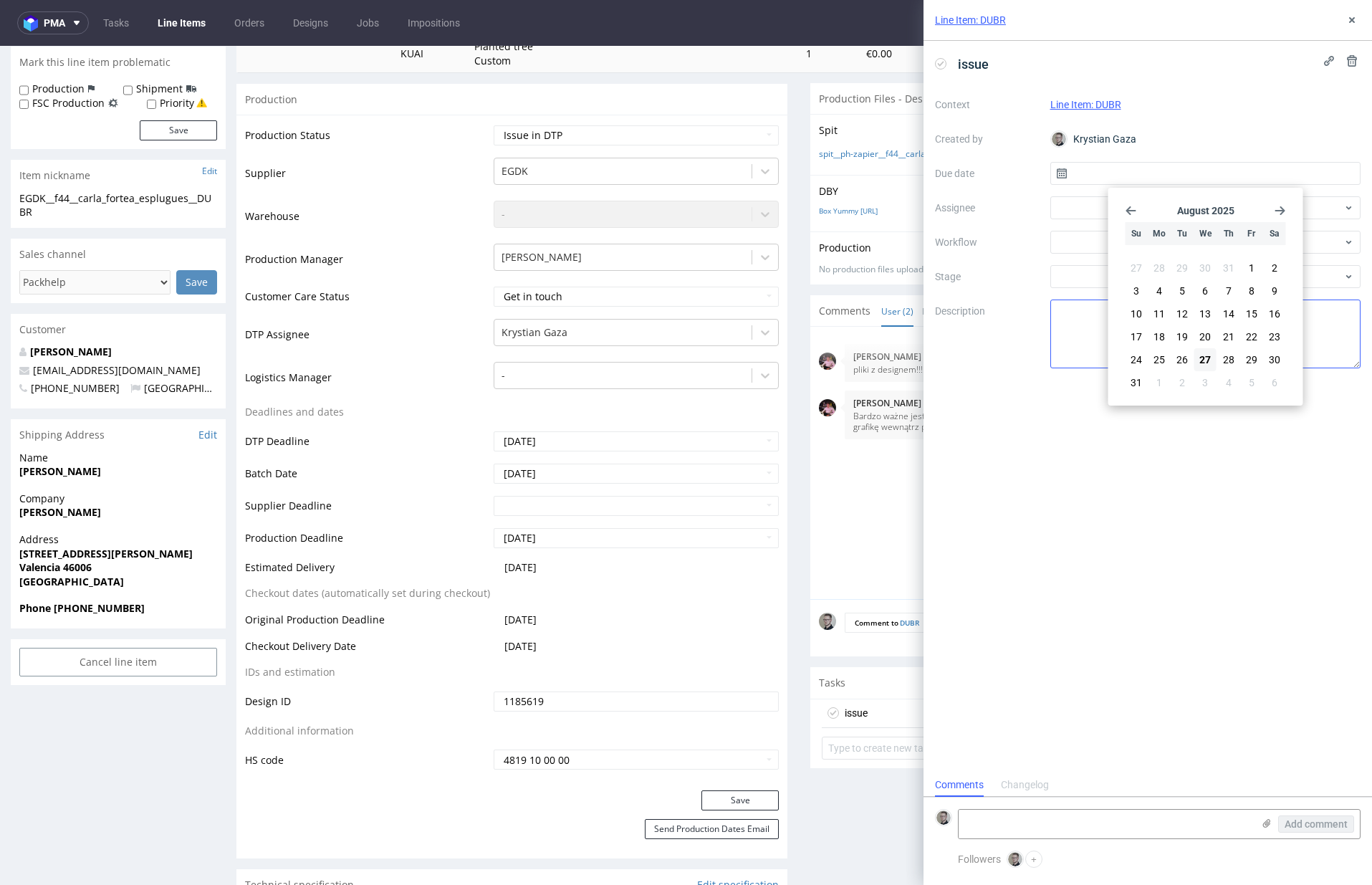
drag, startPoint x: 1213, startPoint y: 355, endPoint x: 1210, endPoint y: 342, distance: 13.3
click at [1213, 356] on button "27" at bounding box center [1206, 359] width 22 height 23
type input "[DATE]"
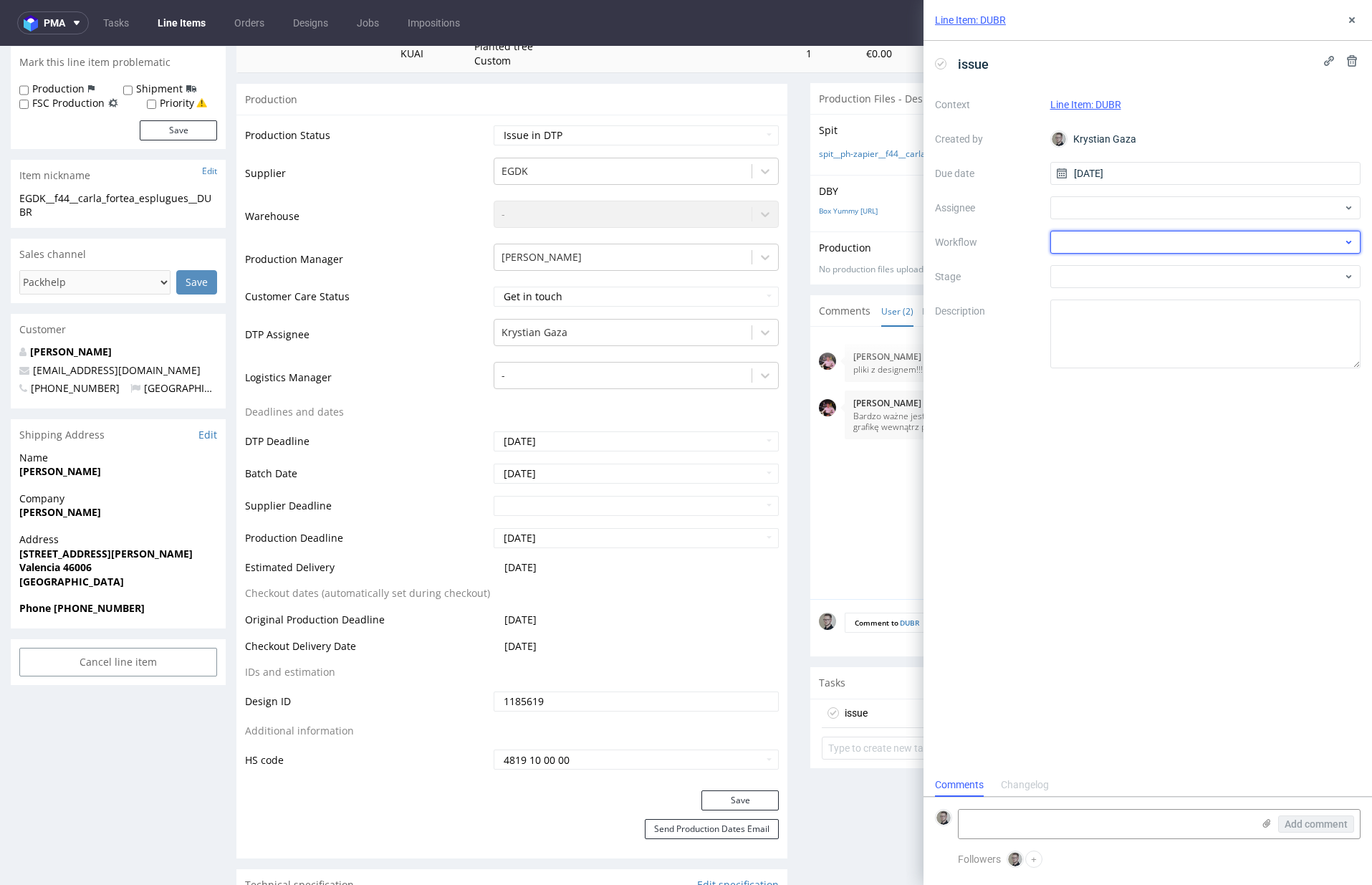
click at [1198, 242] on div at bounding box center [1206, 242] width 311 height 23
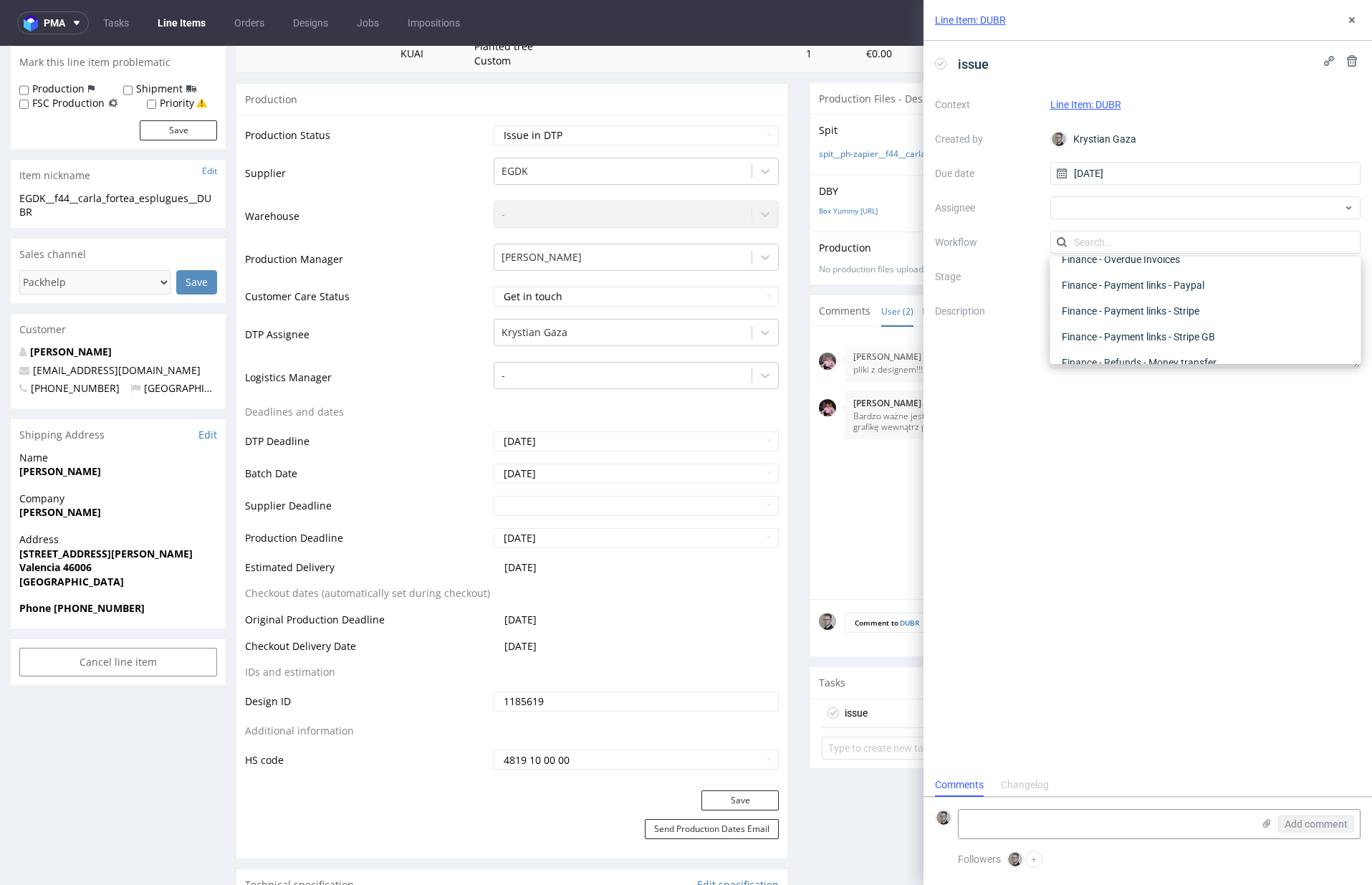
scroll to position [0, 0]
click at [1174, 318] on div "DTP - Issue" at bounding box center [1206, 319] width 299 height 26
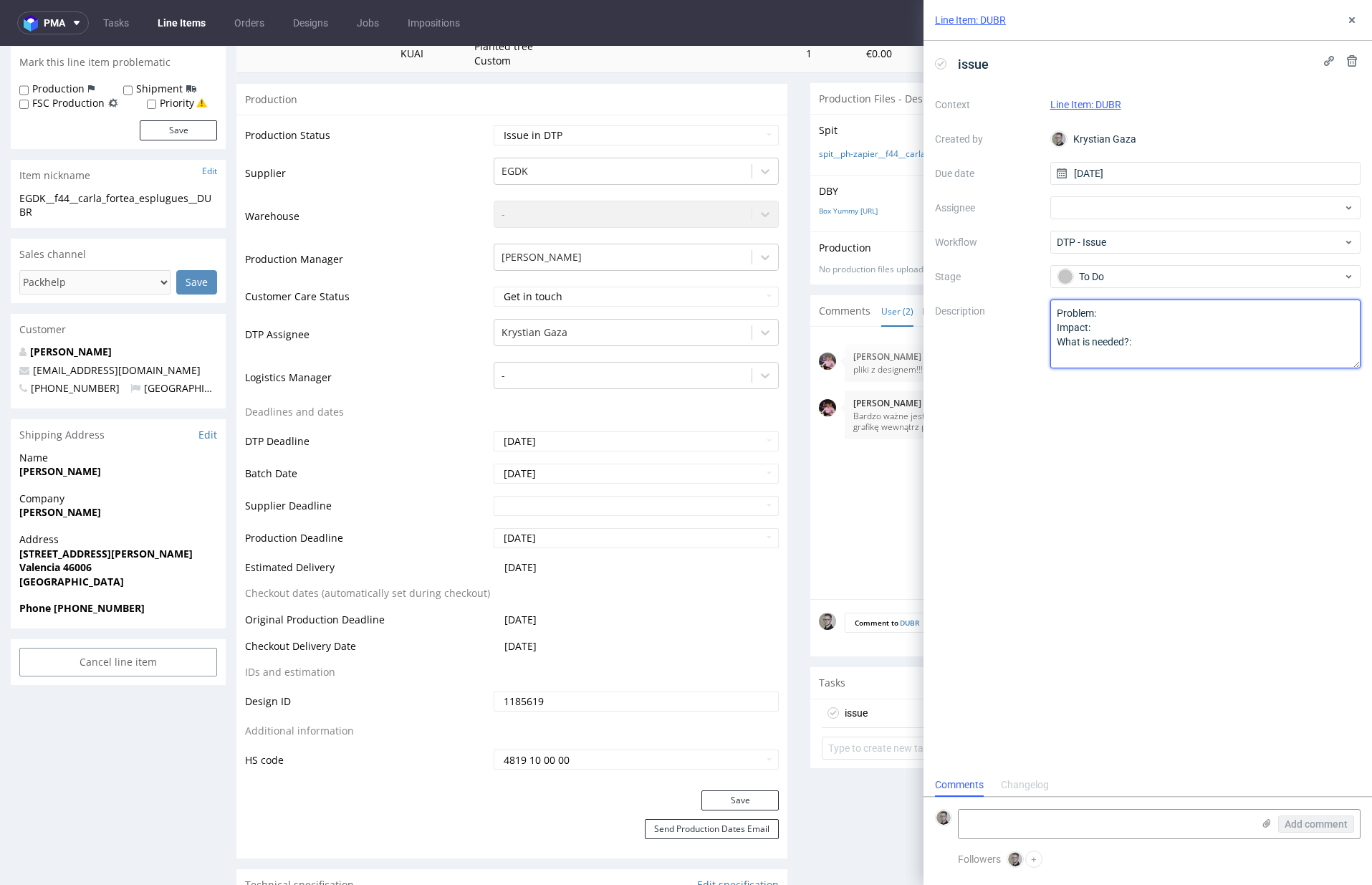
drag, startPoint x: 1248, startPoint y: 401, endPoint x: 594, endPoint y: 109, distance: 716.2
paste textarea "Due to changes in our dielines shapes please prepare designs on our new dieline…"
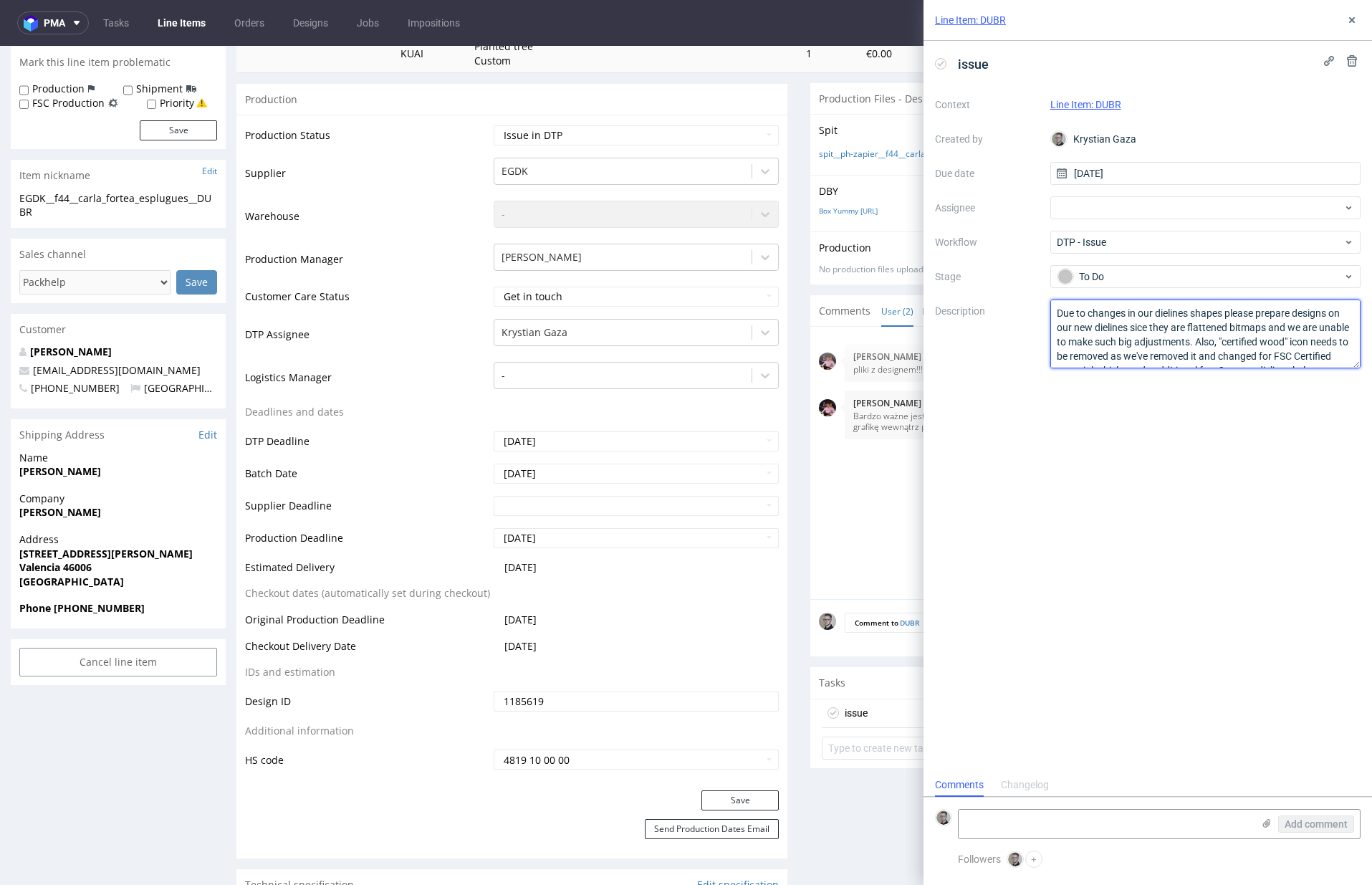
scroll to position [23, 0]
type textarea "Due to changes in our dielines shapes please prepare designs on our new dieline…"
click at [1200, 673] on div "issue Context Line Item: DUBR Created by Krystian Gaza Due date 27/08/2025 Assi…" at bounding box center [1148, 407] width 449 height 732
click at [1220, 698] on div "issue Context Line Item: DUBR Created by Krystian Gaza Due date 27/08/2025 Assi…" at bounding box center [1148, 407] width 449 height 732
click at [1271, 821] on icon at bounding box center [1267, 824] width 12 height 12
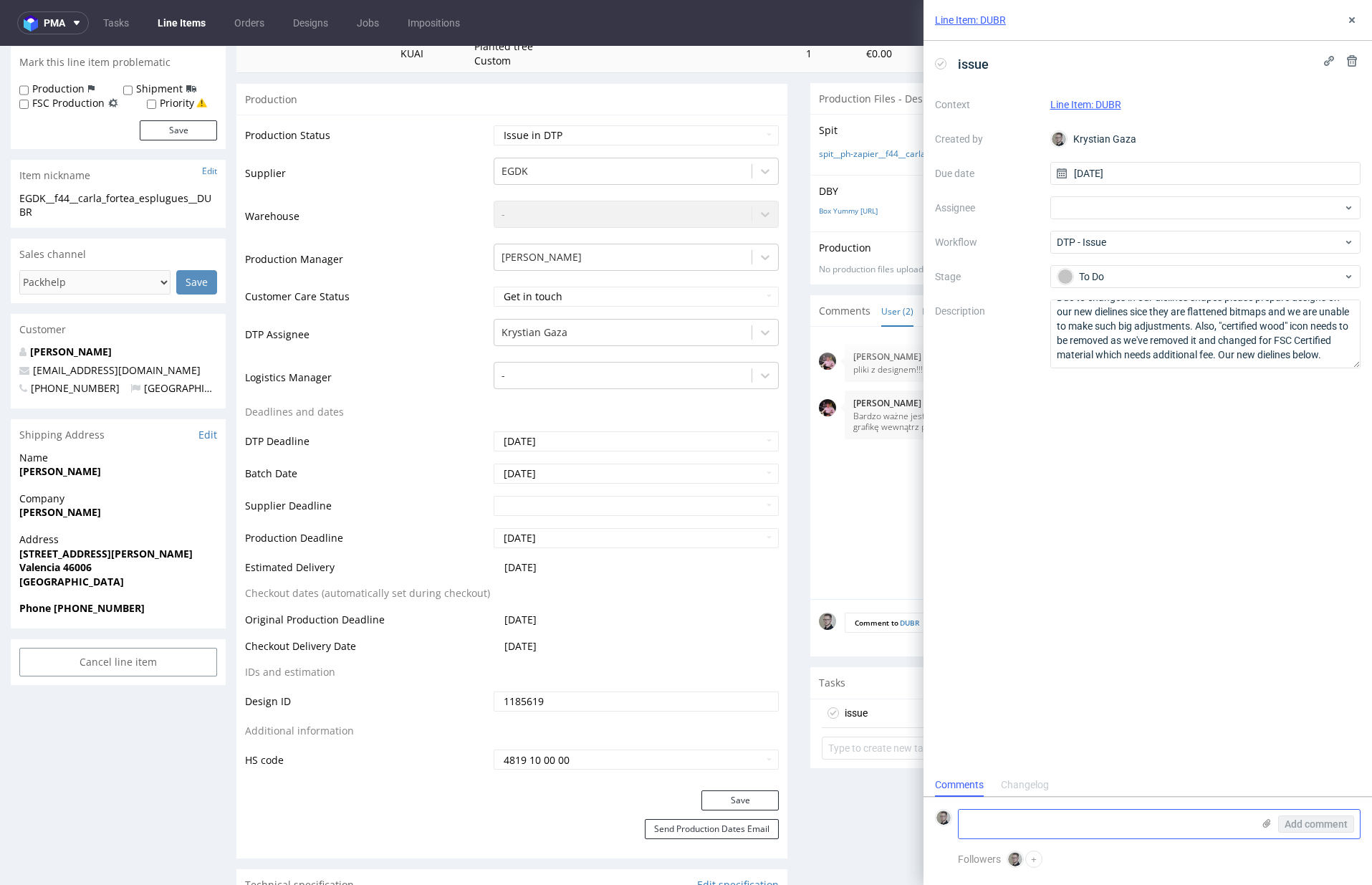
click at [0, 0] on input "file" at bounding box center [0, 0] width 0 height 0
click at [1332, 824] on span "Add comment" at bounding box center [1316, 824] width 63 height 10
click at [1357, 16] on icon at bounding box center [1352, 20] width 12 height 12
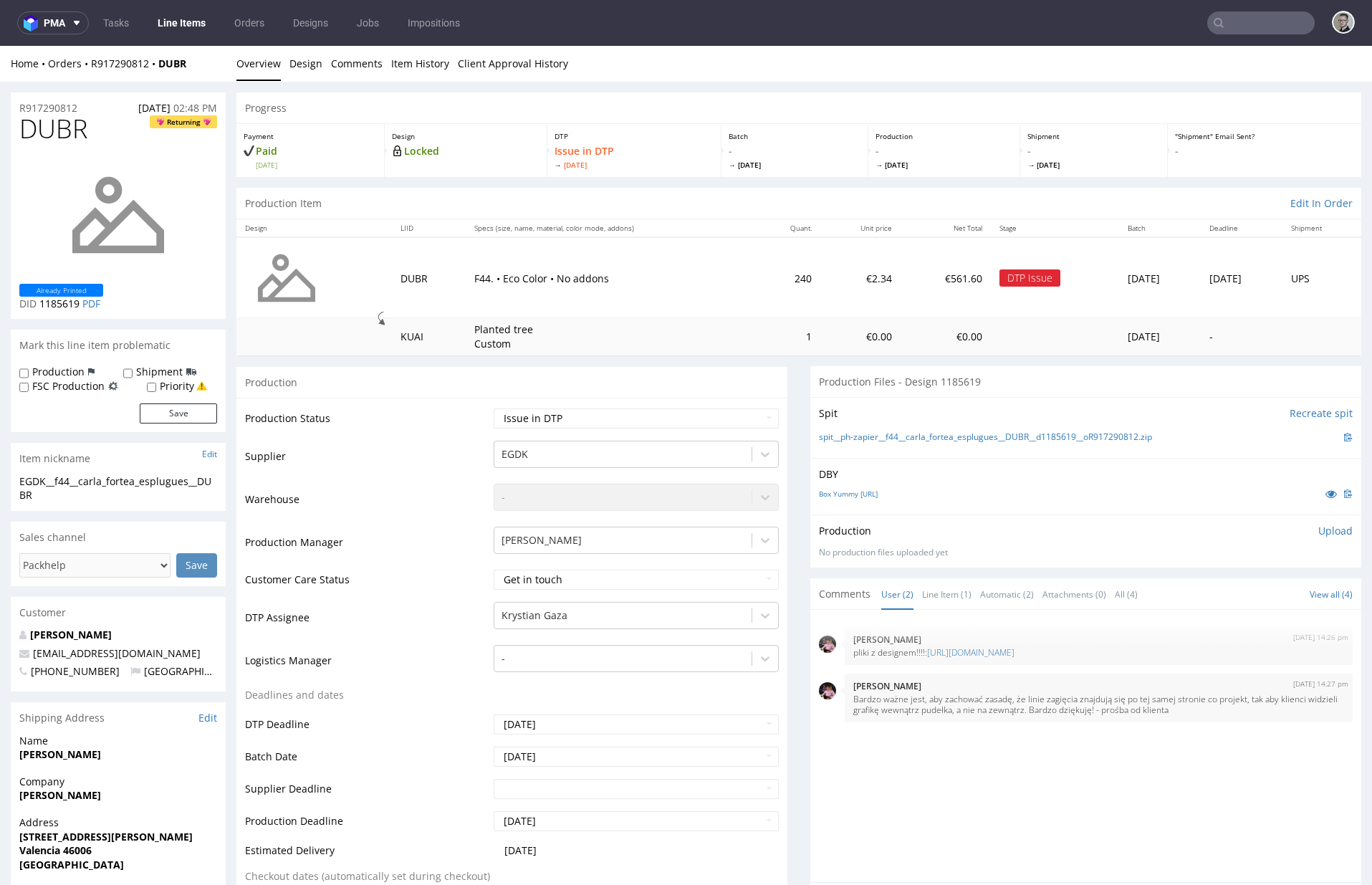
click at [66, 130] on span "DUBR" at bounding box center [53, 129] width 68 height 29
copy span "DUBR"
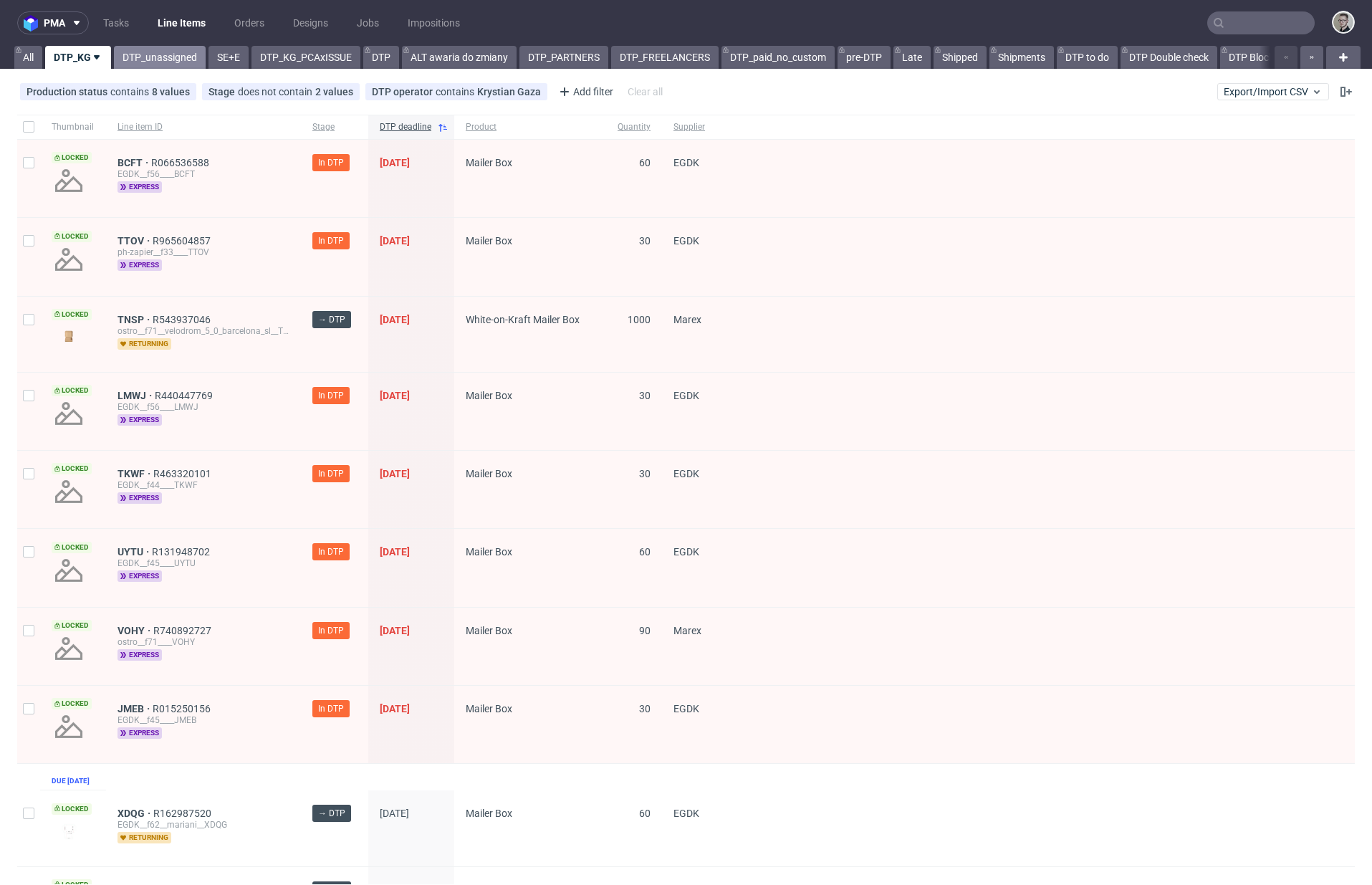
click at [179, 59] on link "DTP_unassigned" at bounding box center [160, 57] width 92 height 23
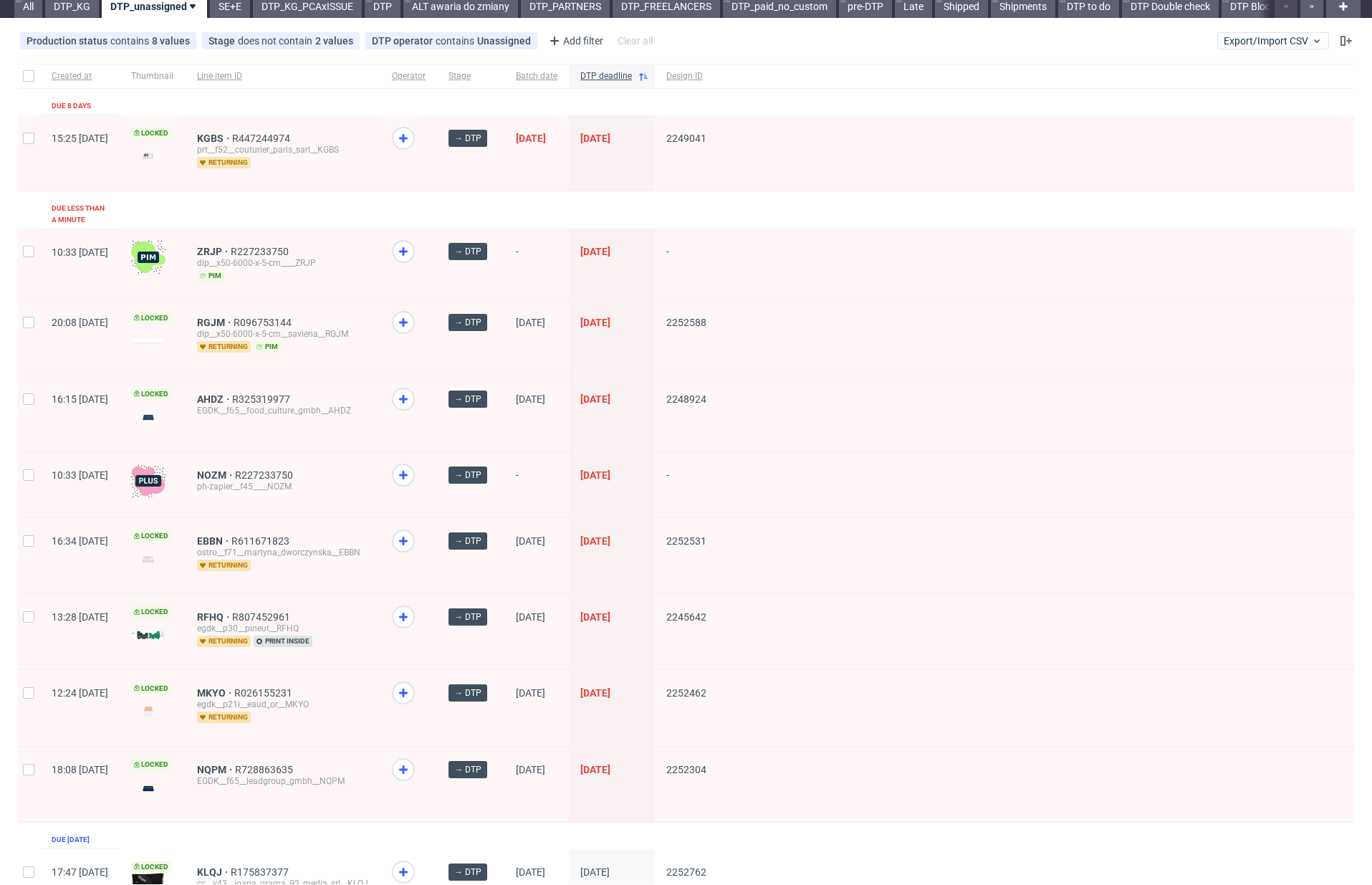
scroll to position [60, 0]
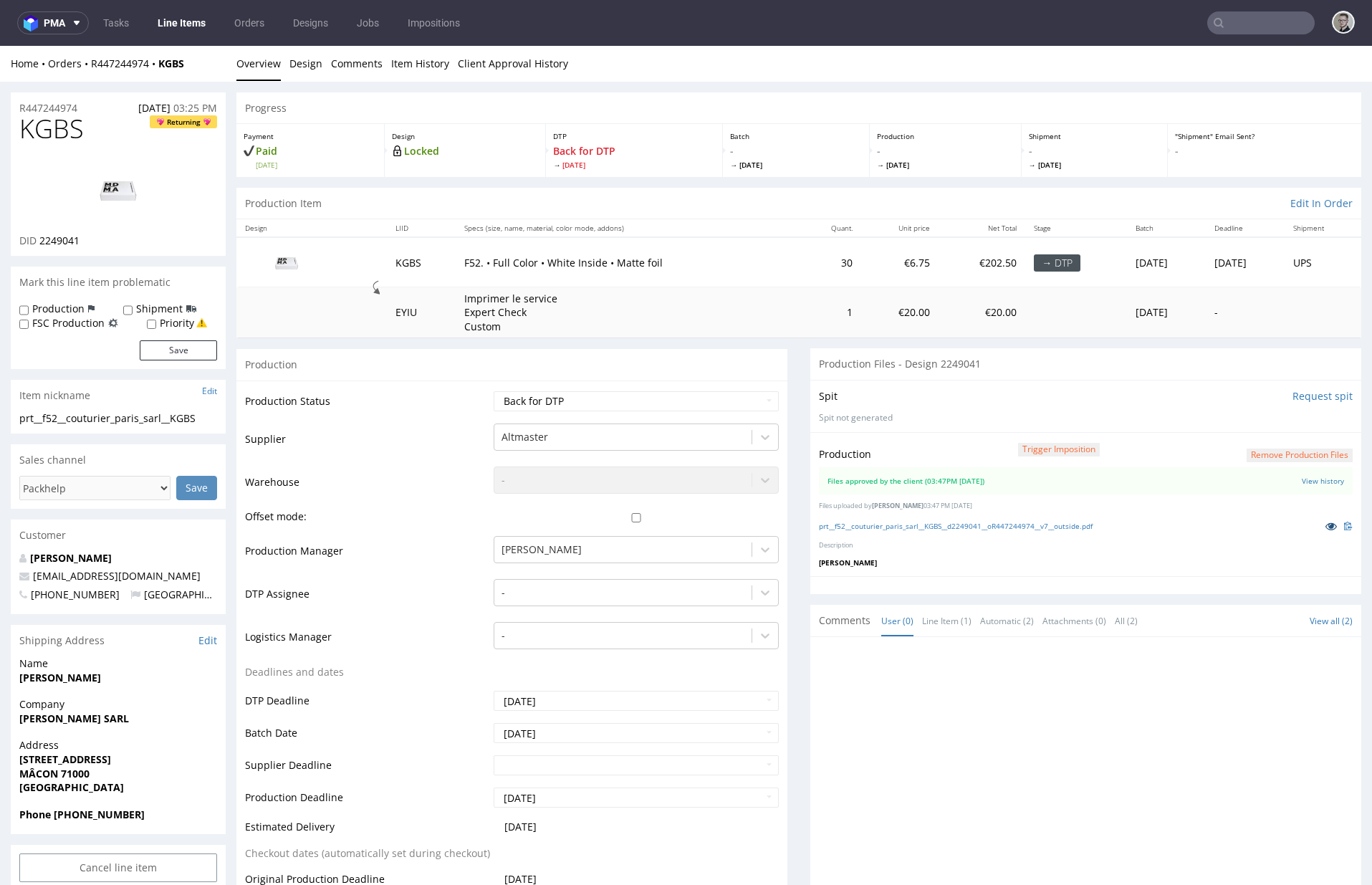
click at [1326, 528] on icon at bounding box center [1332, 526] width 12 height 10
click at [634, 592] on div at bounding box center [623, 592] width 243 height 17
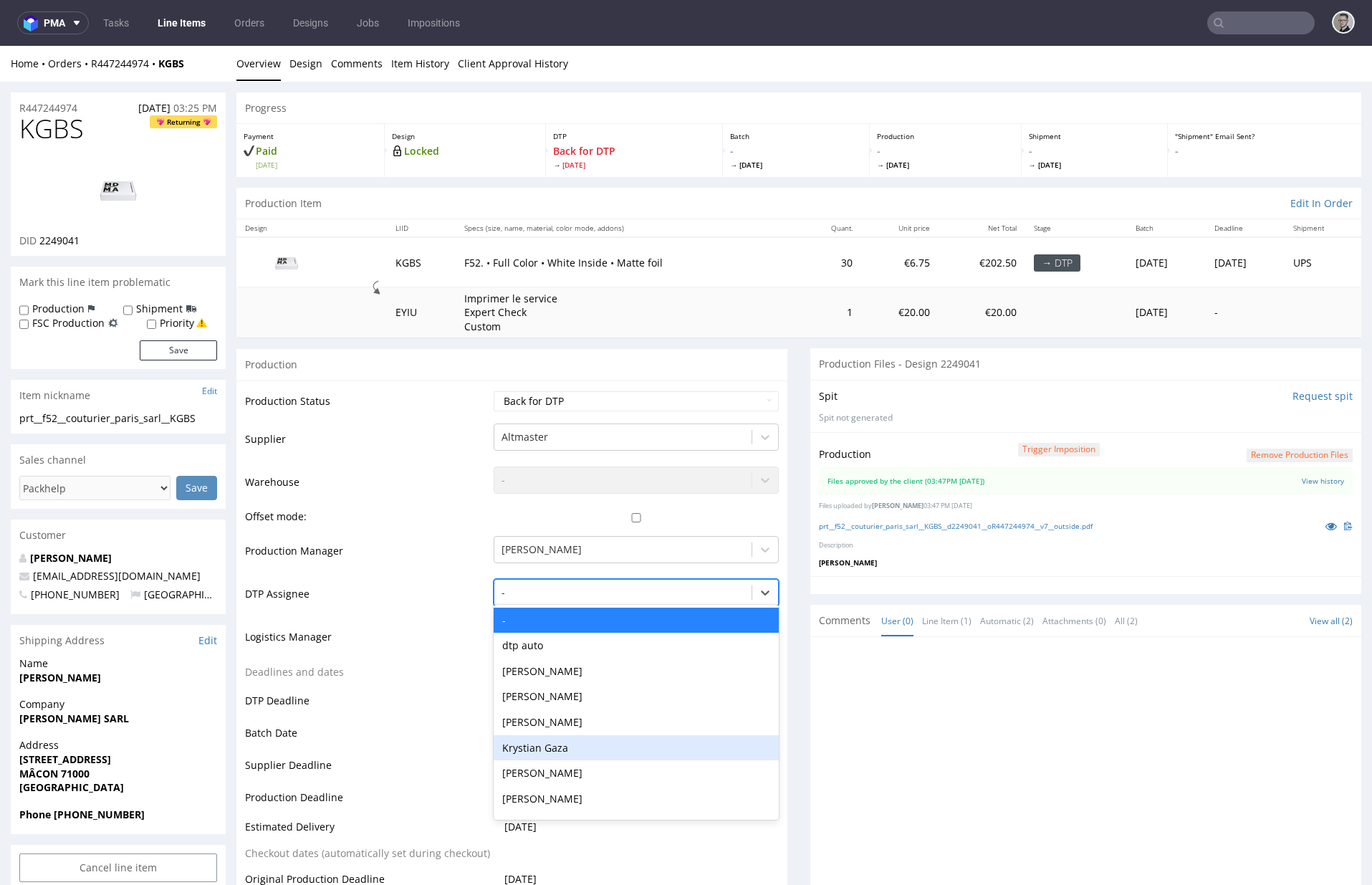
click at [589, 744] on div "Krystian Gaza" at bounding box center [636, 747] width 286 height 26
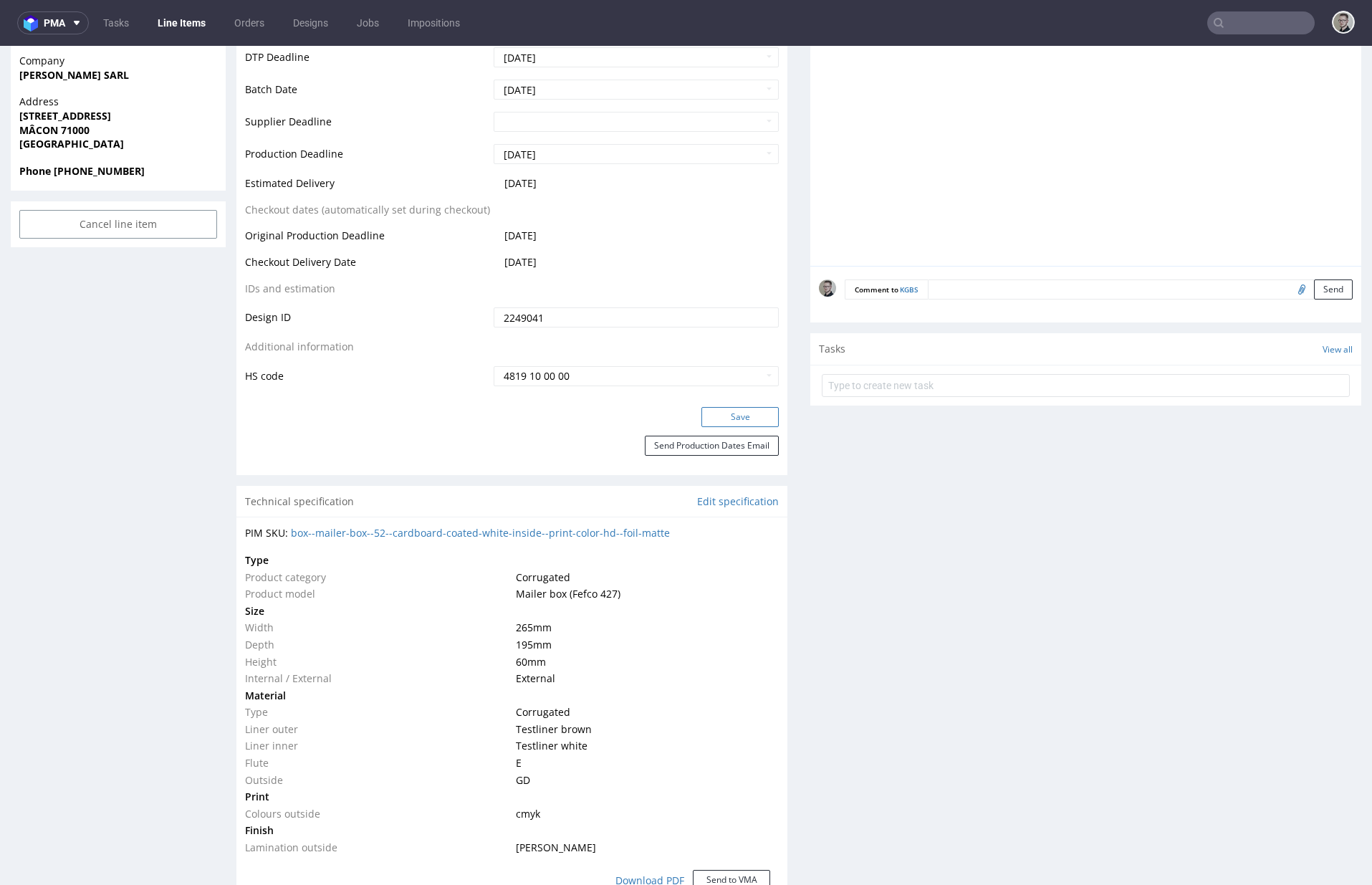
click at [751, 419] on button "Save" at bounding box center [740, 417] width 78 height 20
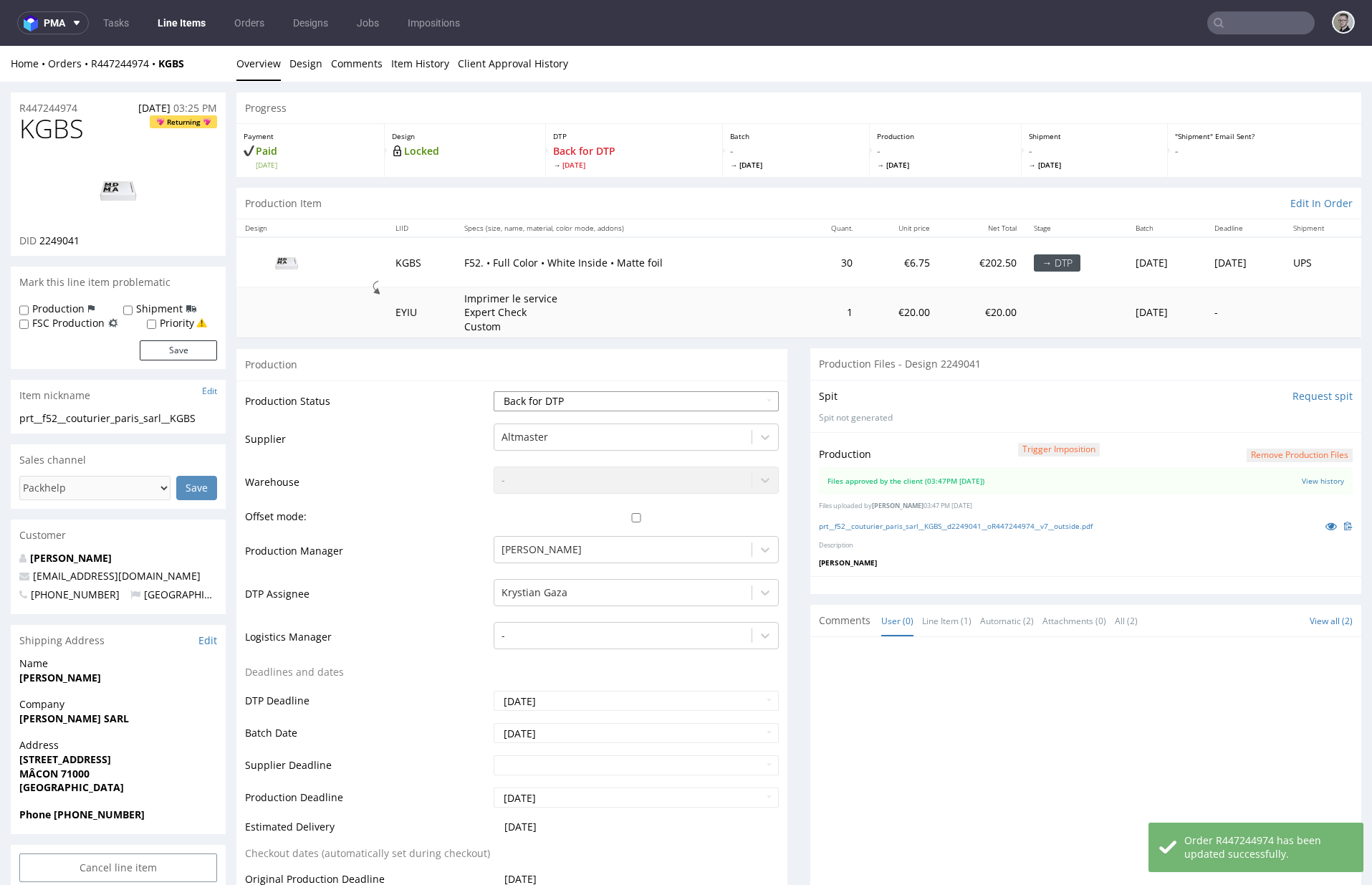
click at [719, 415] on td "Waiting for Artwork Waiting for Diecut Waiting for Mockup Waiting for DTP Waiti…" at bounding box center [635, 406] width 288 height 32
click at [713, 400] on select "Waiting for Artwork Waiting for Diecut Waiting for Mockup Waiting for DTP Waiti…" at bounding box center [636, 400] width 286 height 20
select select "dtp_in_process"
click at [493, 391] on select "Waiting for Artwork Waiting for Diecut Waiting for Mockup Waiting for DTP Waiti…" at bounding box center [636, 400] width 286 height 20
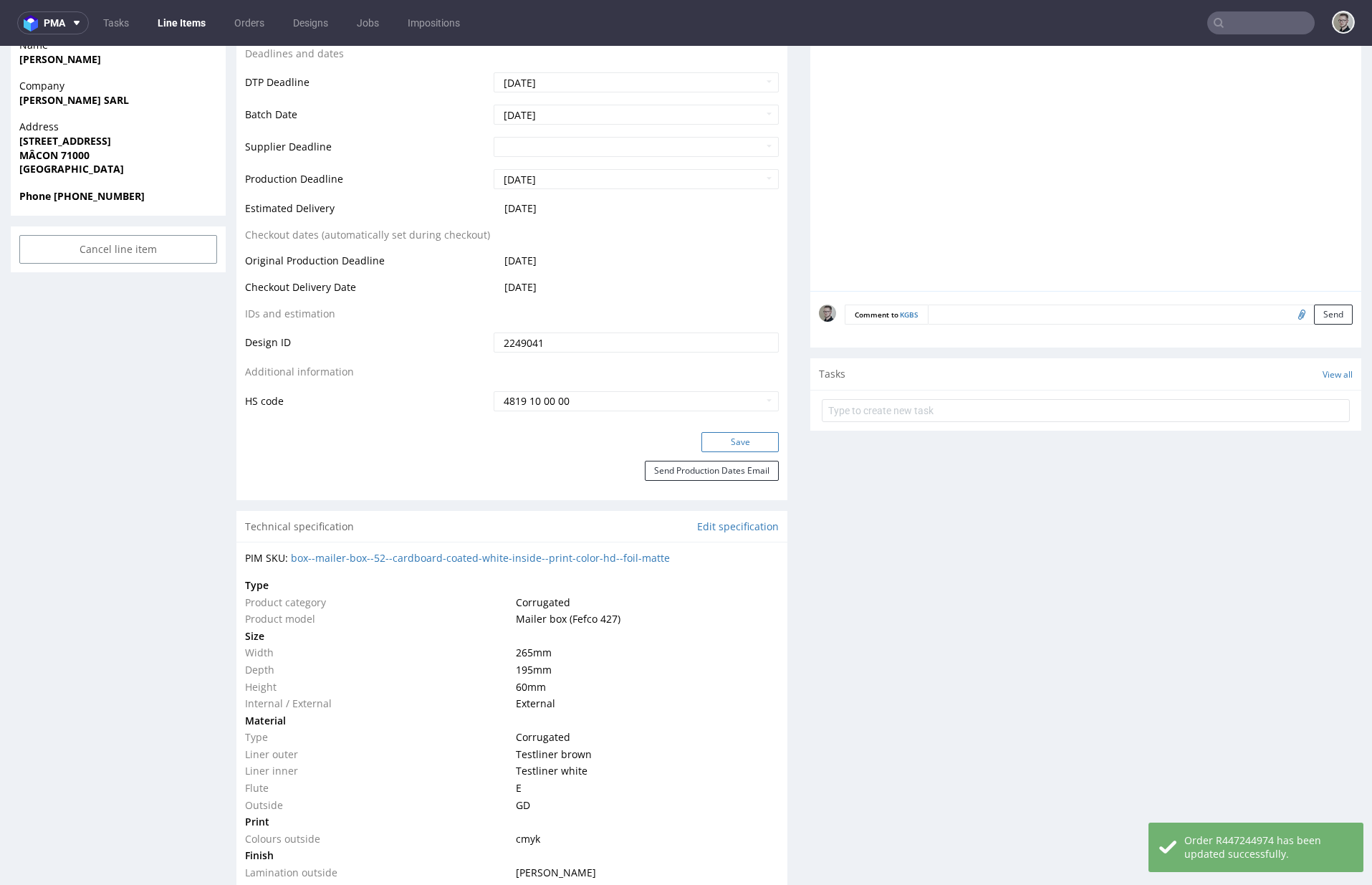
click at [740, 444] on button "Save" at bounding box center [740, 441] width 78 height 20
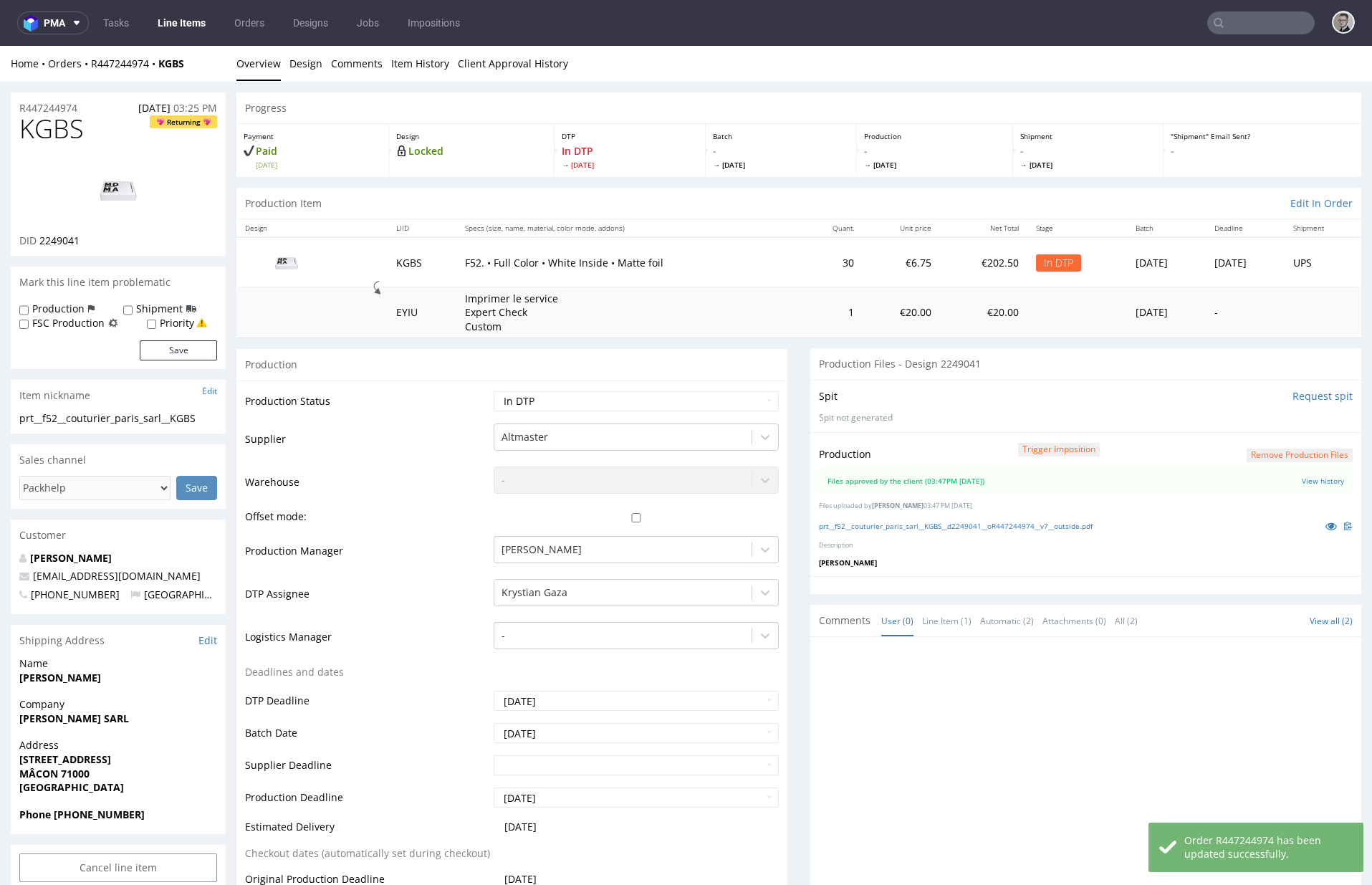
click at [1304, 398] on input "Request spit" at bounding box center [1323, 397] width 60 height 15
click at [945, 524] on link "prt__f52__couturier_paris_sarl__KGBS__d2249041__oR447244974__v7__outside.pdf" at bounding box center [956, 526] width 274 height 10
click at [306, 75] on link "Design" at bounding box center [305, 64] width 33 height 35
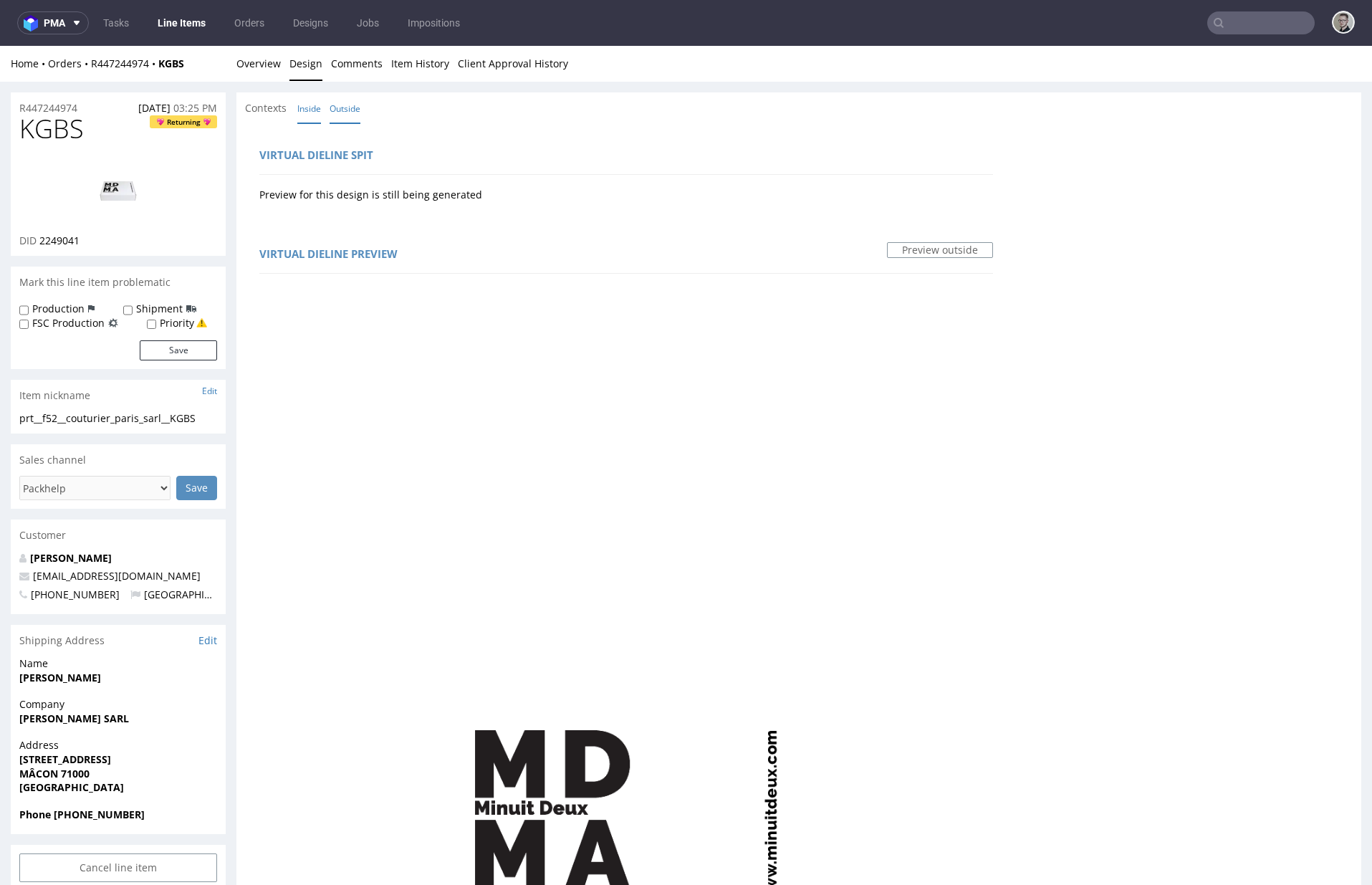
click at [313, 101] on link "Inside" at bounding box center [309, 108] width 23 height 31
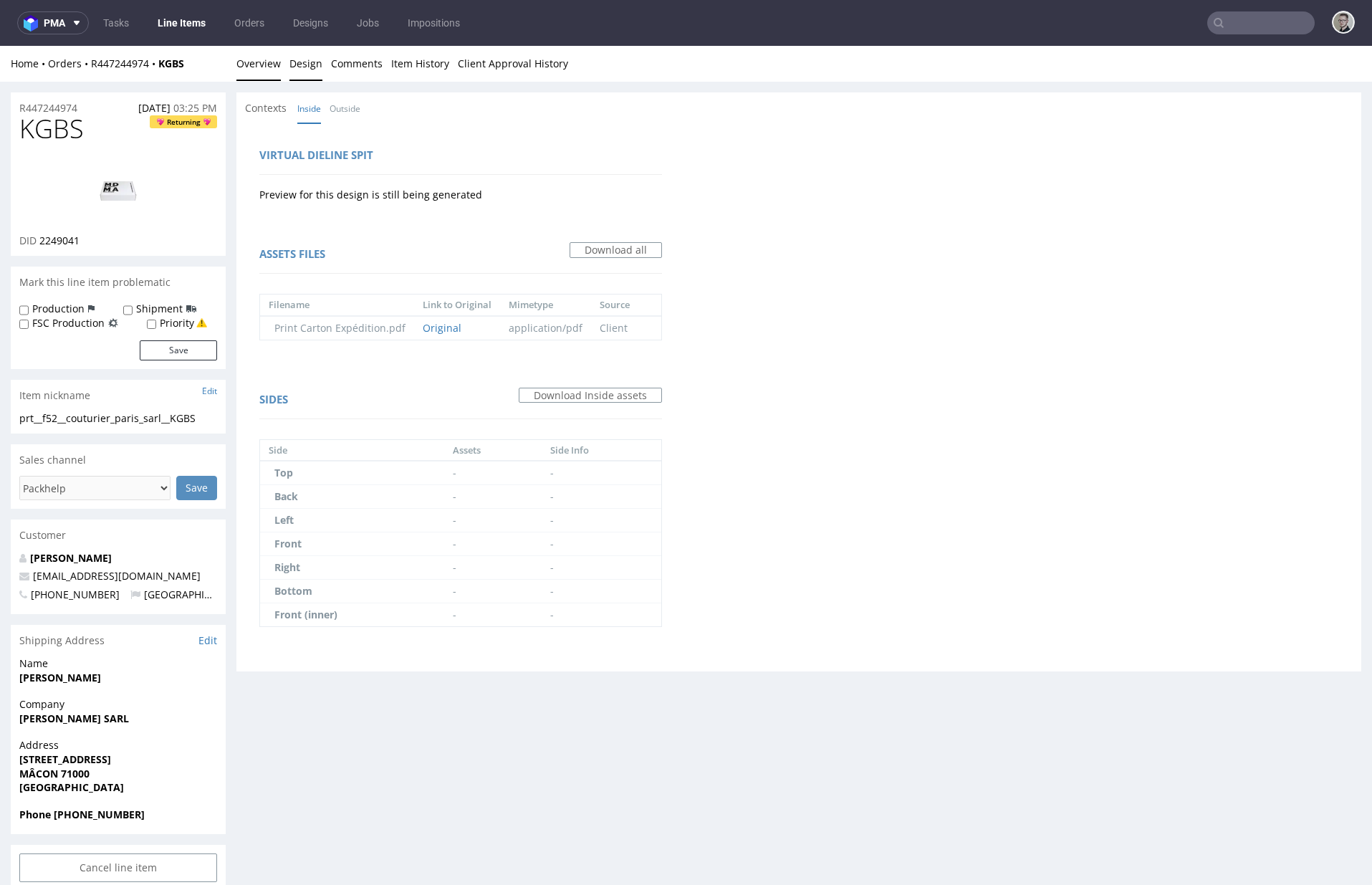
click at [261, 70] on link "Overview" at bounding box center [258, 64] width 45 height 35
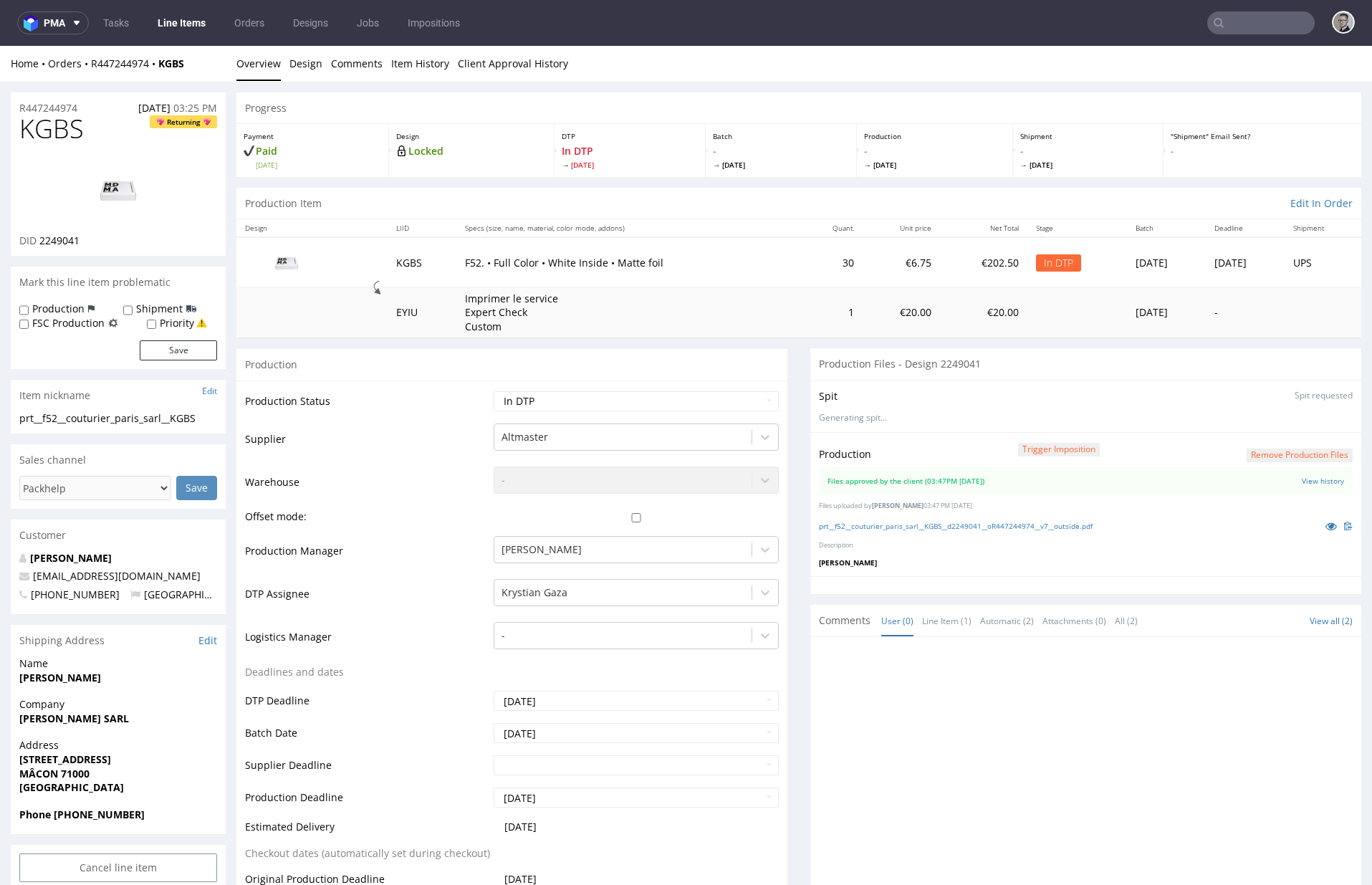
click at [1268, 454] on button "Remove production files" at bounding box center [1300, 455] width 106 height 14
click at [1267, 425] on link "Yes" at bounding box center [1256, 422] width 41 height 21
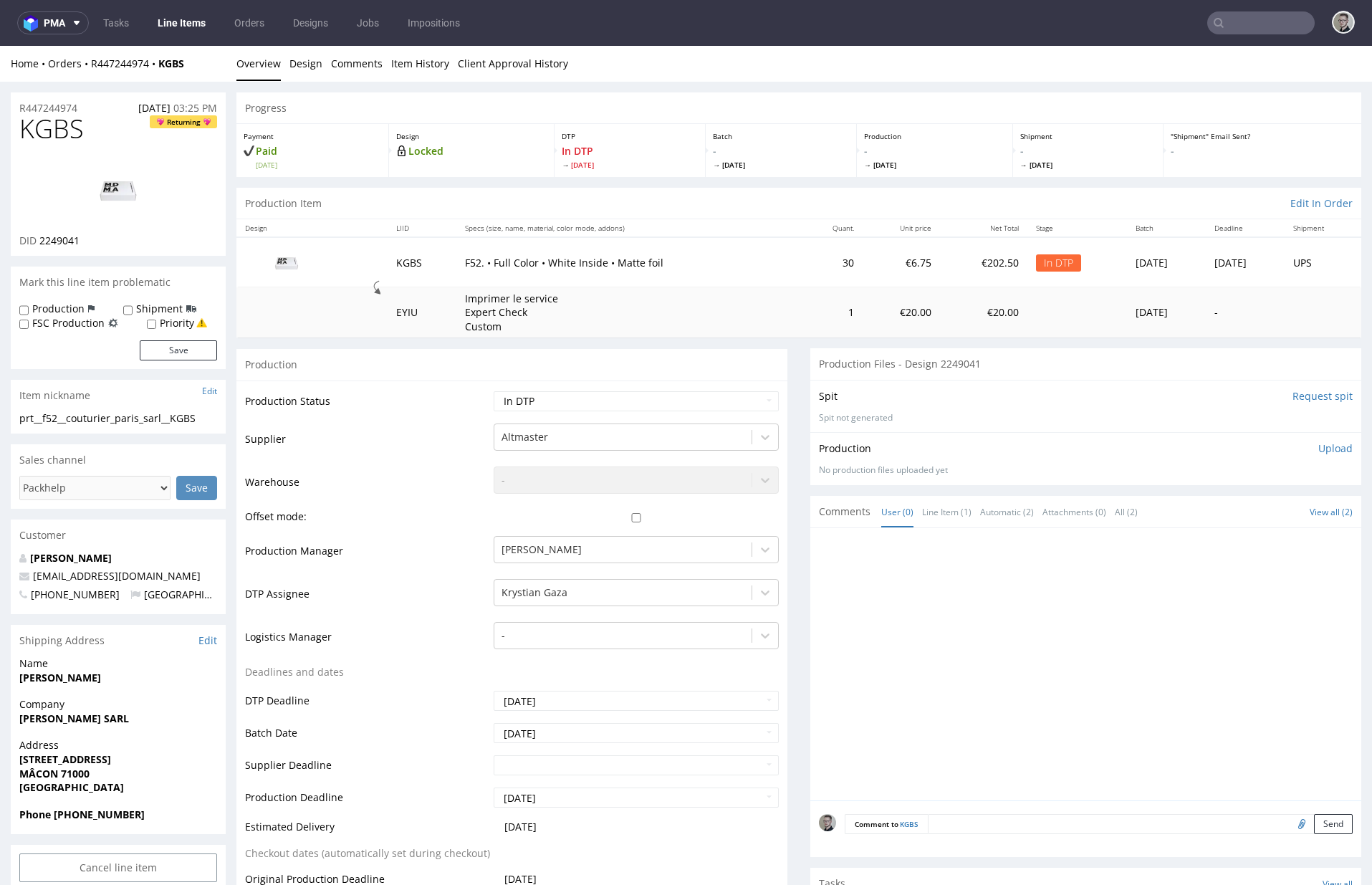
click at [1319, 452] on p "Upload" at bounding box center [1335, 449] width 34 height 15
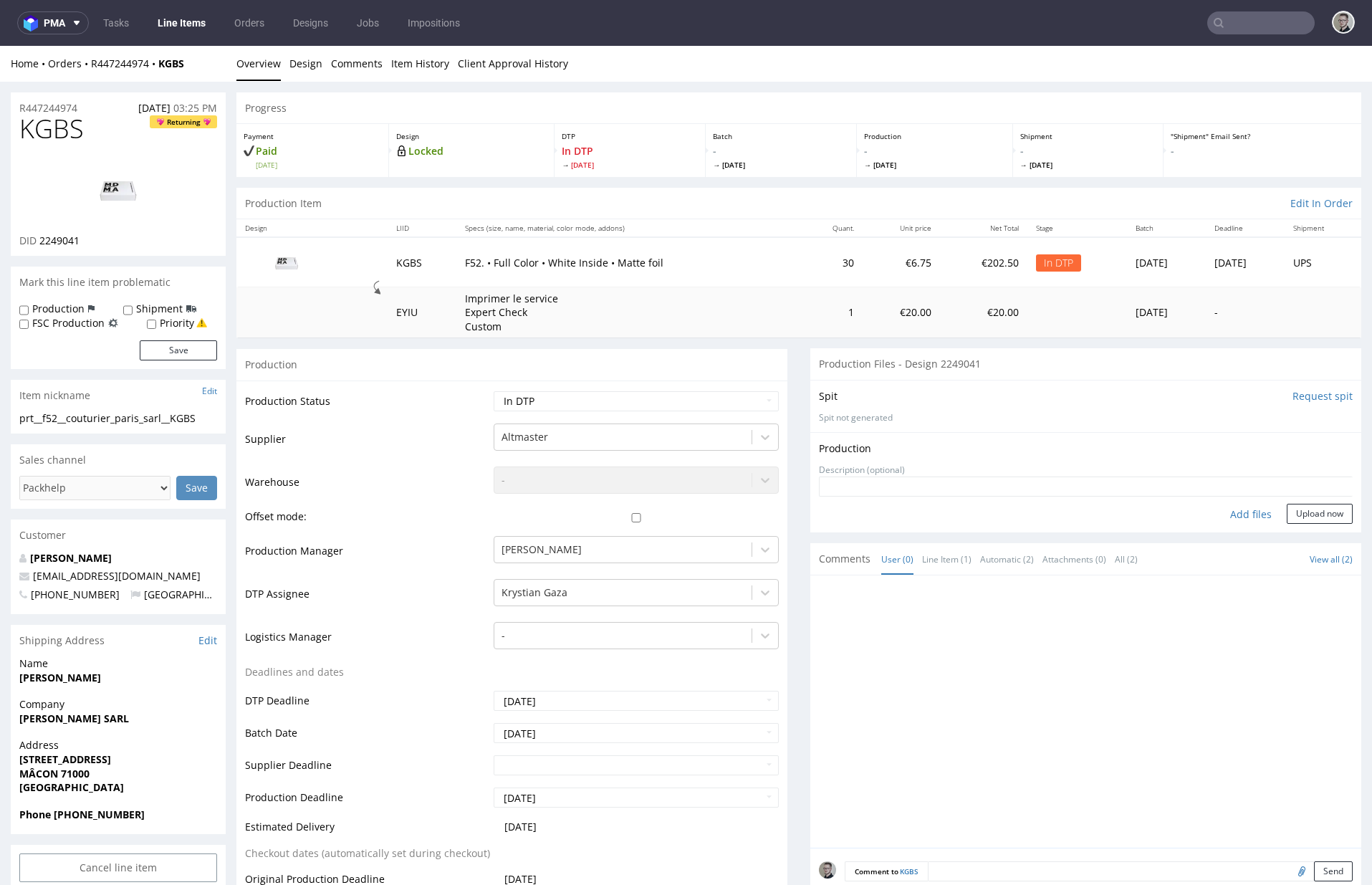
click at [1229, 515] on div "Add files" at bounding box center [1251, 514] width 72 height 21
type input "C:\fakepath\alt__f52__couturier_paris_sarl__KGBS__d2249041__oR447244974__v7__ou…"
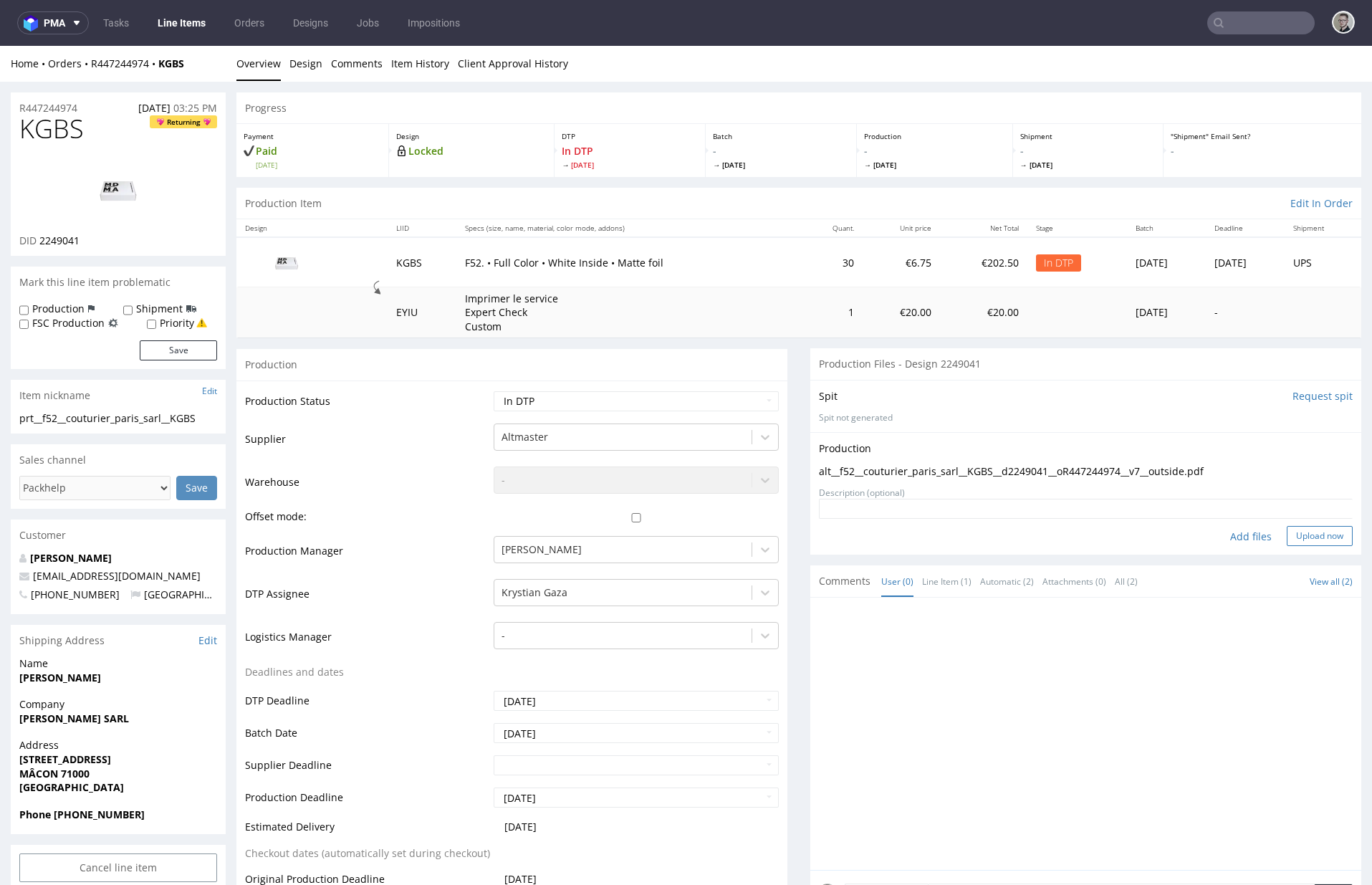
click at [1303, 541] on button "Upload now" at bounding box center [1320, 535] width 66 height 20
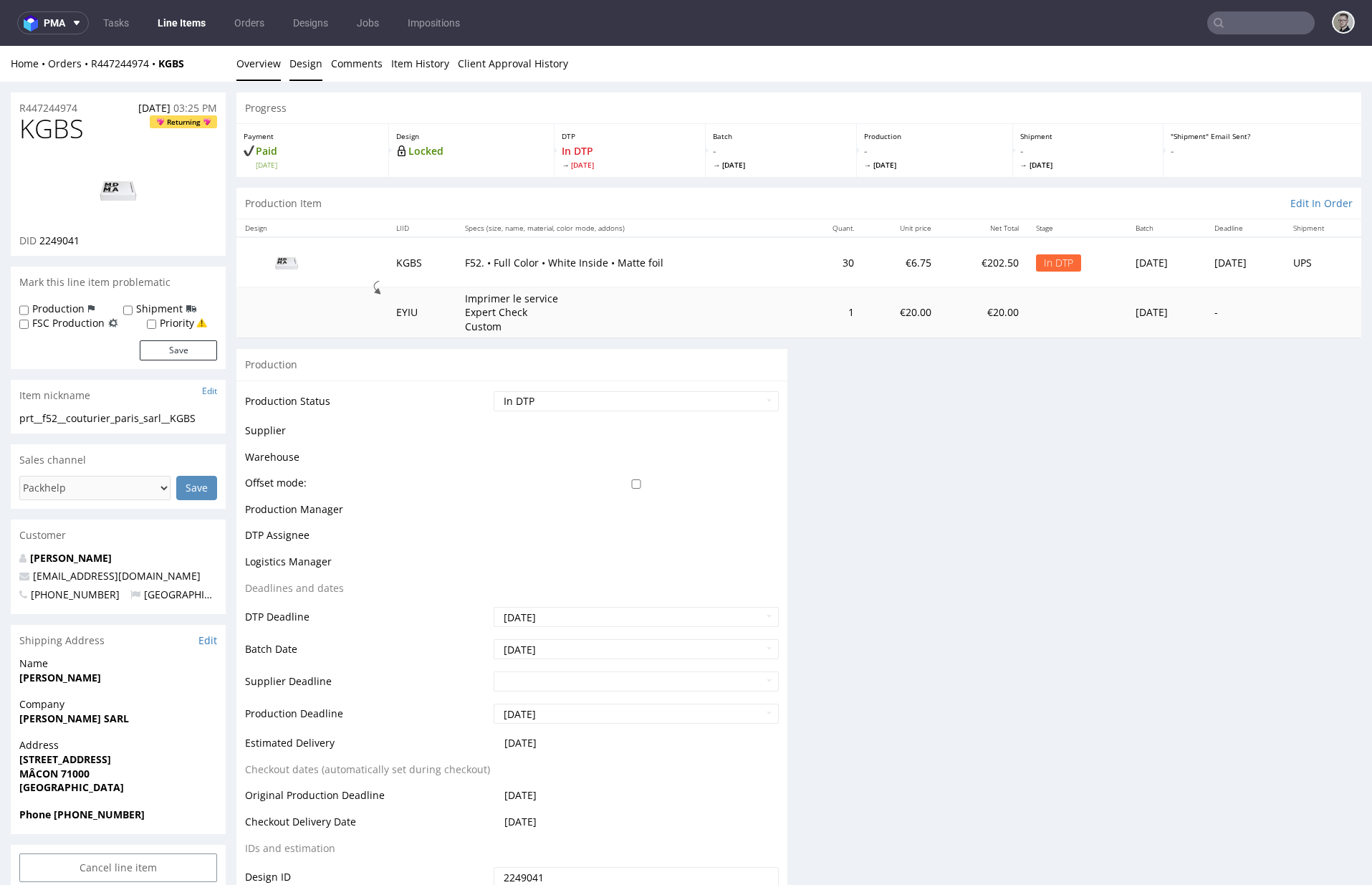
click at [320, 70] on link "Design" at bounding box center [305, 64] width 33 height 35
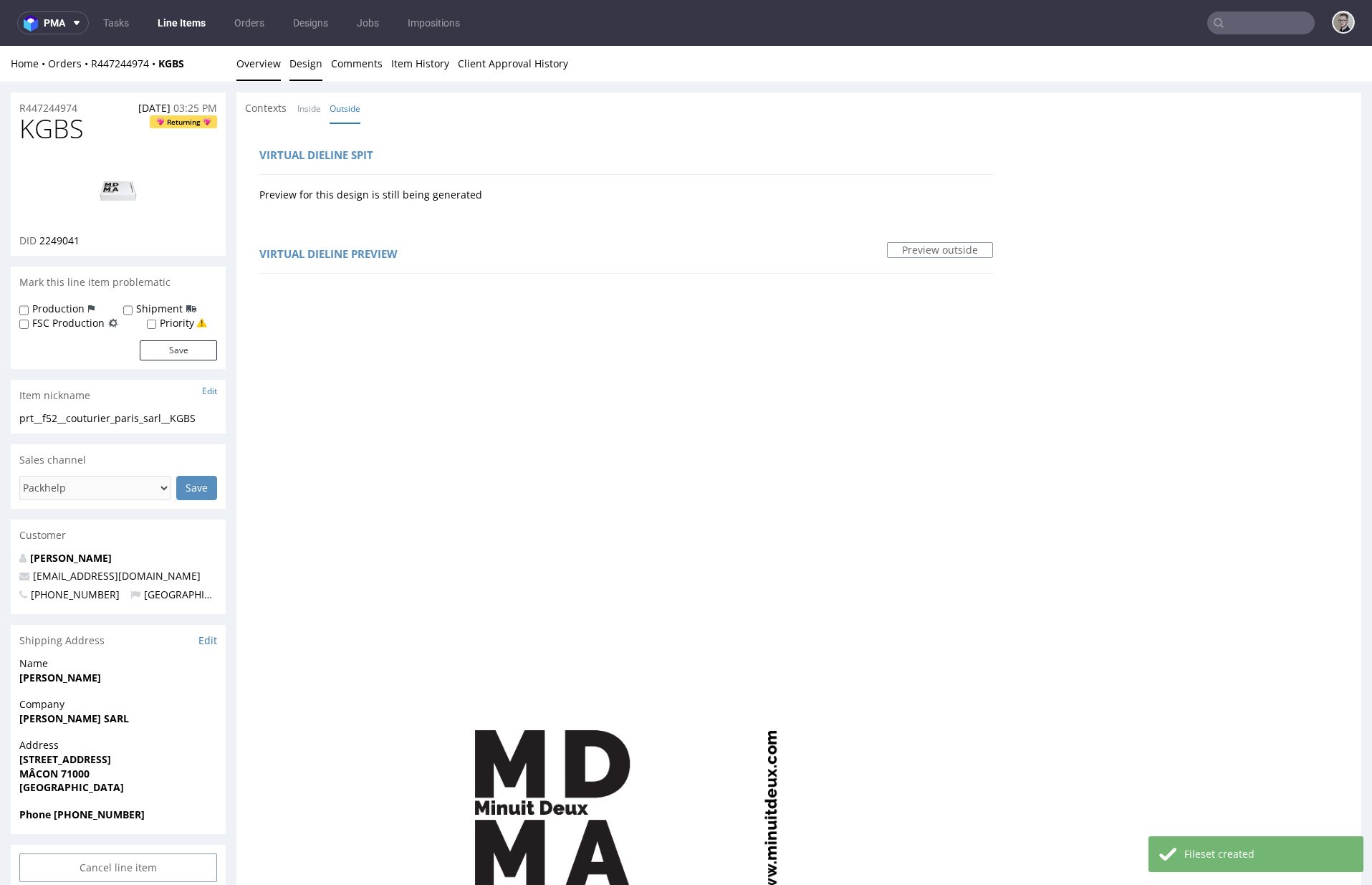
click at [269, 64] on link "Overview" at bounding box center [258, 64] width 45 height 35
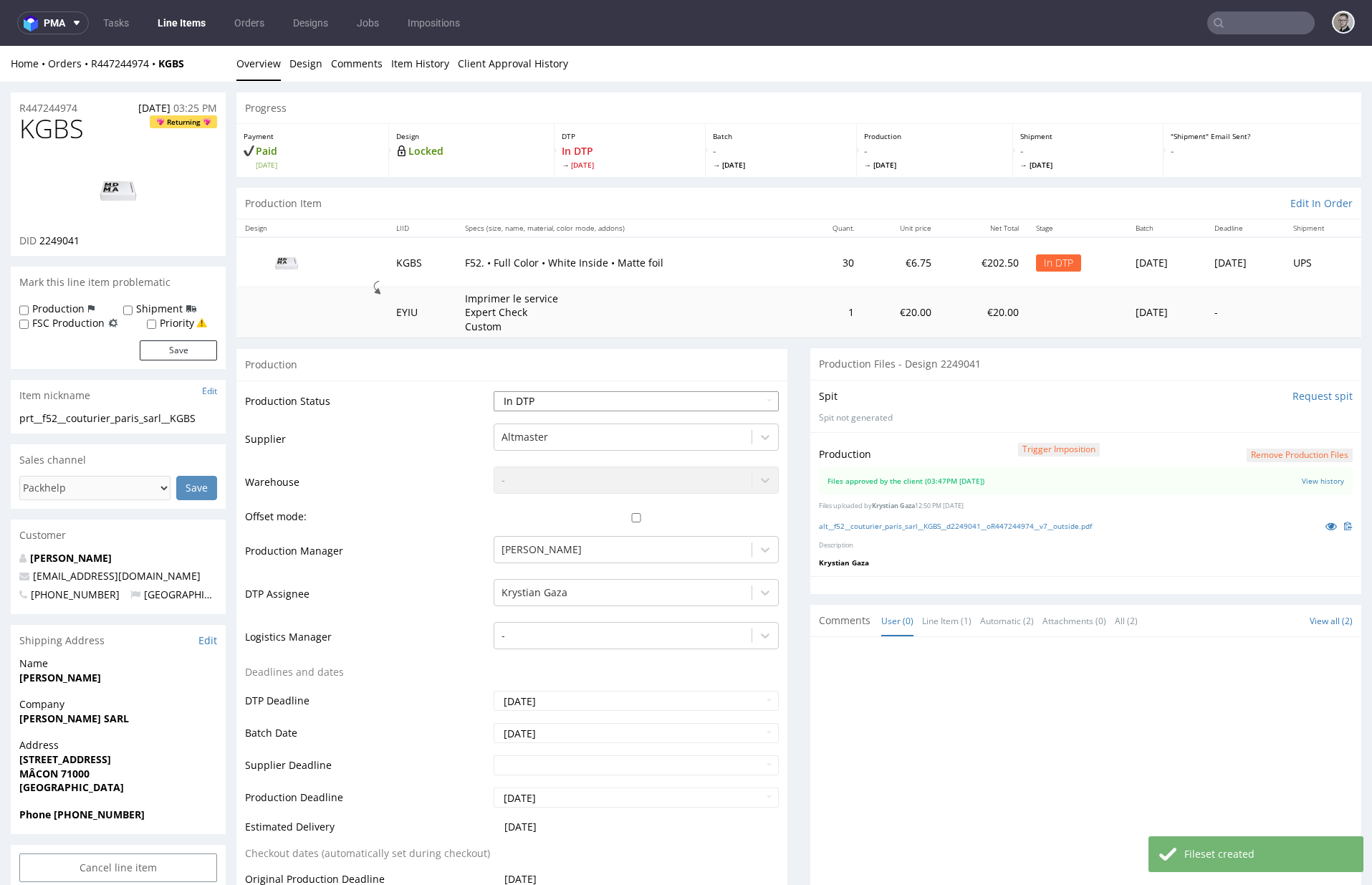
click at [617, 411] on select "Waiting for Artwork Waiting for Diecut Waiting for Mockup Waiting for DTP Waiti…" at bounding box center [636, 400] width 286 height 20
select select "dtp_production_ready"
click at [493, 391] on select "Waiting for Artwork Waiting for Diecut Waiting for Mockup Waiting for DTP Waiti…" at bounding box center [636, 400] width 286 height 20
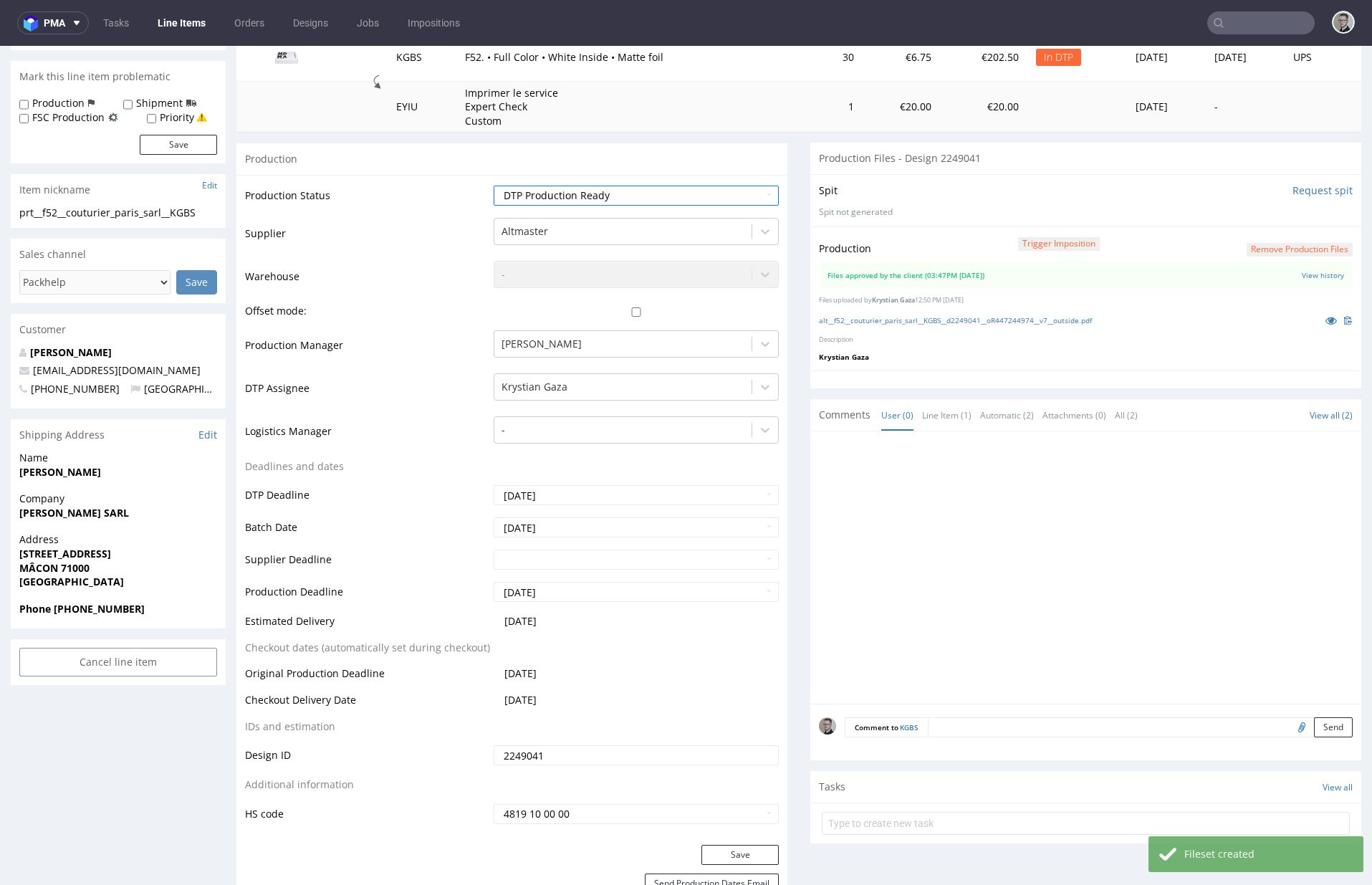
scroll to position [417, 0]
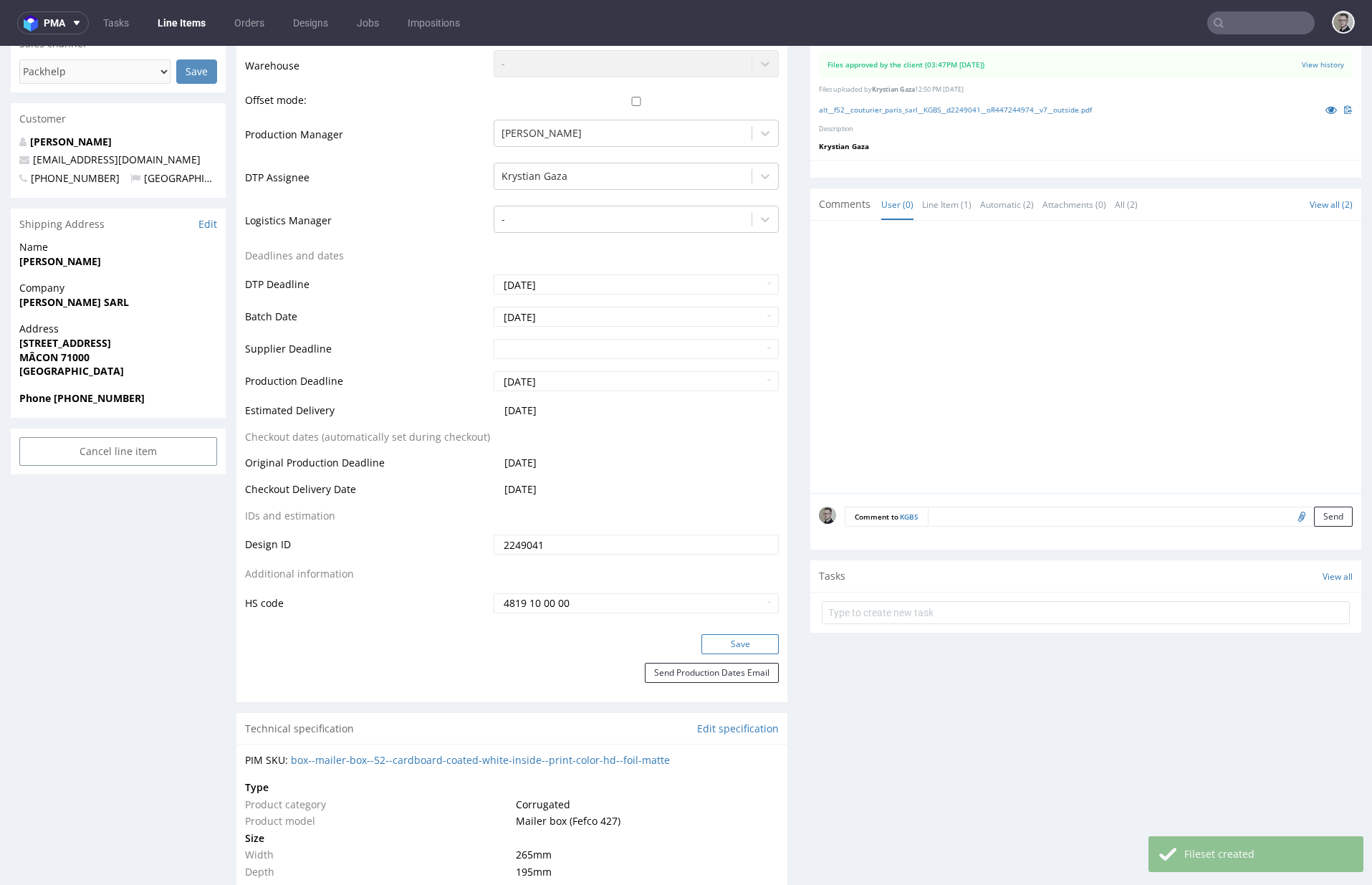
click at [736, 638] on button "Save" at bounding box center [740, 643] width 78 height 20
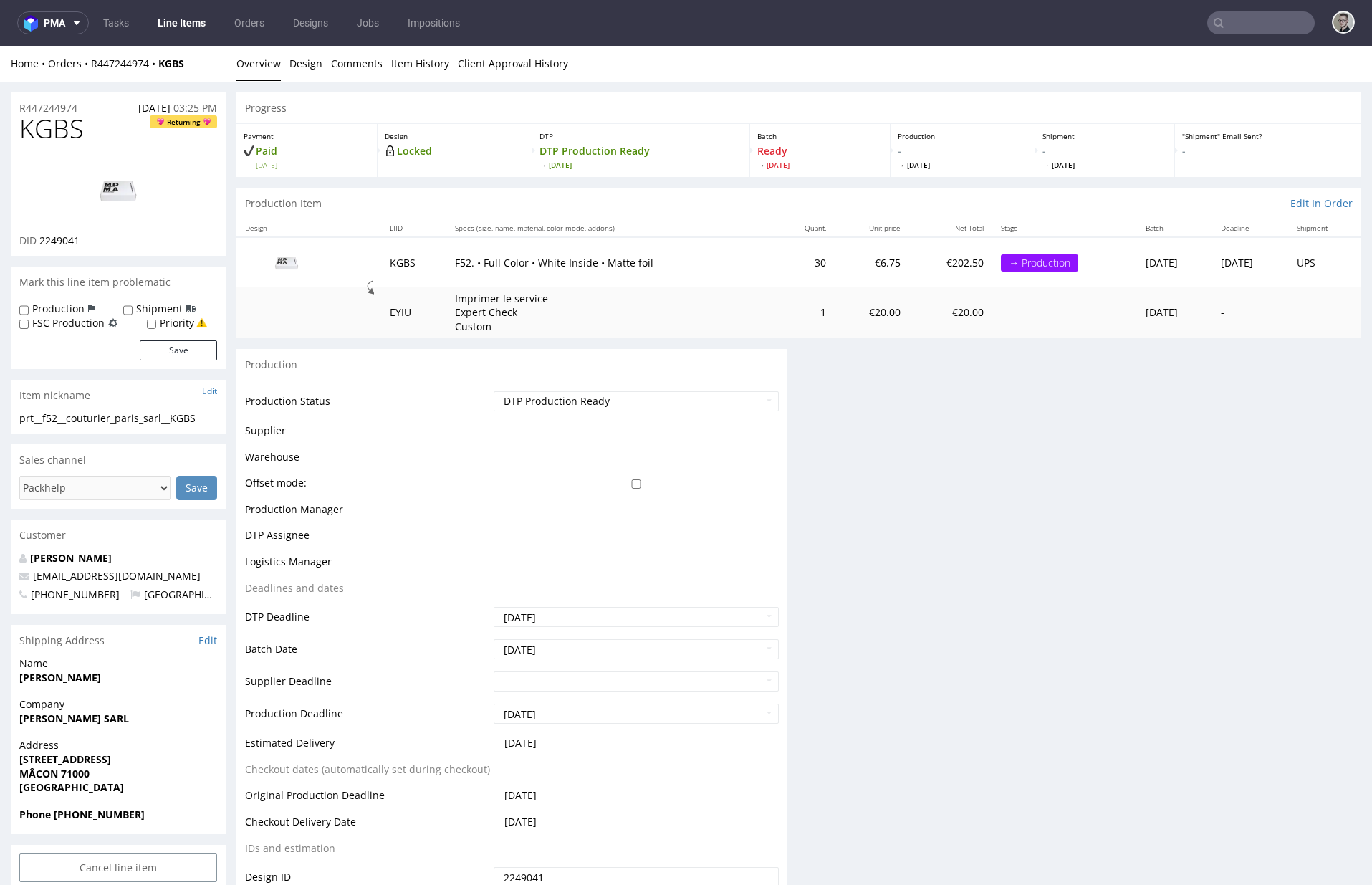
scroll to position [0, 0]
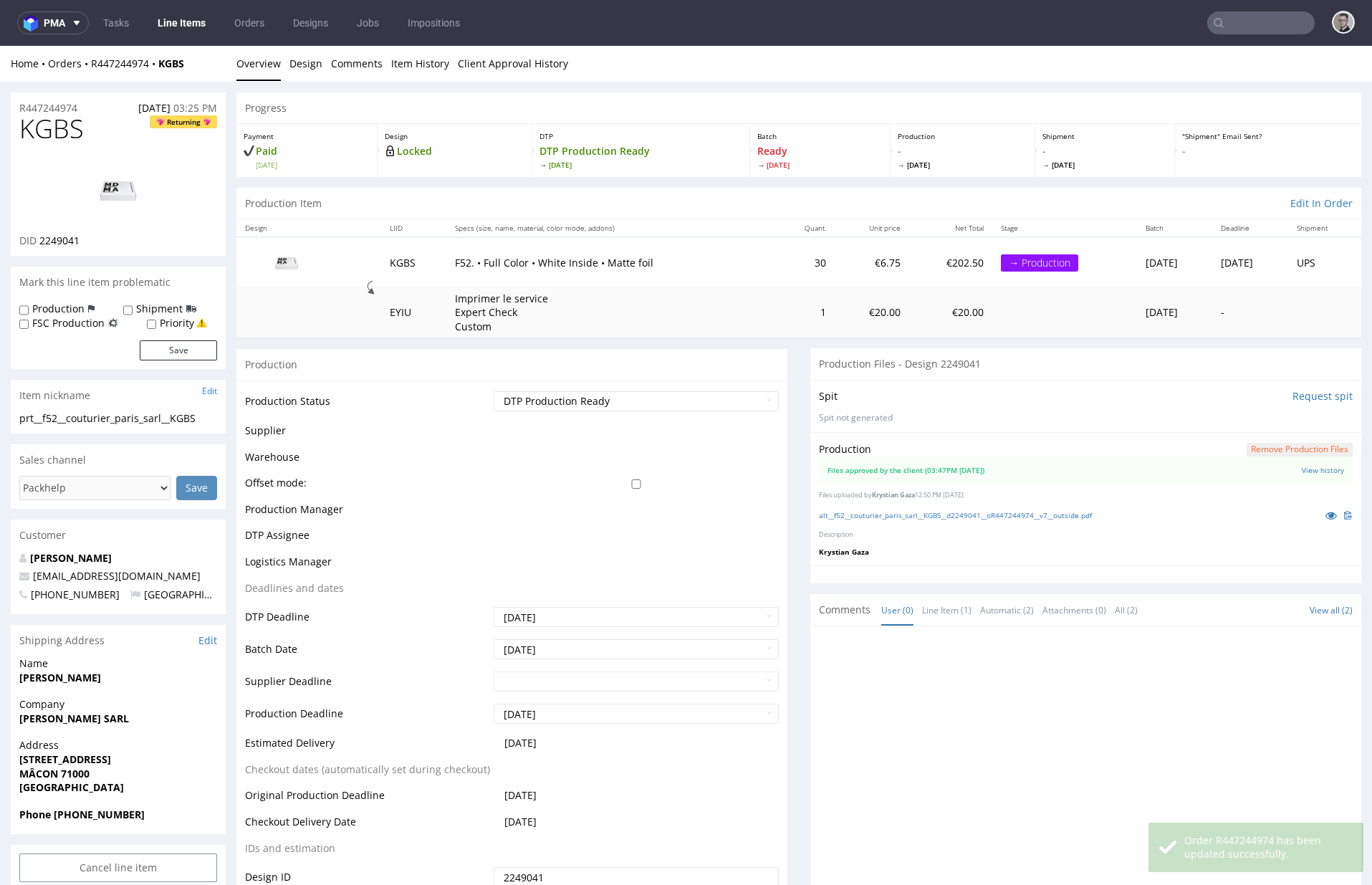
click at [168, 317] on label "Priority" at bounding box center [176, 324] width 34 height 15
click at [156, 319] on input "Priority" at bounding box center [152, 325] width 10 height 12
checkbox input "true"
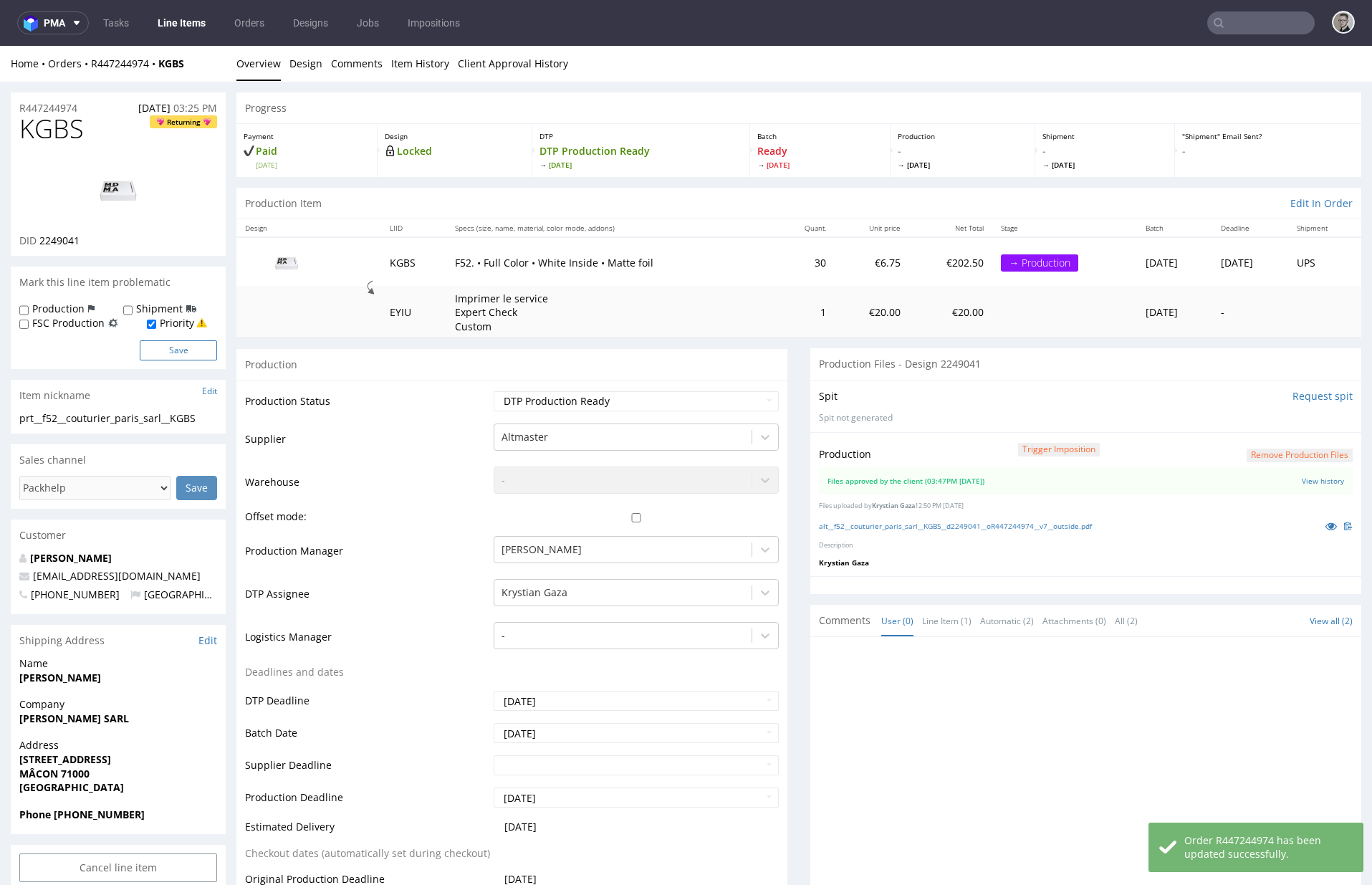
click at [184, 347] on button "Save" at bounding box center [179, 350] width 78 height 20
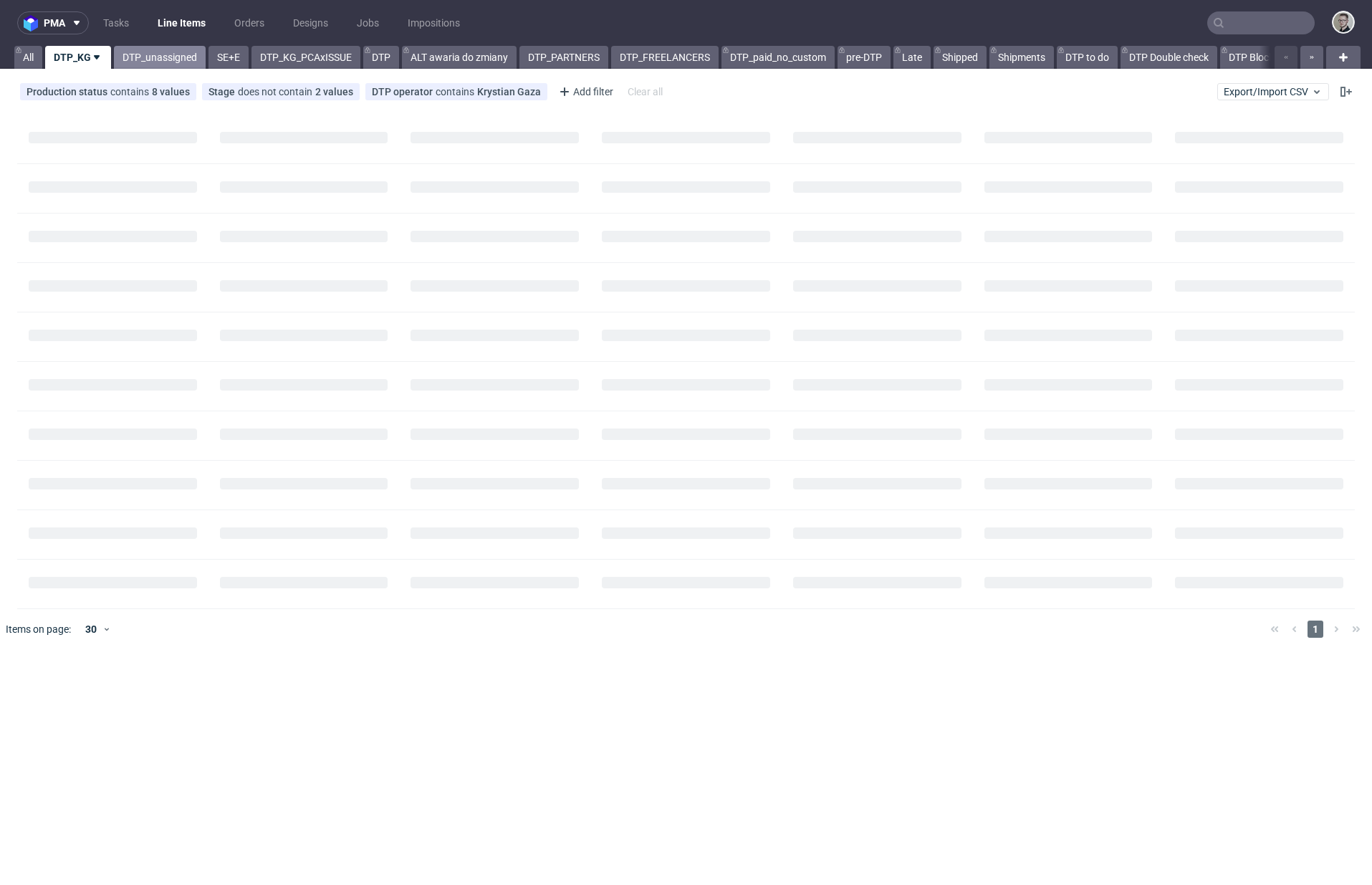
click at [168, 62] on link "DTP_unassigned" at bounding box center [160, 57] width 92 height 23
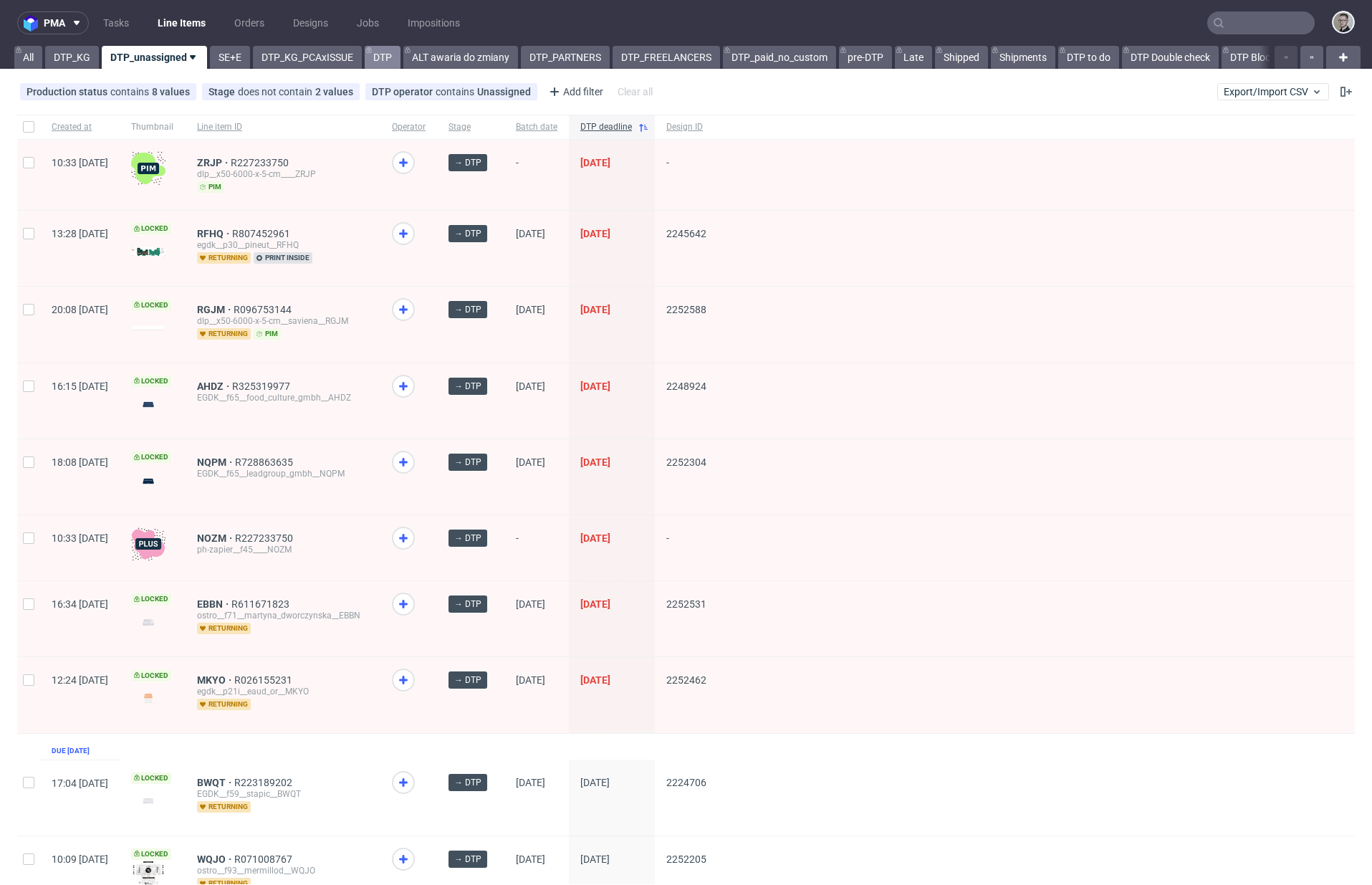
click at [387, 66] on link "DTP" at bounding box center [382, 57] width 36 height 23
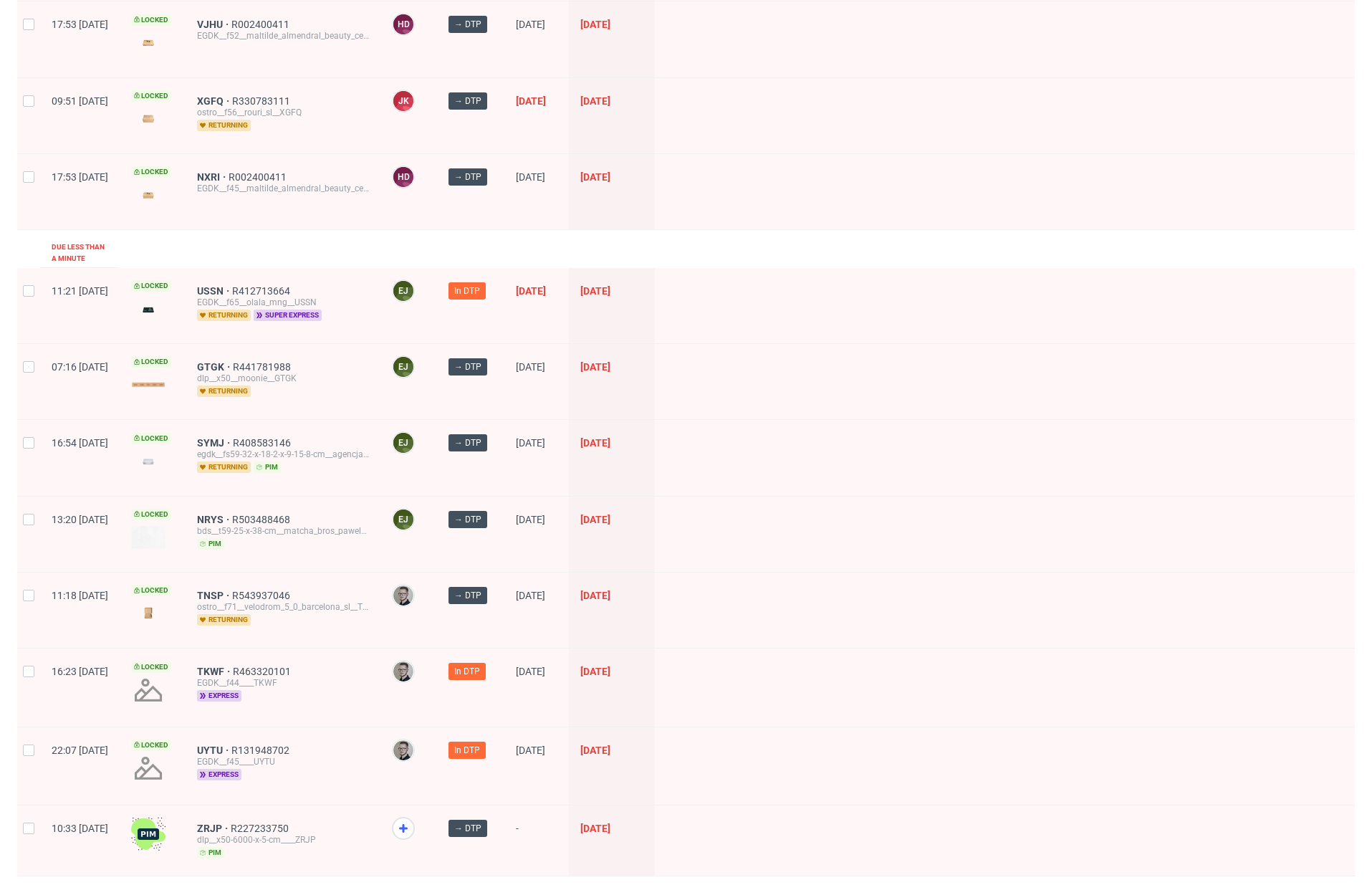
scroll to position [1699, 0]
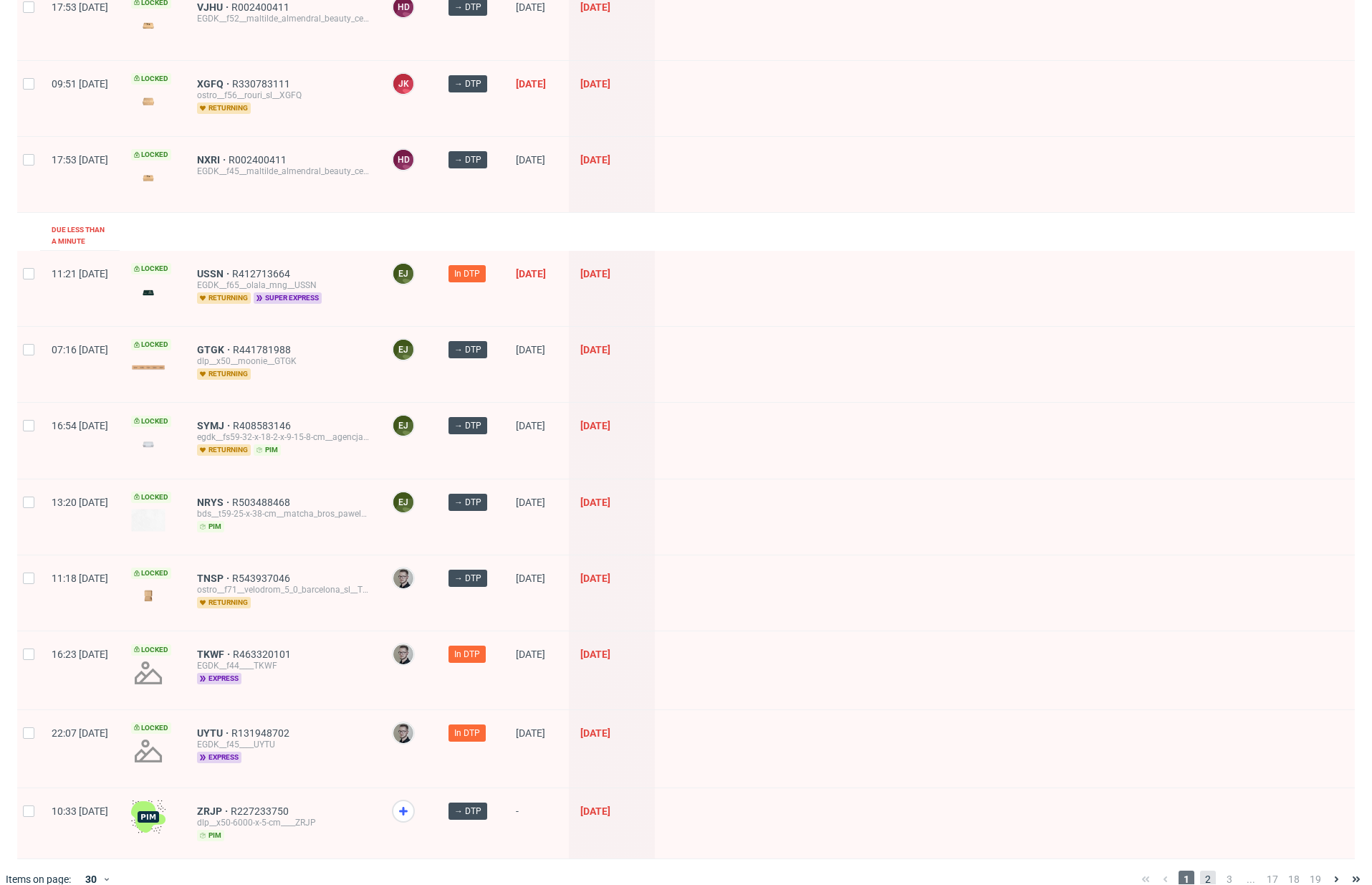
click at [1203, 870] on span "2" at bounding box center [1209, 878] width 16 height 17
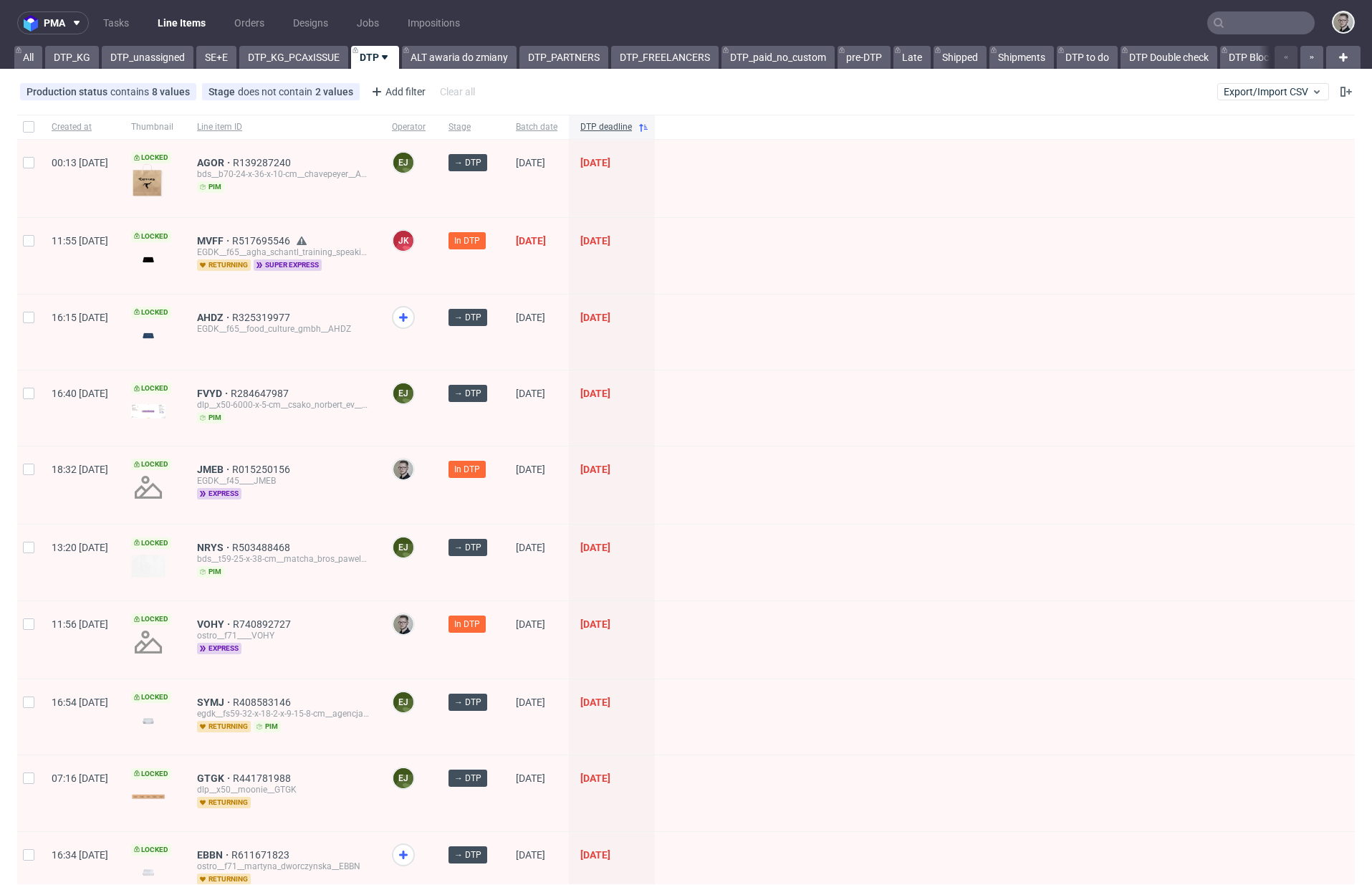
click at [151, 71] on div "pma Tasks Line Items Orders Designs Jobs Impositions All DTP_KG DTP_unassigned …" at bounding box center [686, 442] width 1372 height 885
click at [158, 57] on link "DTP_unassigned" at bounding box center [147, 57] width 92 height 23
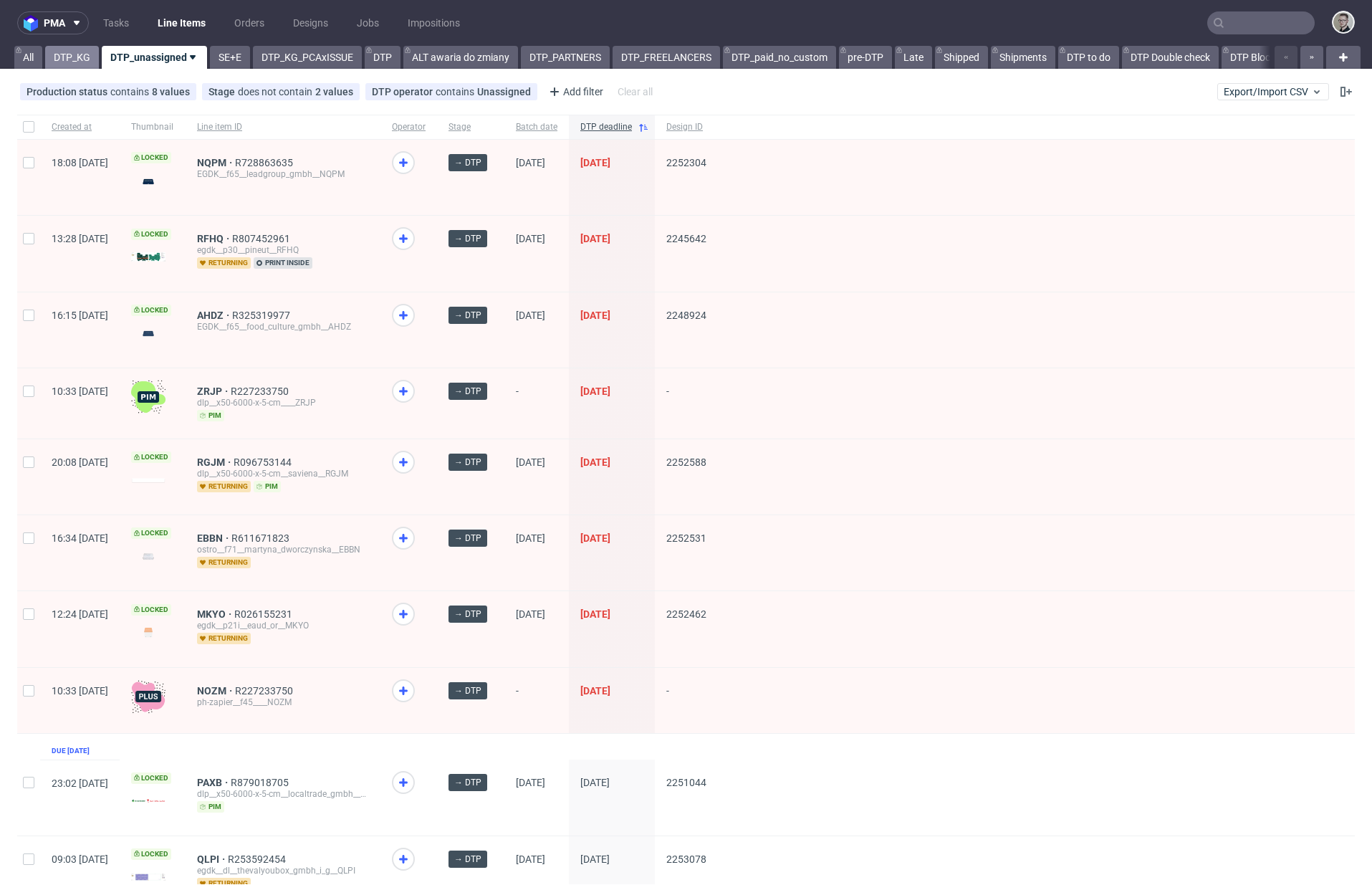
click at [69, 62] on link "DTP_KG" at bounding box center [72, 57] width 53 height 23
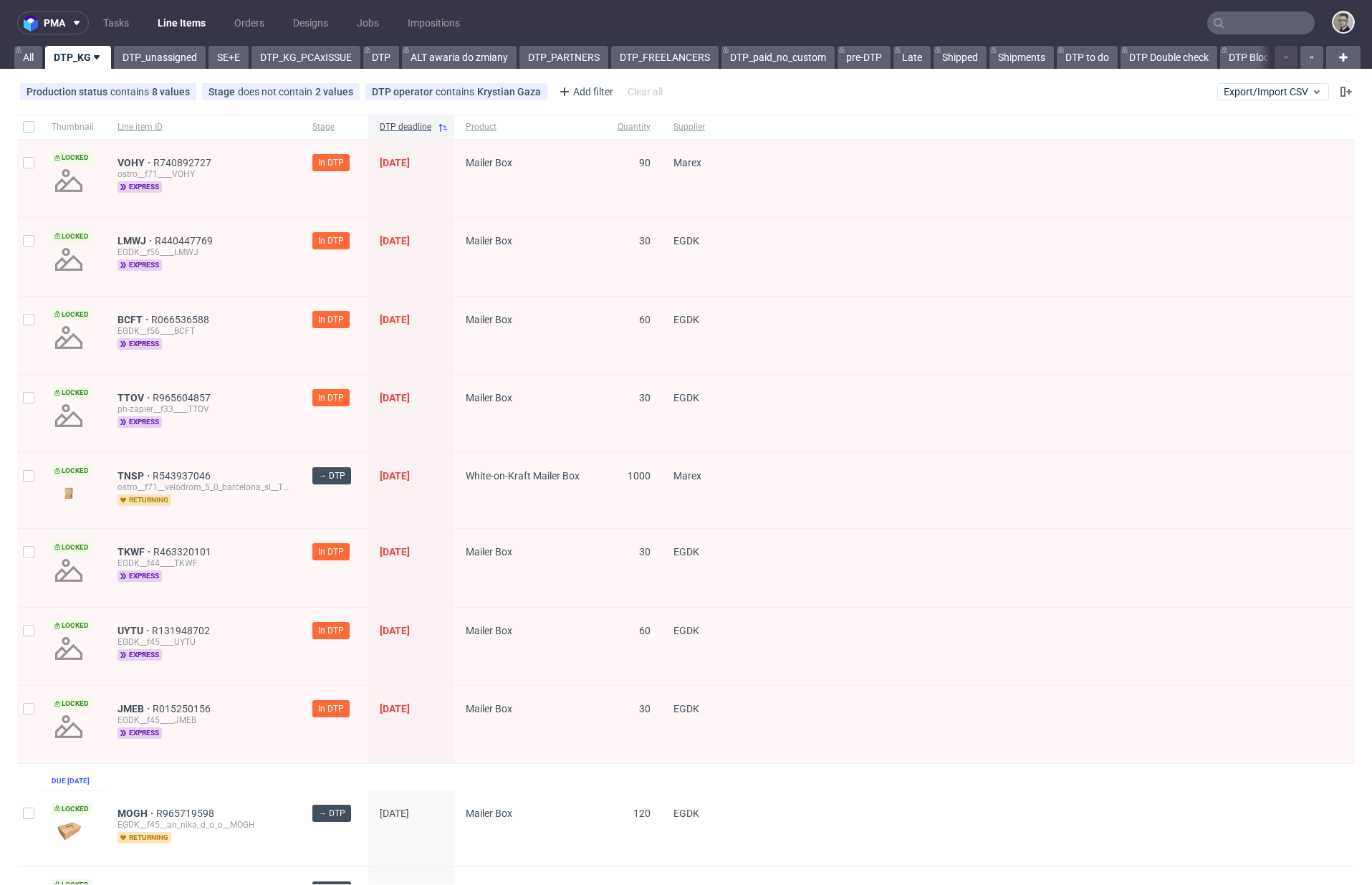
click at [130, 460] on div "TNSP R543937046 ostro__f71__velodrom_5_0_barcelona_sl__TNSP returning" at bounding box center [204, 490] width 195 height 75
click at [130, 466] on div "TNSP R543937046 ostro__f71__velodrom_5_0_barcelona_sl__TNSP returning" at bounding box center [204, 490] width 195 height 75
click at [130, 473] on span "TNSP" at bounding box center [135, 476] width 35 height 12
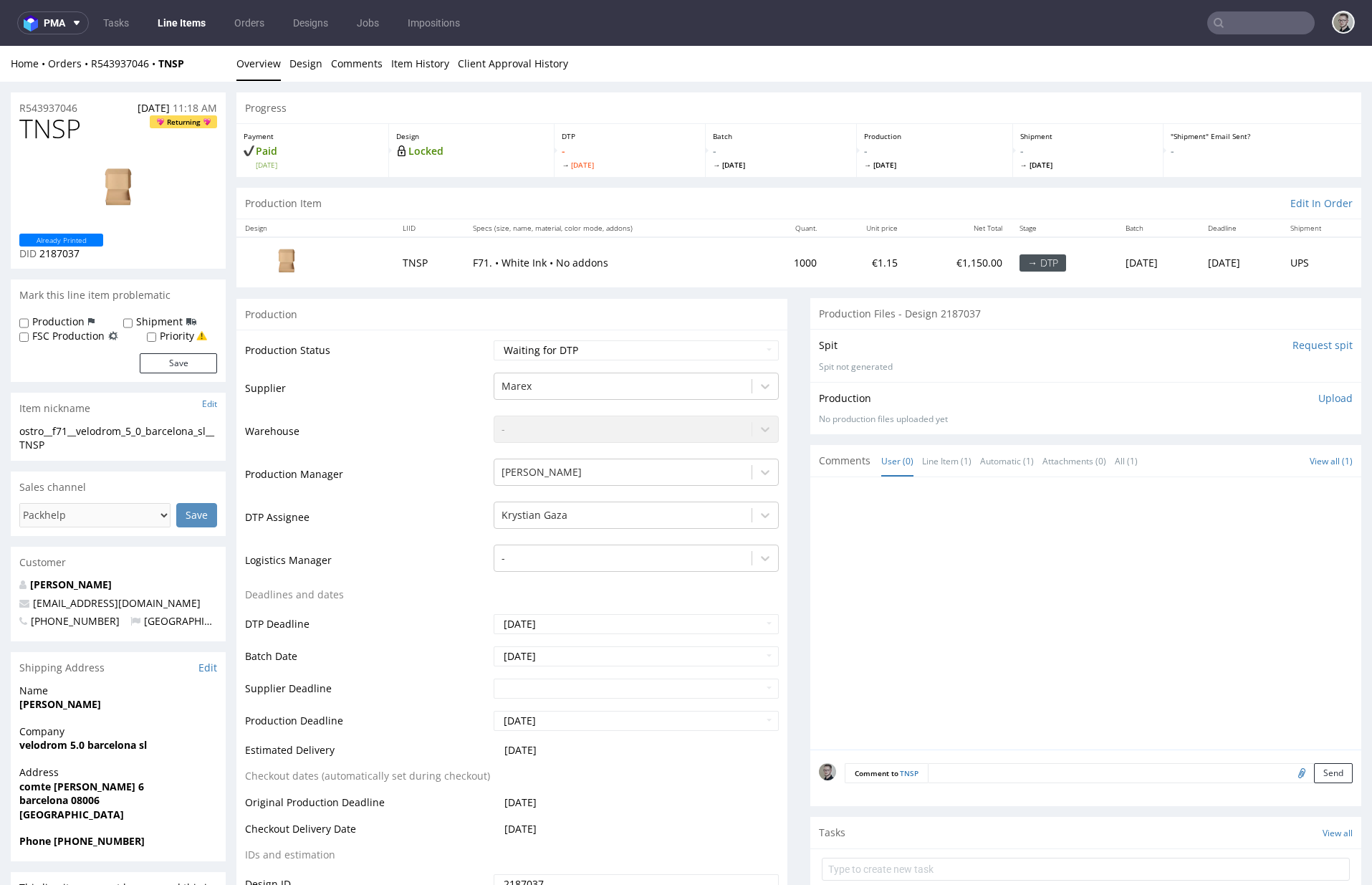
click at [1294, 348] on input "Request spit" at bounding box center [1323, 346] width 60 height 15
click at [549, 349] on select "Waiting for Artwork Waiting for Diecut Waiting for Mockup Waiting for DTP Waiti…" at bounding box center [636, 350] width 286 height 20
select select "dtp_in_process"
click at [493, 340] on select "Waiting for Artwork Waiting for Diecut Waiting for Mockup Waiting for DTP Waiti…" at bounding box center [636, 350] width 286 height 20
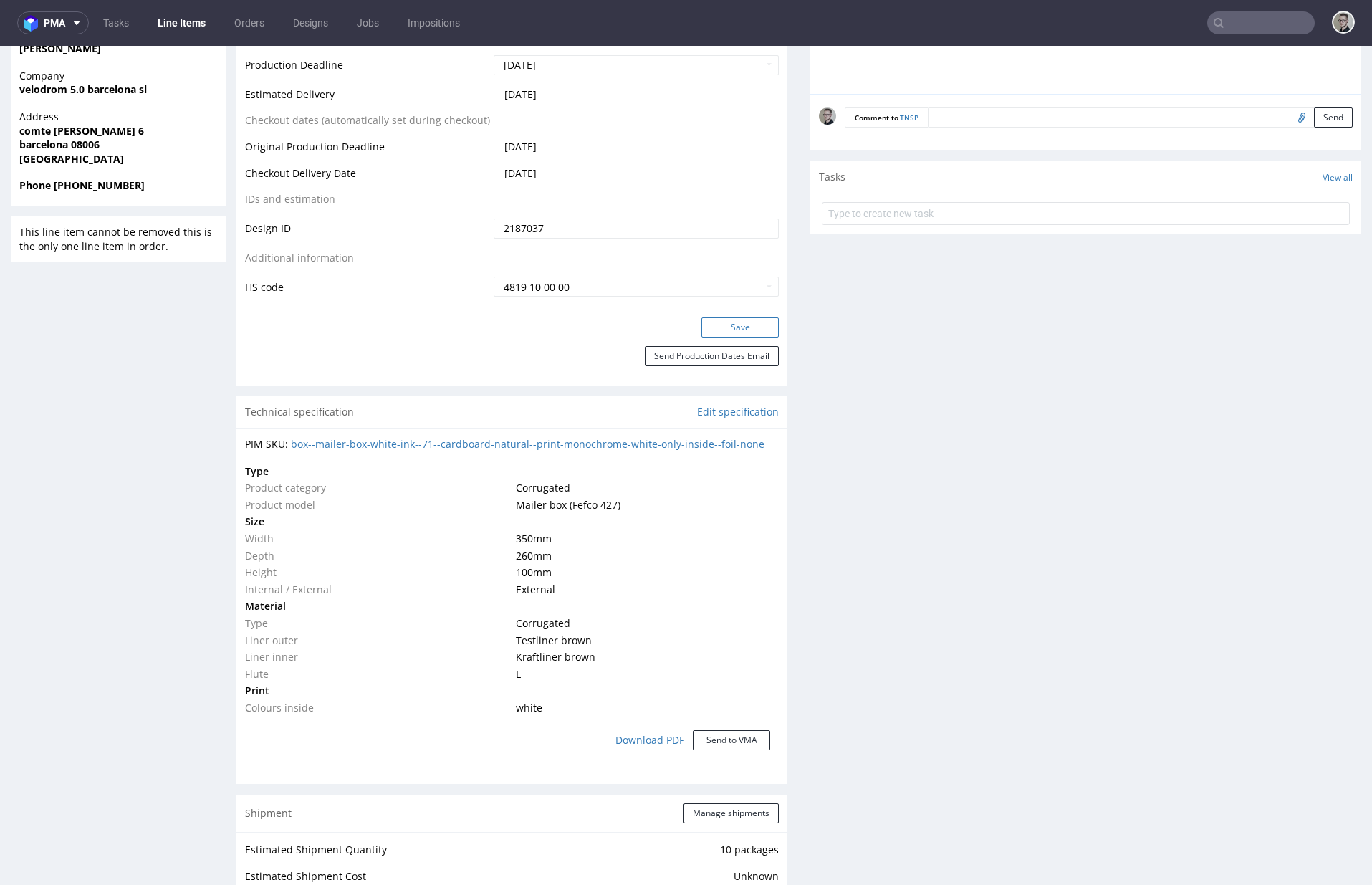
click at [735, 329] on button "Save" at bounding box center [740, 327] width 78 height 20
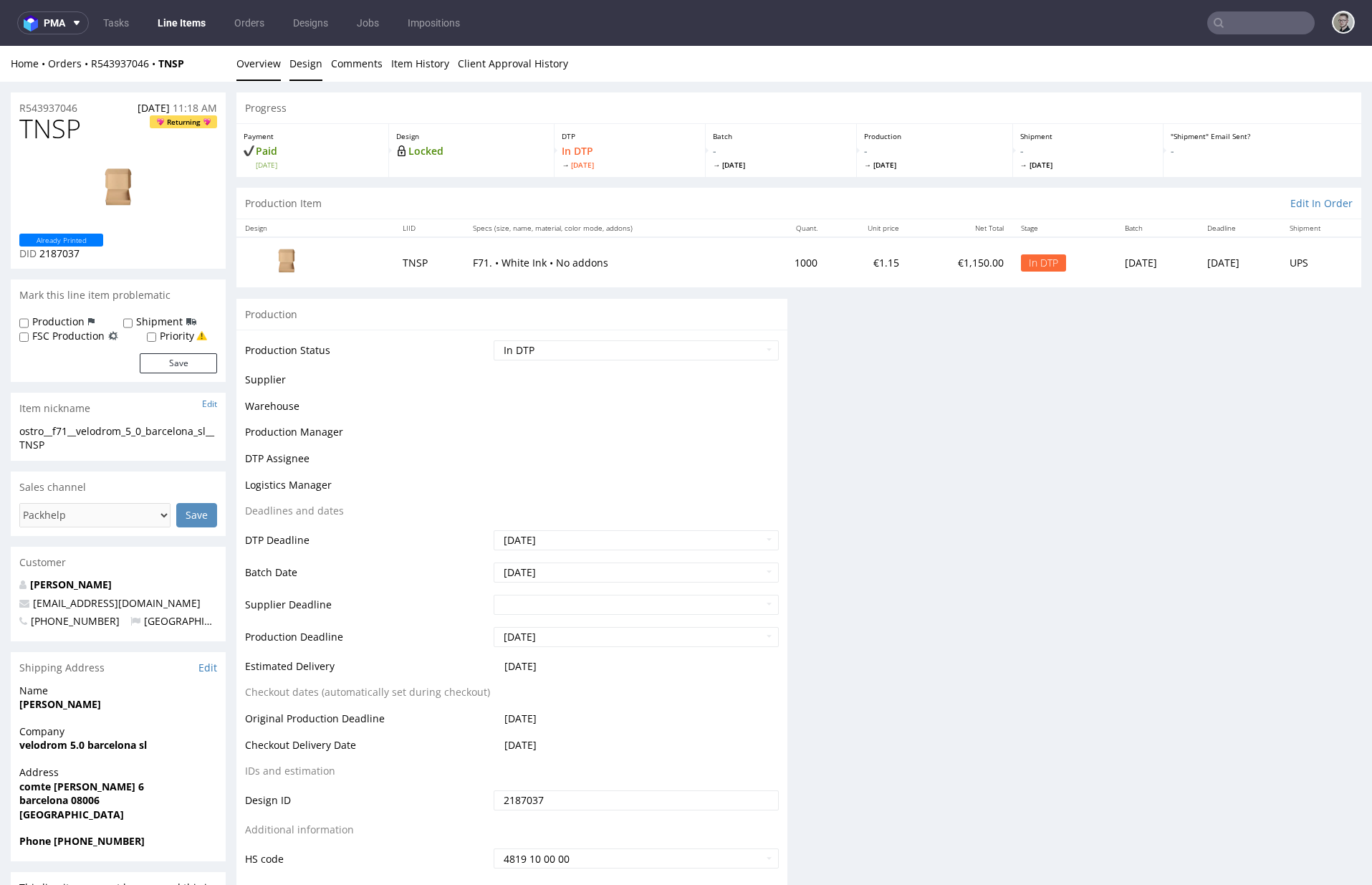
click at [305, 67] on link "Design" at bounding box center [305, 64] width 33 height 35
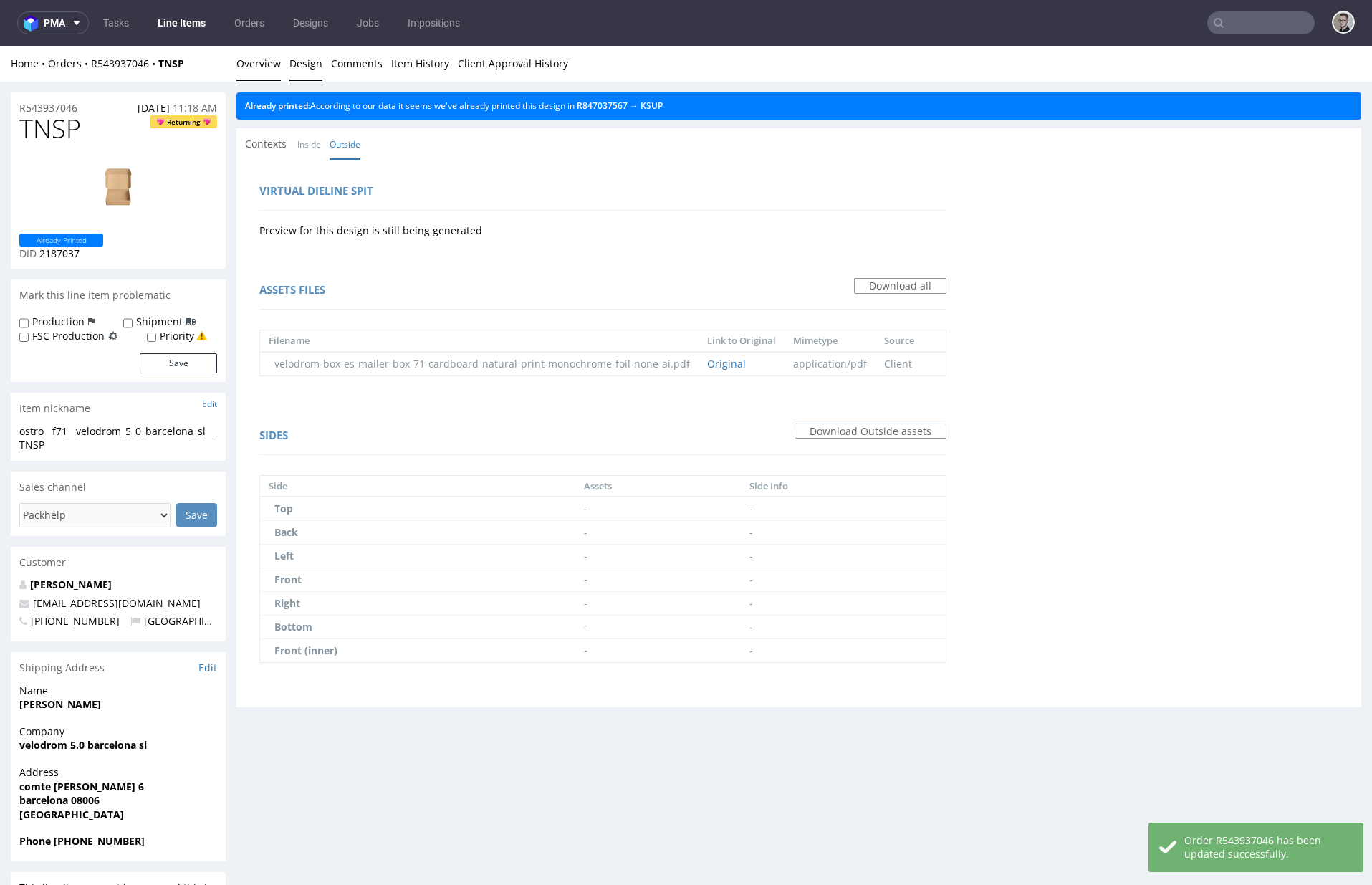
click at [269, 60] on link "Overview" at bounding box center [258, 64] width 45 height 35
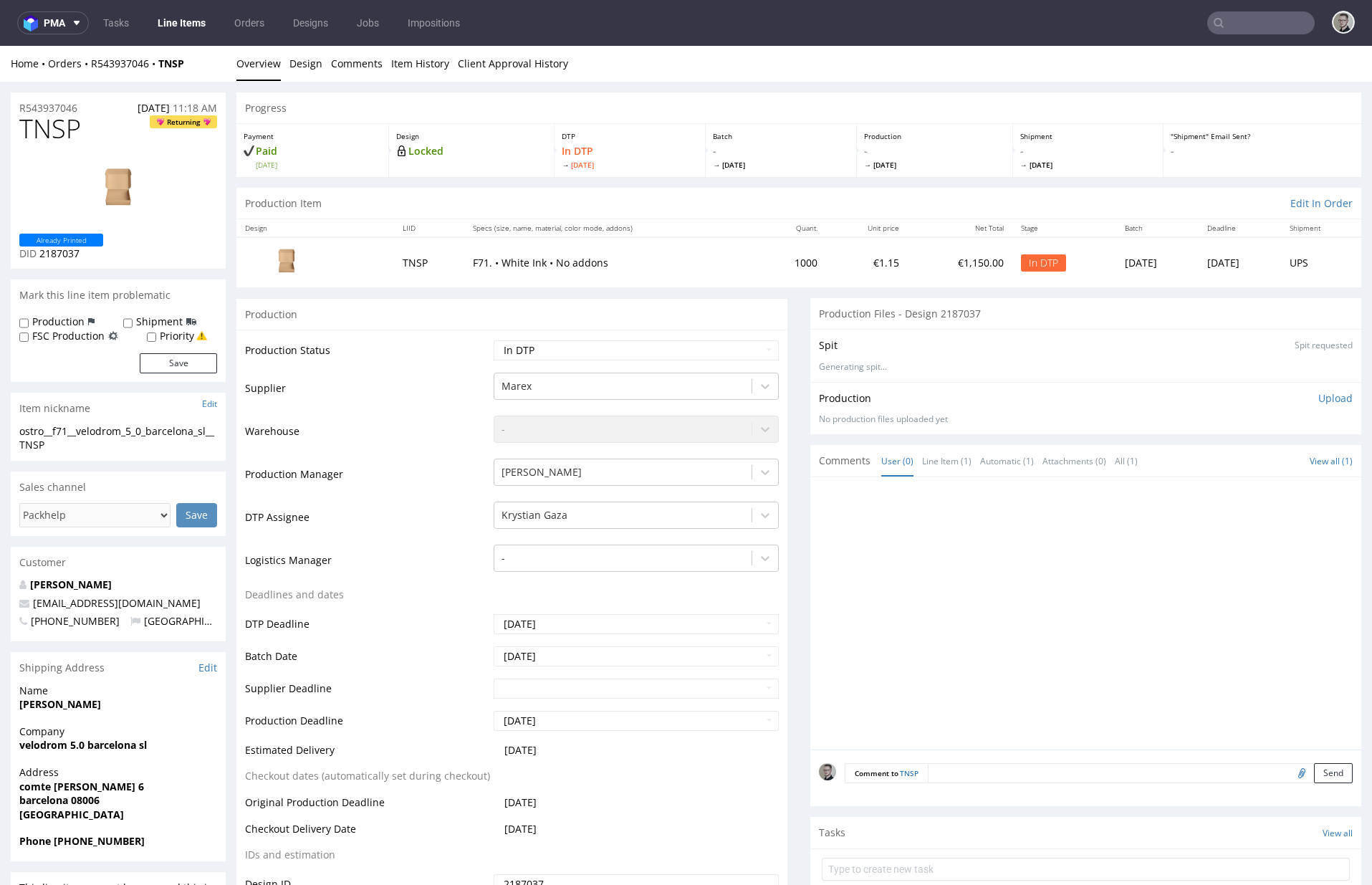
click at [156, 430] on div "ostro__f71__velodrom_5_0_barcelona_sl__TNSP" at bounding box center [118, 438] width 198 height 28
copy div "ostro__f71__velodrom_5_0_barcelona_sl__TNSP"
drag, startPoint x: 92, startPoint y: 106, endPoint x: 0, endPoint y: 102, distance: 92.1
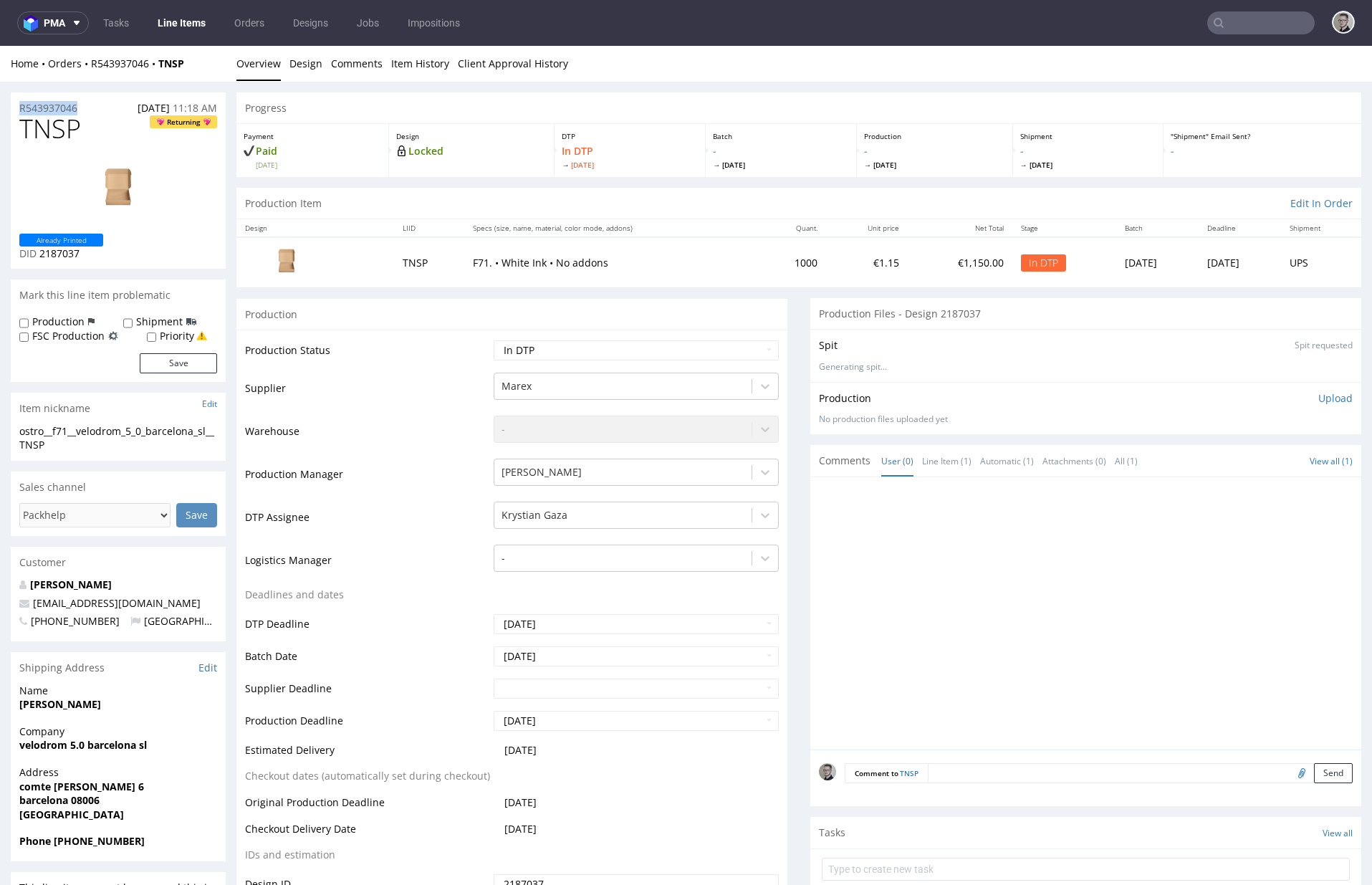
copy p "R543937046"
click at [65, 126] on span "TNSP" at bounding box center [50, 129] width 61 height 29
copy span "TNSP"
click at [1319, 395] on p "Upload" at bounding box center [1335, 398] width 34 height 15
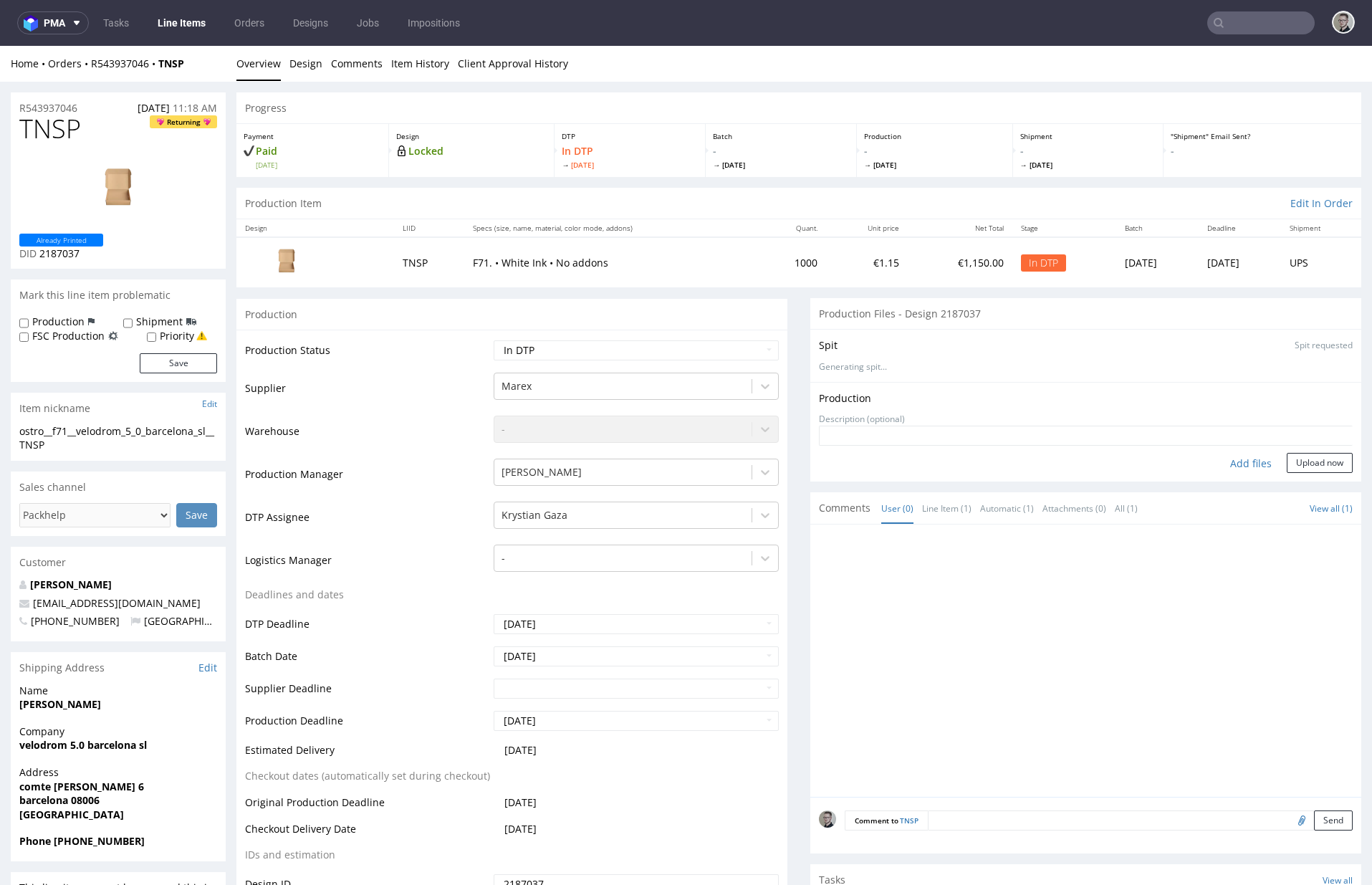
click at [1230, 455] on div "Add files" at bounding box center [1251, 463] width 72 height 21
type input "C:\fakepath\ostro__f71__velodrom_5_0_barcelona_sl__TNSP__d2187037__oR543937046_…"
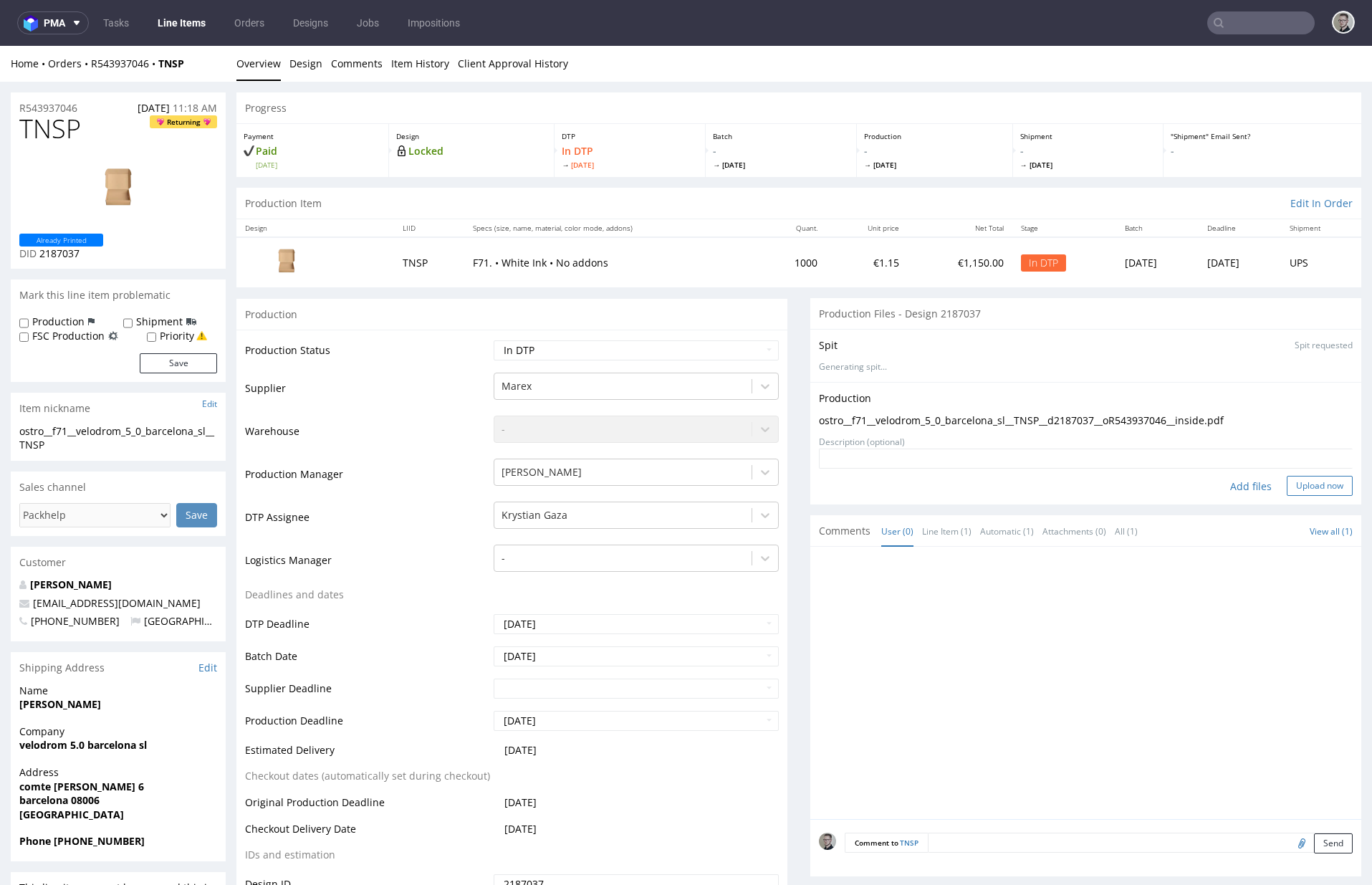
click at [1311, 488] on button "Upload now" at bounding box center [1320, 485] width 66 height 20
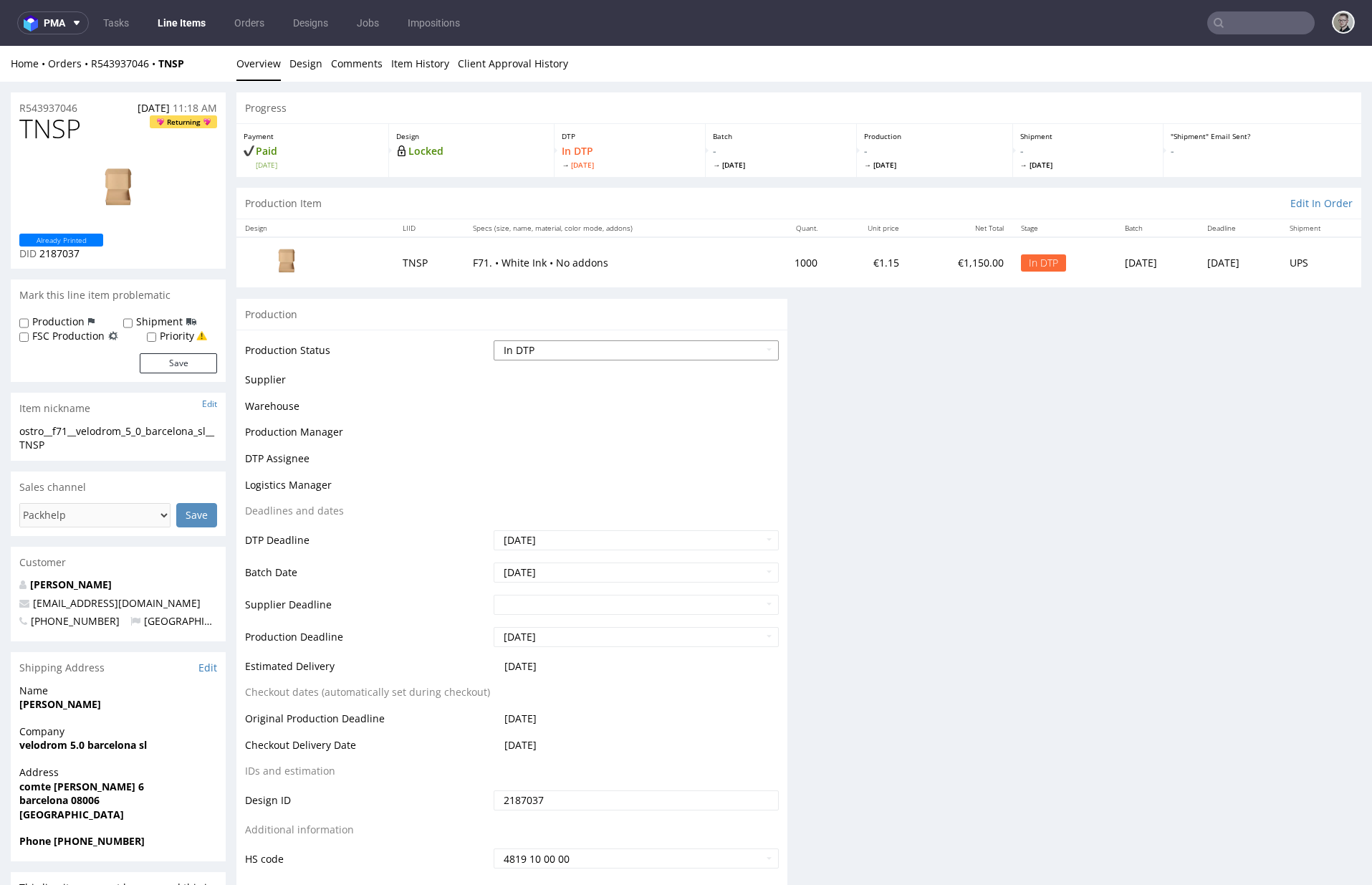
click at [706, 352] on select "Waiting for Artwork Waiting for Diecut Waiting for Mockup Waiting for DTP Waiti…" at bounding box center [636, 350] width 286 height 20
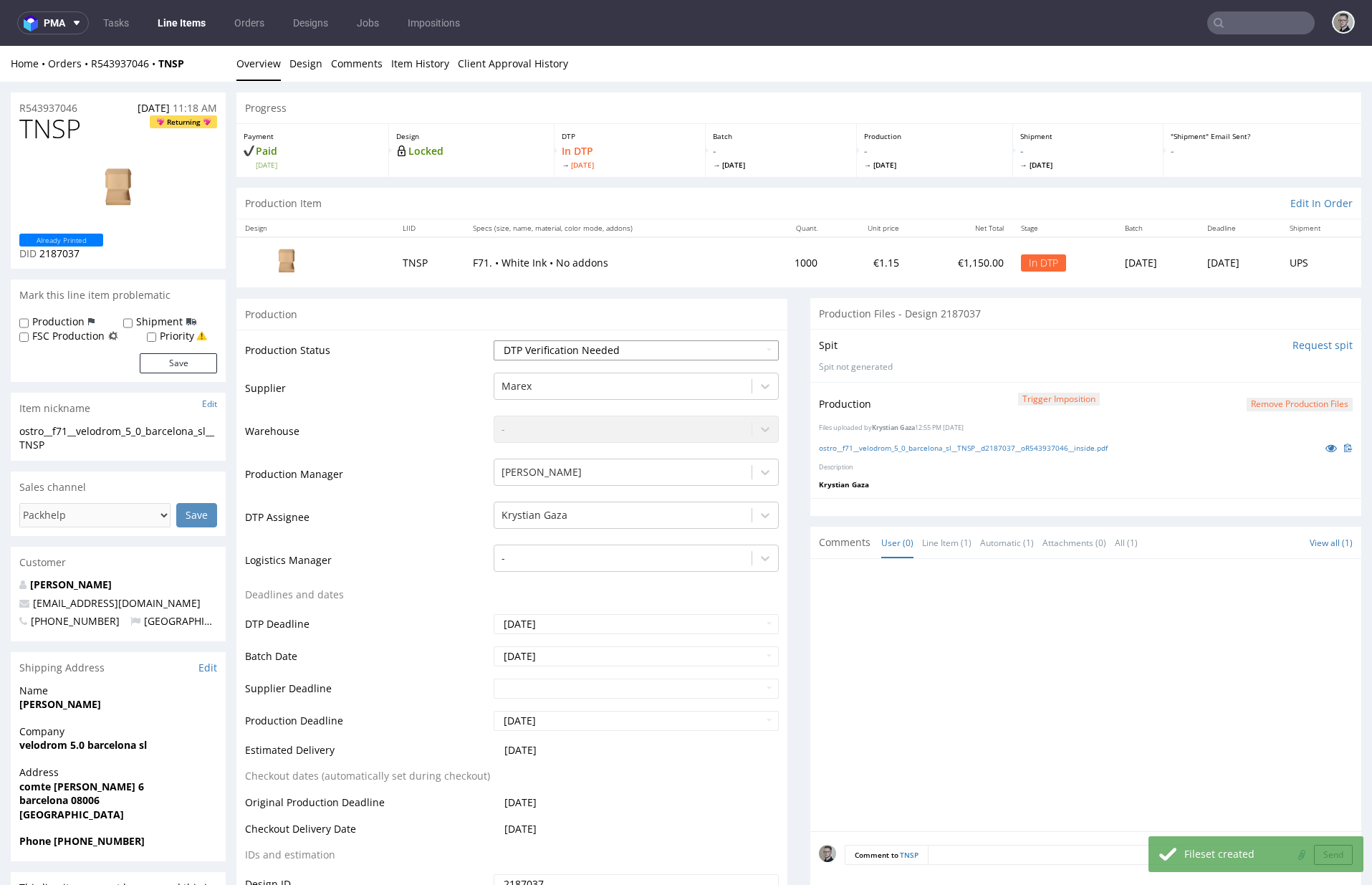
click at [493, 340] on select "Waiting for Artwork Waiting for Diecut Waiting for Mockup Waiting for DTP Waiti…" at bounding box center [636, 350] width 286 height 20
click at [631, 355] on select "Waiting for Artwork Waiting for Diecut Waiting for Mockup Waiting for DTP Waiti…" at bounding box center [636, 350] width 286 height 20
select select "dtp_production_ready"
click at [493, 340] on select "Waiting for Artwork Waiting for Diecut Waiting for Mockup Waiting for DTP Waiti…" at bounding box center [636, 350] width 286 height 20
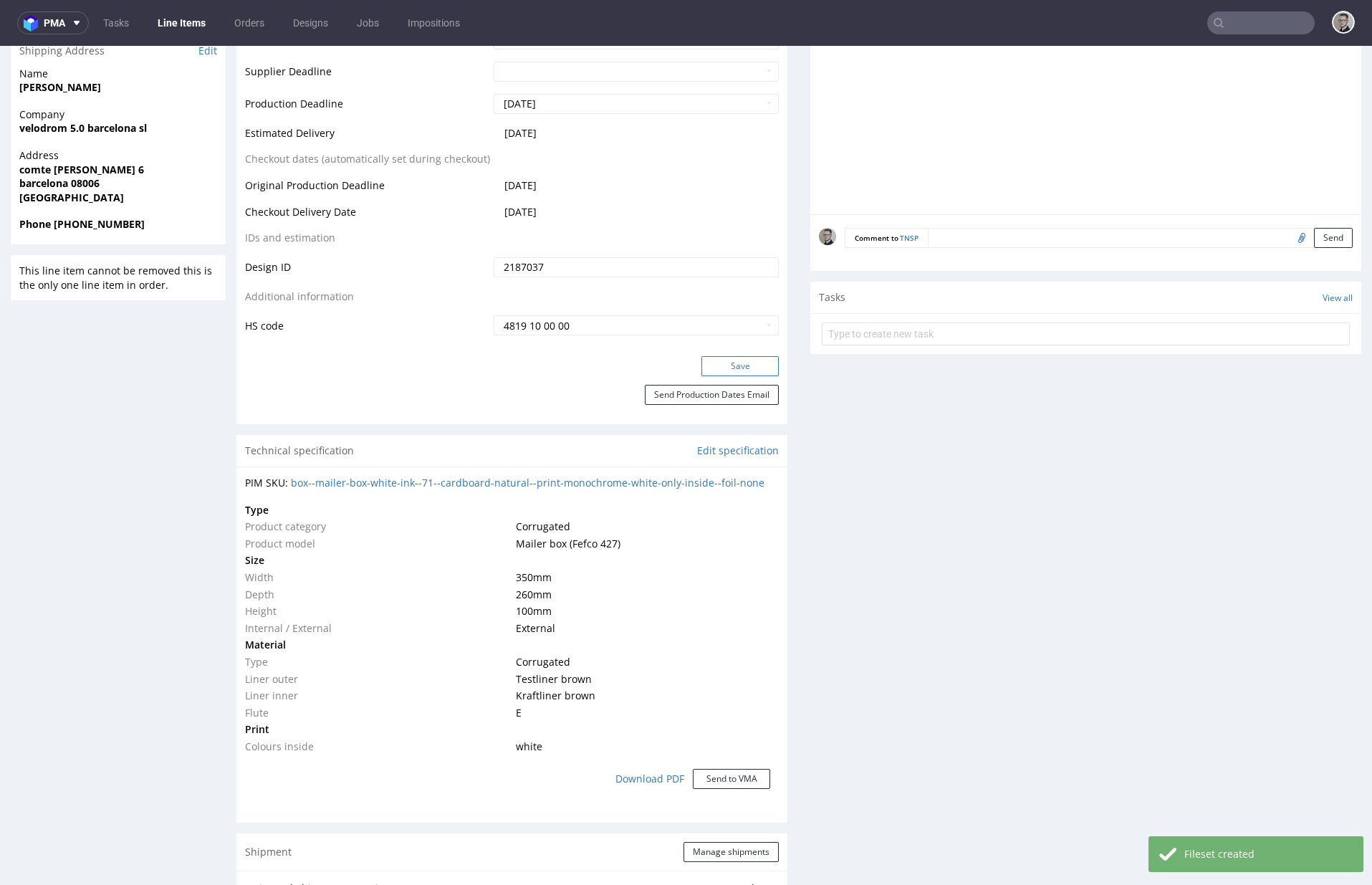
click at [740, 365] on button "Save" at bounding box center [740, 365] width 78 height 20
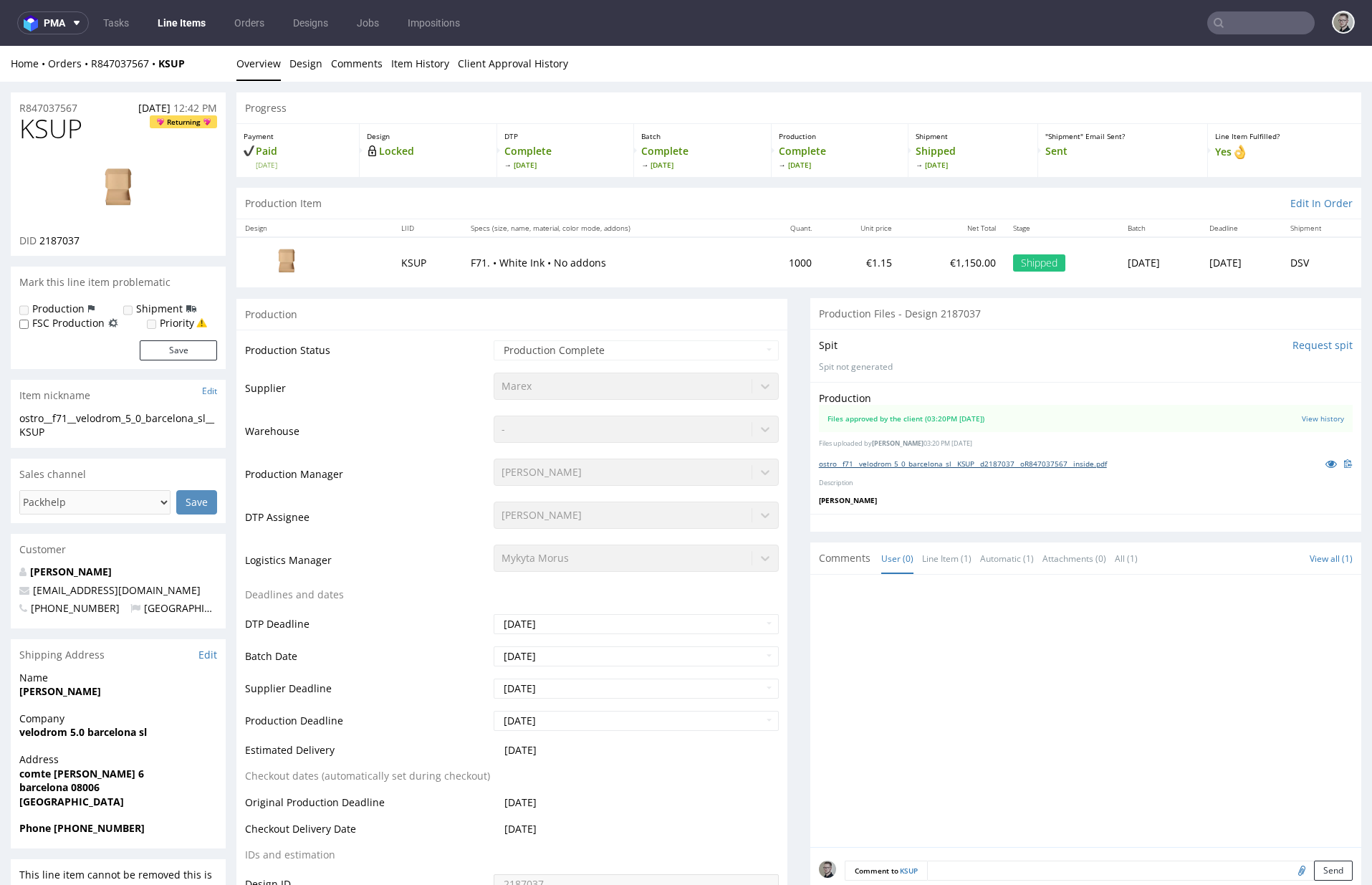
click at [1066, 458] on div "ostro__f71__velodrom_5_0_barcelona_sl__KSUP__d2187037__oR847037567__inside.pdf" at bounding box center [1086, 464] width 534 height 16
click at [1072, 463] on link "ostro__f71__velodrom_5_0_barcelona_sl__KSUP__d2187037__oR847037567__inside.pdf" at bounding box center [963, 463] width 288 height 10
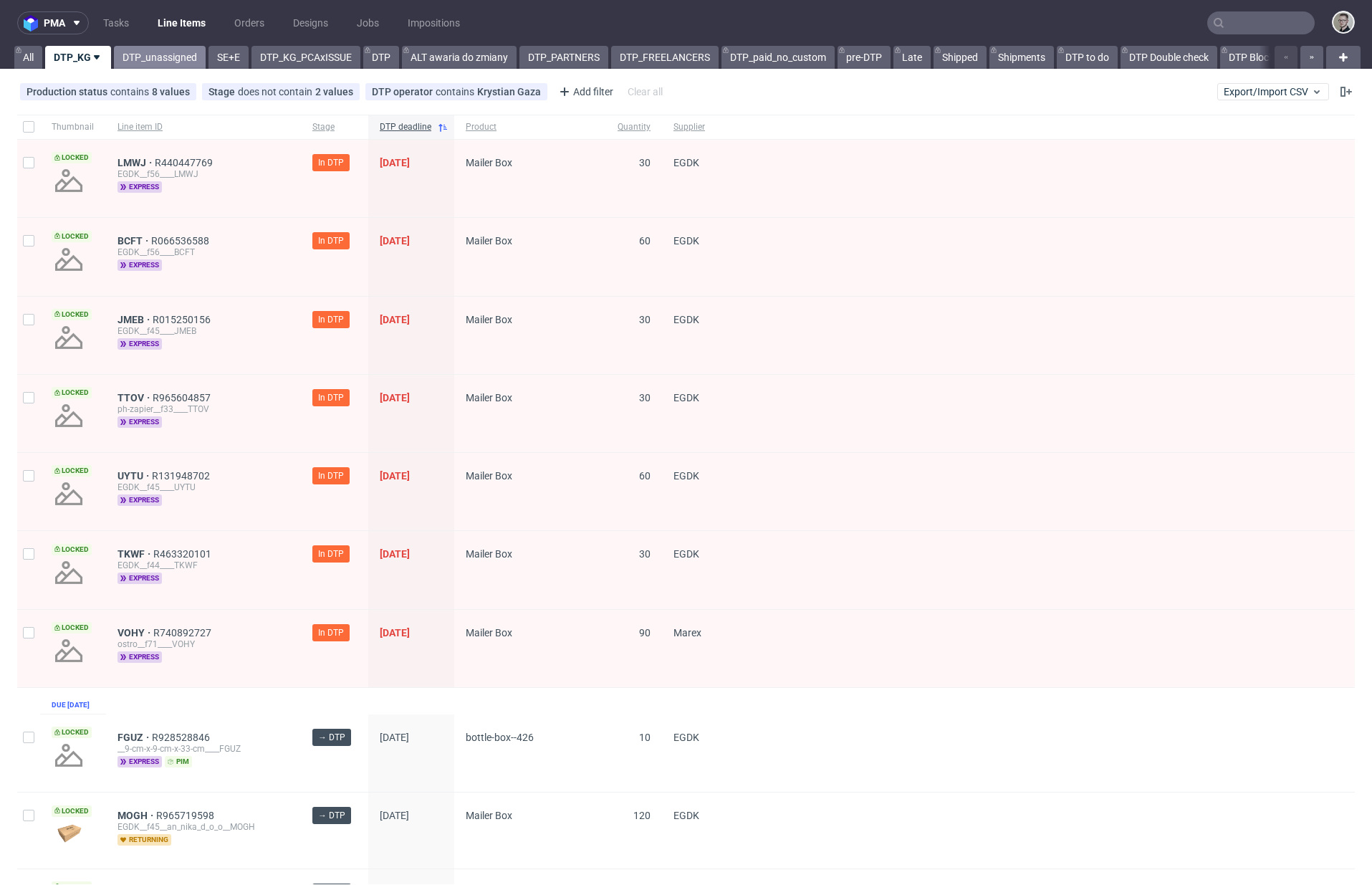
click at [154, 59] on link "DTP_unassigned" at bounding box center [160, 57] width 92 height 23
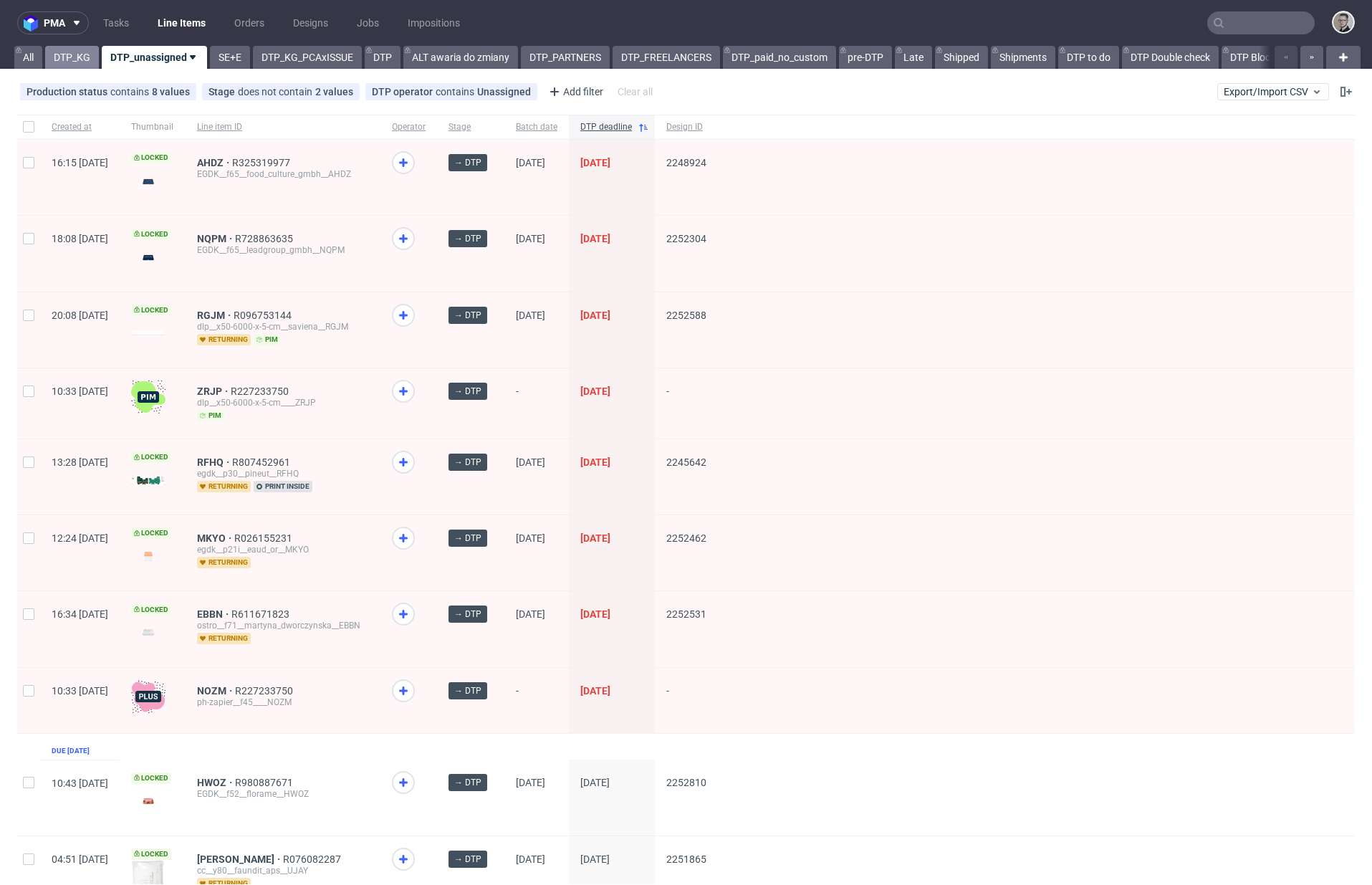
click at [88, 65] on link "DTP_KG" at bounding box center [72, 57] width 53 height 23
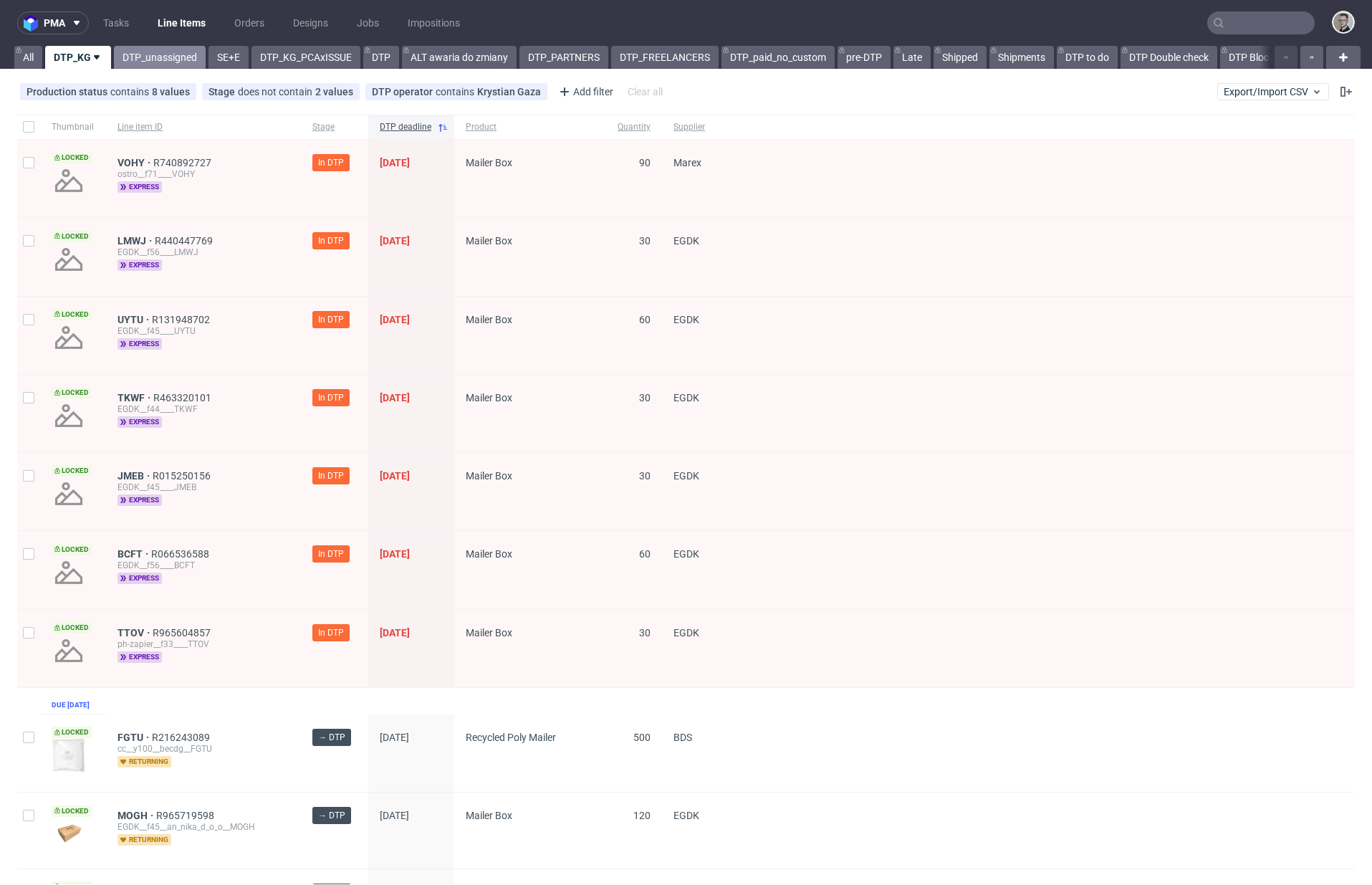
click at [182, 53] on link "DTP_unassigned" at bounding box center [160, 57] width 92 height 23
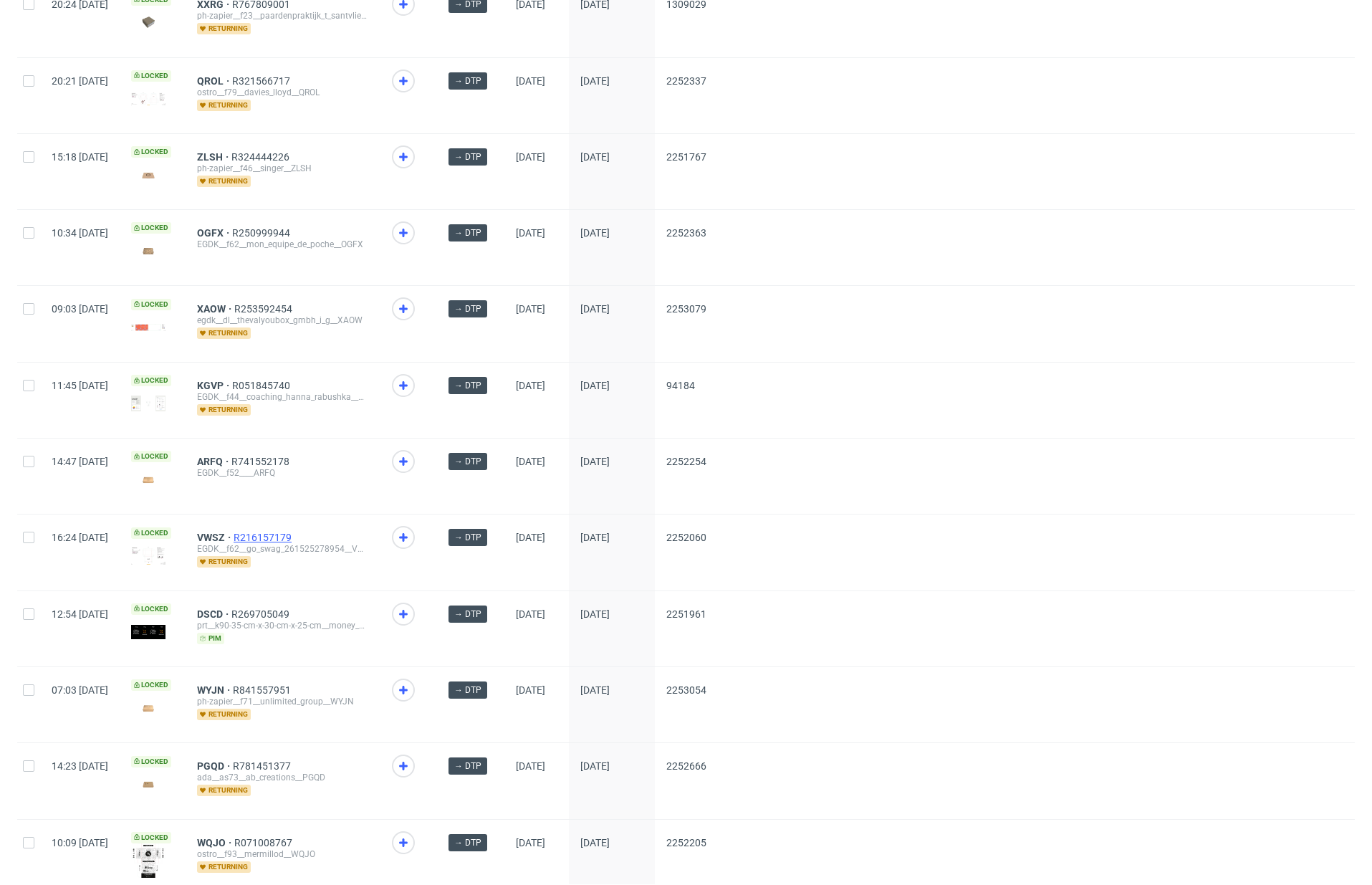
scroll to position [1597, 0]
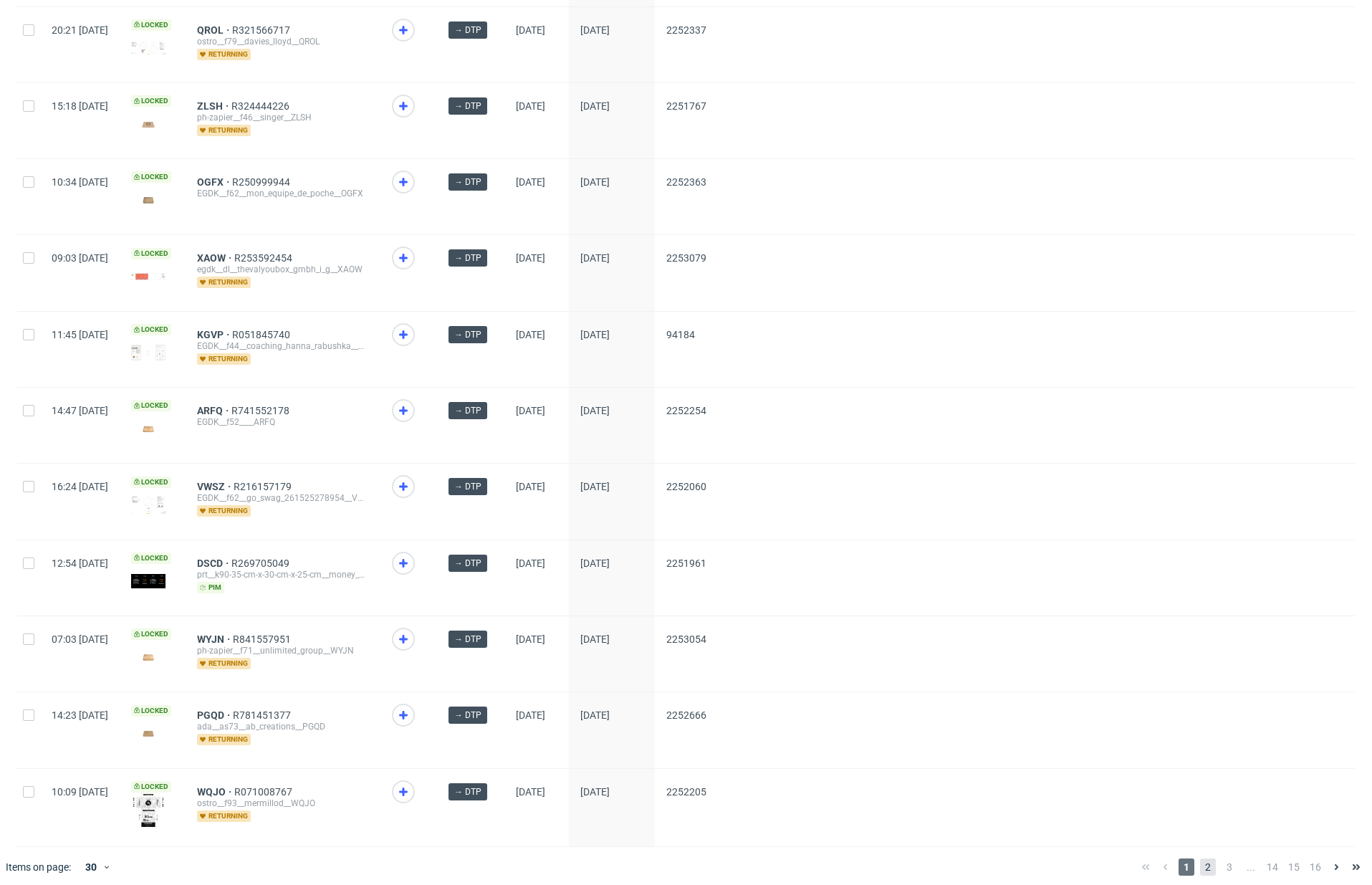
click at [1201, 859] on span "2" at bounding box center [1209, 867] width 16 height 17
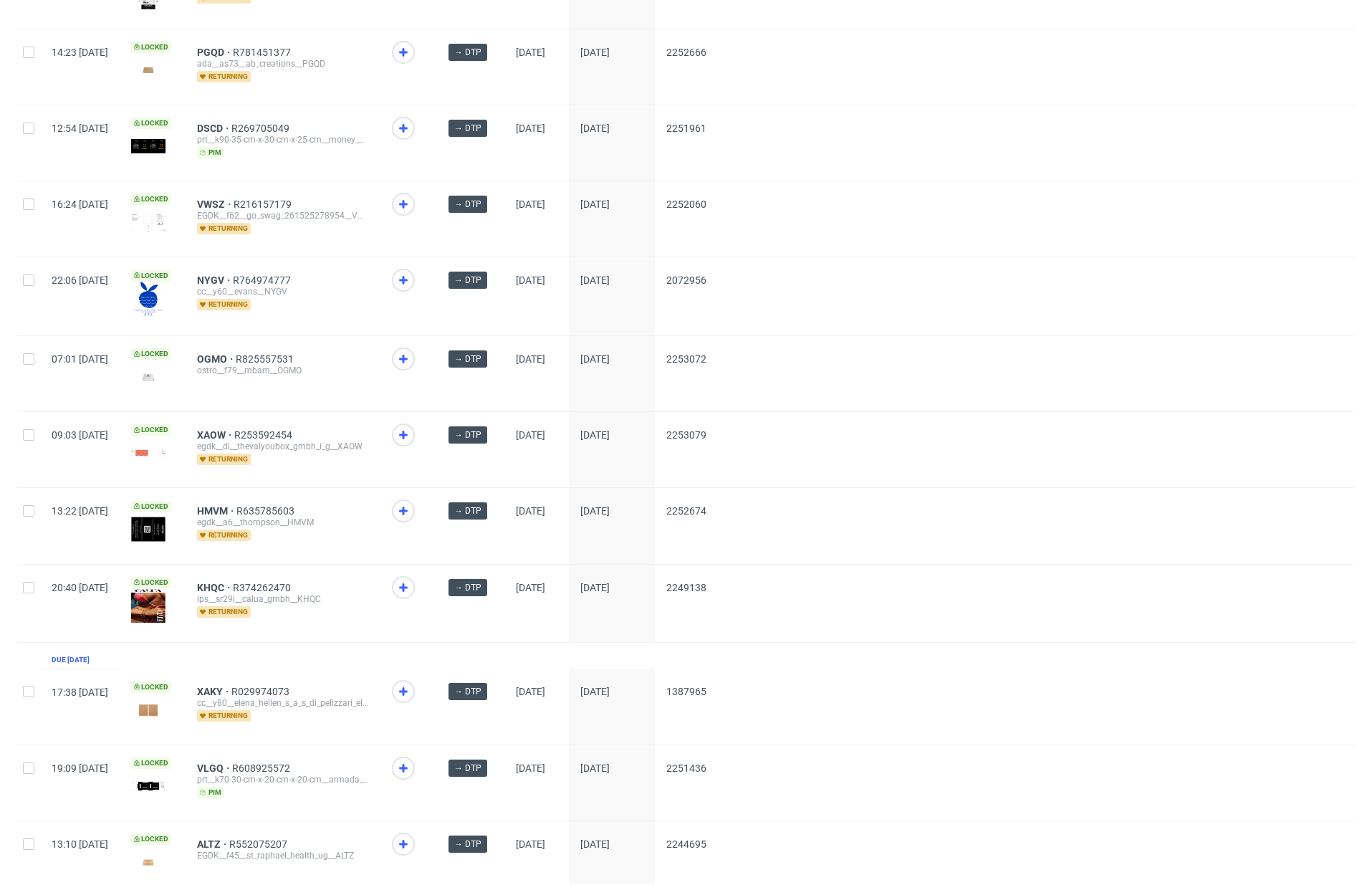
scroll to position [1638, 0]
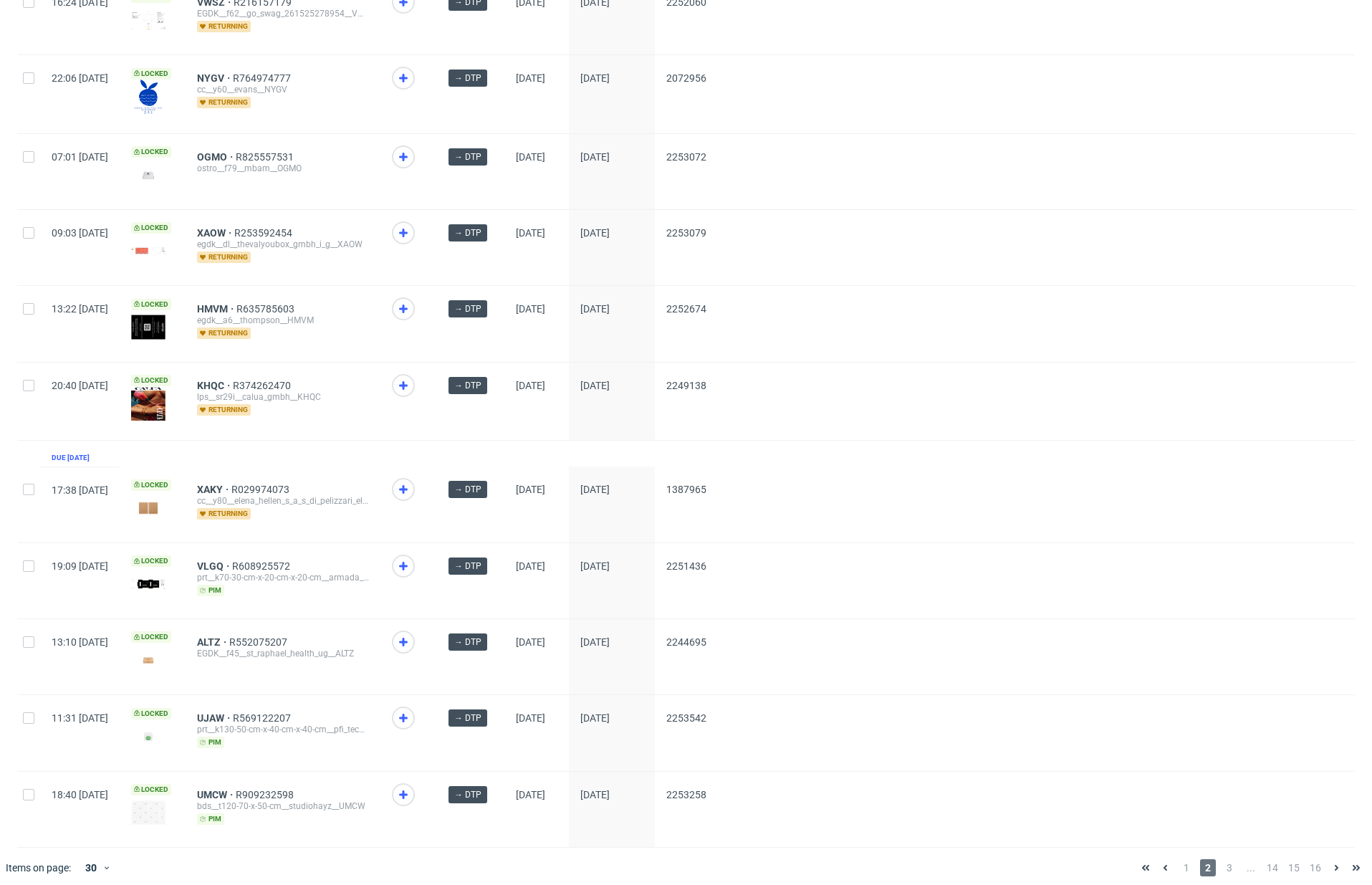
click at [1208, 859] on div "1 2 3 ... 14 15 16" at bounding box center [1250, 867] width 231 height 17
click at [1222, 859] on span "3" at bounding box center [1230, 867] width 16 height 17
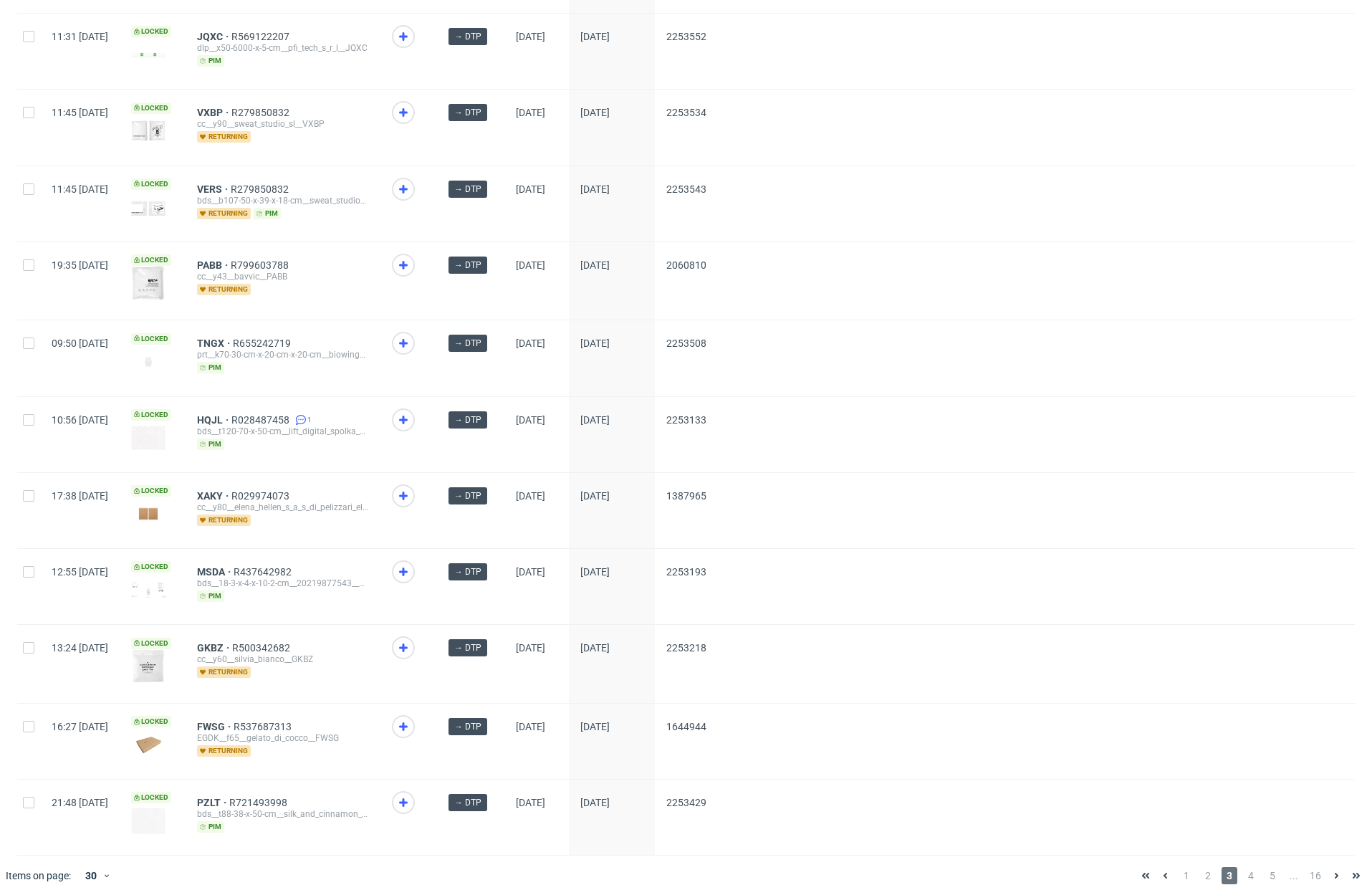
scroll to position [1618, 0]
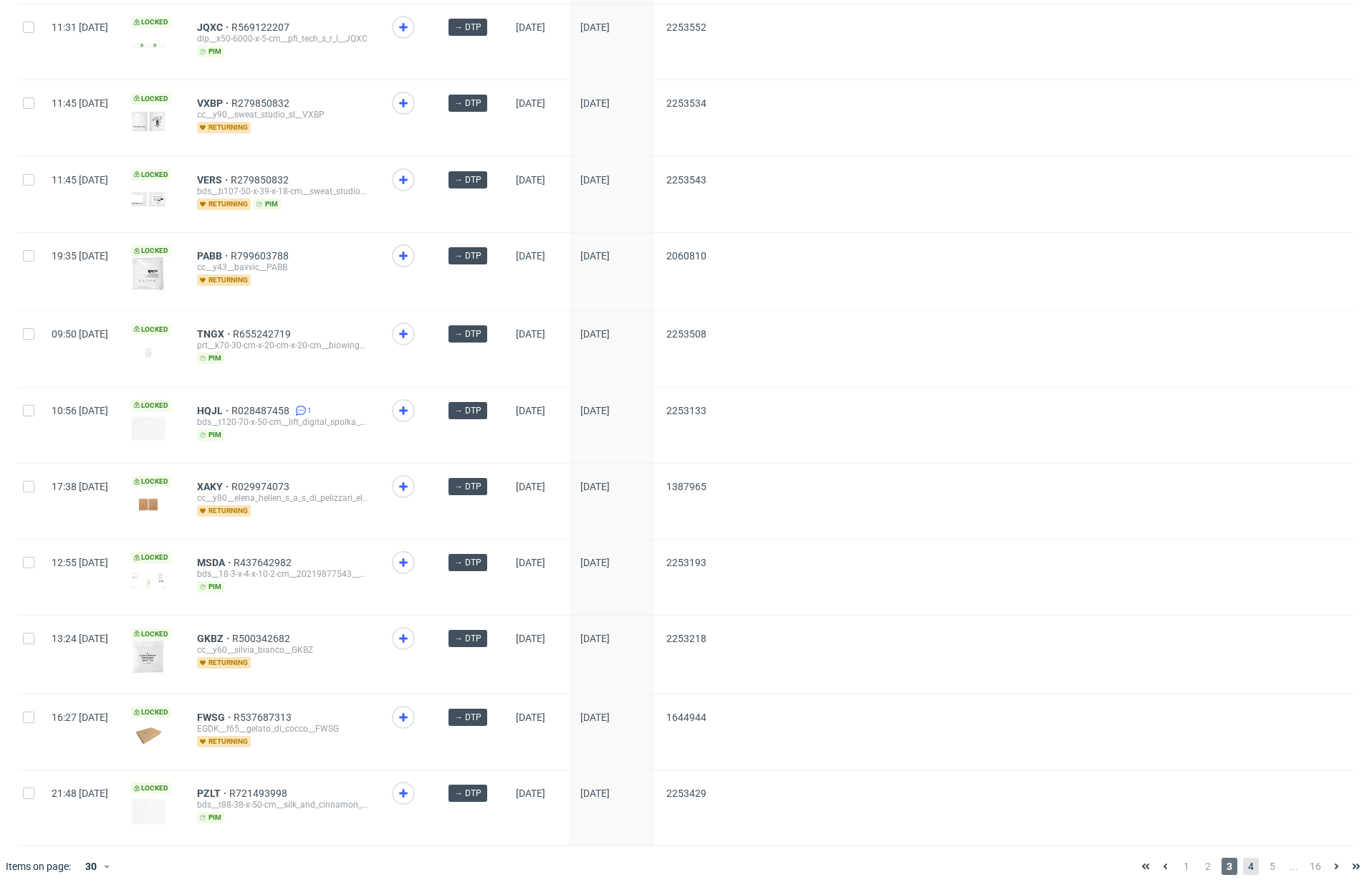
click at [1243, 858] on span "4" at bounding box center [1251, 866] width 16 height 17
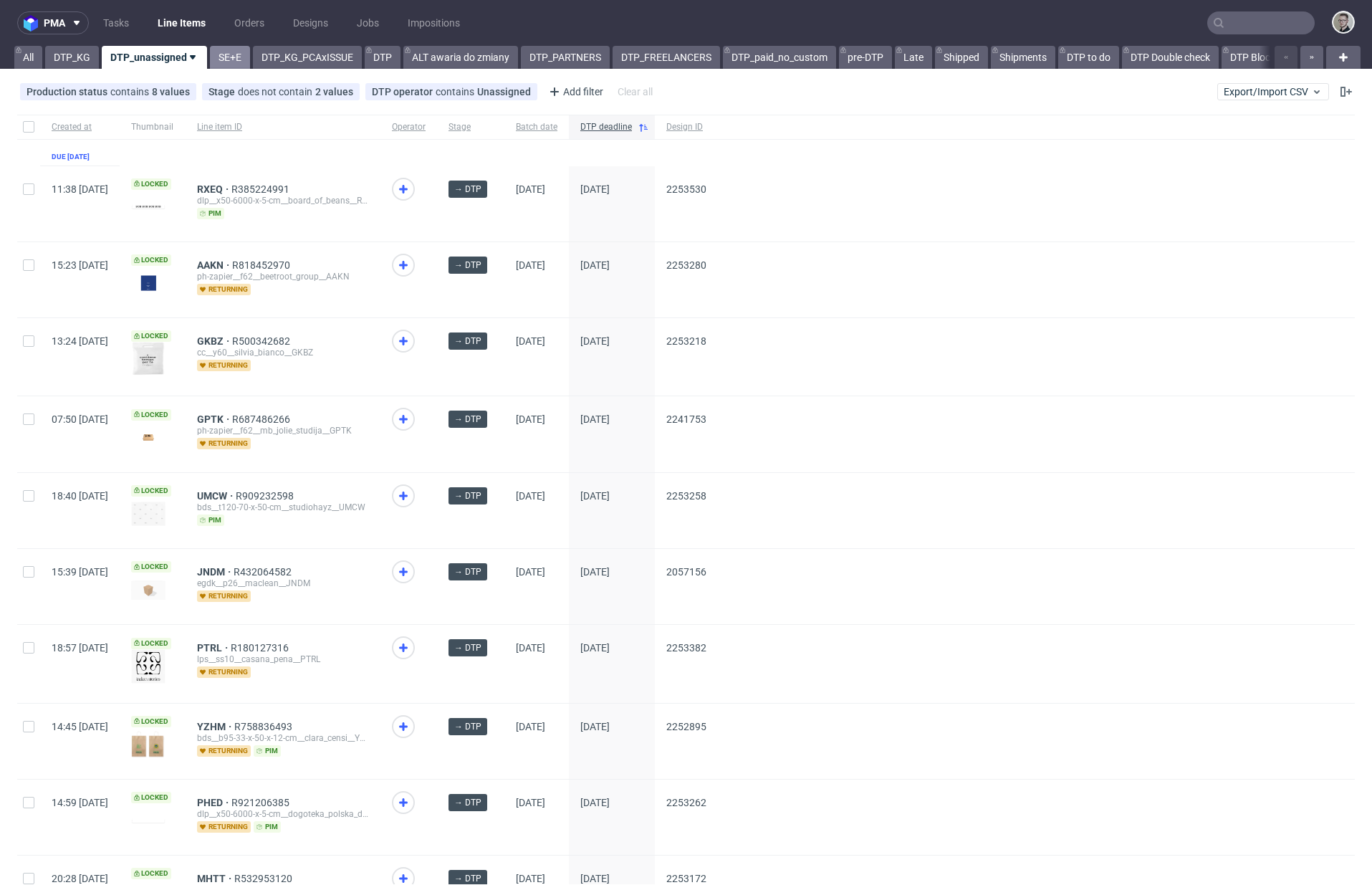
click at [220, 53] on link "SE+E" at bounding box center [230, 57] width 40 height 23
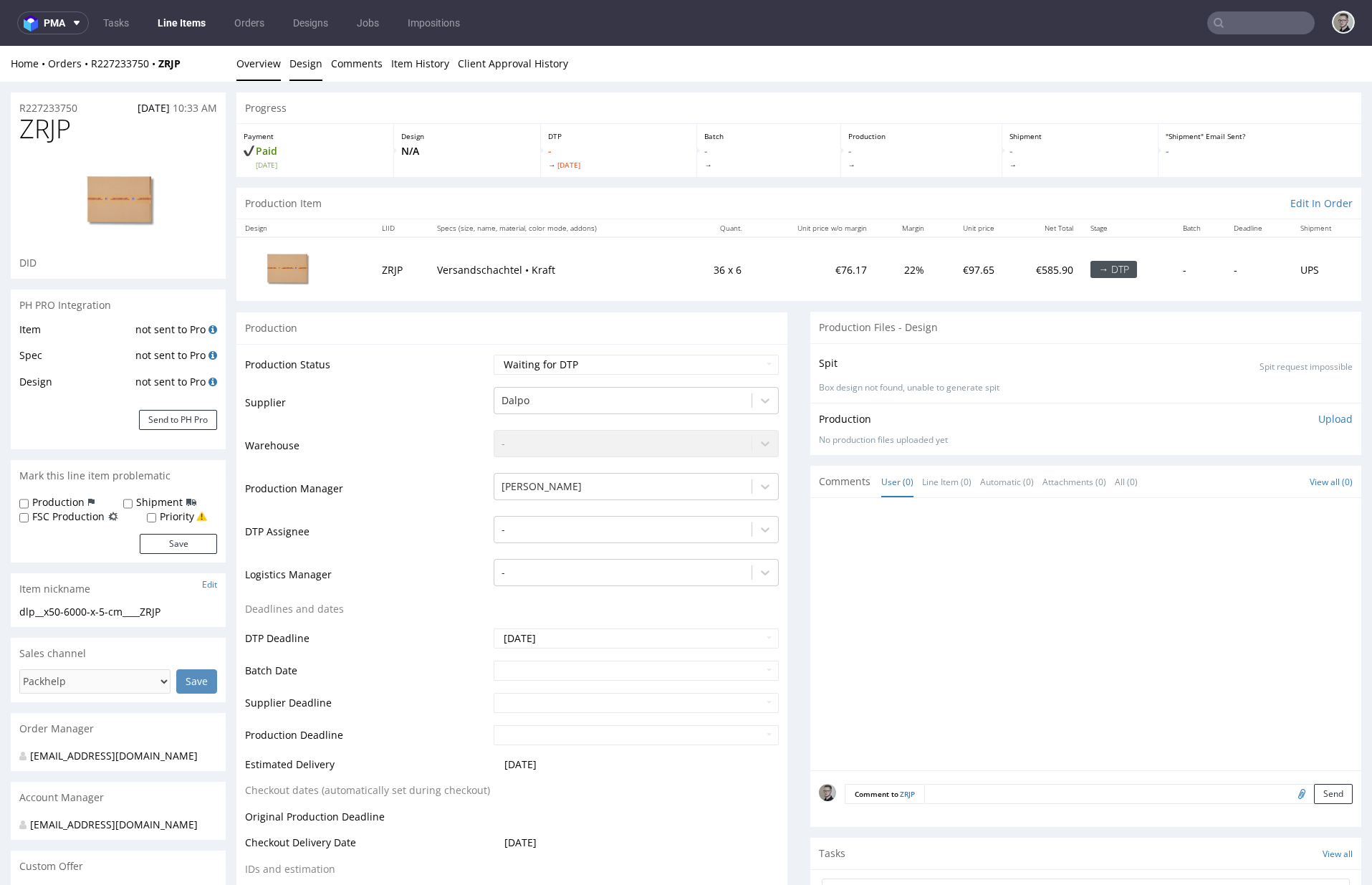
click at [294, 69] on link "Design" at bounding box center [305, 64] width 33 height 35
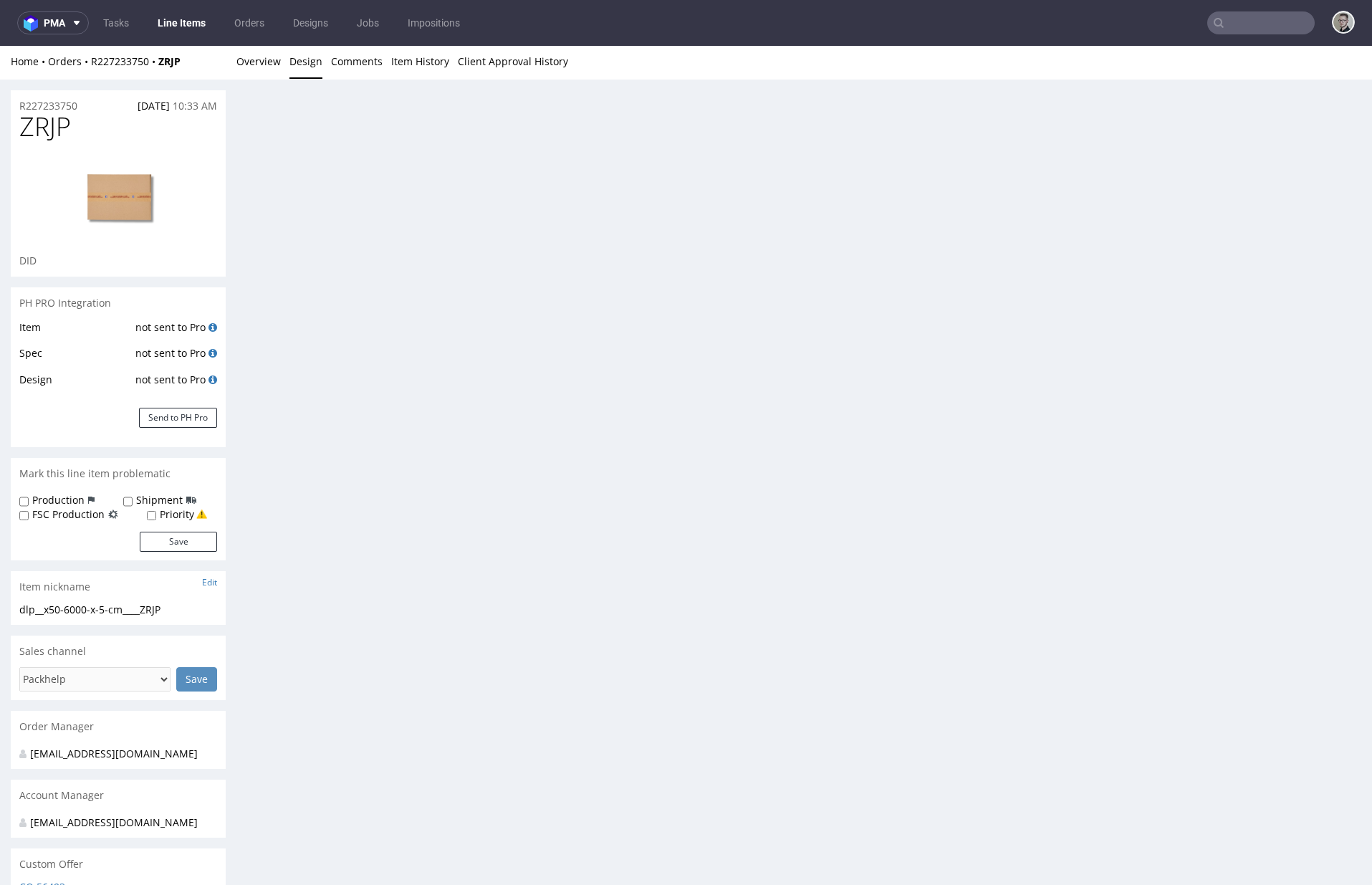
scroll to position [3, 0]
click at [257, 64] on link "Overview" at bounding box center [258, 61] width 45 height 35
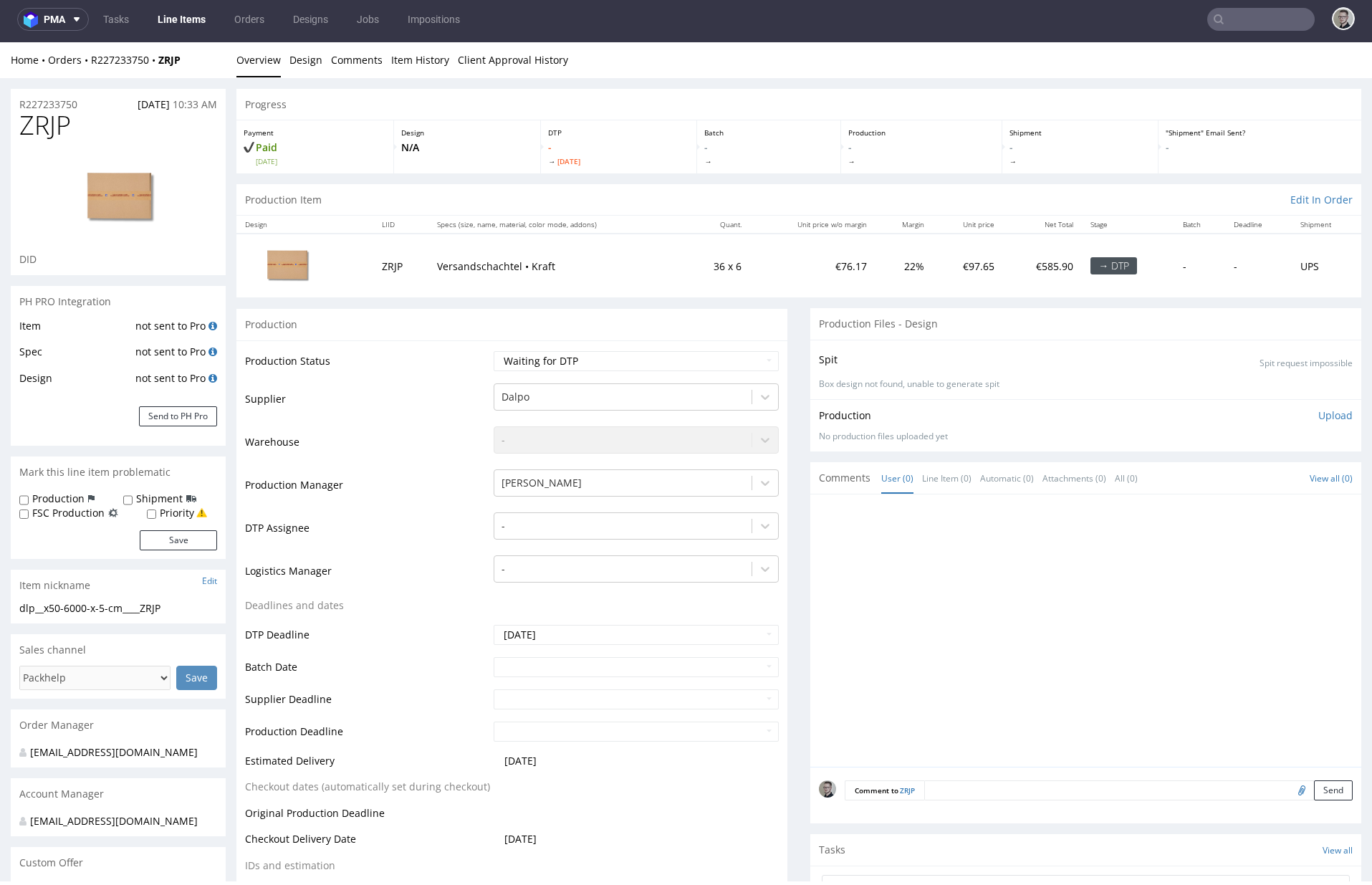
scroll to position [0, 0]
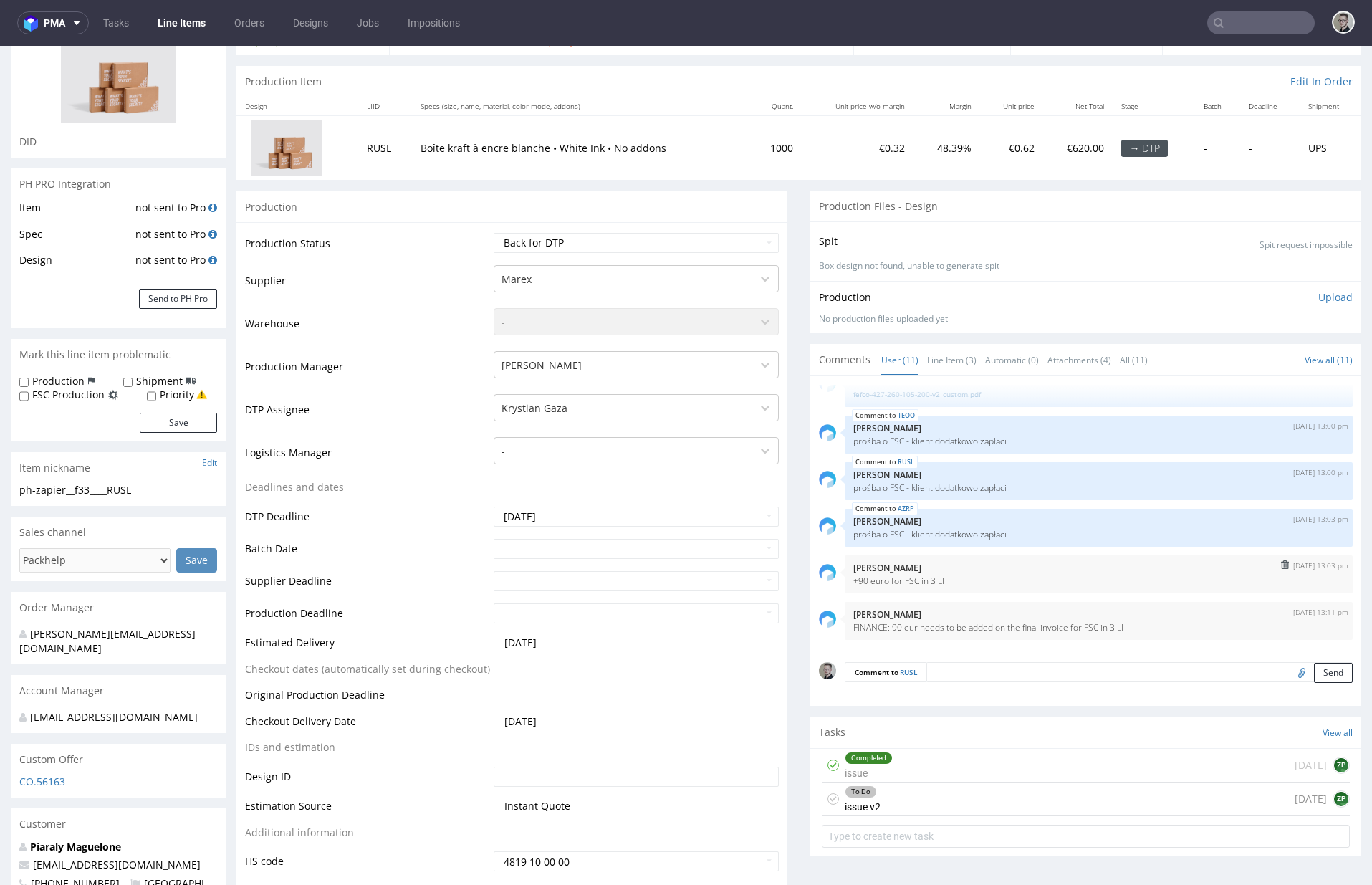
scroll to position [122, 0]
click at [902, 795] on div "To Do issue v2 [DATE] ZP" at bounding box center [1086, 799] width 528 height 34
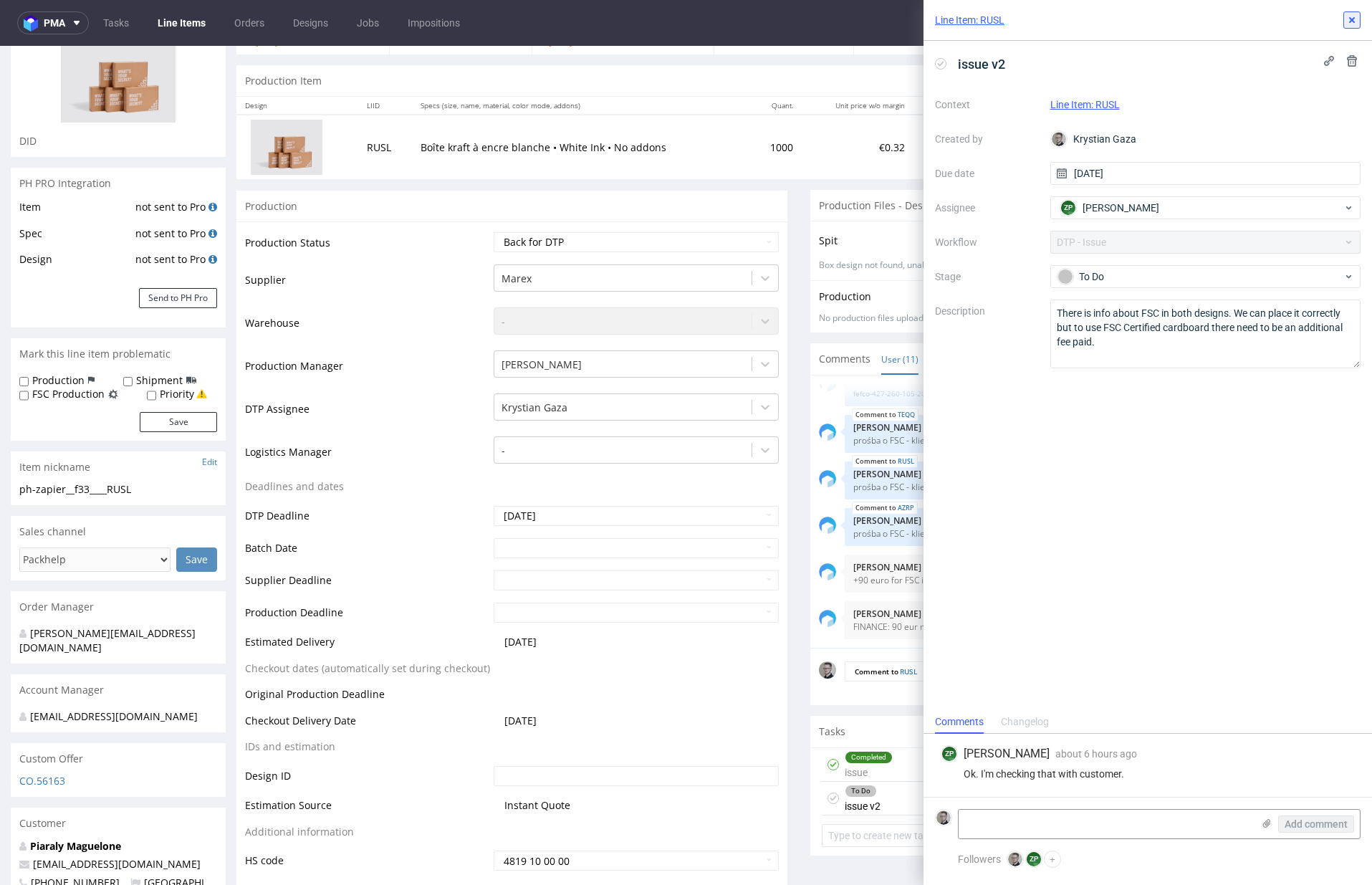
click at [1349, 22] on use at bounding box center [1352, 20] width 6 height 6
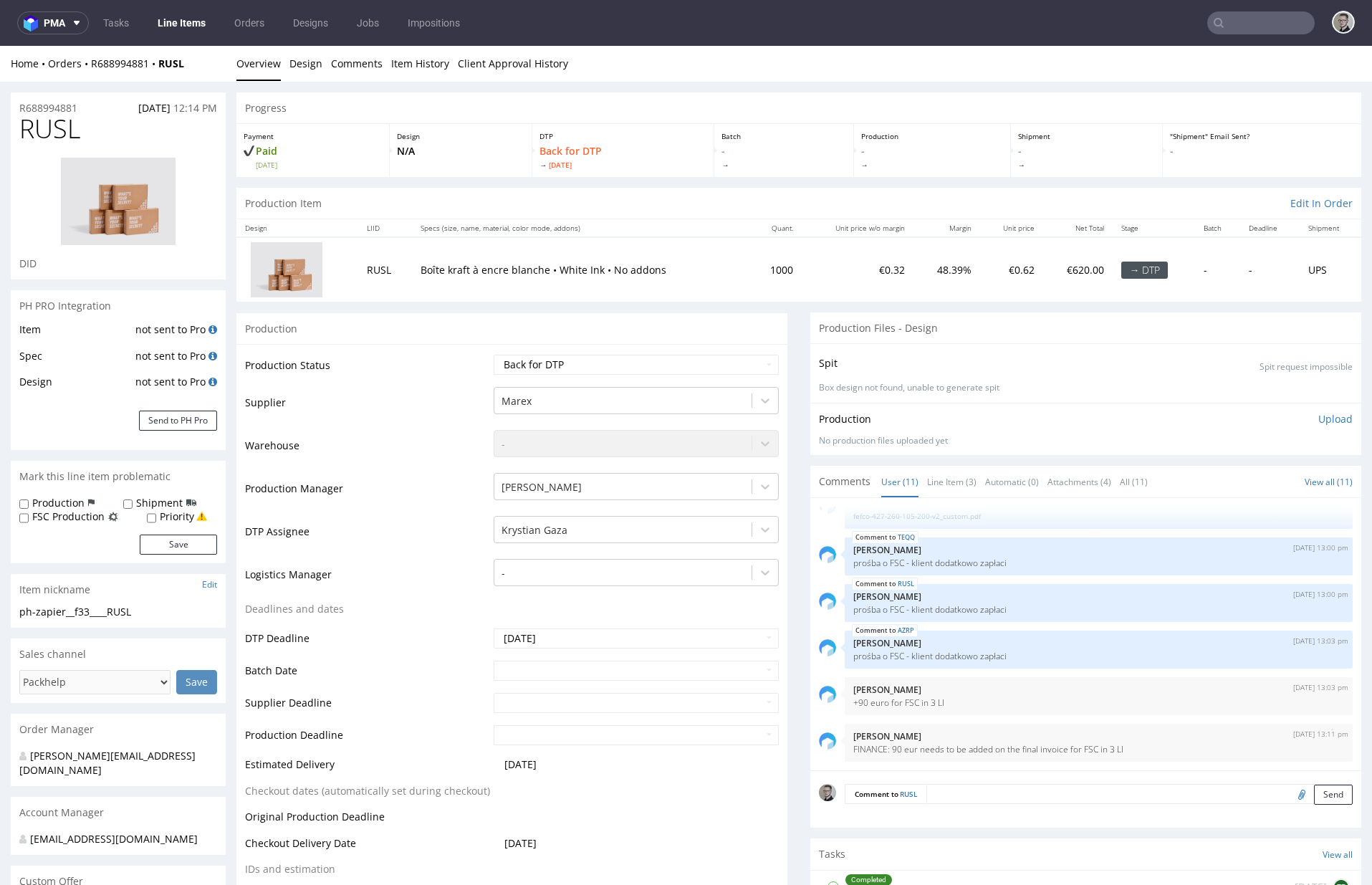
click at [70, 520] on label "FSC Production" at bounding box center [68, 517] width 72 height 15
click at [29, 520] on input "FSC Production" at bounding box center [23, 518] width 10 height 12
checkbox input "true"
click at [169, 545] on button "Save" at bounding box center [179, 544] width 78 height 20
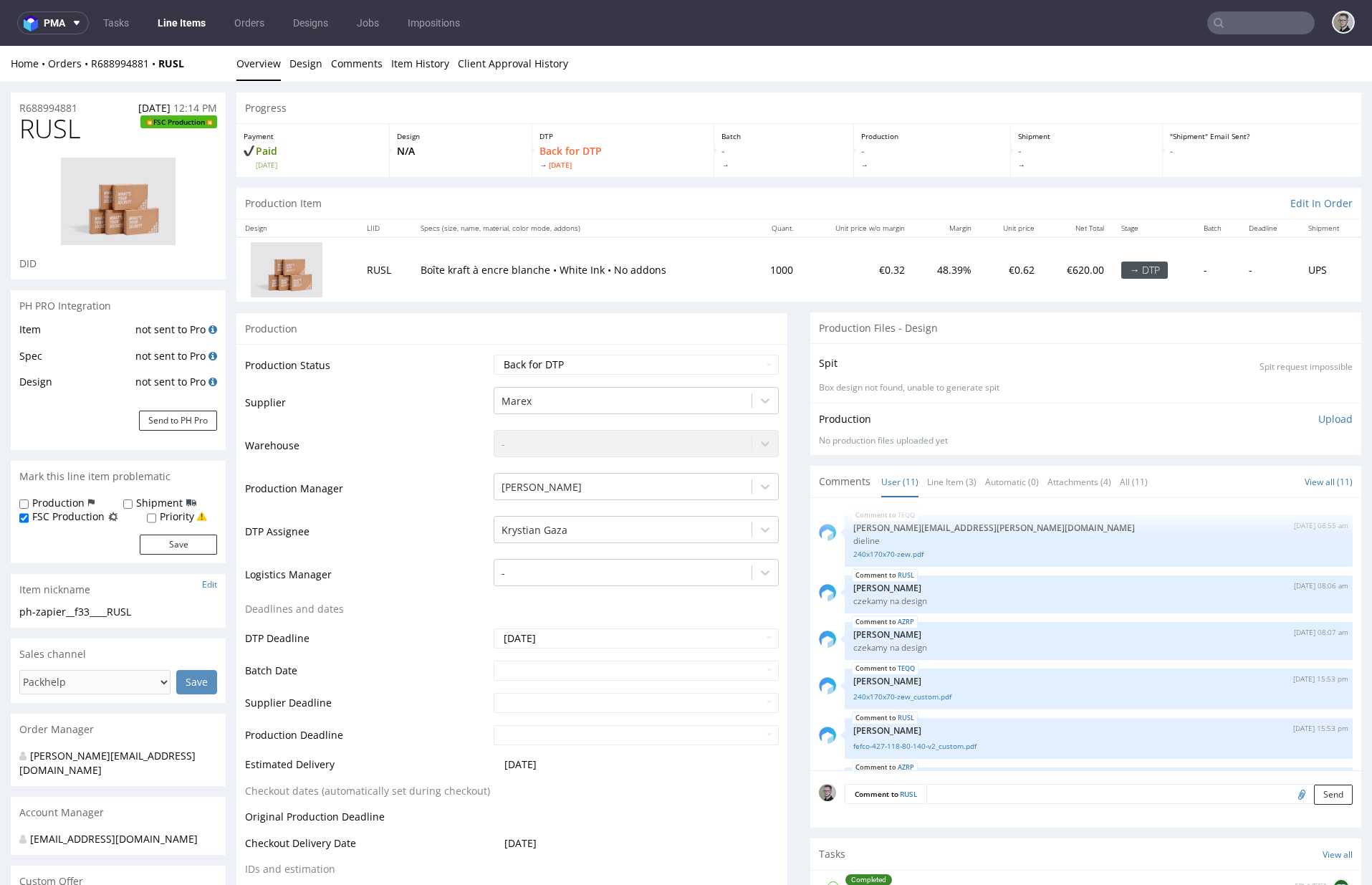
scroll to position [280, 0]
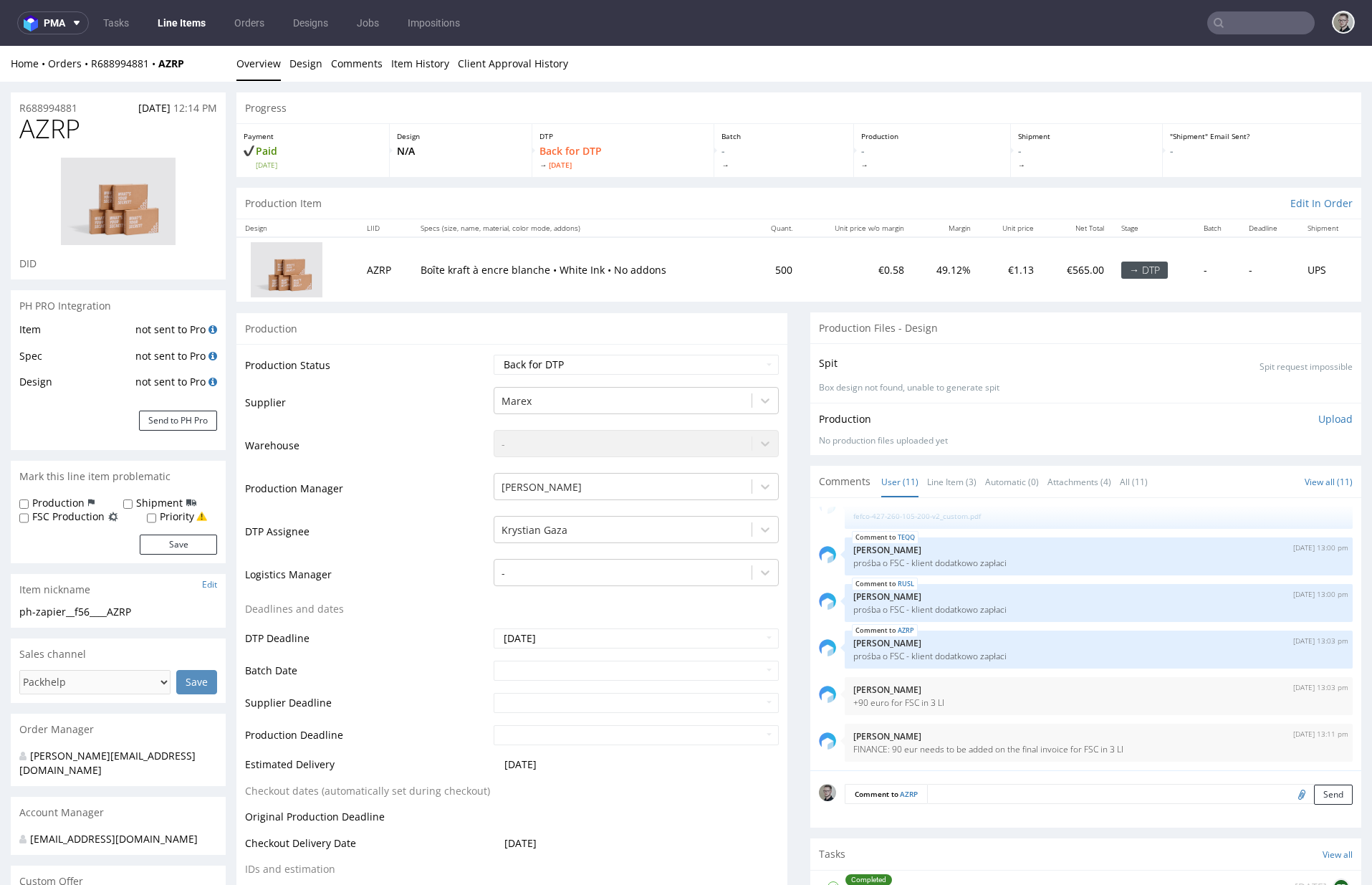
click at [94, 515] on label "FSC Production" at bounding box center [68, 517] width 72 height 15
click at [29, 515] on input "FSC Production" at bounding box center [23, 518] width 10 height 12
checkbox input "true"
click at [174, 544] on button "Save" at bounding box center [179, 544] width 78 height 20
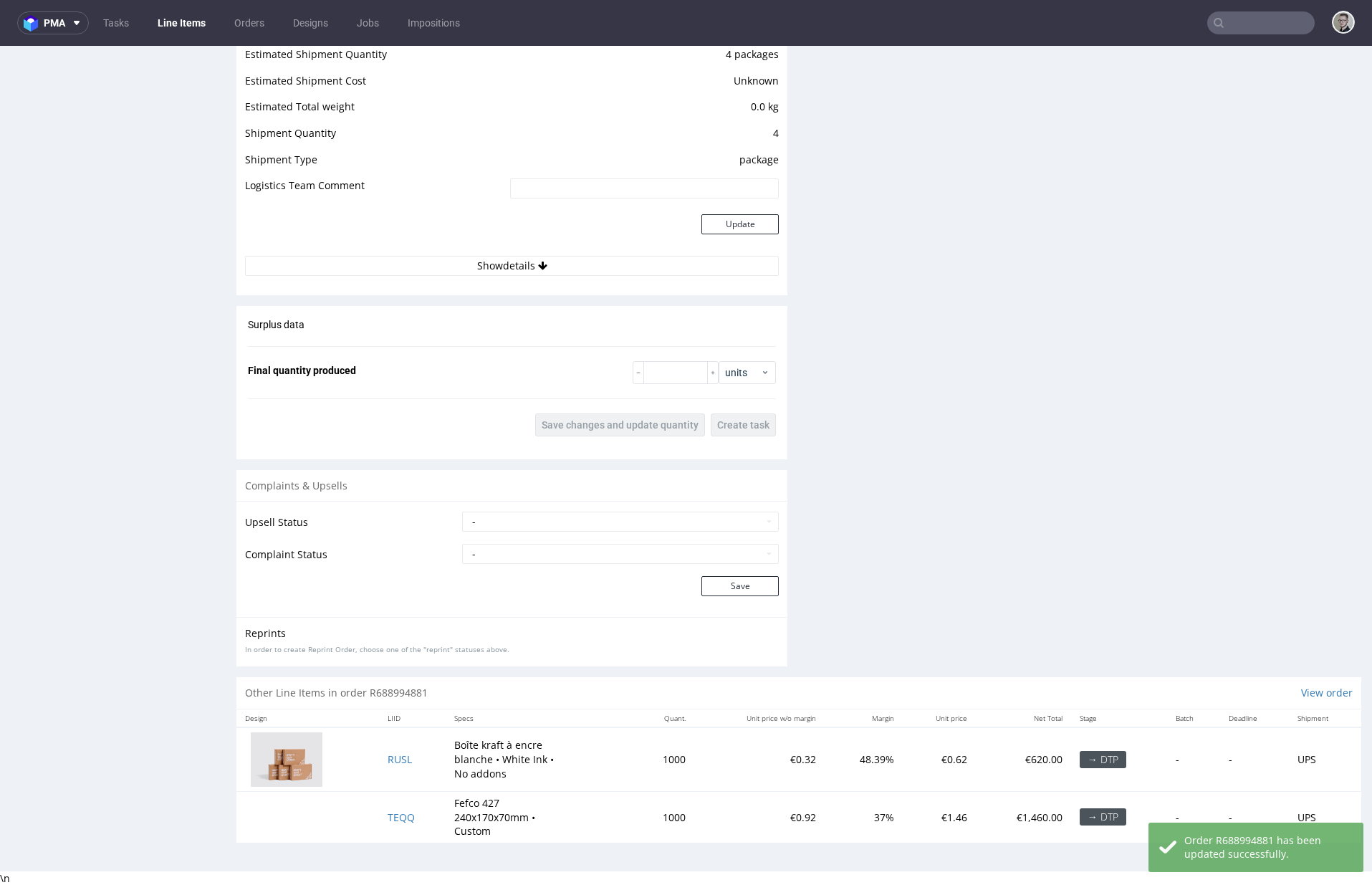
scroll to position [4, 0]
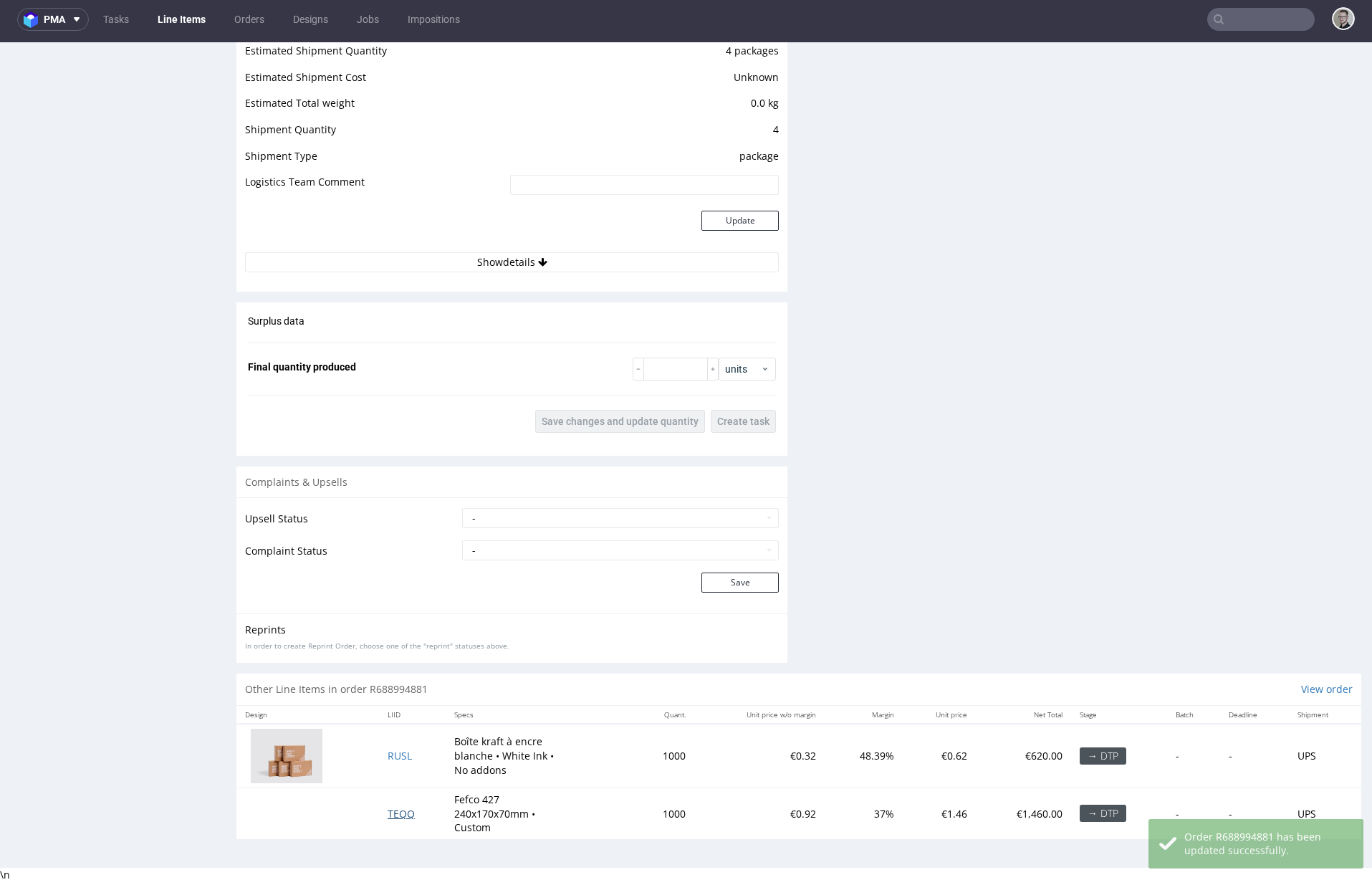
click at [392, 817] on span "TEQQ" at bounding box center [401, 813] width 27 height 14
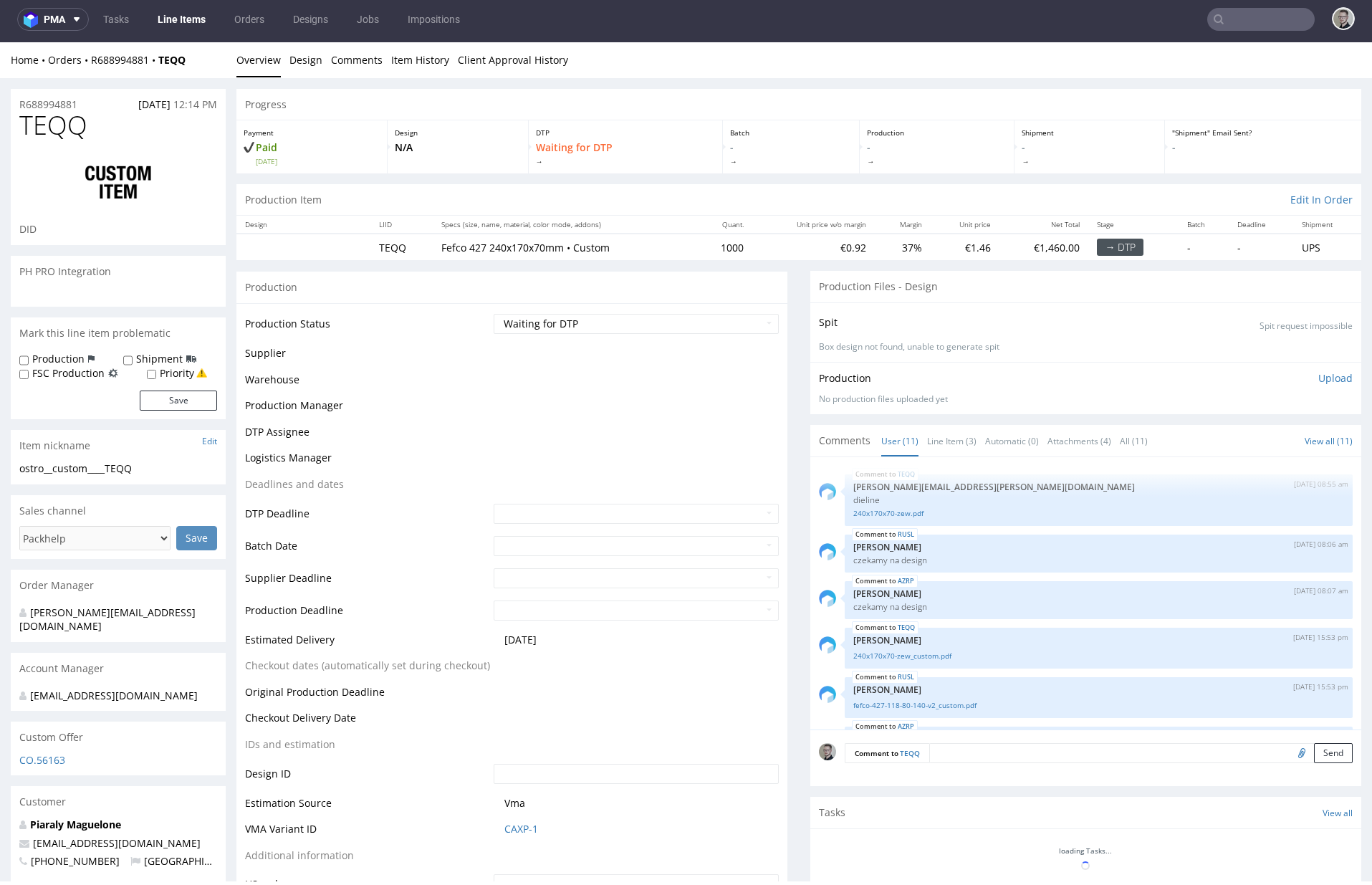
scroll to position [280, 0]
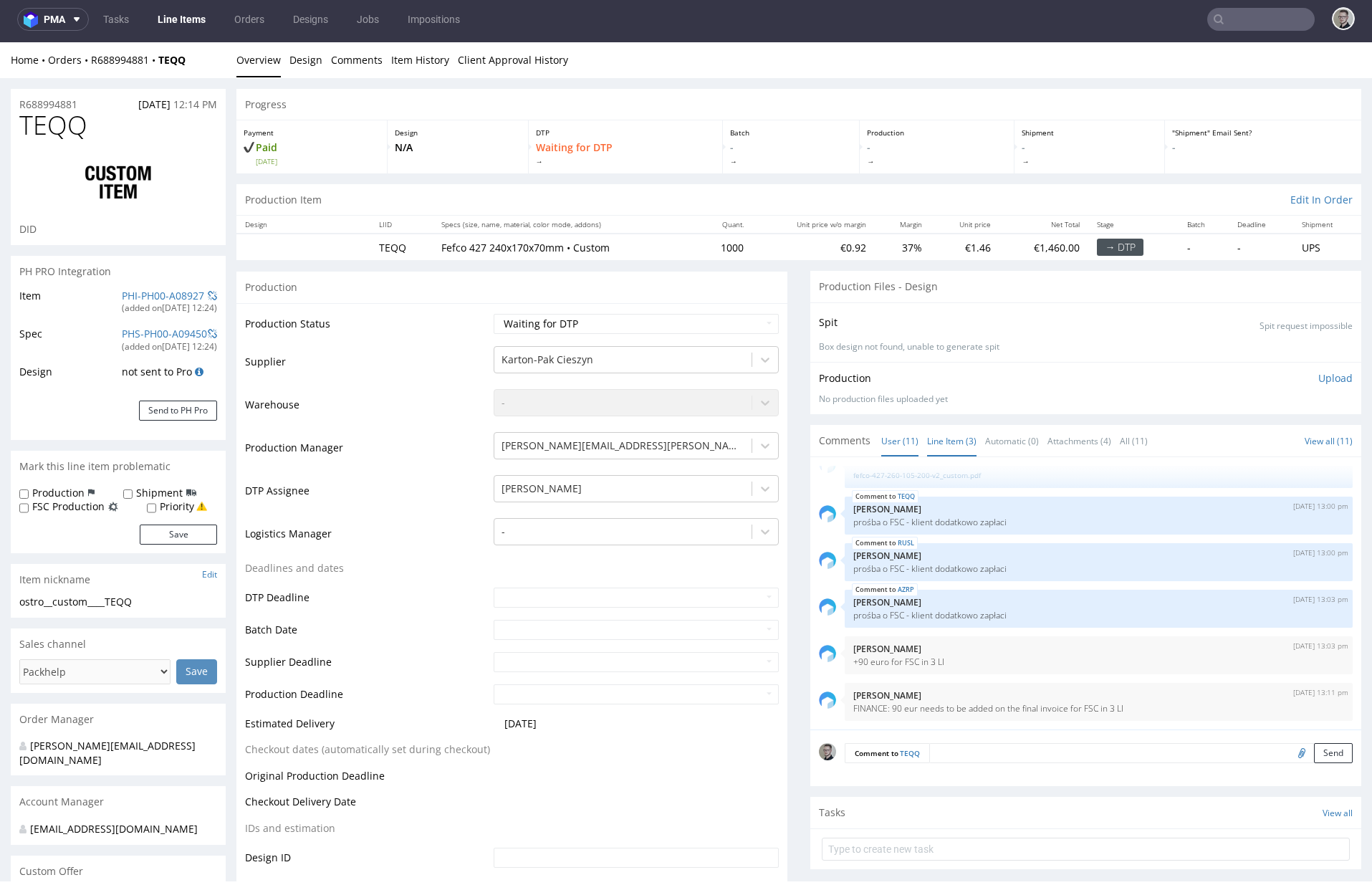
click at [930, 449] on link "Line Item (3)" at bounding box center [952, 441] width 50 height 31
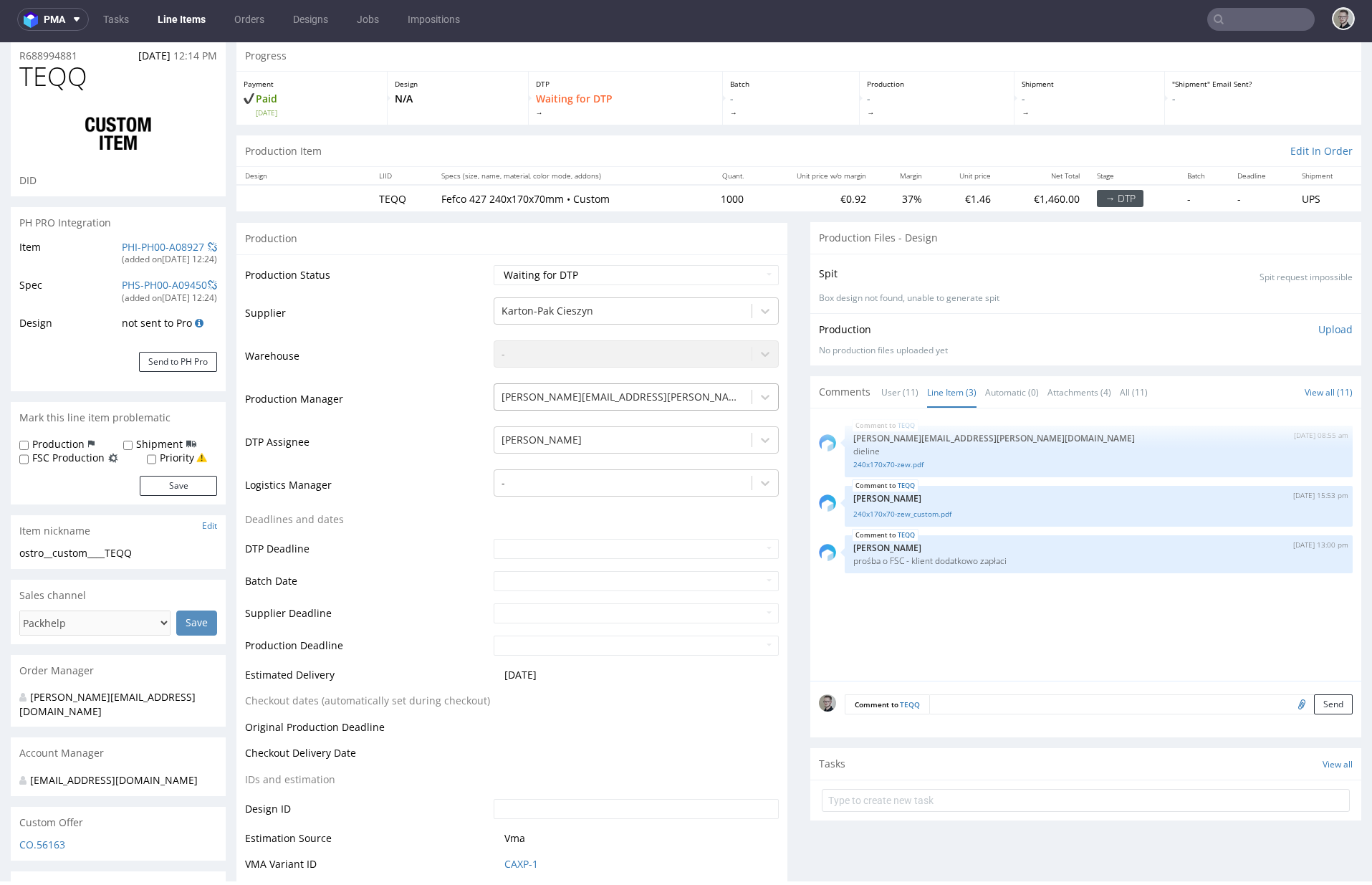
scroll to position [0, 0]
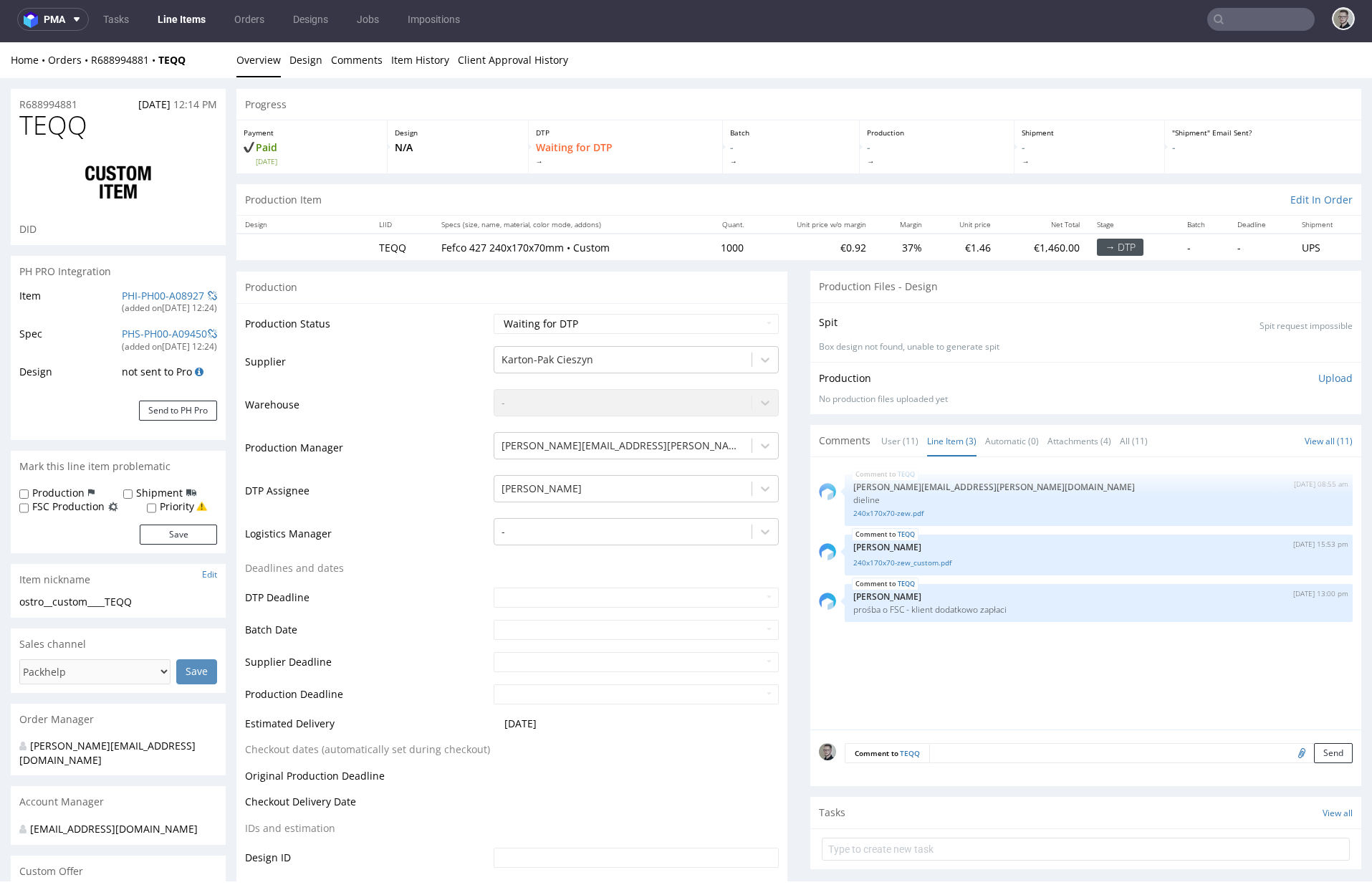
click at [72, 507] on label "FSC Production" at bounding box center [68, 507] width 72 height 15
click at [29, 507] on input "FSC Production" at bounding box center [23, 508] width 10 height 12
checkbox input "true"
click at [152, 534] on button "Save" at bounding box center [179, 534] width 78 height 20
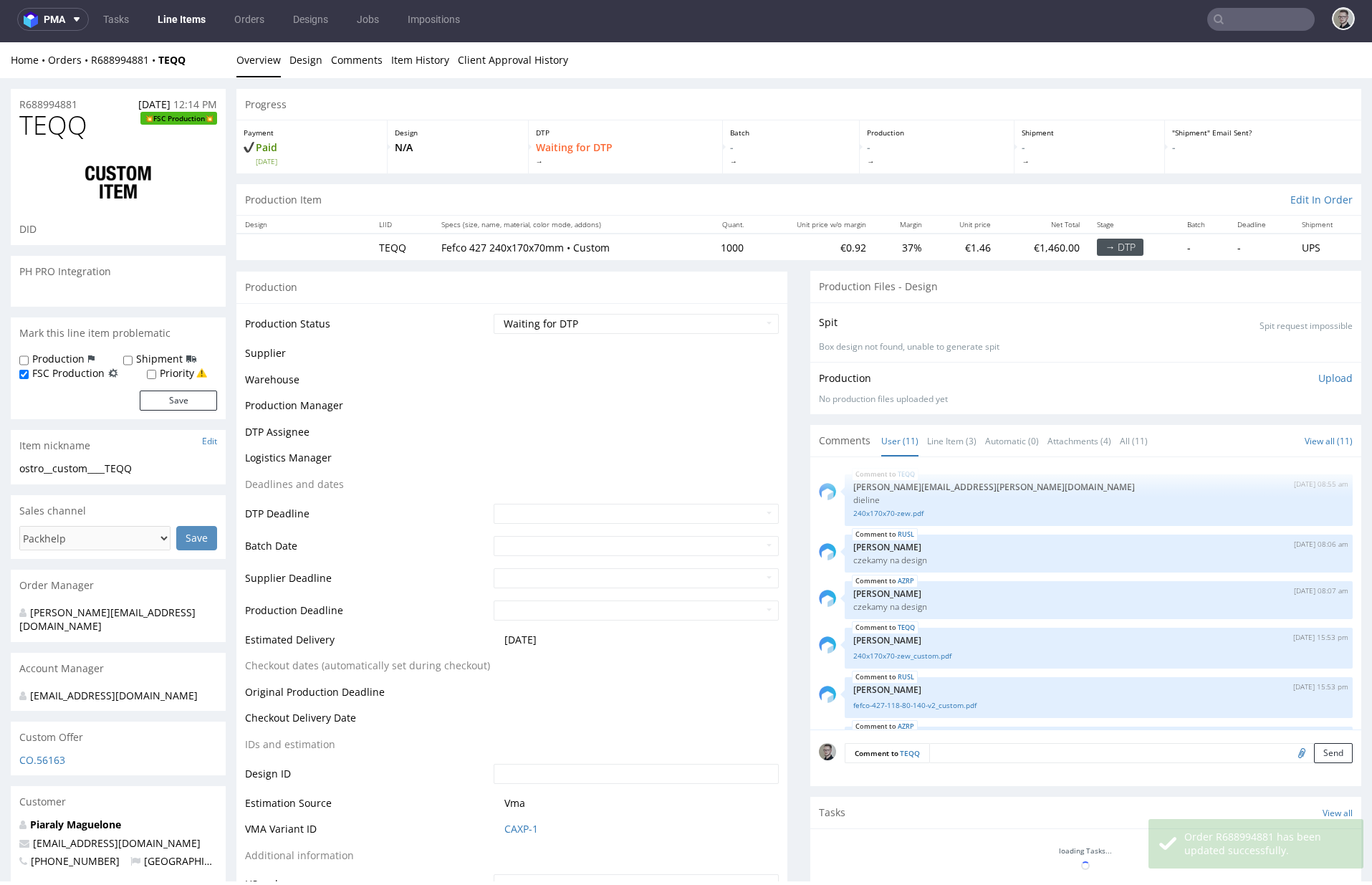
scroll to position [280, 0]
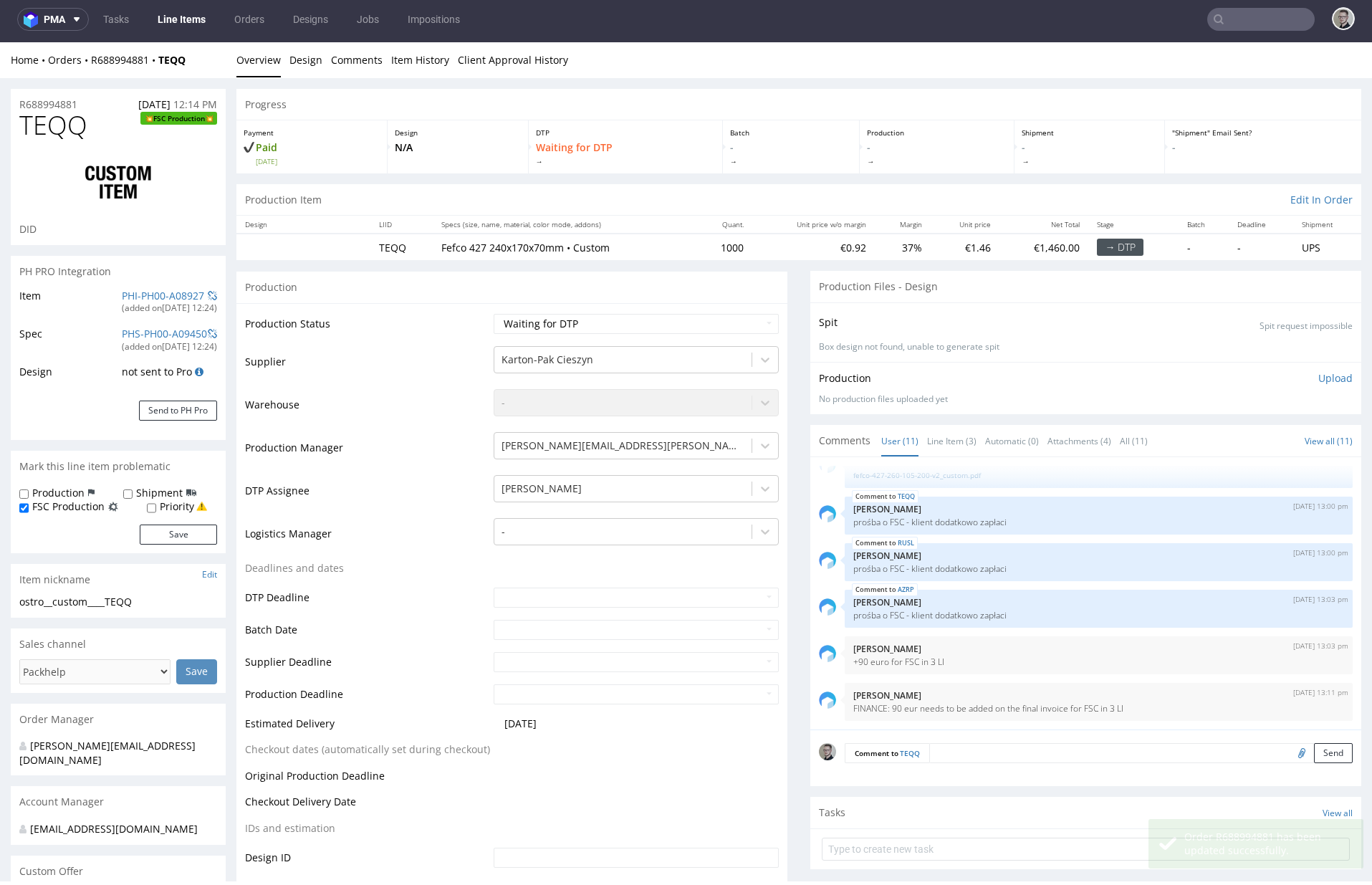
click at [85, 101] on div "R688994881 18.08.2025 12:14 PM" at bounding box center [119, 100] width 215 height 23
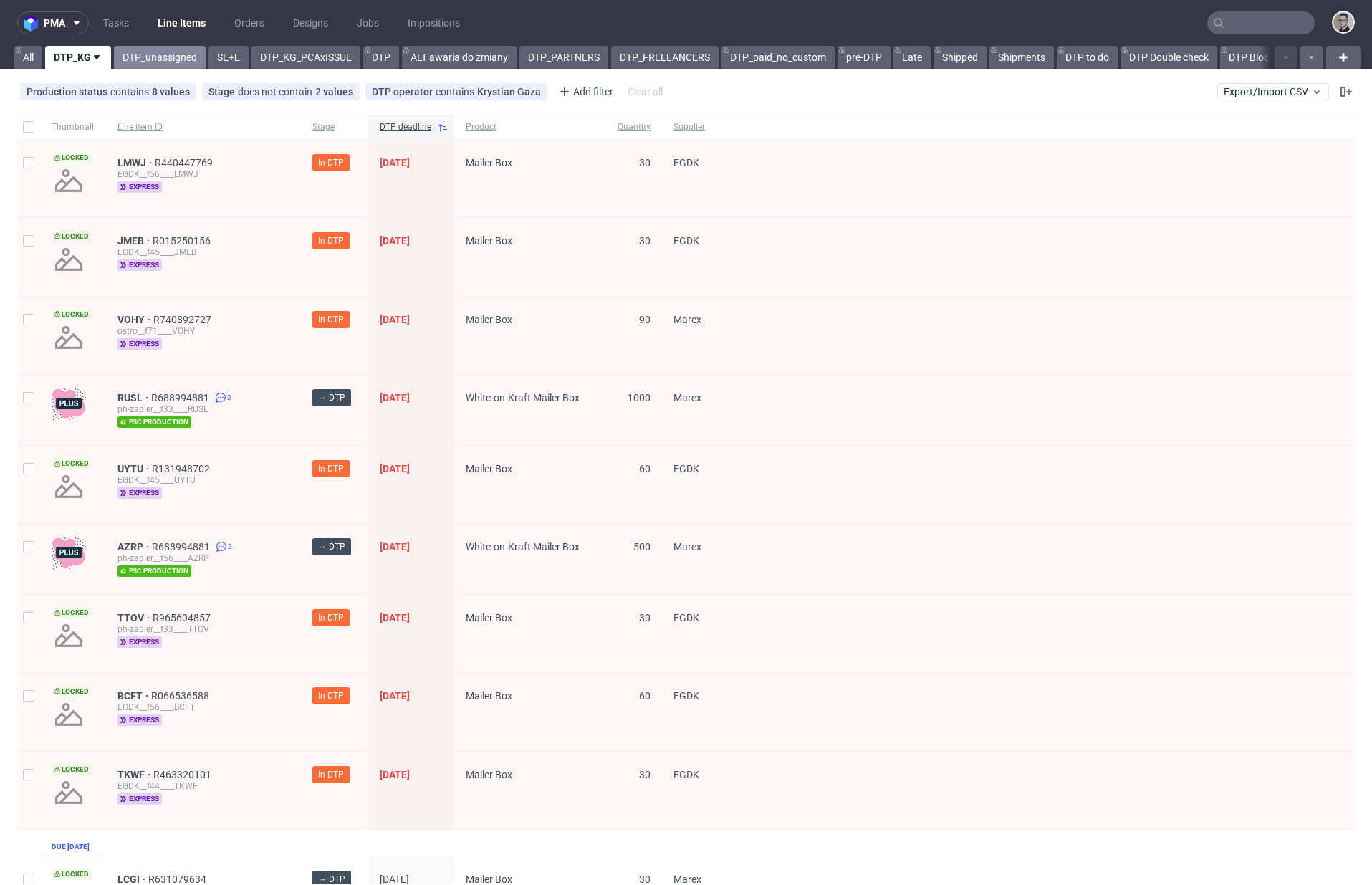
click at [168, 61] on link "DTP_unassigned" at bounding box center [160, 57] width 92 height 23
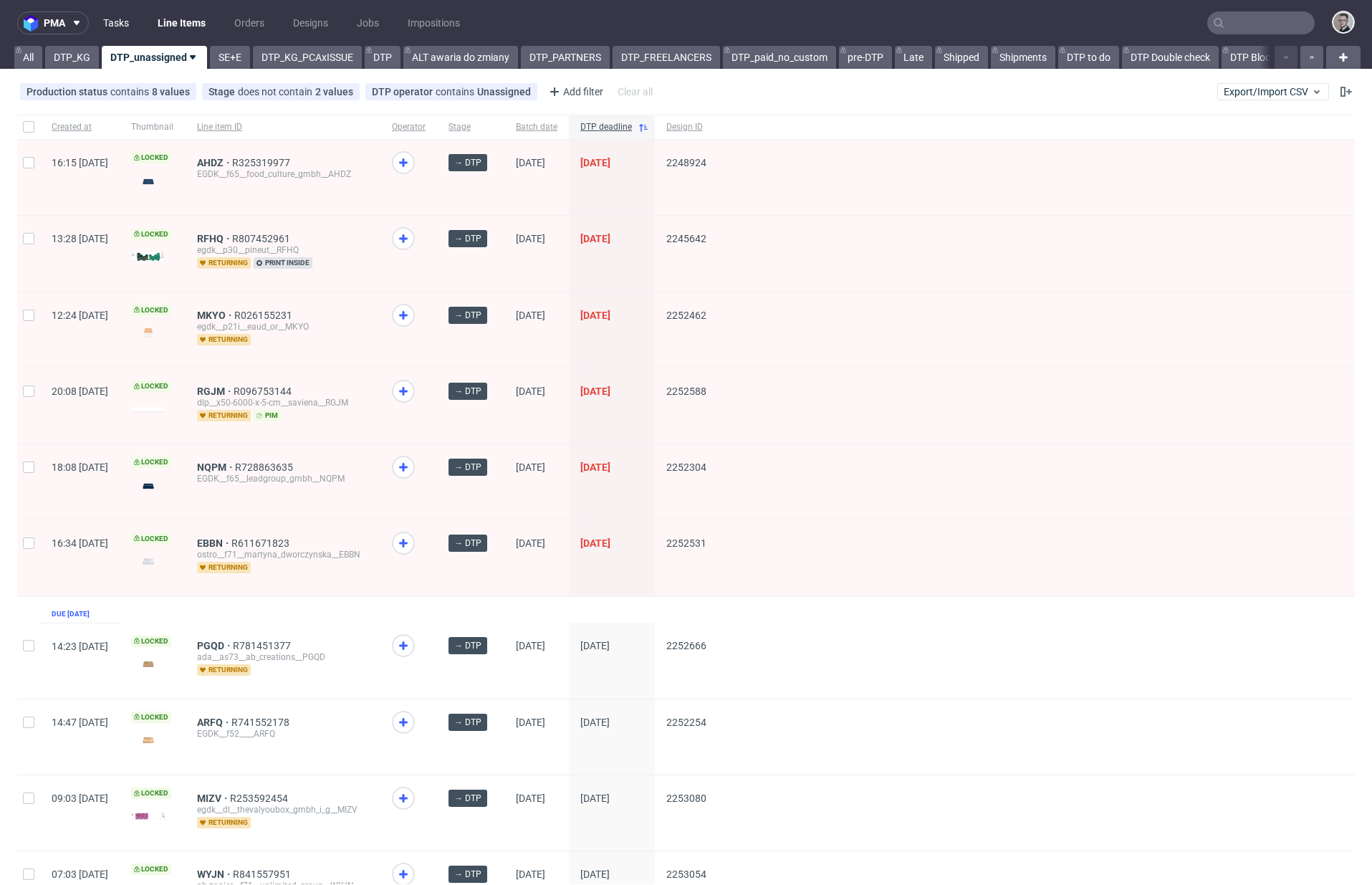
click at [121, 20] on link "Tasks" at bounding box center [116, 23] width 43 height 23
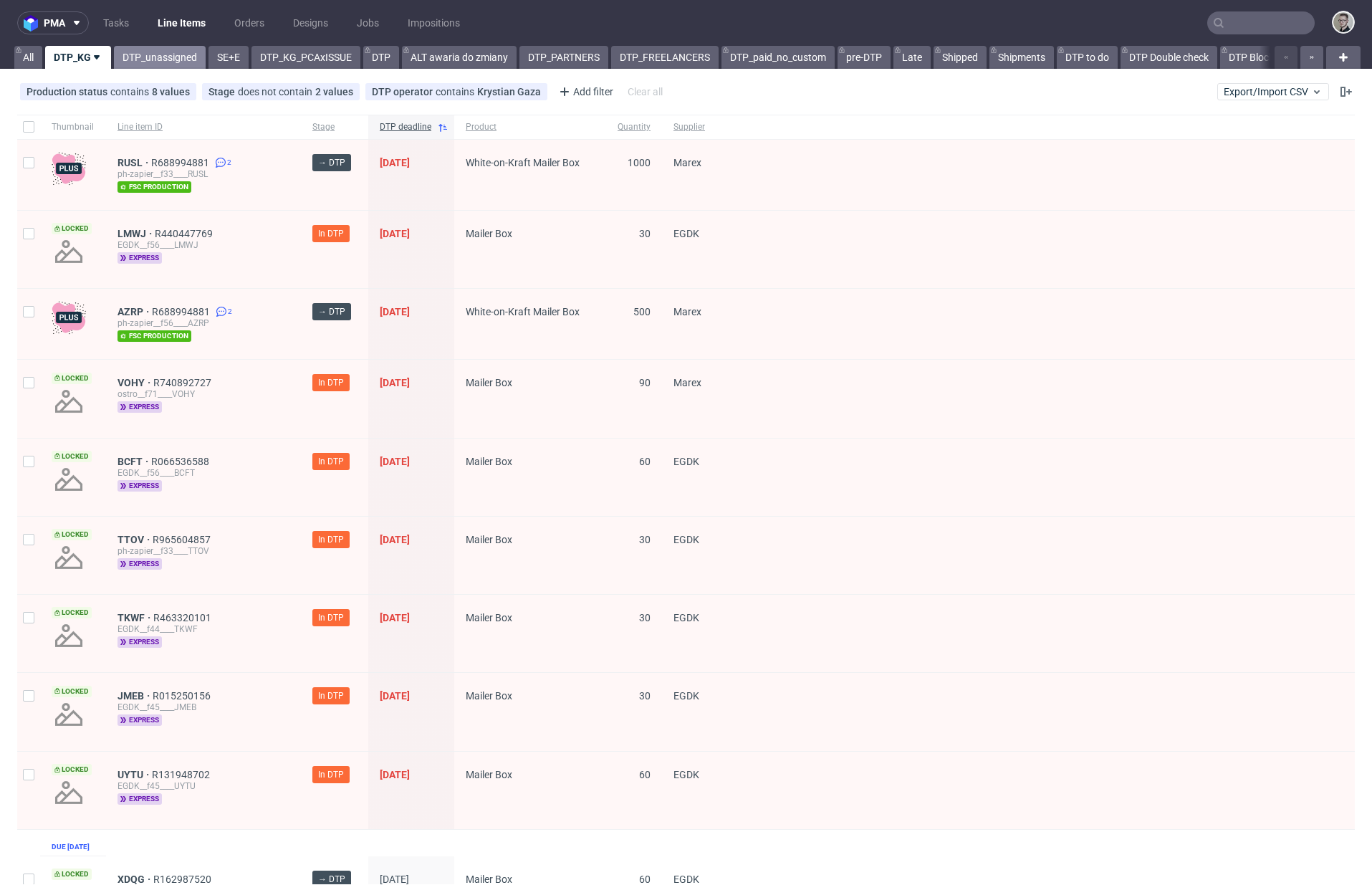
click at [160, 51] on link "DTP_unassigned" at bounding box center [160, 57] width 92 height 23
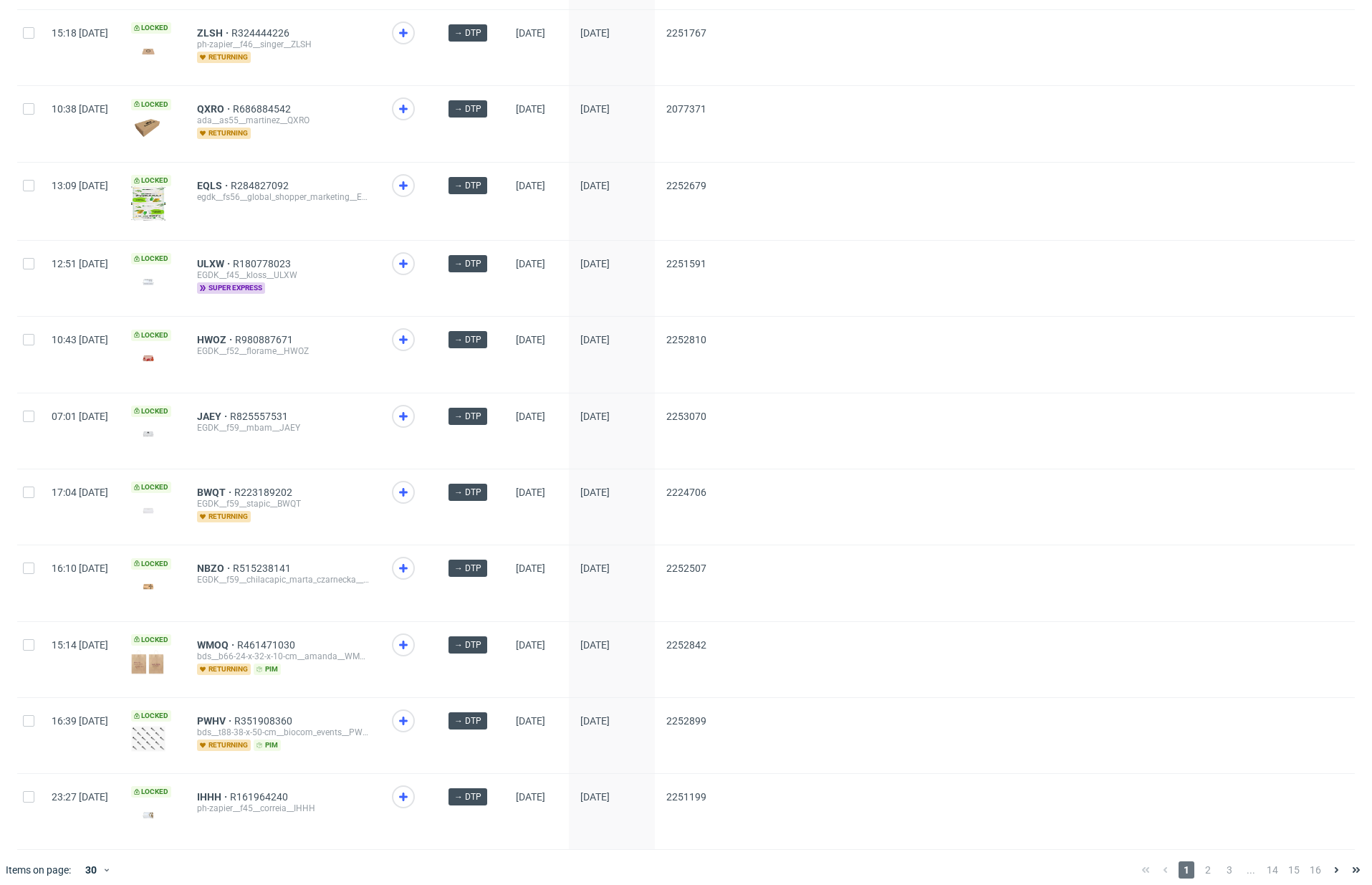
scroll to position [1614, 0]
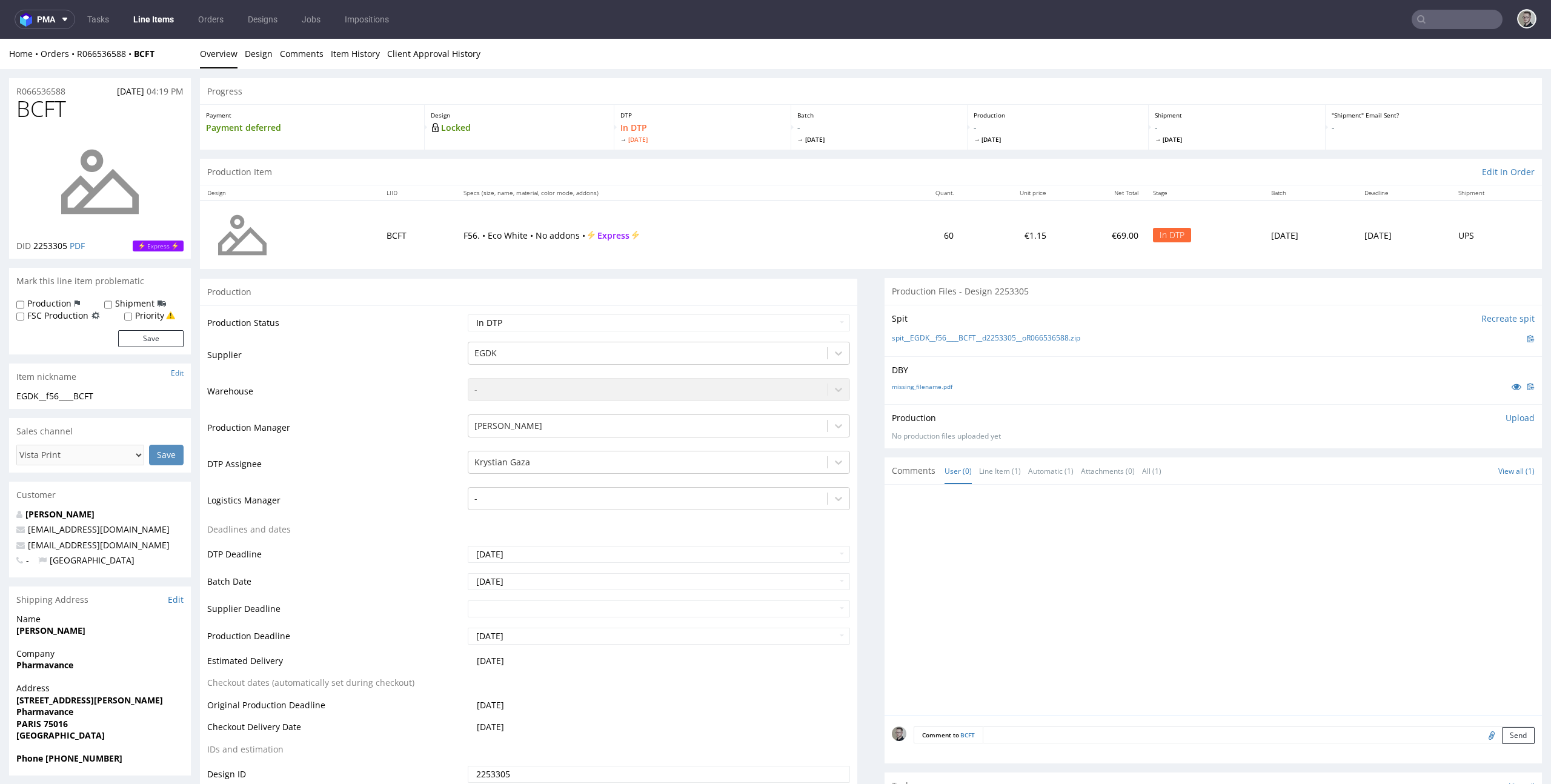
click at [756, 283] on div "Production" at bounding box center [529, 291] width 657 height 27
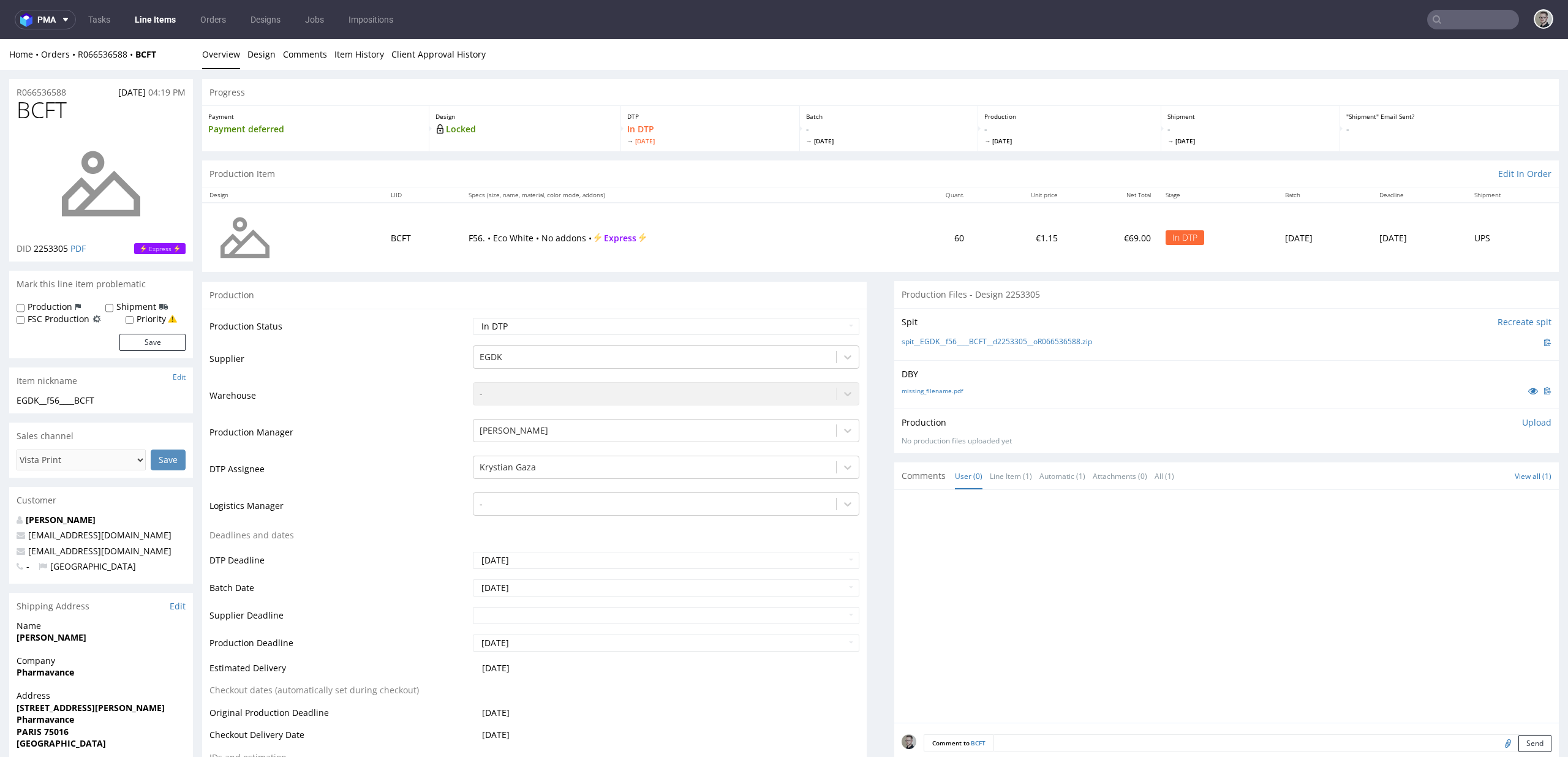
click at [707, 283] on div "Production" at bounding box center [534, 295] width 664 height 28
click at [441, 348] on td "Supplier" at bounding box center [340, 362] width 260 height 37
click at [506, 293] on div "Production" at bounding box center [534, 295] width 664 height 28
click at [506, 294] on div "Production" at bounding box center [534, 295] width 664 height 28
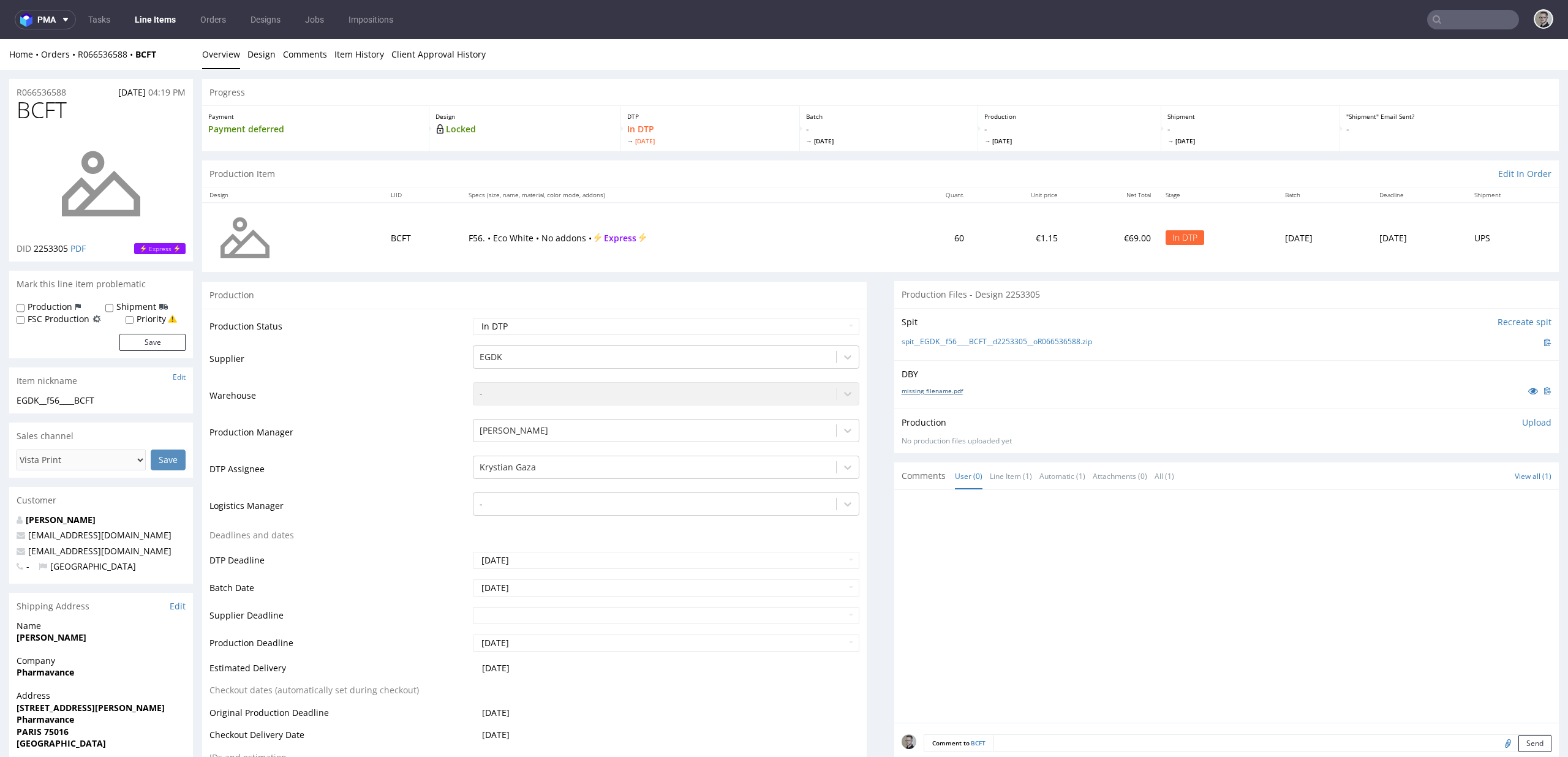
click at [932, 392] on link "missing_filename.pdf" at bounding box center [932, 391] width 61 height 9
click at [1026, 345] on link "spit__EGDK__f56____BCFT__d2253305__oR066536588.zip" at bounding box center [997, 342] width 190 height 11
click at [1498, 419] on div "Production Upload" at bounding box center [1226, 423] width 650 height 13
click at [1522, 420] on p "Upload" at bounding box center [1536, 423] width 29 height 13
click at [1448, 475] on div "Add files" at bounding box center [1464, 478] width 61 height 18
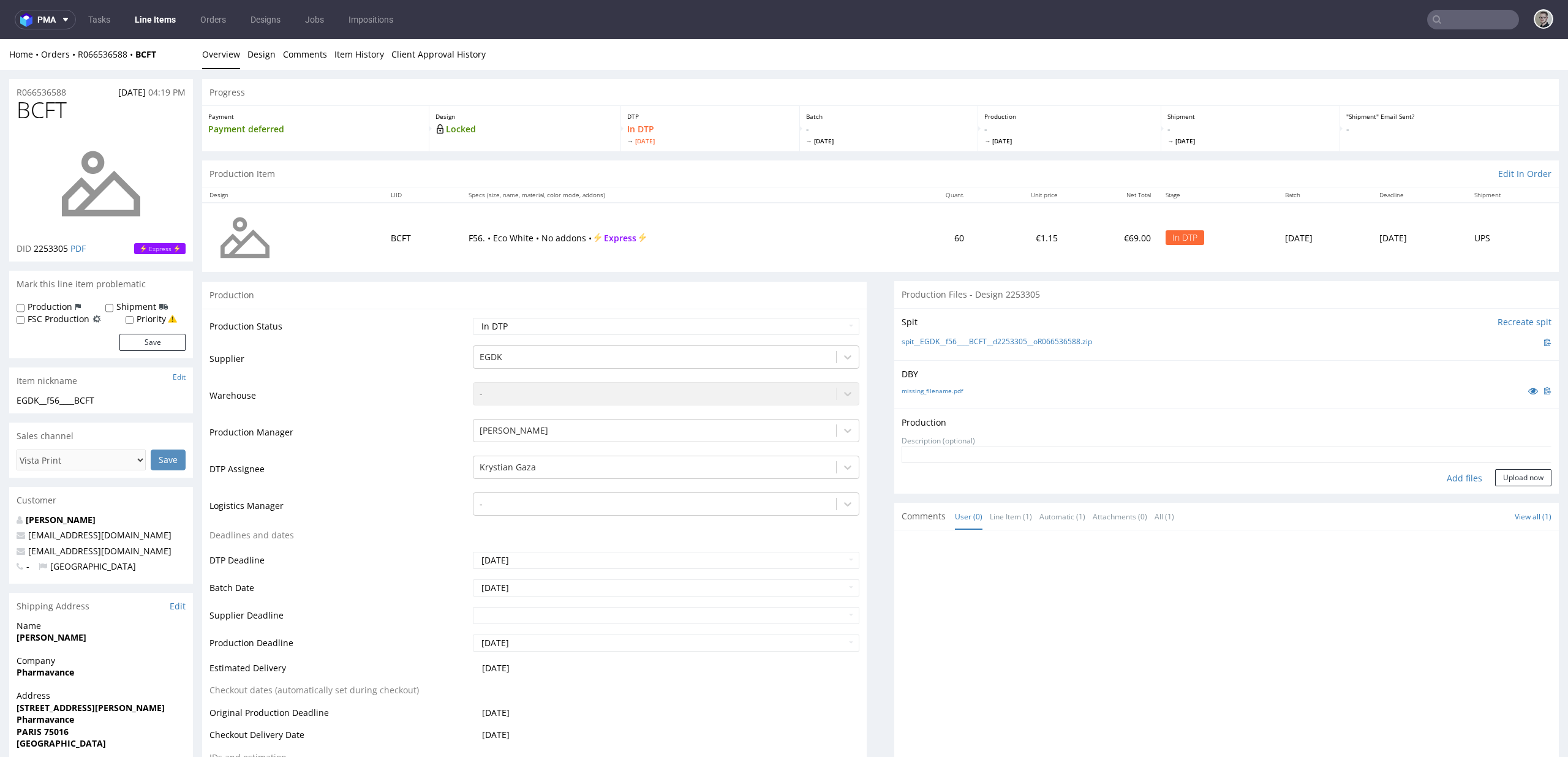
type input "C:\fakepath\EGDK__f56____BCFT__d2253305__oR066536588__latest__outside.pdf"
click at [1495, 499] on button "Upload now" at bounding box center [1523, 497] width 56 height 17
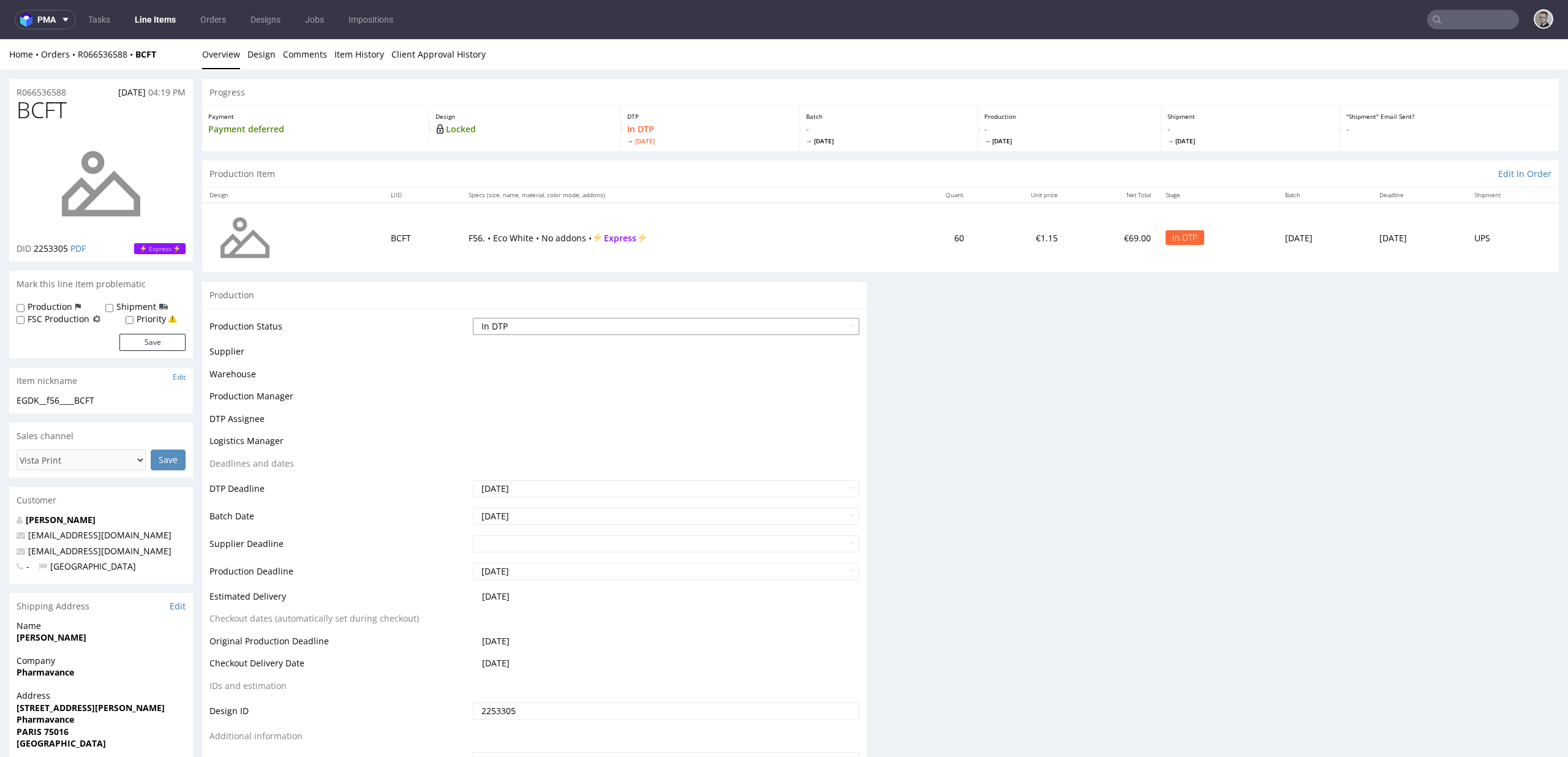
click at [616, 328] on select "Waiting for Artwork Waiting for Diecut Waiting for Mockup Waiting for DTP Waiti…" at bounding box center [666, 326] width 387 height 17
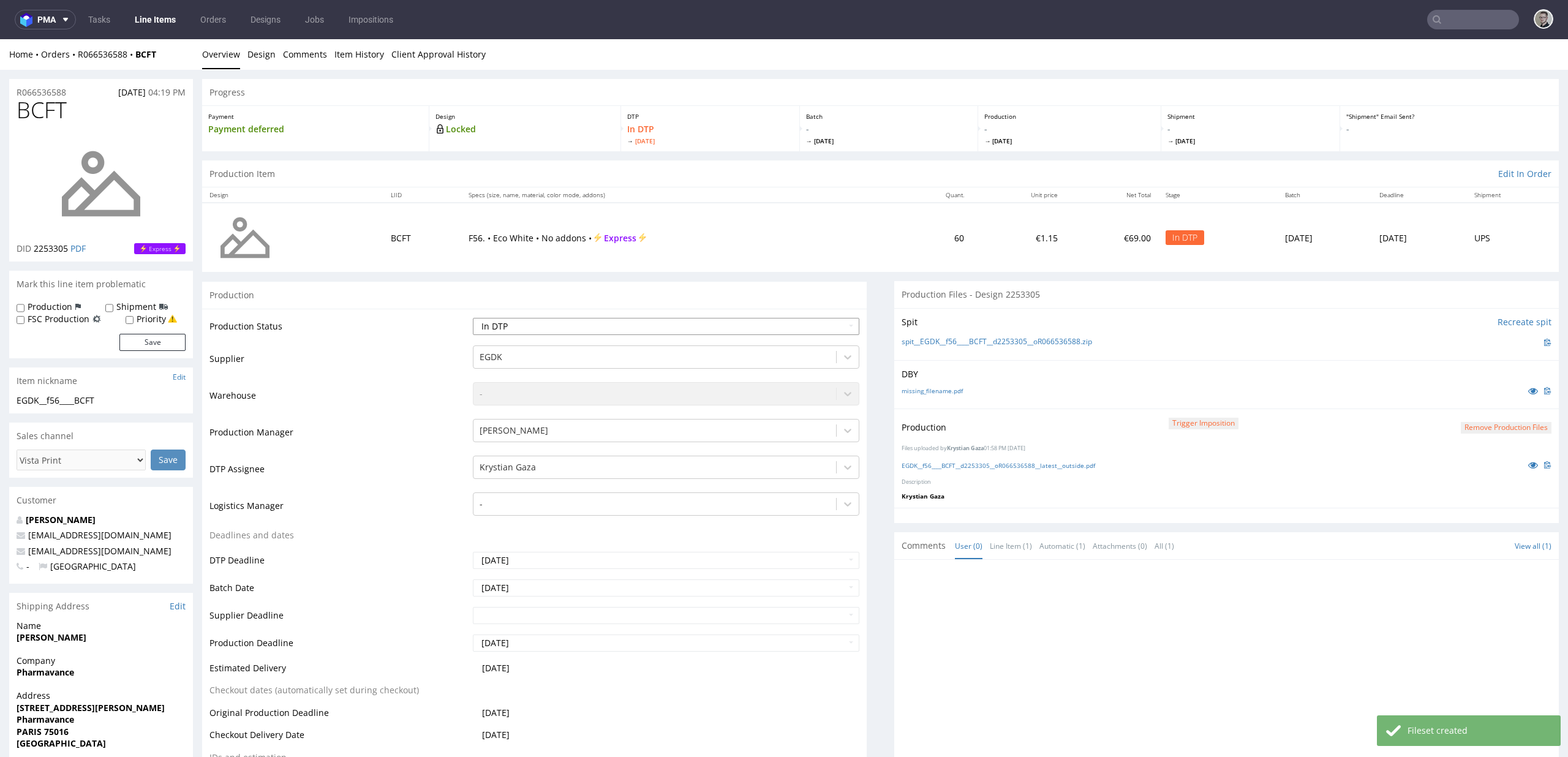
select select "dtp_production_ready"
click at [473, 318] on select "Waiting for Artwork Waiting for Diecut Waiting for Mockup Waiting for DTP Waiti…" at bounding box center [666, 326] width 387 height 17
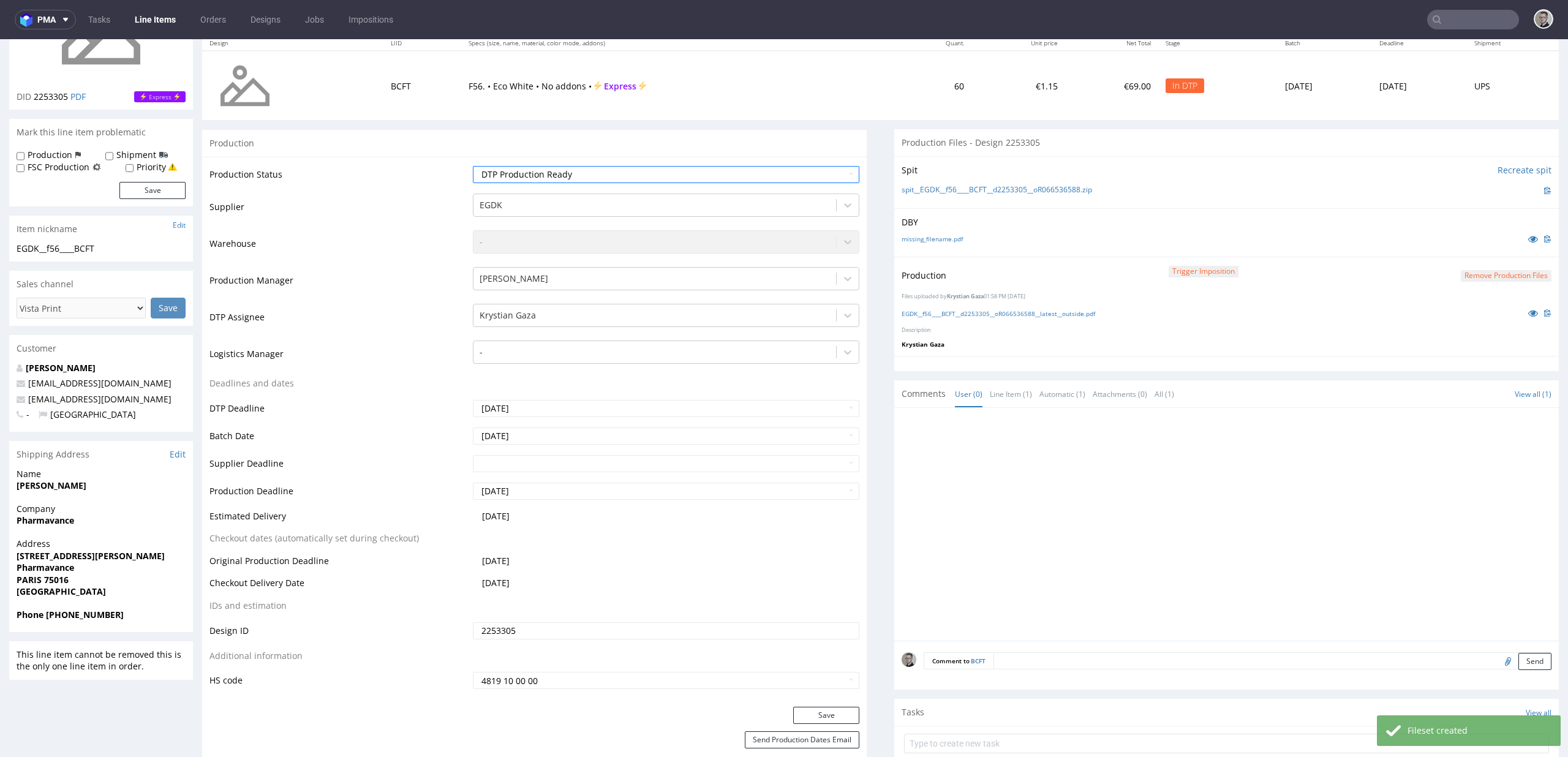
scroll to position [566, 0]
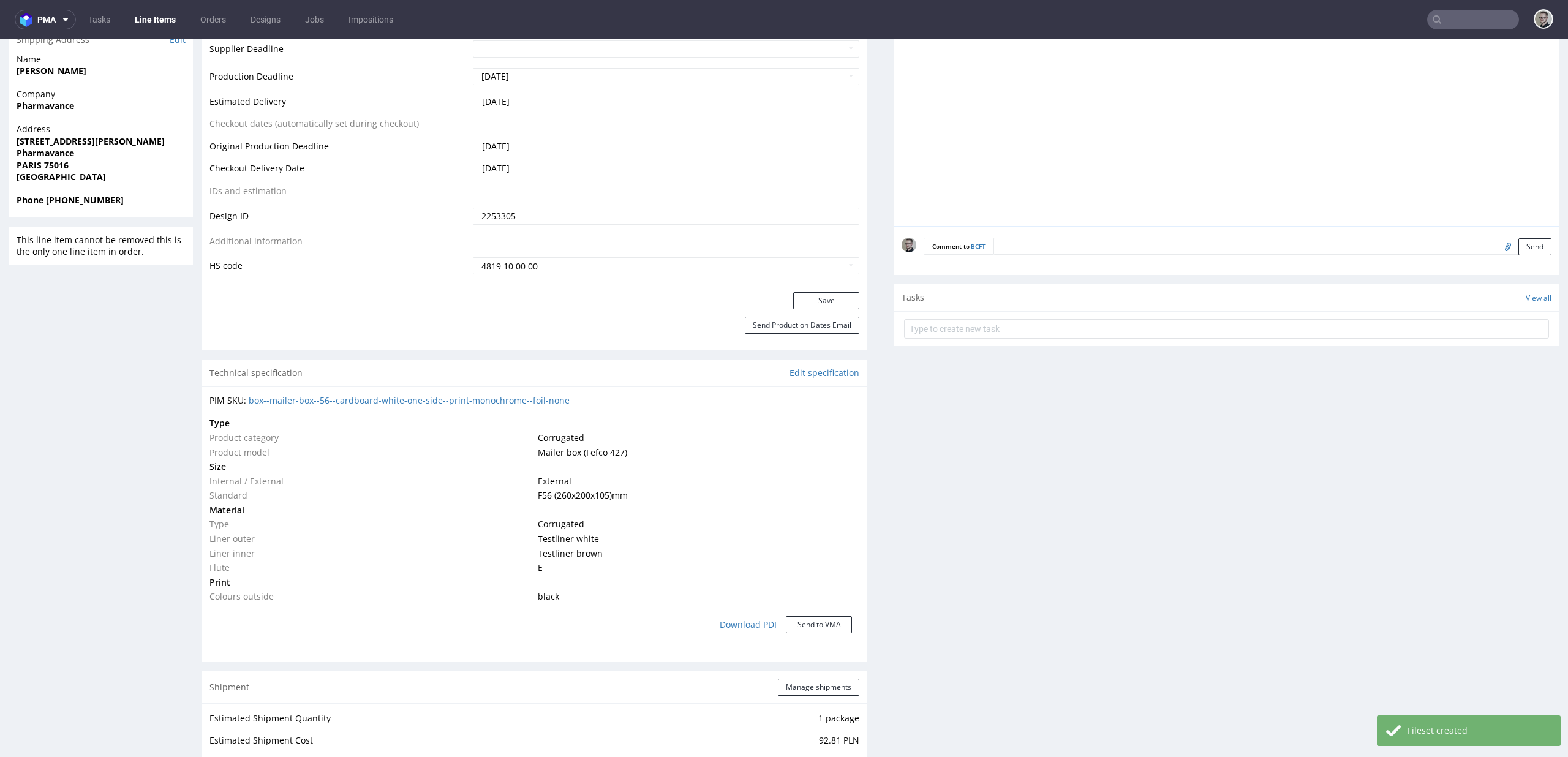
click at [837, 289] on div "Production Status Waiting for Artwork Waiting for Diecut Waiting for Mockup Wai…" at bounding box center [534, 17] width 664 height 550
click at [838, 296] on button "Save" at bounding box center [827, 300] width 66 height 17
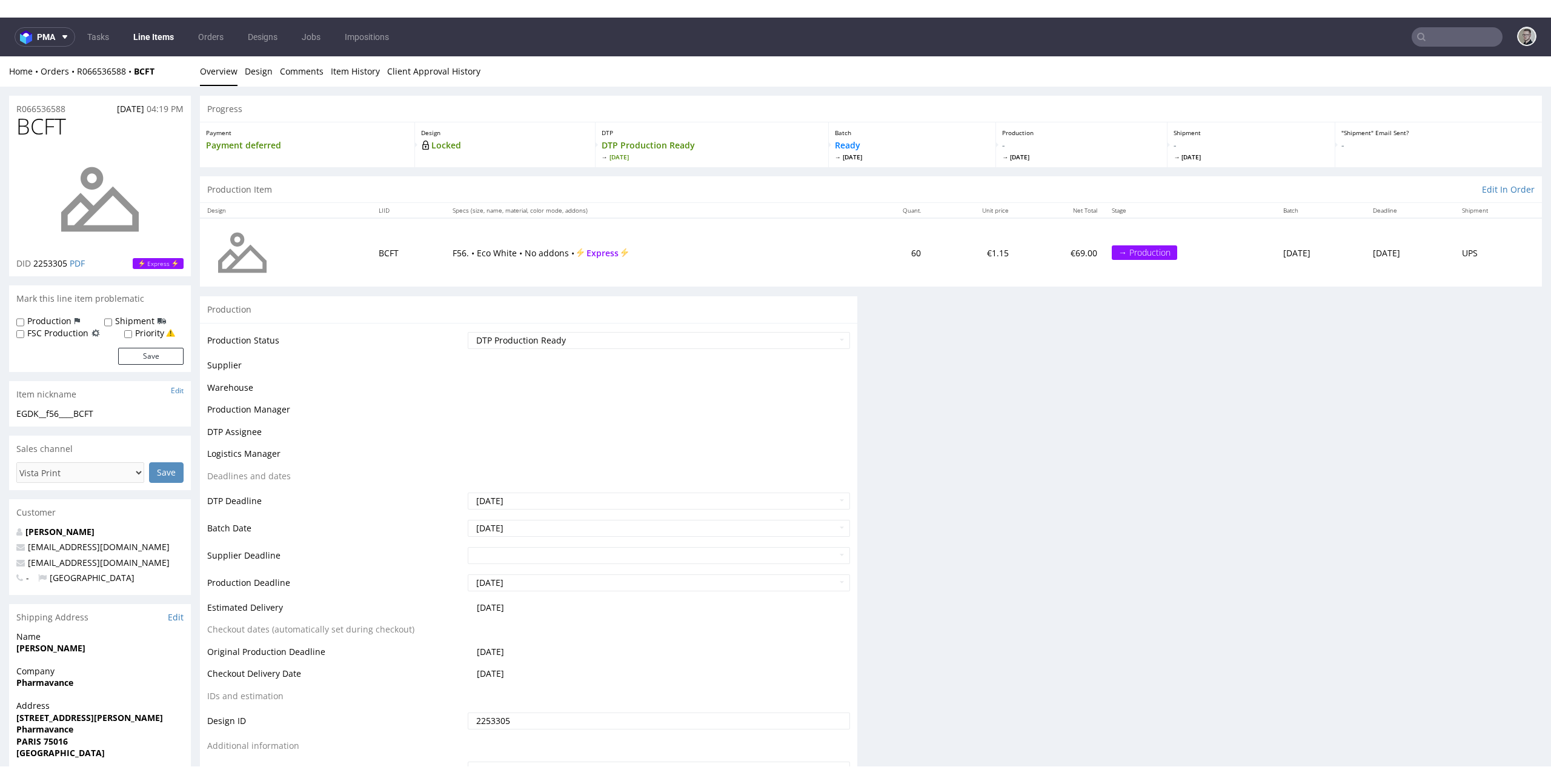
scroll to position [0, 0]
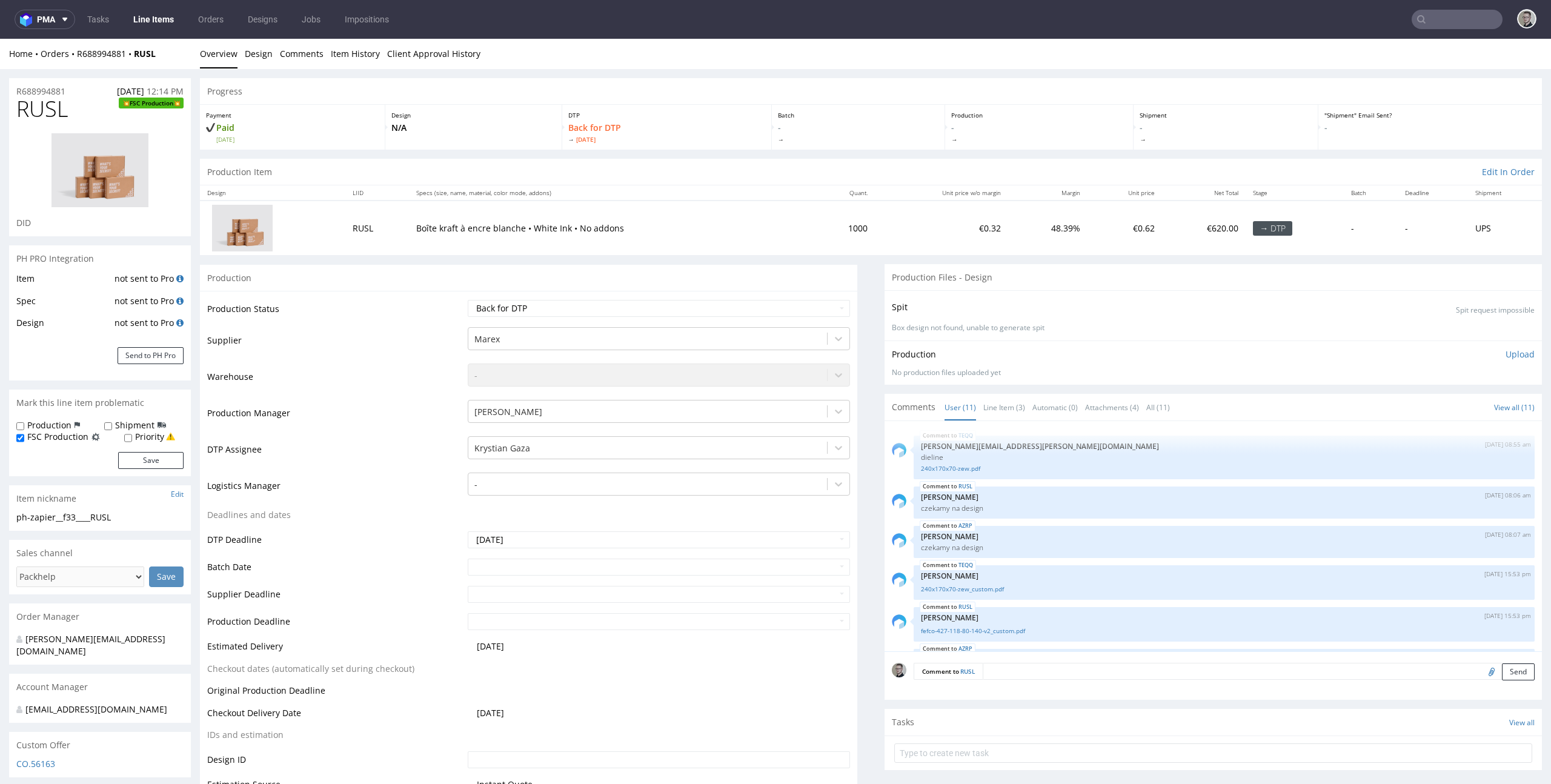
scroll to position [236, 0]
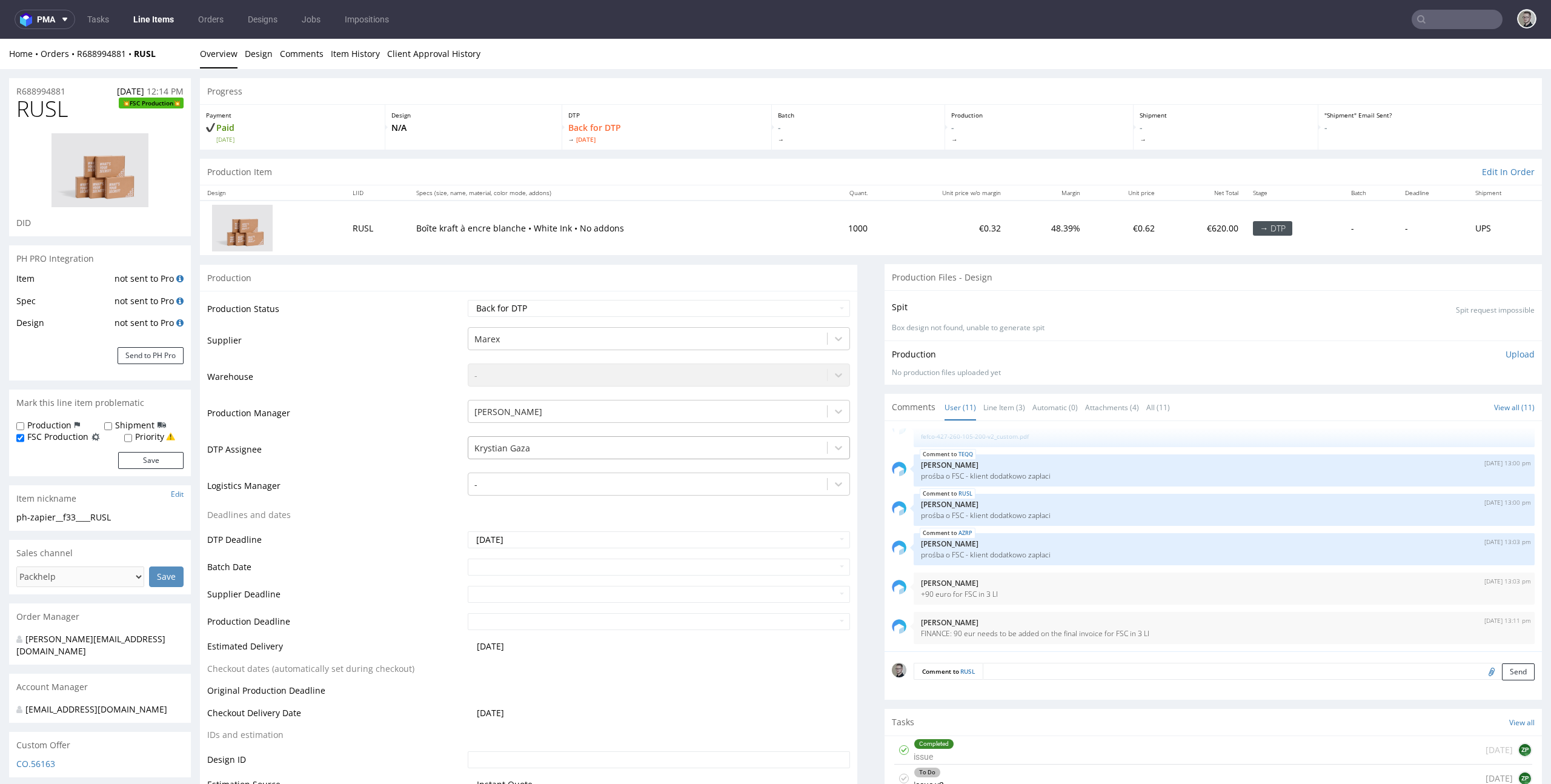
click at [601, 447] on div at bounding box center [647, 448] width 347 height 14
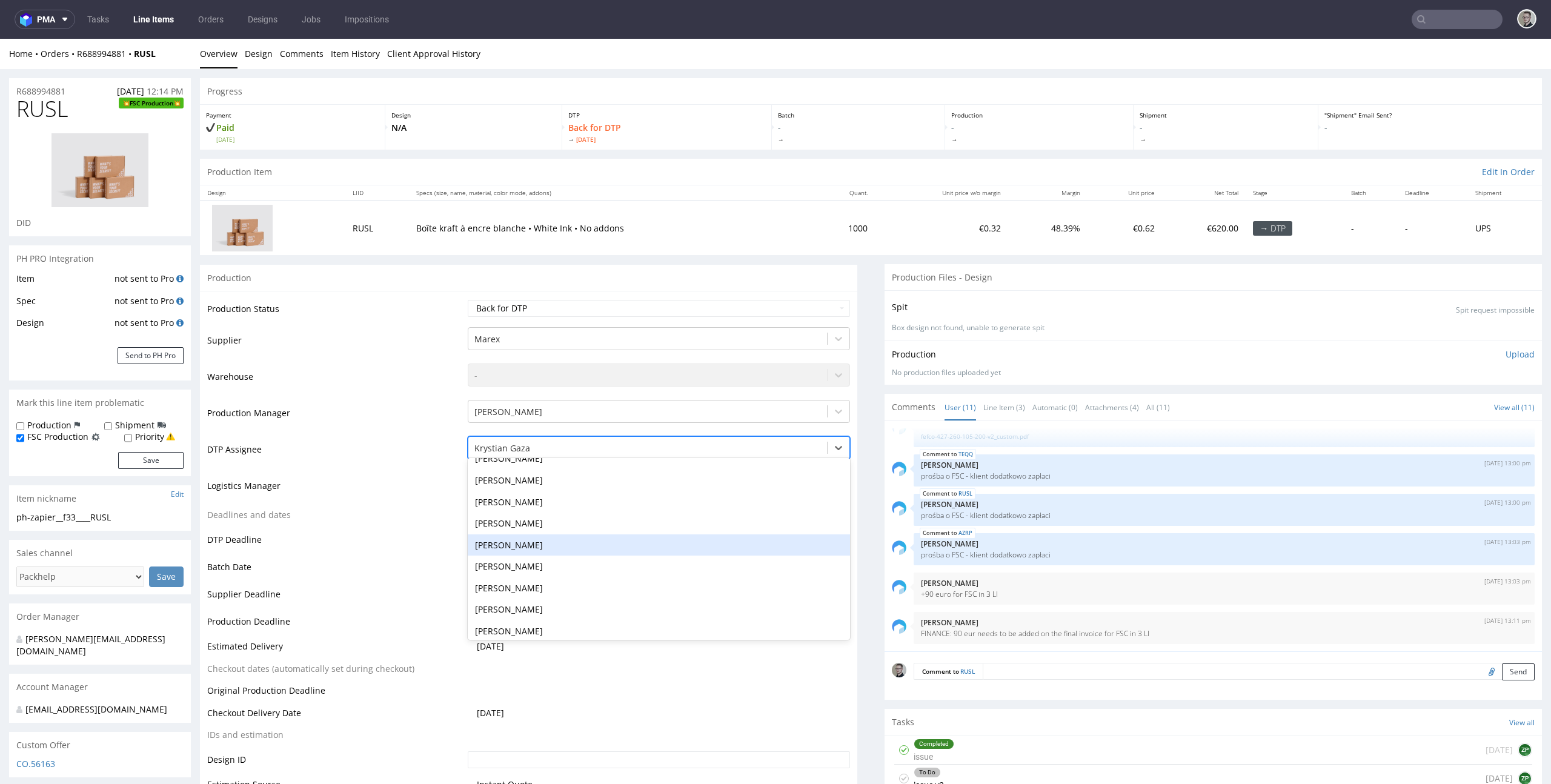
scroll to position [249, 0]
click at [545, 527] on div "[PERSON_NAME]" at bounding box center [659, 523] width 383 height 22
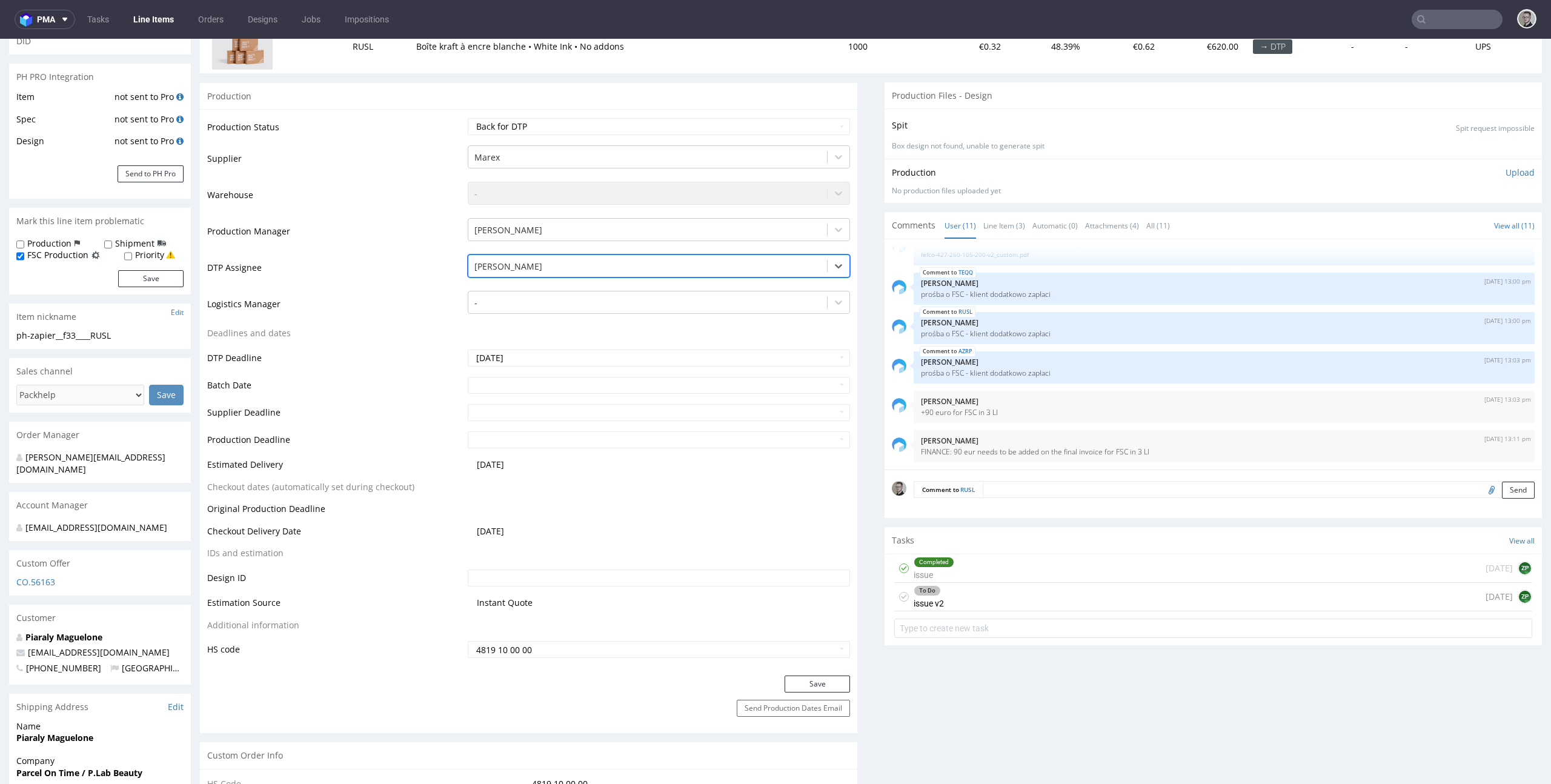
scroll to position [395, 0]
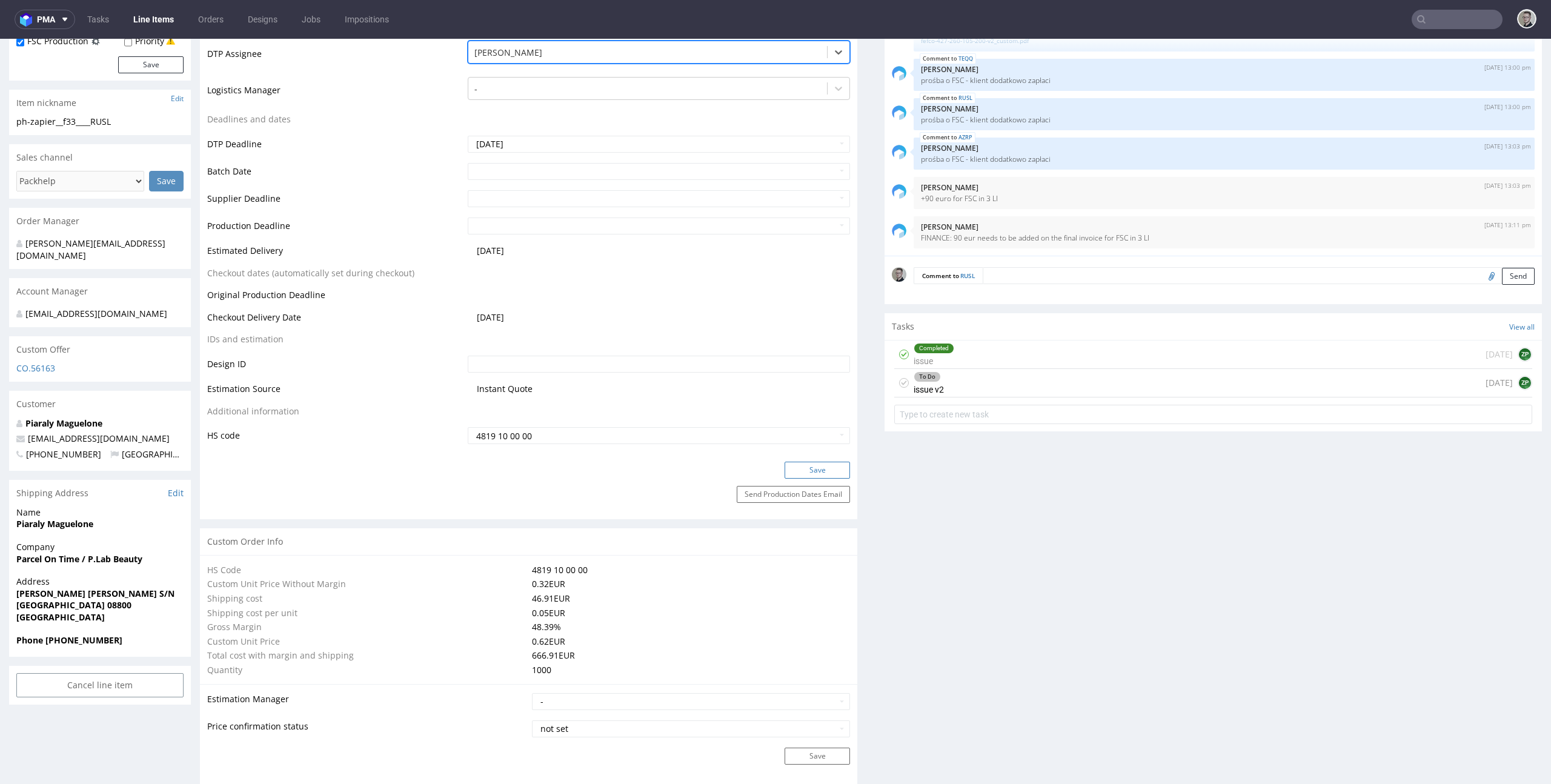
click at [824, 472] on button "Save" at bounding box center [818, 470] width 66 height 17
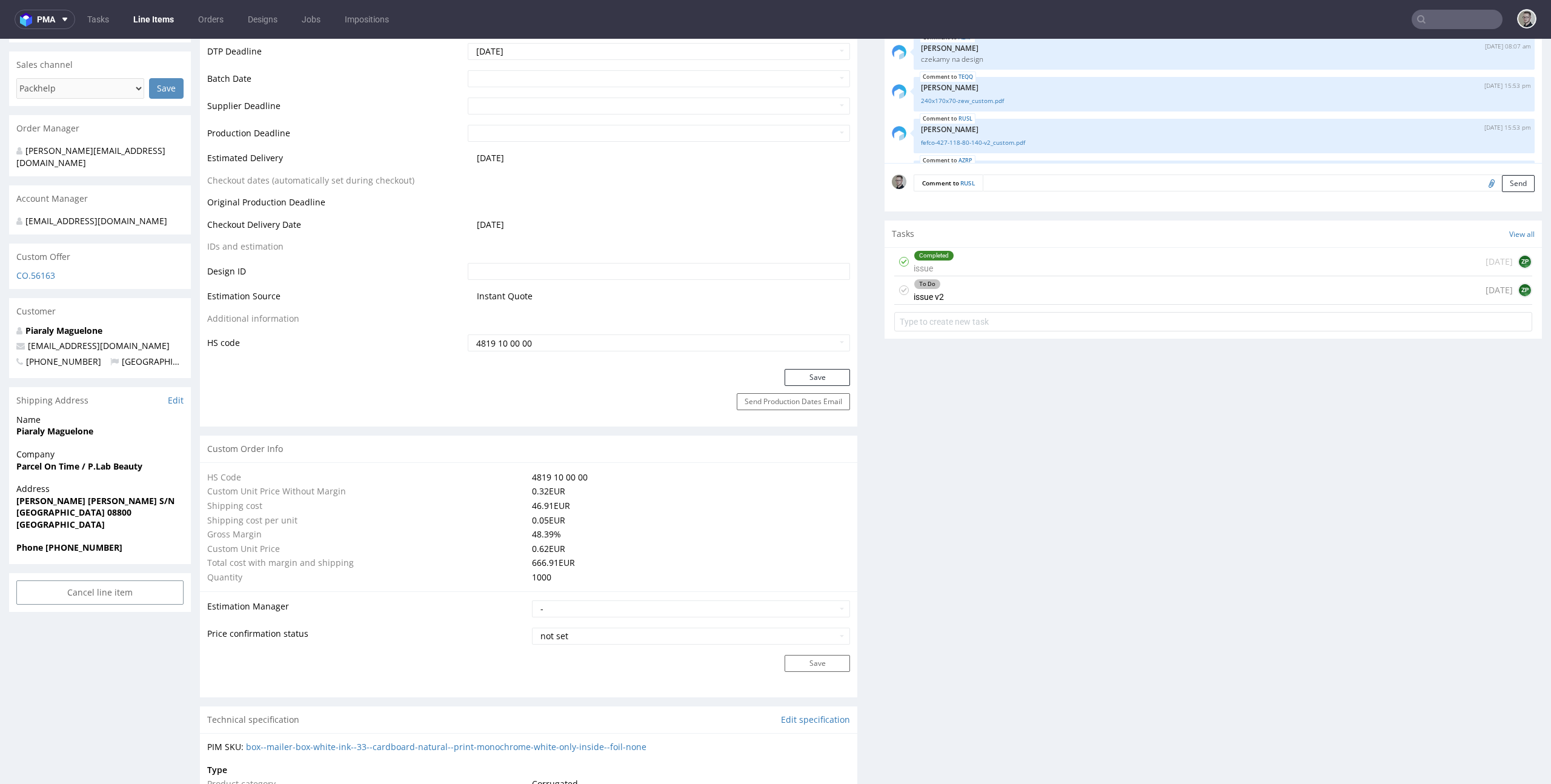
scroll to position [236, 0]
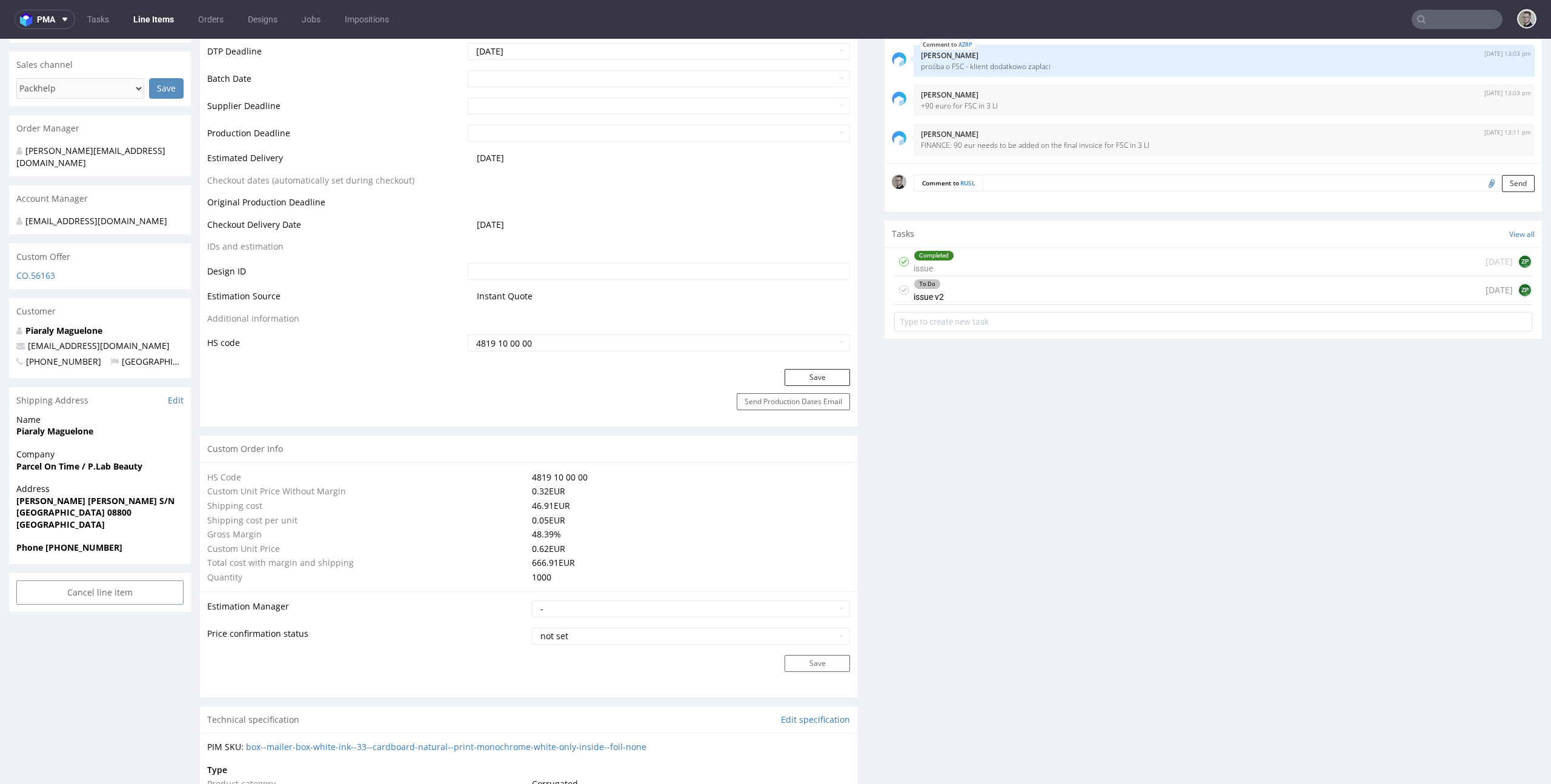
click at [899, 288] on icon at bounding box center [904, 290] width 10 height 10
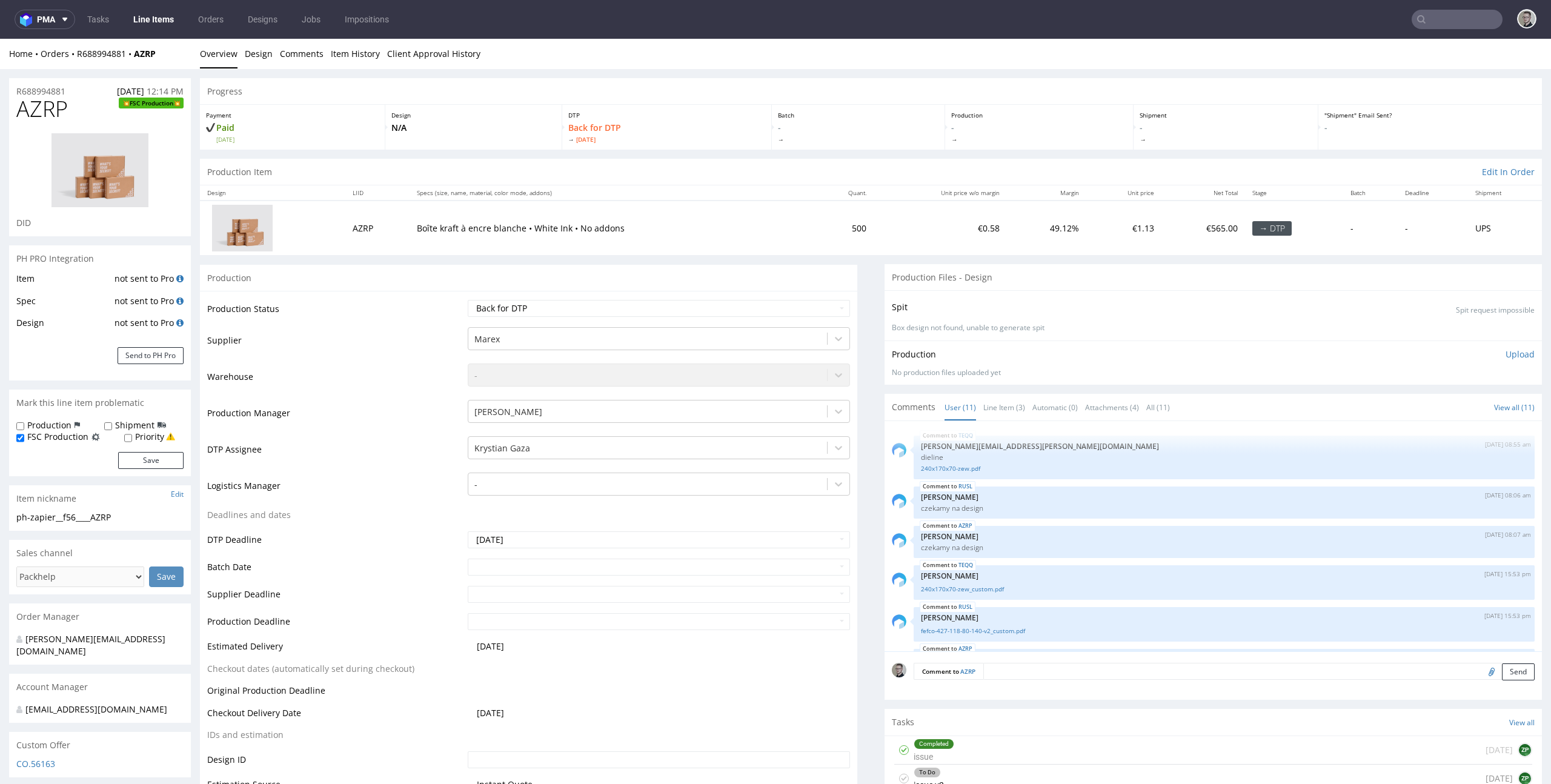
scroll to position [236, 0]
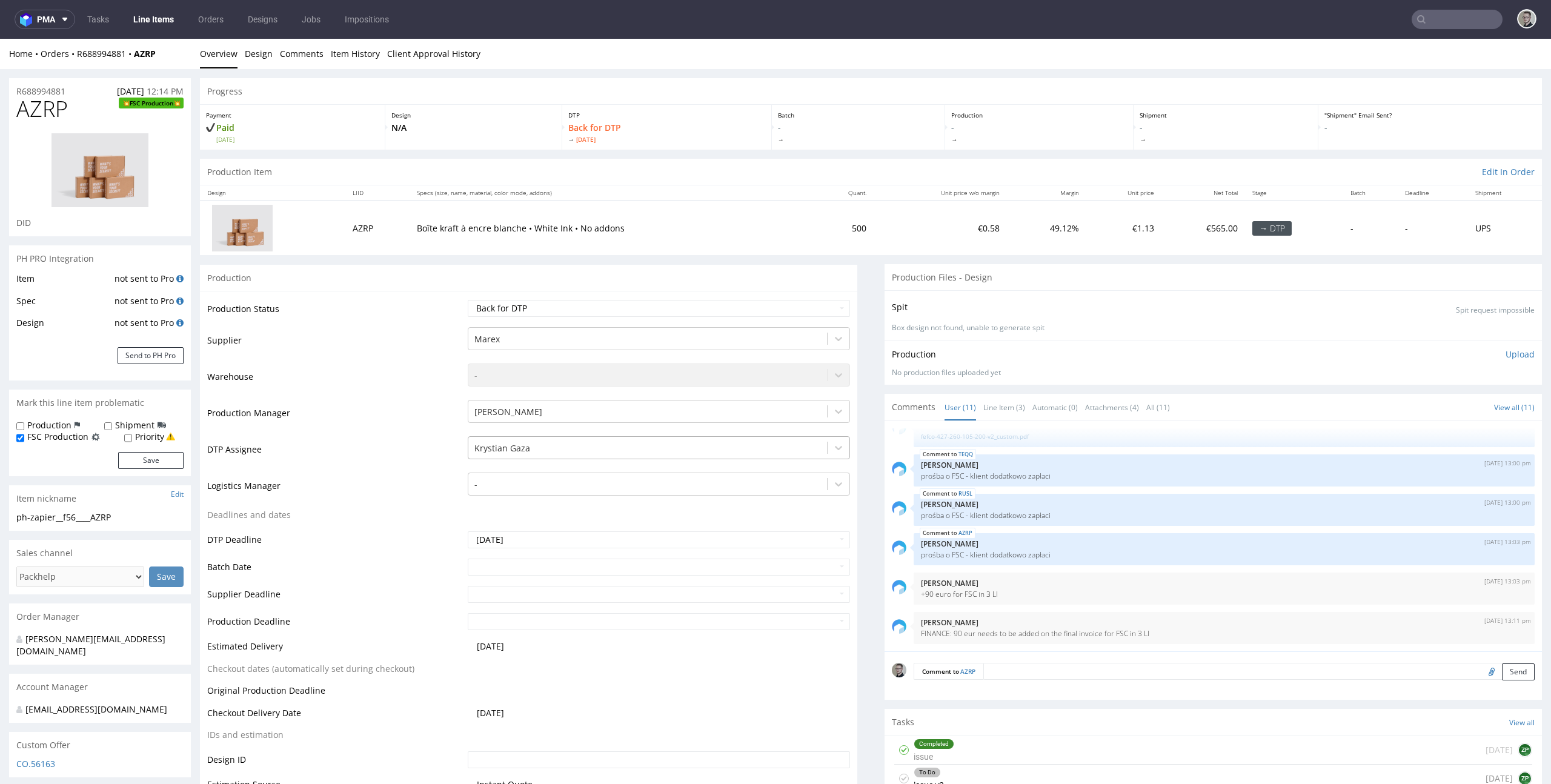
click at [577, 455] on div "Krystian Gaza" at bounding box center [648, 448] width 359 height 19
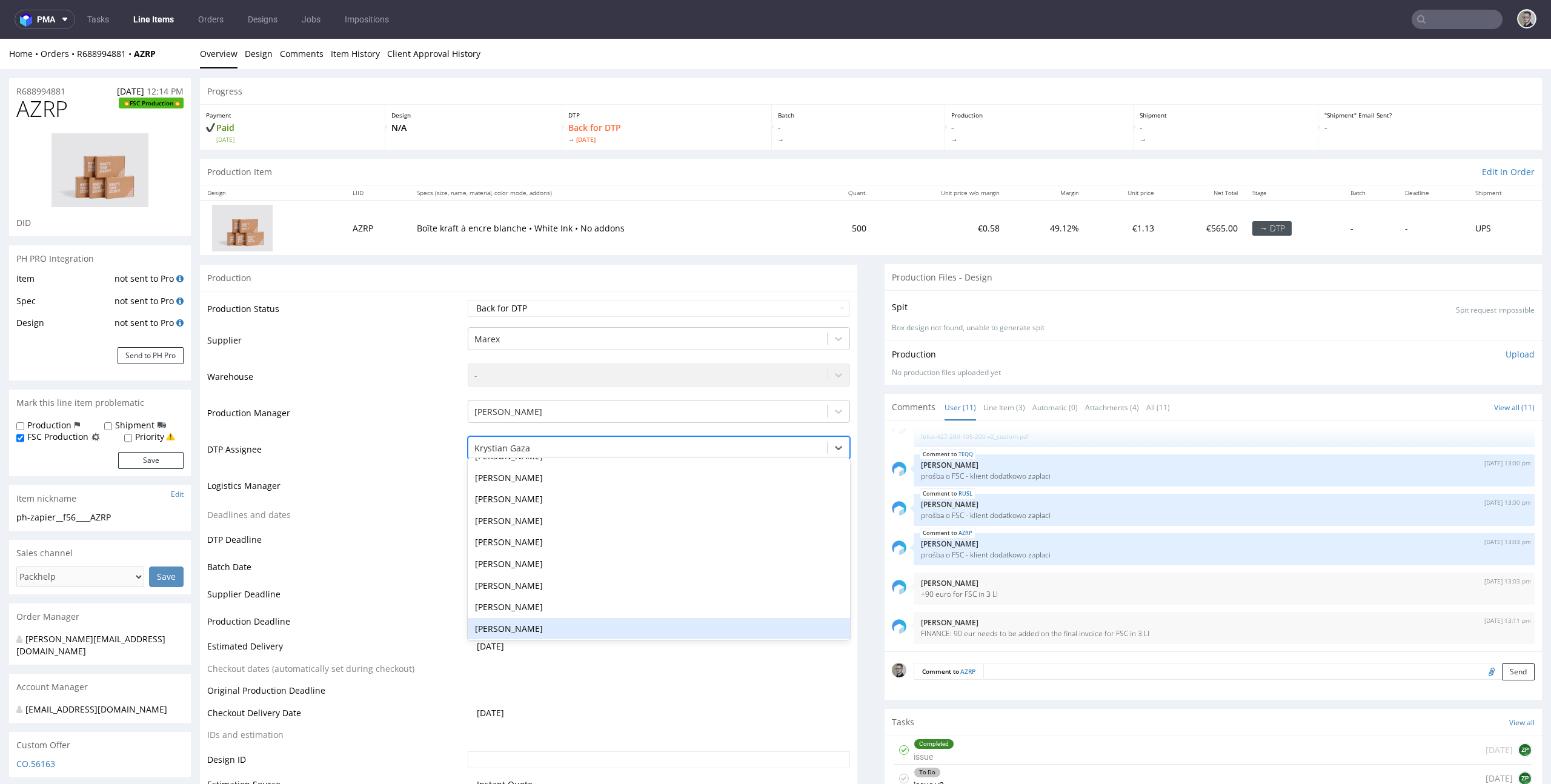
scroll to position [285, 0]
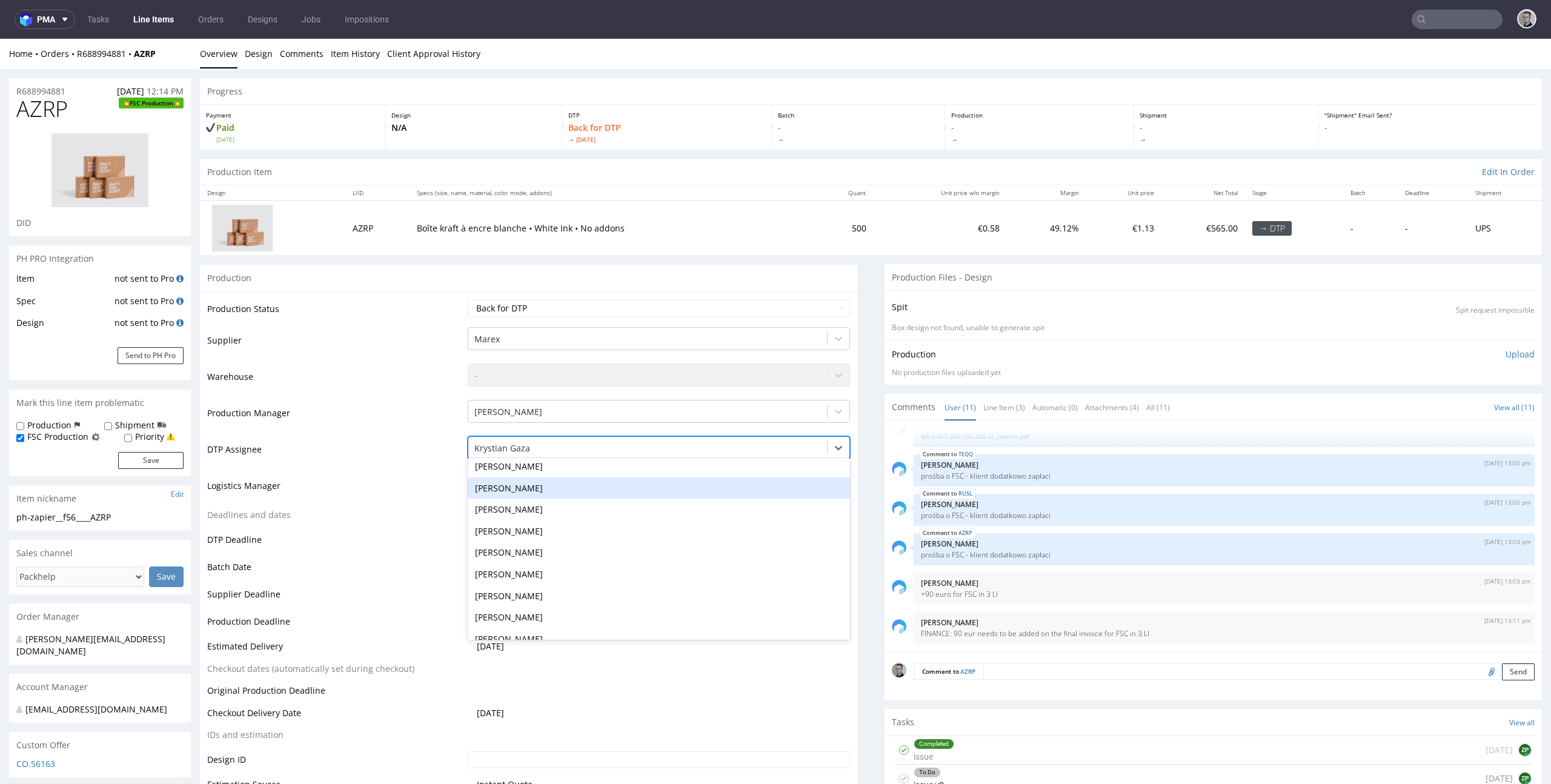
click at [555, 486] on div "Karol Markowski" at bounding box center [659, 488] width 383 height 22
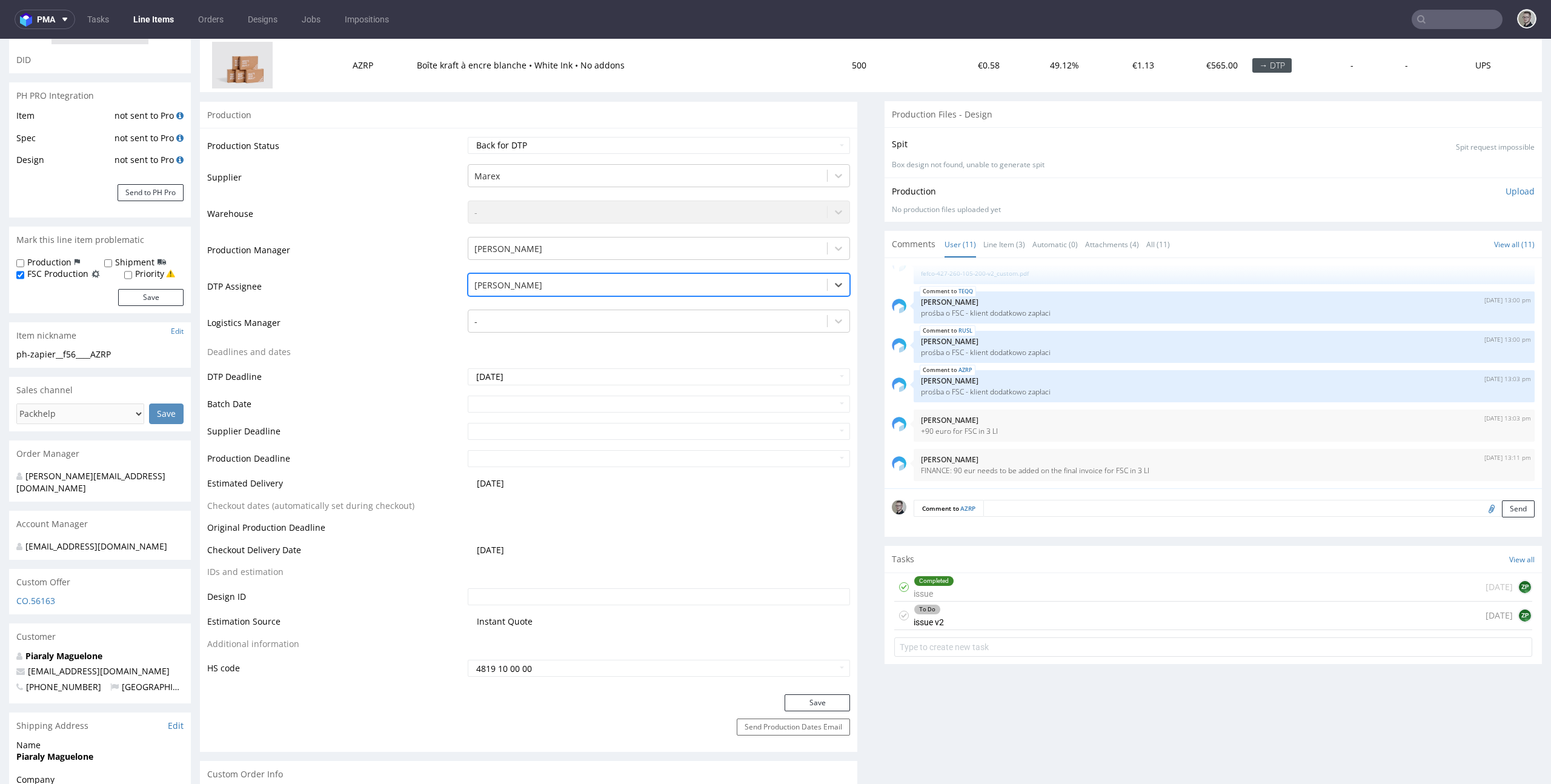
scroll to position [239, 0]
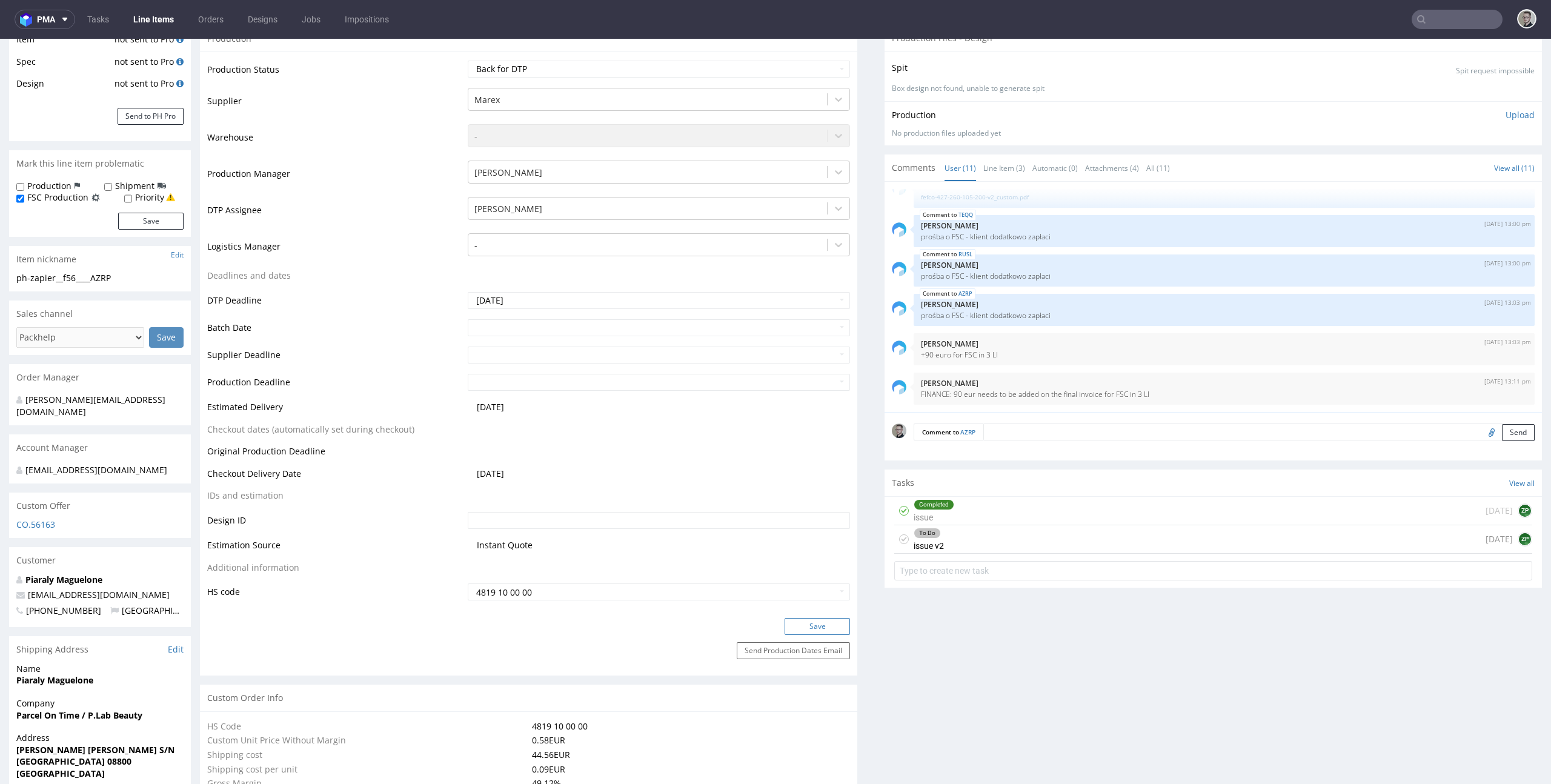
click at [803, 623] on button "Save" at bounding box center [818, 626] width 66 height 17
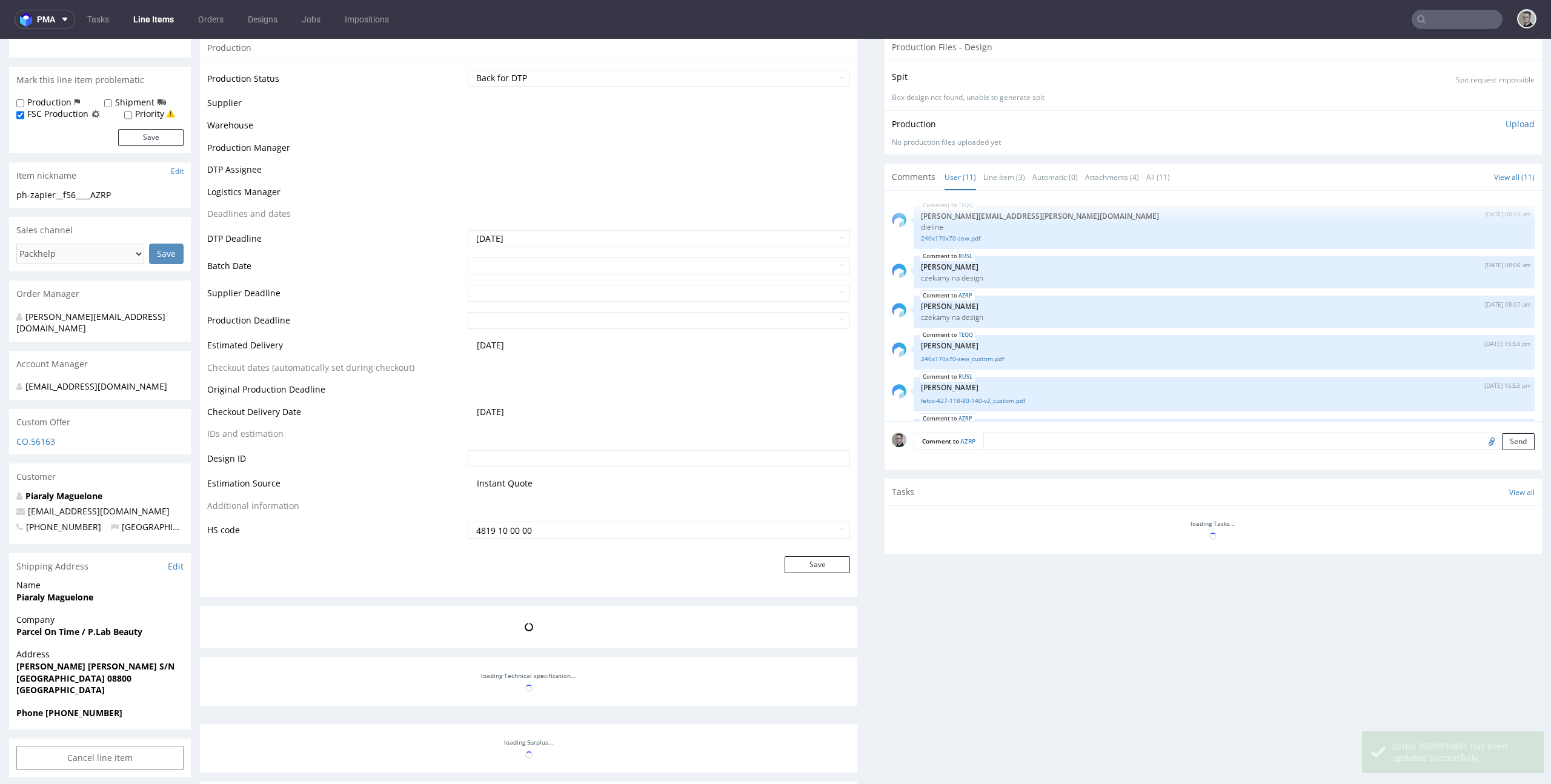
scroll to position [236, 0]
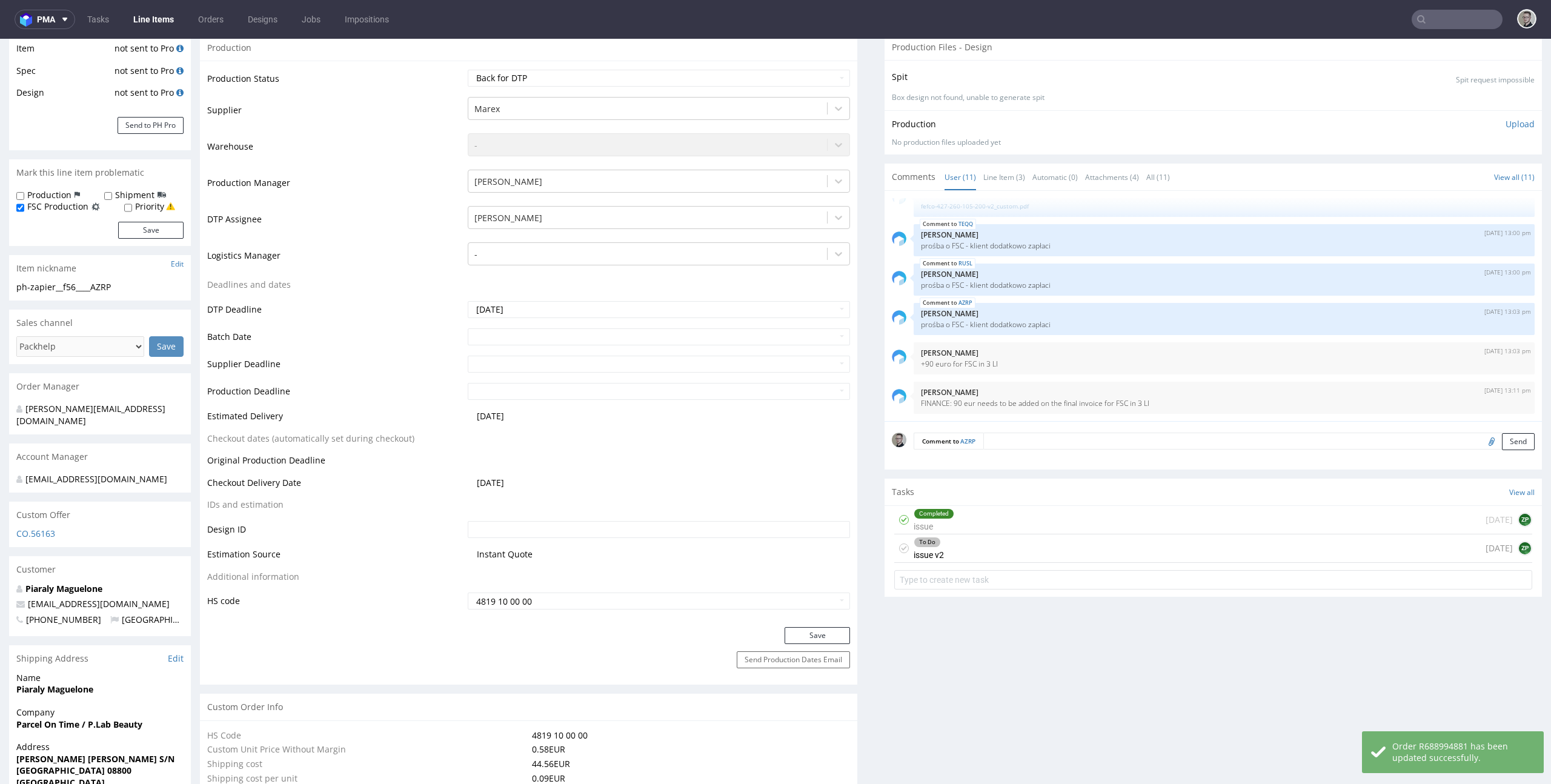
click at [899, 550] on icon at bounding box center [904, 548] width 10 height 10
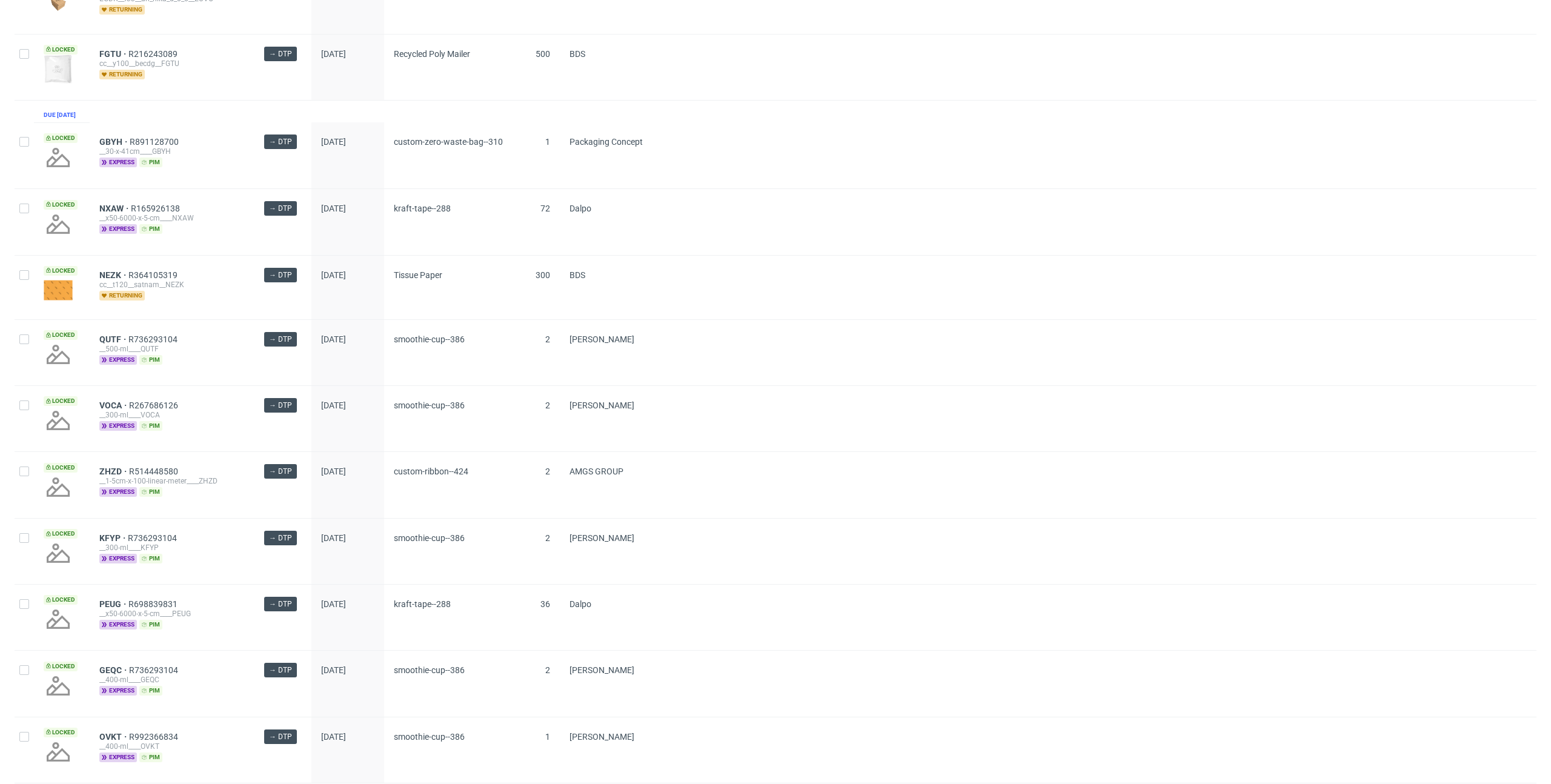
scroll to position [1407, 0]
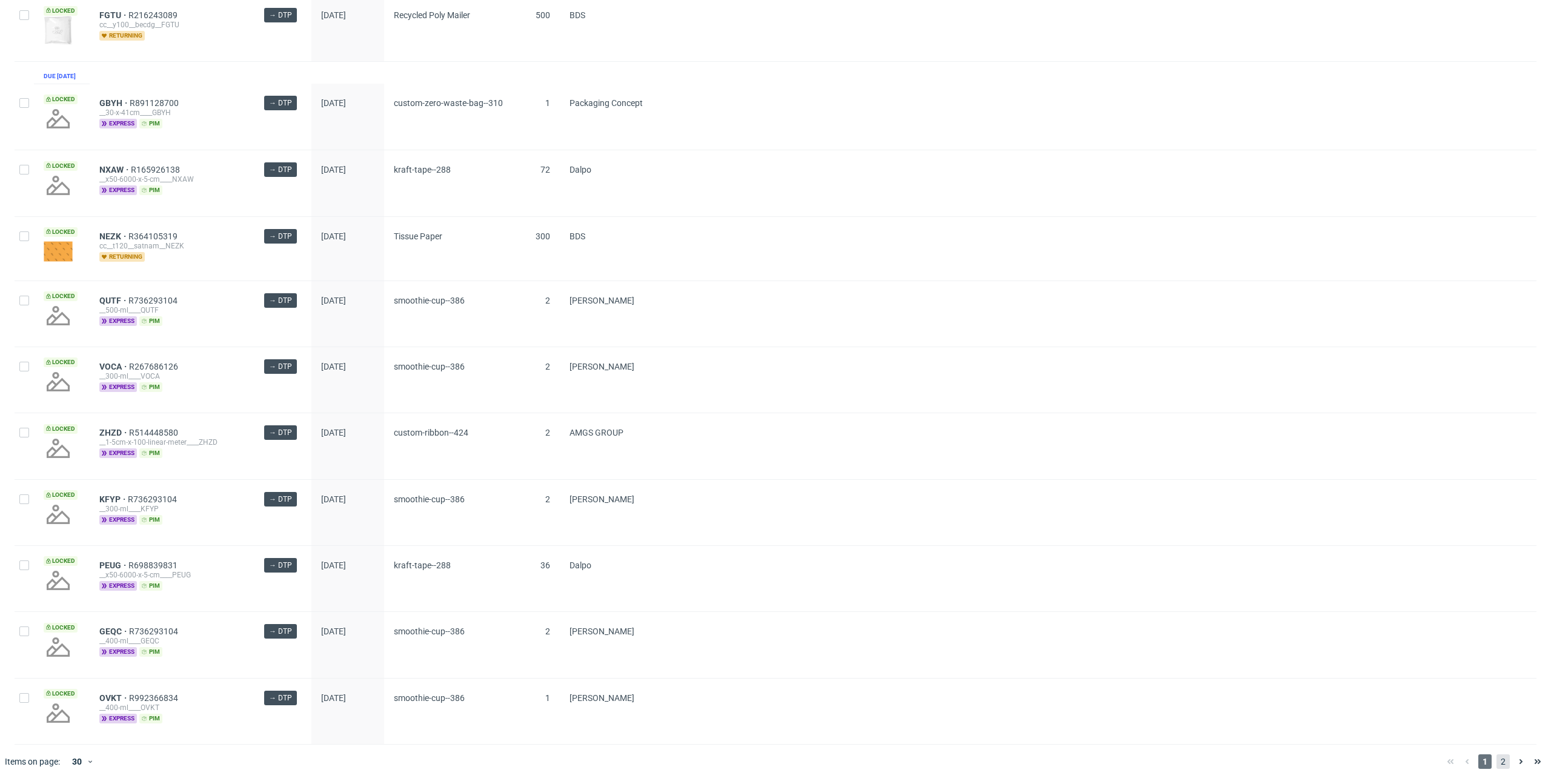
drag, startPoint x: 1485, startPoint y: 759, endPoint x: 1493, endPoint y: 760, distance: 8.1
click at [1490, 759] on div "1 2" at bounding box center [1494, 761] width 104 height 14
click at [1497, 760] on span "2" at bounding box center [1503, 761] width 14 height 14
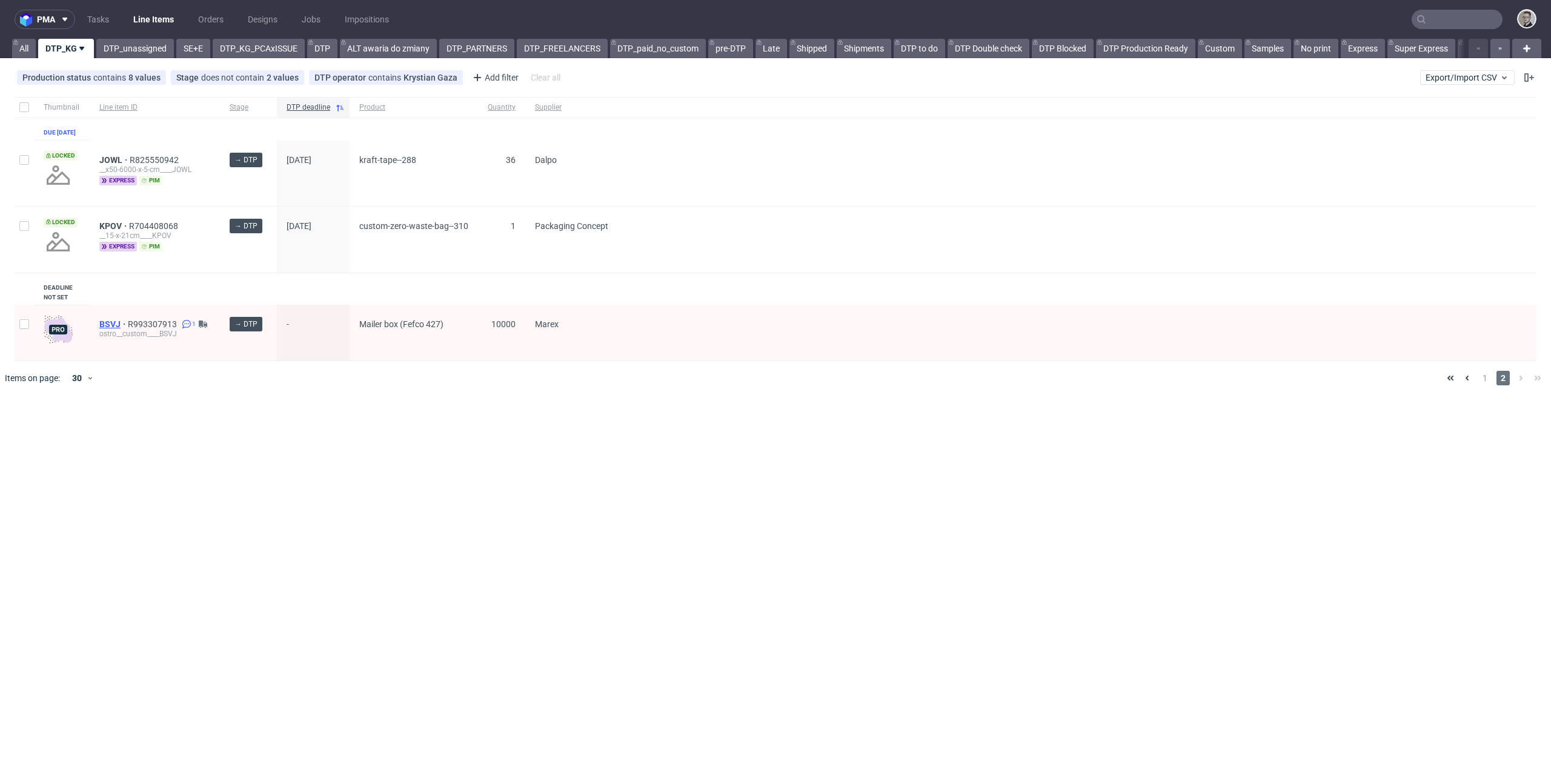
click at [105, 329] on span "BSVJ" at bounding box center [114, 324] width 28 height 10
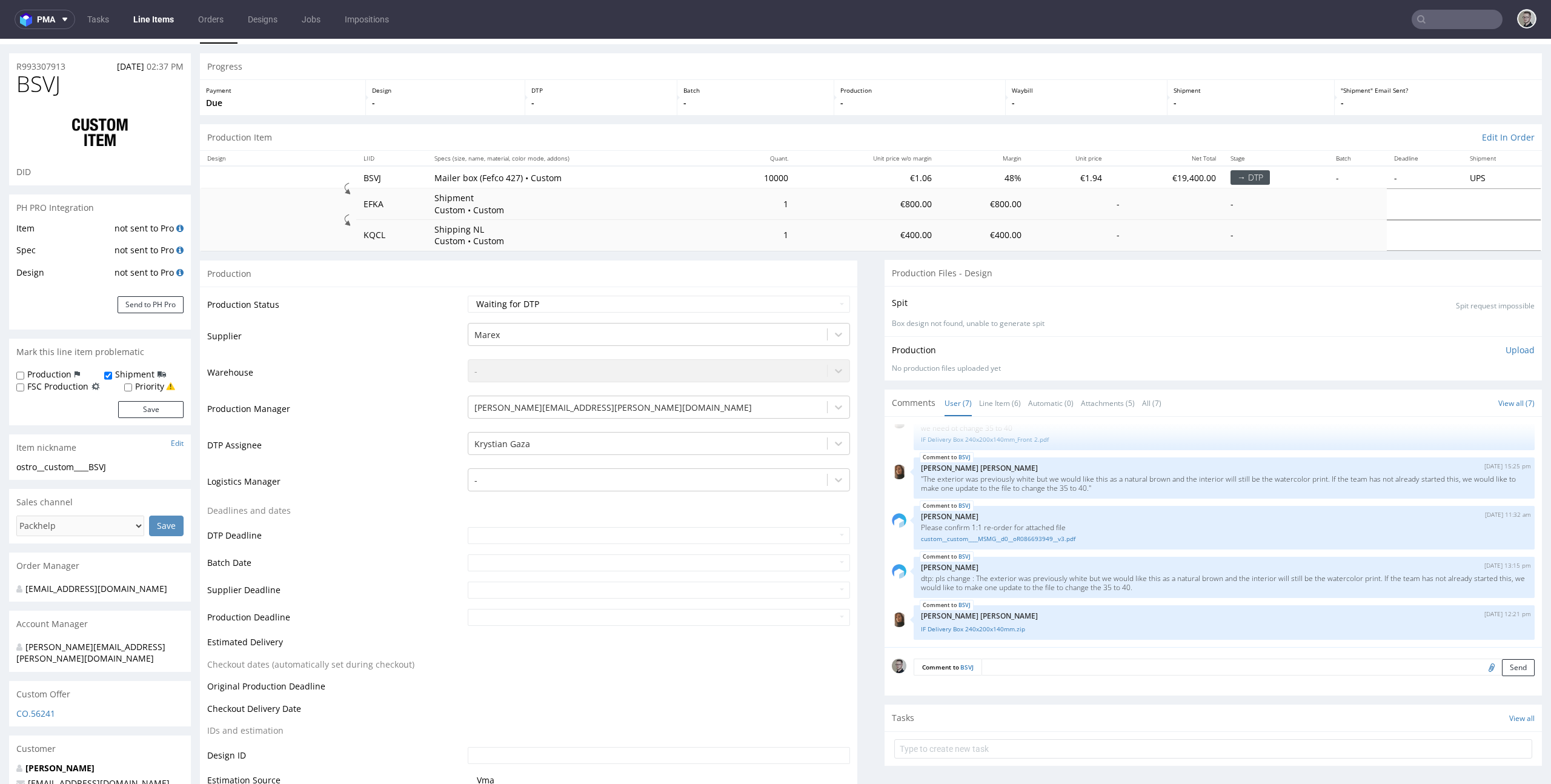
scroll to position [84, 0]
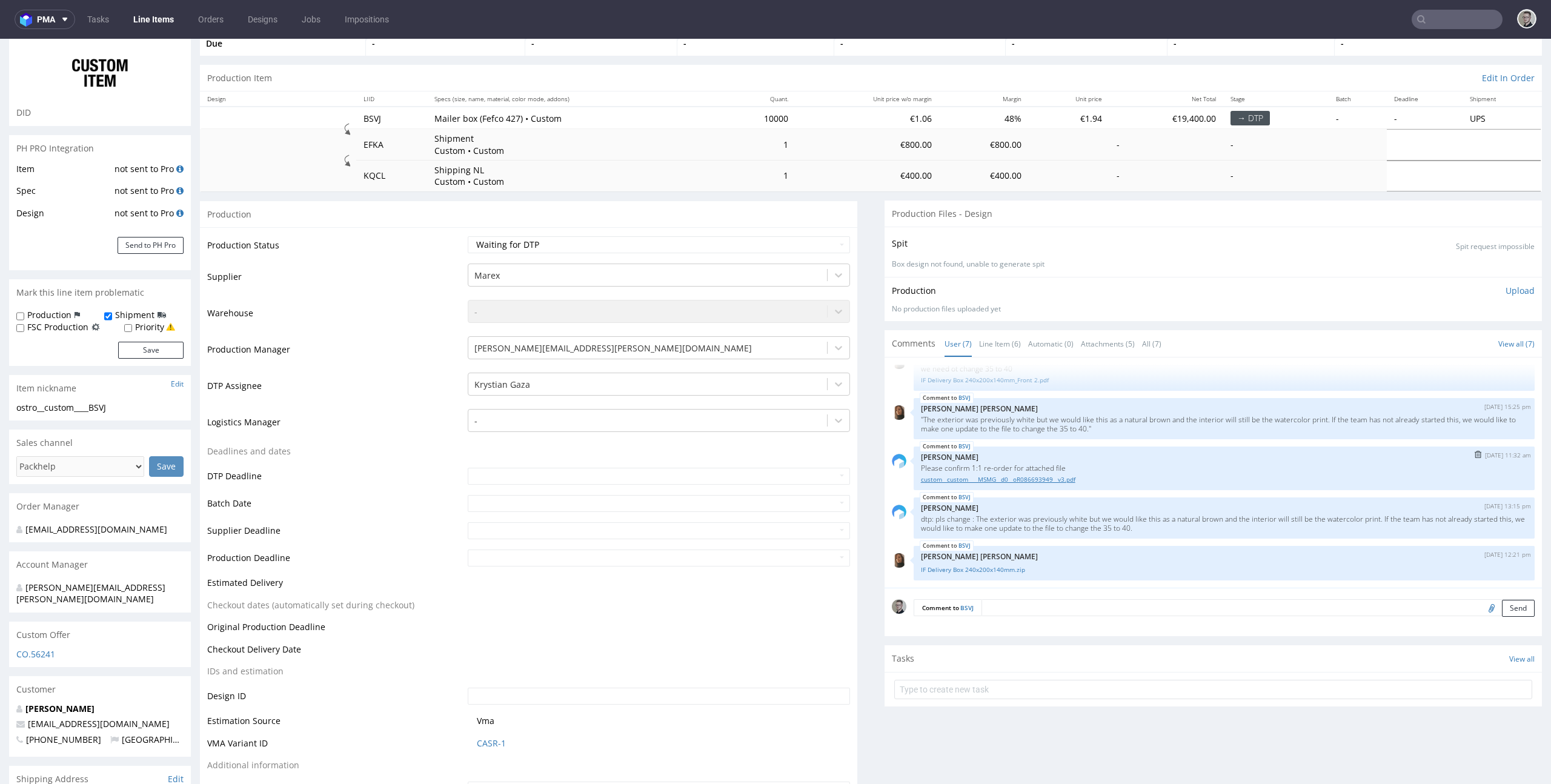
click at [1058, 479] on link "custom__custom____MSMG__d0__oR086693949__v3.pdf" at bounding box center [1224, 479] width 607 height 9
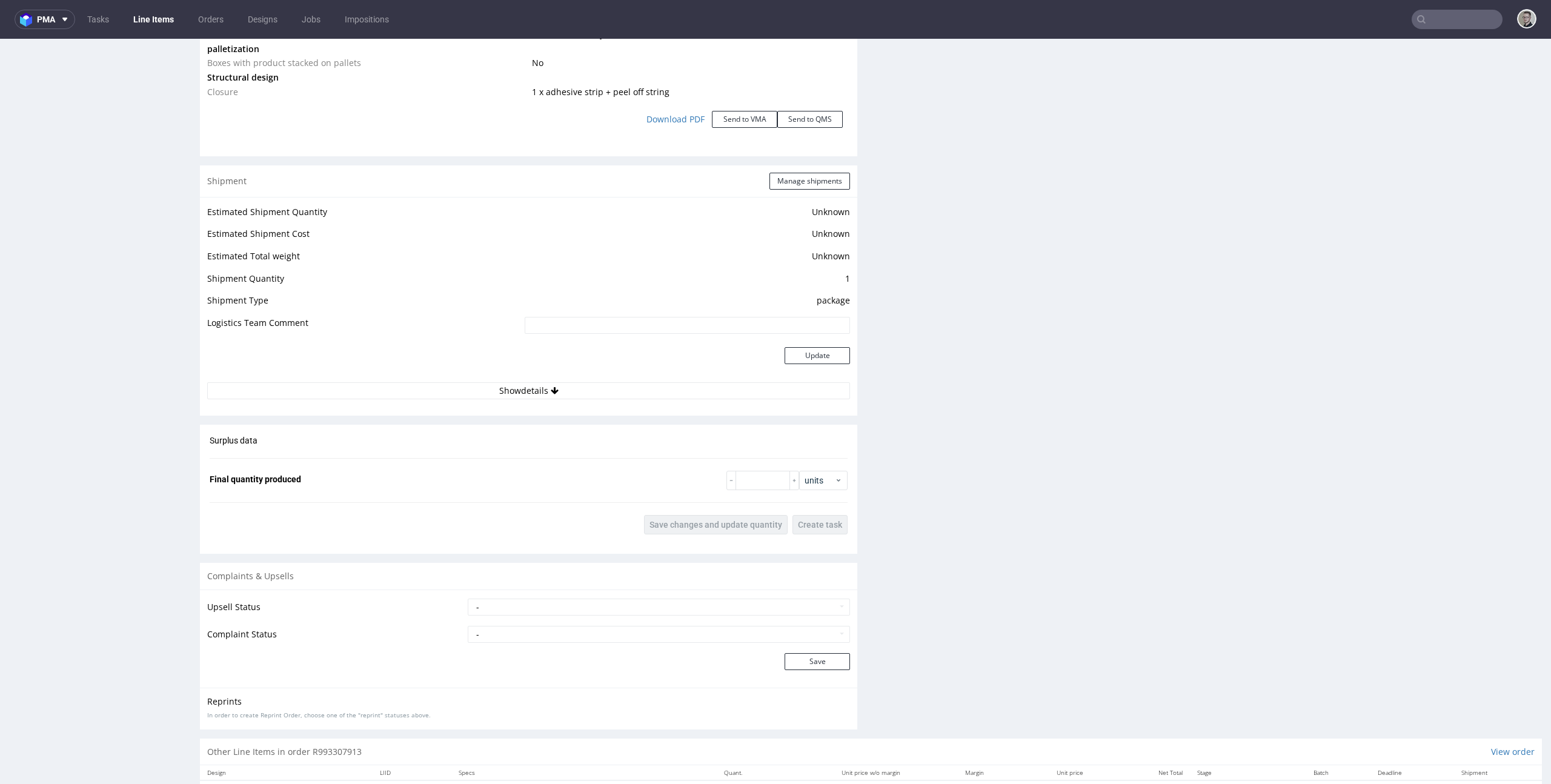
scroll to position [1661, 0]
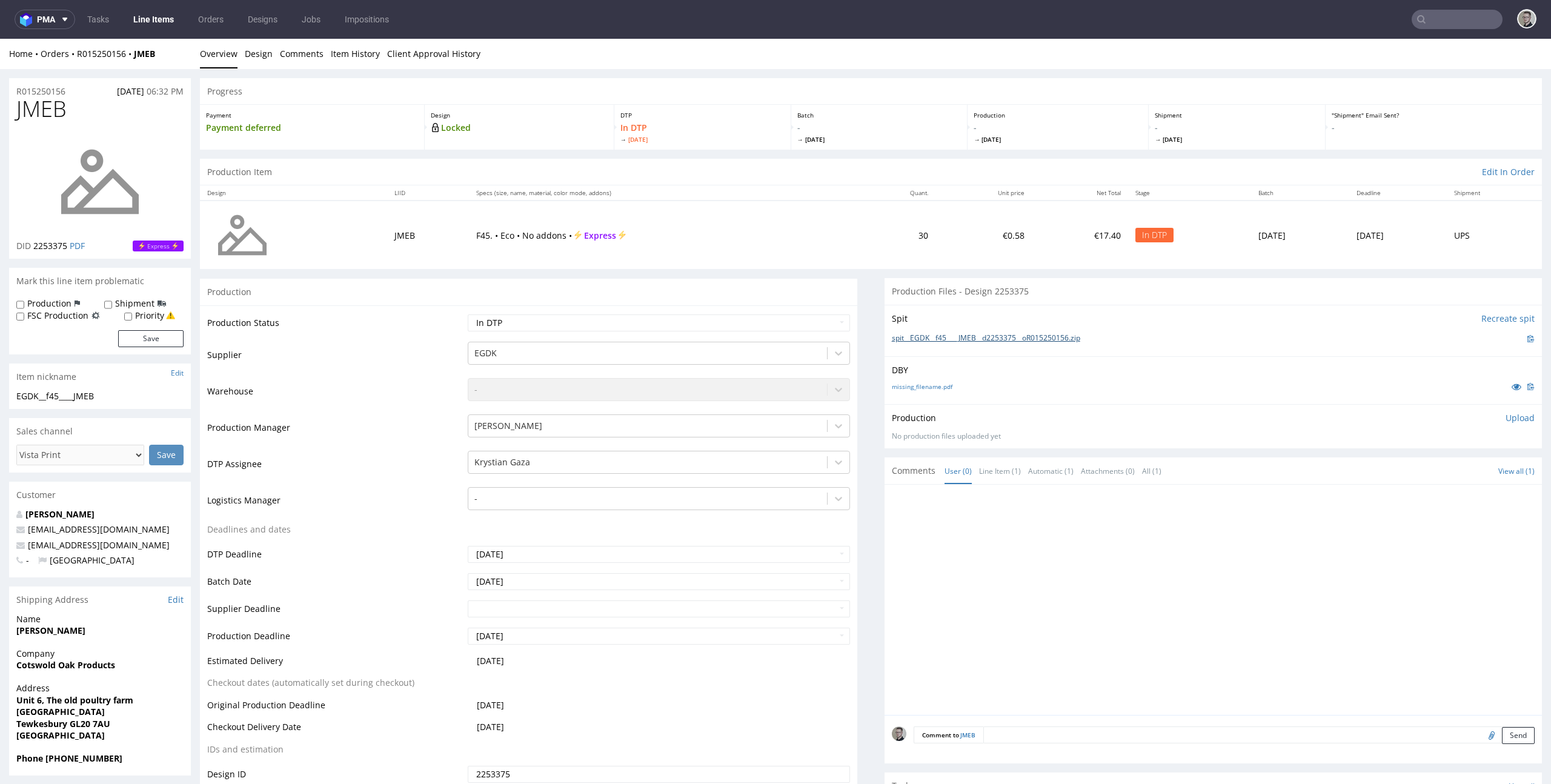
click at [964, 335] on link "spit__EGDK__f45____JMEB__d2253375__oR015250156.zip" at bounding box center [986, 338] width 188 height 11
click at [924, 384] on link "missing_filename.pdf" at bounding box center [922, 387] width 61 height 9
click at [1505, 417] on p "Upload" at bounding box center [1519, 418] width 29 height 12
click at [1427, 472] on div "Add files" at bounding box center [1448, 473] width 61 height 18
type input "C:\fakepath\EGDK__f45____JMEB__d2253375__oR015250156__latest__outside.pdf"
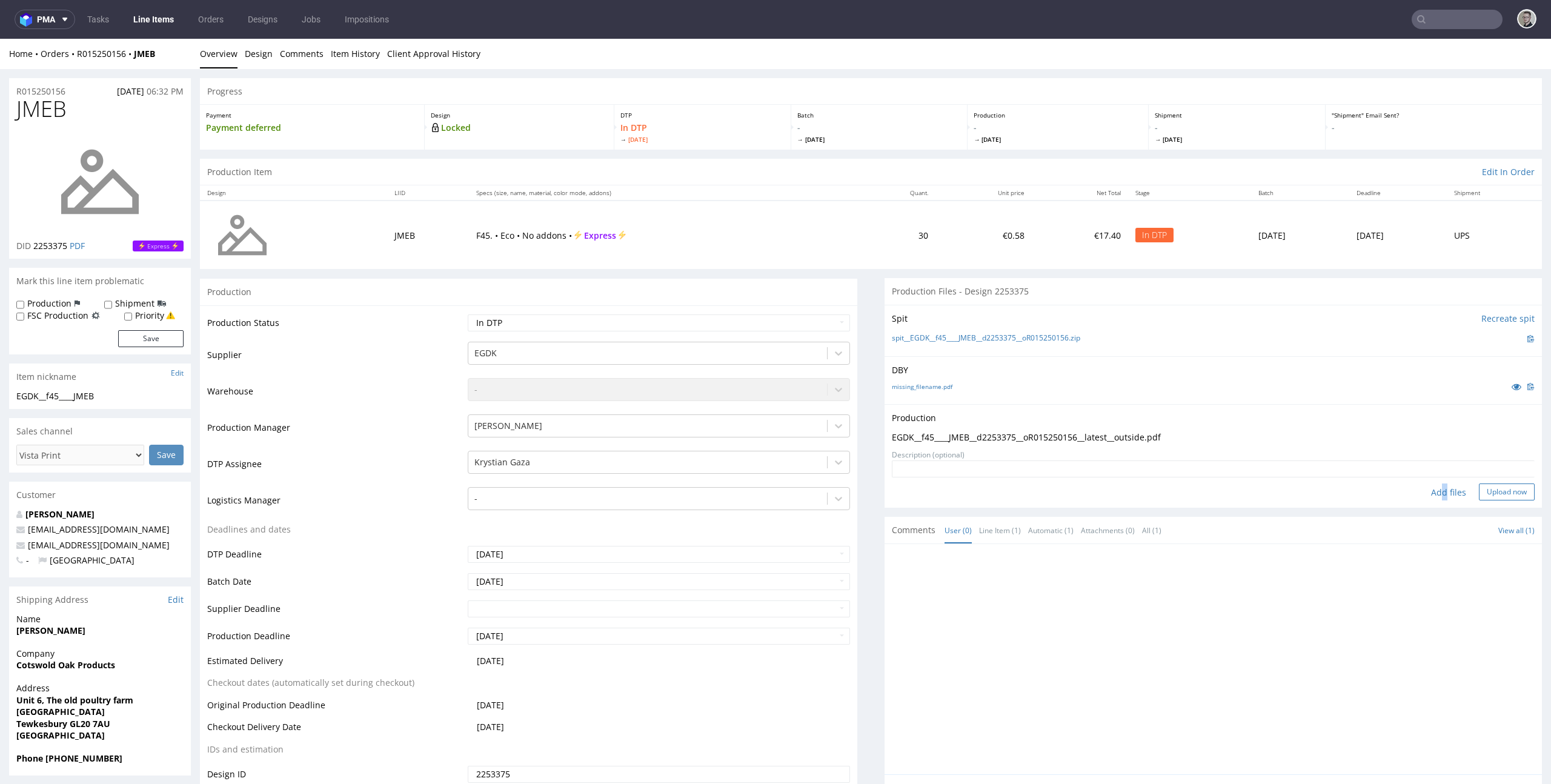
click at [1491, 496] on button "Upload now" at bounding box center [1506, 491] width 56 height 17
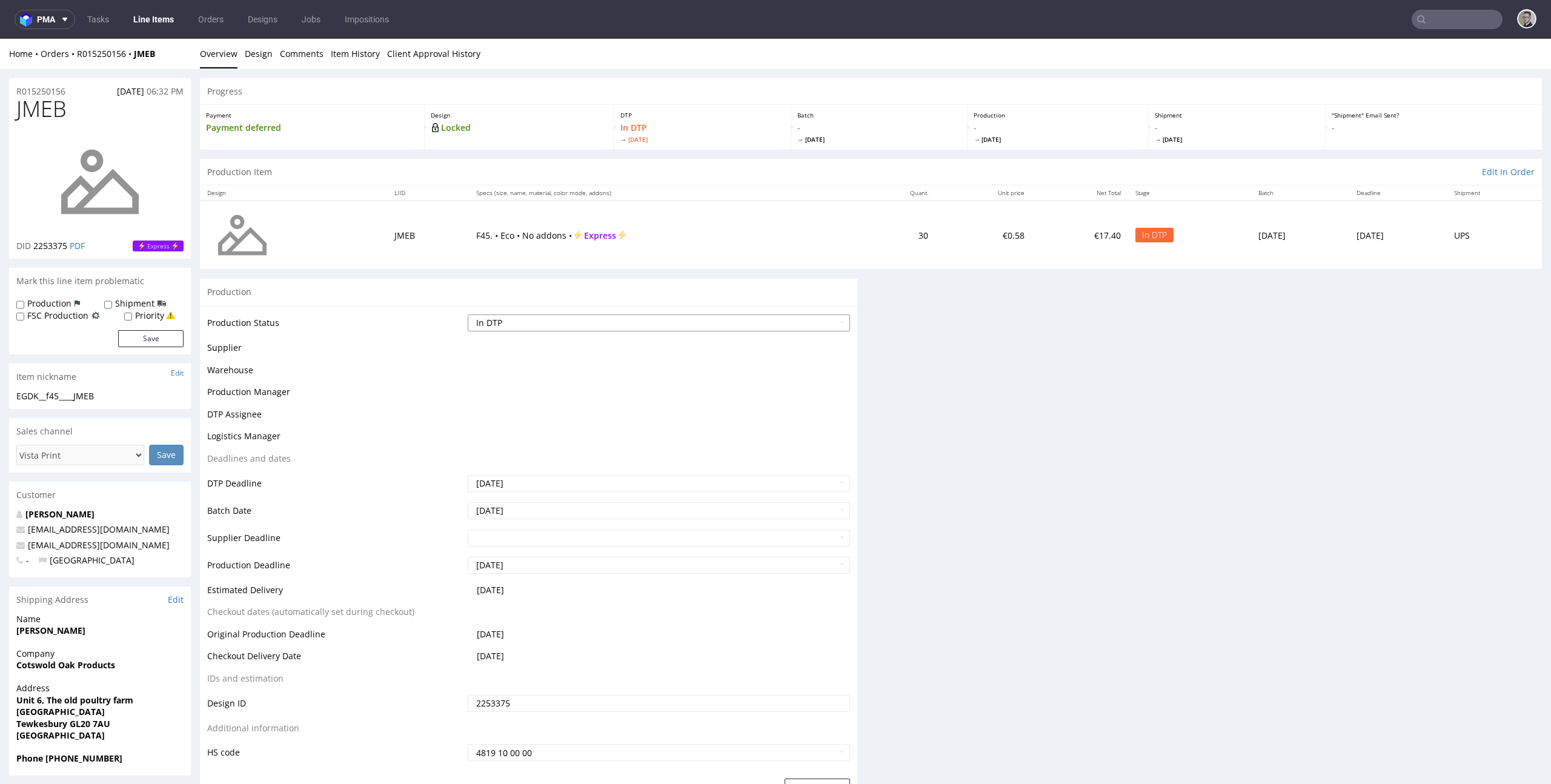
click at [698, 327] on select "Waiting for Artwork Waiting for Diecut Waiting for Mockup Waiting for DTP Waiti…" at bounding box center [659, 322] width 383 height 17
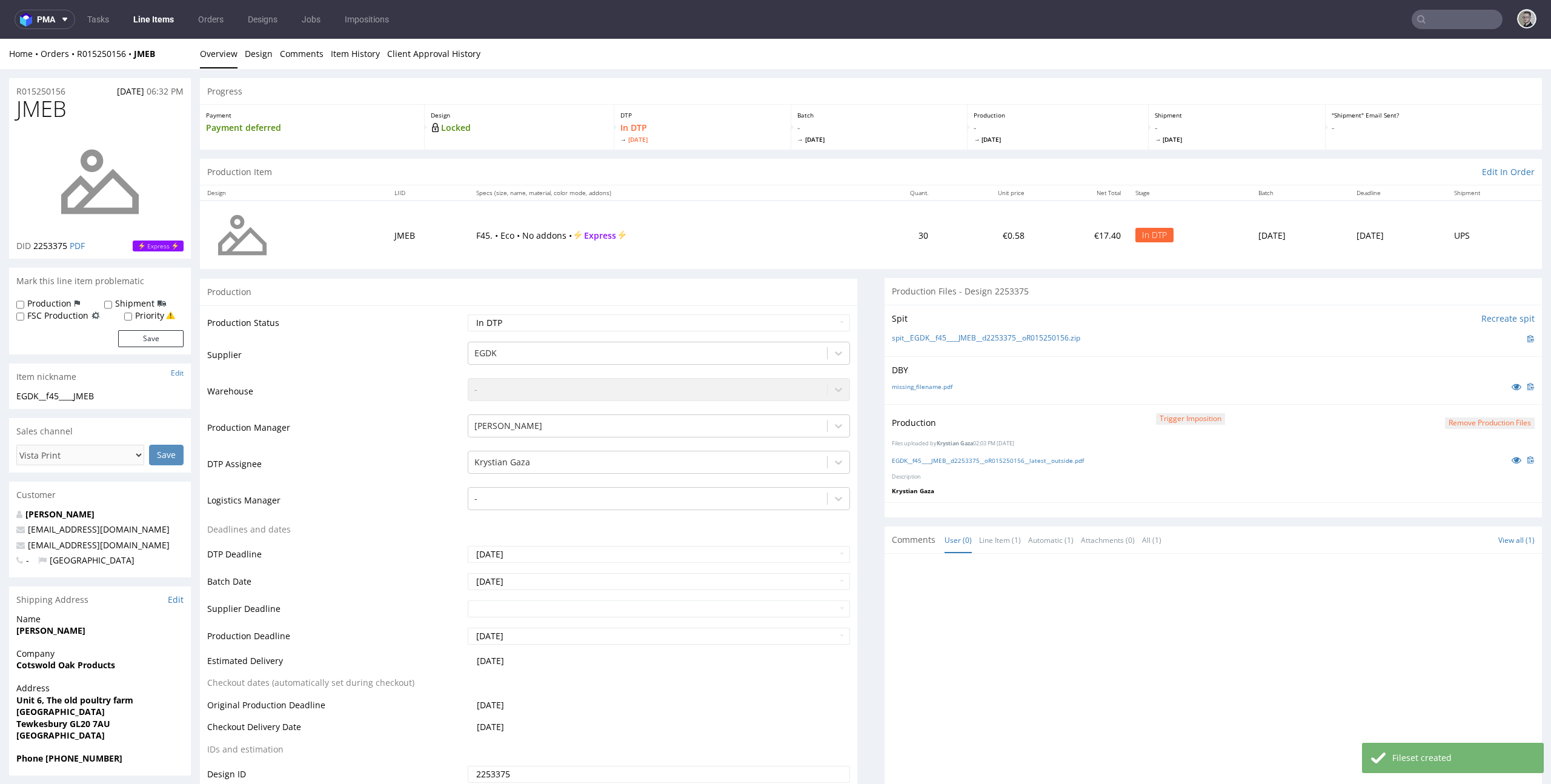
select select "dtp_production_ready"
click at [468, 314] on select "Waiting for Artwork Waiting for Diecut Waiting for Mockup Waiting for DTP Waiti…" at bounding box center [659, 322] width 383 height 17
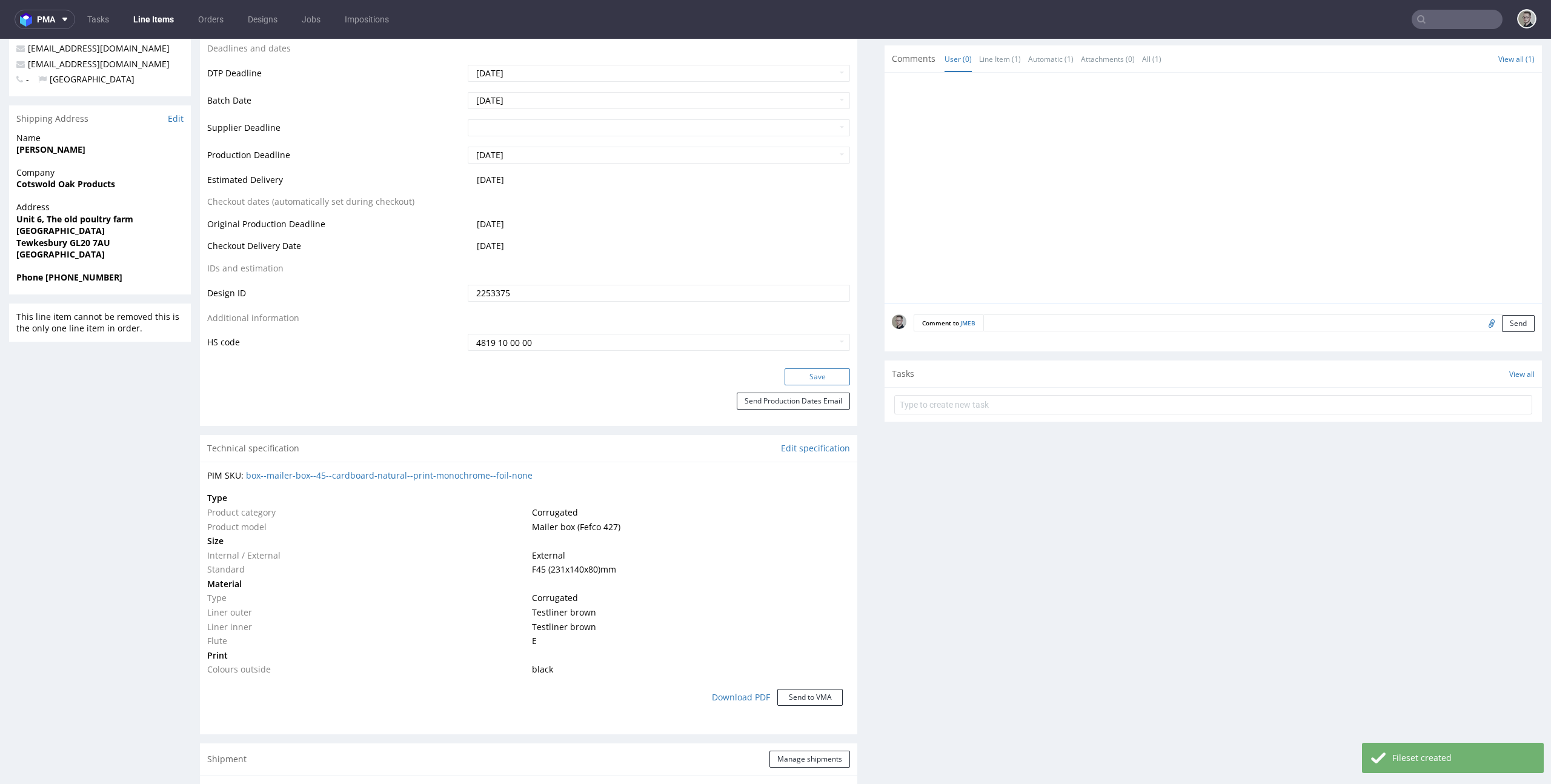
click at [789, 373] on button "Save" at bounding box center [818, 376] width 66 height 17
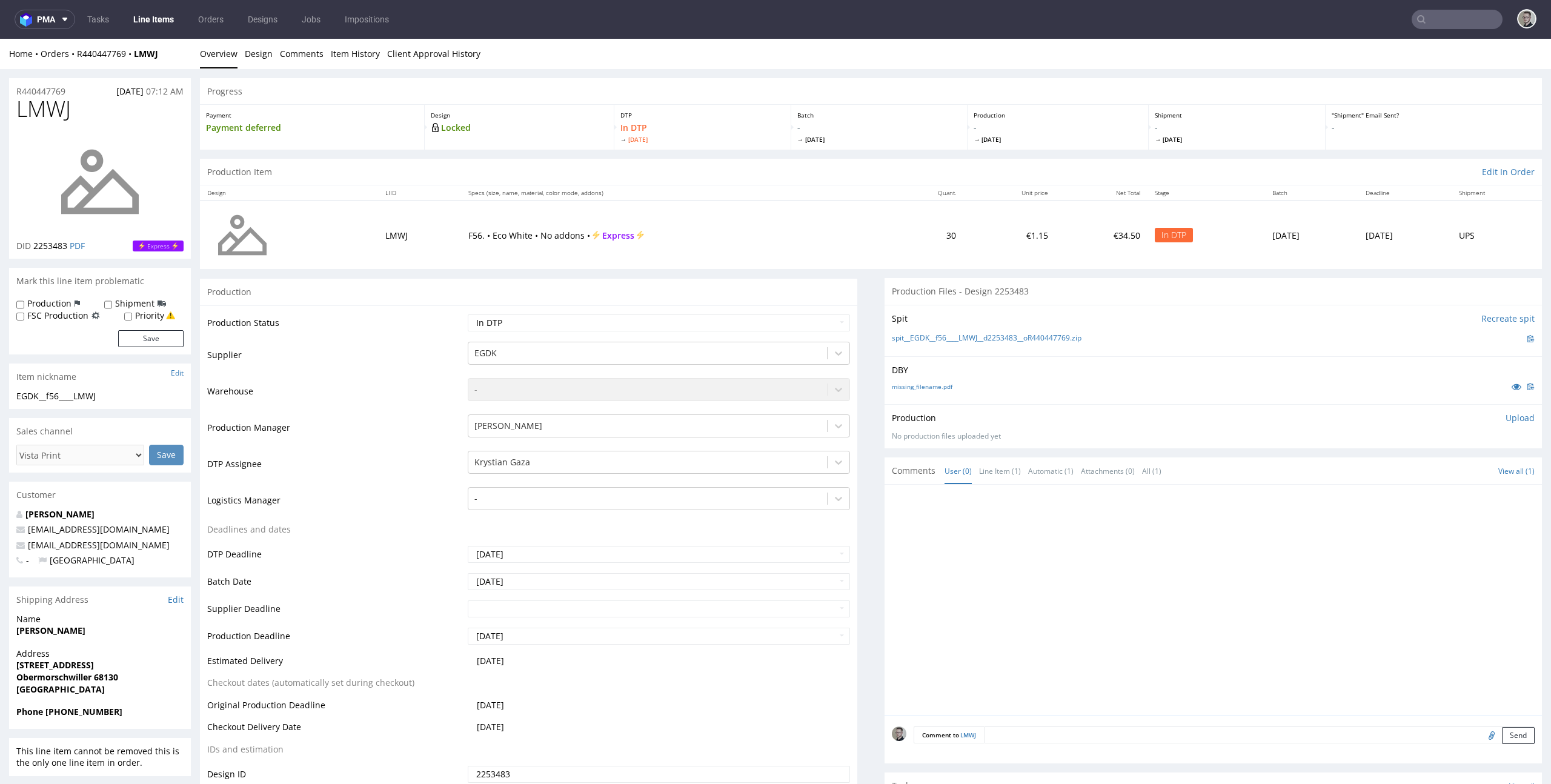
click at [1027, 343] on div "spit__EGDK__f56____LMWJ__d2253483__oR440447769.zip" at bounding box center [1213, 338] width 643 height 14
click at [1027, 335] on link "spit__EGDK__f56____LMWJ__d2253483__oR440447769.zip" at bounding box center [987, 338] width 189 height 11
click at [923, 380] on div "missing_filename.pdf" at bounding box center [1213, 387] width 643 height 14
click at [930, 386] on link "missing_filename.pdf" at bounding box center [922, 387] width 61 height 9
click at [1515, 414] on p "Upload" at bounding box center [1519, 418] width 29 height 12
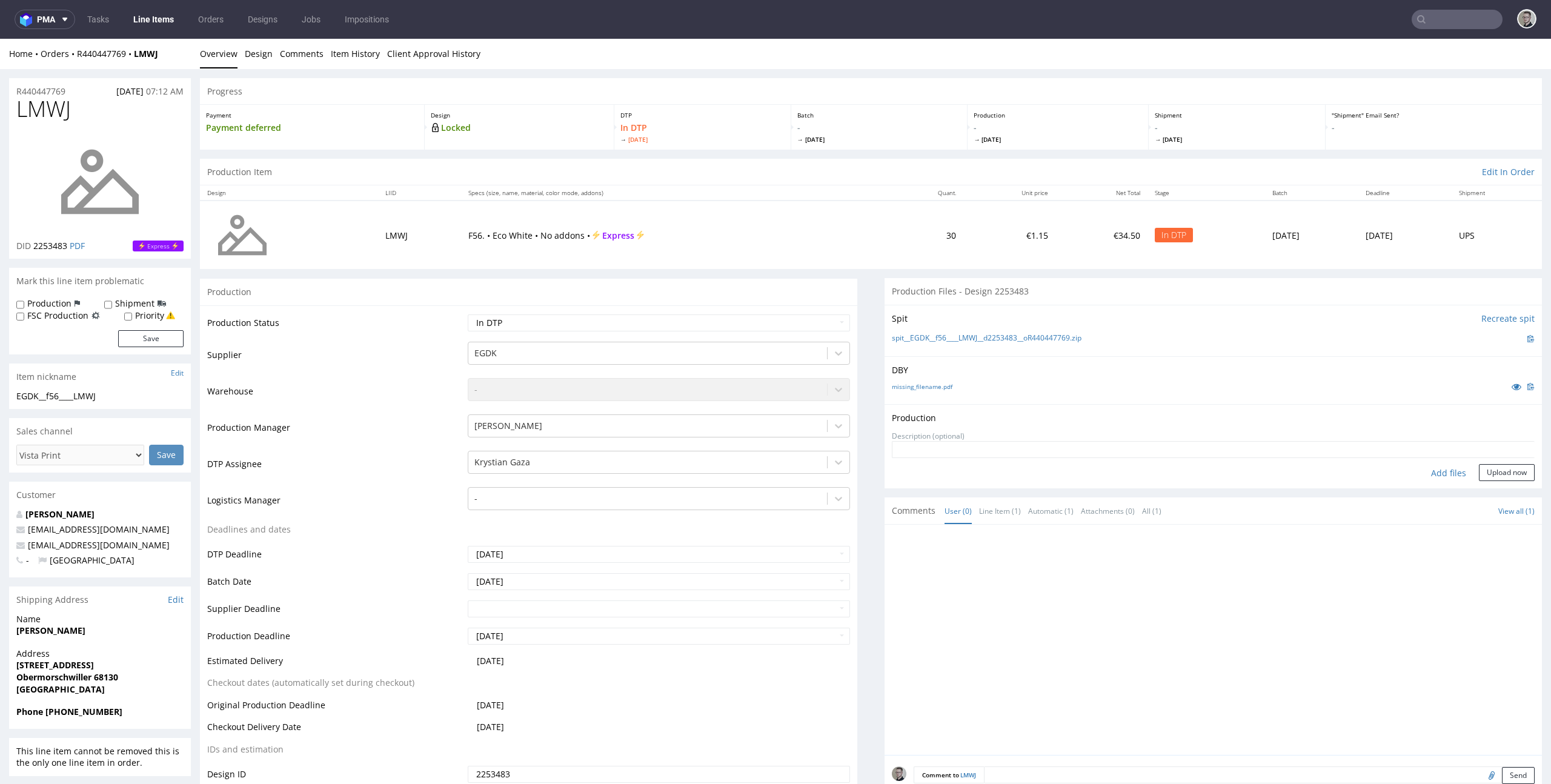
click at [1434, 472] on div "Add files" at bounding box center [1448, 473] width 61 height 18
type input "C:\fakepath\EGDK__f56____LMWJ__d2253483__oR440447769__latest__outside.pdf"
click at [1484, 494] on button "Upload now" at bounding box center [1506, 491] width 56 height 17
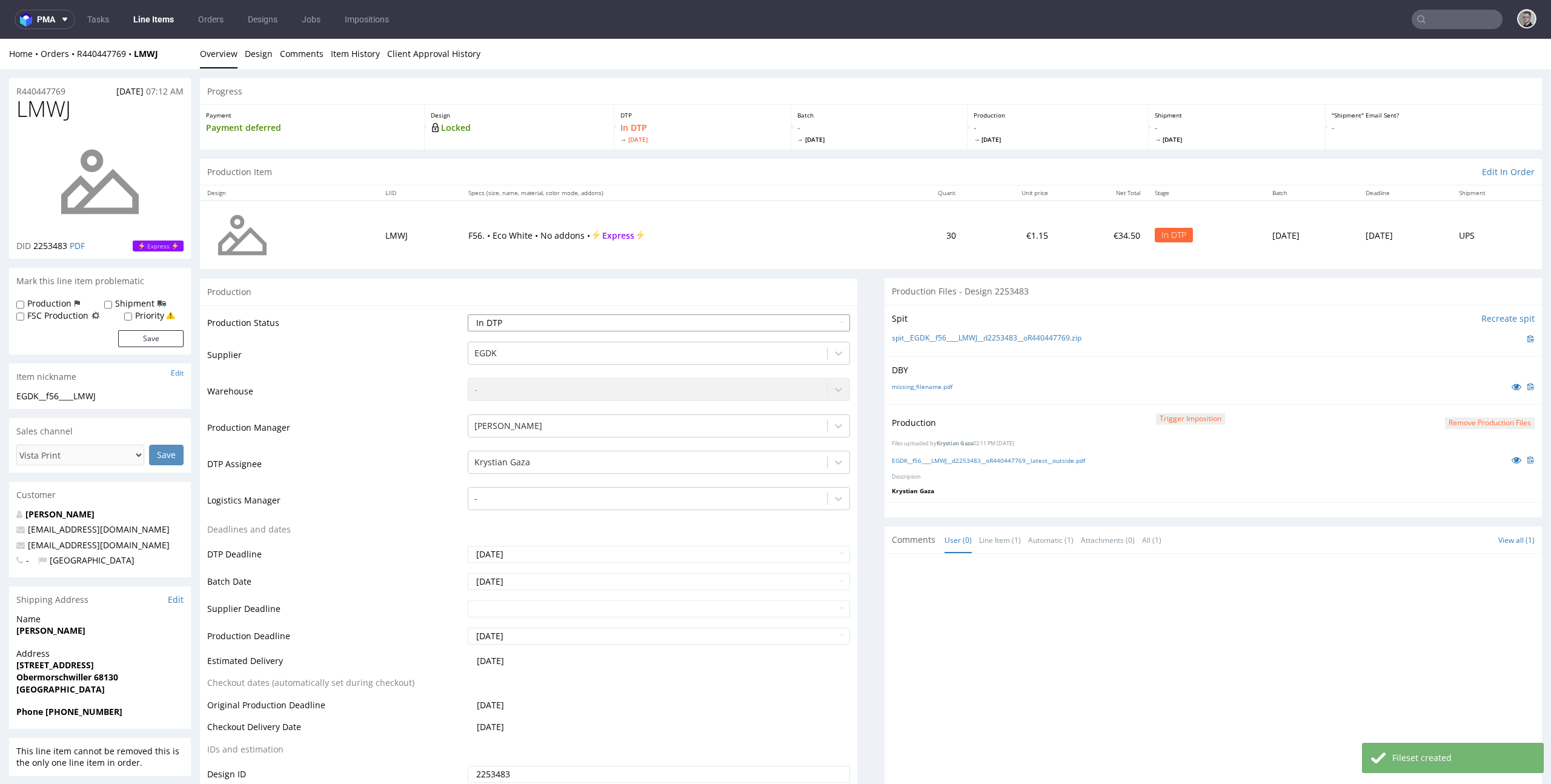
click at [720, 322] on select "Waiting for Artwork Waiting for Diecut Waiting for Mockup Waiting for DTP Waiti…" at bounding box center [659, 322] width 383 height 17
select select "dtp_production_ready"
click at [468, 314] on select "Waiting for Artwork Waiting for Diecut Waiting for Mockup Waiting for DTP Waiti…" at bounding box center [659, 322] width 383 height 17
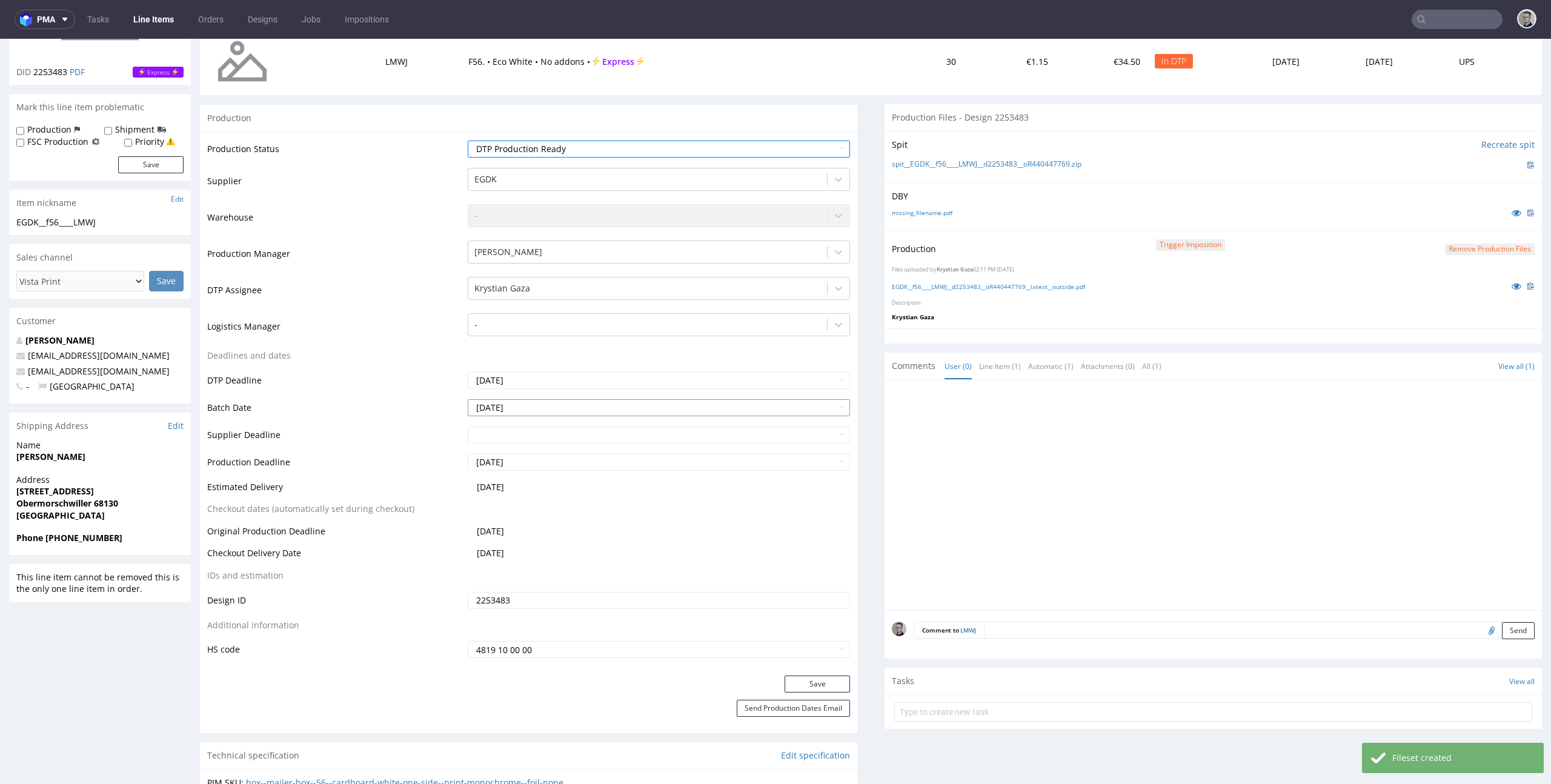
scroll to position [405, 0]
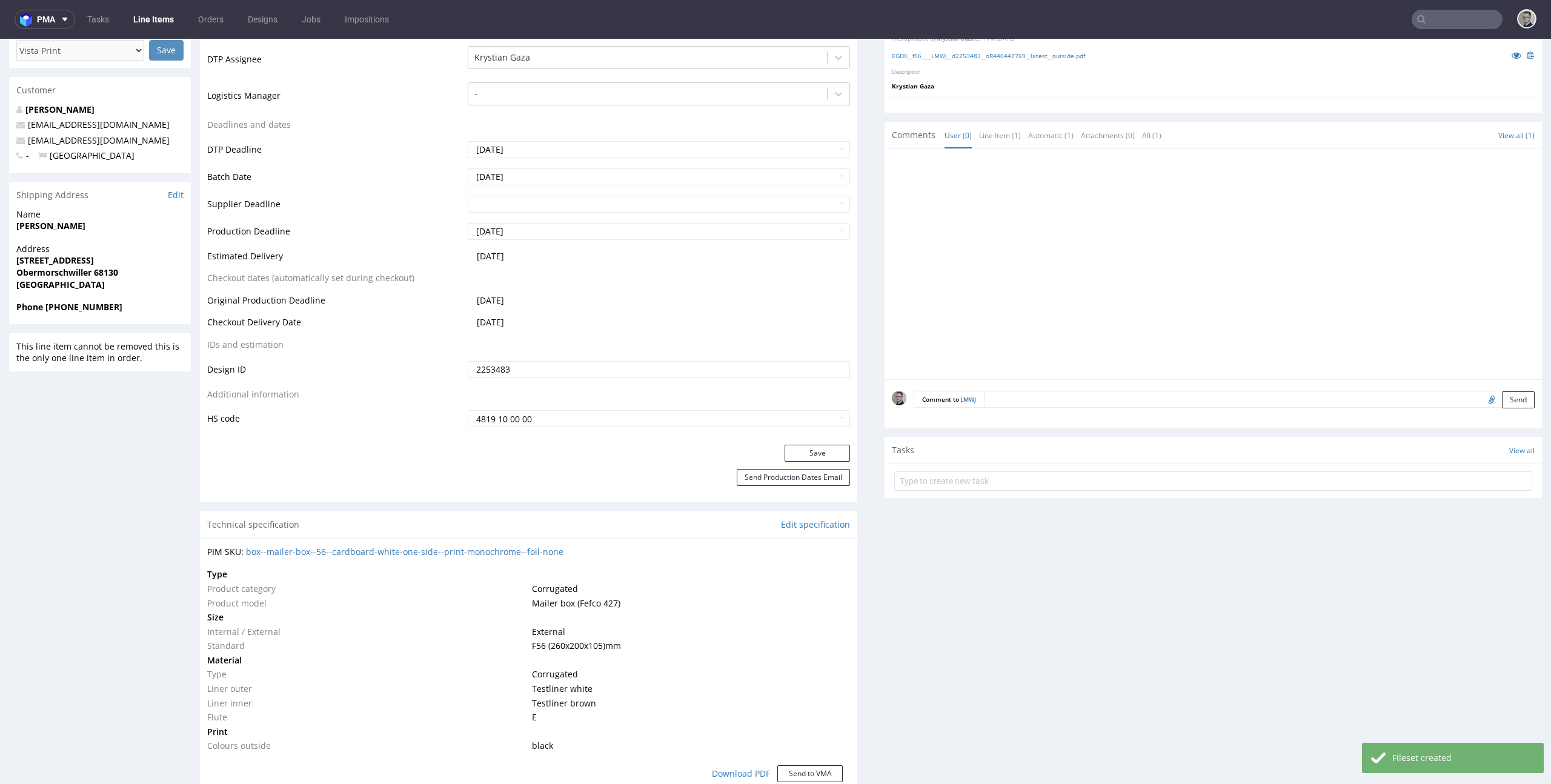
click at [811, 444] on div "Production Status Waiting for Artwork Waiting for Diecut Waiting for Mockup Wai…" at bounding box center [529, 172] width 657 height 544
click at [817, 450] on button "Save" at bounding box center [818, 452] width 66 height 17
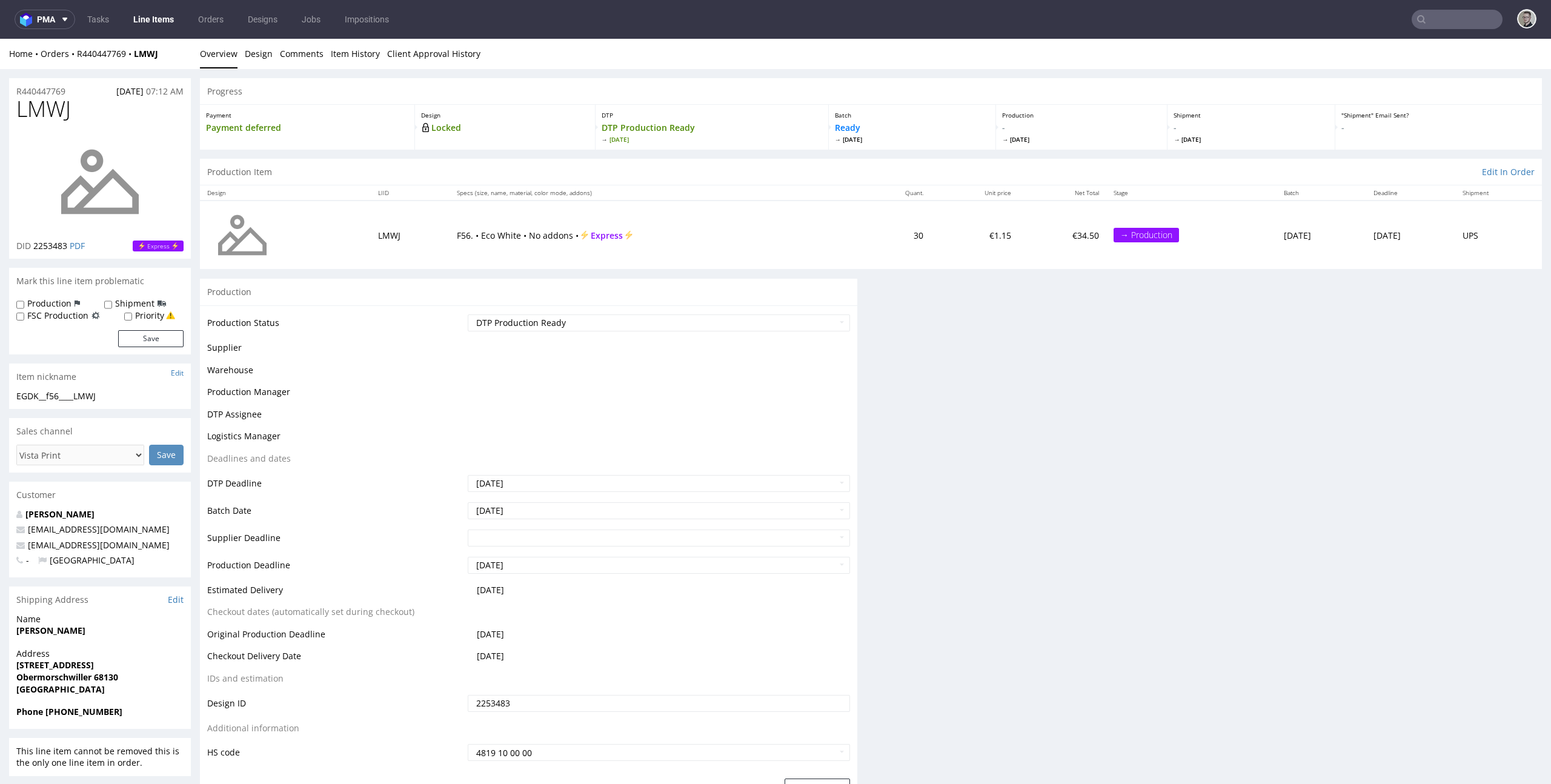
scroll to position [0, 0]
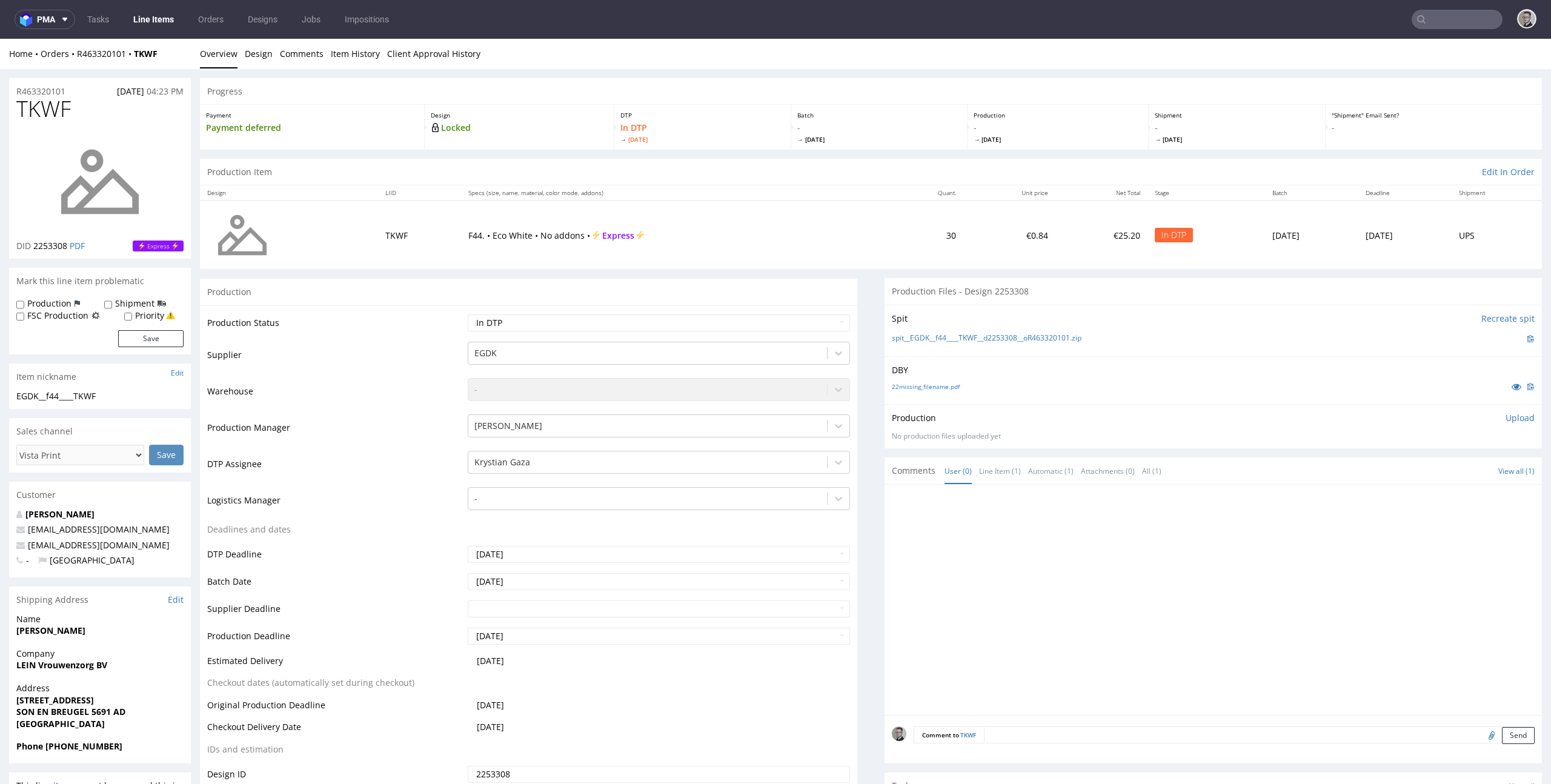
click at [981, 302] on div "Production Files - Design 2253308" at bounding box center [1213, 291] width 657 height 27
click at [930, 385] on link "22missing_filename.pdf" at bounding box center [926, 387] width 68 height 9
click at [979, 347] on div "Spit Recreate spit spit__EGDK__f44____TKWF__d2253308__oR463320101.zip" at bounding box center [1213, 330] width 657 height 51
click at [983, 340] on link "spit__EGDK__f44____TKWF__d2253308__oR463320101.zip" at bounding box center [987, 338] width 189 height 11
click at [1505, 420] on p "Upload" at bounding box center [1519, 418] width 29 height 12
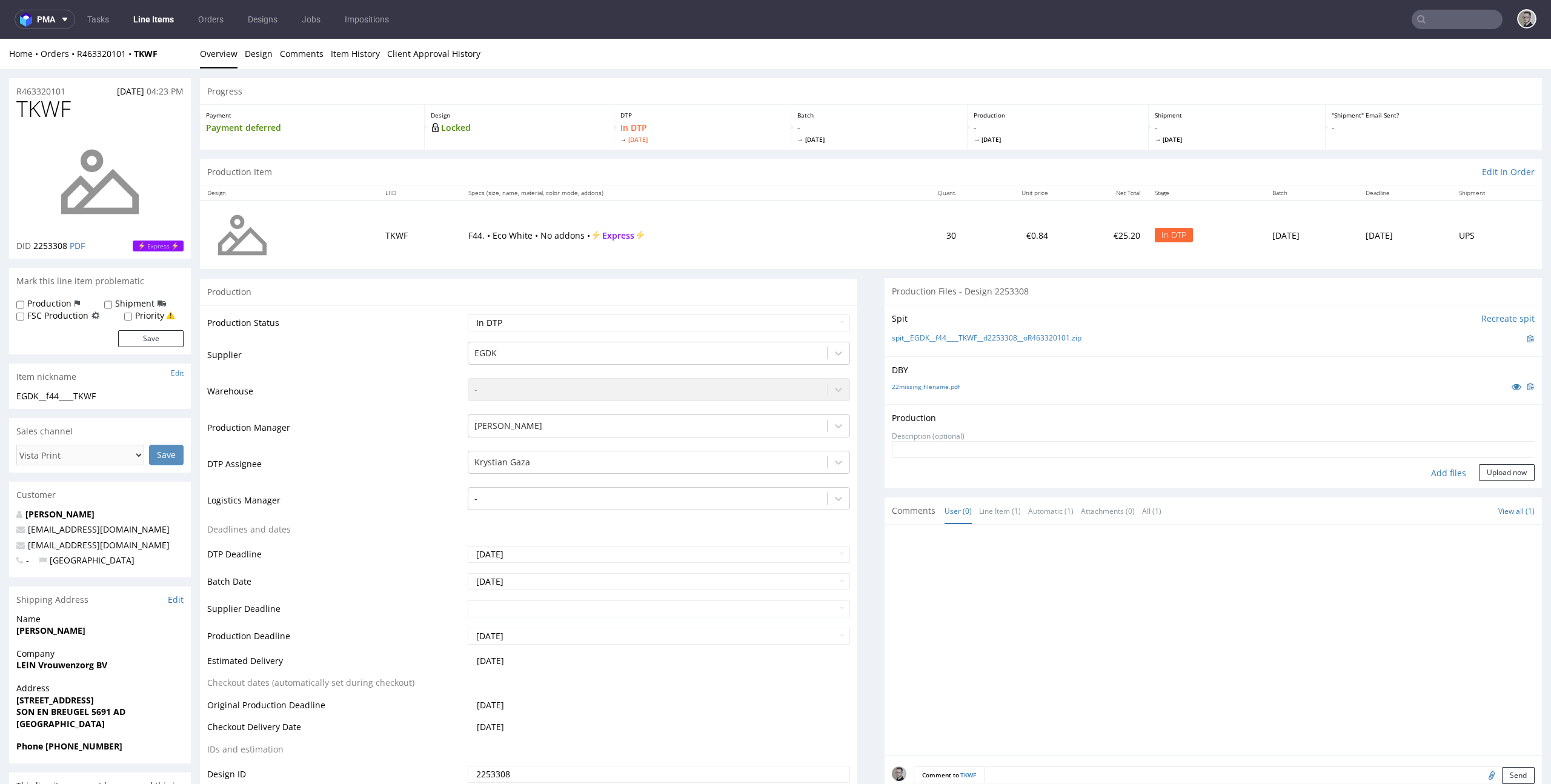
click at [1435, 476] on div "Add files" at bounding box center [1448, 473] width 61 height 18
type input "C:\fakepath\EGDK__f44____TKWF__d2253308__oR463320101__latest__outside.pdf"
click at [1509, 487] on button "Upload now" at bounding box center [1506, 491] width 56 height 17
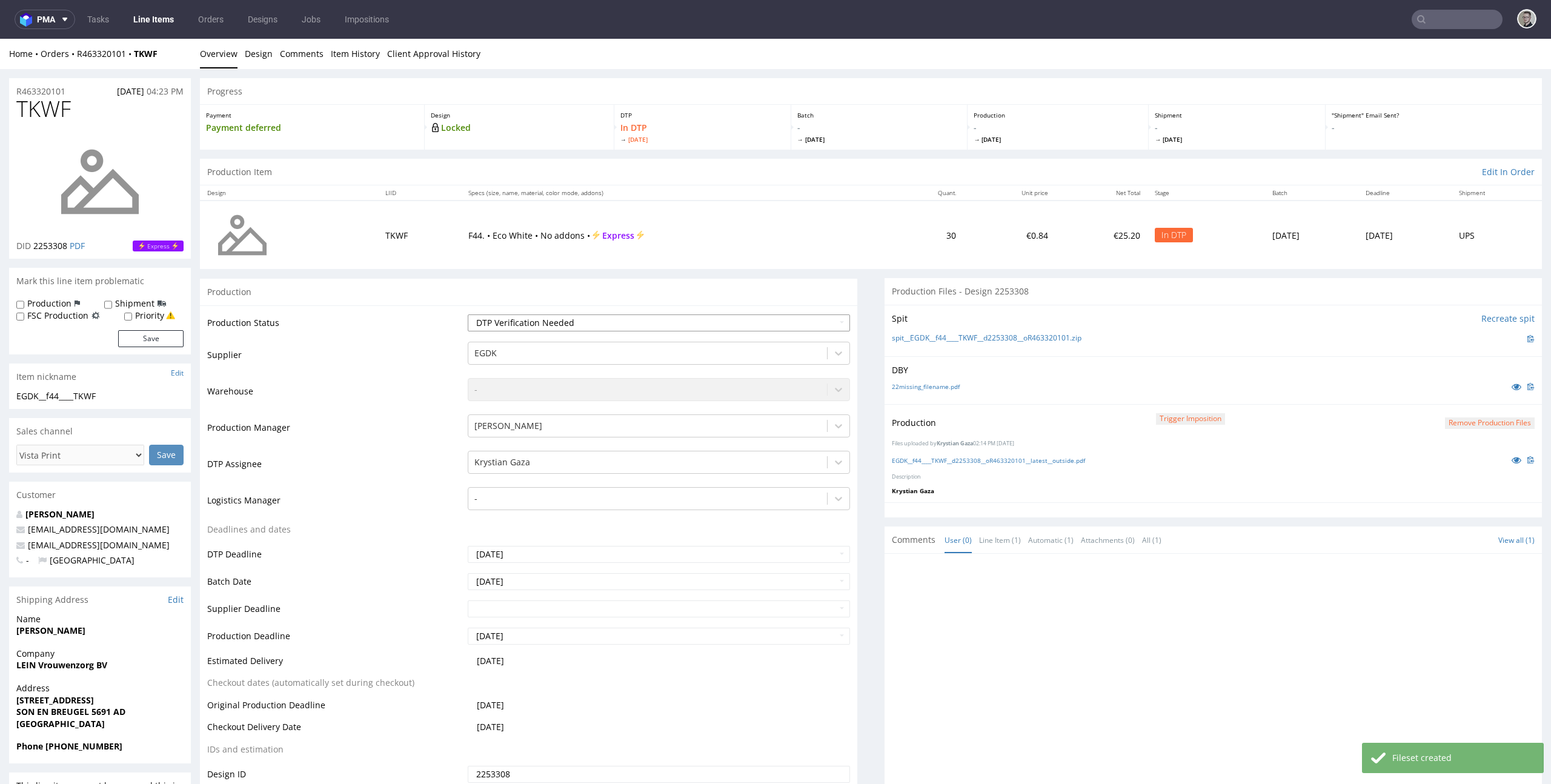
click at [468, 314] on select "Waiting for Artwork Waiting for Diecut Waiting for Mockup Waiting for DTP Waiti…" at bounding box center [659, 322] width 383 height 17
click at [558, 325] on select "Waiting for Artwork Waiting for Diecut Waiting for Mockup Waiting for DTP Waiti…" at bounding box center [659, 322] width 383 height 17
select select "dtp_production_ready"
click at [468, 314] on select "Waiting for Artwork Waiting for Diecut Waiting for Mockup Waiting for DTP Waiti…" at bounding box center [659, 322] width 383 height 17
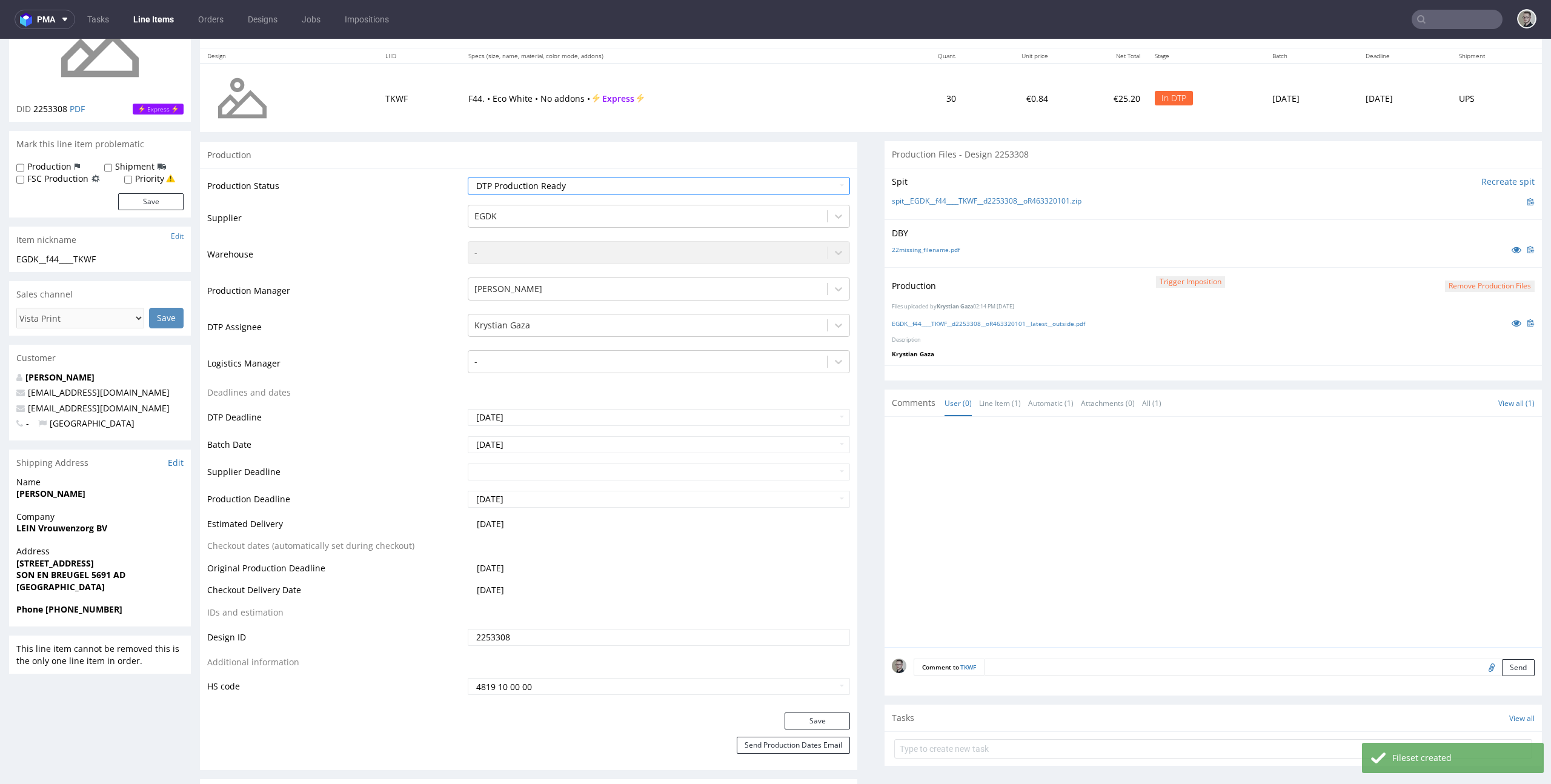
scroll to position [387, 0]
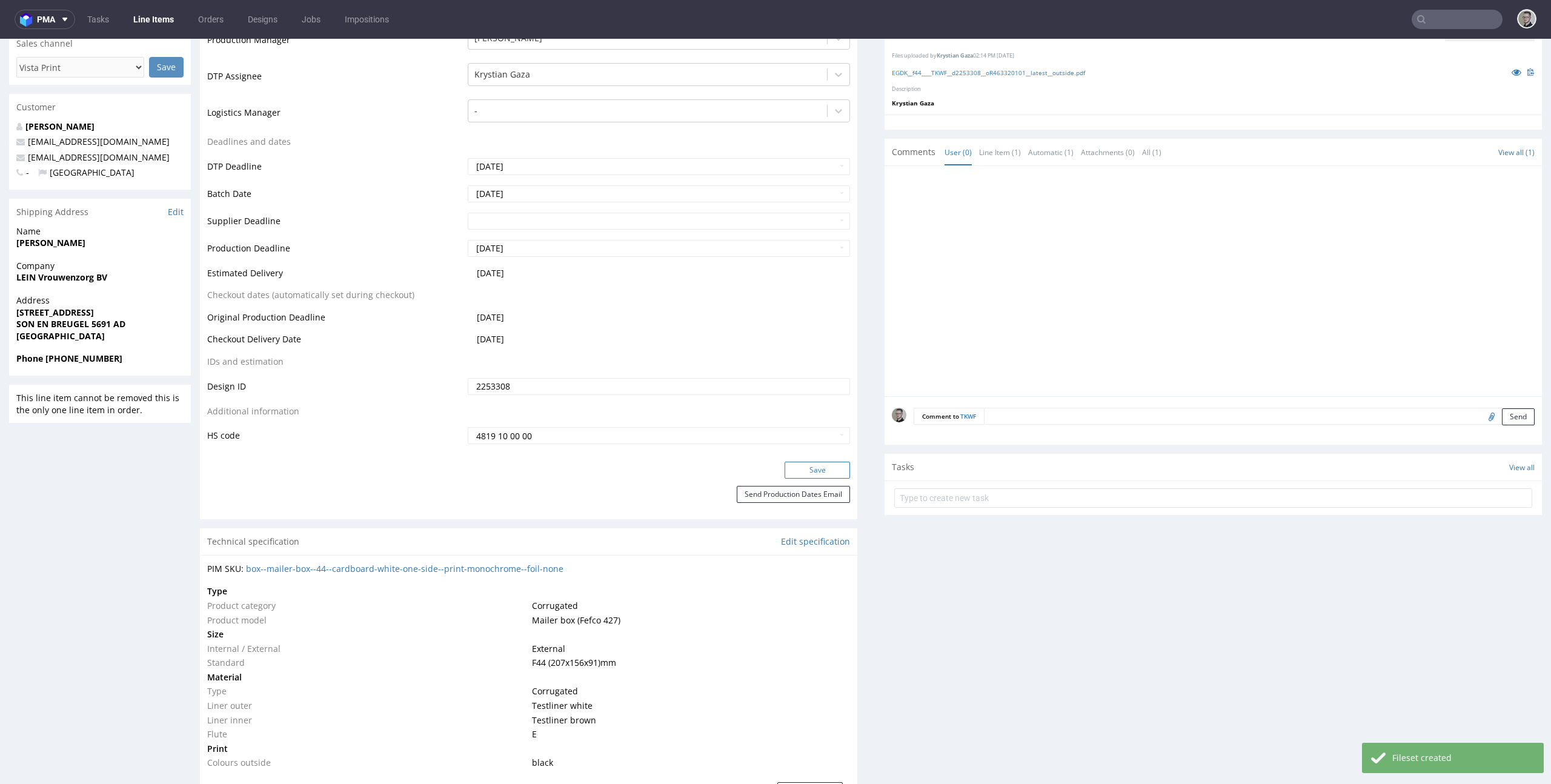
click at [814, 472] on button "Save" at bounding box center [818, 470] width 66 height 17
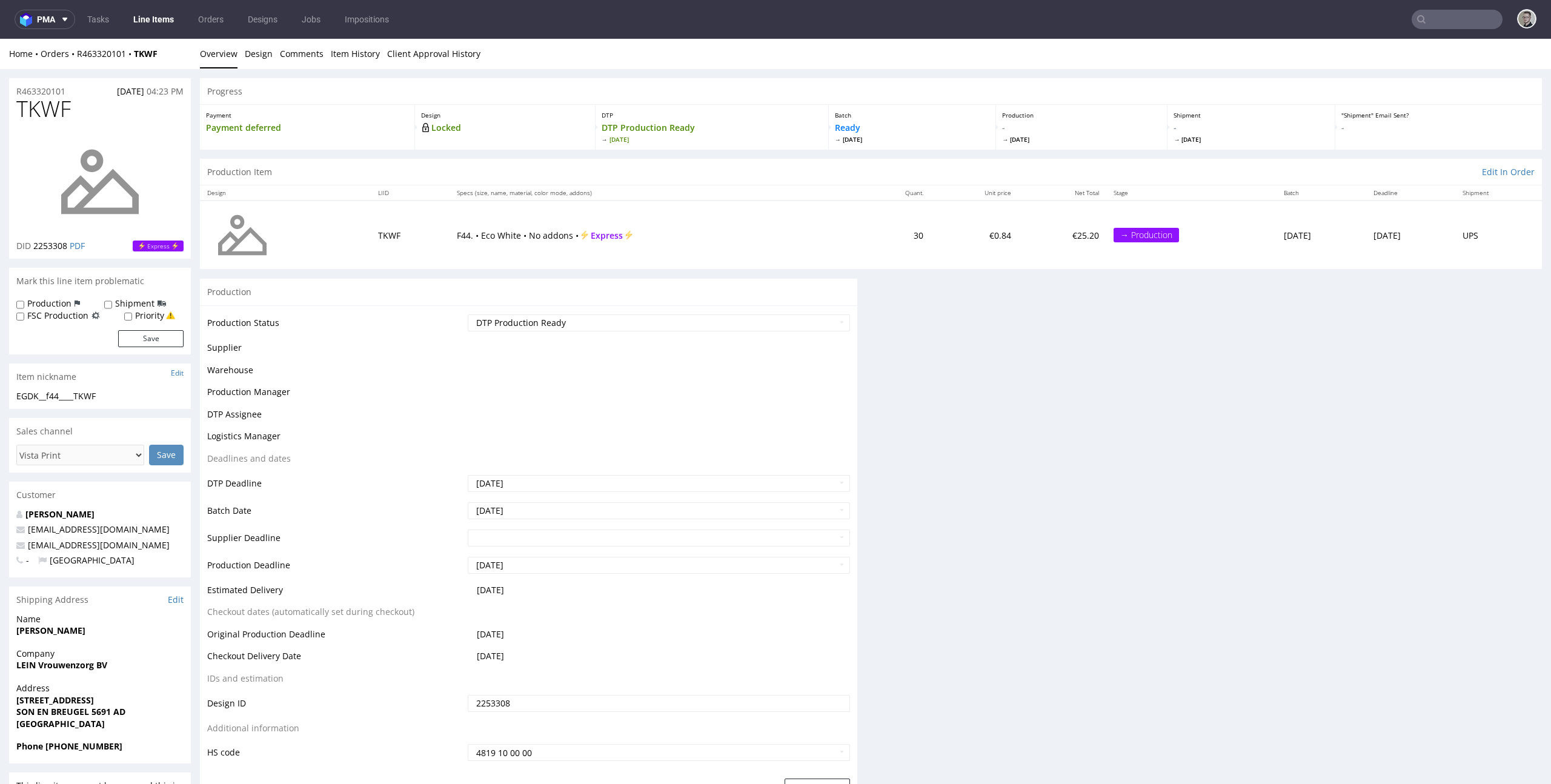
scroll to position [0, 0]
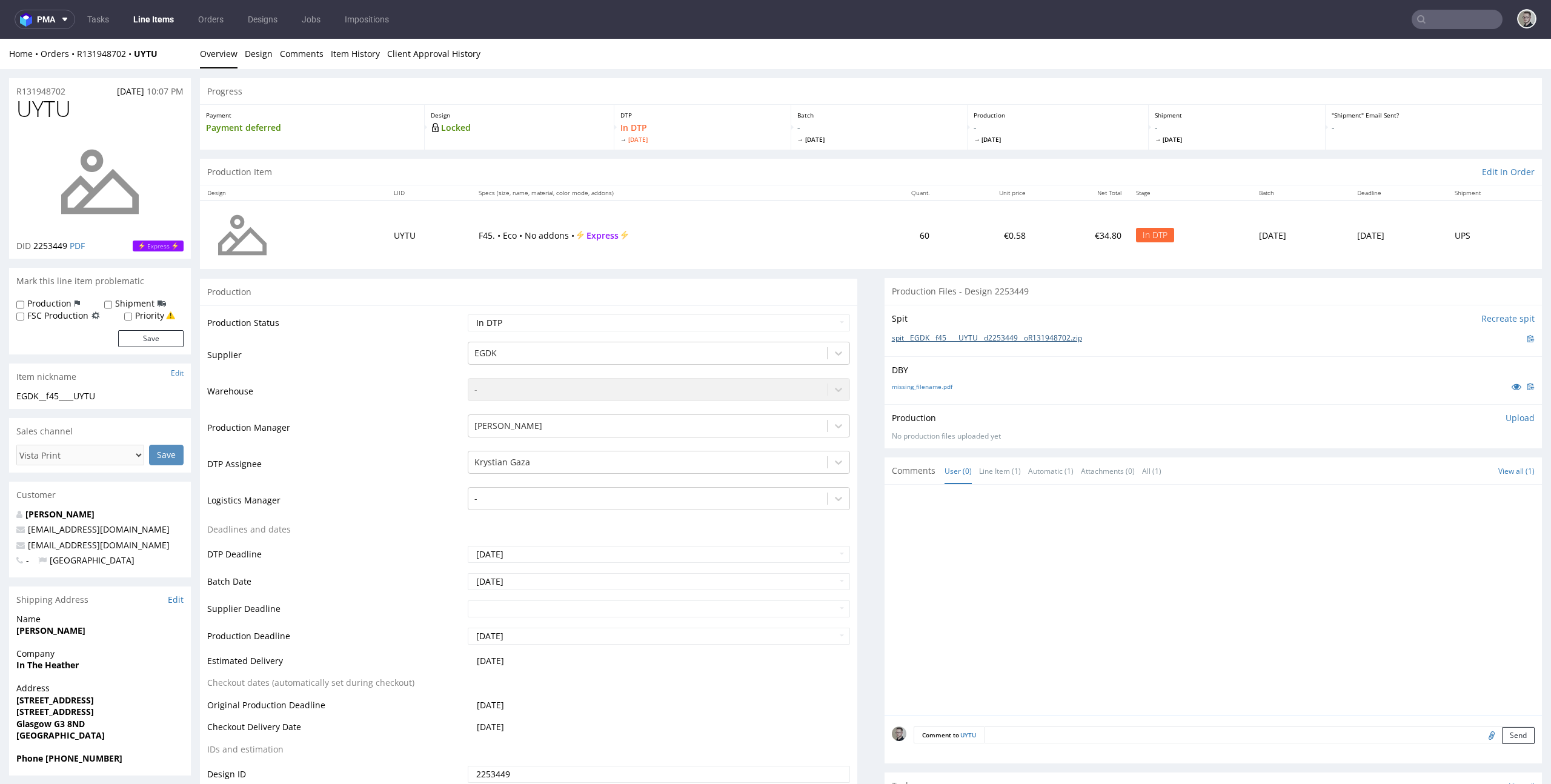
click at [954, 340] on link "spit__EGDK__f45____UYTU__d2253449__oR131948702.zip" at bounding box center [987, 338] width 190 height 11
click at [931, 385] on link "missing_filename.pdf" at bounding box center [922, 387] width 61 height 9
click at [1513, 421] on p "Upload" at bounding box center [1519, 418] width 29 height 12
click at [1434, 470] on div "Add files" at bounding box center [1448, 473] width 61 height 18
type input "C:\fakepath\EGDK__f45____UYTU__d2253449__oR131948702__latest__outside.pdf"
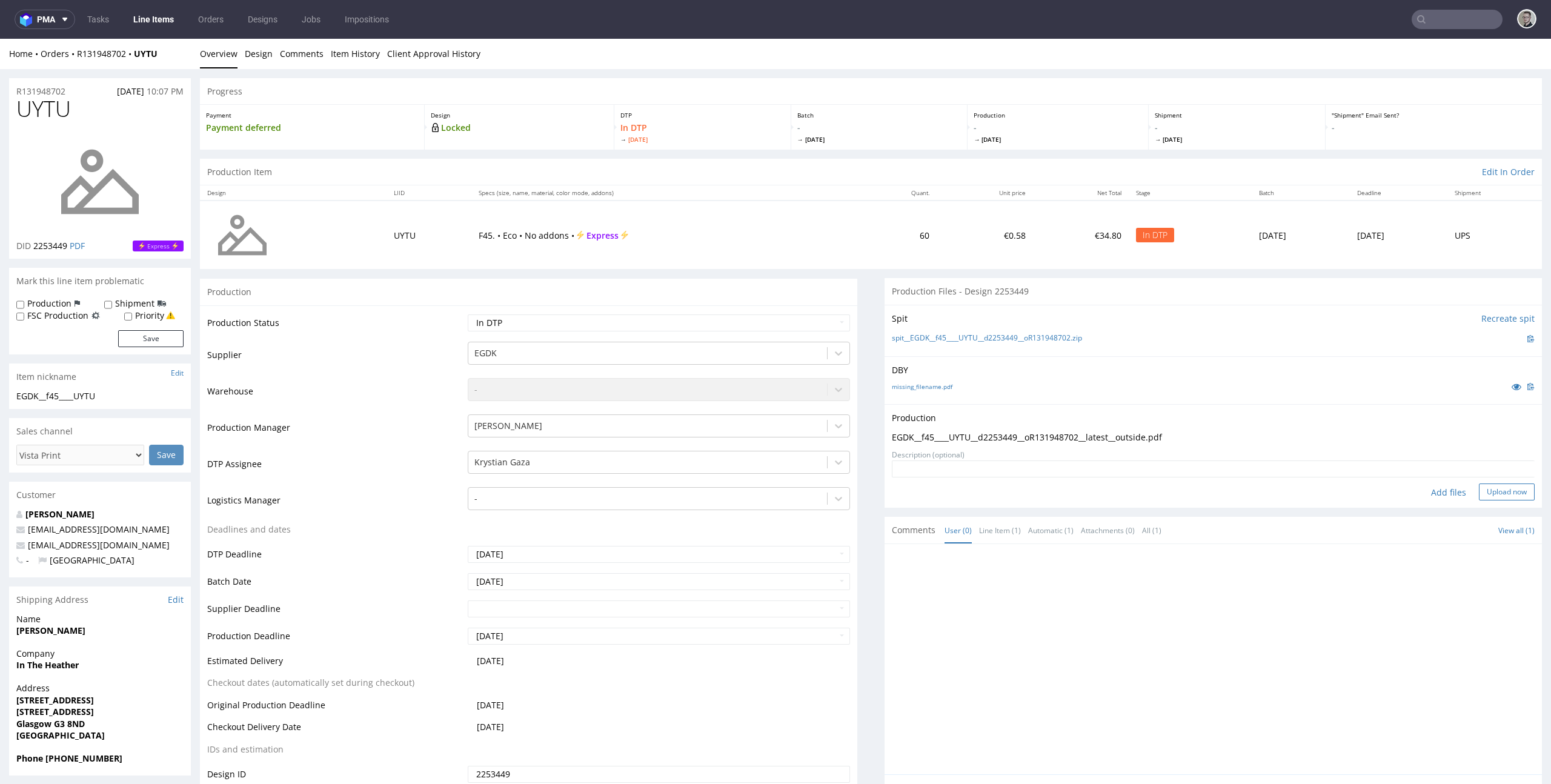
click at [1493, 494] on button "Upload now" at bounding box center [1506, 491] width 56 height 17
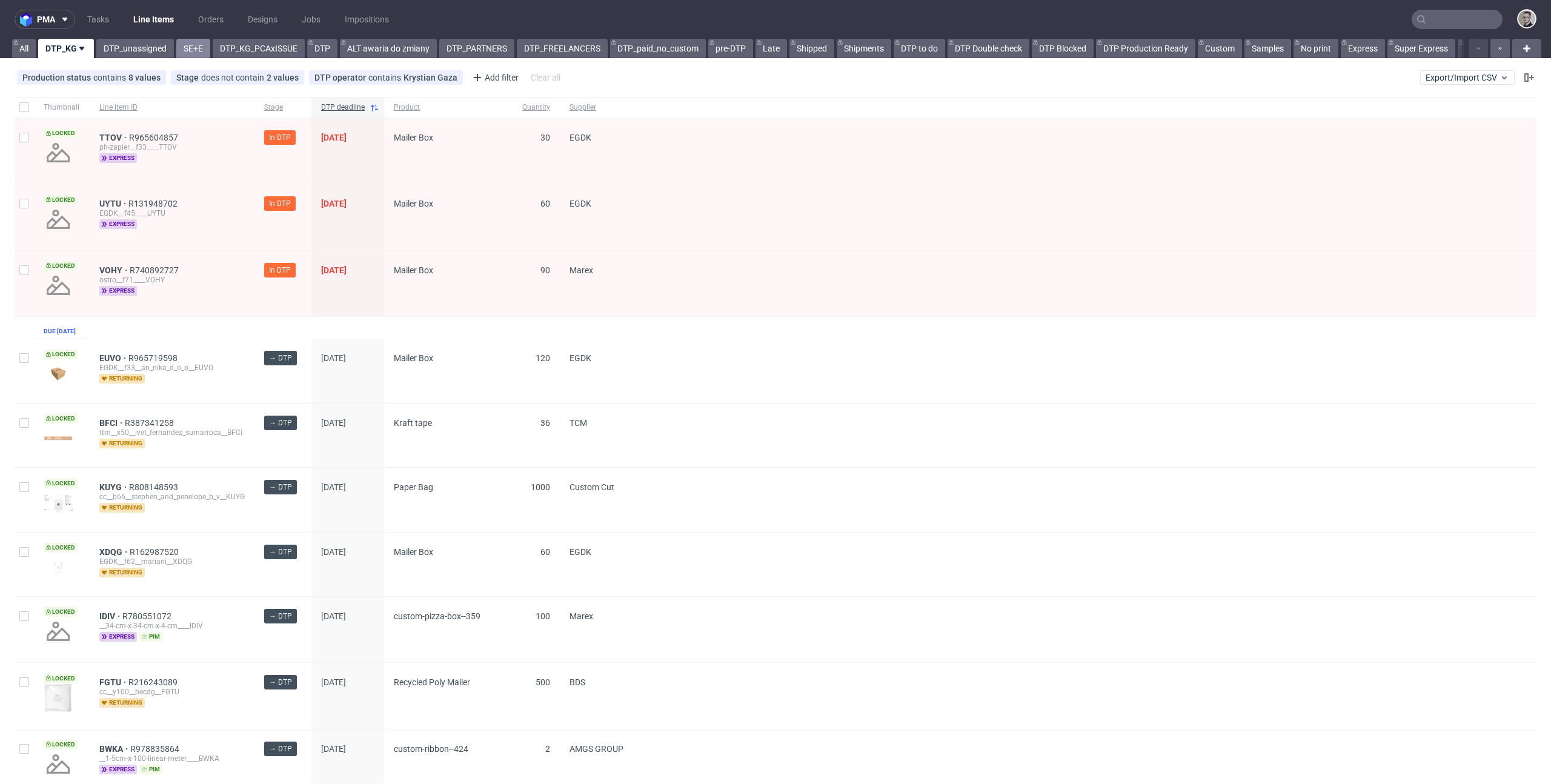
click at [183, 44] on link "SE+E" at bounding box center [193, 48] width 34 height 19
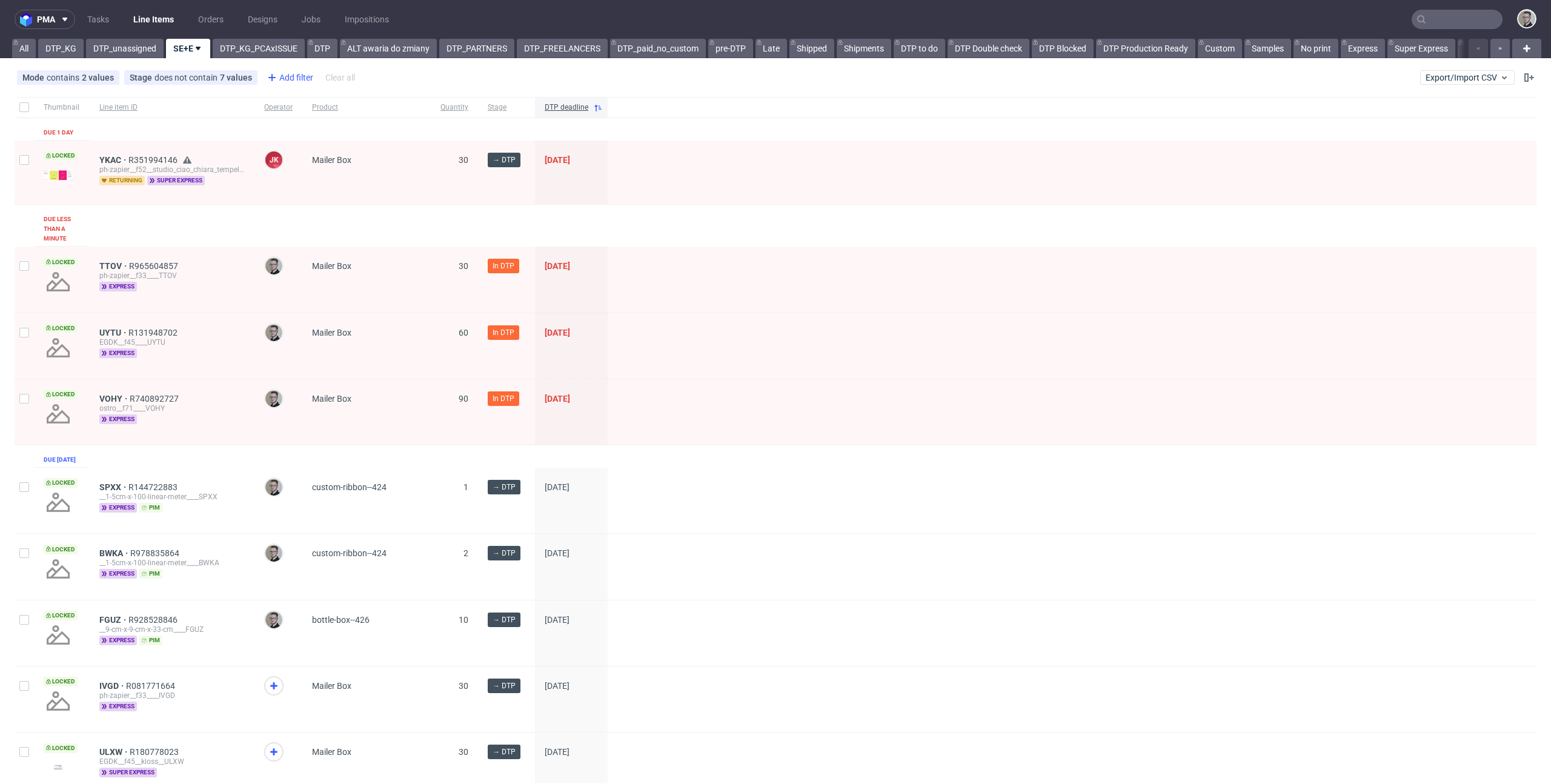
click at [285, 75] on div "Add filter" at bounding box center [289, 77] width 53 height 19
click at [309, 127] on span "DTP operator" at bounding box center [296, 129] width 61 height 17
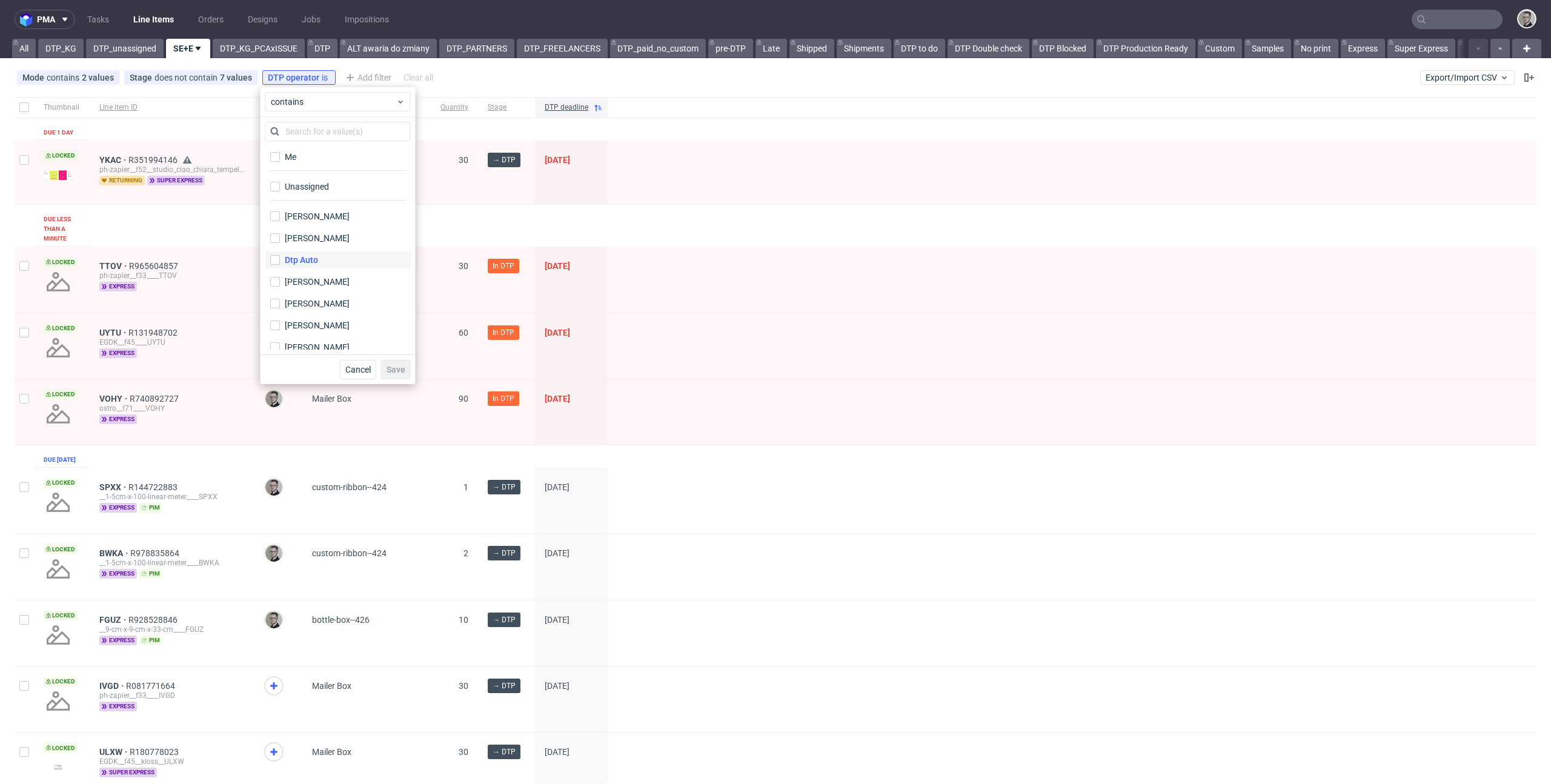
drag, startPoint x: 322, startPoint y: 187, endPoint x: 376, endPoint y: 265, distance: 94.9
click at [322, 187] on div "Unassigned" at bounding box center [306, 187] width 44 height 12
click at [280, 187] on input "Unassigned" at bounding box center [275, 187] width 10 height 10
checkbox input "true"
click at [397, 373] on span "Save" at bounding box center [395, 369] width 19 height 9
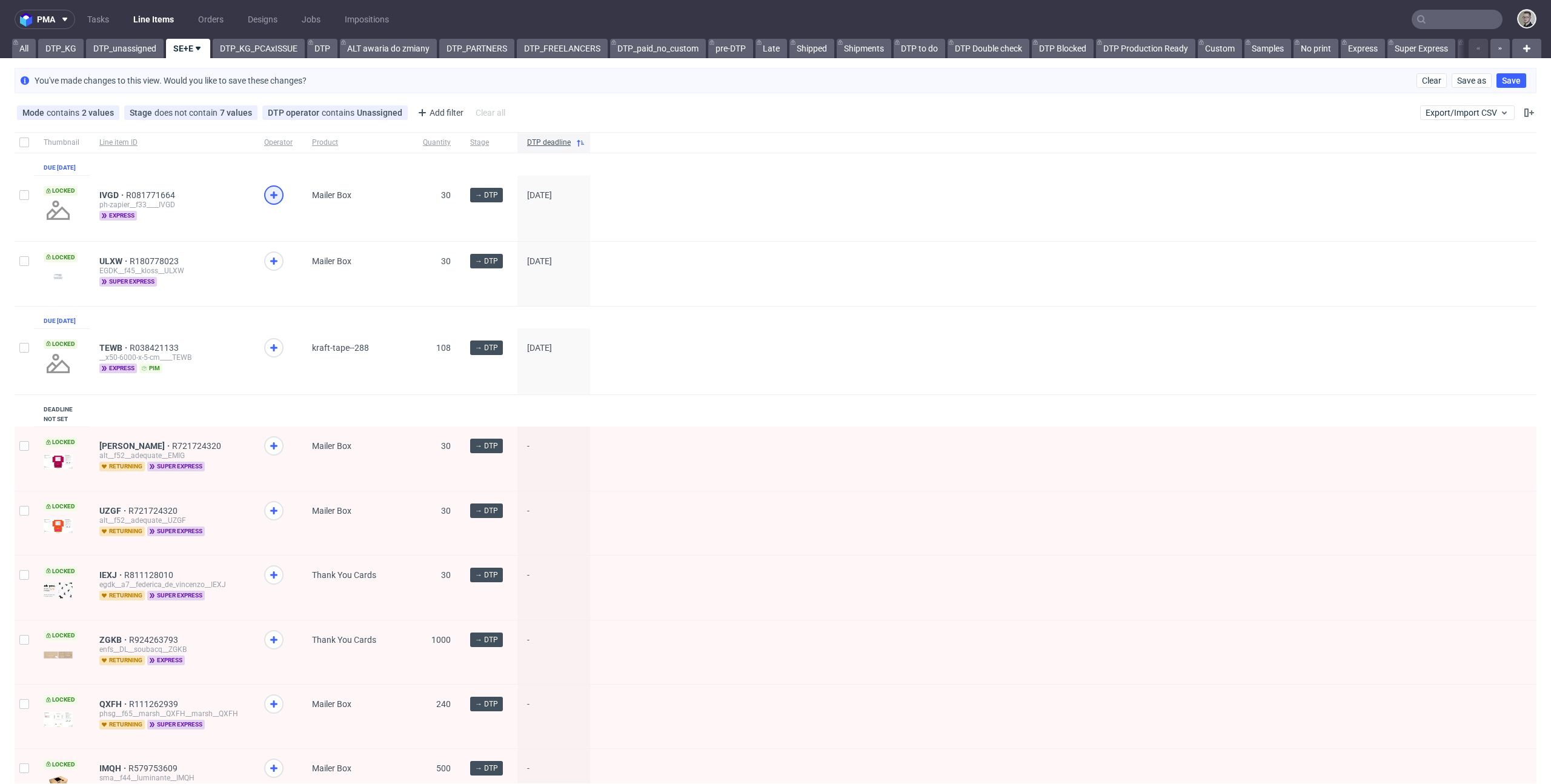
click at [271, 200] on icon at bounding box center [274, 194] width 14 height 14
click at [275, 355] on icon at bounding box center [274, 347] width 14 height 14
click at [112, 266] on span "ULXW" at bounding box center [114, 261] width 30 height 10
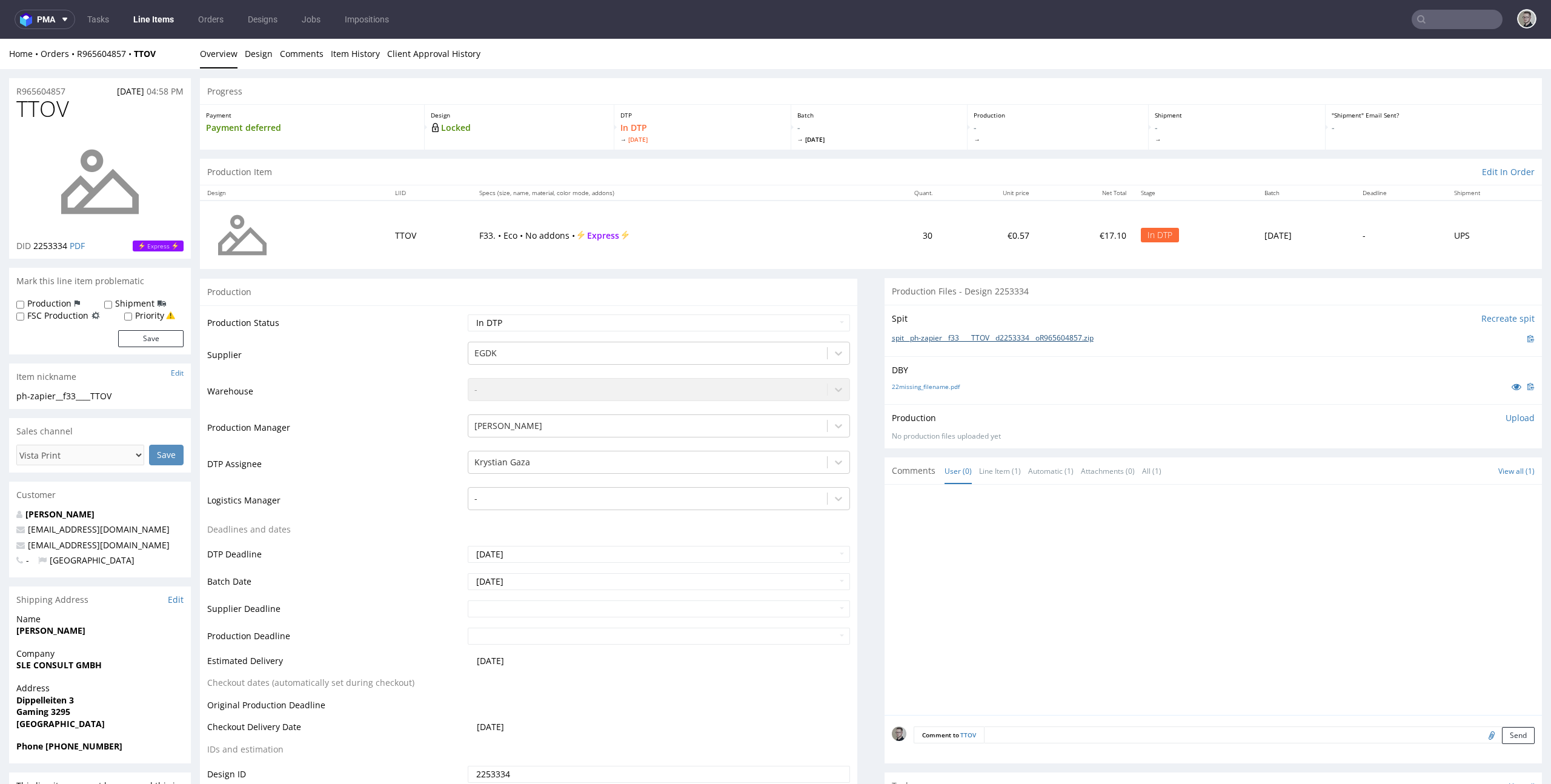
click at [956, 337] on link "spit__ph-zapier__f33____TTOV__d2253334__oR965604857.zip" at bounding box center [993, 338] width 202 height 11
click at [933, 384] on link "22missing_filename.pdf" at bounding box center [926, 387] width 68 height 9
click at [1505, 416] on p "Upload" at bounding box center [1519, 418] width 29 height 12
click at [1422, 475] on div "Add files" at bounding box center [1448, 473] width 61 height 18
type input "C:\fakepath\ph-zapier__f33____TTOV__d2253334__oR965604857__latest__outside.pdf"
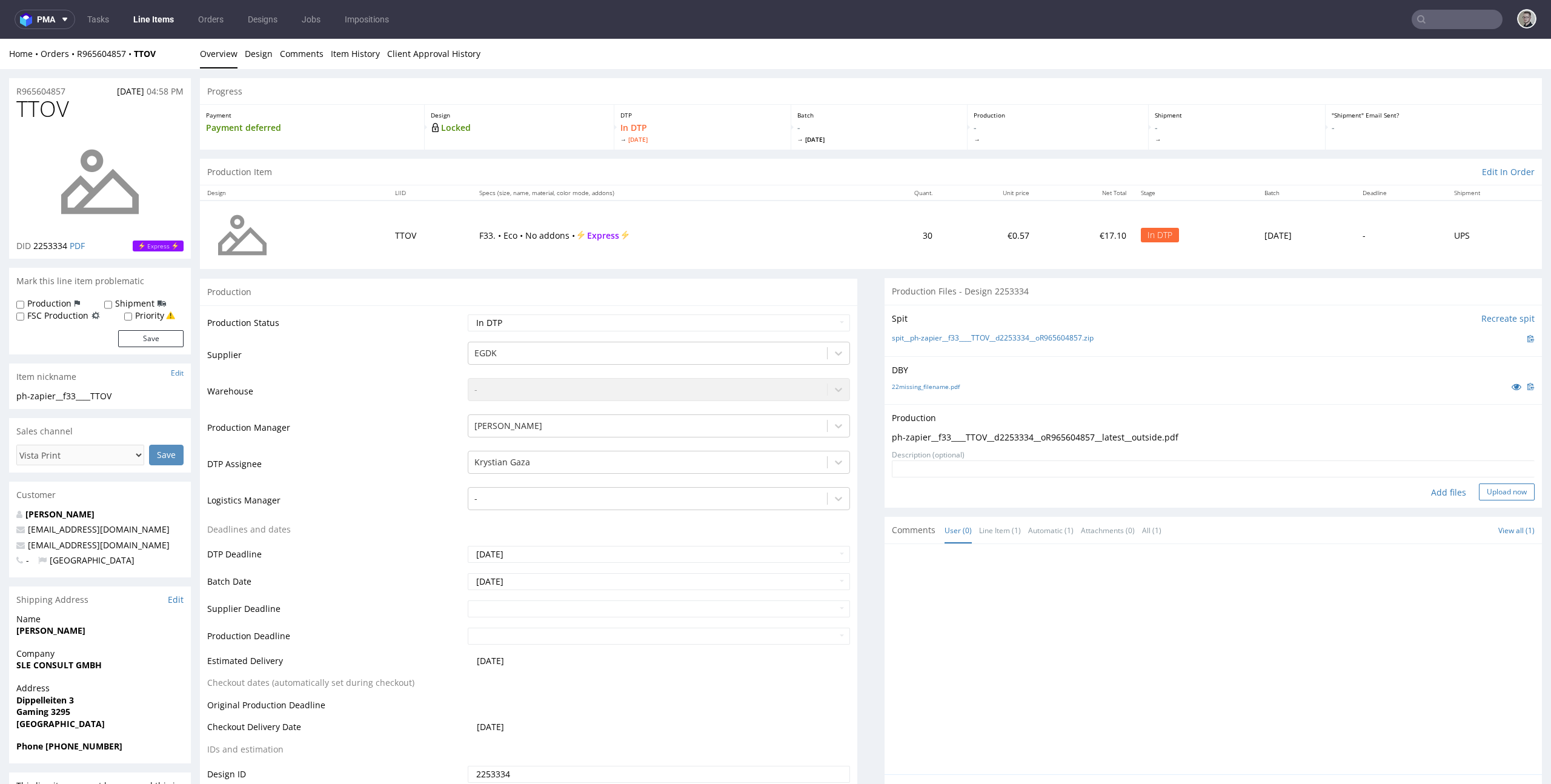
click at [1507, 497] on button "Upload now" at bounding box center [1506, 491] width 56 height 17
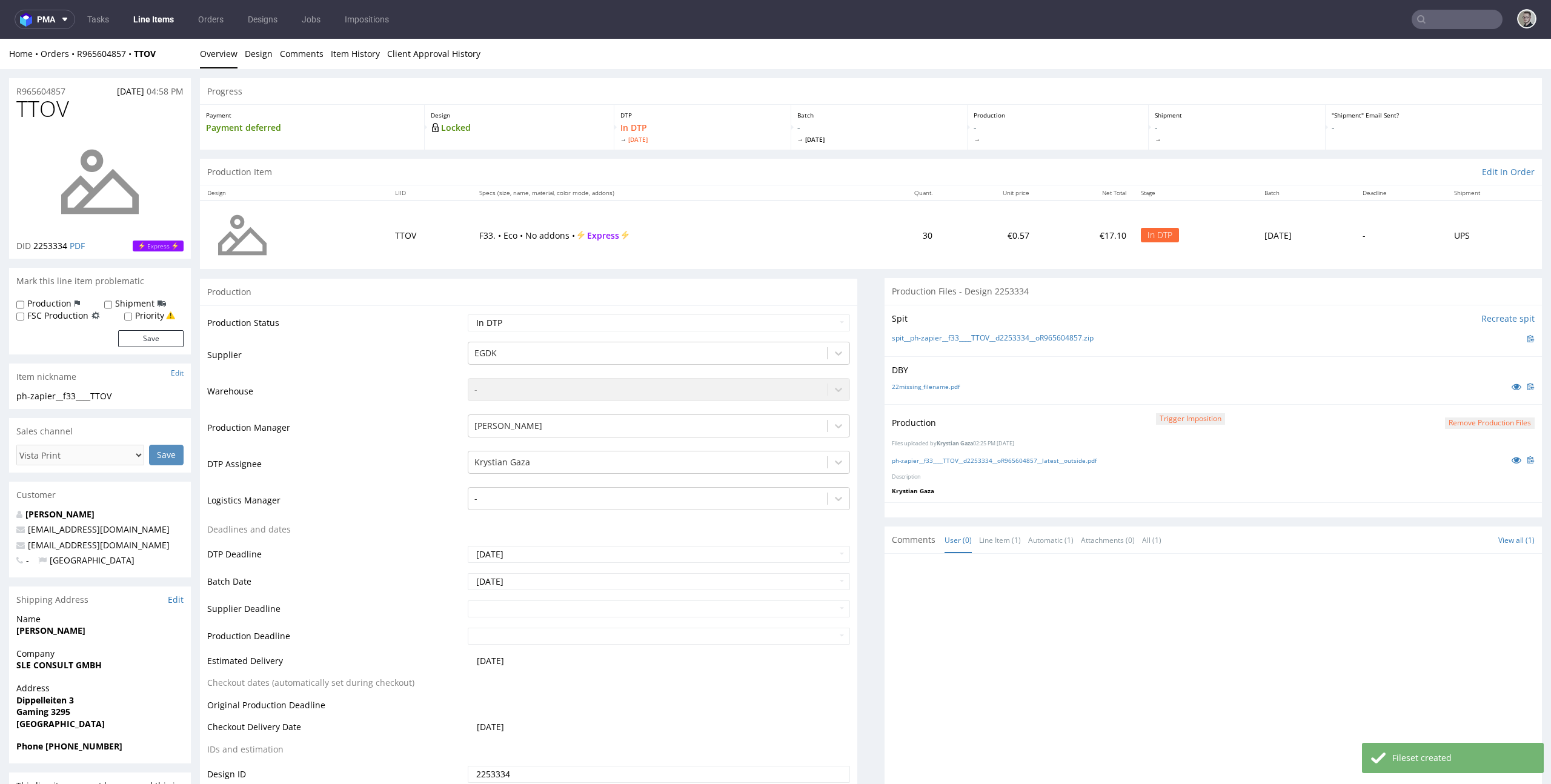
select select "dtp_production_ready"
click at [468, 314] on select "Waiting for Artwork Waiting for Diecut Waiting for Mockup Waiting for DTP Waiti…" at bounding box center [659, 322] width 383 height 17
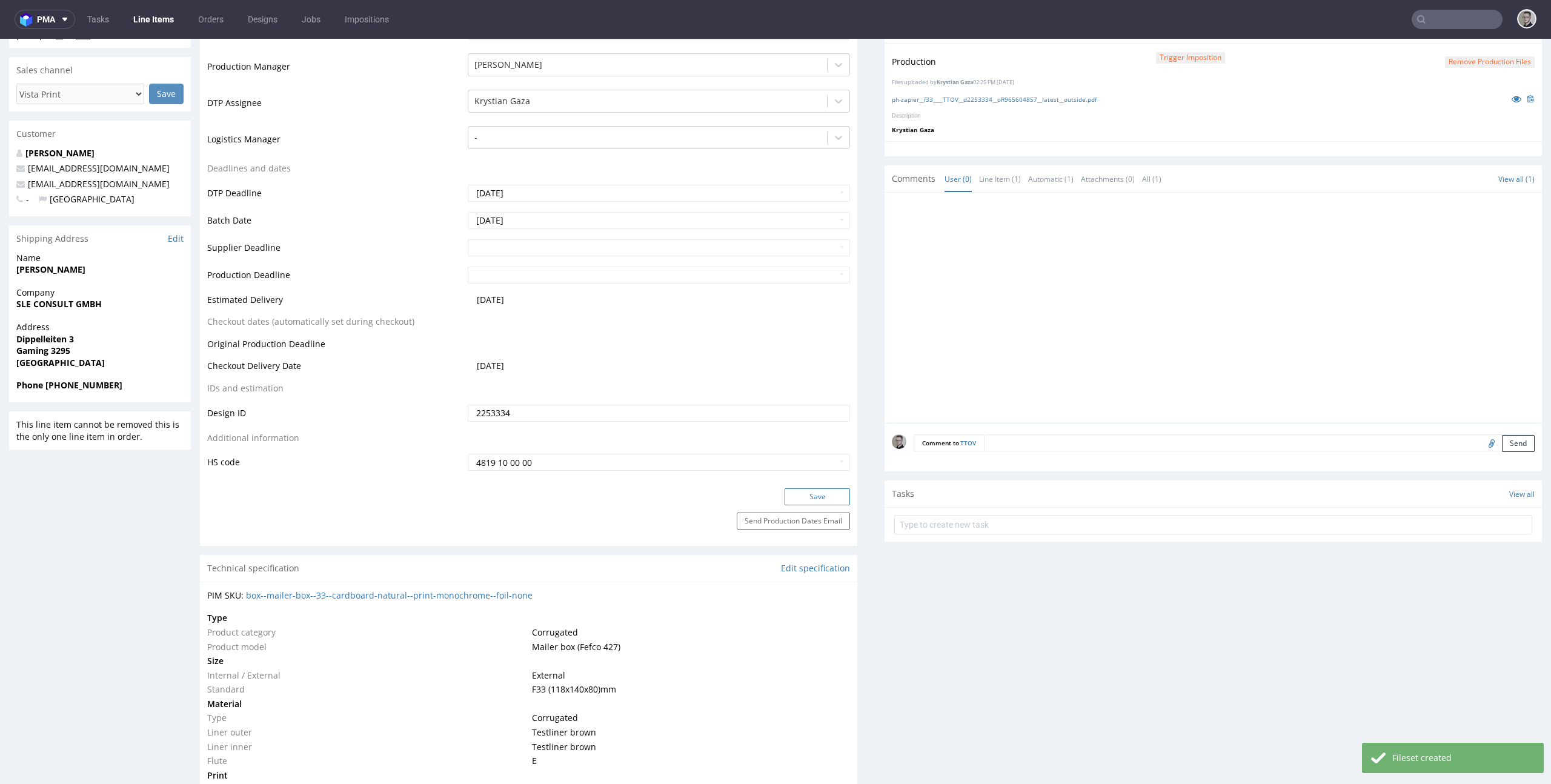
click at [800, 499] on button "Save" at bounding box center [818, 496] width 66 height 17
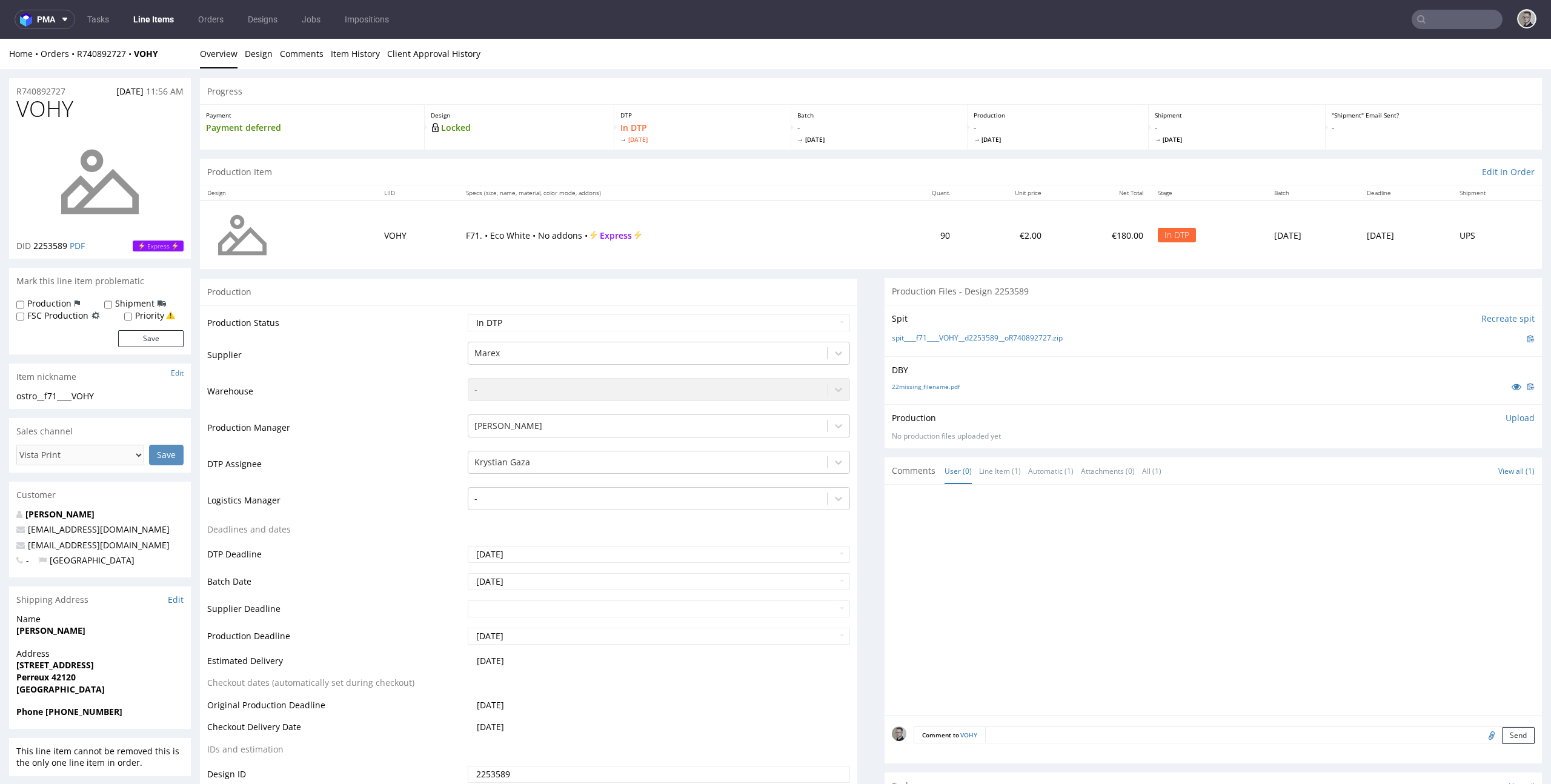
click at [994, 362] on div "DBY 22missing_filename.pdf" at bounding box center [1213, 380] width 657 height 48
click at [988, 341] on link "spit____f71____VOHY__d2253589__oR740892727.zip" at bounding box center [977, 338] width 171 height 11
click at [948, 384] on link "22missing_filename.pdf" at bounding box center [926, 387] width 68 height 9
click at [259, 56] on link "Design" at bounding box center [258, 54] width 28 height 30
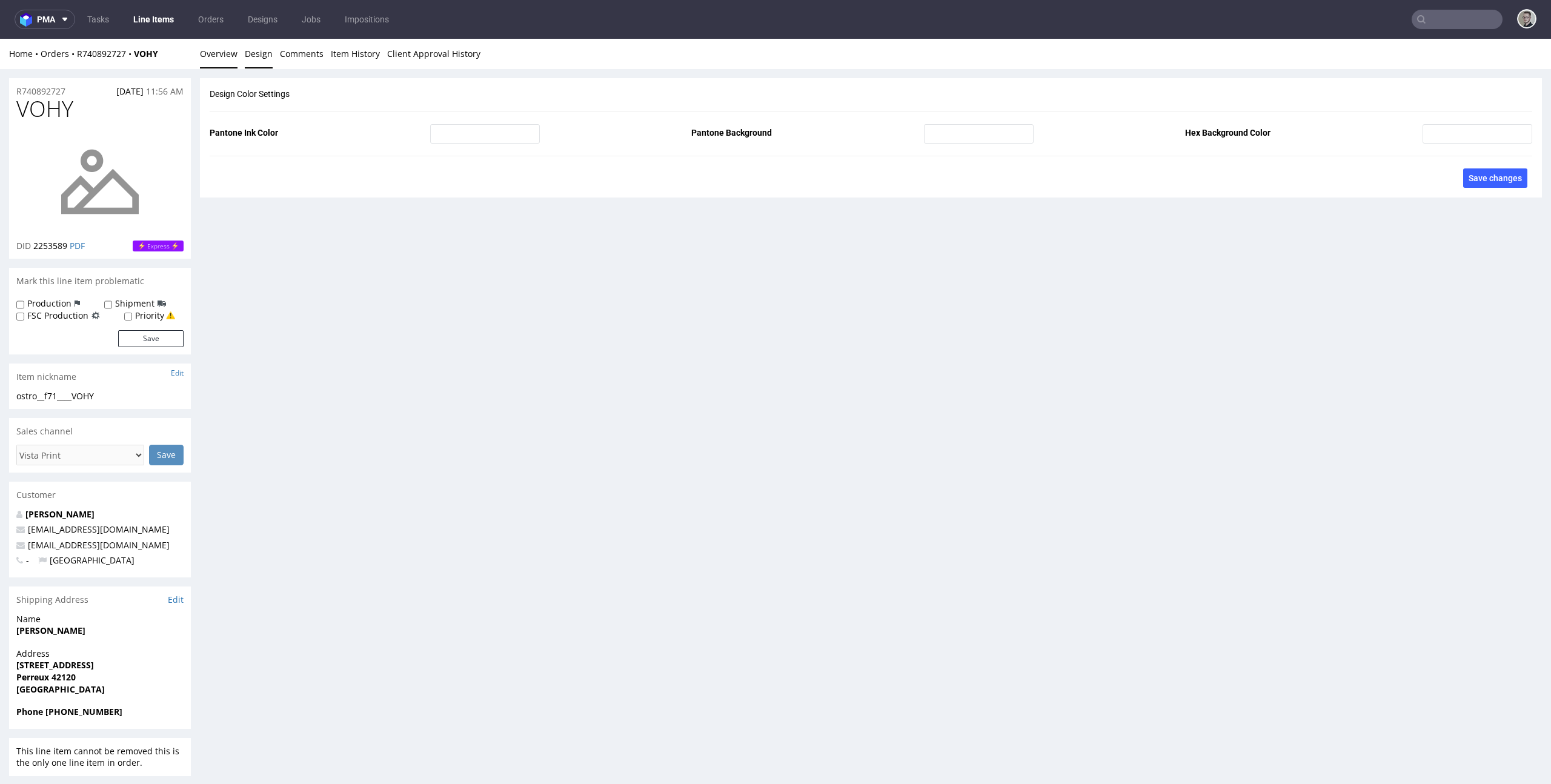
click at [222, 56] on link "Overview" at bounding box center [218, 54] width 38 height 30
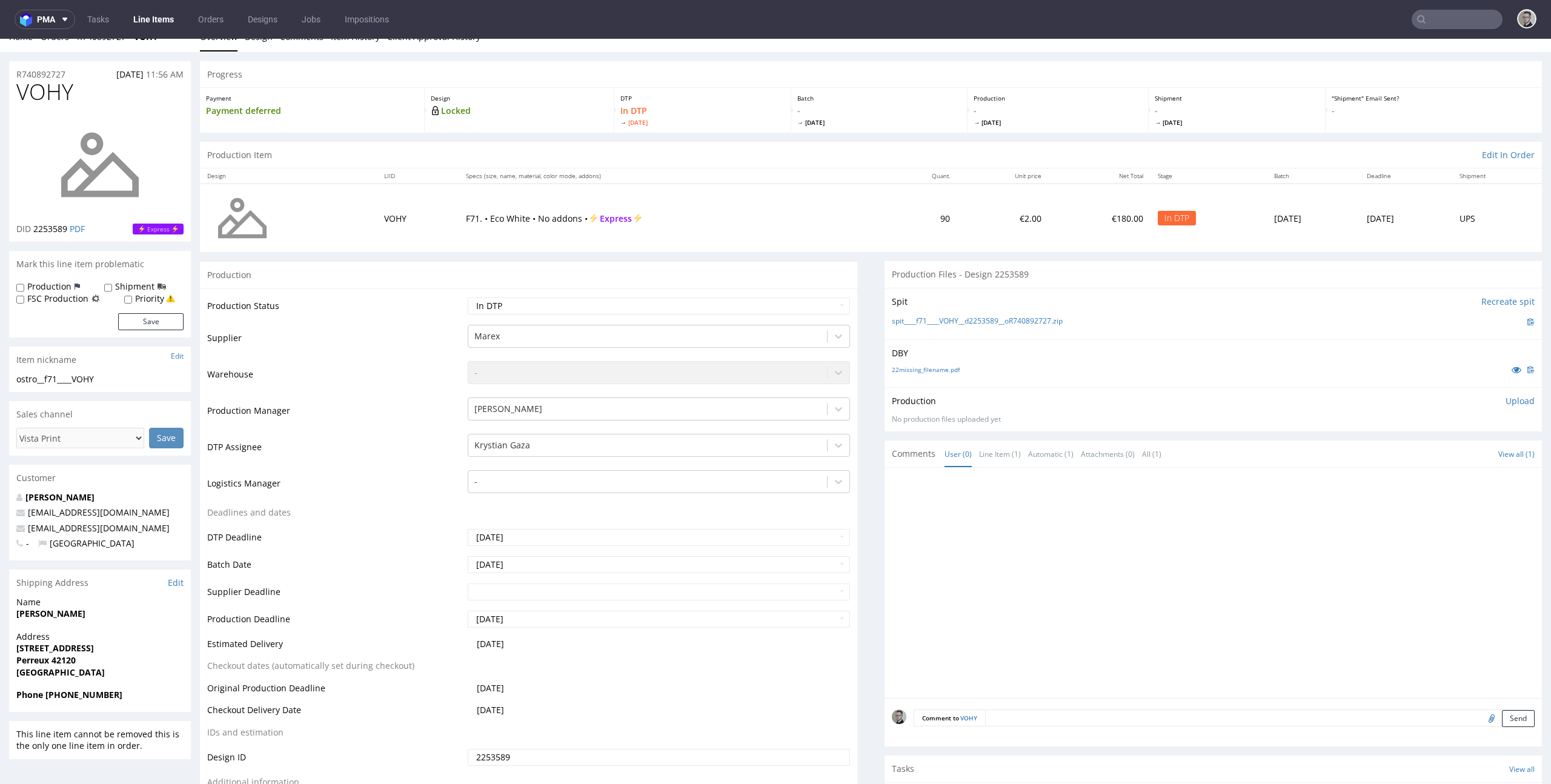
scroll to position [17, 0]
click at [51, 284] on label "Production" at bounding box center [49, 286] width 44 height 12
click at [24, 284] on input "Production" at bounding box center [20, 287] width 8 height 10
checkbox input "true"
drag, startPoint x: 142, startPoint y: 317, endPoint x: 240, endPoint y: 326, distance: 98.4
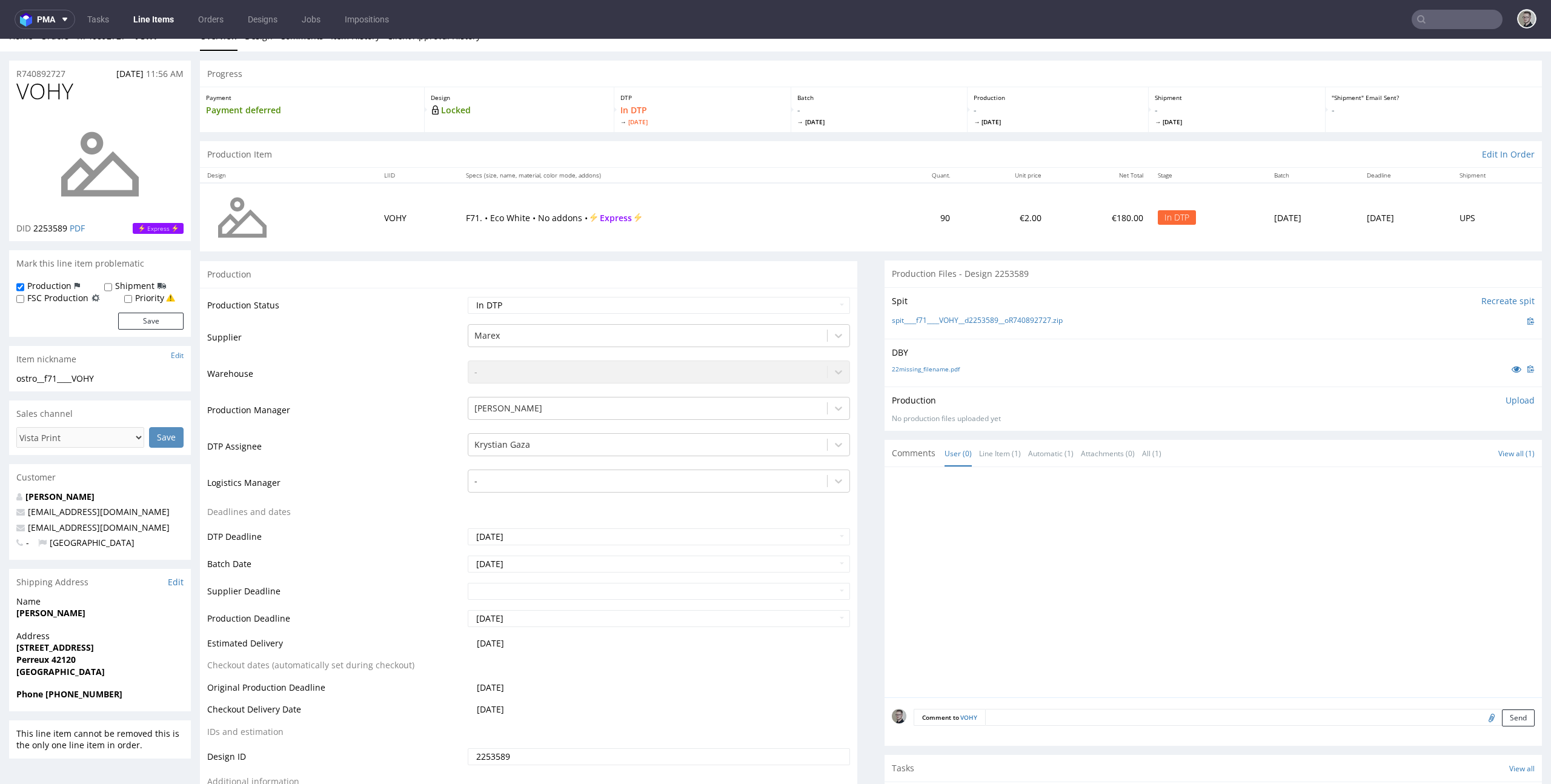
click at [142, 317] on button "Save" at bounding box center [151, 321] width 66 height 17
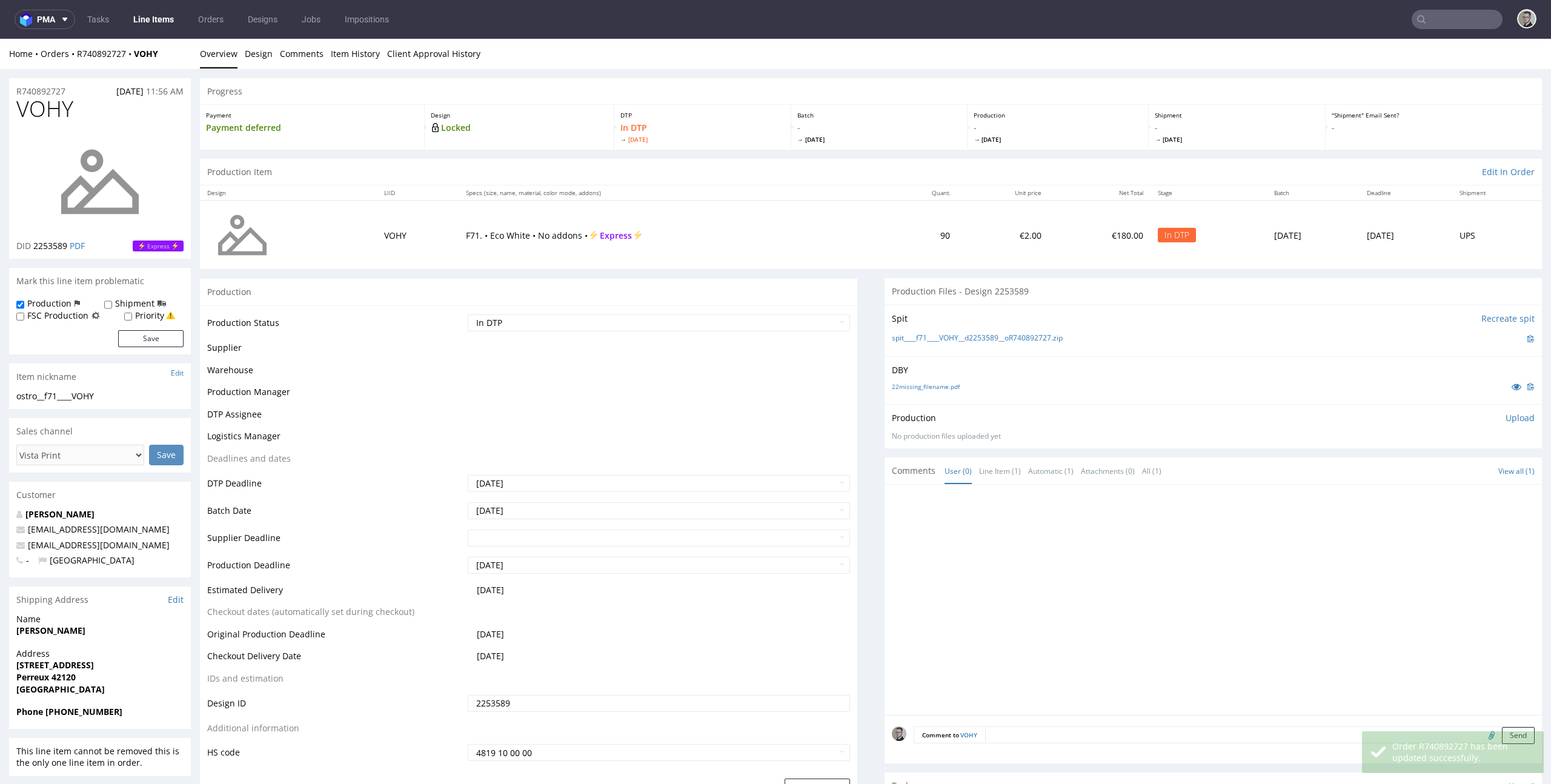
scroll to position [0, 0]
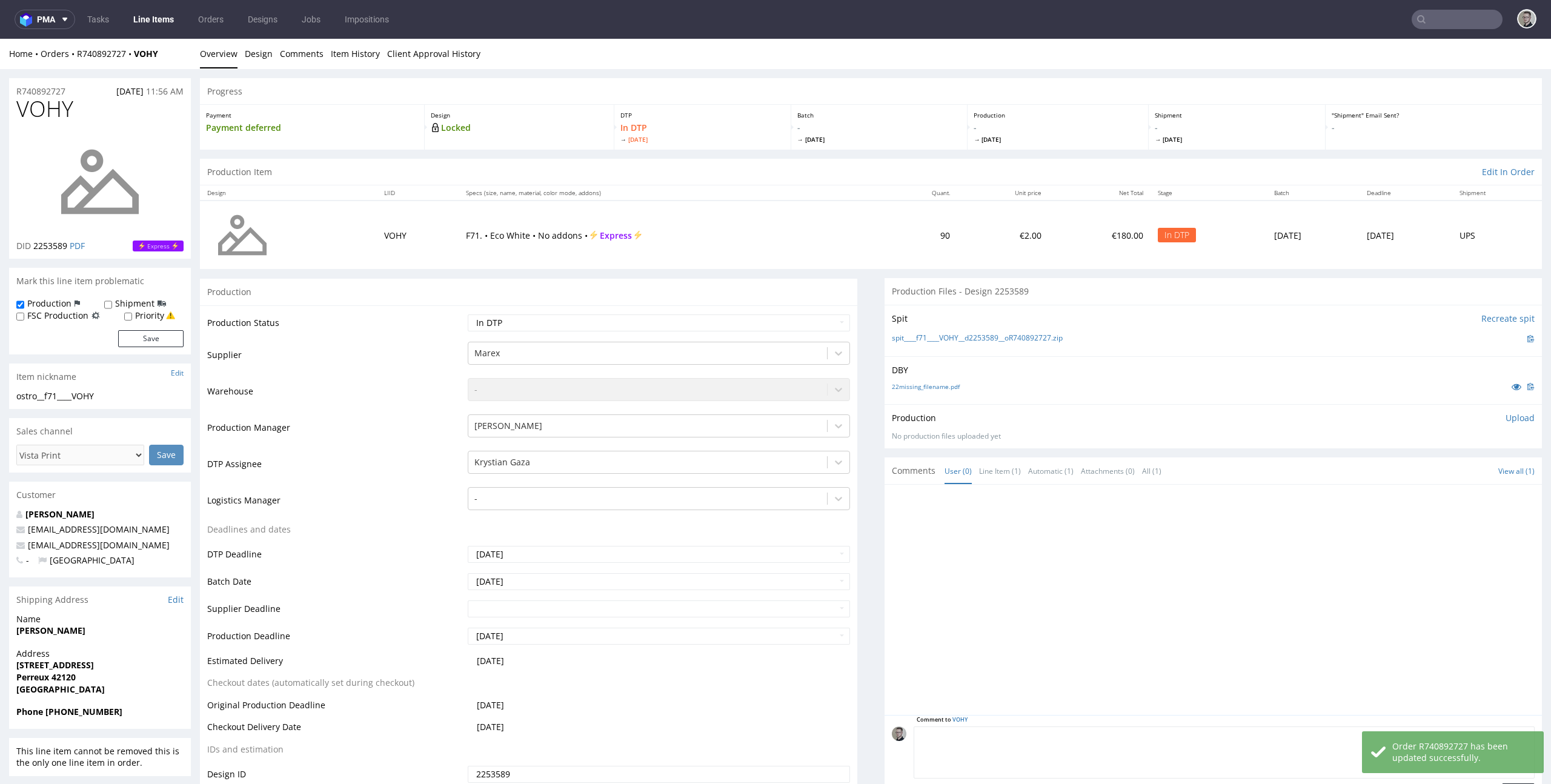
drag, startPoint x: 1093, startPoint y: 729, endPoint x: 1099, endPoint y: 730, distance: 6.1
click at [1095, 729] on textarea at bounding box center [1224, 752] width 621 height 52
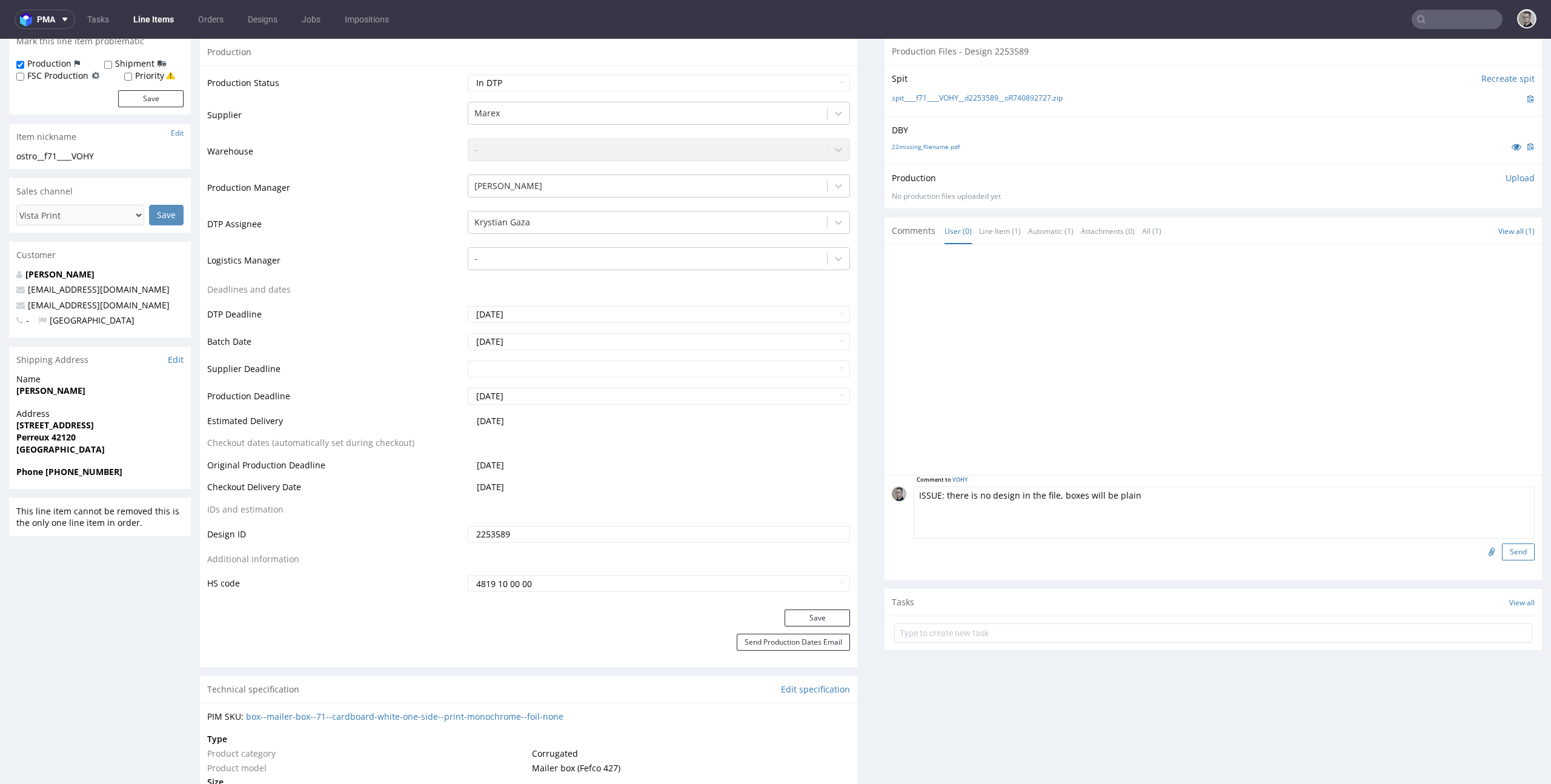
type textarea "ISSUE: there is no design in the file, boxes will be plain"
click at [1502, 553] on button "Send" at bounding box center [1518, 551] width 33 height 17
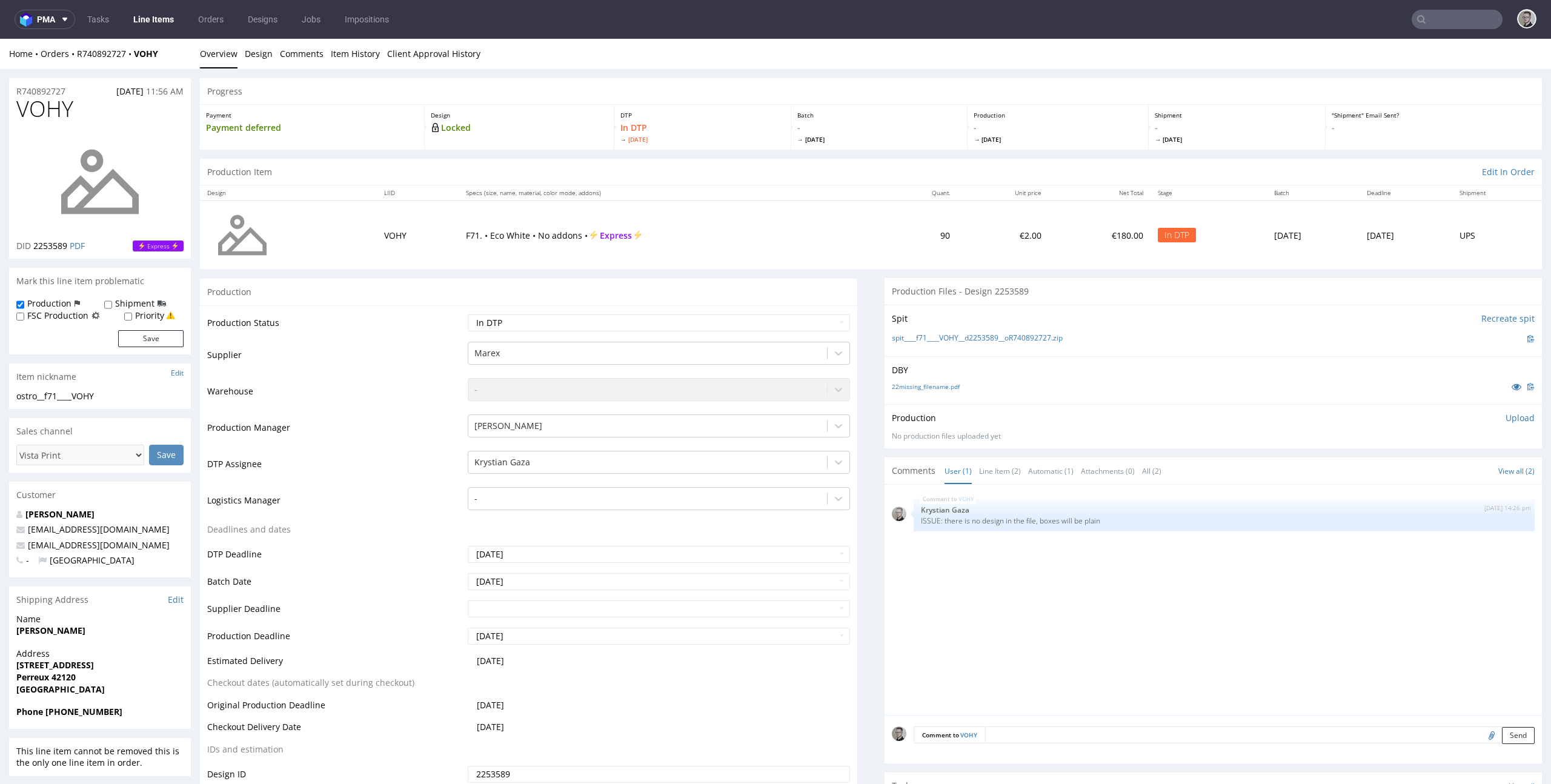
click at [1508, 411] on div "Production Upload No production files uploaded yet Description (optional) Add f…" at bounding box center [1213, 426] width 657 height 44
click at [1505, 416] on p "Upload" at bounding box center [1519, 418] width 29 height 12
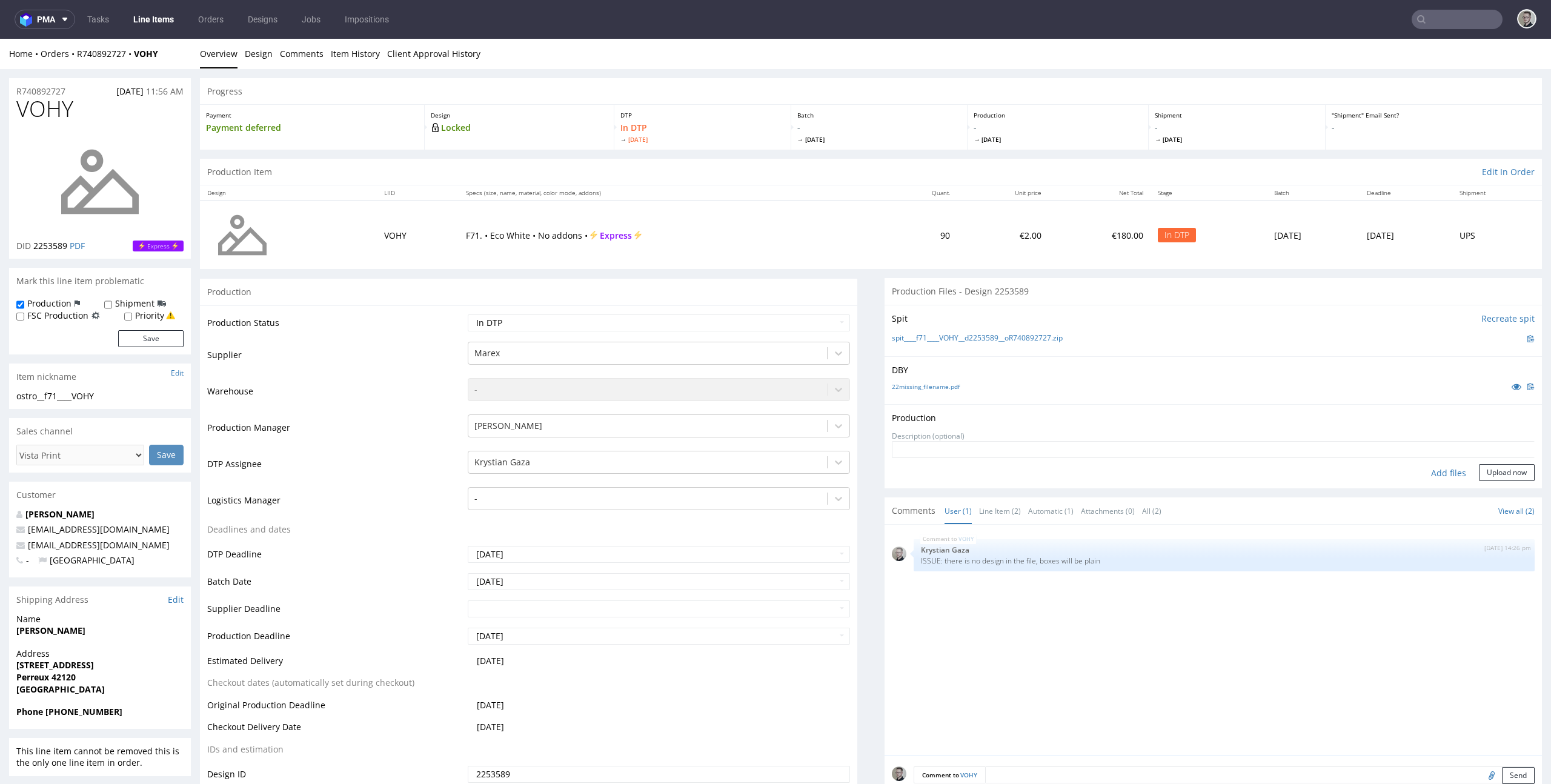
click at [1422, 474] on div "Add files" at bounding box center [1448, 473] width 61 height 18
type input "C:\fakepath\__f71____VOHY__d2253589__oR740892727__latest__outside.pdf"
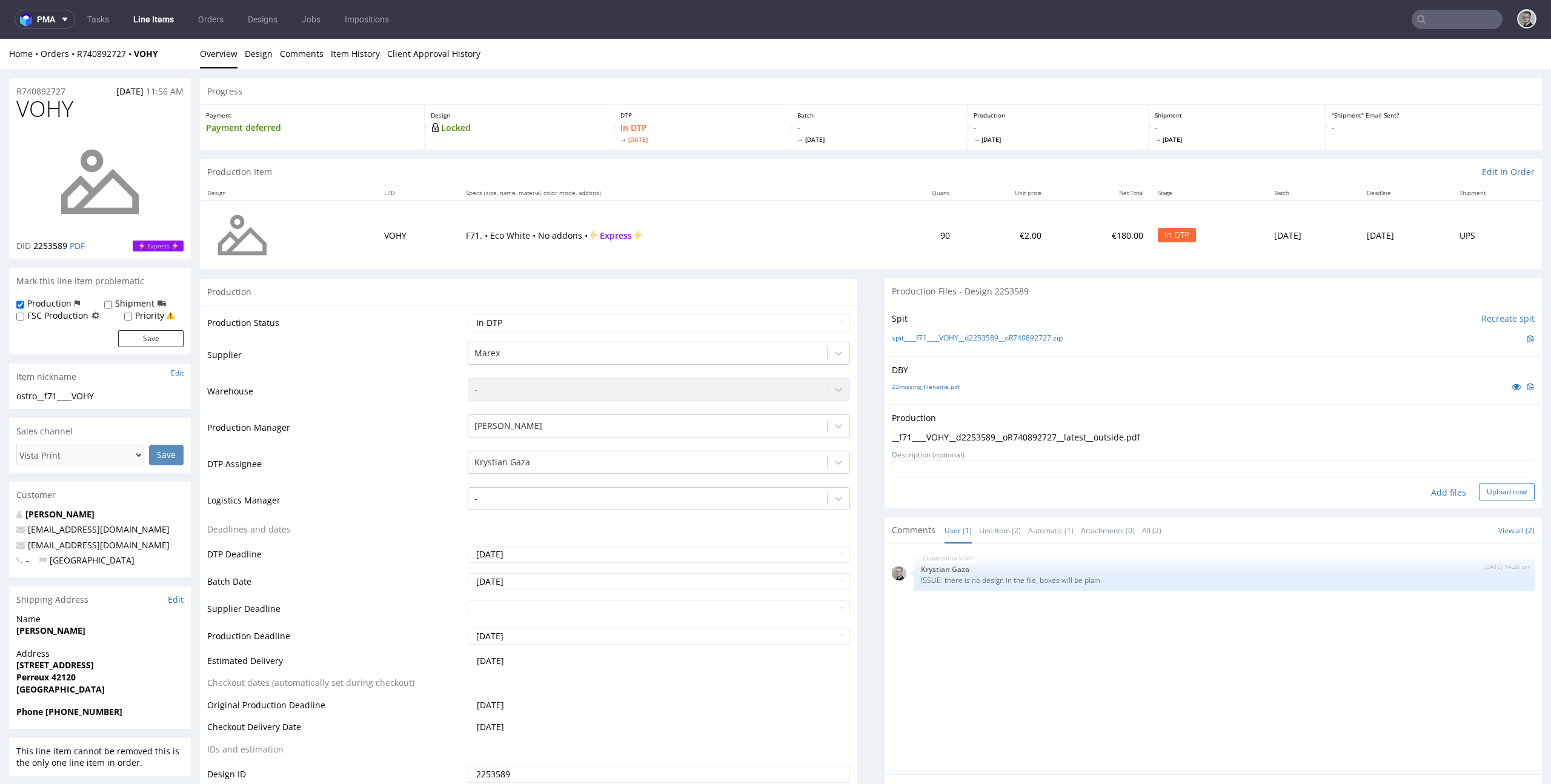
click at [1482, 494] on button "Upload now" at bounding box center [1506, 491] width 56 height 17
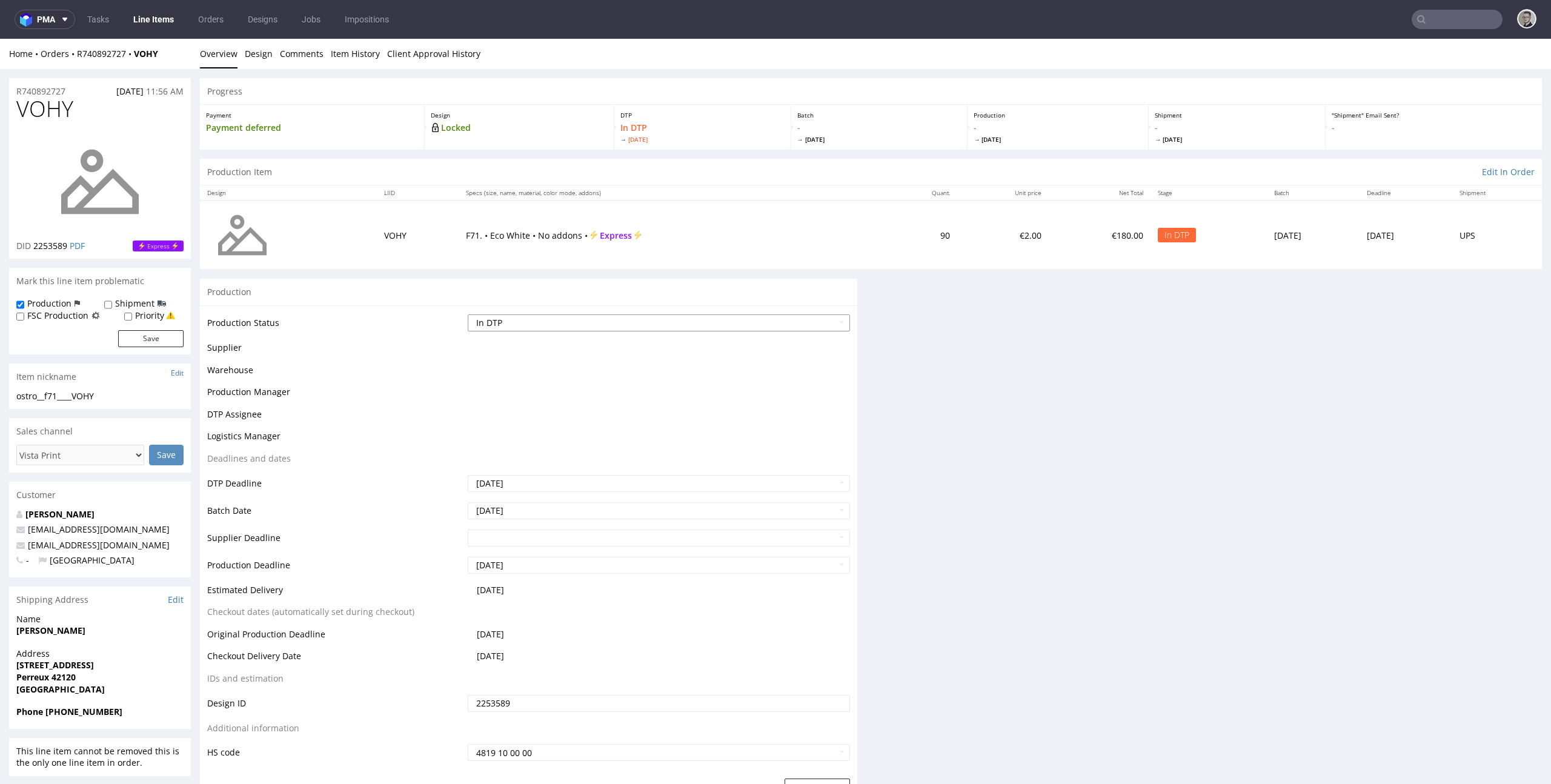
click at [649, 324] on select "Waiting for Artwork Waiting for Diecut Waiting for Mockup Waiting for DTP Waiti…" at bounding box center [659, 322] width 383 height 17
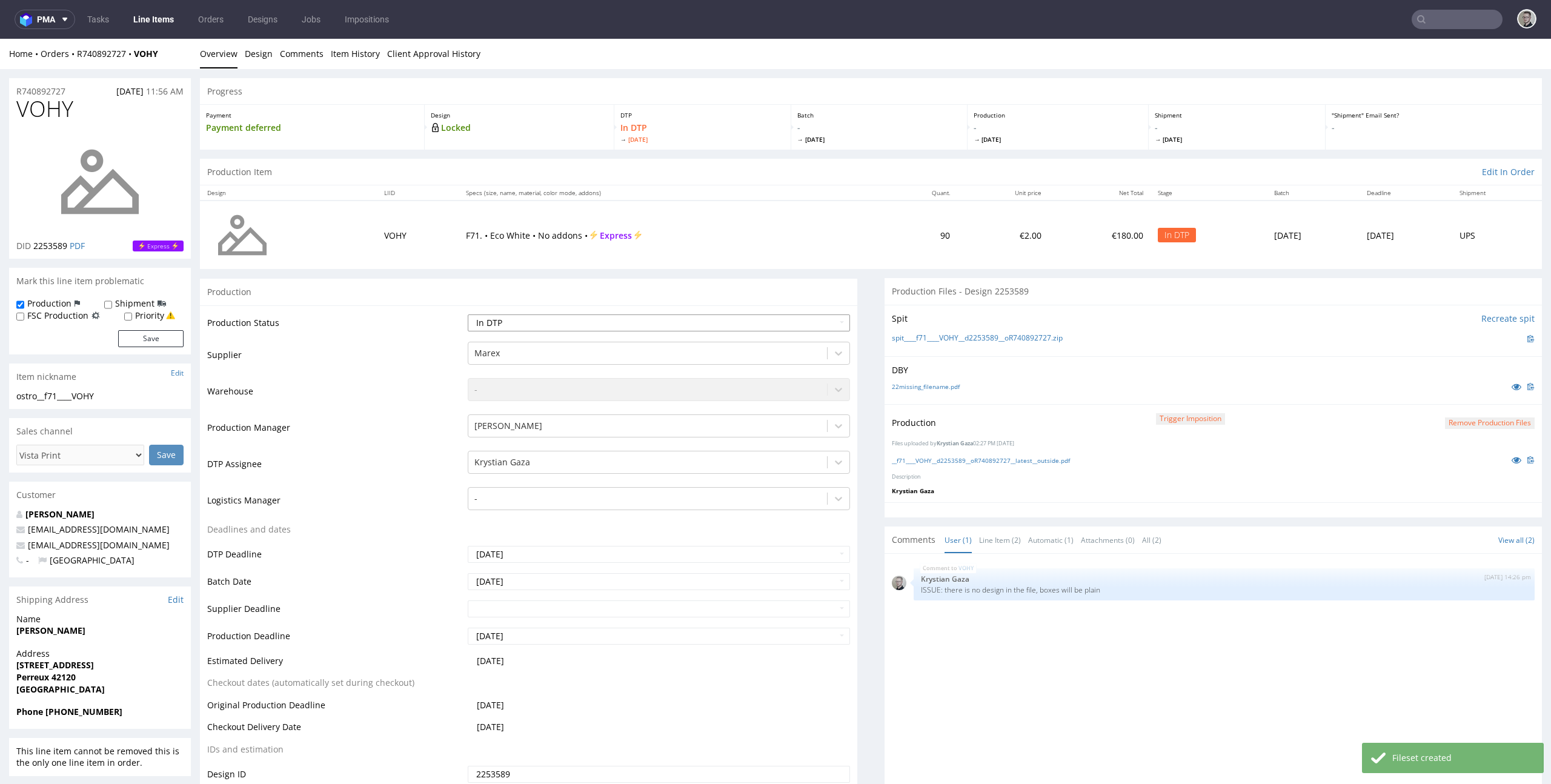
select select "dtp_production_ready"
click at [468, 314] on select "Waiting for Artwork Waiting for Diecut Waiting for Mockup Waiting for DTP Waiti…" at bounding box center [659, 322] width 383 height 17
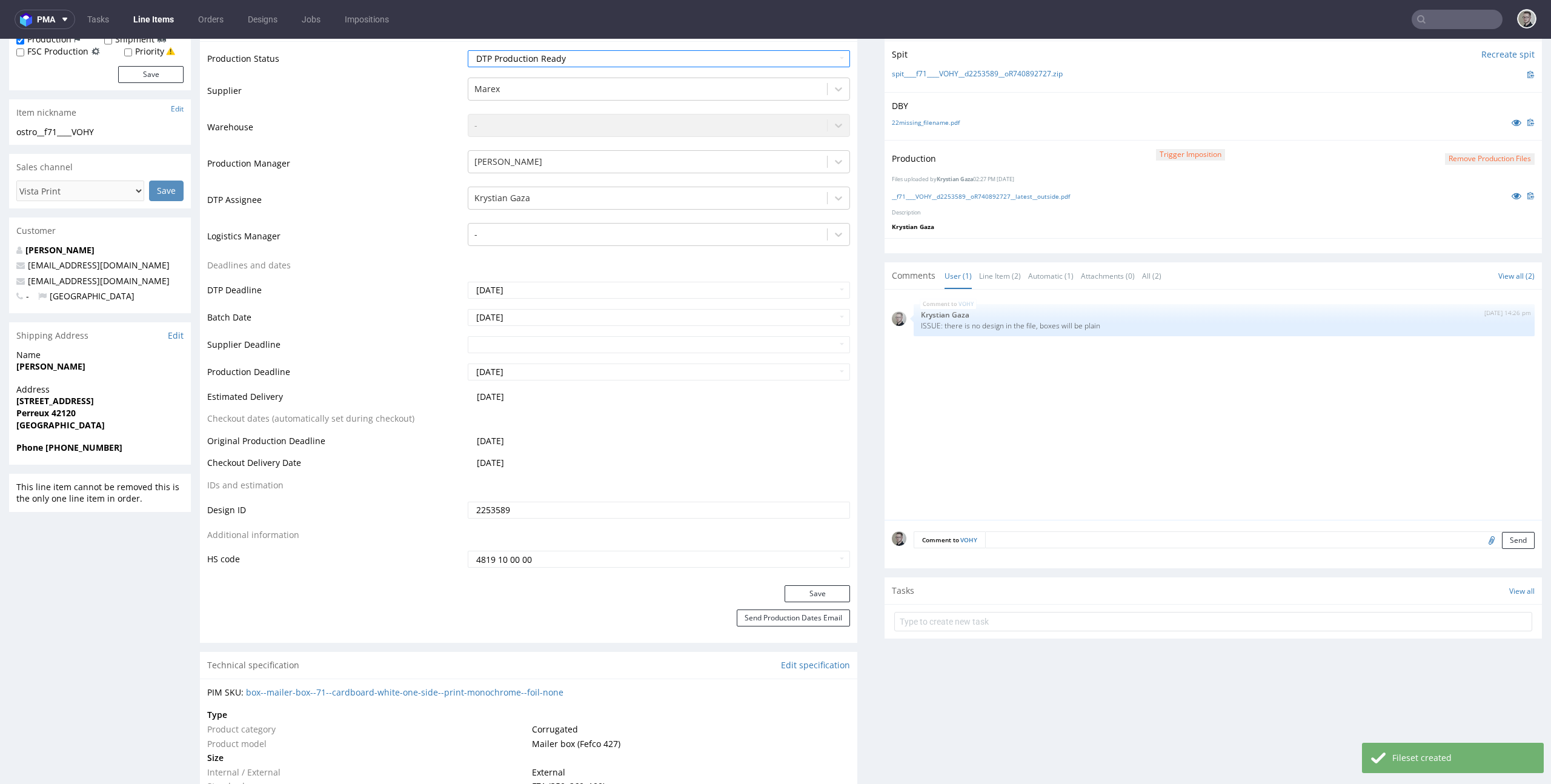
scroll to position [319, 0]
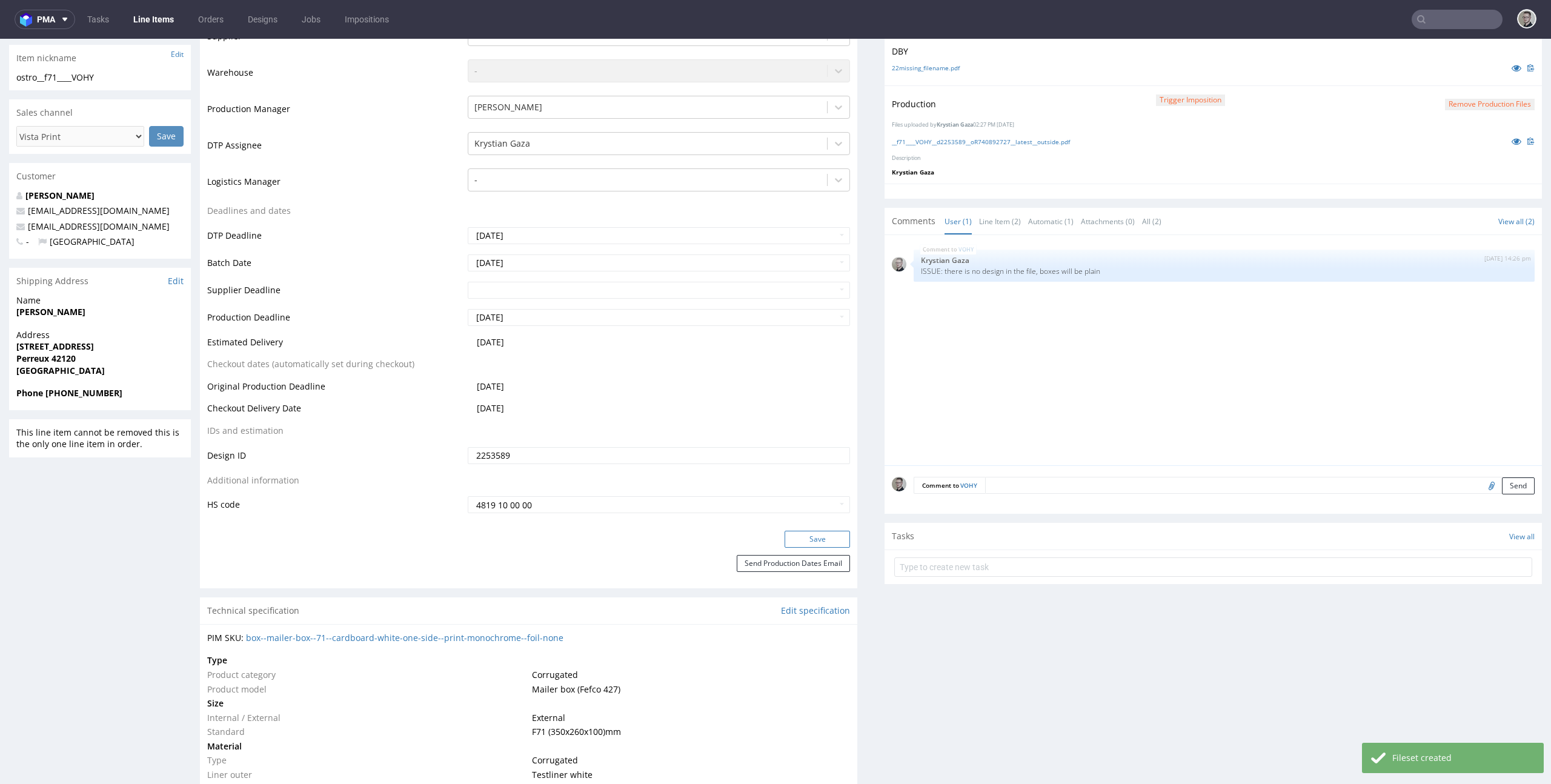
click at [816, 540] on button "Save" at bounding box center [818, 538] width 66 height 17
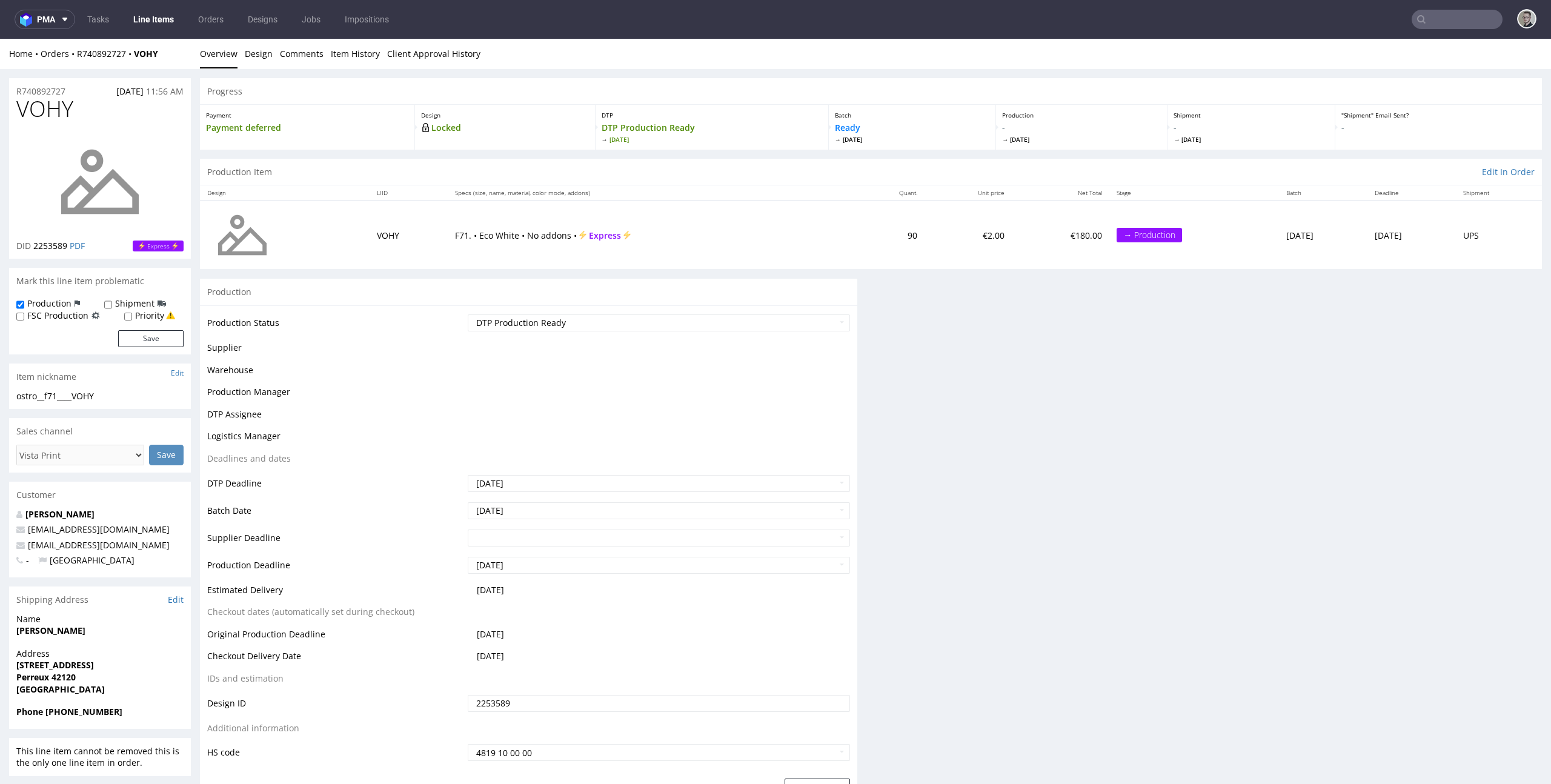
scroll to position [0, 0]
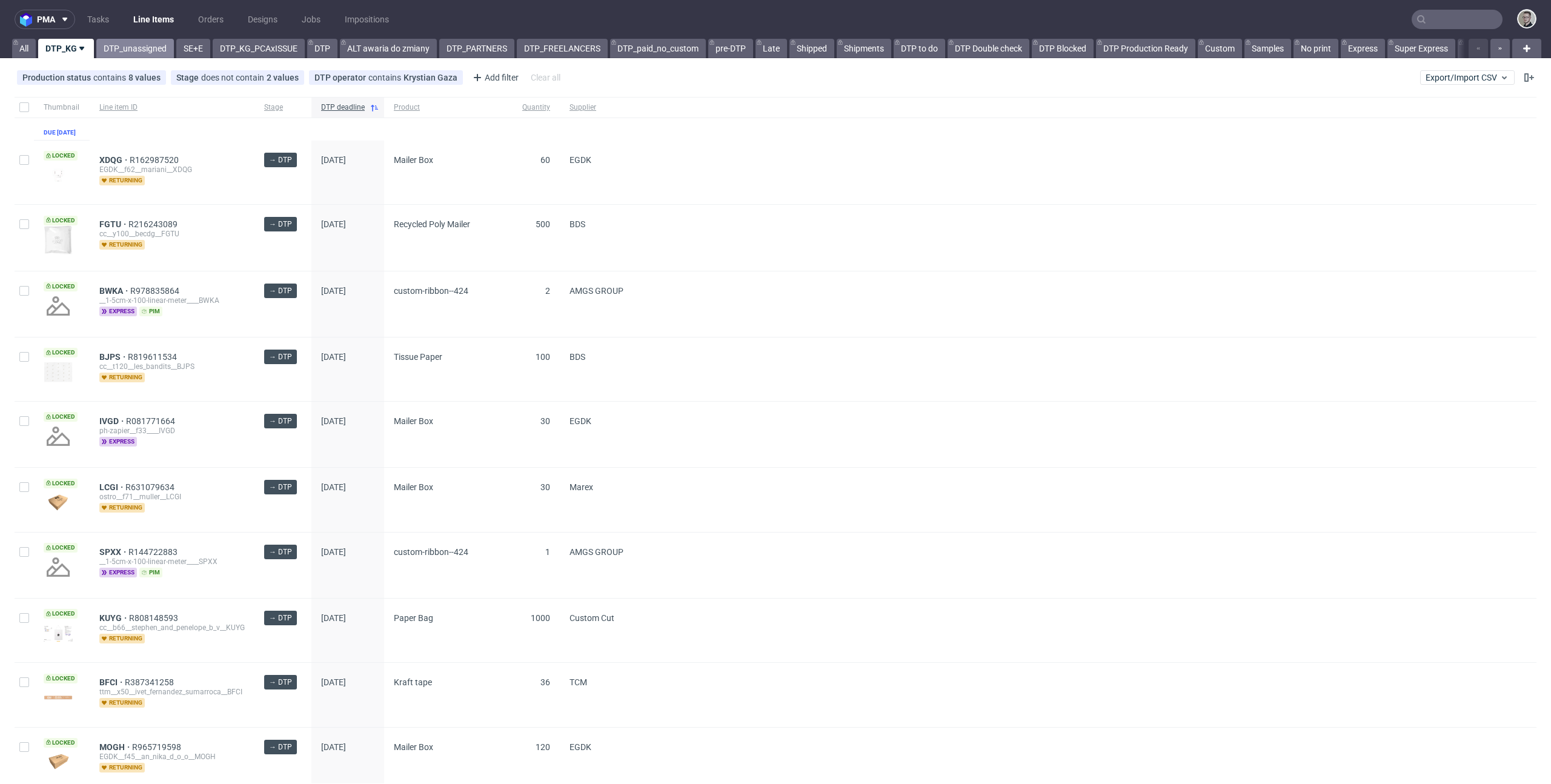
click at [150, 54] on link "DTP_unassigned" at bounding box center [135, 48] width 77 height 19
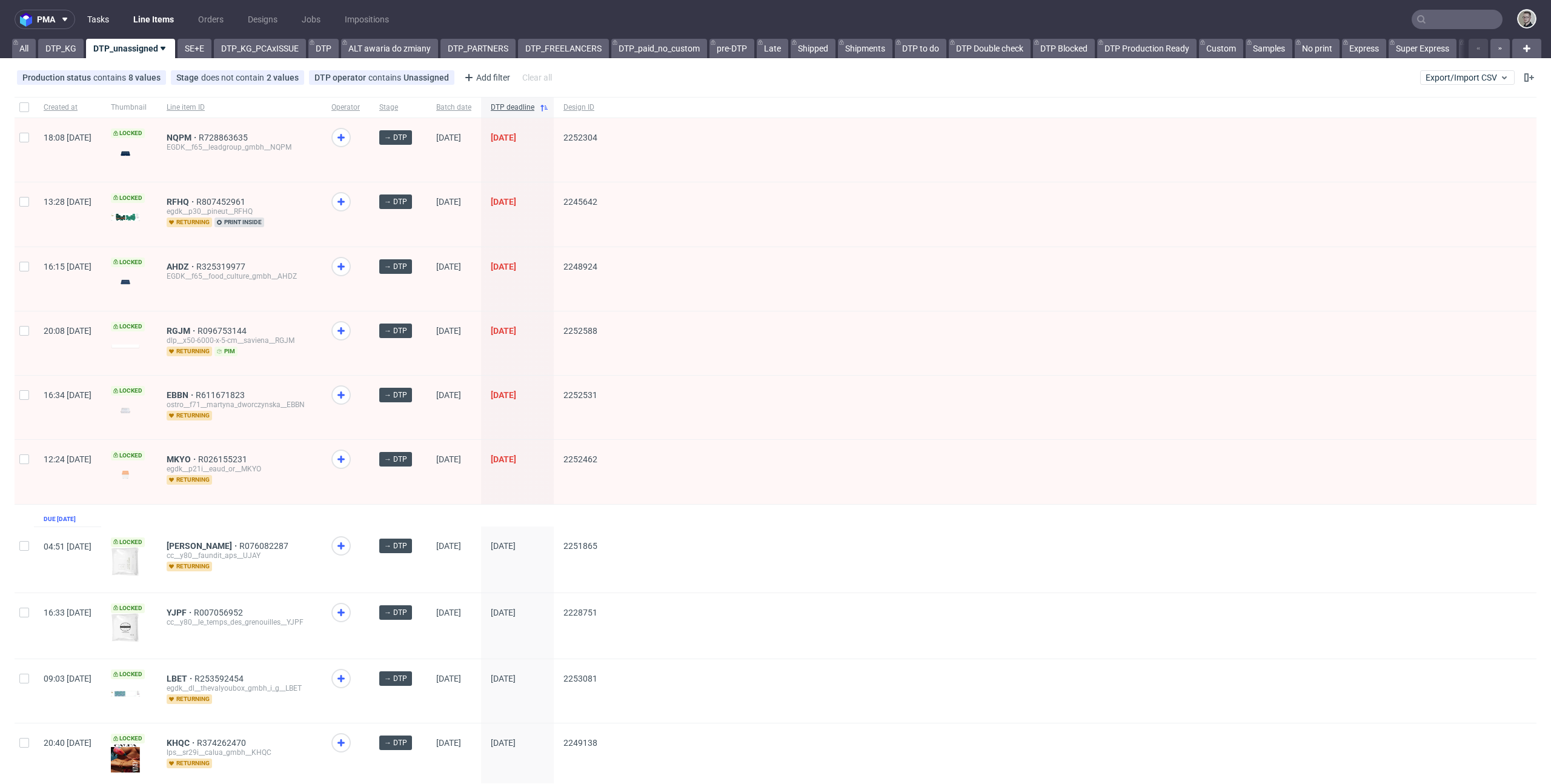
click at [102, 22] on link "Tasks" at bounding box center [98, 19] width 37 height 19
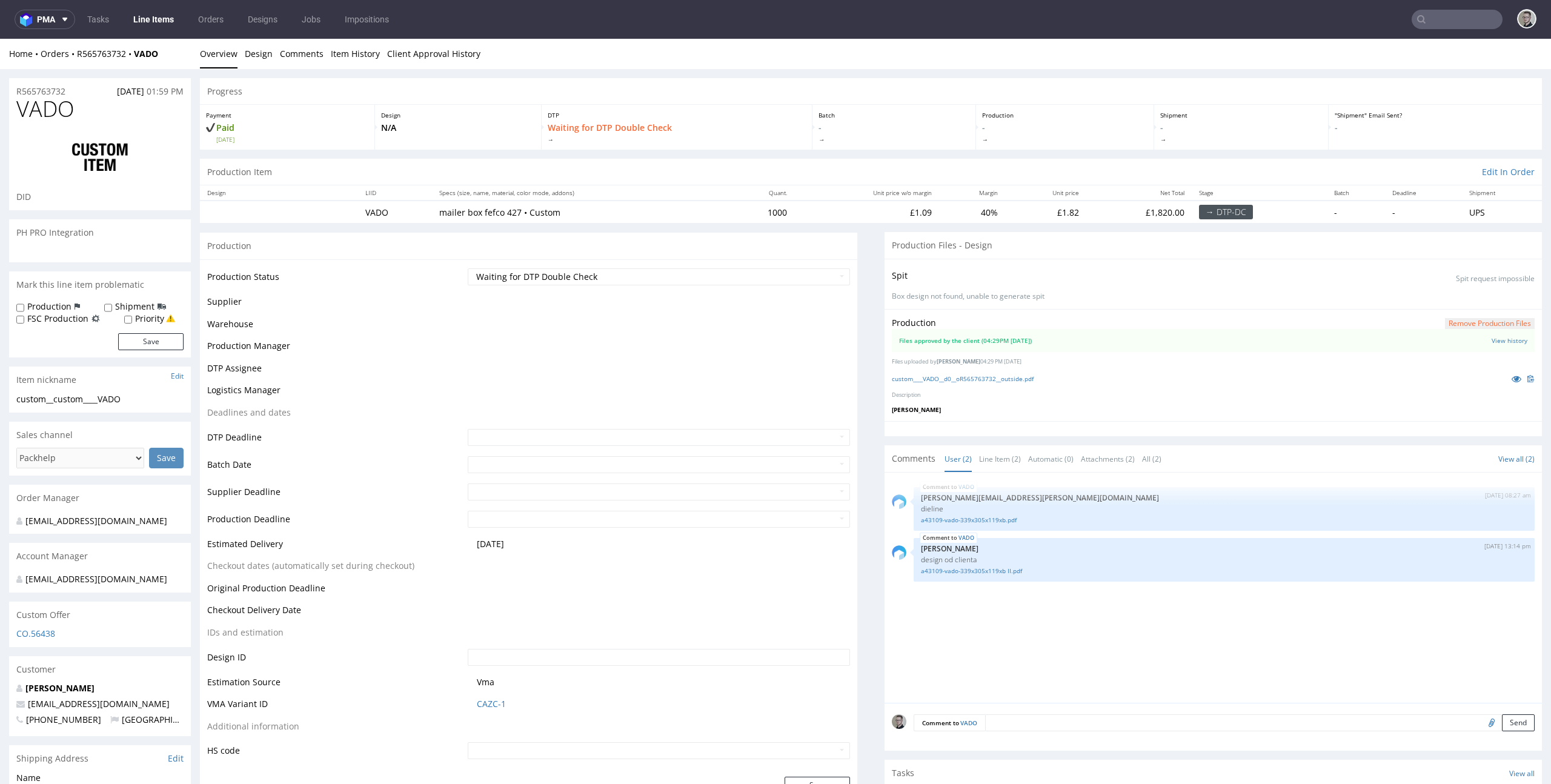
select select "in_progress"
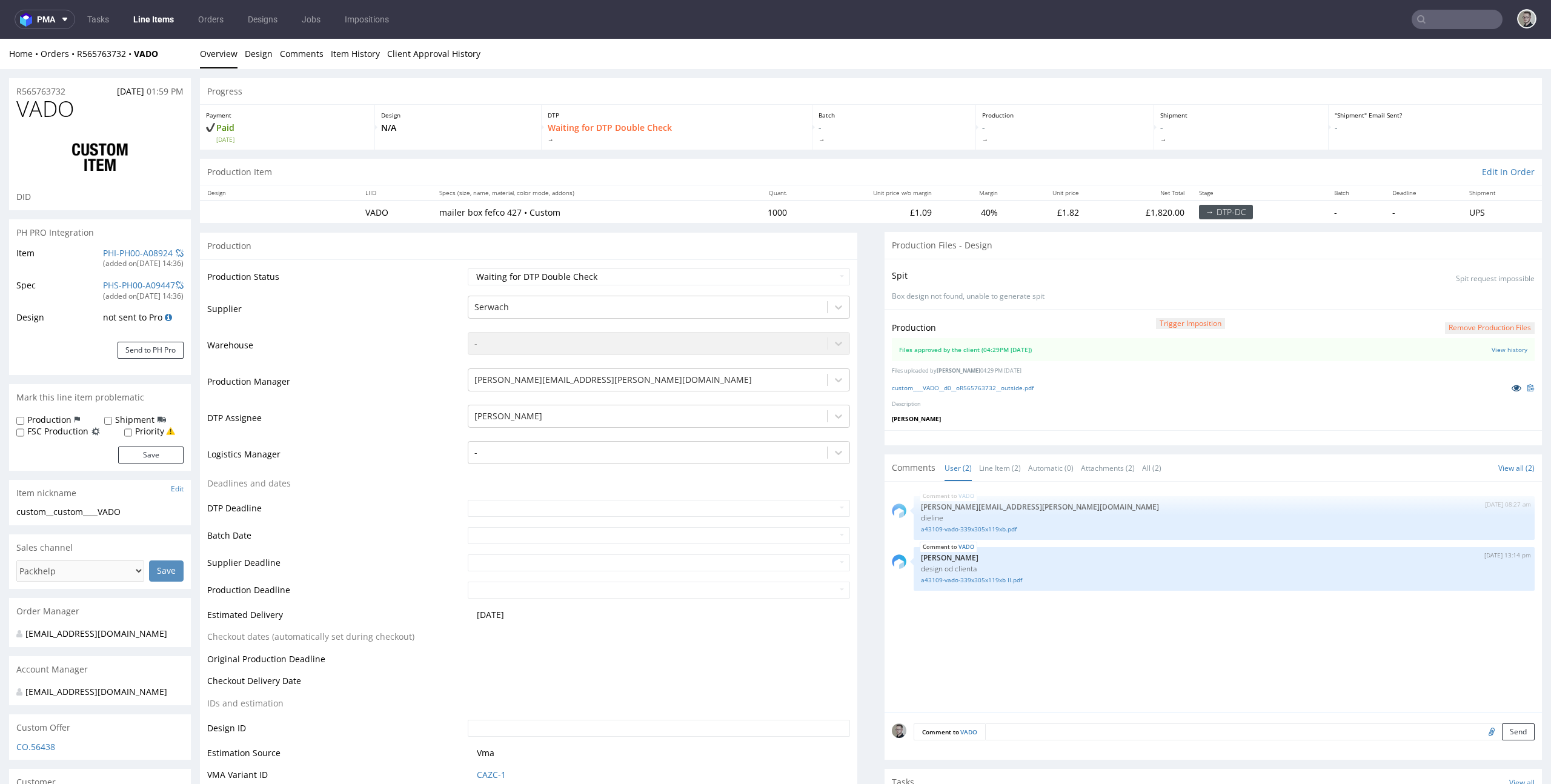
click at [1511, 389] on icon at bounding box center [1516, 388] width 10 height 9
click at [642, 276] on select "Waiting for Artwork Waiting for Diecut Waiting for Mockup Waiting for DTP Waiti…" at bounding box center [659, 277] width 383 height 17
select select "dtp_production_ready"
click at [468, 269] on select "Waiting for Artwork Waiting for Diecut Waiting for Mockup Waiting for DTP Waiti…" at bounding box center [659, 277] width 383 height 17
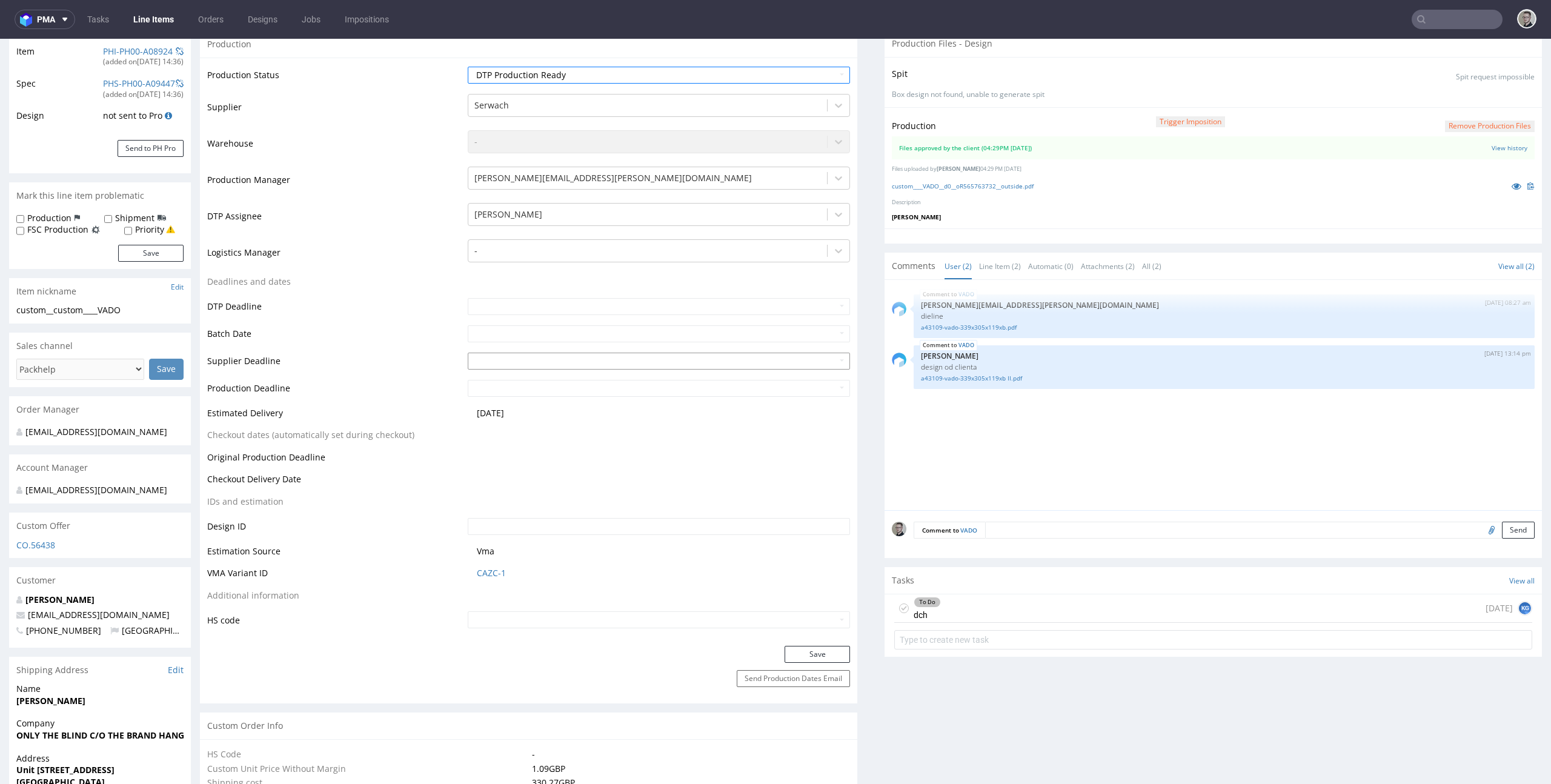
scroll to position [274, 0]
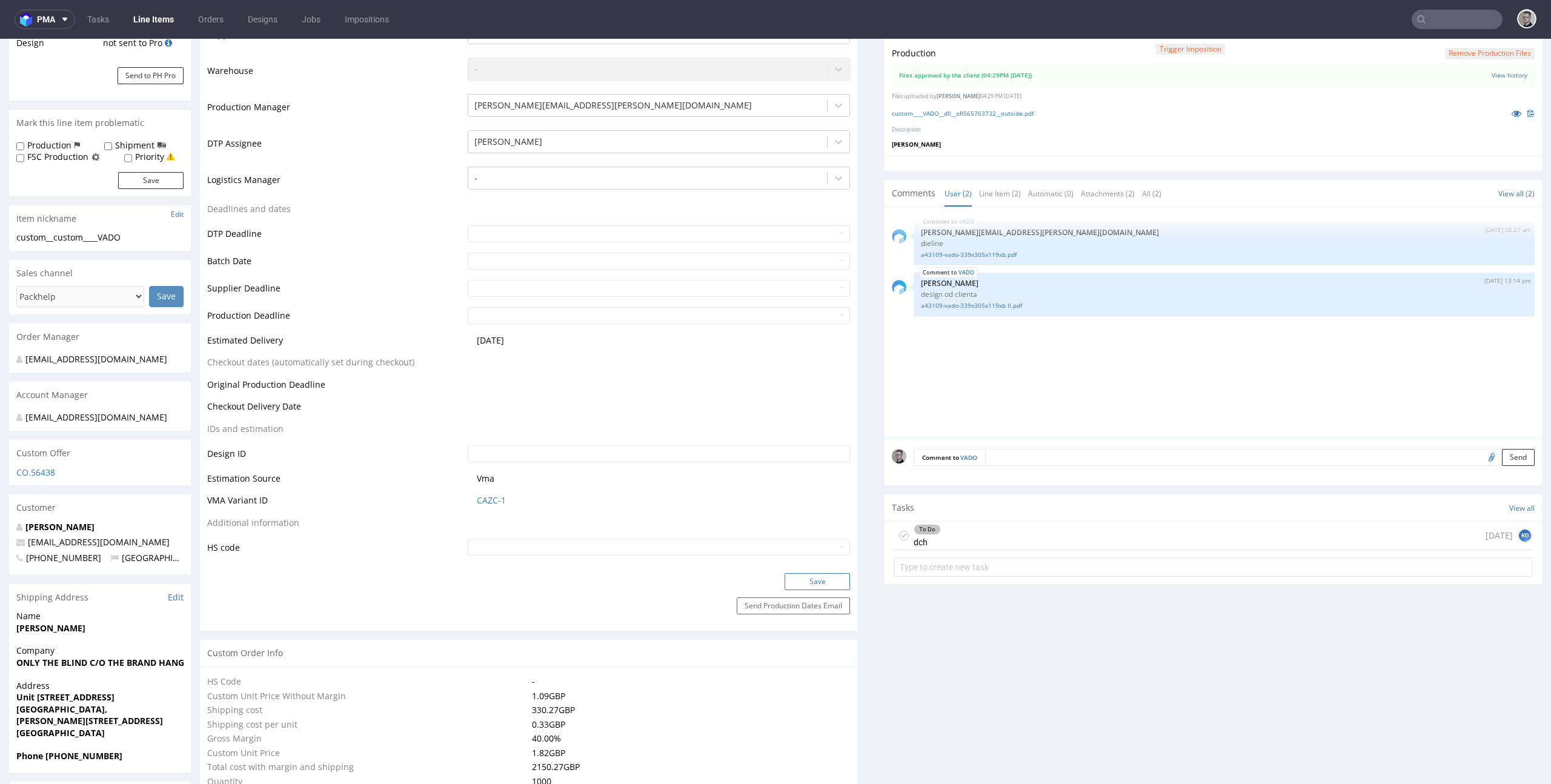
click at [830, 579] on button "Save" at bounding box center [818, 581] width 66 height 17
click at [1035, 536] on div "To Do dch today KG" at bounding box center [1213, 536] width 638 height 28
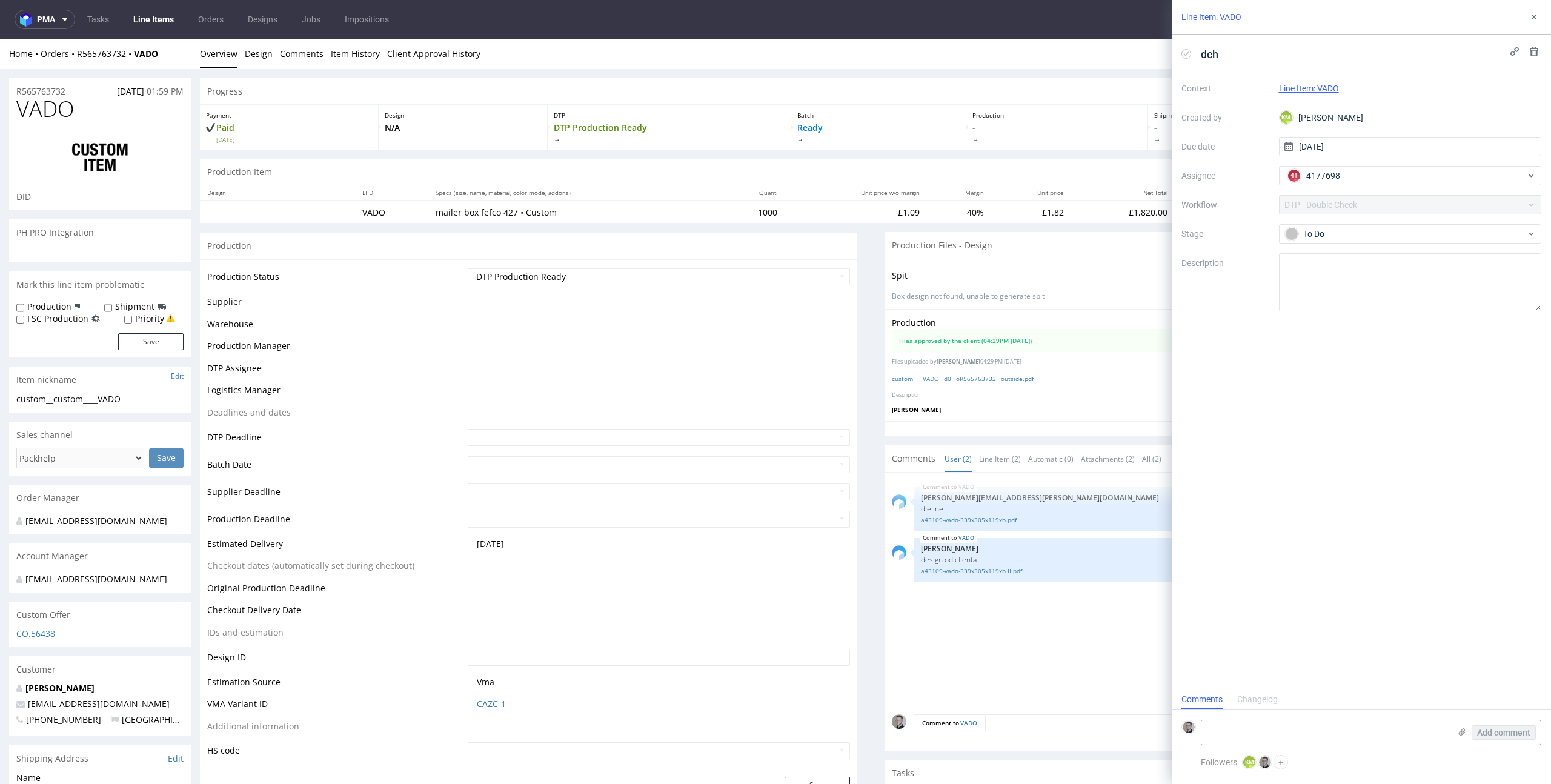
scroll to position [387, 0]
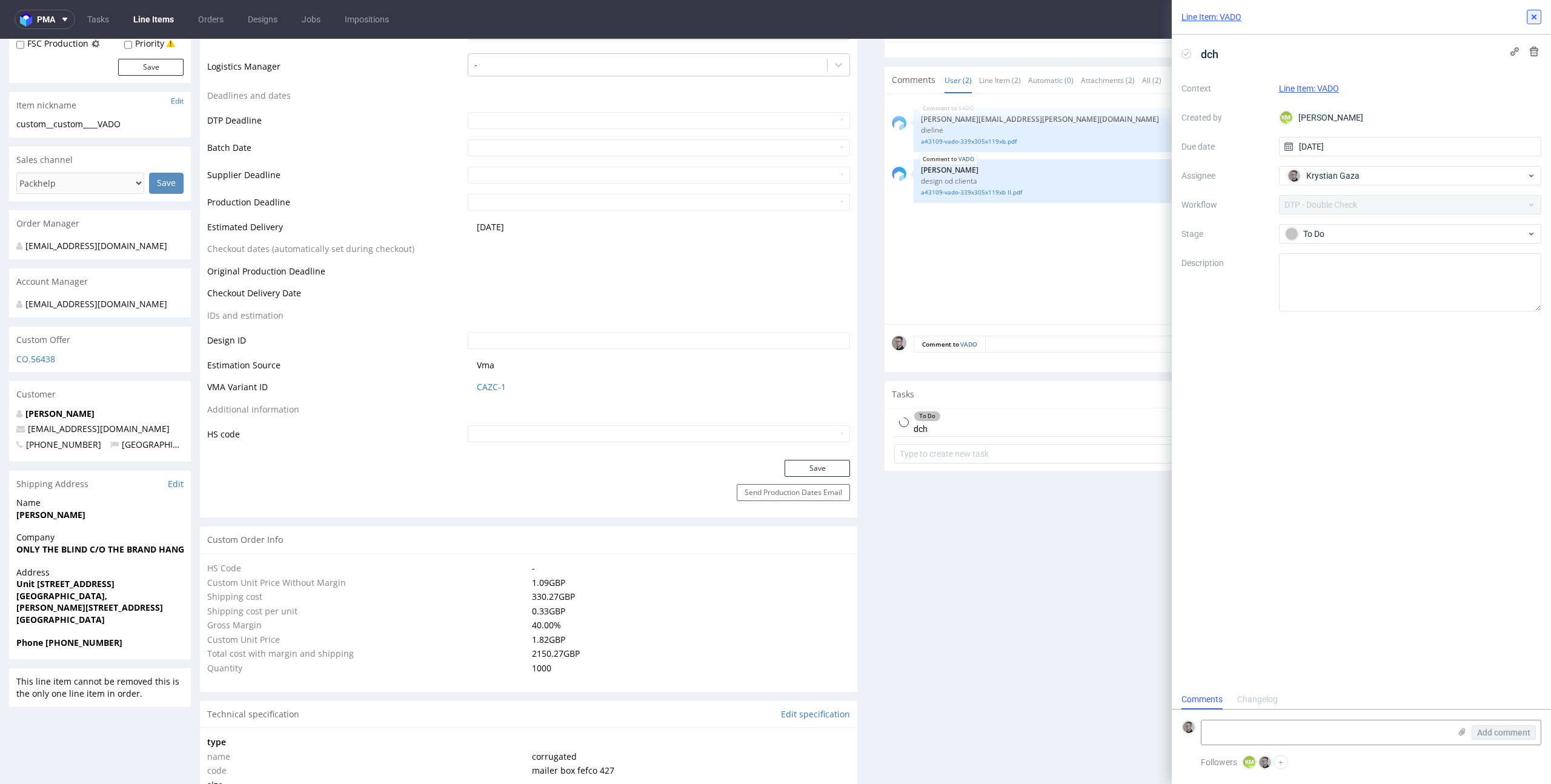
click at [1531, 10] on button at bounding box center [1534, 17] width 14 height 14
select select "in_progress"
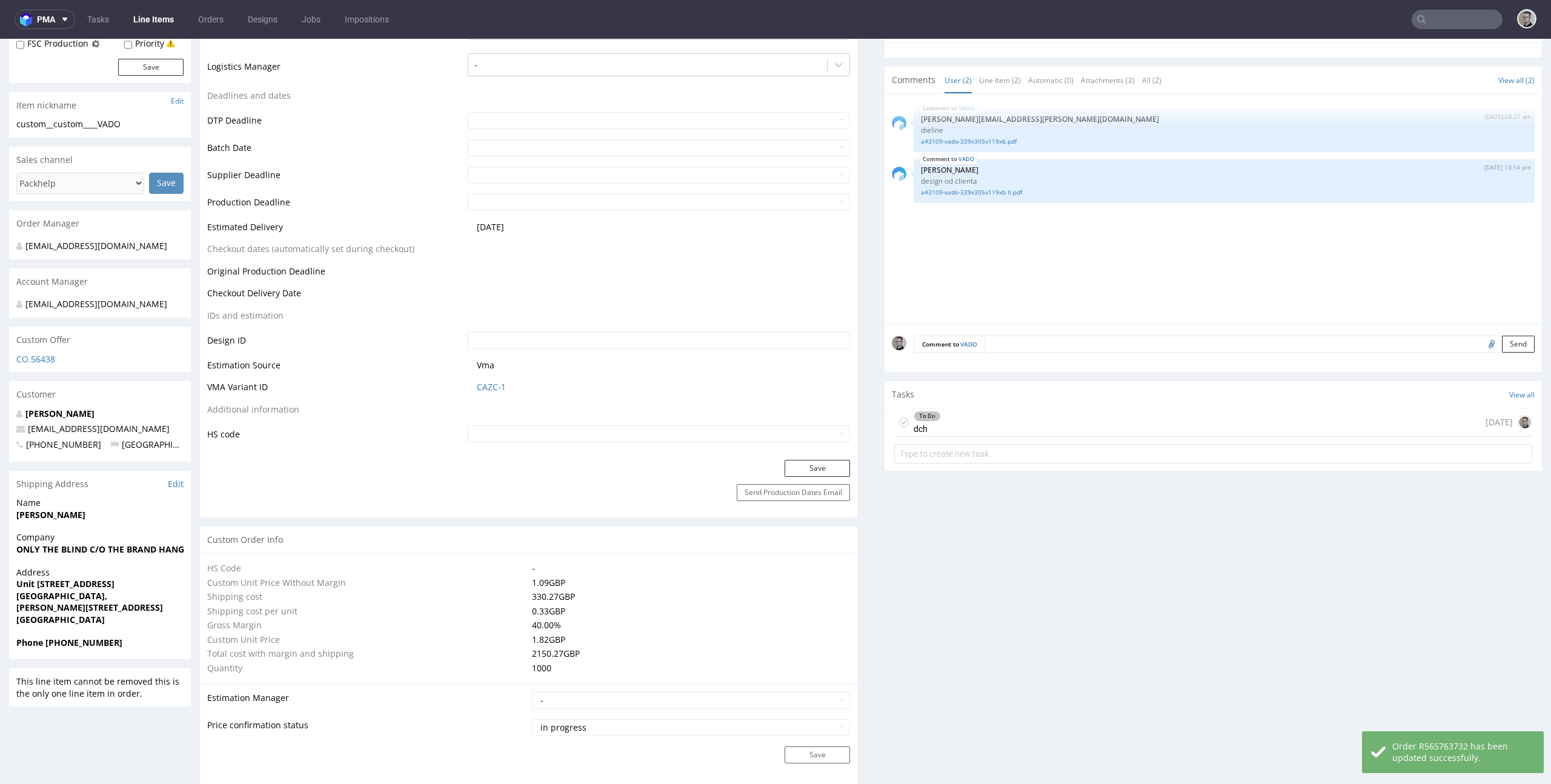
click at [901, 421] on use at bounding box center [904, 422] width 6 height 4
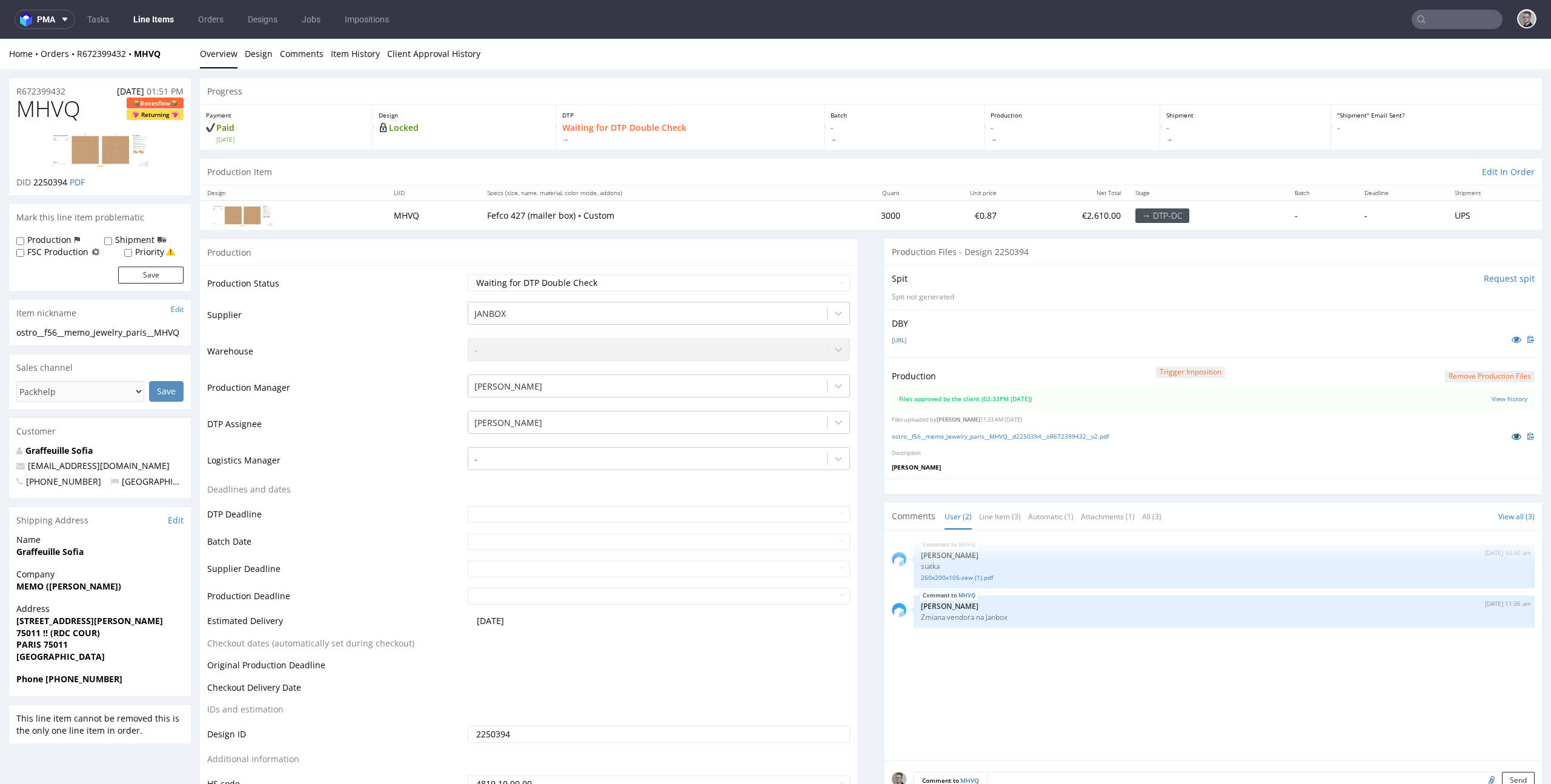
click at [1511, 434] on icon at bounding box center [1516, 436] width 10 height 9
click at [522, 271] on div "Production Status Waiting for Artwork Waiting for Diecut Waiting for Mockup Wai…" at bounding box center [529, 537] width 657 height 544
click at [529, 284] on select "Waiting for Artwork Waiting for Diecut Waiting for Mockup Waiting for DTP Waiti…" at bounding box center [659, 282] width 383 height 17
select select "dtp_production_ready"
click at [468, 274] on select "Waiting for Artwork Waiting for Diecut Waiting for Mockup Waiting for DTP Waiti…" at bounding box center [659, 282] width 383 height 17
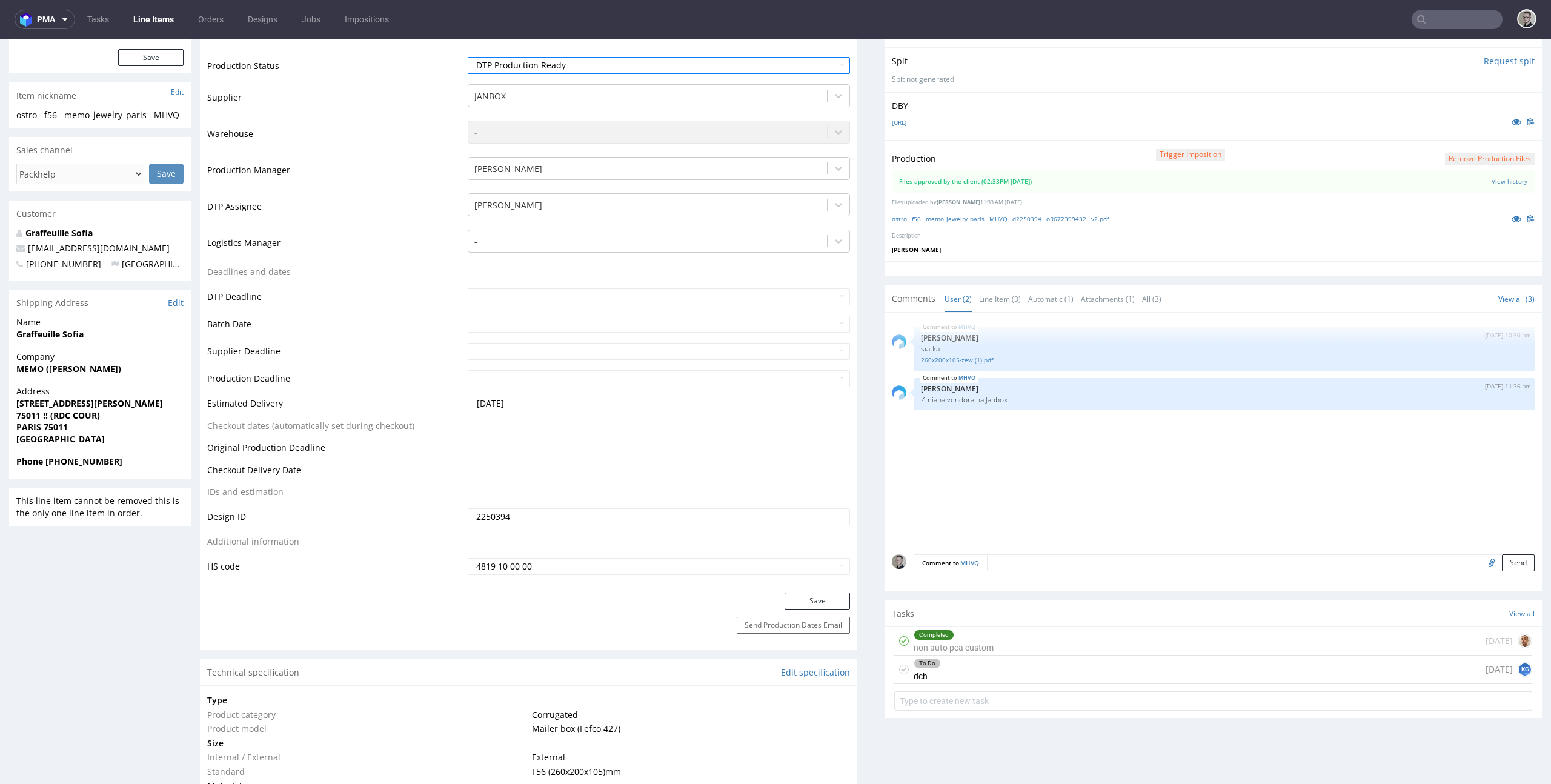
scroll to position [266, 0]
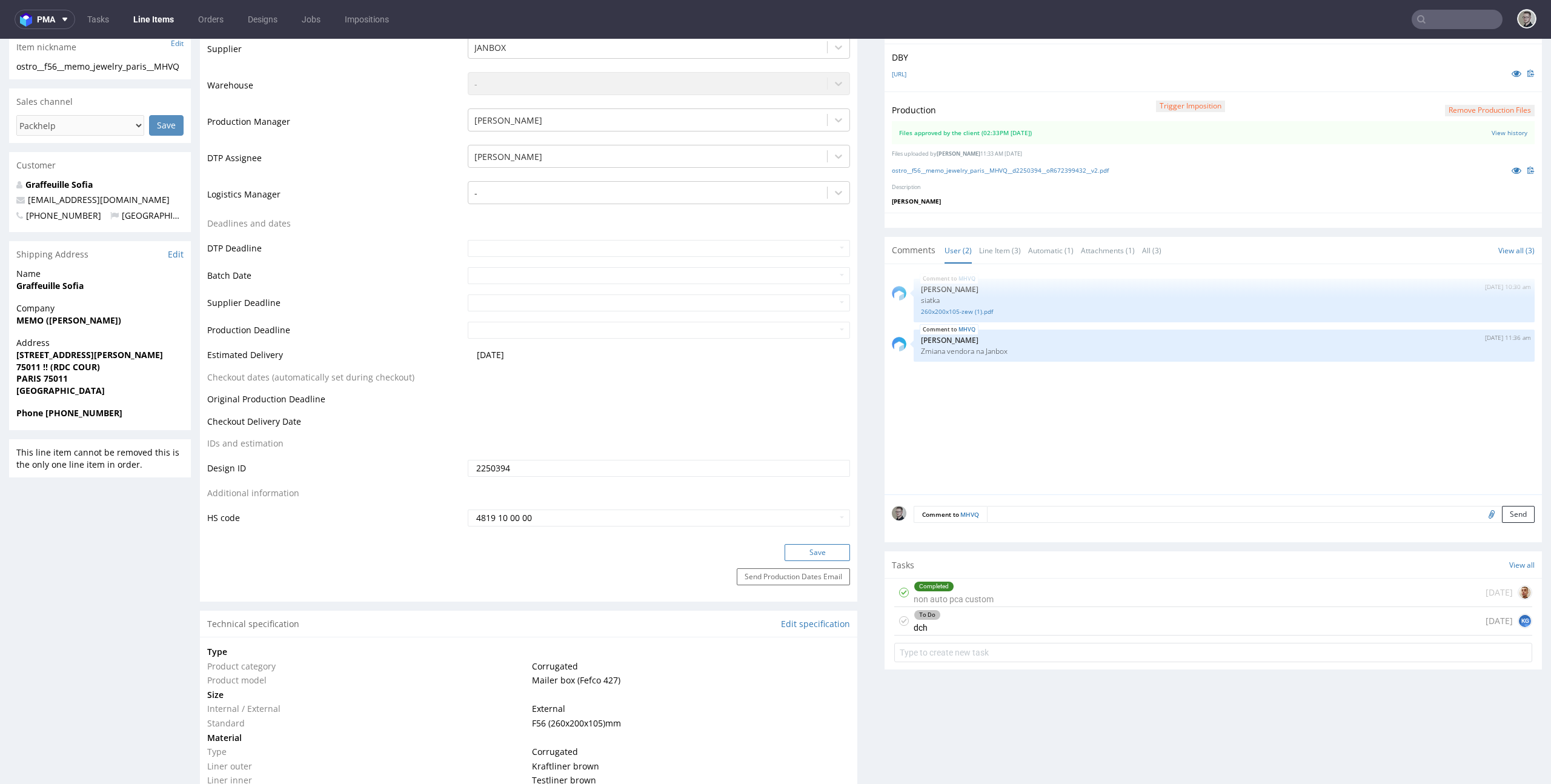
click at [827, 550] on button "Save" at bounding box center [818, 552] width 66 height 17
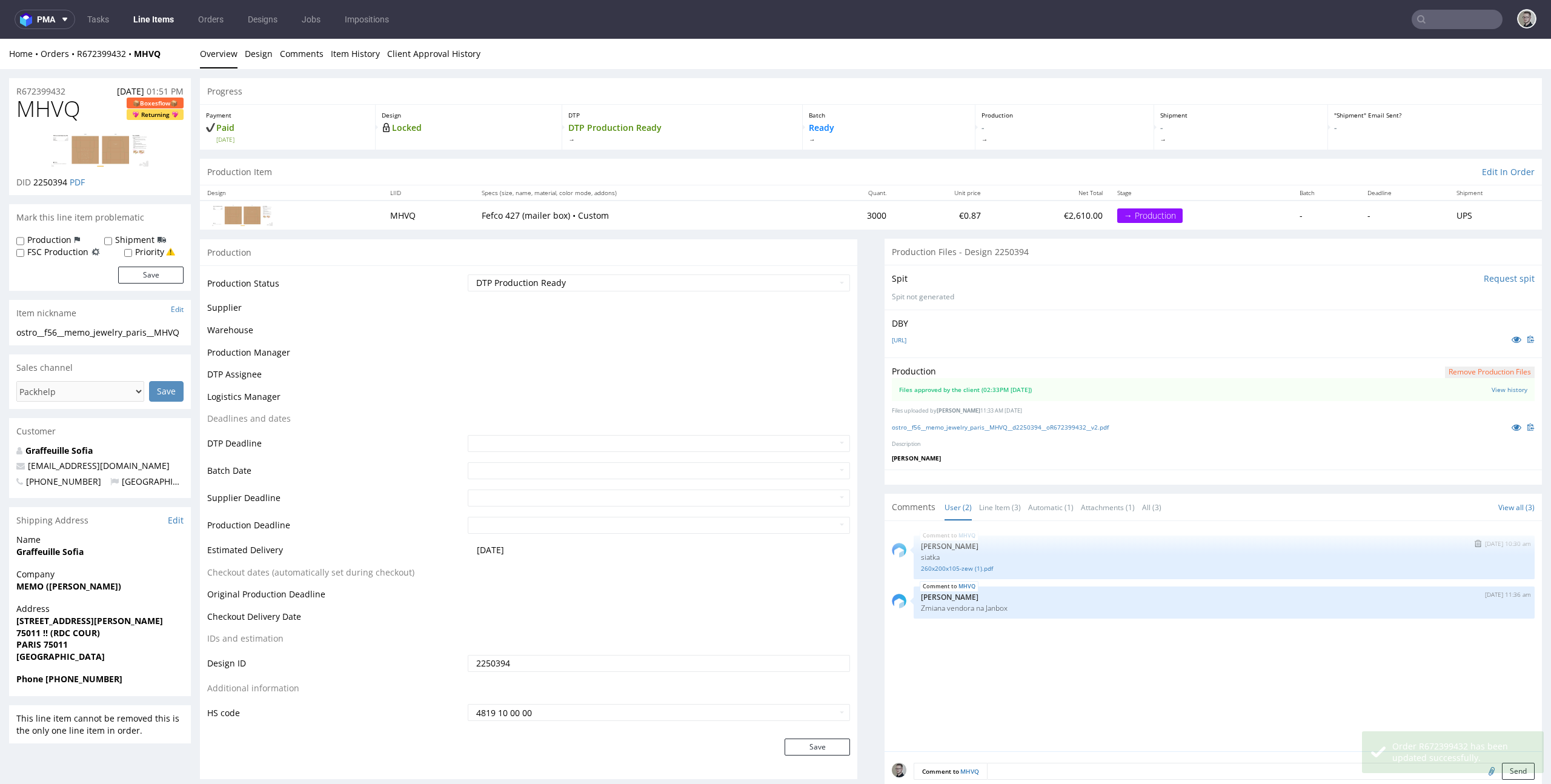
scroll to position [257, 0]
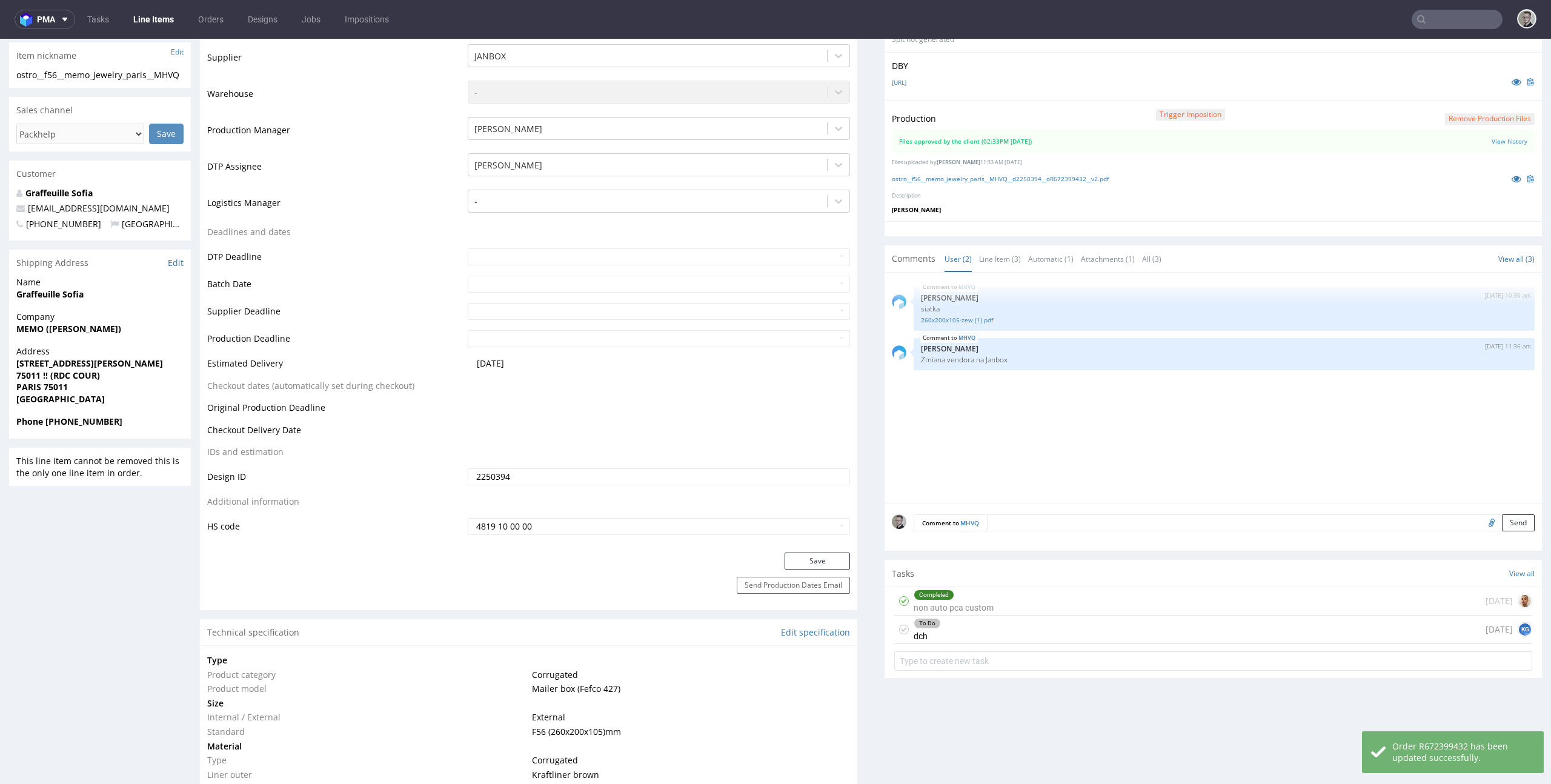
click at [901, 627] on use at bounding box center [904, 629] width 6 height 4
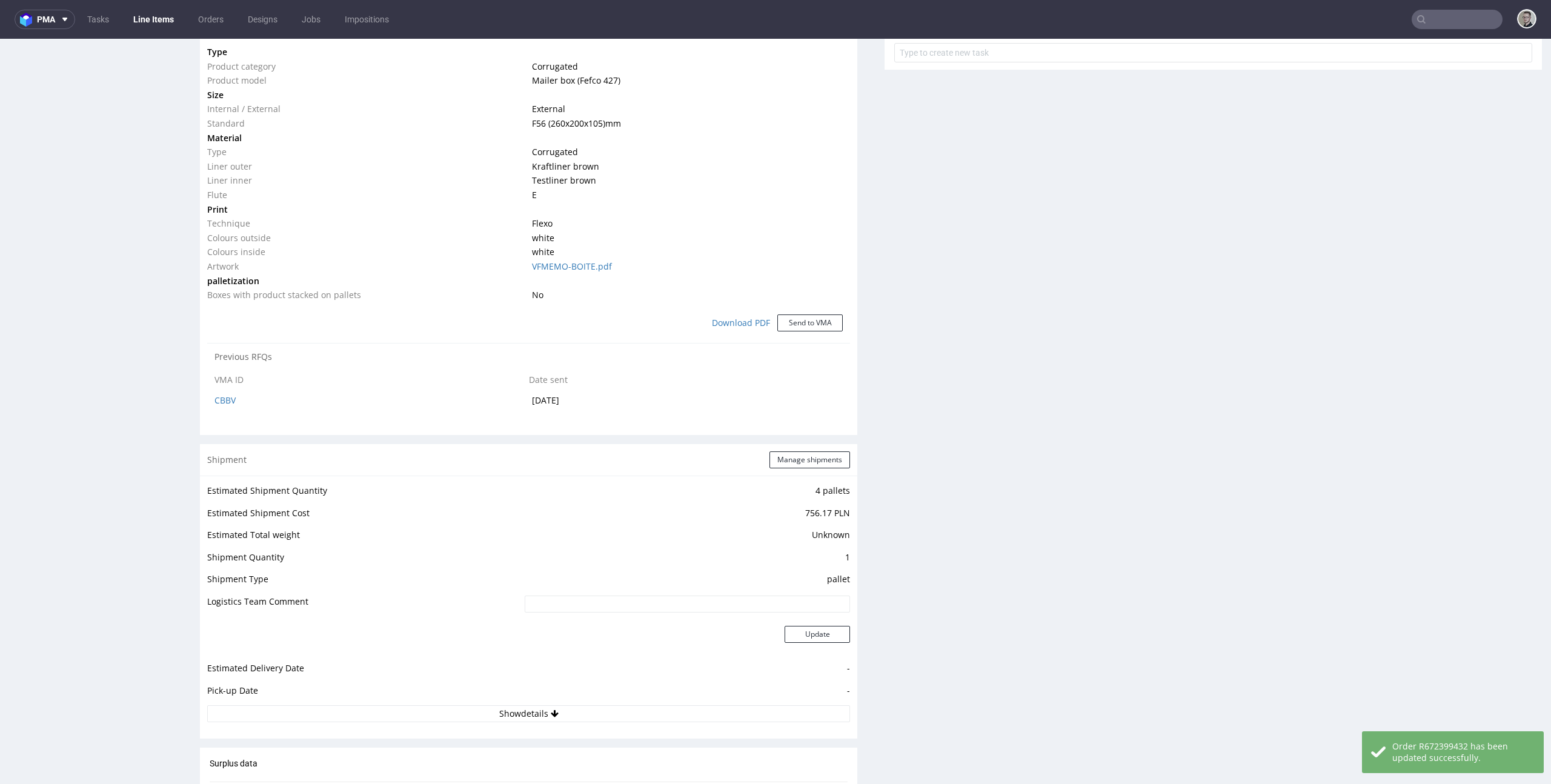
scroll to position [0, 0]
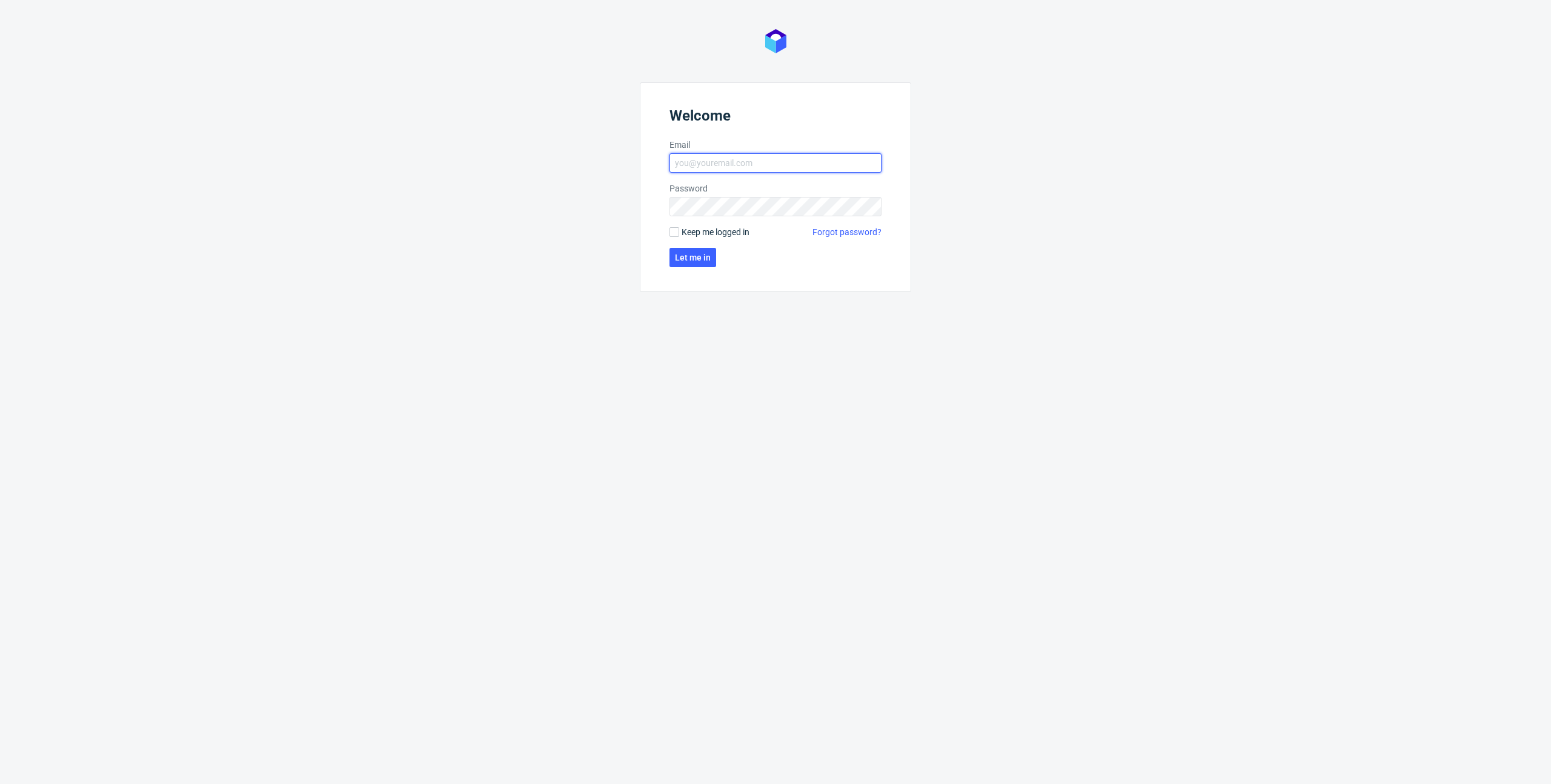
type input "[EMAIL_ADDRESS][DOMAIN_NAME]"
click at [719, 235] on span "Keep me logged in" at bounding box center [715, 232] width 68 height 12
click at [679, 235] on input "Keep me logged in" at bounding box center [675, 232] width 10 height 10
checkbox input "true"
click at [692, 264] on button "Let me in" at bounding box center [693, 257] width 46 height 19
